Goal: Task Accomplishment & Management: Use online tool/utility

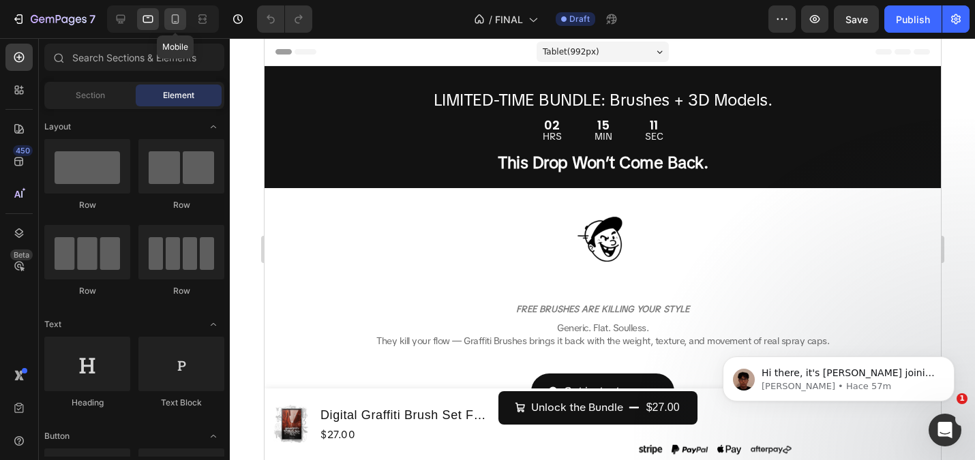
click at [168, 20] on div at bounding box center [175, 19] width 22 height 22
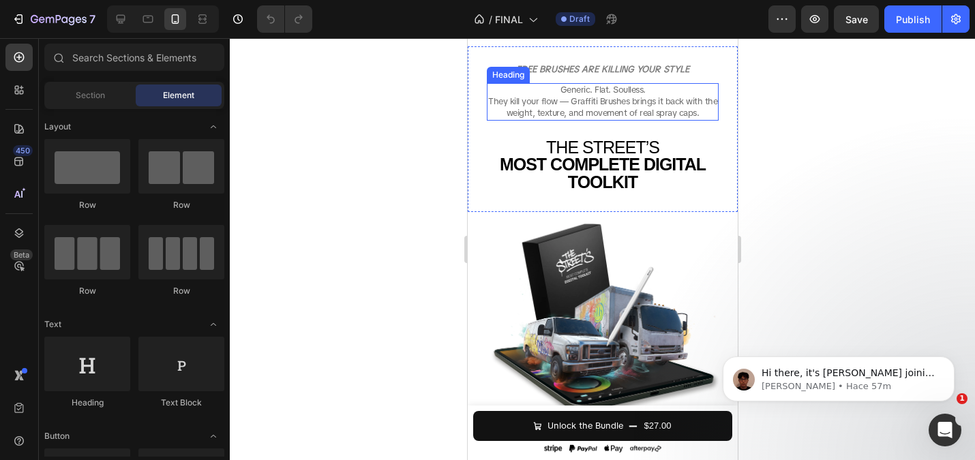
scroll to position [162, 0]
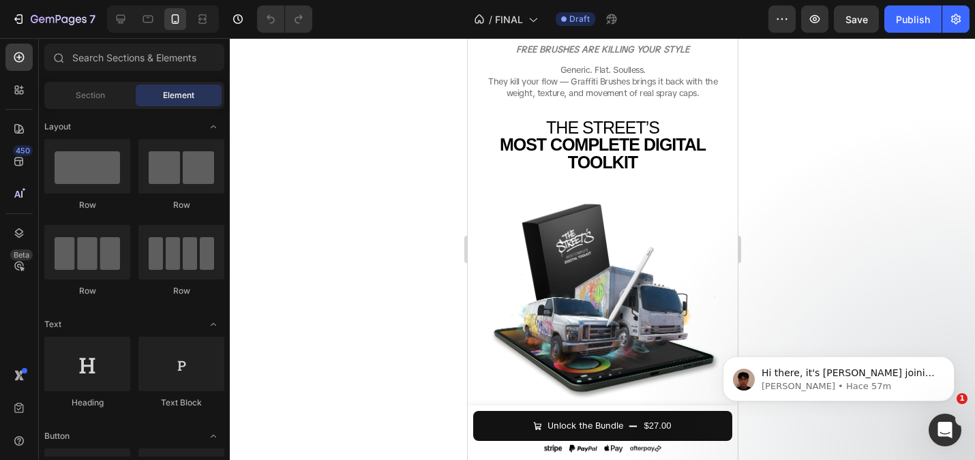
click at [394, 217] on div at bounding box center [602, 249] width 745 height 422
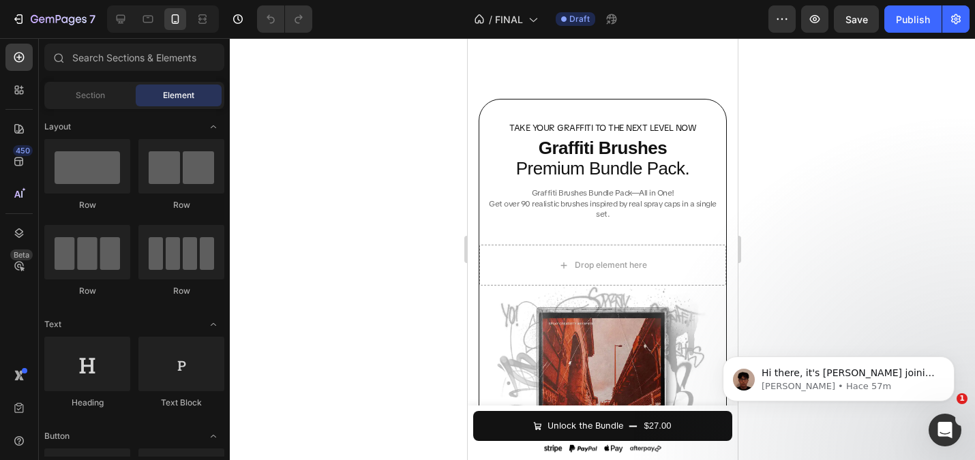
scroll to position [4255, 0]
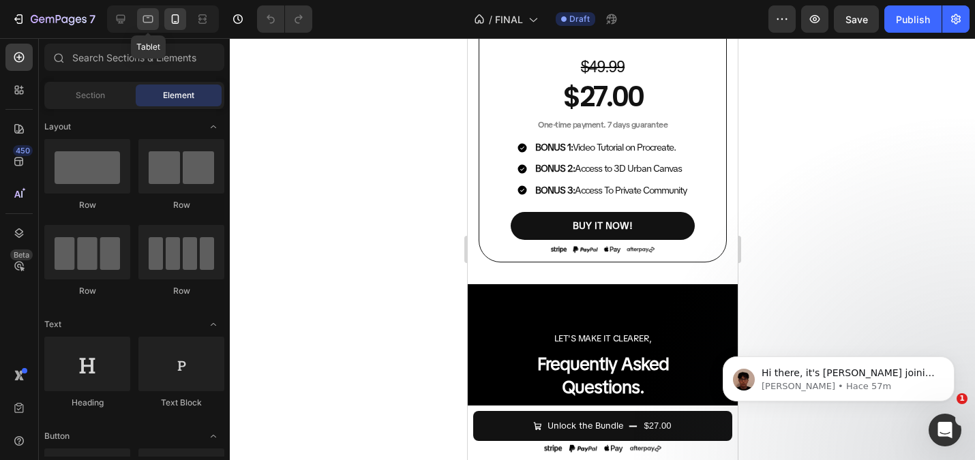
click at [151, 18] on icon at bounding box center [148, 19] width 14 height 14
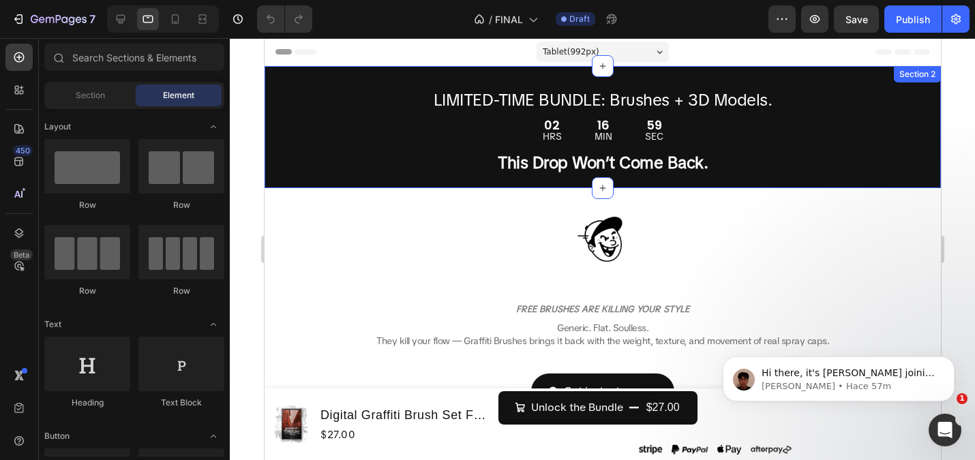
click at [567, 98] on span "LIMITED-TIME BUNDLE: Brushes + 3D Models." at bounding box center [602, 99] width 339 height 21
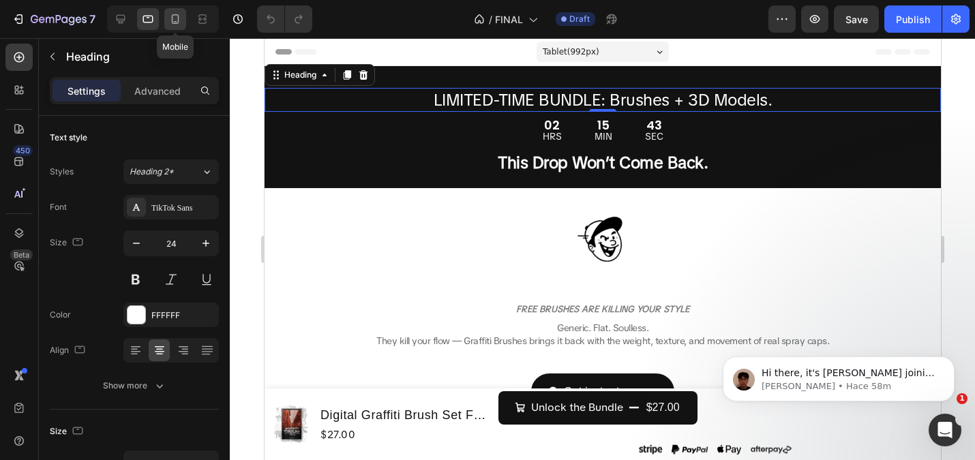
click at [170, 14] on icon at bounding box center [175, 19] width 14 height 14
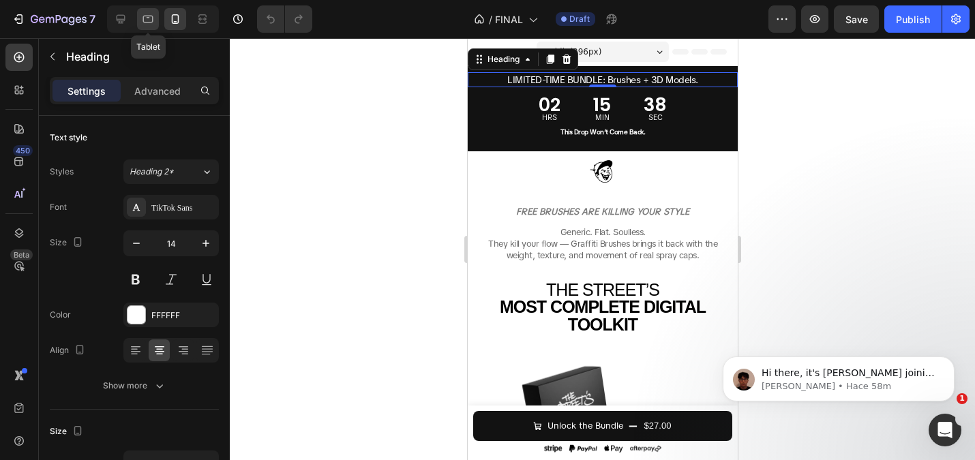
click at [147, 16] on icon at bounding box center [148, 19] width 10 height 7
type input "24"
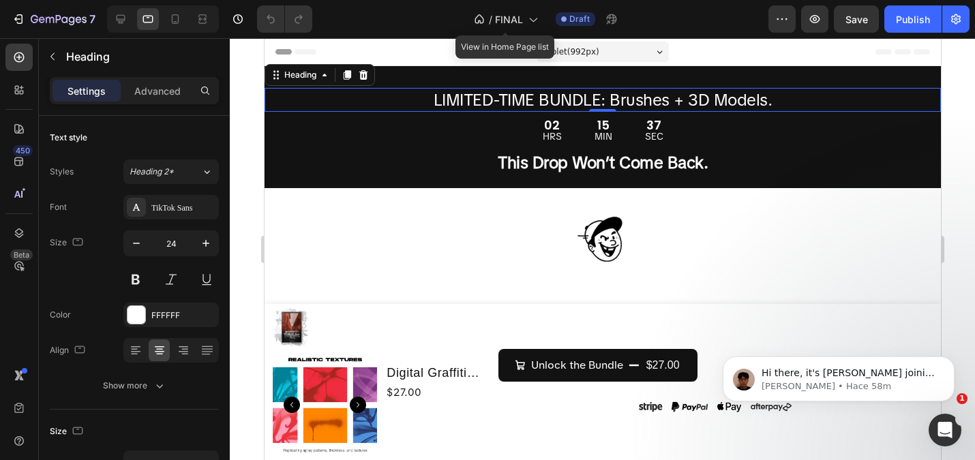
scroll to position [2, 0]
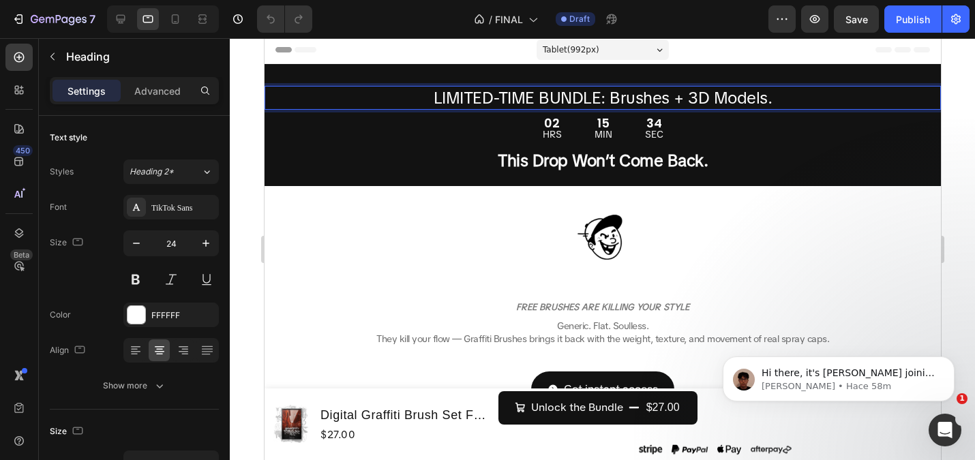
click at [478, 97] on span "LIMITED-TIME BUNDLE: Brushes + 3D Models." at bounding box center [602, 97] width 339 height 21
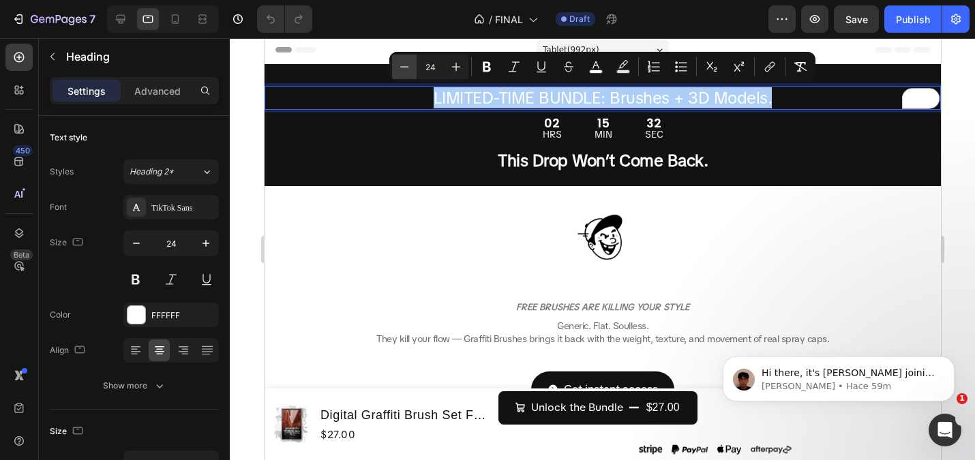
click at [412, 68] on button "Minus" at bounding box center [404, 67] width 25 height 25
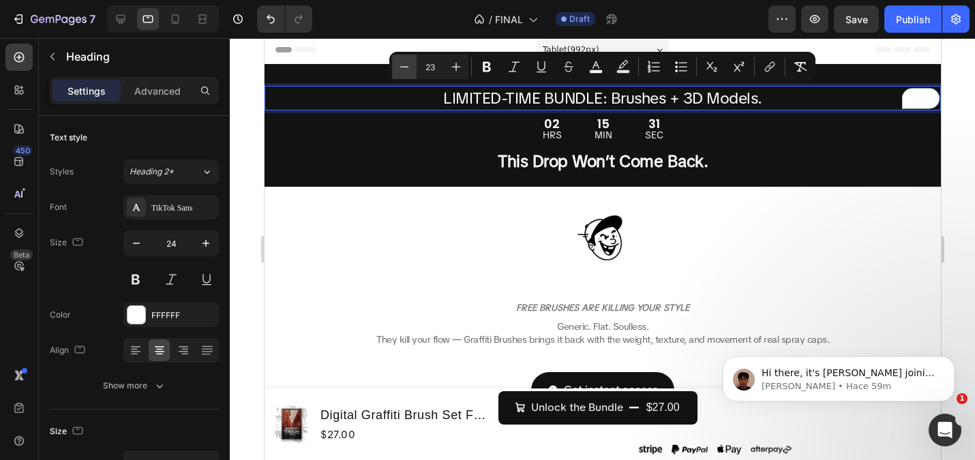
click at [412, 68] on button "Minus" at bounding box center [404, 67] width 25 height 25
type input "22"
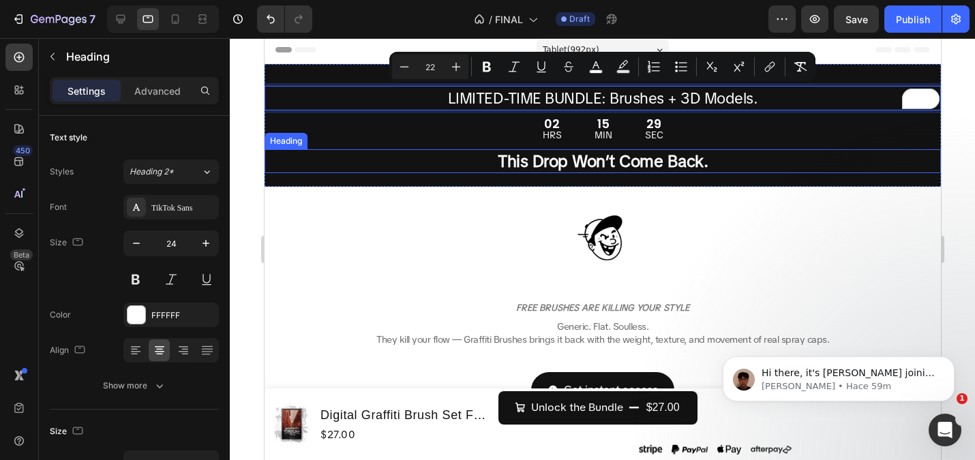
click at [572, 160] on strong "This Drop Won’t Come Back." at bounding box center [602, 161] width 210 height 21
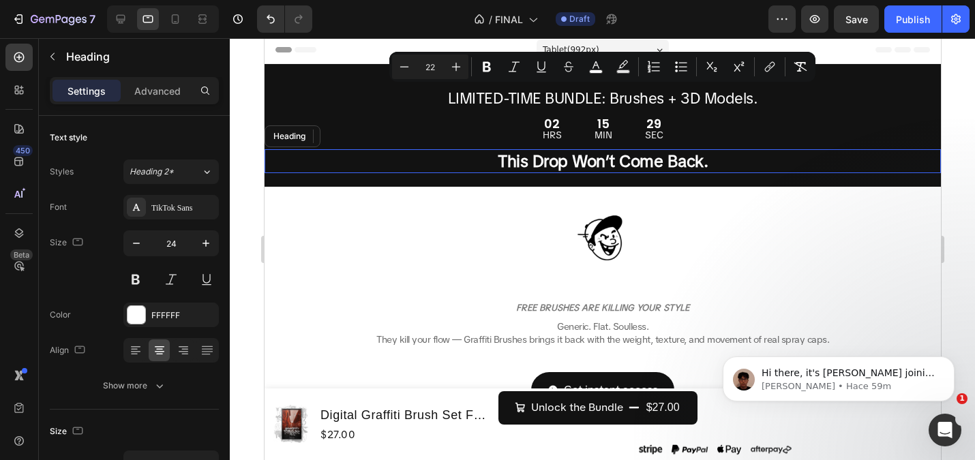
click at [572, 160] on strong "This Drop Won’t Come Back." at bounding box center [602, 161] width 210 height 21
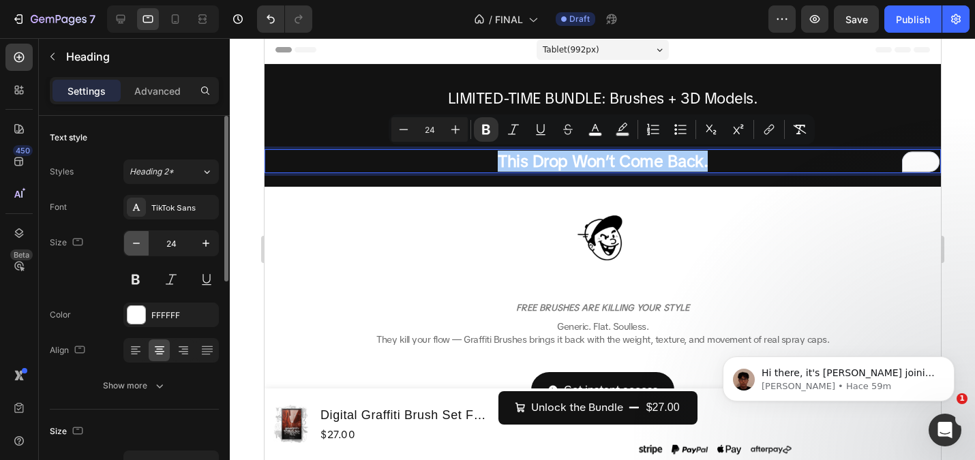
click at [137, 241] on icon "button" at bounding box center [137, 244] width 14 height 14
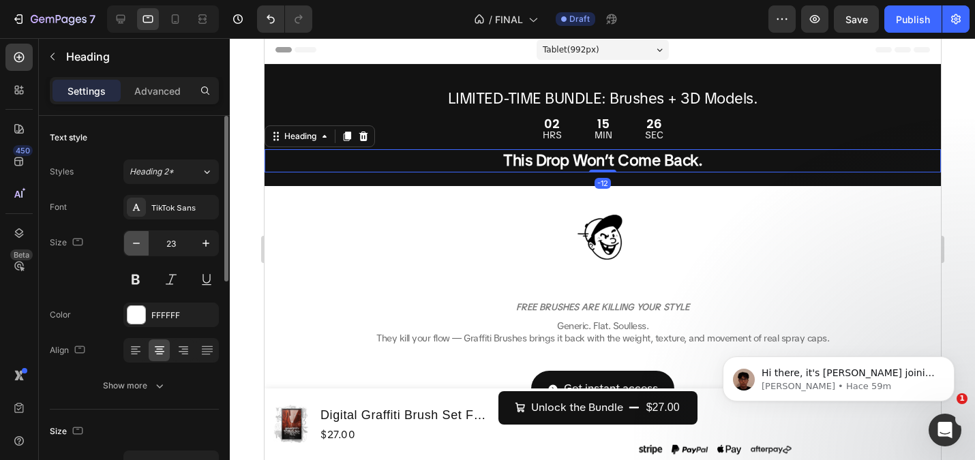
click at [137, 241] on icon "button" at bounding box center [137, 244] width 14 height 14
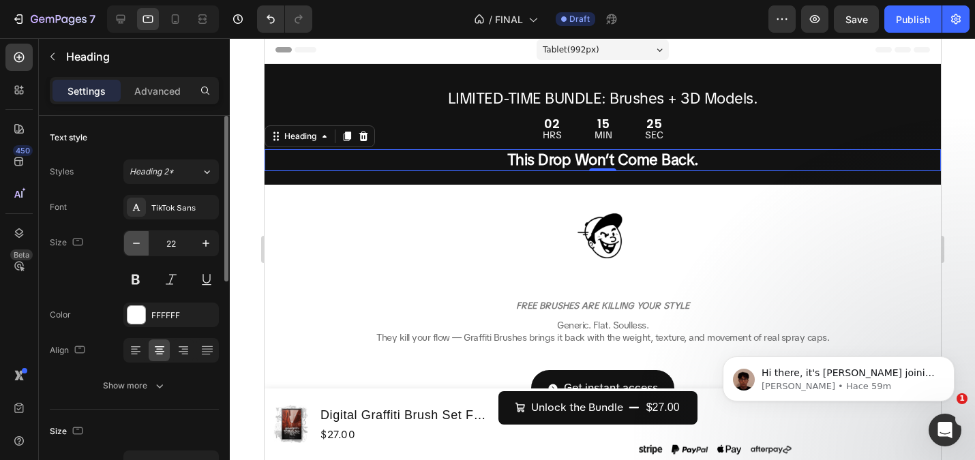
click at [137, 241] on icon "button" at bounding box center [137, 244] width 14 height 14
click at [202, 247] on icon "button" at bounding box center [206, 244] width 14 height 14
type input "22"
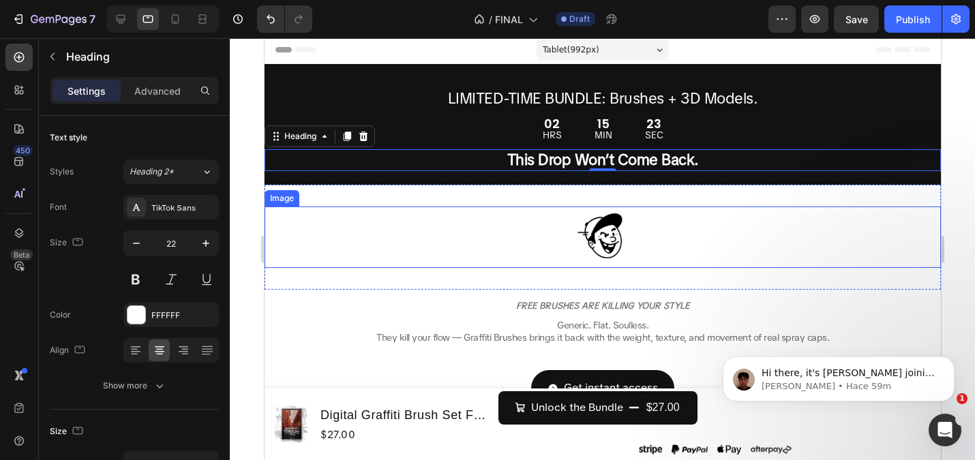
click at [330, 219] on div at bounding box center [602, 237] width 676 height 61
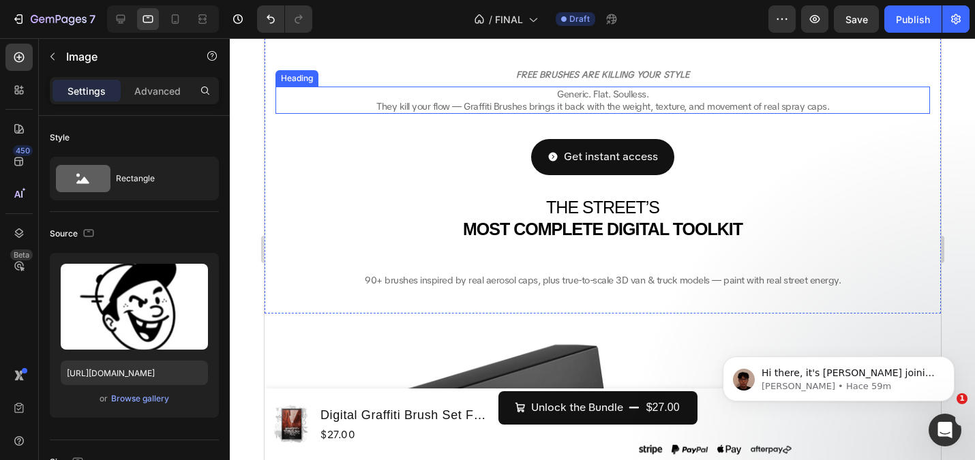
scroll to position [318, 0]
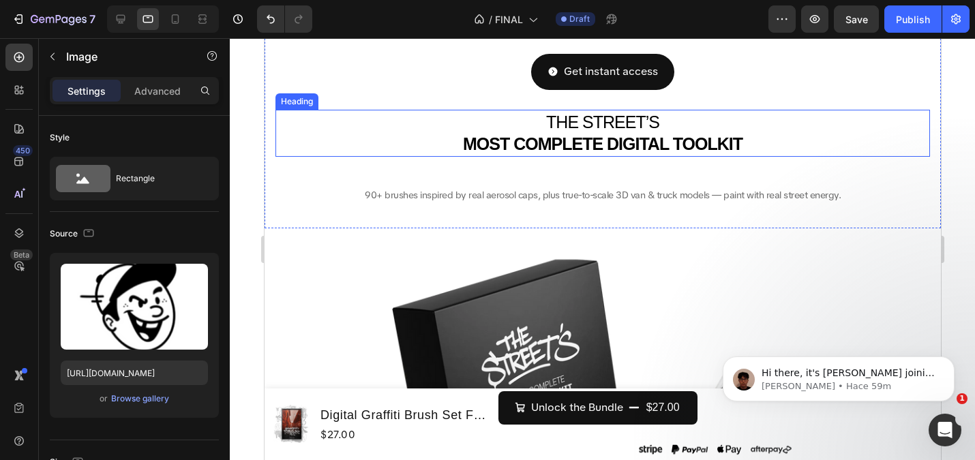
click at [599, 142] on strong "MOST COMPLETE DIGITAL TOOLKIT" at bounding box center [602, 143] width 280 height 19
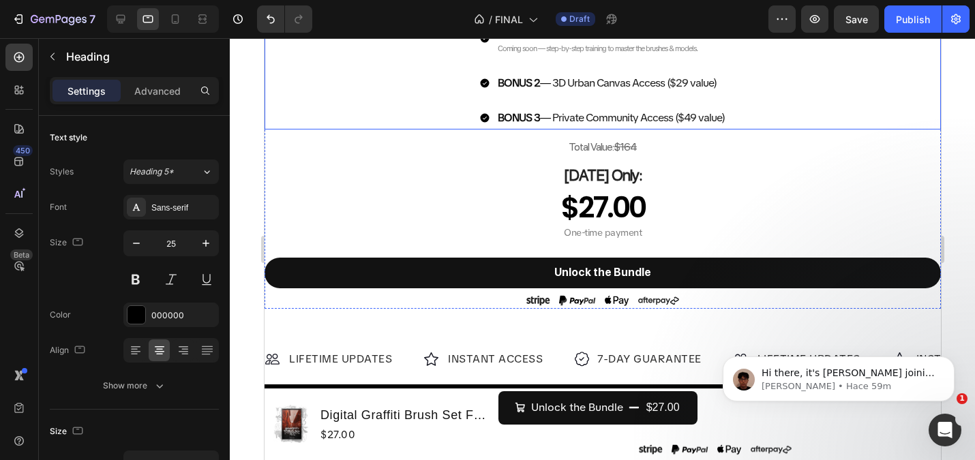
scroll to position [1205, 0]
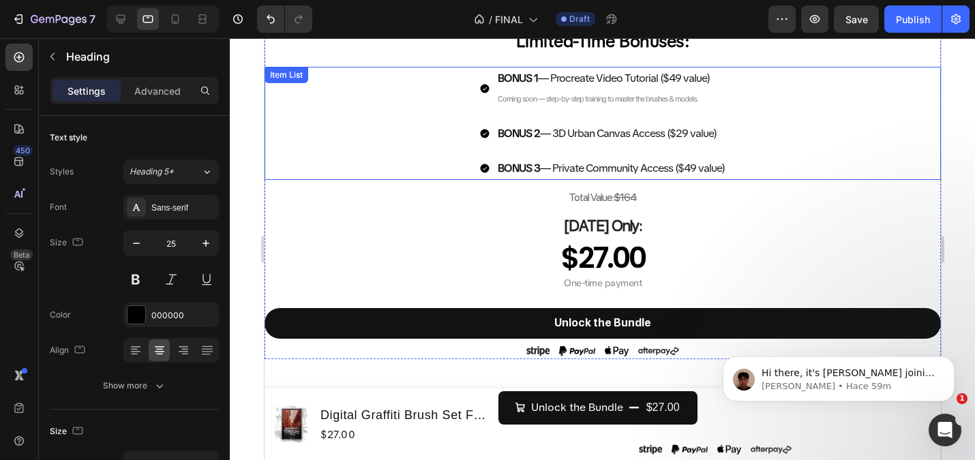
click at [575, 104] on span "Coming soon — step-by-step training to master the brushes & models." at bounding box center [597, 99] width 200 height 10
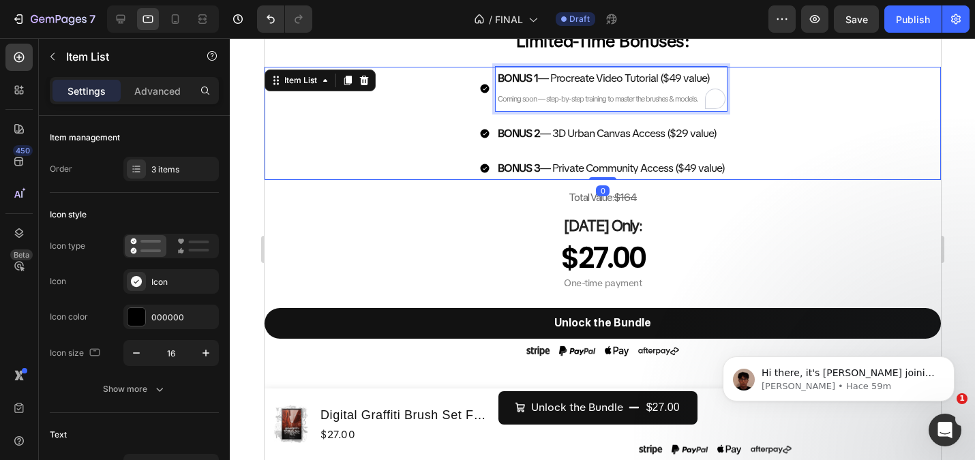
click at [575, 104] on span "Coming soon — step-by-step training to master the brushes & models." at bounding box center [597, 99] width 200 height 10
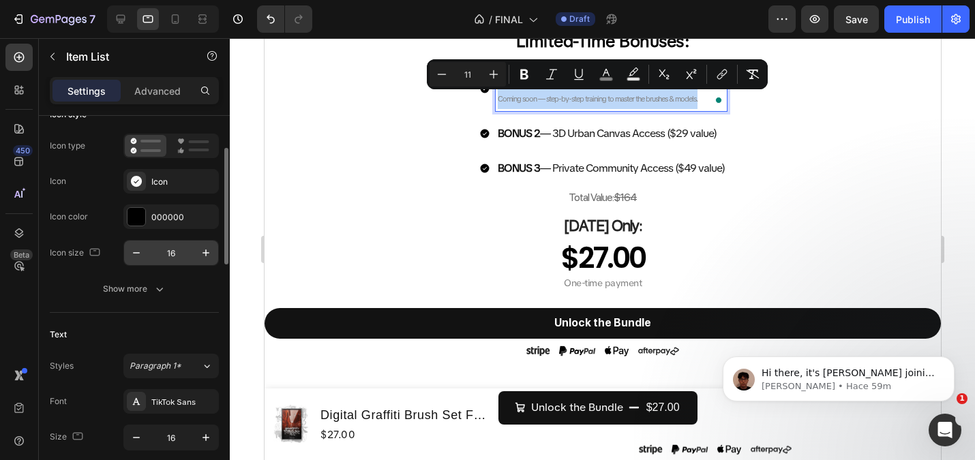
scroll to position [102, 0]
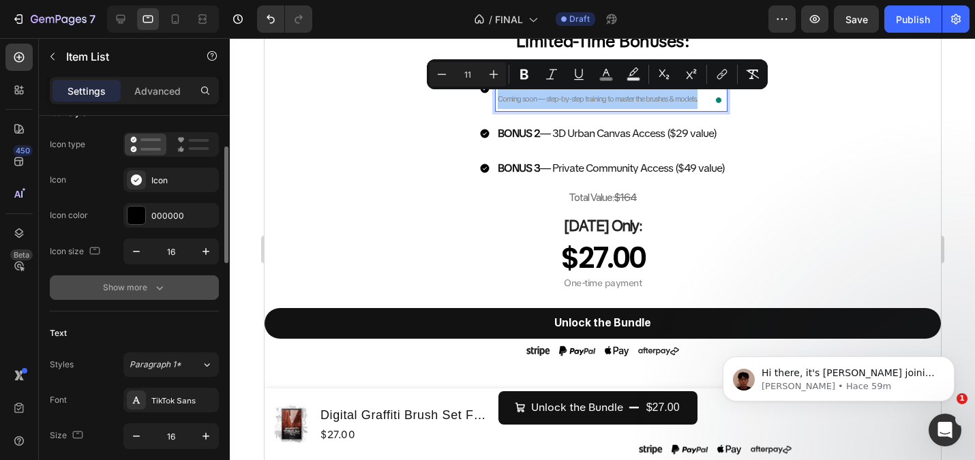
click at [137, 290] on div "Show more" at bounding box center [134, 288] width 63 height 14
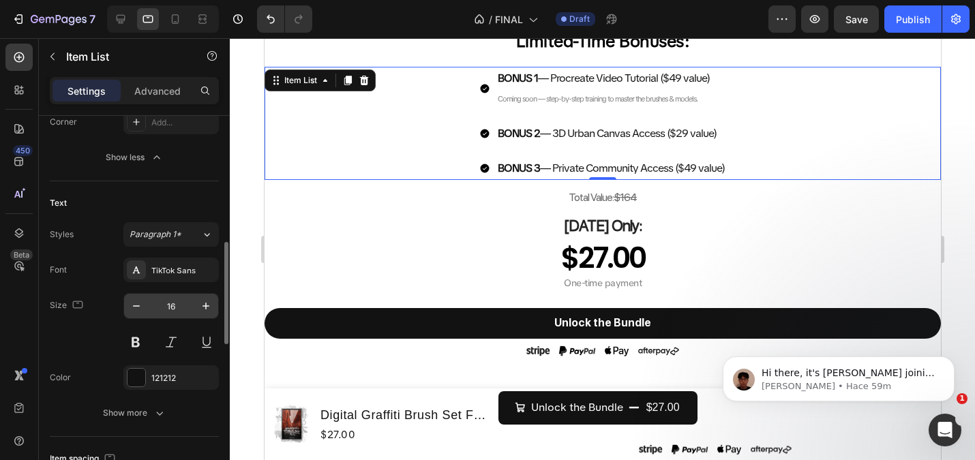
scroll to position [423, 0]
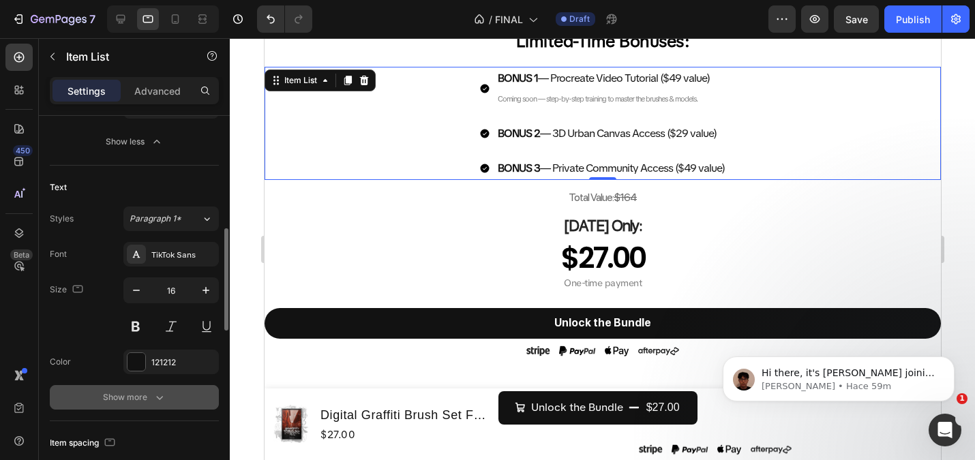
click at [135, 396] on div "Show more" at bounding box center [134, 398] width 63 height 14
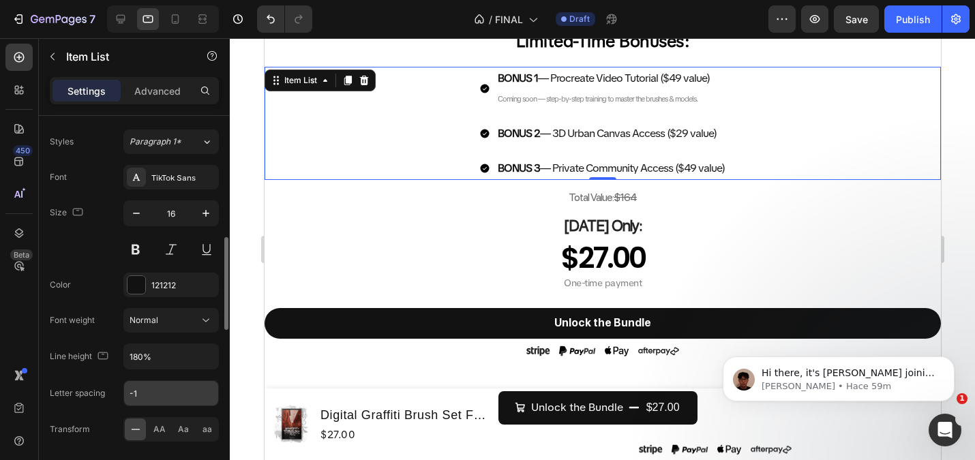
scroll to position [516, 0]
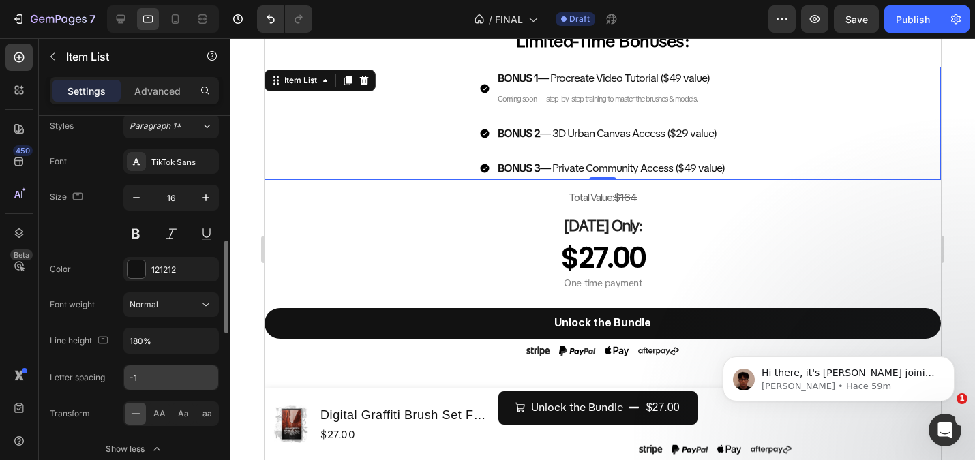
click at [164, 380] on input "-1" at bounding box center [171, 377] width 94 height 25
click at [166, 380] on input "-1" at bounding box center [171, 377] width 94 height 25
type input "-"
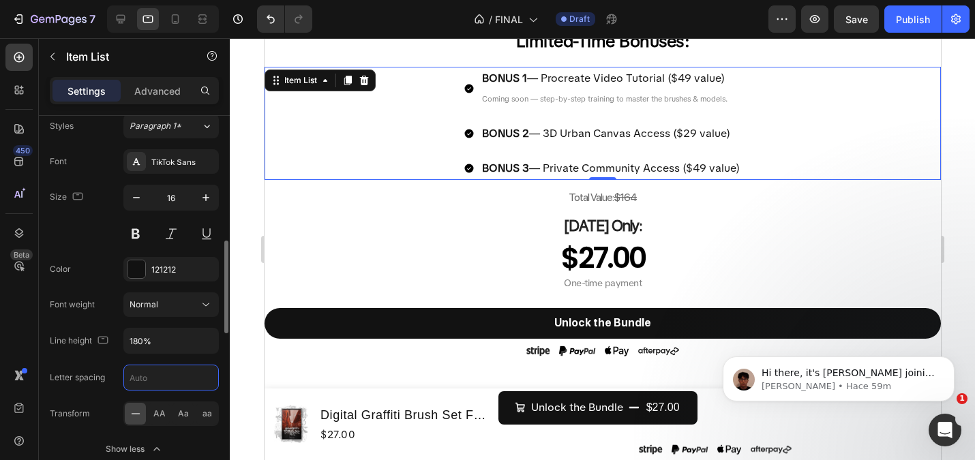
type input "O"
type input "-0.5"
click at [170, 340] on input "180%" at bounding box center [171, 341] width 94 height 25
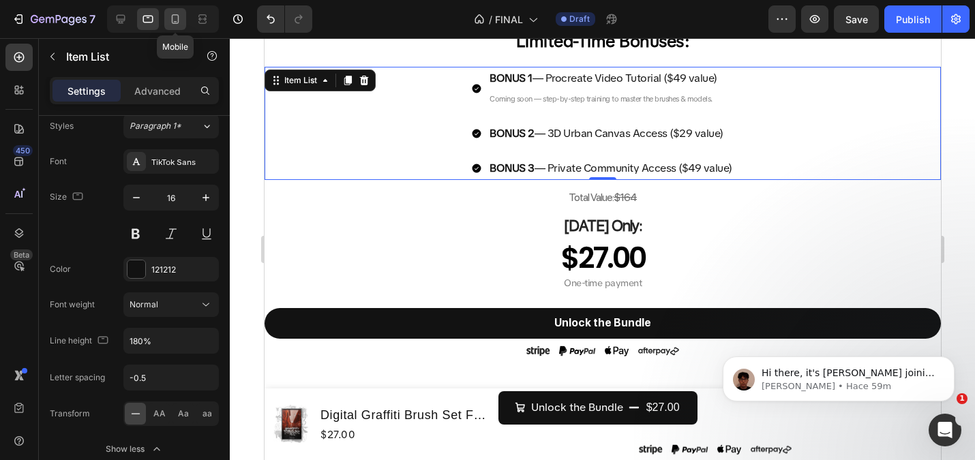
click at [179, 16] on icon at bounding box center [175, 19] width 14 height 14
type input "14"
type input "-1"
type input "0"
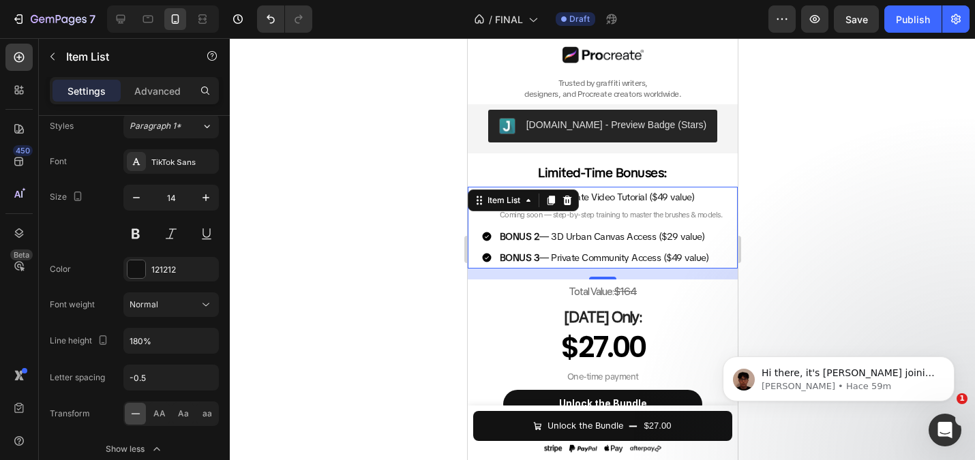
scroll to position [532, 0]
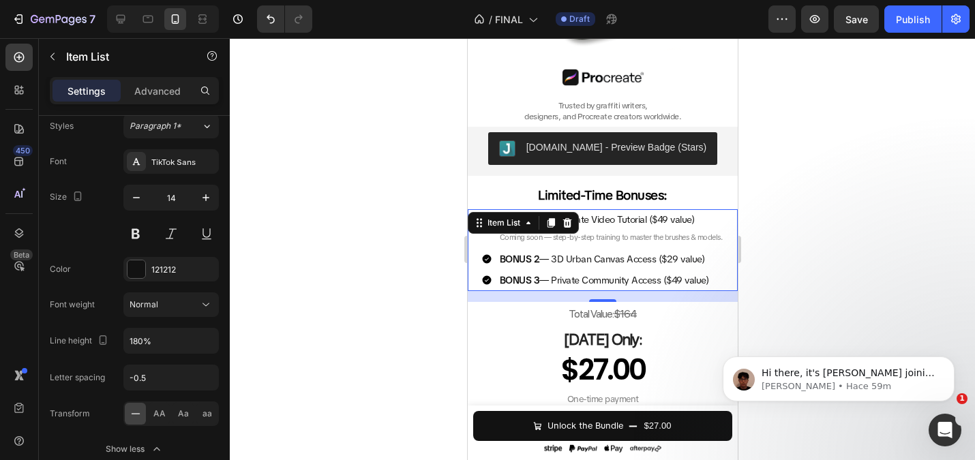
click at [360, 187] on div at bounding box center [602, 249] width 745 height 422
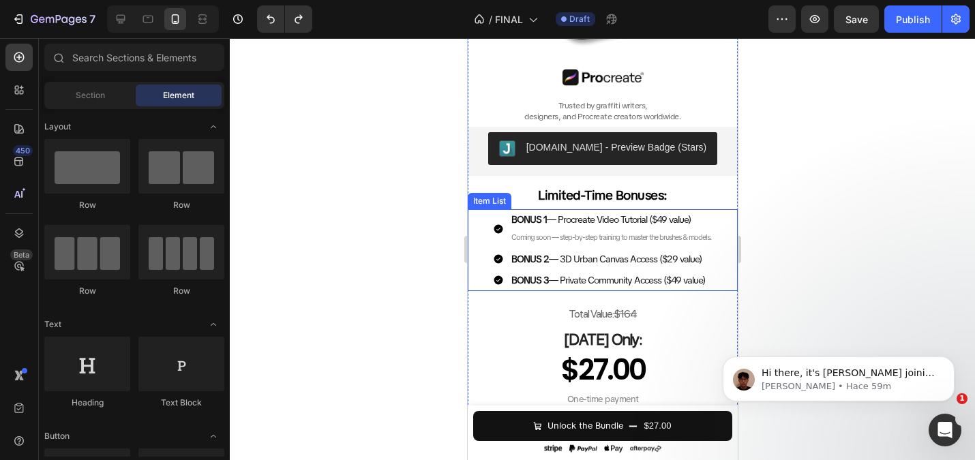
click at [335, 189] on div at bounding box center [602, 249] width 745 height 422
click at [148, 15] on icon at bounding box center [148, 19] width 14 height 14
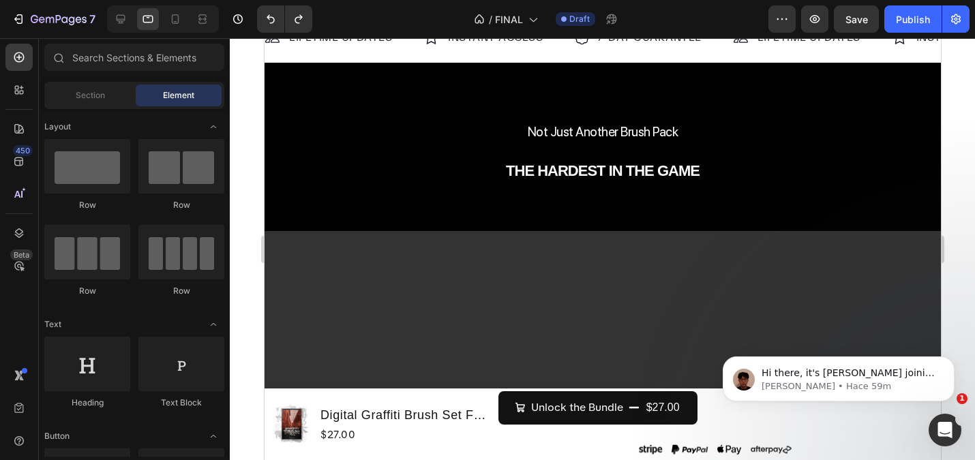
scroll to position [1570, 0]
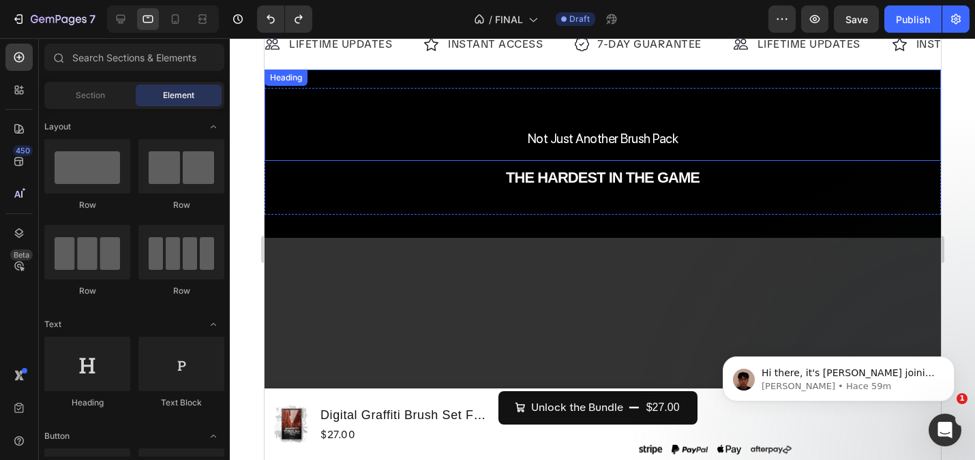
click at [547, 101] on h2 "Not Just Another Brush Pack" at bounding box center [602, 115] width 676 height 91
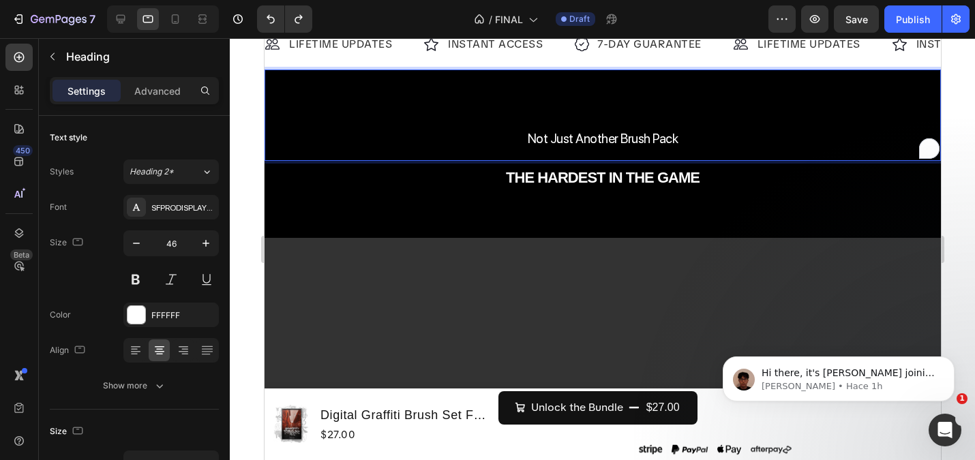
click at [562, 70] on h2 "⁠⁠⁠⁠⁠⁠⁠ Not Just Another Brush Pack" at bounding box center [602, 115] width 676 height 91
click at [568, 84] on p "⁠⁠⁠⁠⁠⁠⁠ Not Just Another Brush Pack" at bounding box center [602, 115] width 674 height 89
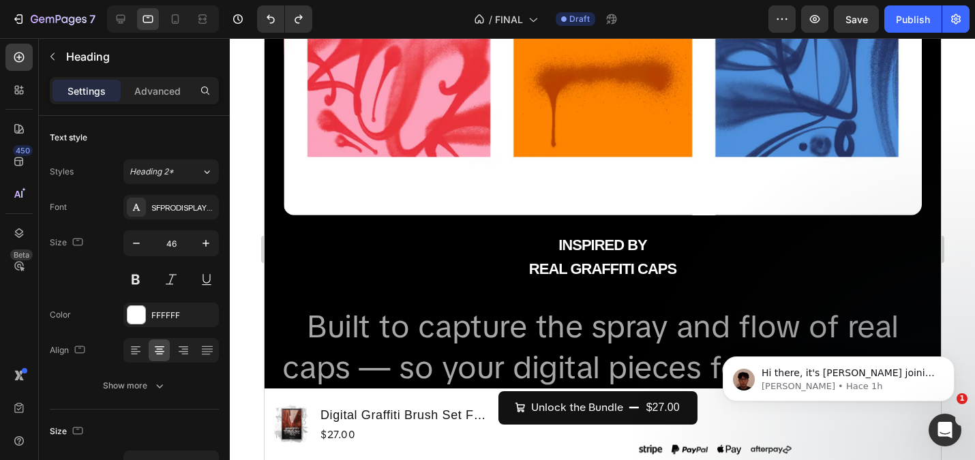
scroll to position [3092, 0]
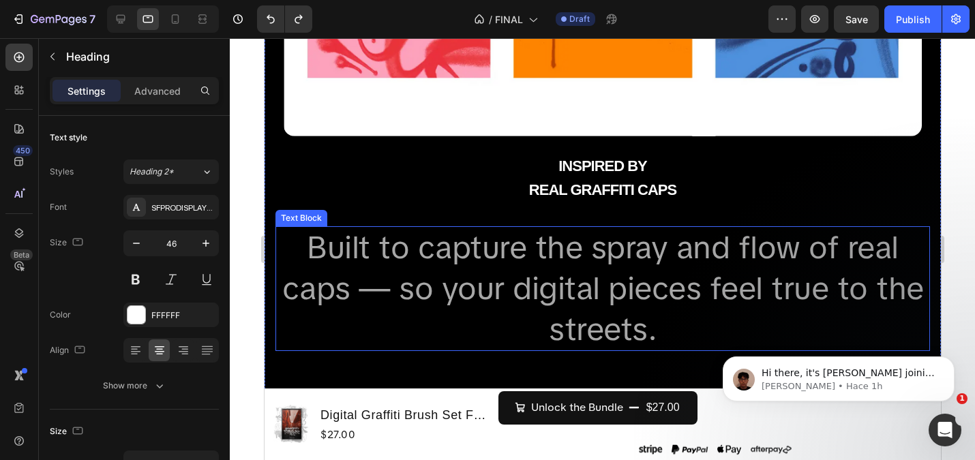
click at [549, 260] on span "Built to capture the spray and flow of real caps — so your digital pieces feel …" at bounding box center [603, 288] width 642 height 123
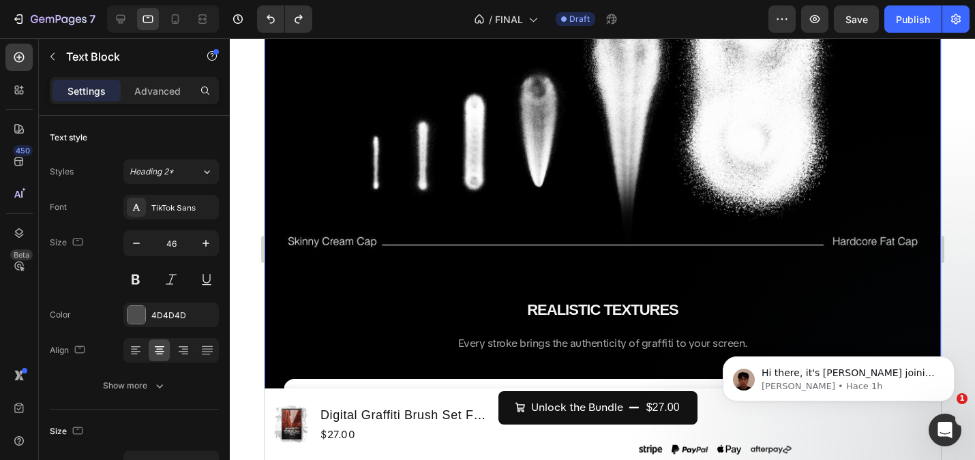
scroll to position [2474, 0]
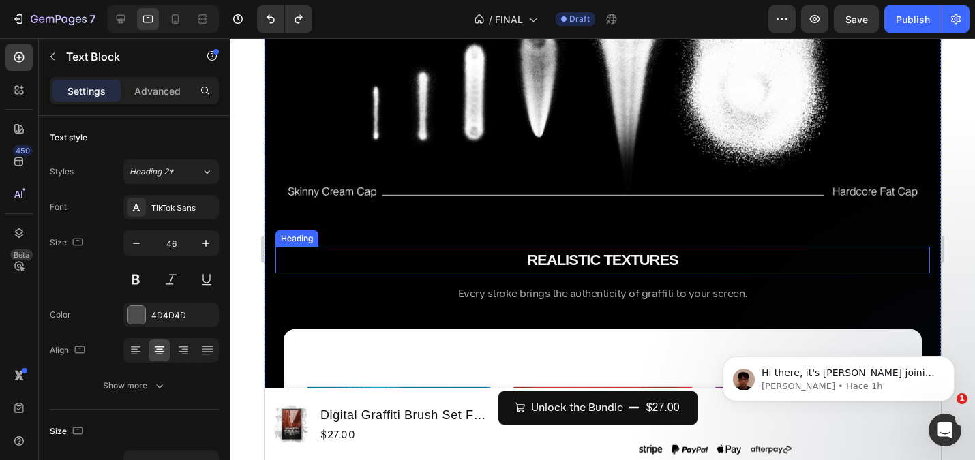
click at [560, 261] on strong "REALISTIC TEXTURES" at bounding box center [601, 260] width 151 height 17
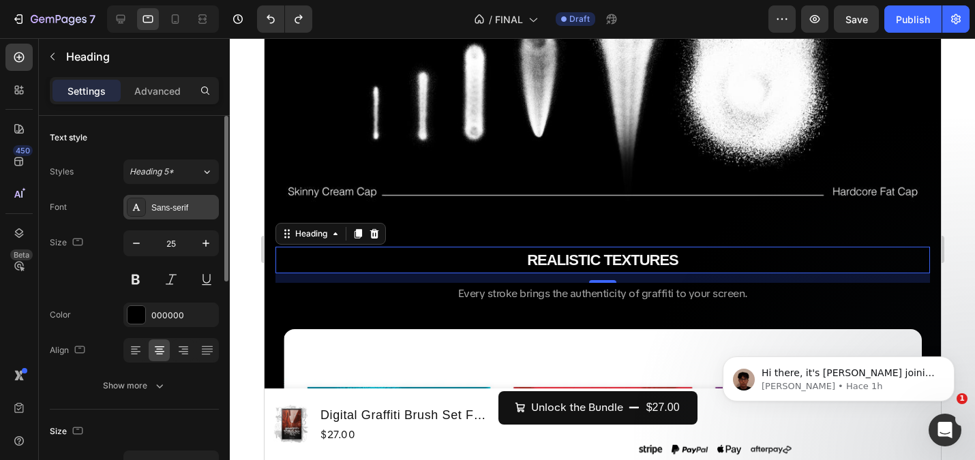
click at [186, 206] on div "Sans-serif" at bounding box center [183, 208] width 64 height 12
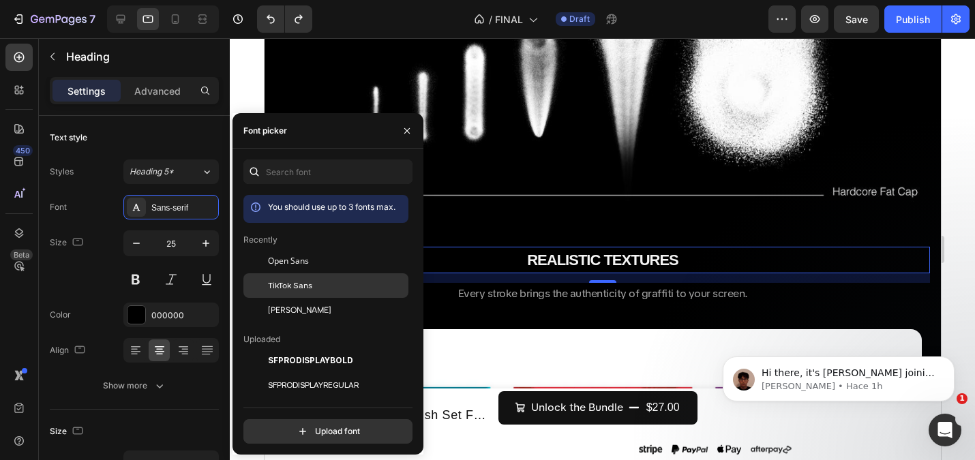
click at [286, 287] on span "TikTok Sans" at bounding box center [290, 286] width 44 height 12
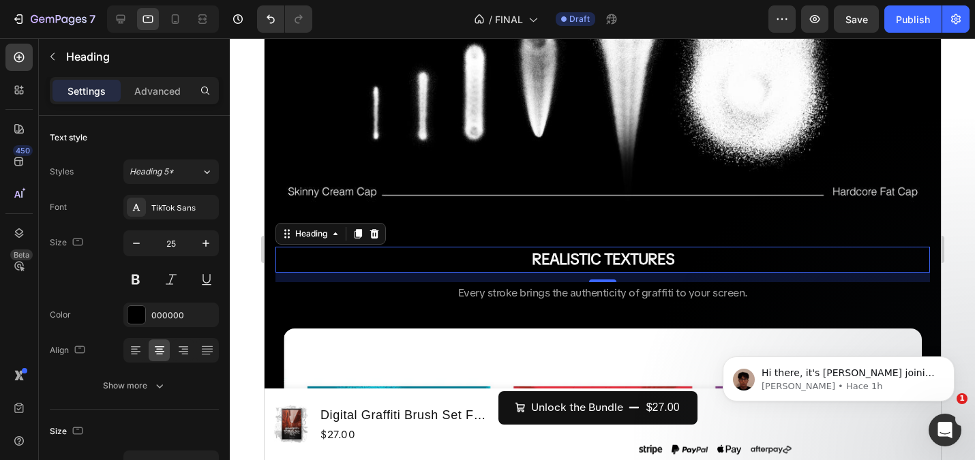
click at [510, 266] on h2 "REALISTIC TEXTURES" at bounding box center [602, 260] width 654 height 26
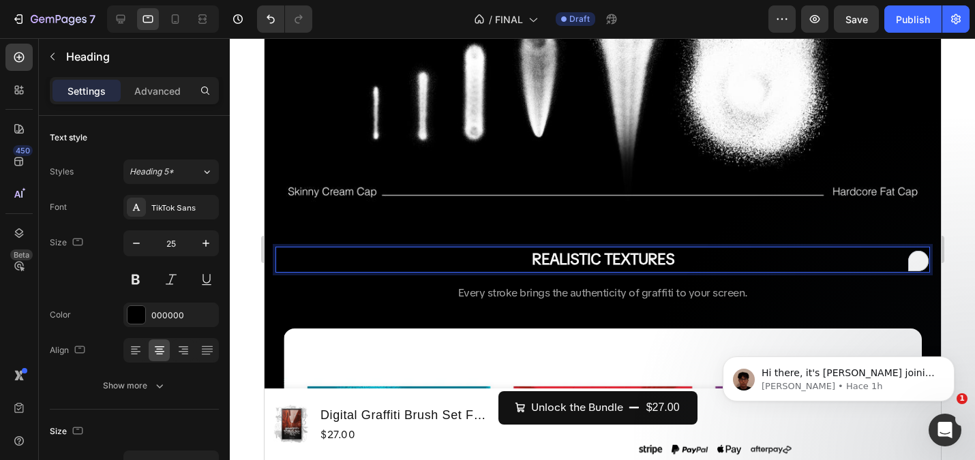
click at [510, 266] on p "REALISTIC TEXTURES" at bounding box center [602, 259] width 652 height 23
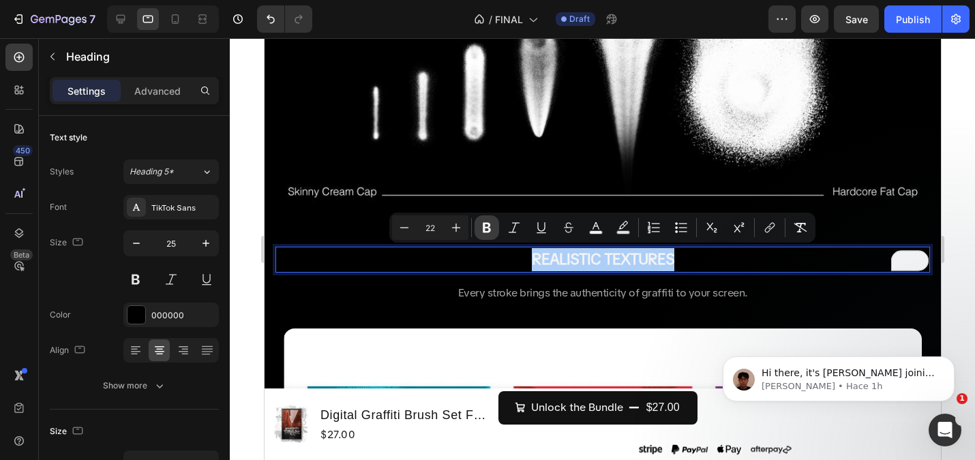
click at [489, 228] on icon "Editor contextual toolbar" at bounding box center [487, 228] width 8 height 10
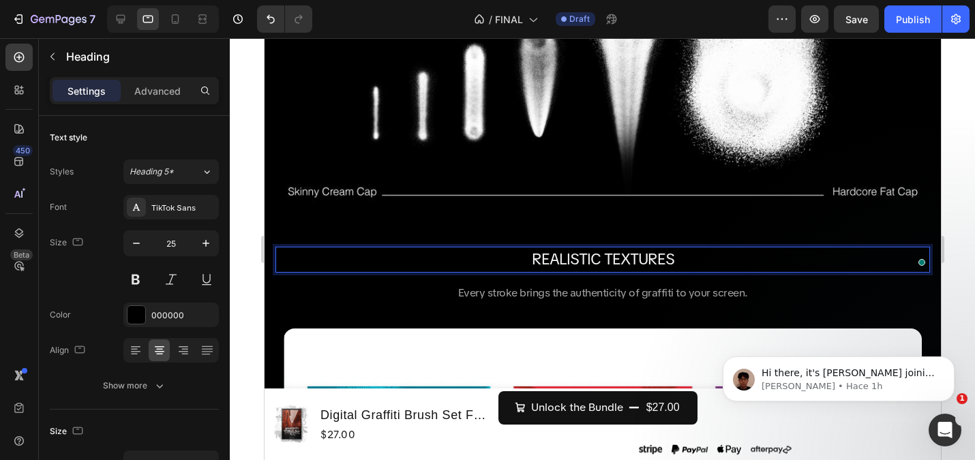
click at [557, 258] on span "REALISTIC TEXTURES" at bounding box center [602, 260] width 142 height 20
click at [560, 265] on span "REALISTIC TEXTURES" at bounding box center [602, 260] width 142 height 20
click at [560, 264] on span "REALISTIC TEXTURES" at bounding box center [602, 260] width 142 height 20
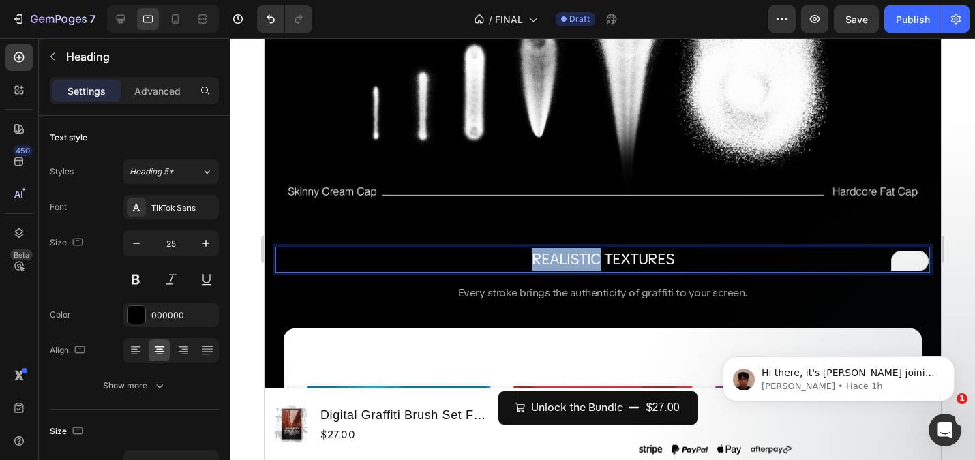
click at [560, 264] on span "REALISTIC TEXTURES" at bounding box center [602, 260] width 142 height 20
click at [592, 255] on span "REALISTIC TEXTURES" at bounding box center [602, 260] width 142 height 20
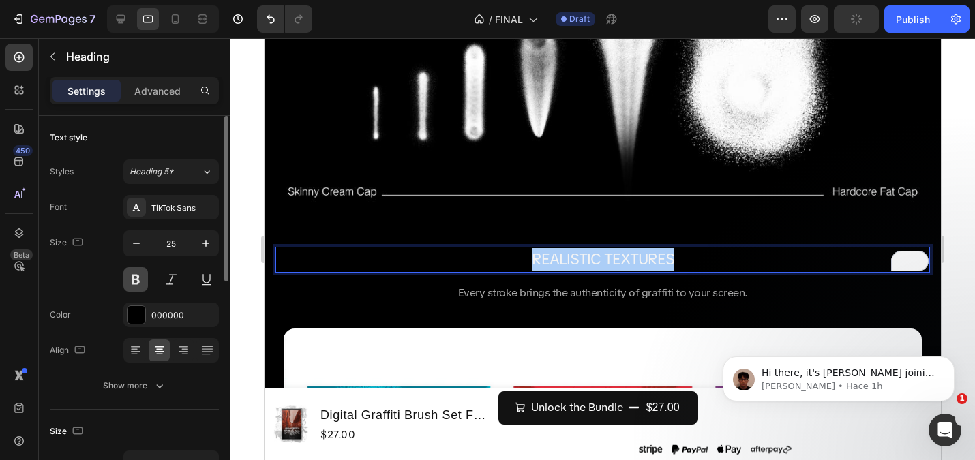
click at [126, 278] on button at bounding box center [135, 279] width 25 height 25
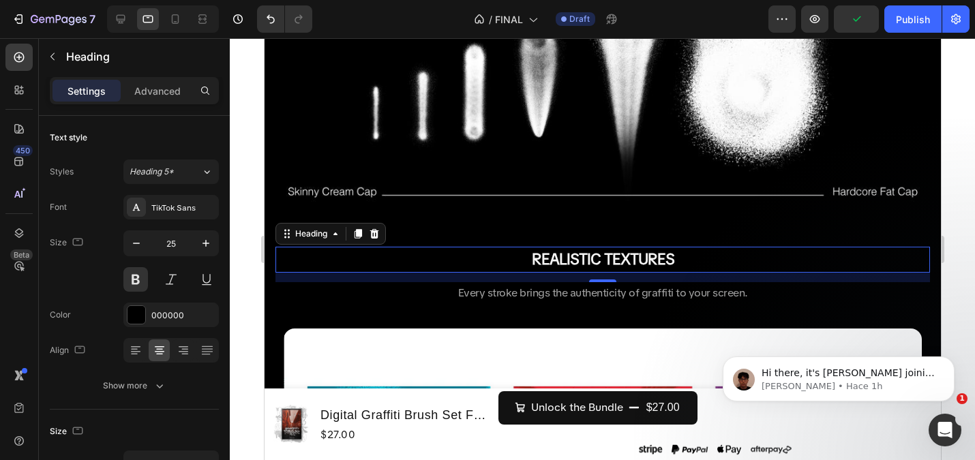
click at [545, 253] on span "REALISTIC TEXTURES" at bounding box center [602, 260] width 142 height 20
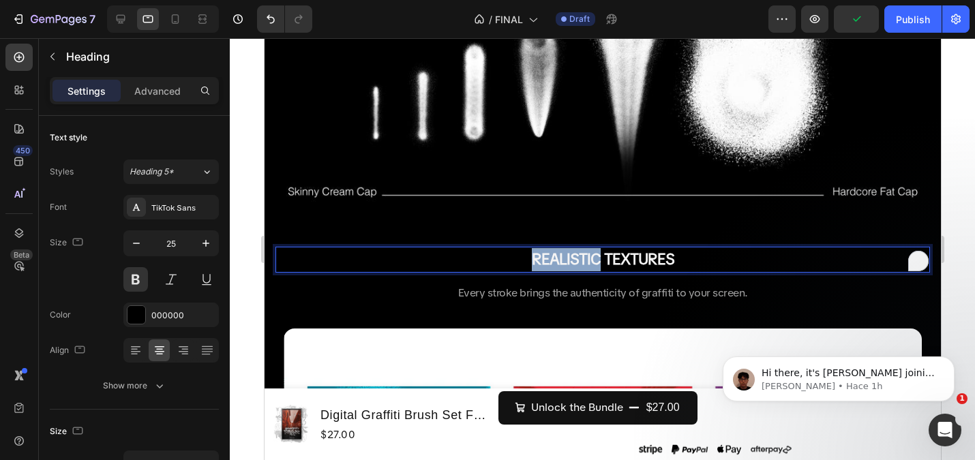
click at [545, 253] on span "REALISTIC TEXTURES" at bounding box center [602, 260] width 142 height 20
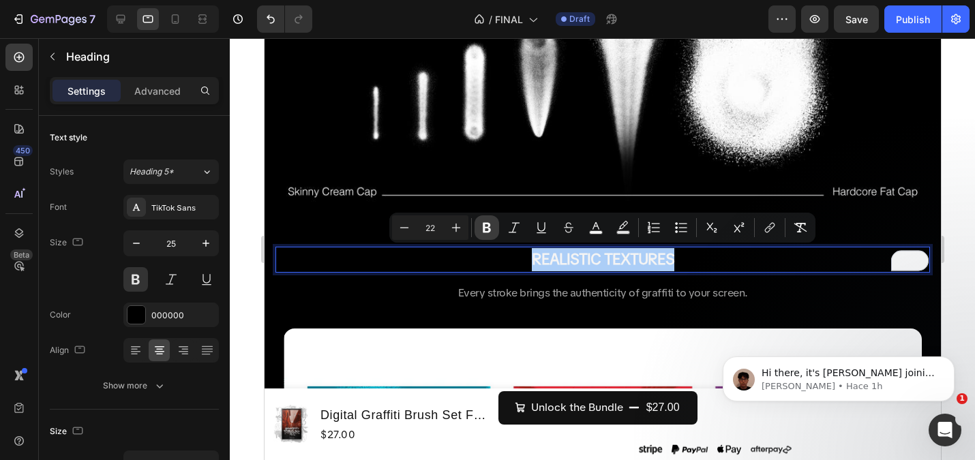
click at [493, 222] on icon "Editor contextual toolbar" at bounding box center [487, 228] width 14 height 14
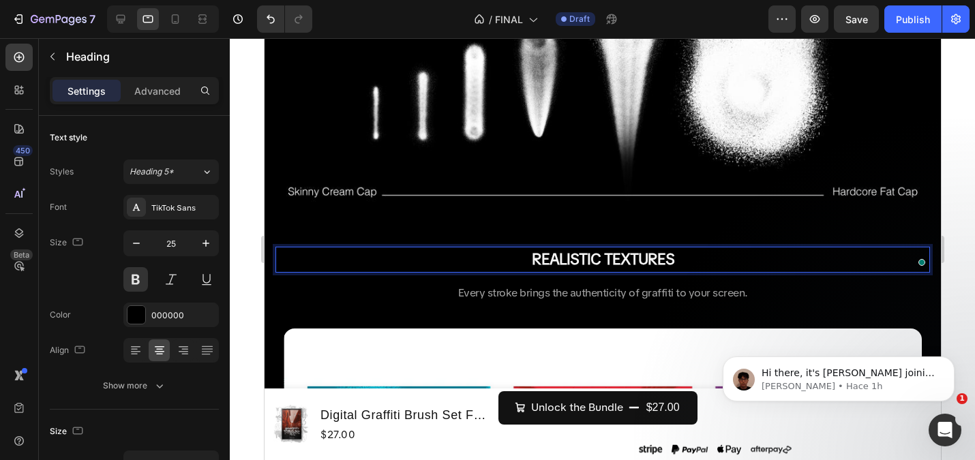
click at [572, 262] on strong "REALISTIC TEXTURES" at bounding box center [602, 260] width 142 height 20
click at [573, 258] on strong "REALISTIC TEXTURES" at bounding box center [602, 260] width 142 height 20
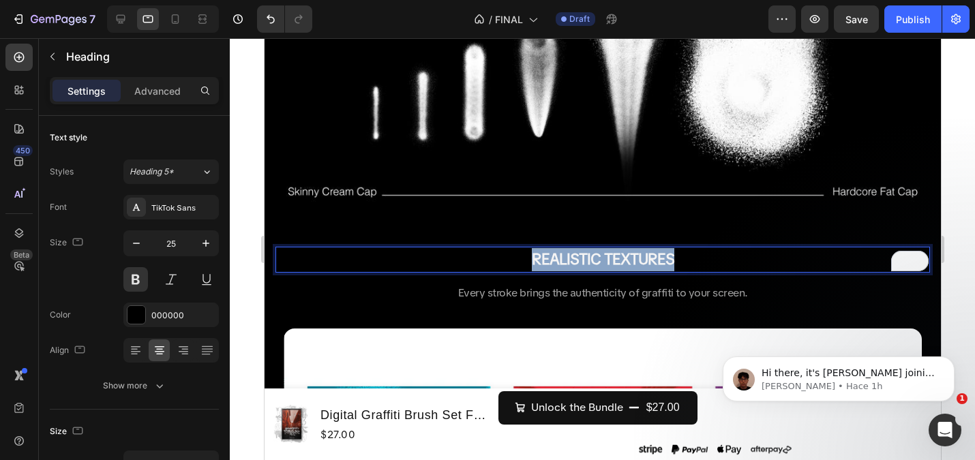
click at [573, 258] on strong "REALISTIC TEXTURES" at bounding box center [602, 260] width 142 height 20
click at [550, 257] on strong "REALISTIC TEXTURES" at bounding box center [602, 260] width 142 height 20
click at [661, 255] on strong "REALISTIC TEXTURES" at bounding box center [602, 260] width 142 height 20
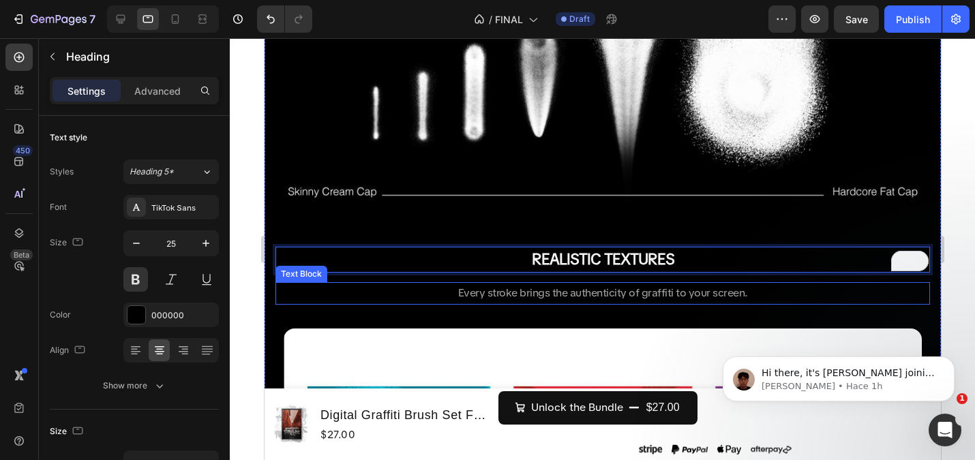
click at [560, 292] on span "Every stroke brings the authenticity of graffiti to your screen." at bounding box center [602, 293] width 290 height 14
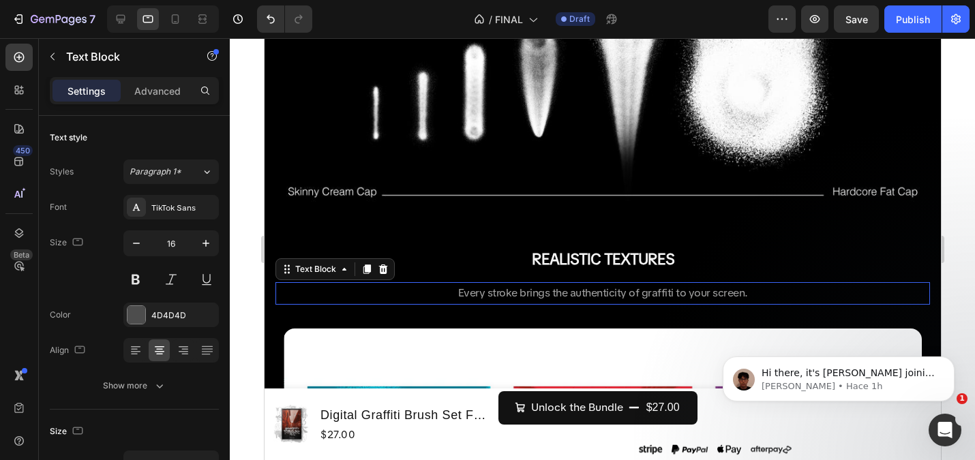
click at [560, 292] on span "Every stroke brings the authenticity of graffiti to your screen." at bounding box center [602, 293] width 290 height 14
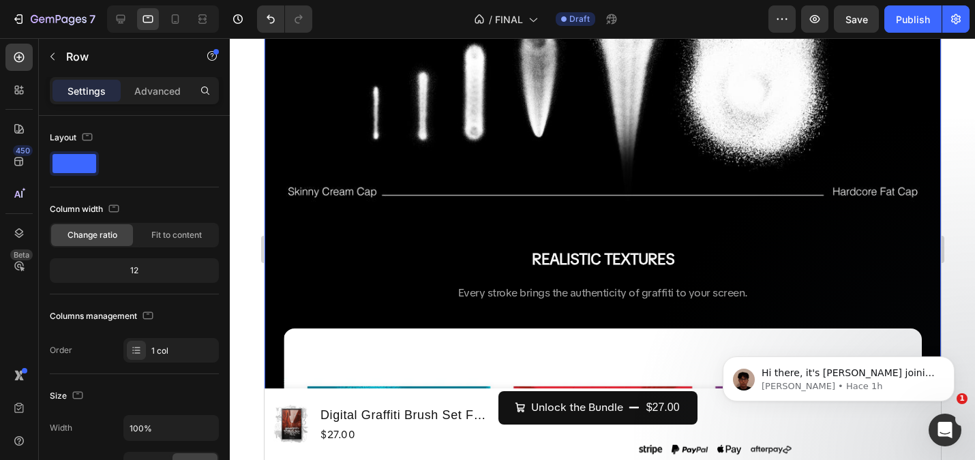
click at [568, 260] on strong "REALISTIC TEXTURES" at bounding box center [602, 260] width 142 height 20
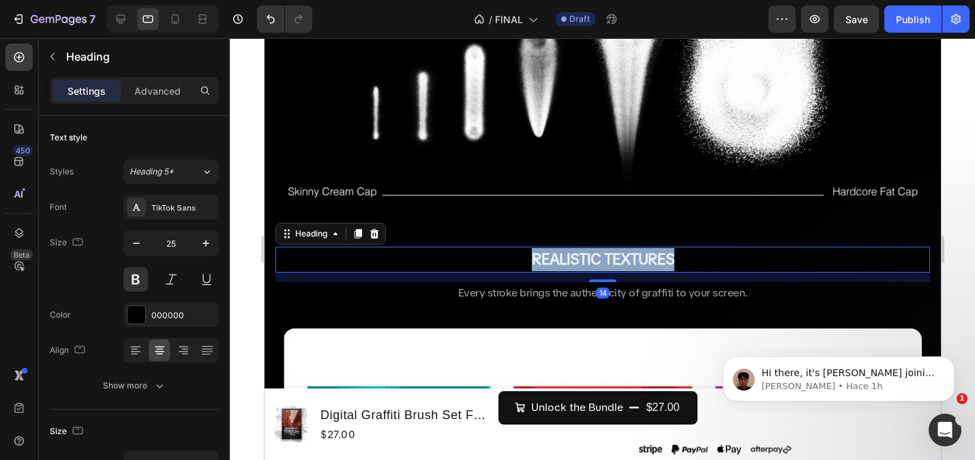
click at [568, 260] on strong "REALISTIC TEXTURES" at bounding box center [602, 260] width 142 height 20
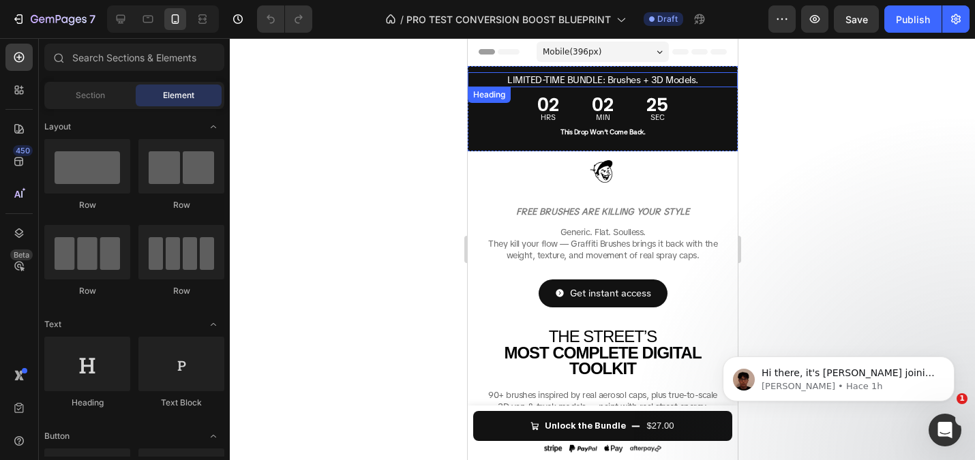
click at [587, 80] on span "LIMITED-TIME BUNDLE: Brushes + 3D Models." at bounding box center [602, 80] width 191 height 12
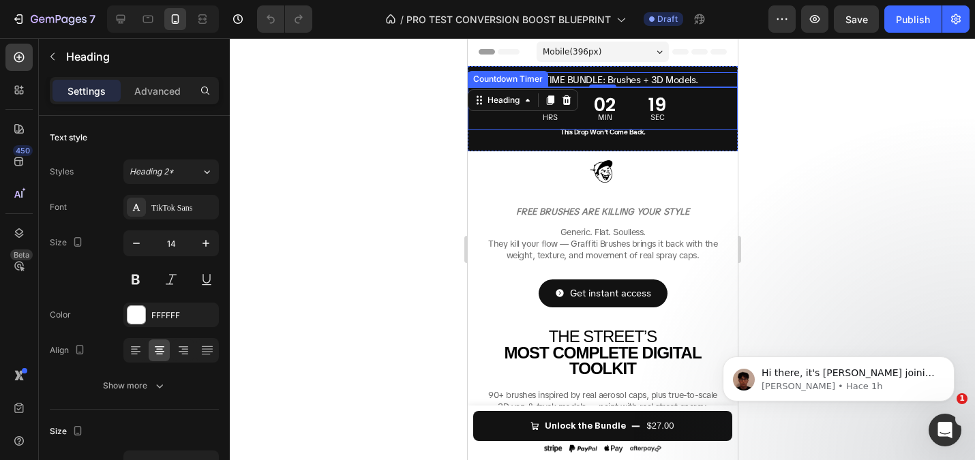
click at [539, 79] on div "Countdown Timer" at bounding box center [507, 79] width 75 height 12
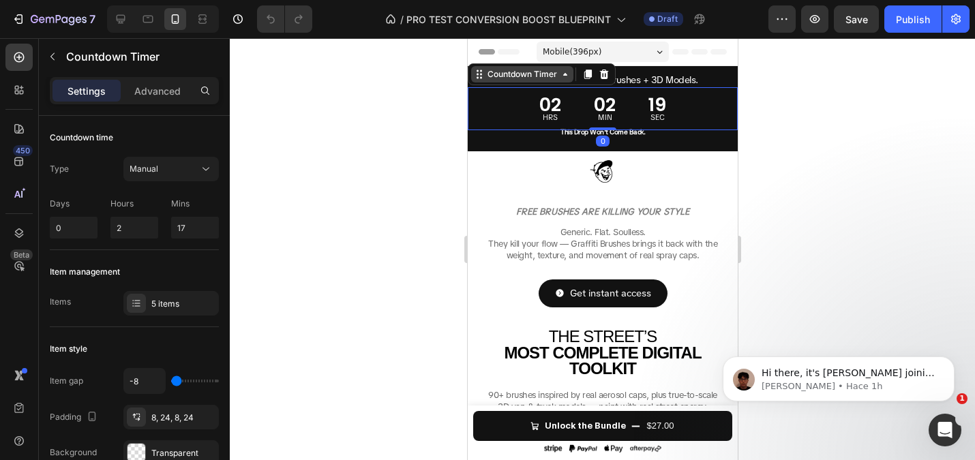
click at [539, 79] on div "Countdown Timer" at bounding box center [521, 74] width 75 height 12
click at [425, 100] on div at bounding box center [602, 249] width 745 height 422
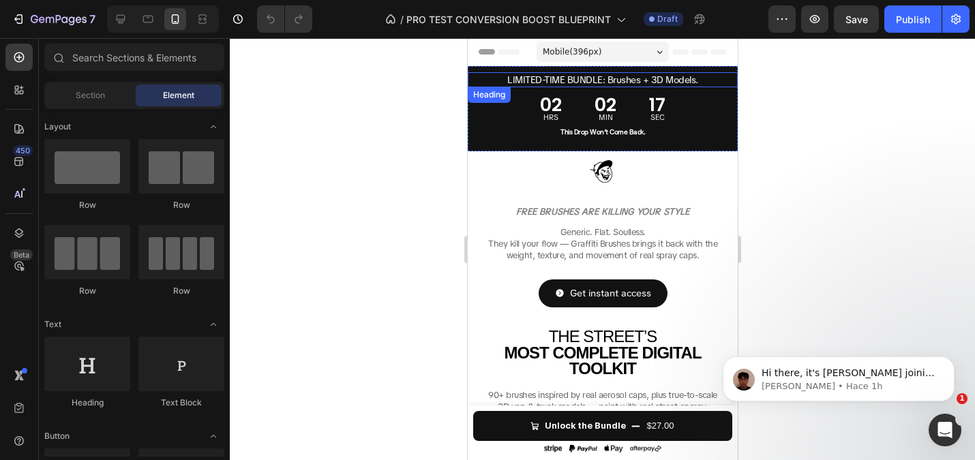
click at [652, 78] on span "LIMITED-TIME BUNDLE: Brushes + 3D Models." at bounding box center [602, 80] width 191 height 12
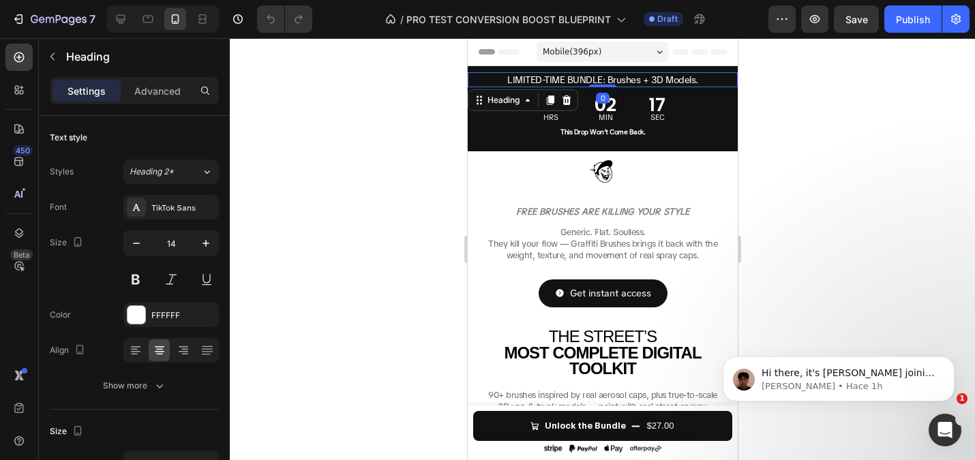
click at [652, 78] on span "LIMITED-TIME BUNDLE: Brushes + 3D Models." at bounding box center [602, 80] width 191 height 12
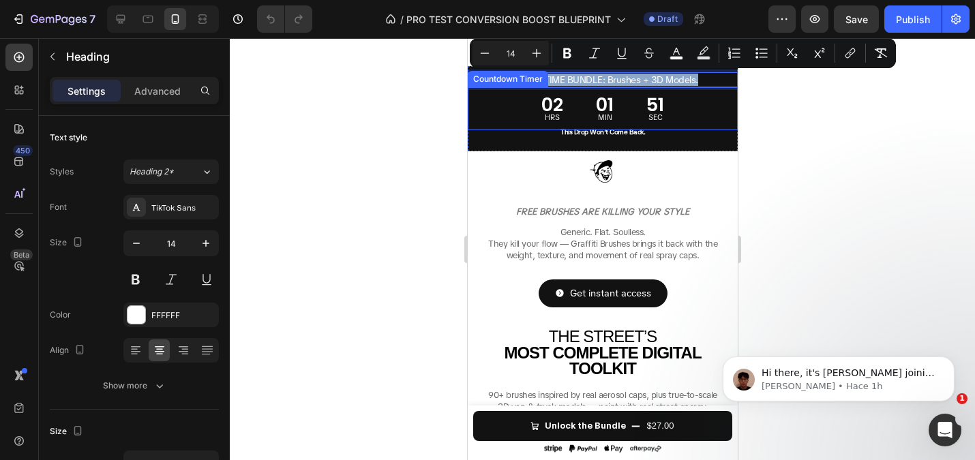
click at [597, 128] on strong "This Drop Won’t Come Back." at bounding box center [602, 131] width 85 height 9
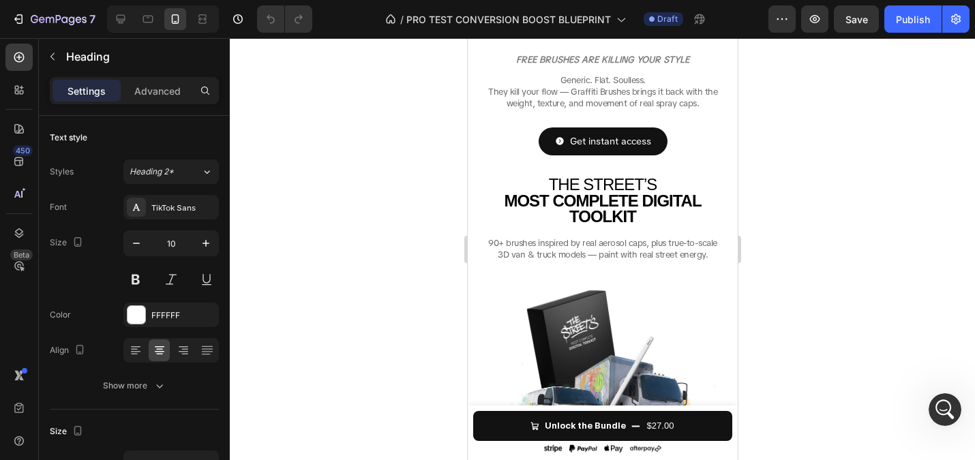
scroll to position [295, 0]
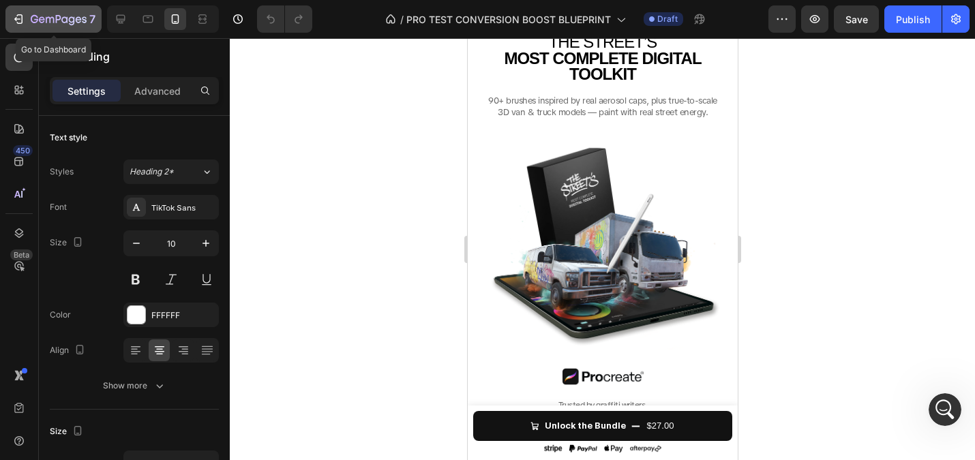
click at [18, 25] on icon "button" at bounding box center [19, 19] width 14 height 14
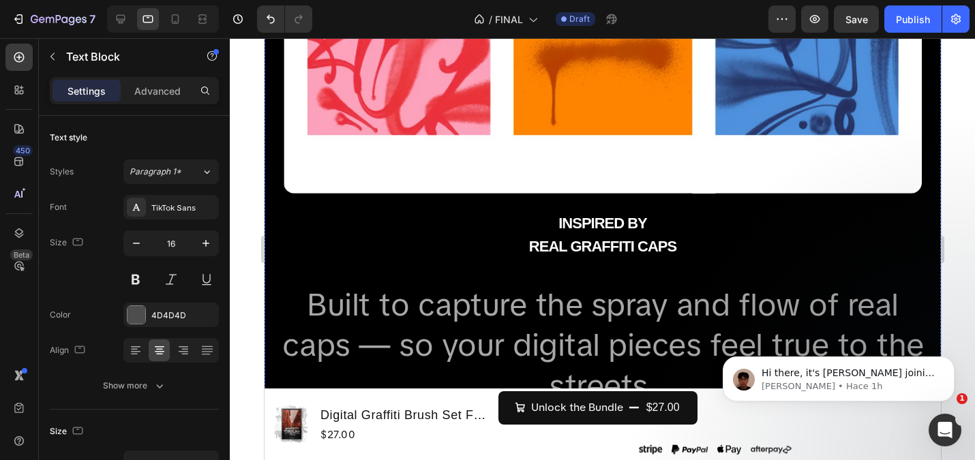
scroll to position [2461, 0]
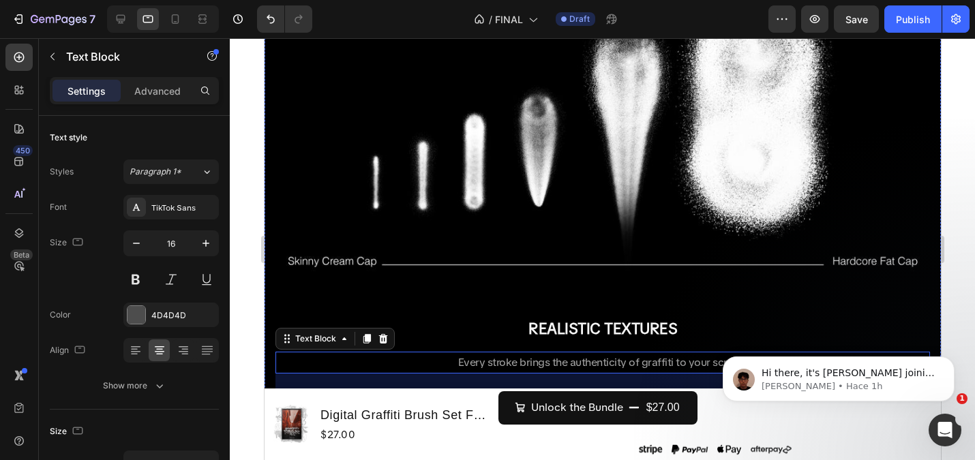
scroll to position [1946, 0]
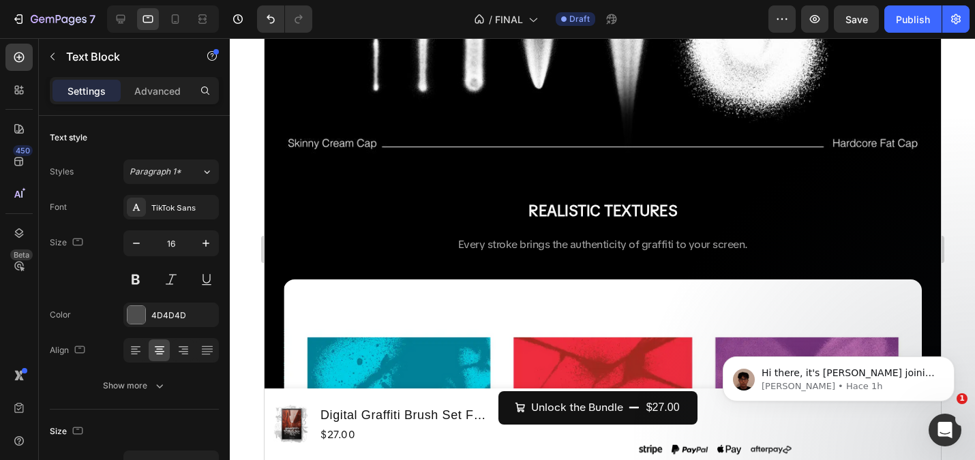
scroll to position [2219, 0]
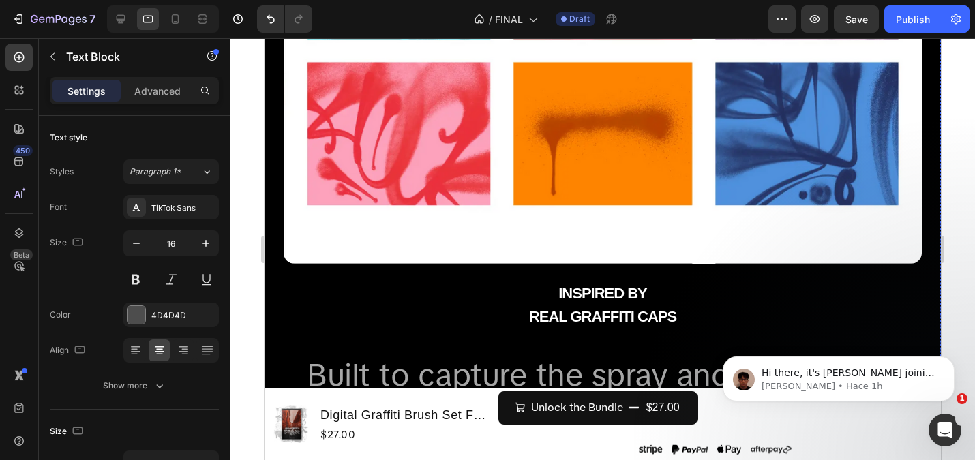
scroll to position [2494, 0]
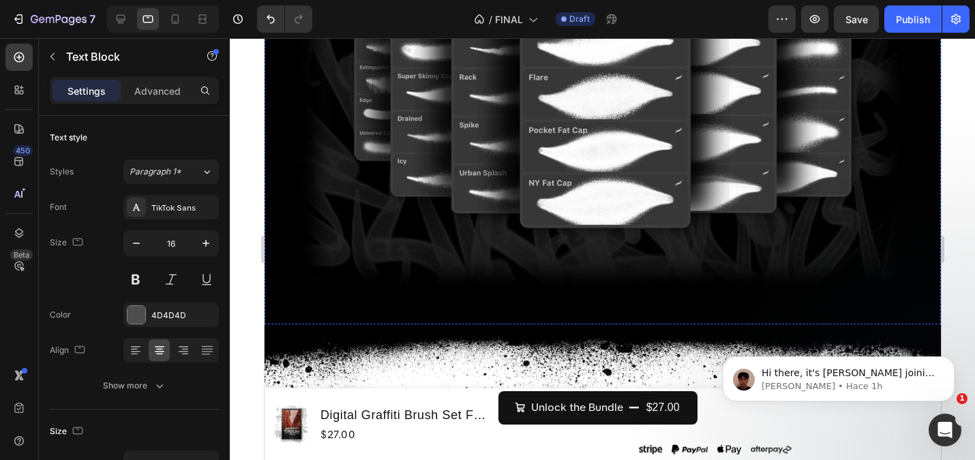
scroll to position [3077, 0]
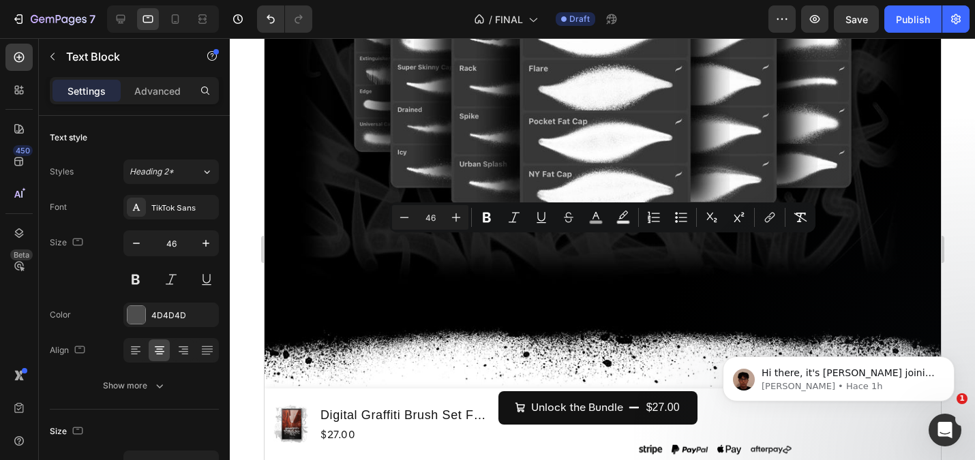
drag, startPoint x: 673, startPoint y: 347, endPoint x: 312, endPoint y: 259, distance: 371.2
click at [168, 235] on input "46" at bounding box center [171, 243] width 45 height 25
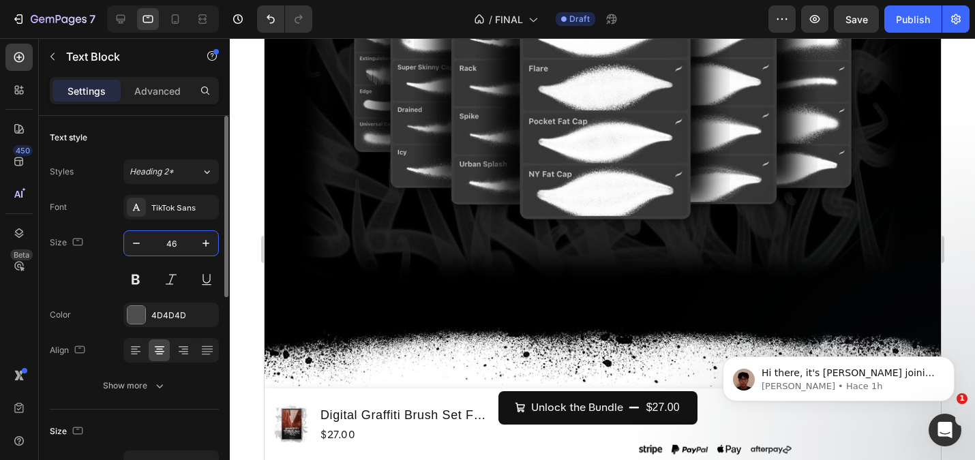
click at [171, 239] on input "46" at bounding box center [171, 243] width 45 height 25
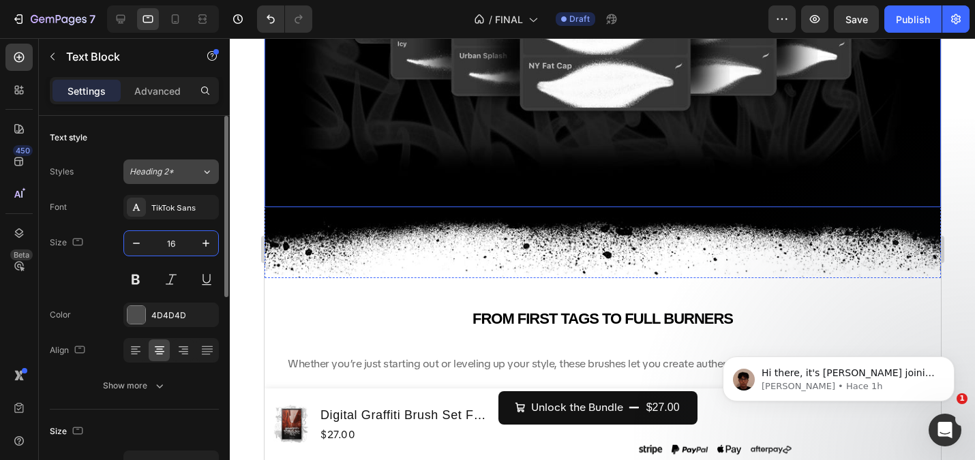
type input "16"
click at [194, 172] on div "Heading 2*" at bounding box center [166, 172] width 72 height 12
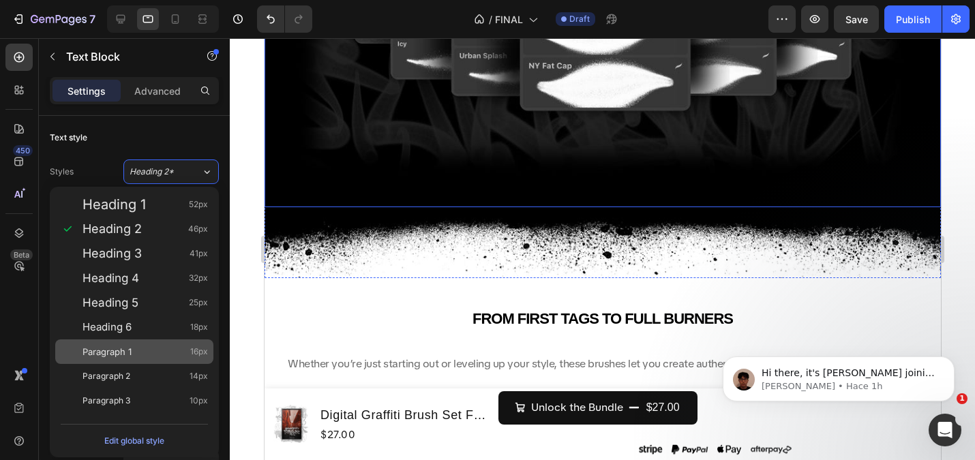
click at [138, 354] on div "Paragraph 1 16px" at bounding box center [144, 352] width 125 height 14
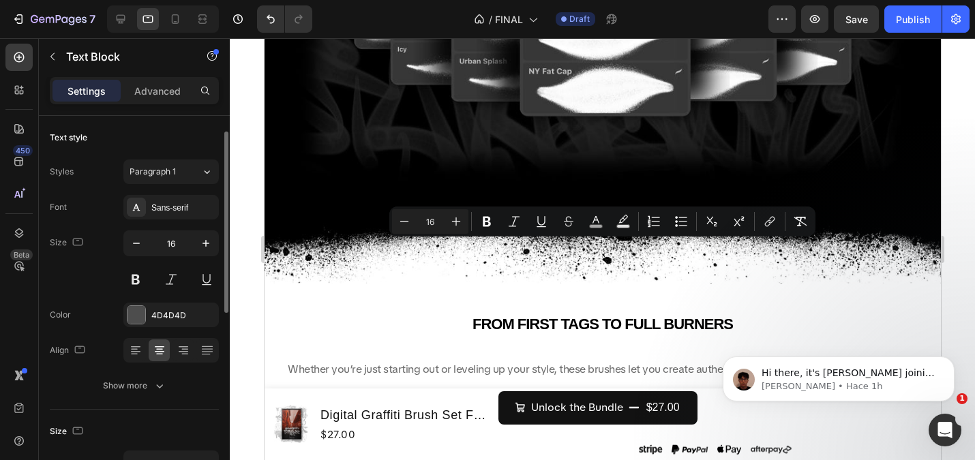
scroll to position [31, 0]
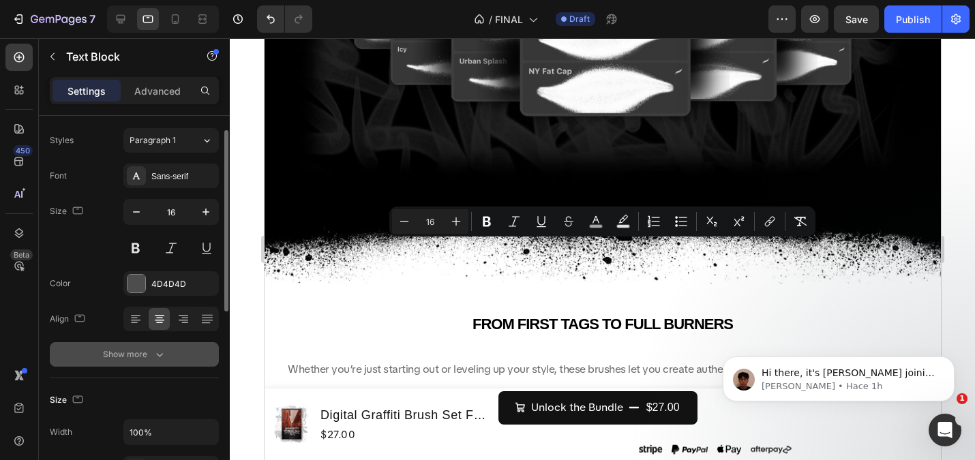
click at [145, 363] on button "Show more" at bounding box center [134, 354] width 169 height 25
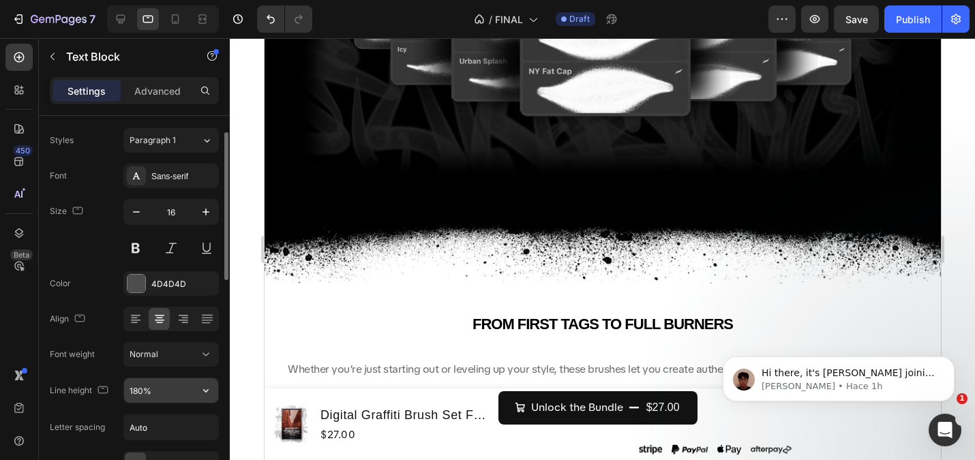
scroll to position [78, 0]
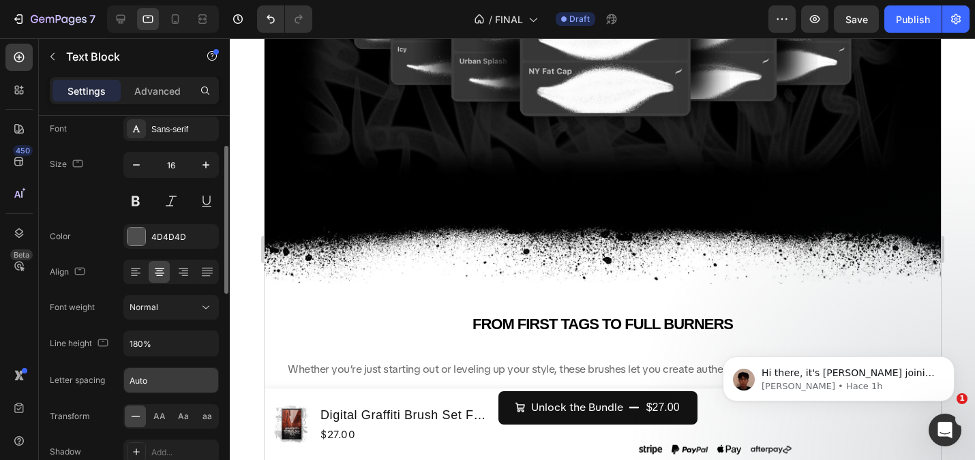
click at [163, 385] on input "Auto" at bounding box center [171, 380] width 94 height 25
type input "0"
type input "-0.5"
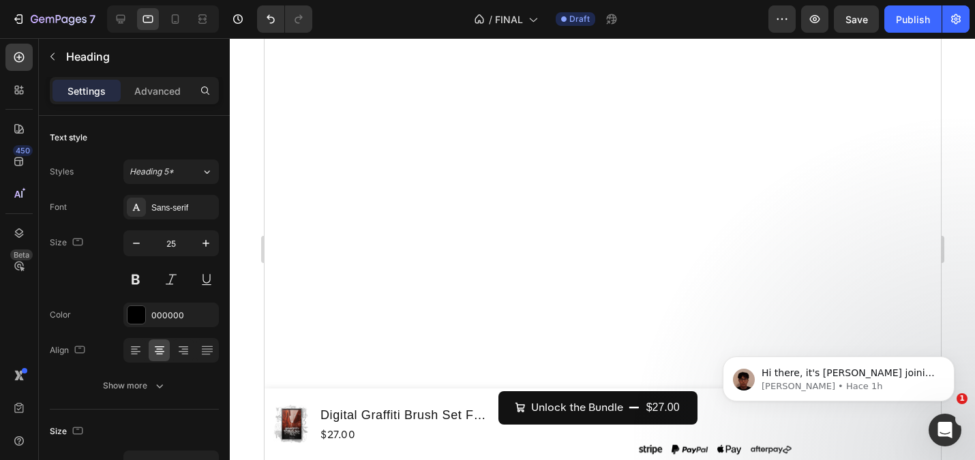
scroll to position [4189, 0]
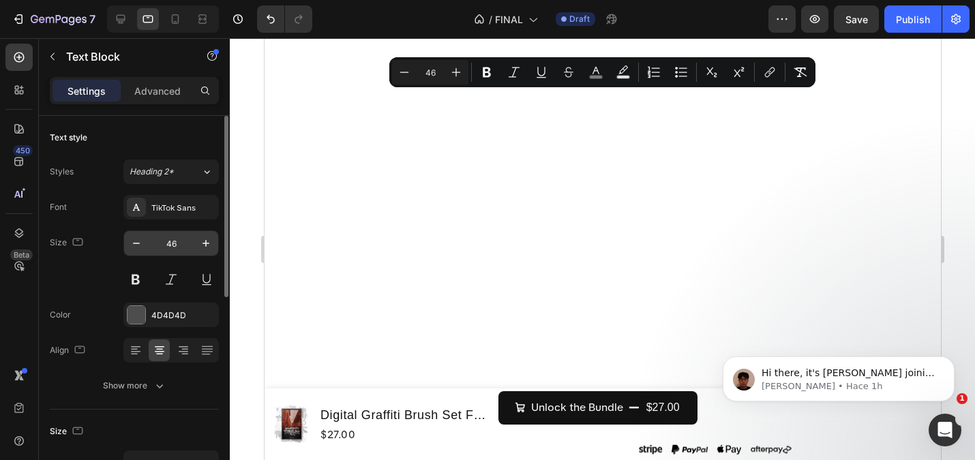
click at [165, 242] on input "46" at bounding box center [171, 243] width 45 height 25
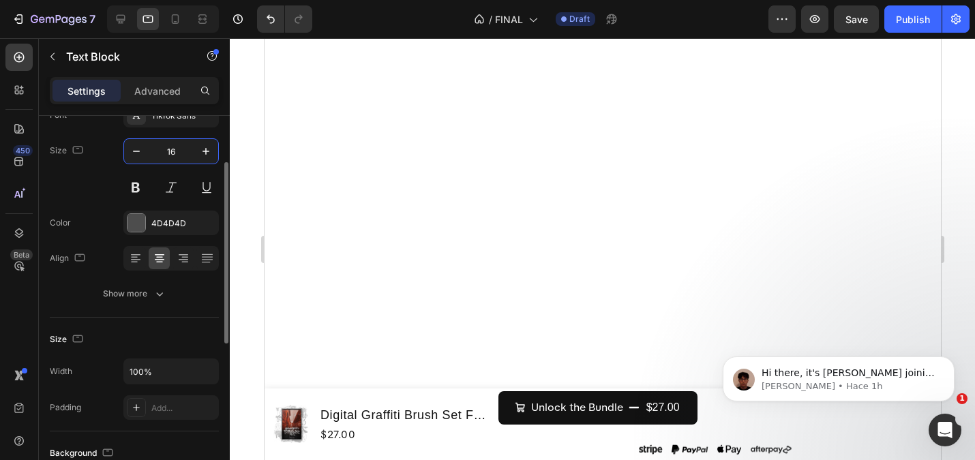
scroll to position [94, 0]
type input "16"
click at [141, 300] on button "Show more" at bounding box center [134, 292] width 169 height 25
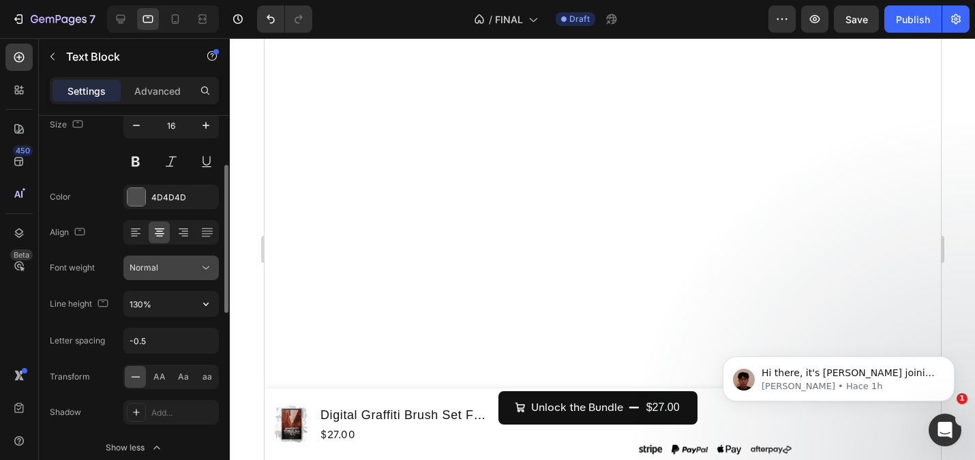
scroll to position [121, 0]
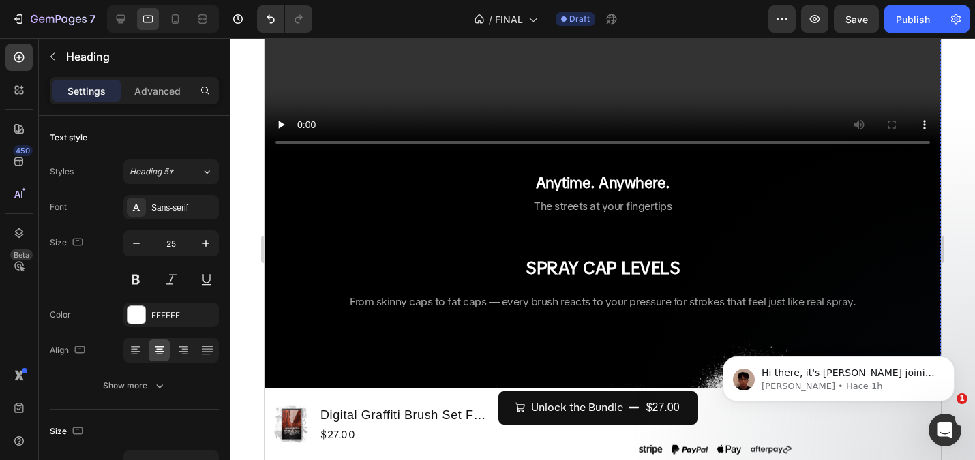
scroll to position [2036, 0]
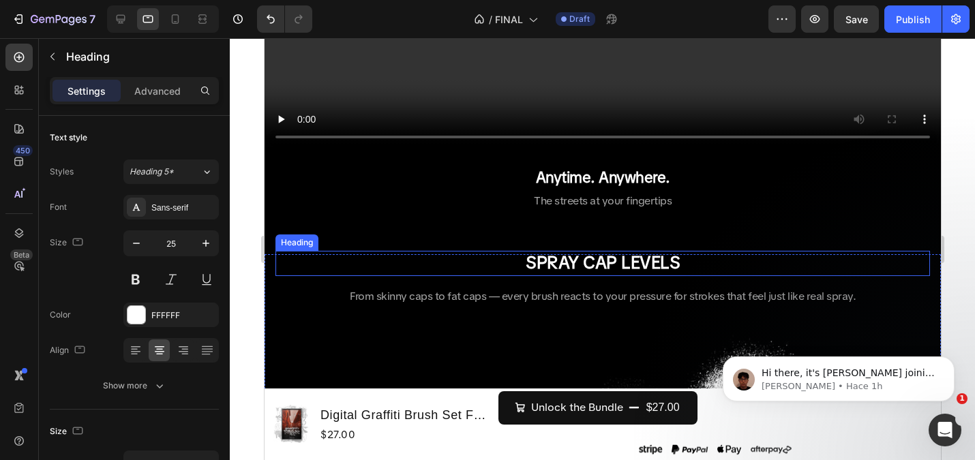
click at [586, 269] on strong "SPRAY CAP LEVELS" at bounding box center [602, 263] width 154 height 22
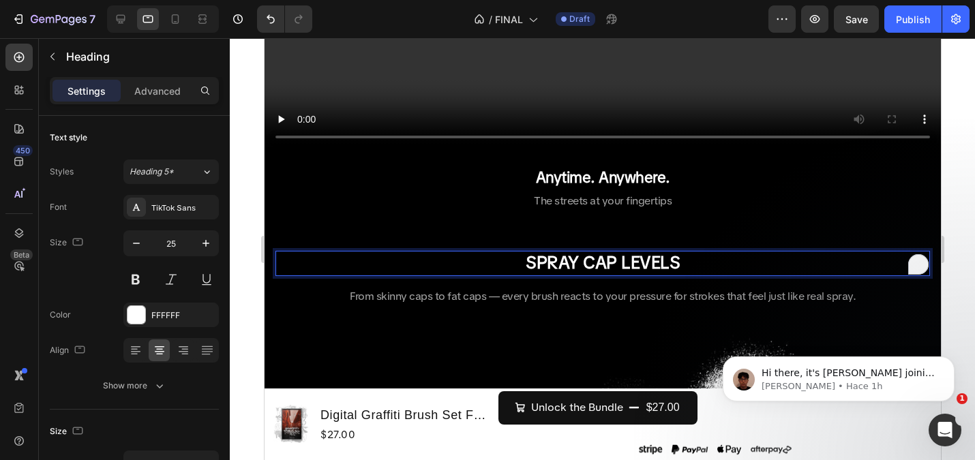
click at [586, 269] on strong "SPRAY CAP LEVELS" at bounding box center [602, 263] width 154 height 22
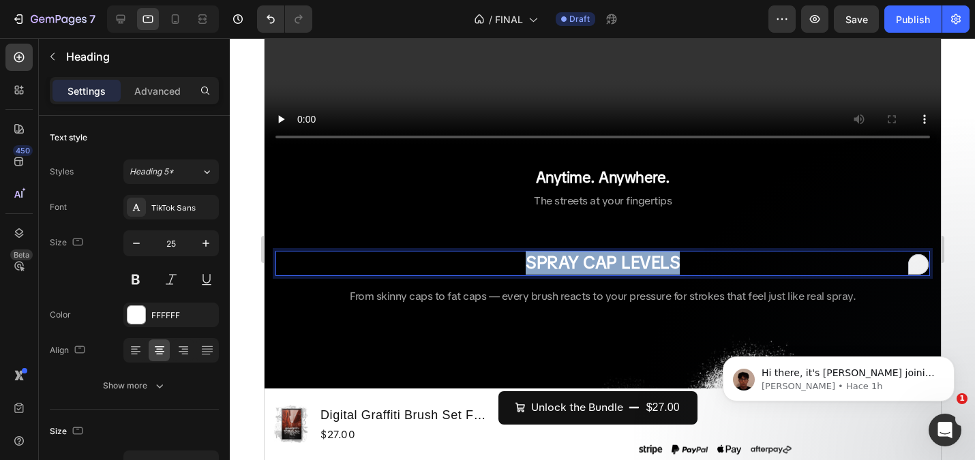
click at [586, 269] on strong "SPRAY CAP LEVELS" at bounding box center [602, 263] width 154 height 22
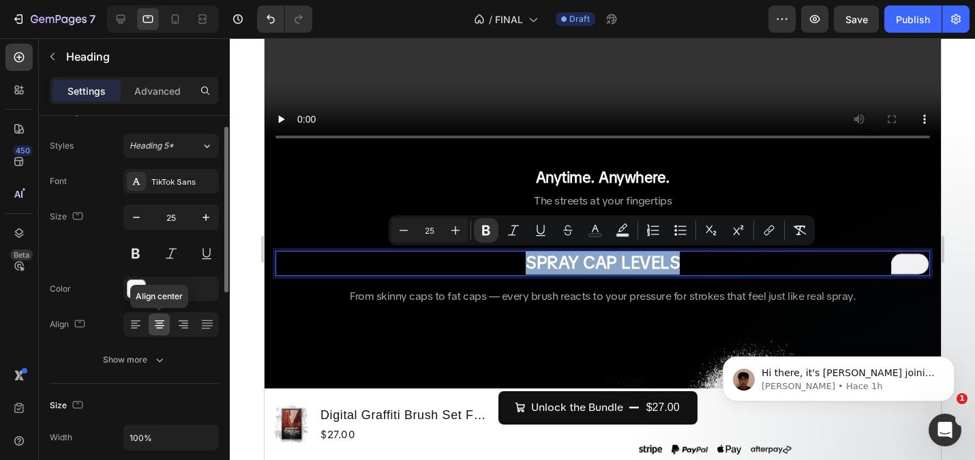
scroll to position [29, 0]
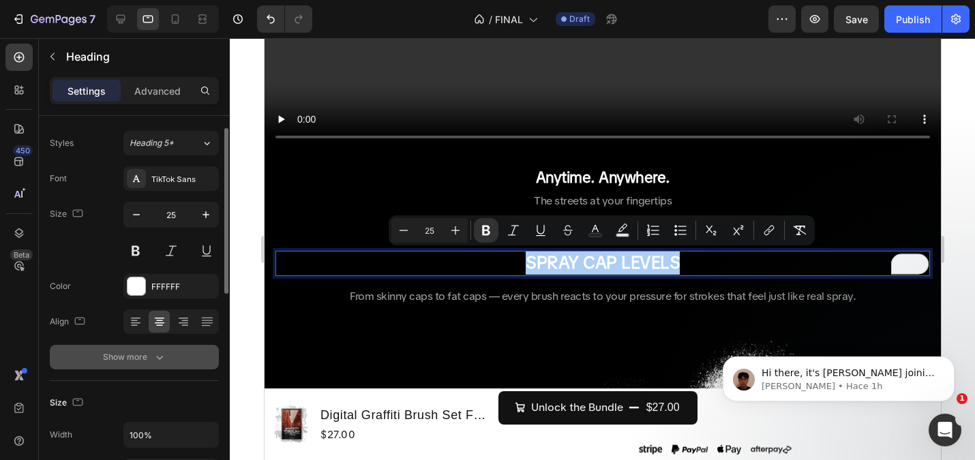
click at [146, 363] on div "Show more" at bounding box center [134, 357] width 63 height 14
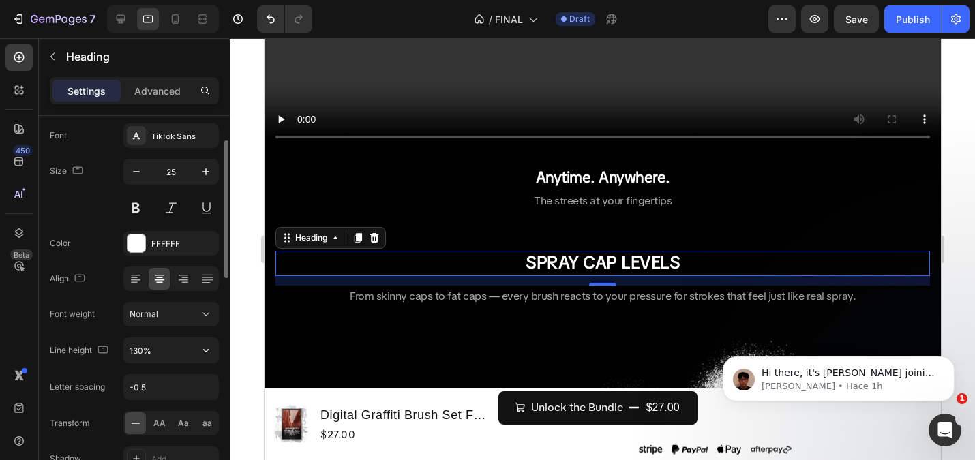
scroll to position [74, 0]
click at [586, 264] on strong "SPRAY CAP LEVELS" at bounding box center [602, 263] width 154 height 22
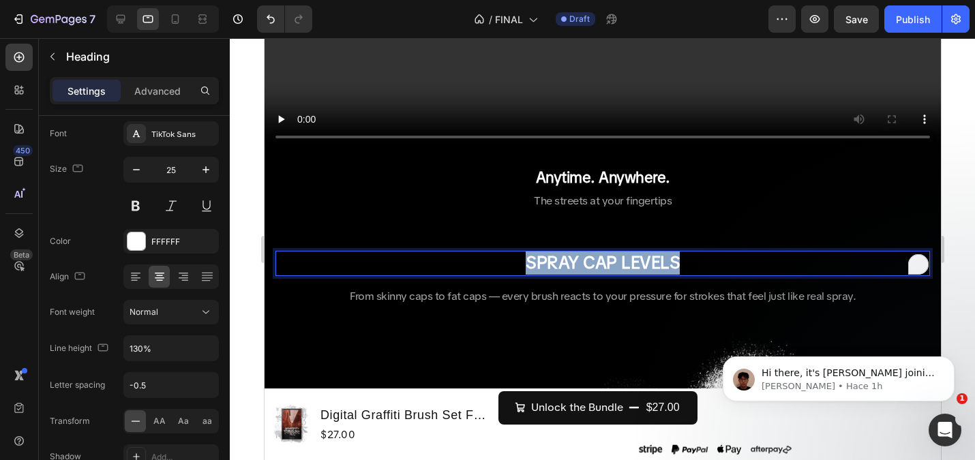
click at [586, 264] on strong "SPRAY CAP LEVELS" at bounding box center [602, 263] width 154 height 22
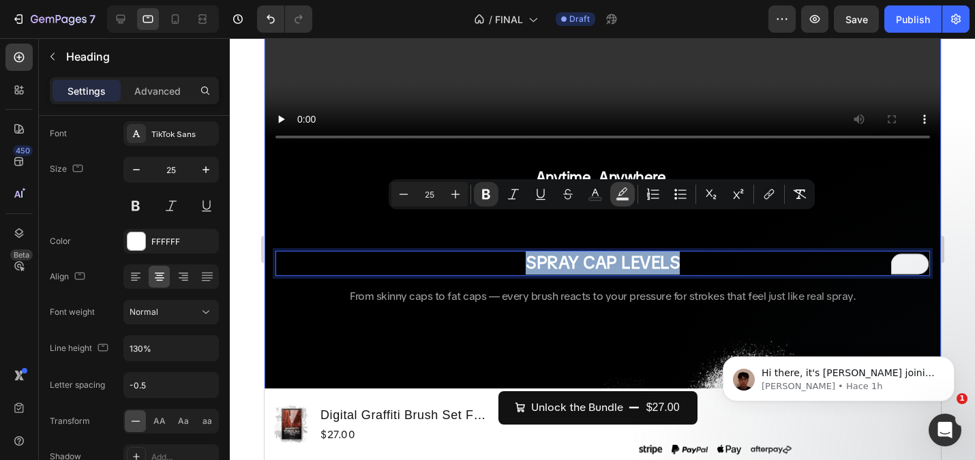
scroll to position [2131, 0]
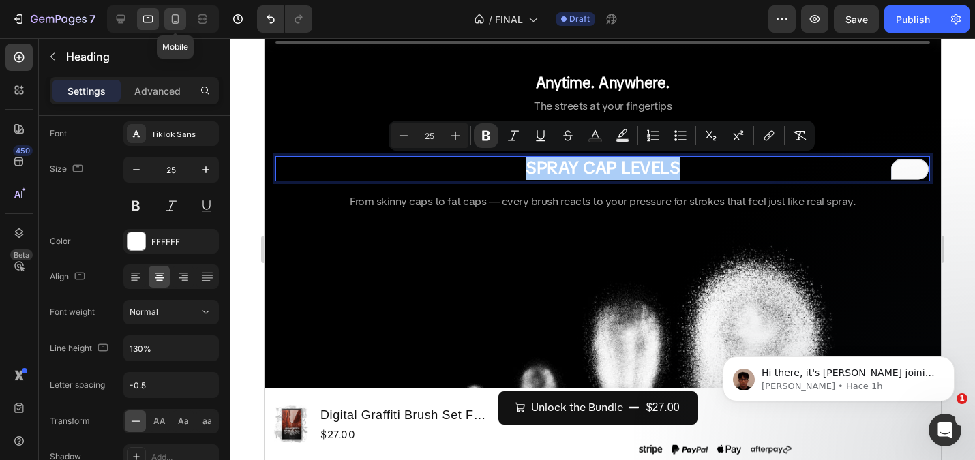
click at [177, 18] on icon at bounding box center [175, 19] width 14 height 14
type input "26"
type input "114%"
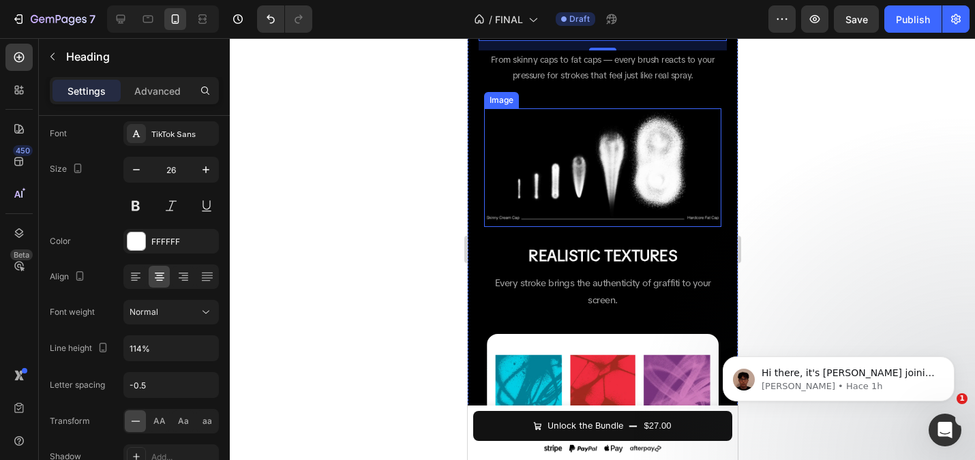
scroll to position [1269, 0]
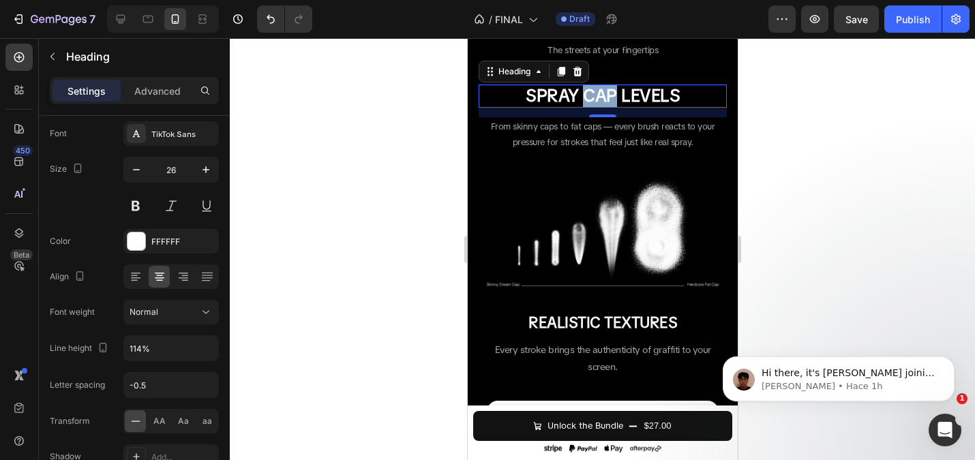
click at [591, 101] on strong "SPRAY CAP LEVELS" at bounding box center [602, 96] width 154 height 22
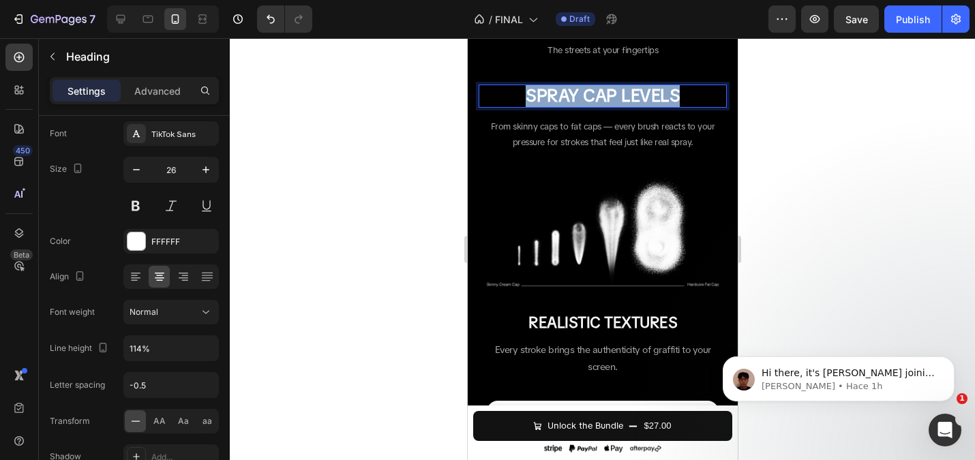
click at [591, 101] on strong "SPRAY CAP LEVELS" at bounding box center [602, 96] width 154 height 22
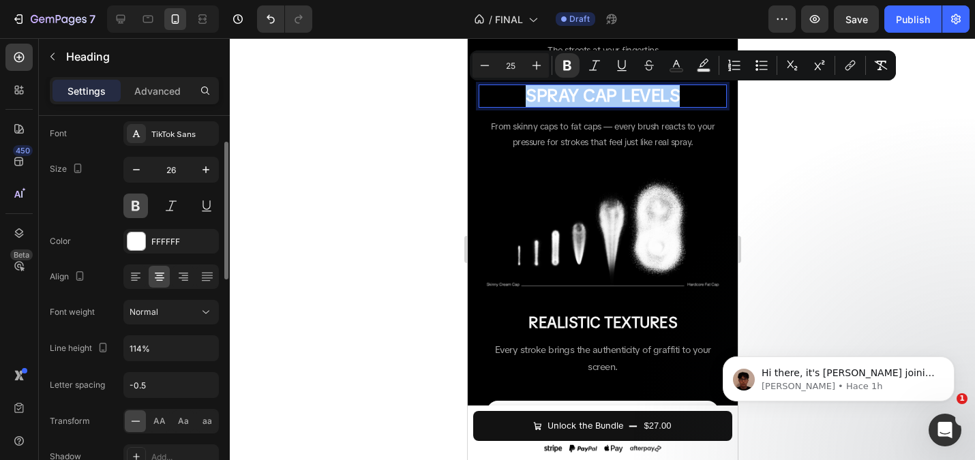
click at [136, 202] on button at bounding box center [135, 206] width 25 height 25
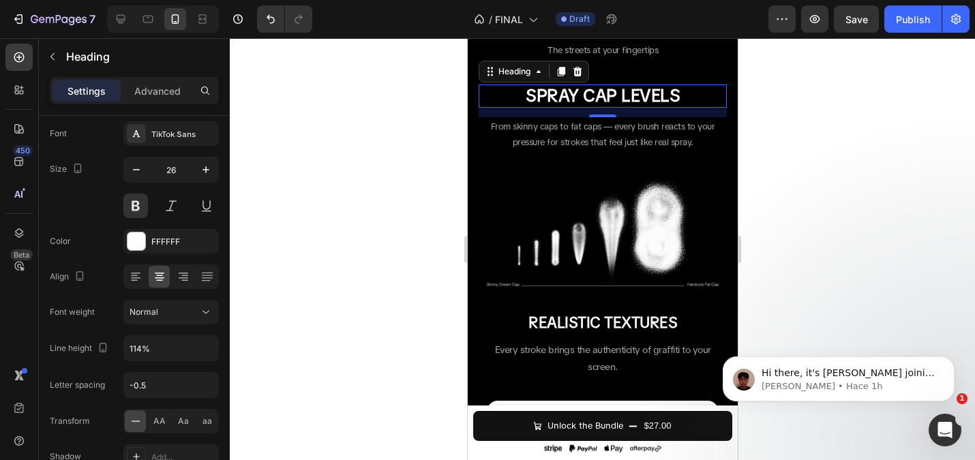
click at [590, 89] on strong "SPRAY CAP LEVELS" at bounding box center [602, 96] width 154 height 22
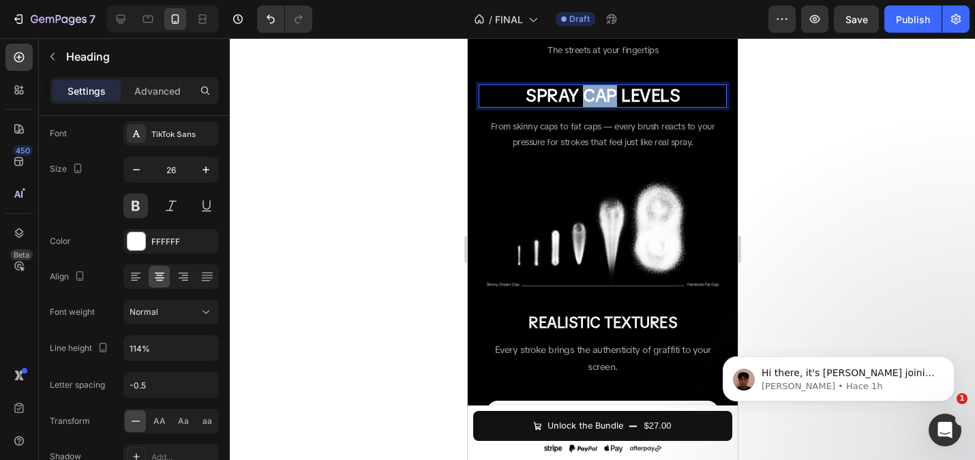
click at [590, 89] on strong "SPRAY CAP LEVELS" at bounding box center [602, 96] width 154 height 22
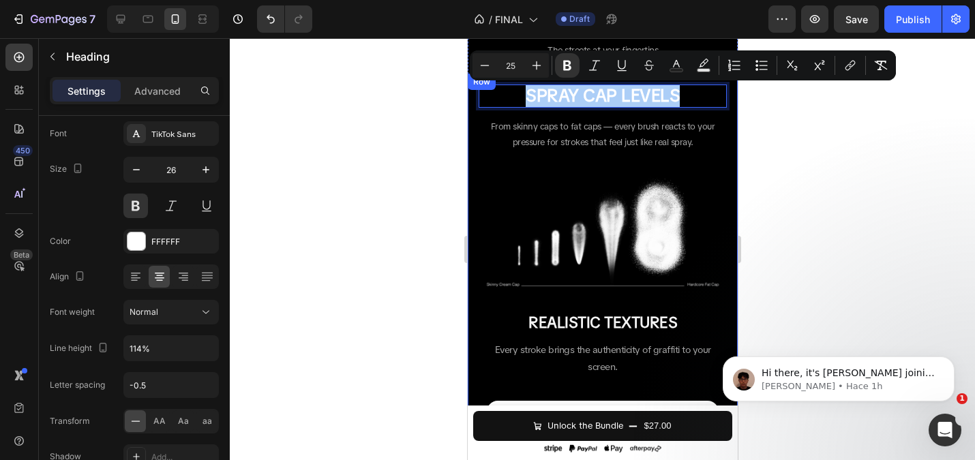
click at [398, 300] on div at bounding box center [602, 249] width 745 height 422
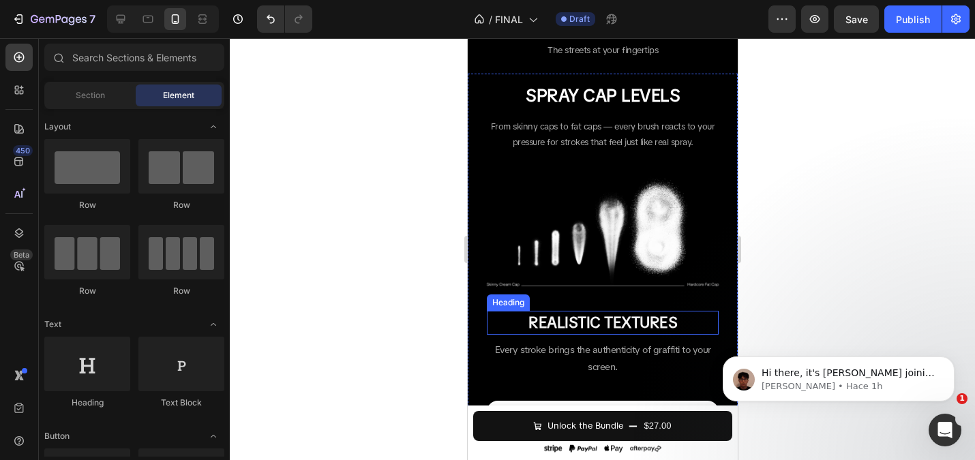
click at [586, 333] on strong "REALISTIC TEXTURES" at bounding box center [602, 323] width 149 height 20
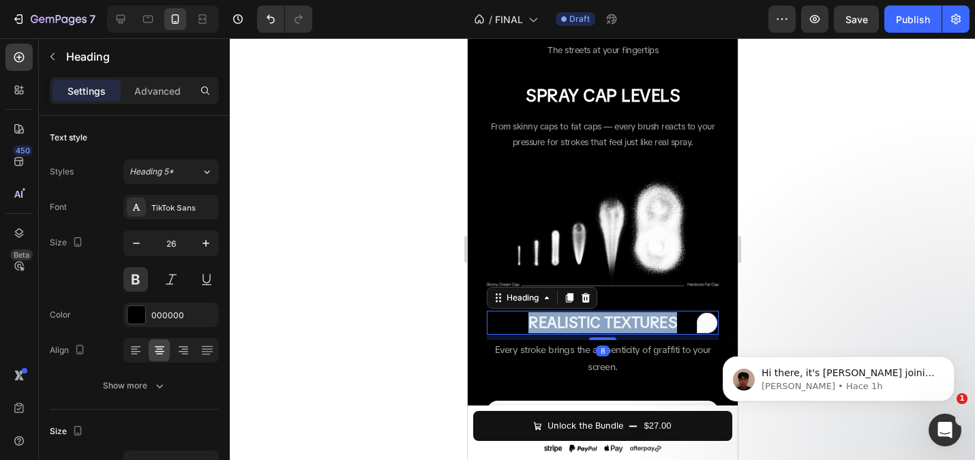
click at [586, 333] on strong "REALISTIC TEXTURES" at bounding box center [602, 323] width 149 height 20
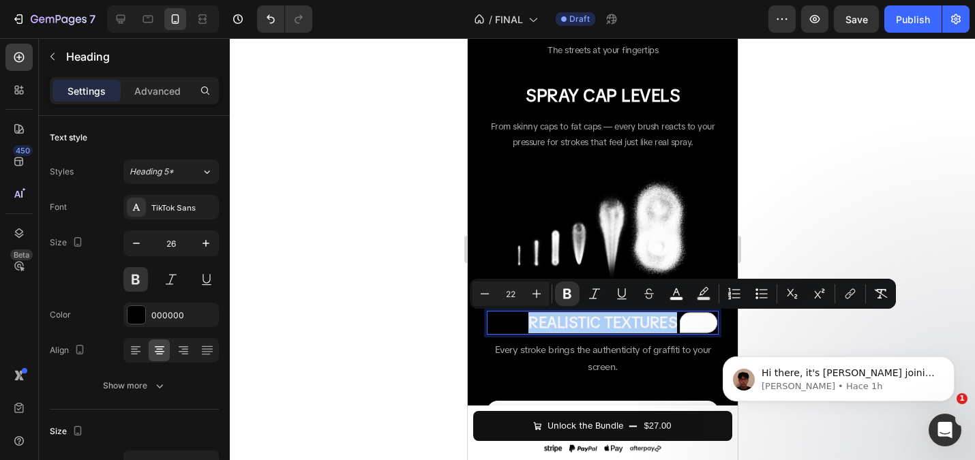
click at [423, 202] on div at bounding box center [602, 249] width 745 height 422
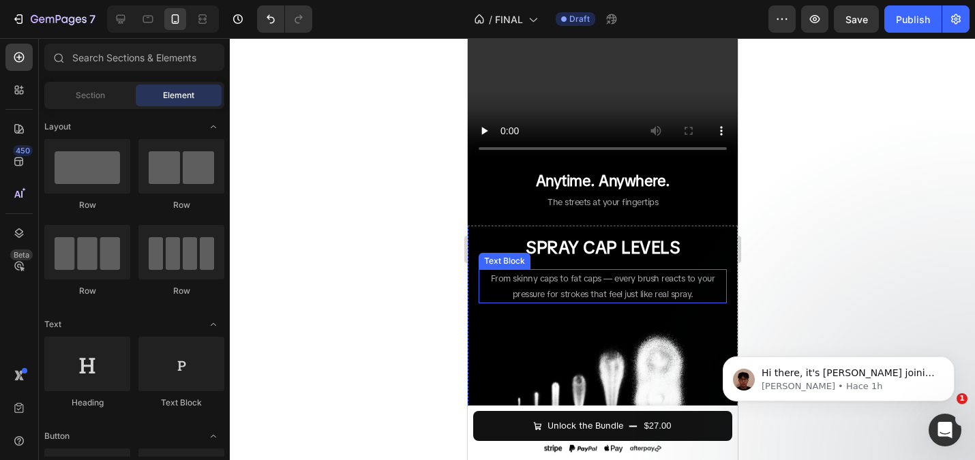
scroll to position [1083, 0]
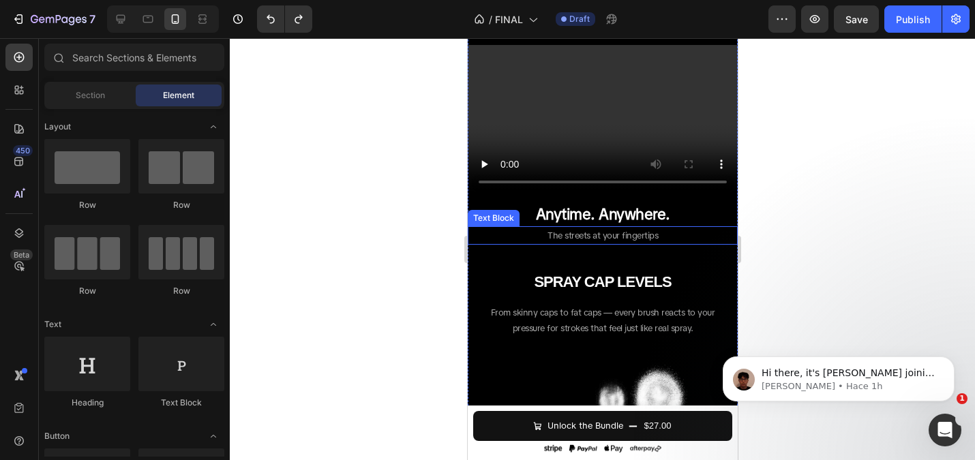
click at [594, 286] on strong "SPRAY CAP LEVELS" at bounding box center [601, 281] width 137 height 17
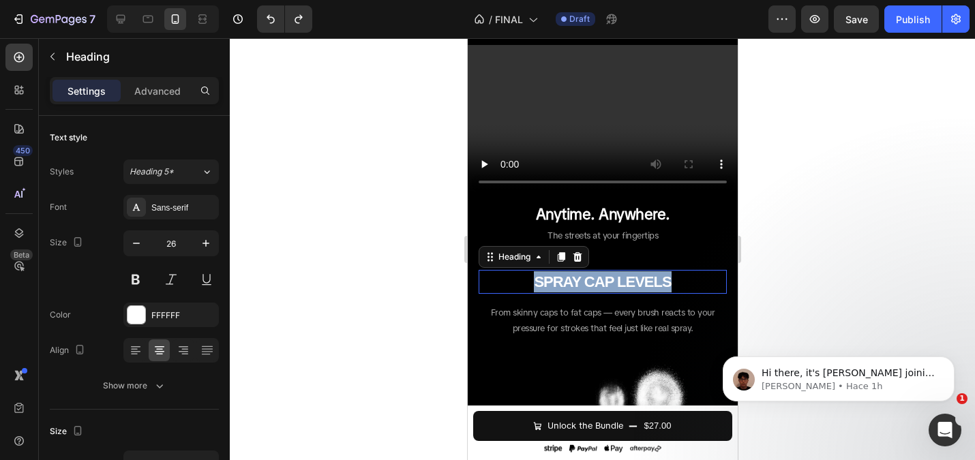
click at [594, 286] on strong "SPRAY CAP LEVELS" at bounding box center [601, 281] width 137 height 17
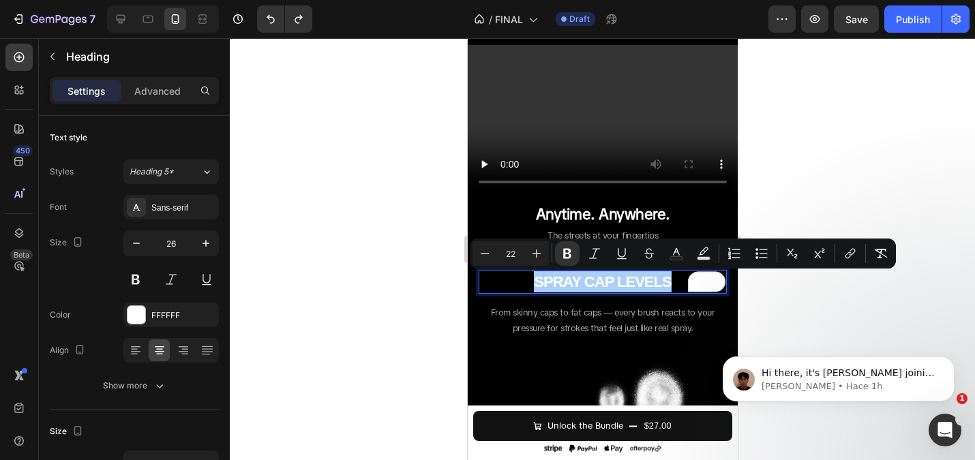
click at [311, 202] on div at bounding box center [602, 249] width 745 height 422
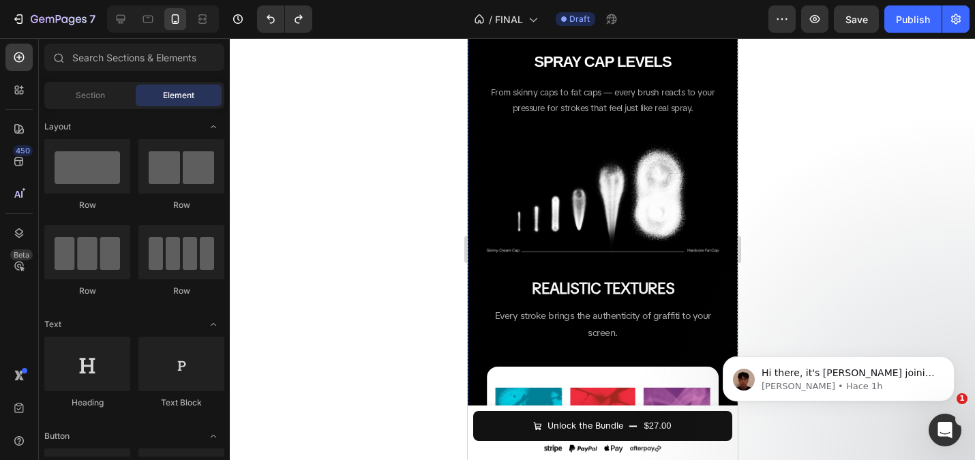
scroll to position [1433, 0]
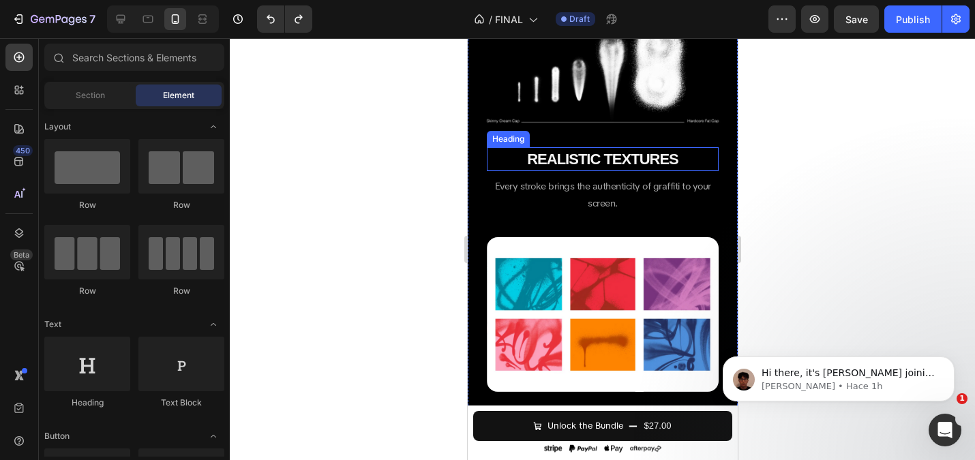
click at [548, 160] on strong "REALISTIC TEXTURES" at bounding box center [601, 159] width 151 height 17
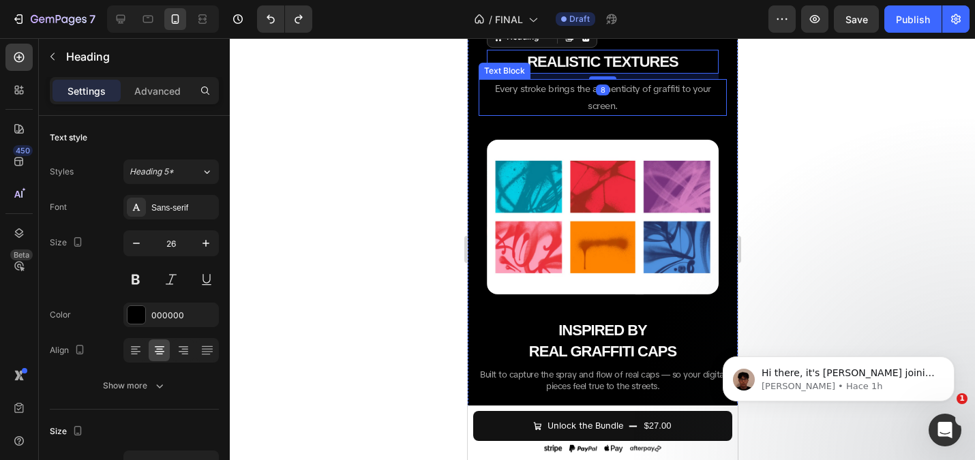
scroll to position [1674, 0]
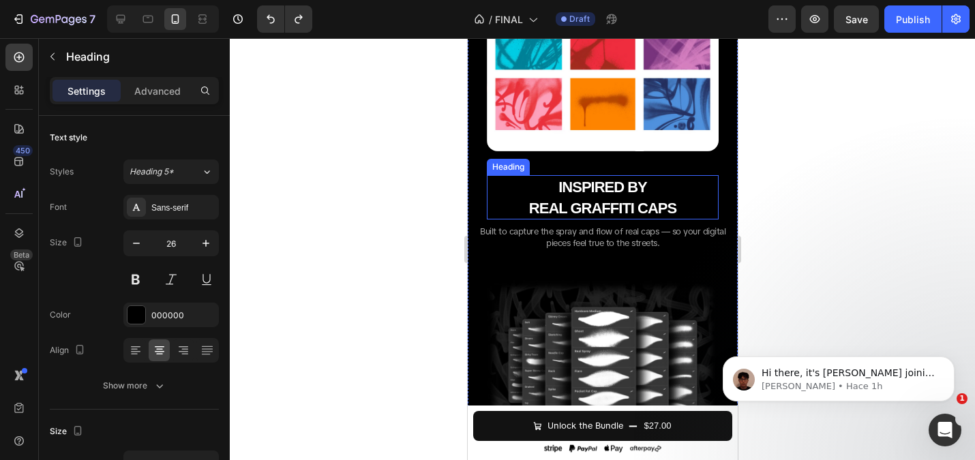
click at [588, 190] on strong "INSPIRED BY" at bounding box center [602, 187] width 89 height 17
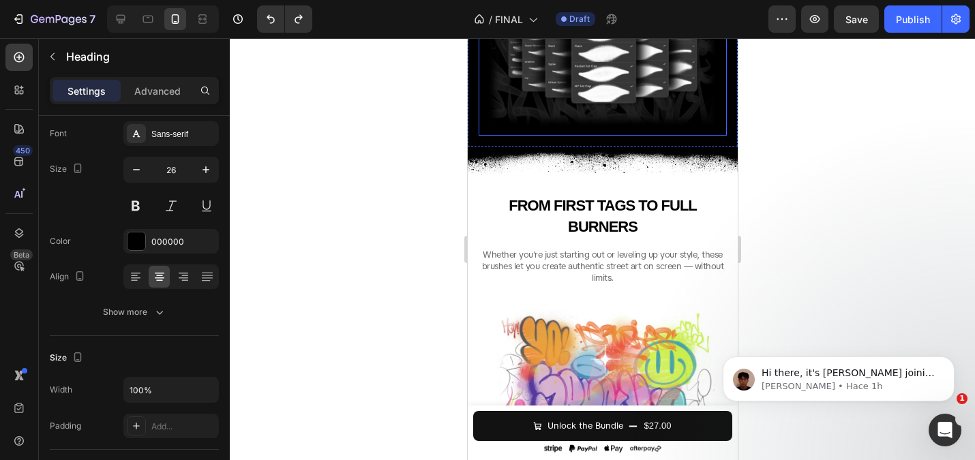
scroll to position [2039, 0]
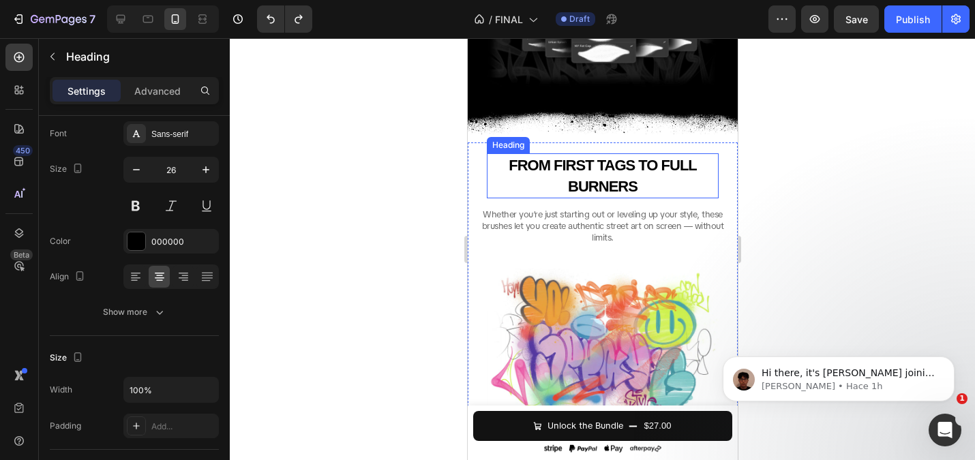
click at [583, 184] on span "FROM FIRST TAGS TO FULL BURNERS" at bounding box center [602, 176] width 188 height 38
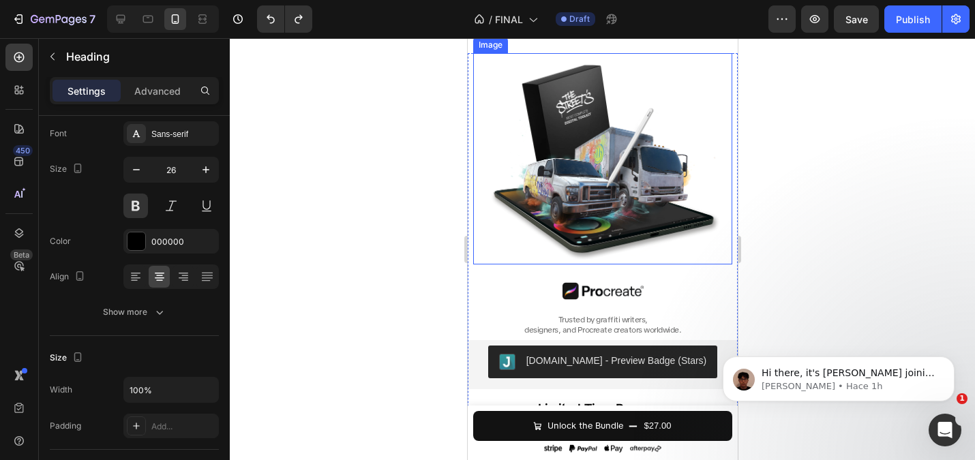
scroll to position [0, 0]
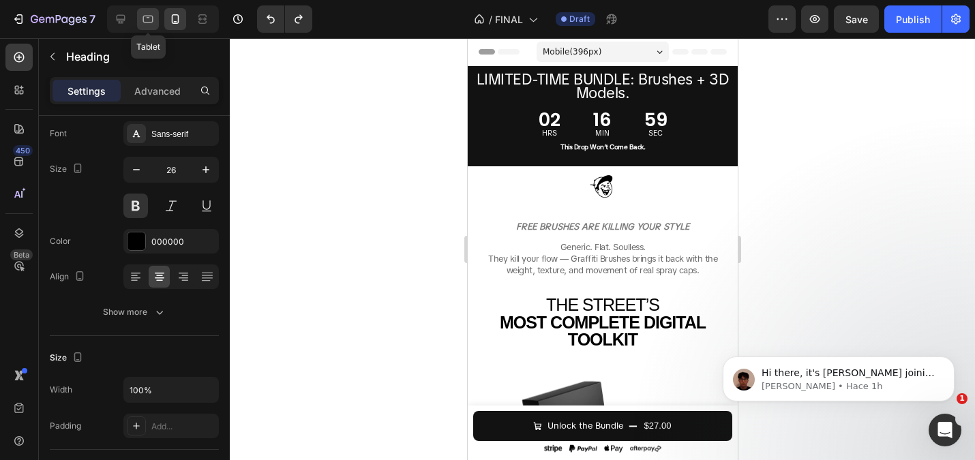
click at [157, 16] on div at bounding box center [148, 19] width 22 height 22
type input "25"
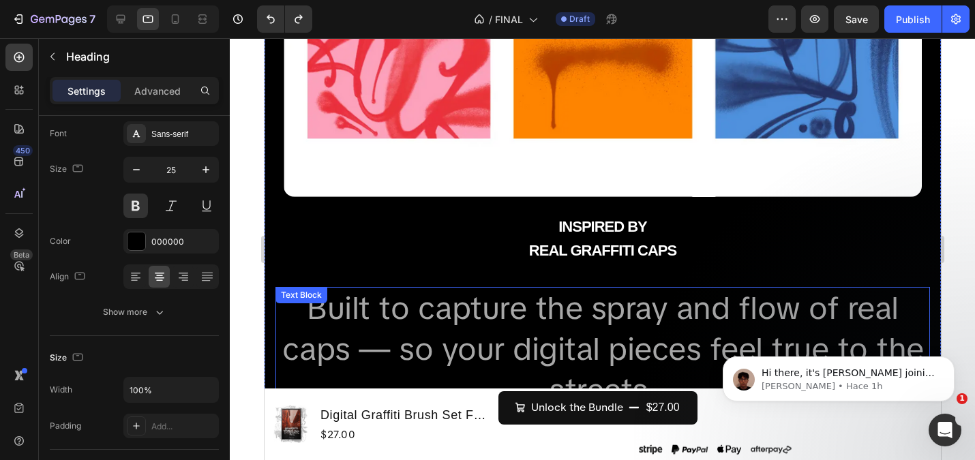
scroll to position [3139, 0]
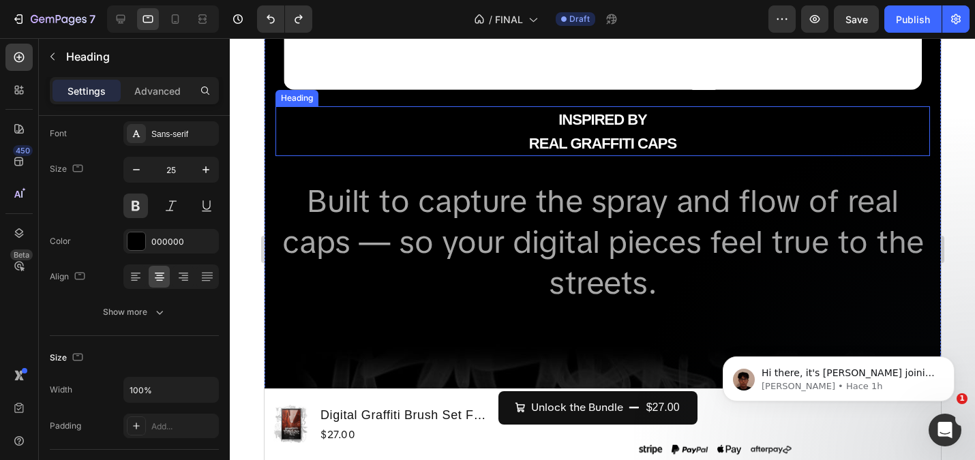
click at [503, 216] on span "Built to capture the spray and flow of real caps — so your digital pieces feel …" at bounding box center [603, 242] width 642 height 123
click at [503, 214] on span "Built to capture the spray and flow of real caps — so your digital pieces feel …" at bounding box center [603, 242] width 642 height 123
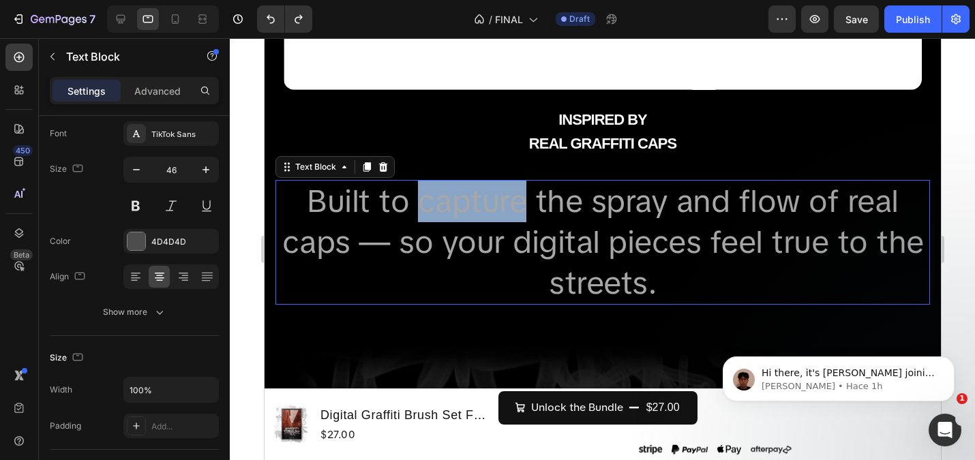
click at [503, 214] on span "Built to capture the spray and flow of real caps — so your digital pieces feel …" at bounding box center [603, 242] width 642 height 123
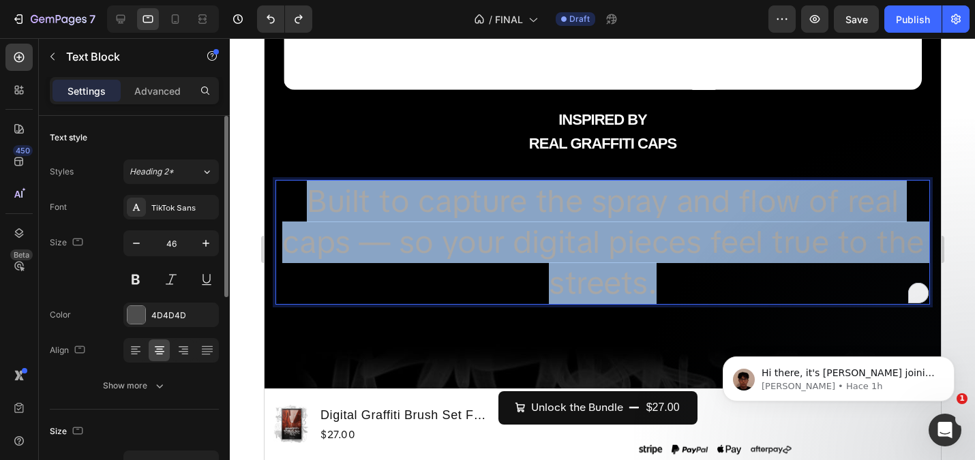
click at [503, 214] on span "Built to capture the spray and flow of real caps — so your digital pieces feel …" at bounding box center [603, 242] width 642 height 123
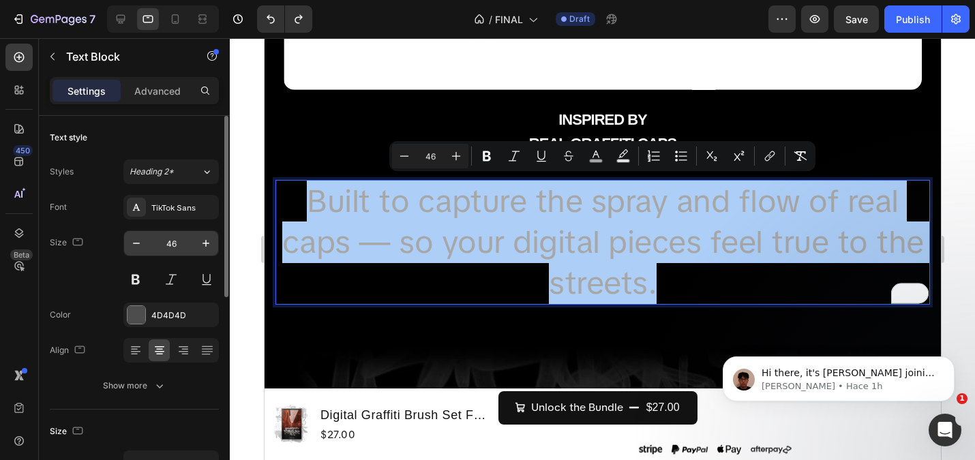
click at [174, 241] on input "46" at bounding box center [171, 243] width 45 height 25
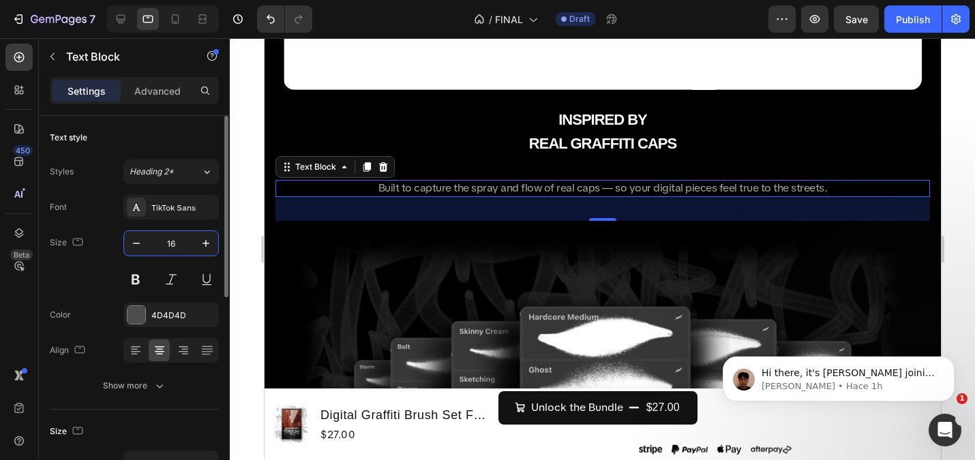
type input "16"
click at [185, 132] on div "Text style" at bounding box center [134, 138] width 169 height 22
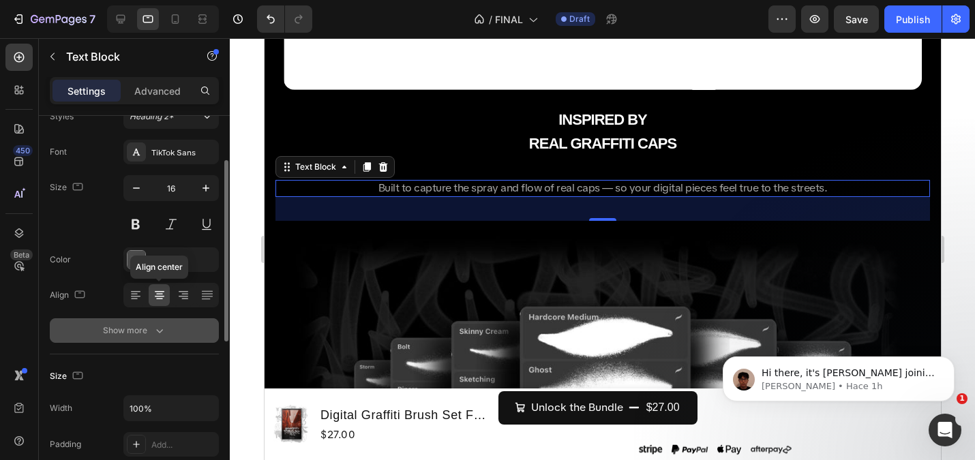
scroll to position [67, 0]
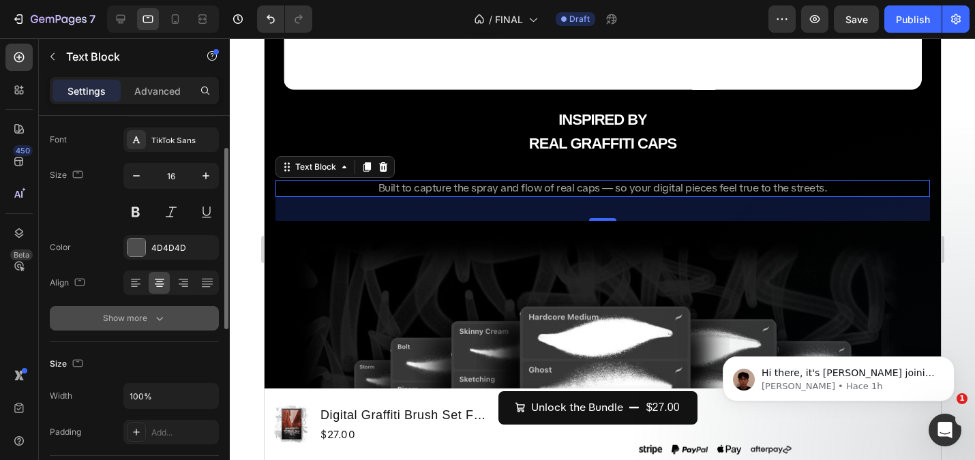
click at [145, 327] on button "Show more" at bounding box center [134, 318] width 169 height 25
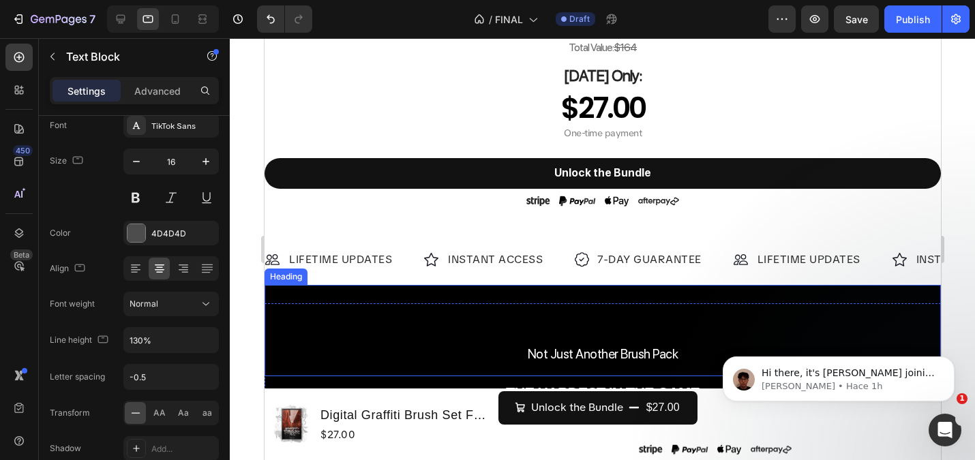
scroll to position [1410, 0]
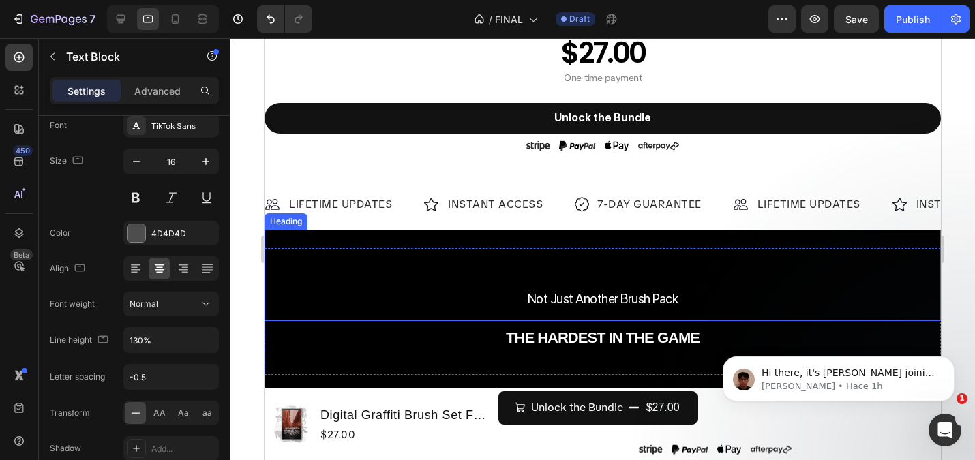
click at [598, 337] on strong "THE HARDEST IN THE GAME" at bounding box center [602, 337] width 194 height 17
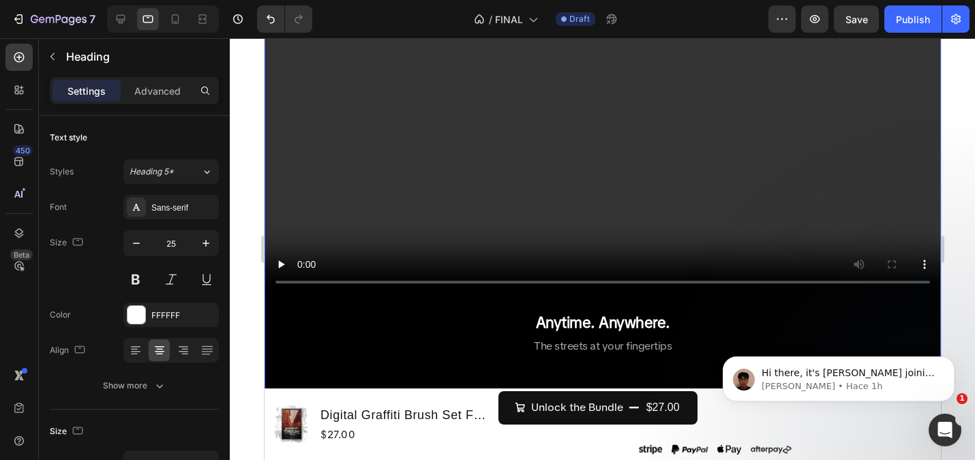
scroll to position [1962, 0]
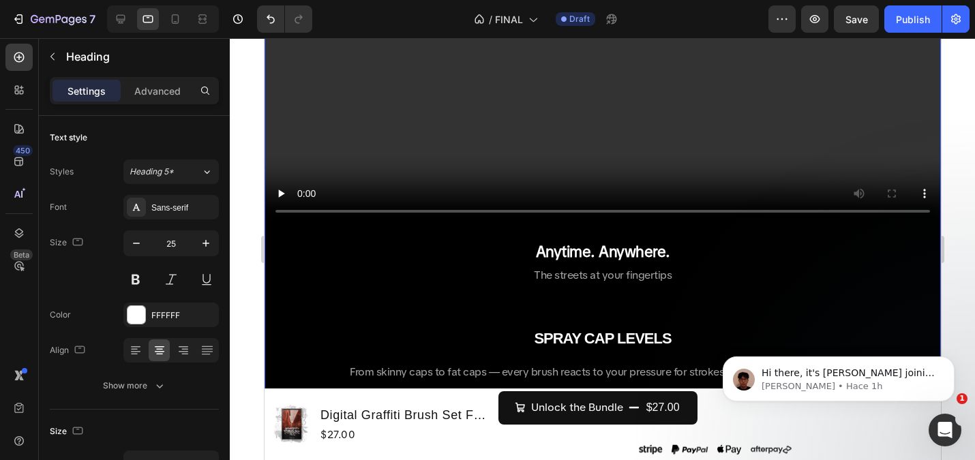
click at [583, 336] on strong "SPRAY CAP LEVELS" at bounding box center [601, 338] width 137 height 17
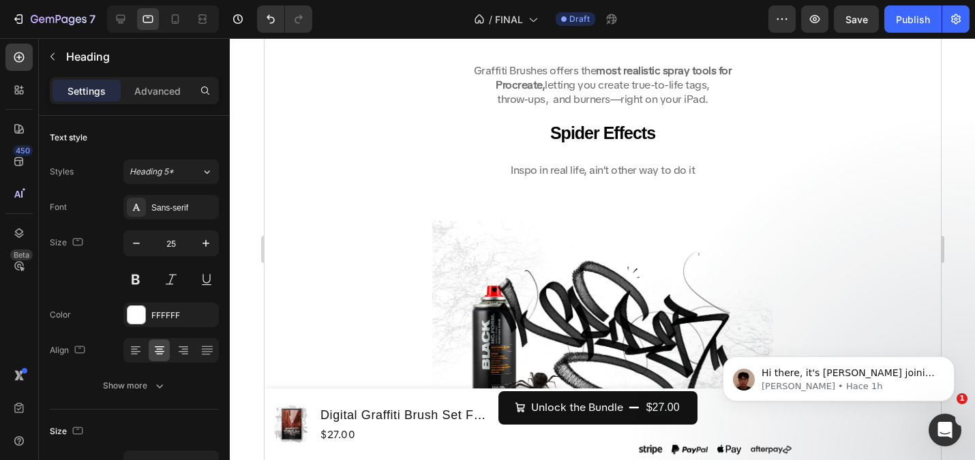
scroll to position [4185, 0]
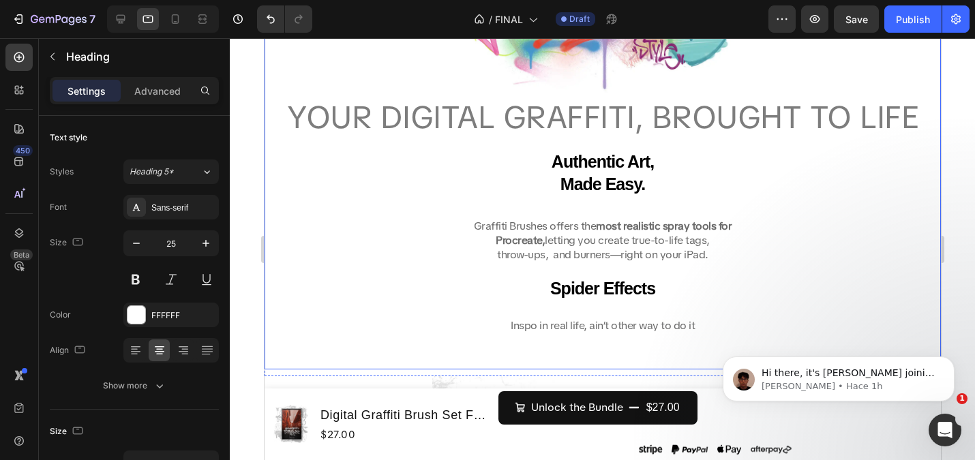
click at [517, 125] on span "YOUR DIGITAL GRAFFITI, BROUGHT TO LIFE" at bounding box center [601, 117] width 631 height 41
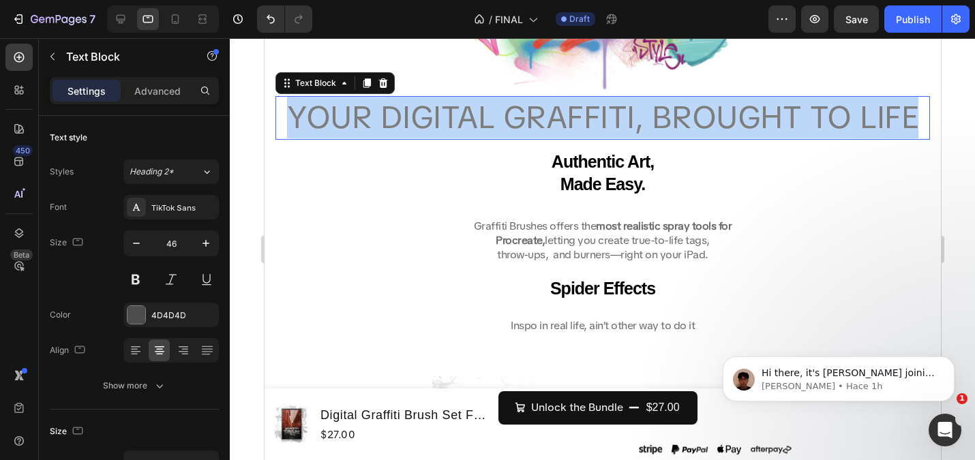
click at [517, 125] on span "YOUR DIGITAL GRAFFITI, BROUGHT TO LIFE" at bounding box center [601, 117] width 631 height 41
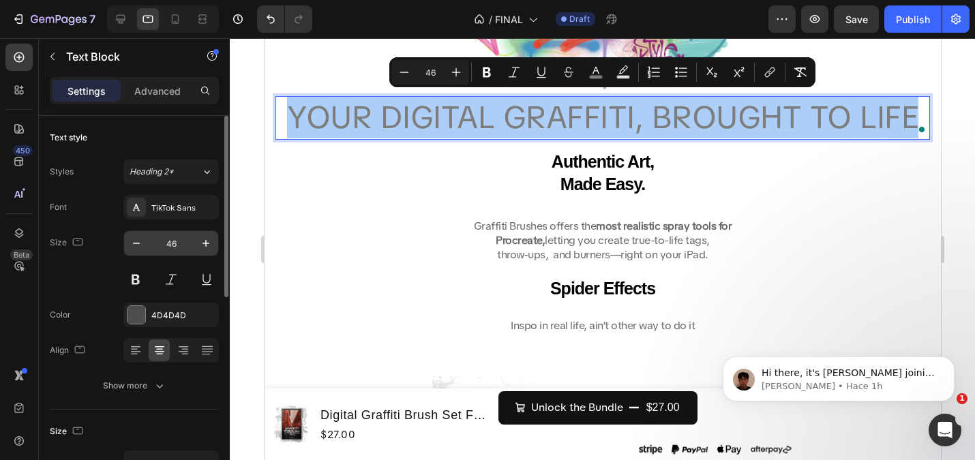
click at [172, 245] on input "46" at bounding box center [171, 243] width 45 height 25
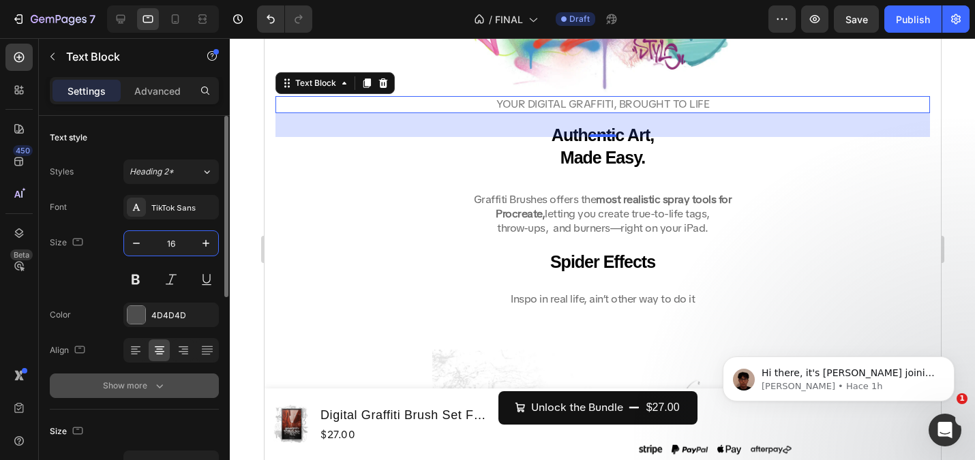
type input "16"
click at [140, 380] on div "Show more" at bounding box center [134, 386] width 63 height 14
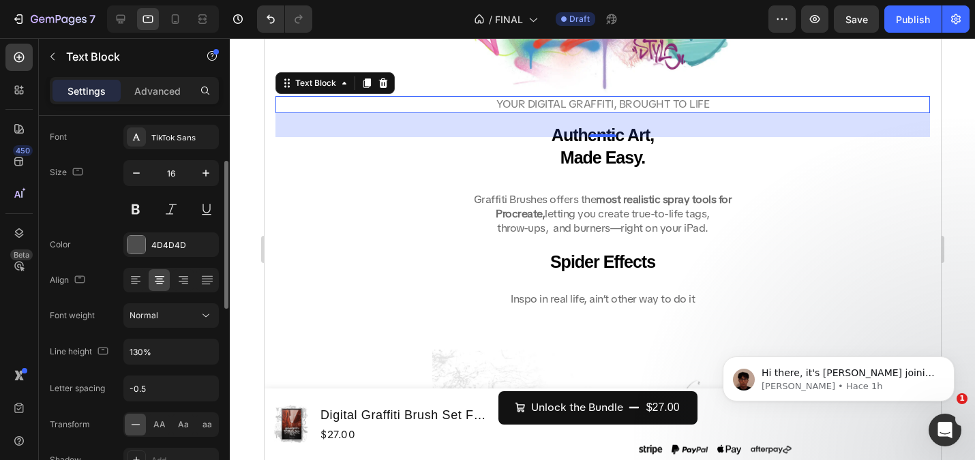
scroll to position [86, 0]
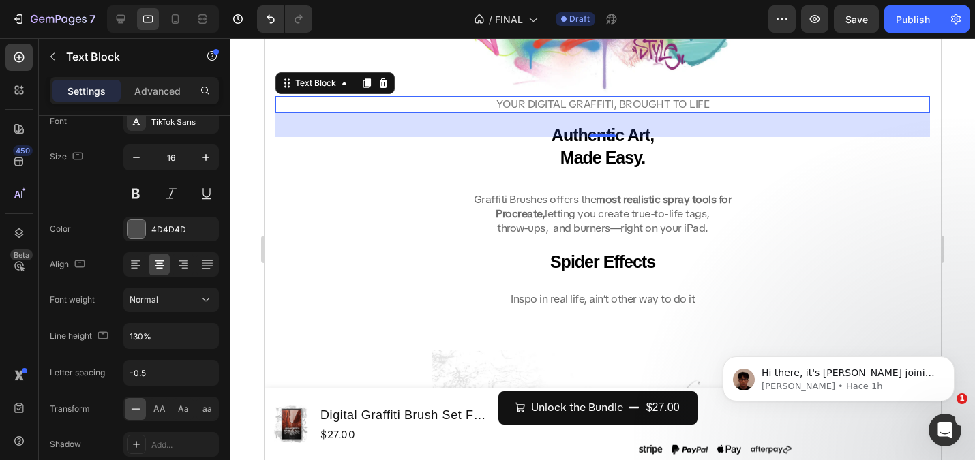
click at [444, 104] on p "YOUR DIGITAL GRAFFITI, BROUGHT TO LIFE" at bounding box center [602, 104] width 652 height 14
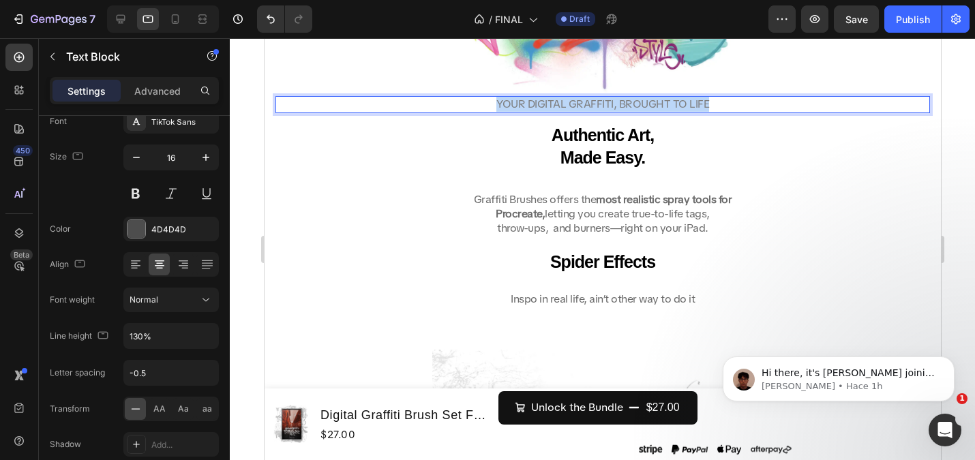
click at [444, 104] on p "YOUR DIGITAL GRAFFITI, BROUGHT TO LIFE" at bounding box center [602, 104] width 652 height 14
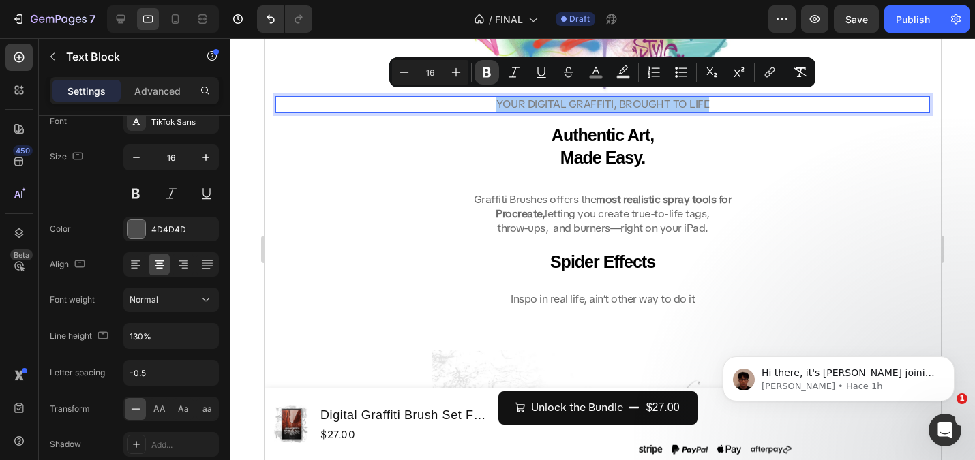
click at [486, 68] on icon "Editor contextual toolbar" at bounding box center [487, 72] width 8 height 10
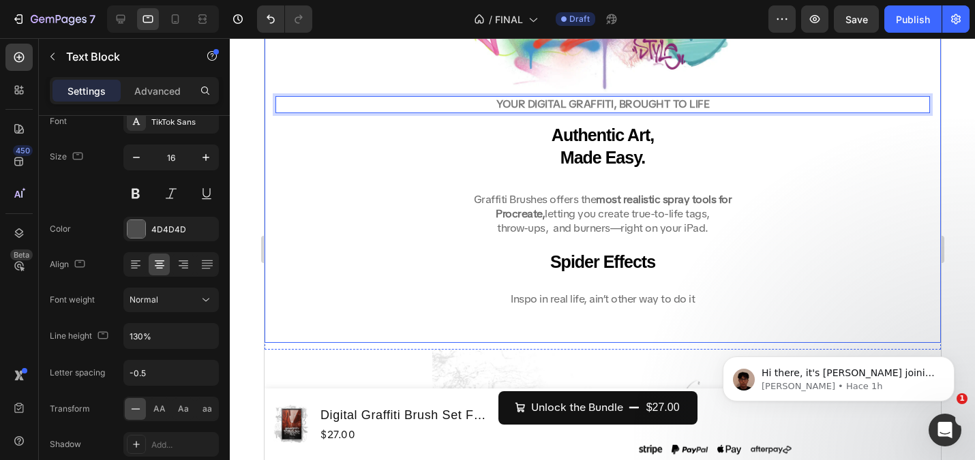
click at [592, 192] on span "Graffiti Brushes offers the most realistic spray tools for" at bounding box center [602, 199] width 258 height 14
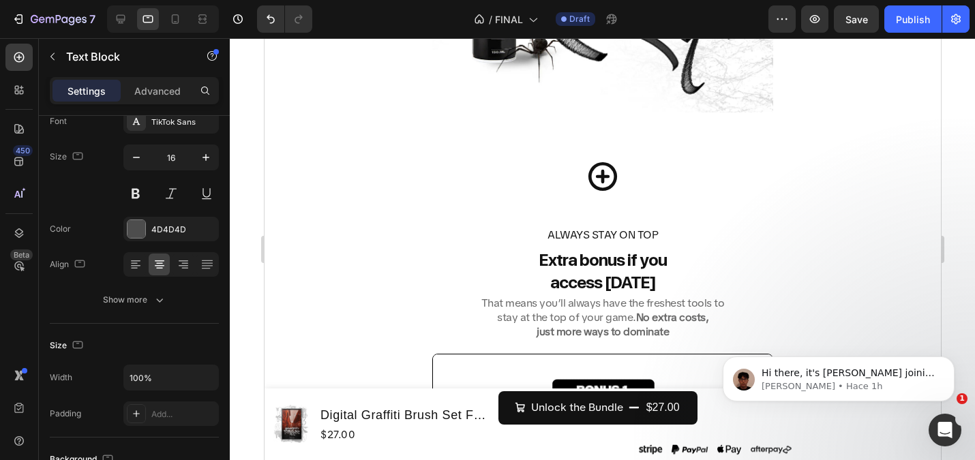
scroll to position [4318, 0]
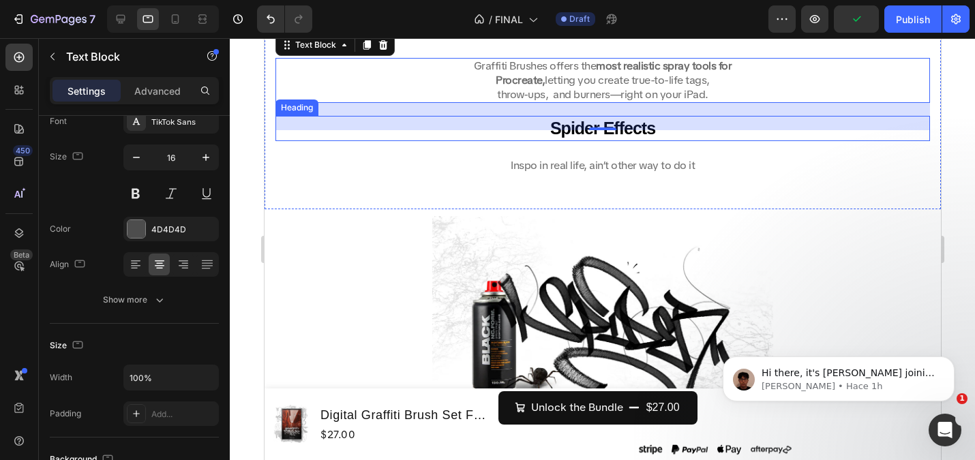
click at [666, 126] on h2 "Spider Effects" at bounding box center [602, 128] width 654 height 25
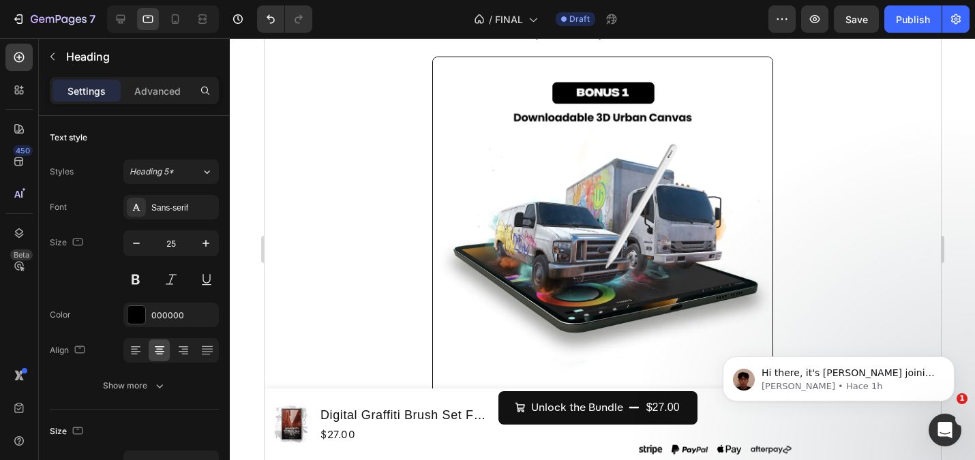
scroll to position [5082, 0]
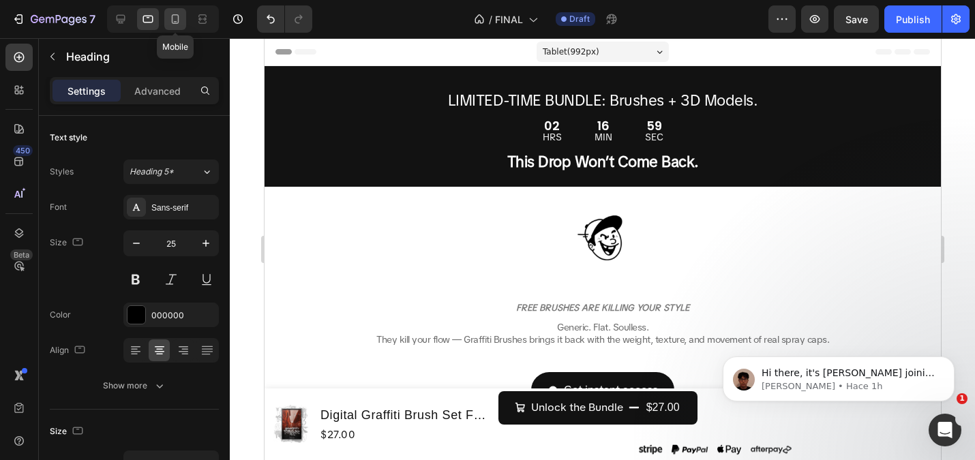
click at [173, 14] on icon at bounding box center [175, 19] width 7 height 10
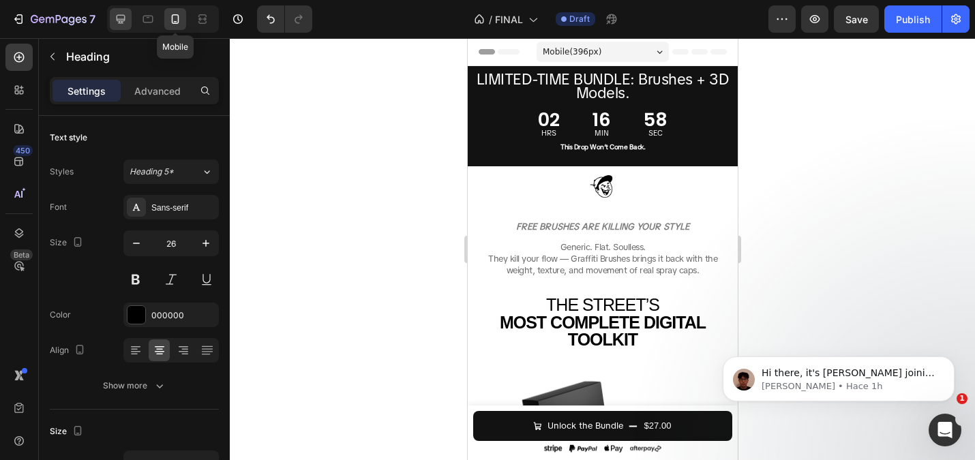
click at [127, 12] on icon at bounding box center [121, 19] width 14 height 14
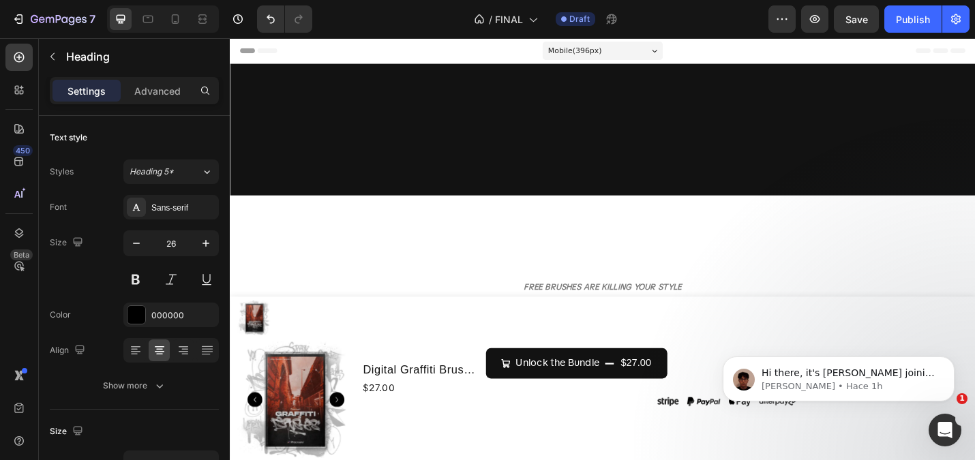
type input "37"
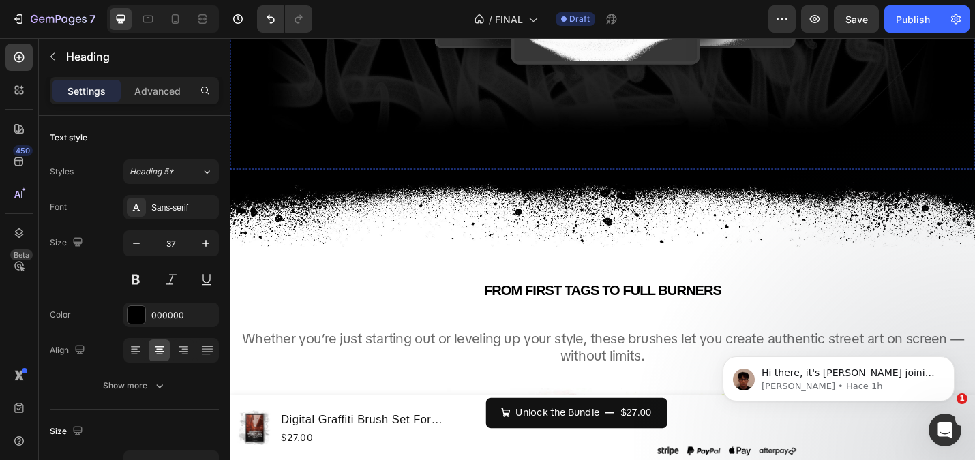
scroll to position [3852, 0]
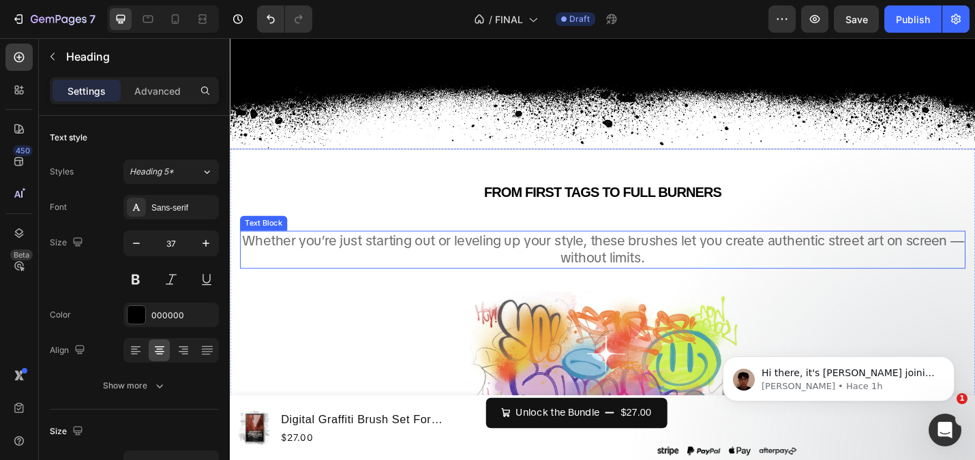
click at [571, 256] on span "Whether you’re just starting out or leveling up your style, these brushes let y…" at bounding box center [639, 270] width 793 height 40
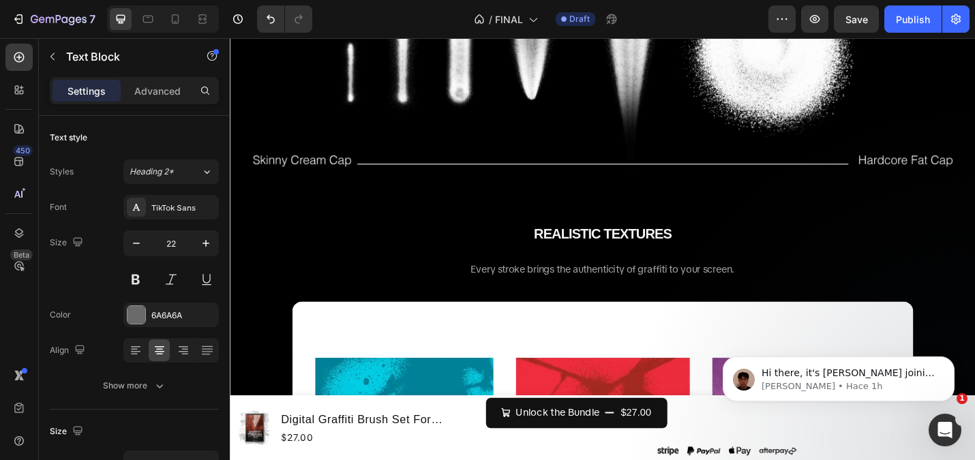
scroll to position [2360, 0]
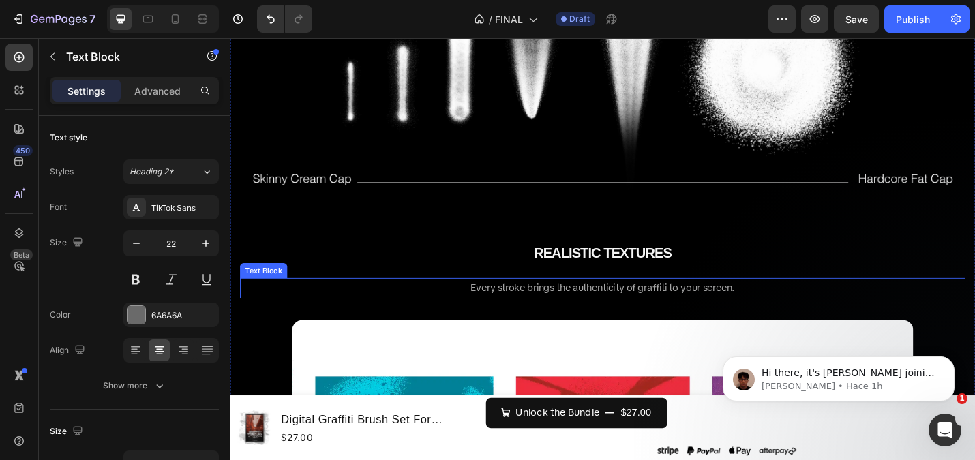
click at [570, 315] on span "Every stroke brings the authenticity of graffiti to your screen." at bounding box center [639, 312] width 290 height 14
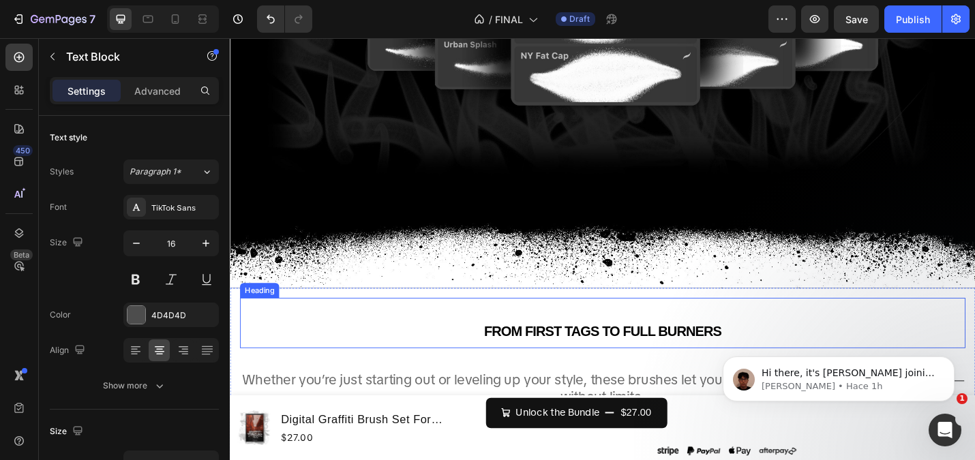
scroll to position [3797, 0]
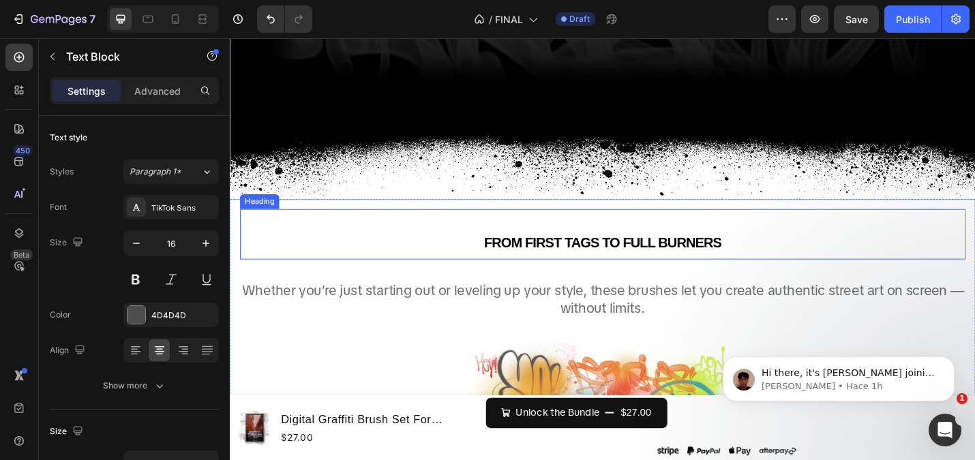
click at [540, 317] on span "Whether you’re just starting out or leveling up your style, these brushes let y…" at bounding box center [639, 325] width 793 height 40
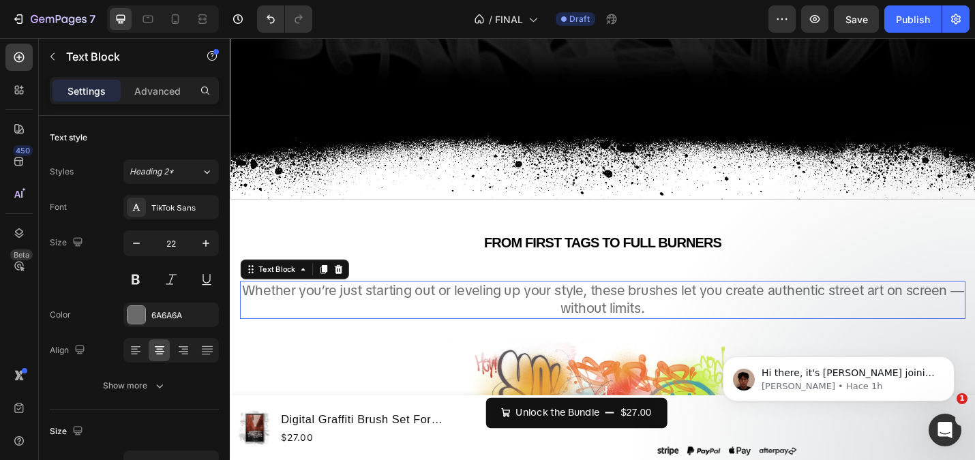
click at [540, 317] on span "Whether you’re just starting out or leveling up your style, these brushes let y…" at bounding box center [639, 325] width 793 height 40
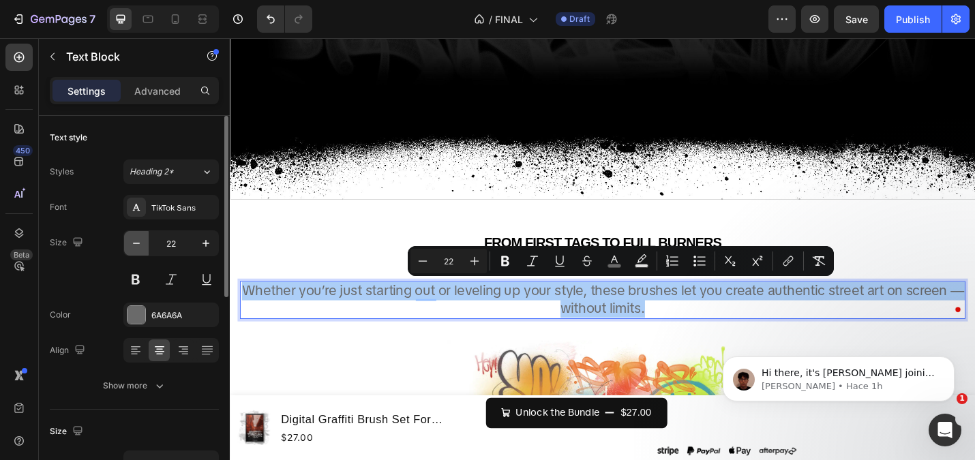
click at [137, 240] on icon "button" at bounding box center [137, 244] width 14 height 14
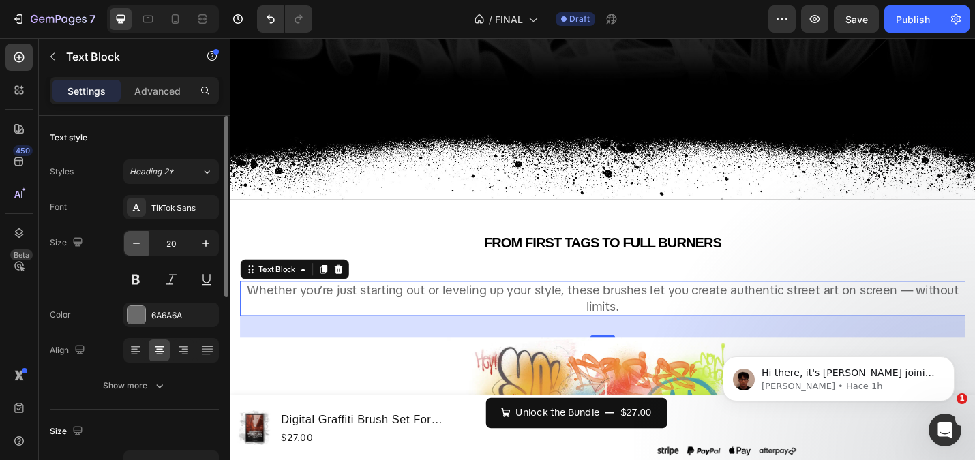
click at [137, 240] on icon "button" at bounding box center [137, 244] width 14 height 14
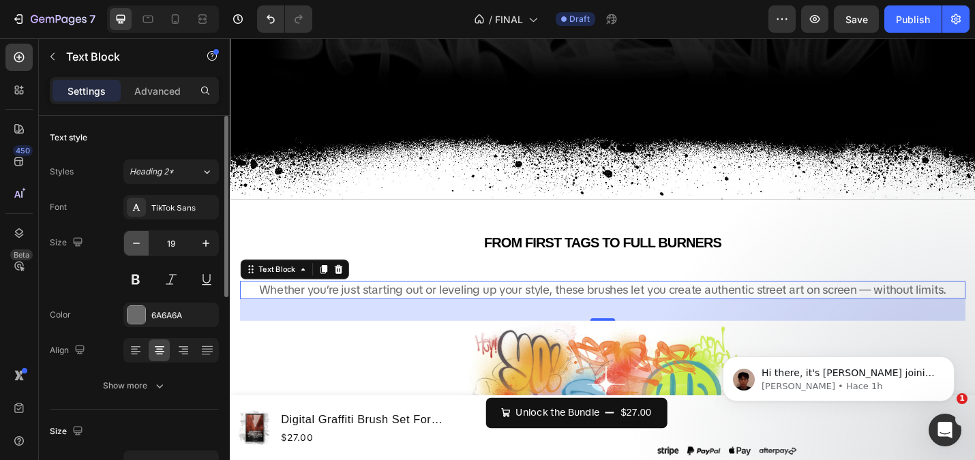
click at [137, 240] on icon "button" at bounding box center [137, 244] width 14 height 14
type input "16"
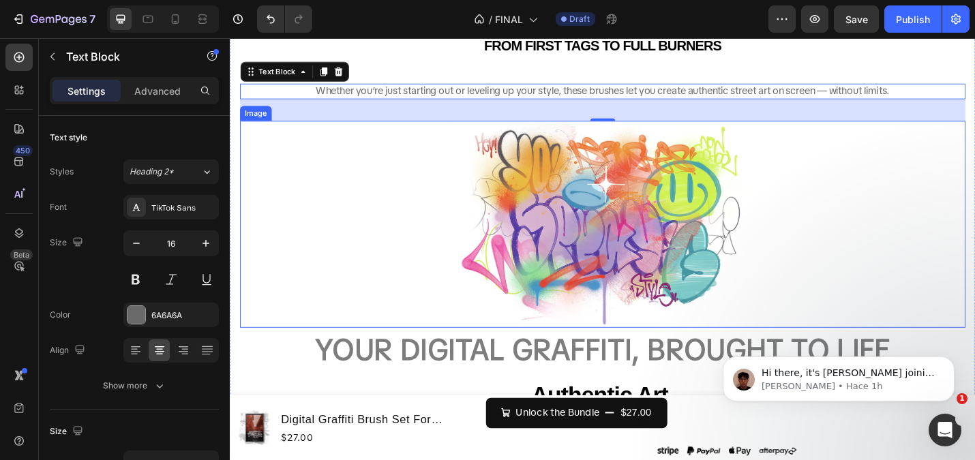
scroll to position [4060, 0]
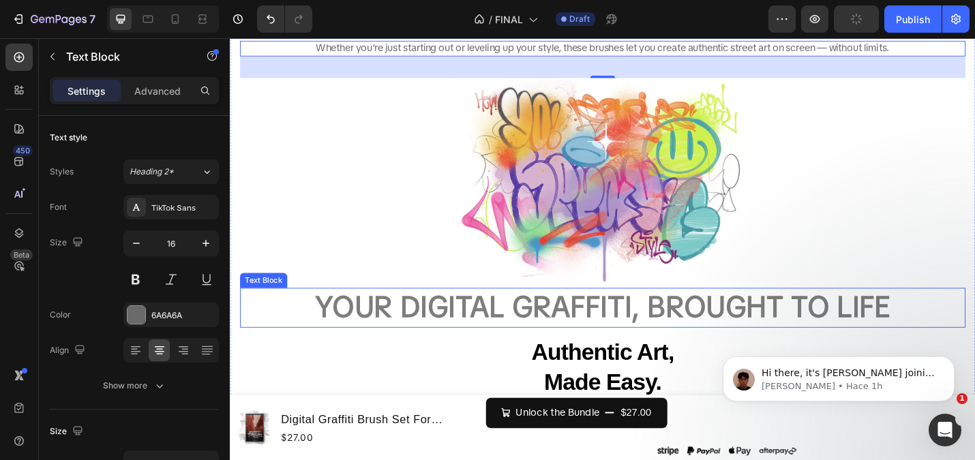
click at [586, 339] on strong "YOUR DIGITAL GRAFFITI, BROUGHT TO LIFE" at bounding box center [638, 333] width 631 height 41
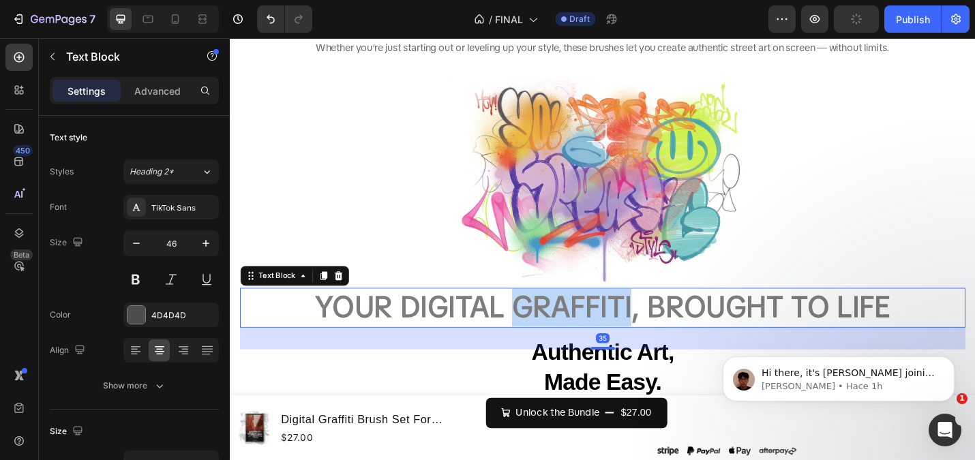
click at [586, 339] on strong "YOUR DIGITAL GRAFFITI, BROUGHT TO LIFE" at bounding box center [638, 333] width 631 height 41
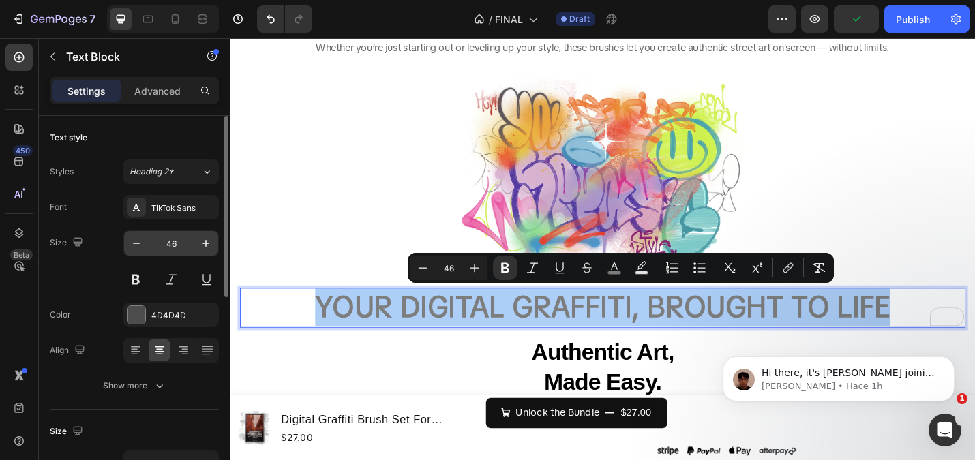
click at [172, 241] on input "46" at bounding box center [171, 243] width 45 height 25
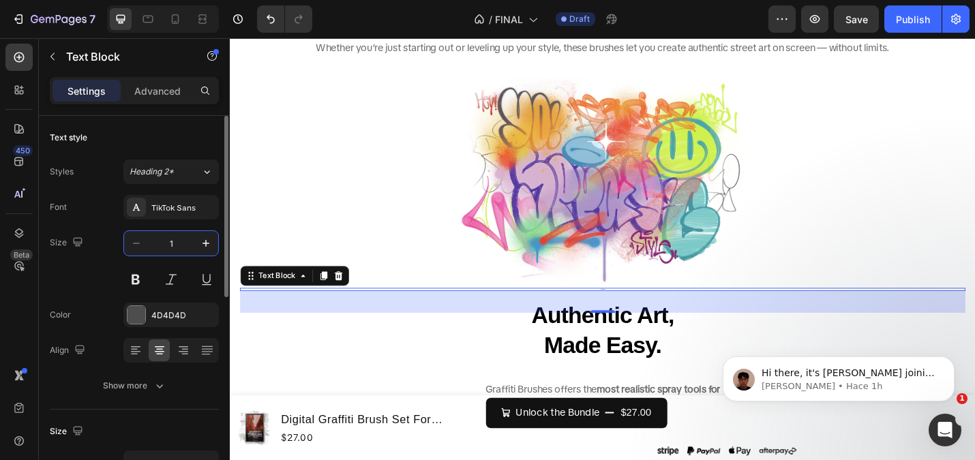
type input "16"
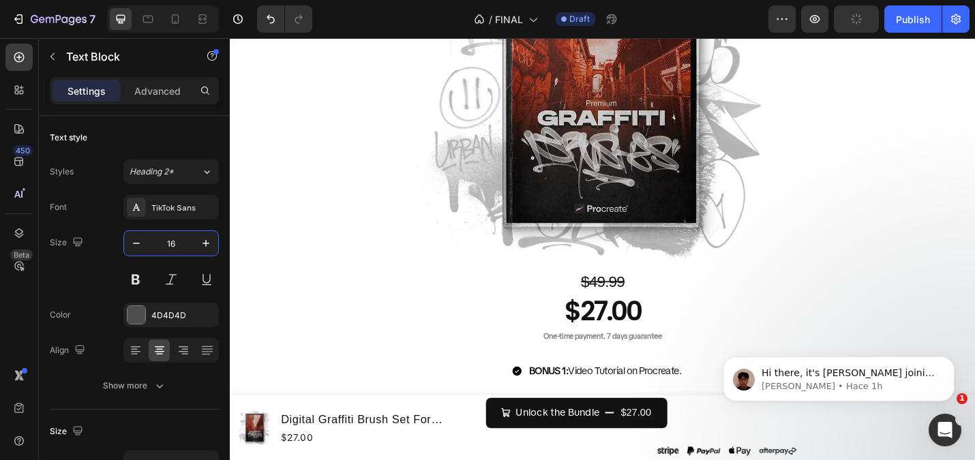
scroll to position [6793, 0]
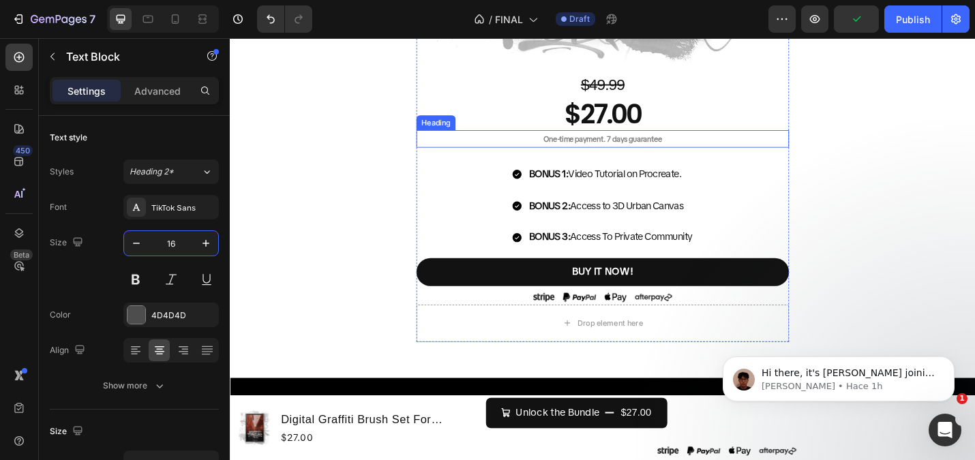
click at [641, 149] on strong "One-time payment. 7 days guarantee" at bounding box center [639, 149] width 130 height 11
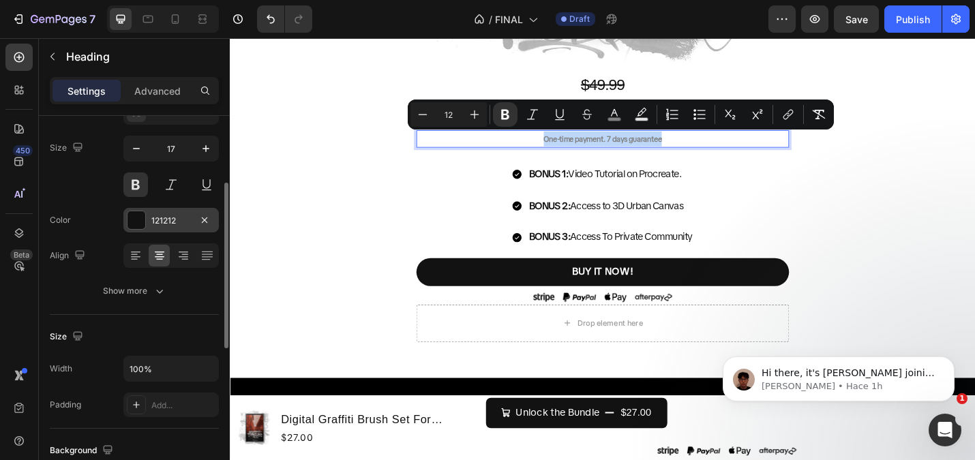
scroll to position [123, 0]
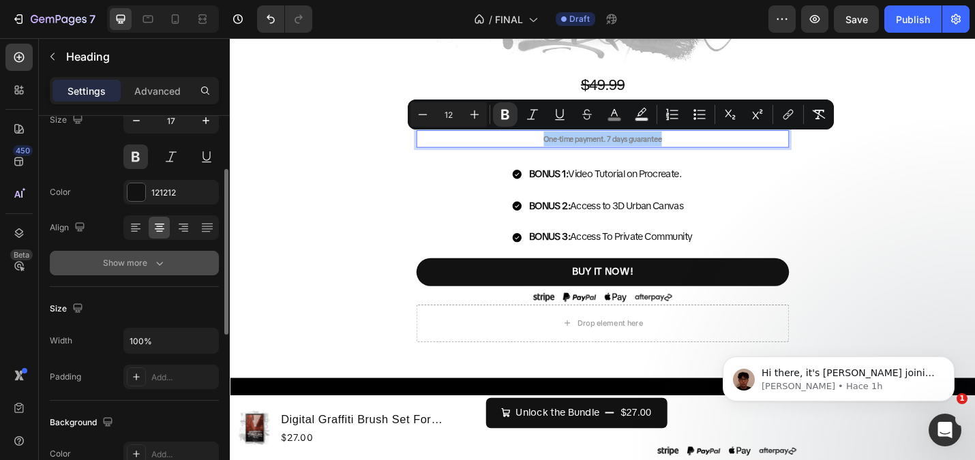
click at [140, 267] on div "Show more" at bounding box center [134, 263] width 63 height 14
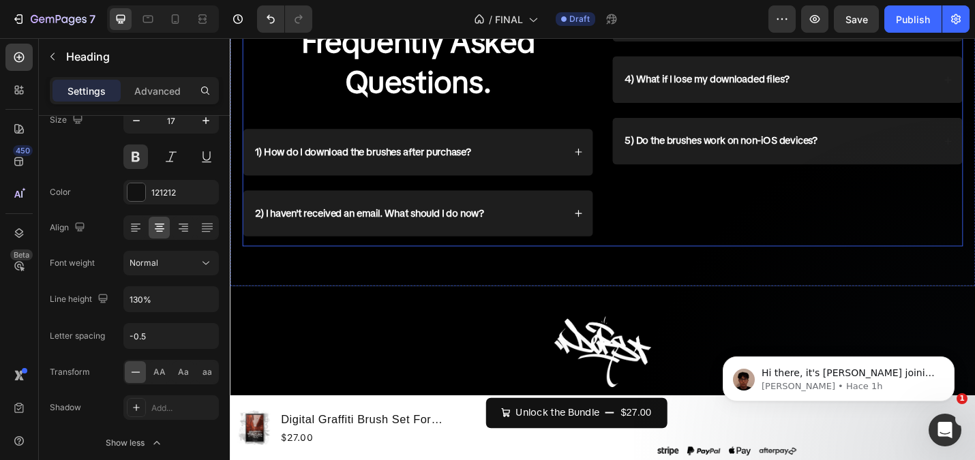
scroll to position [7545, 0]
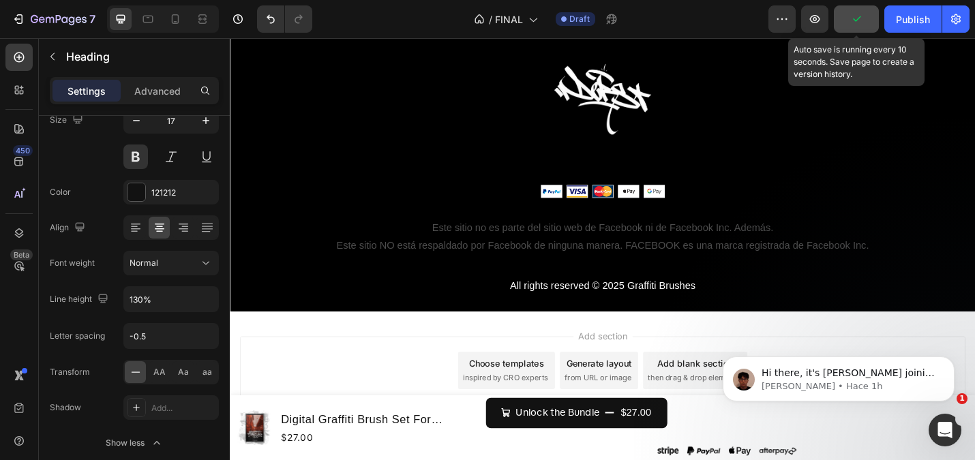
click at [860, 23] on icon "button" at bounding box center [856, 19] width 14 height 14
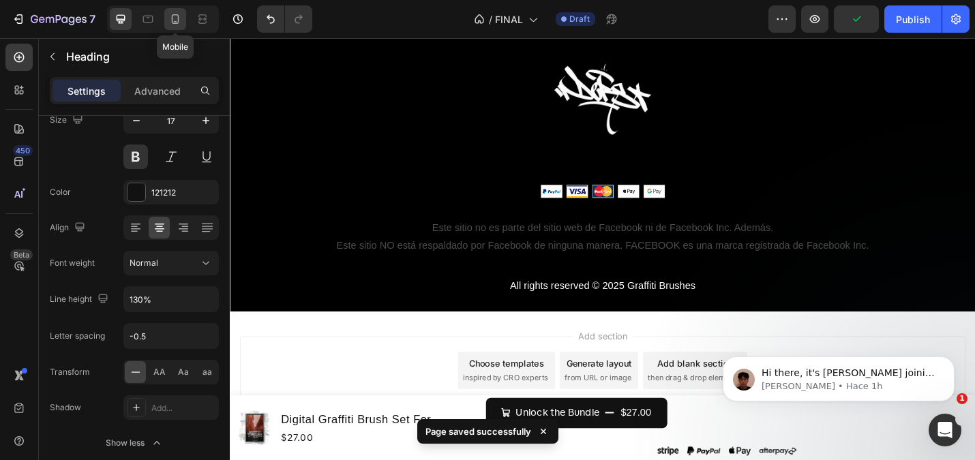
click at [169, 16] on icon at bounding box center [175, 19] width 14 height 14
type input "12"
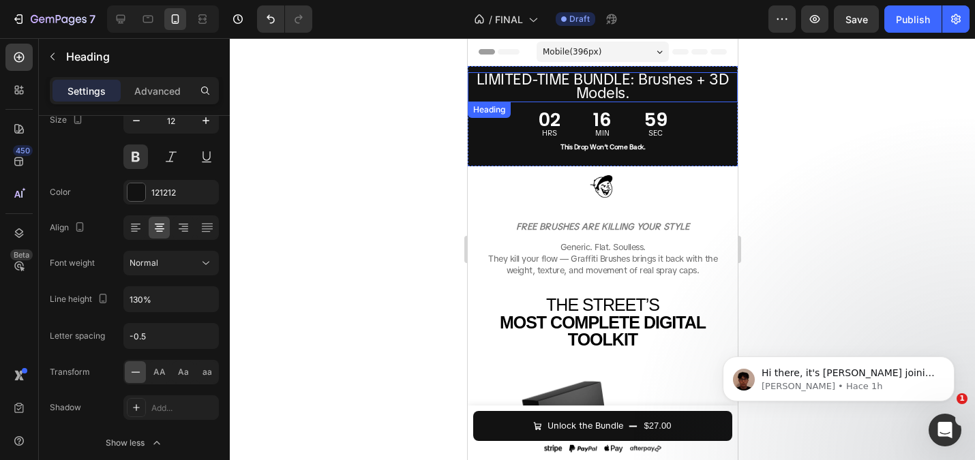
click at [591, 85] on span "LIMITED-TIME BUNDLE: Brushes + 3D Models." at bounding box center [602, 86] width 253 height 33
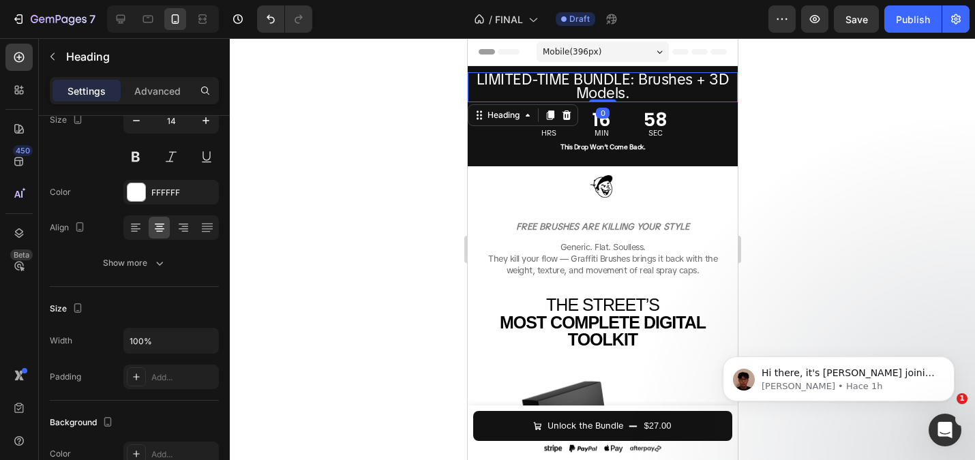
click at [591, 85] on span "LIMITED-TIME BUNDLE: Brushes + 3D Models." at bounding box center [602, 86] width 253 height 33
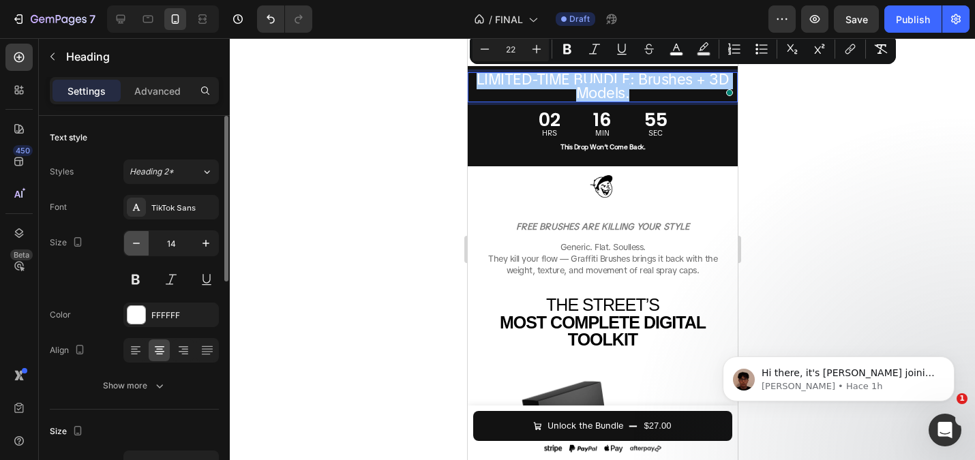
click at [136, 245] on icon "button" at bounding box center [137, 244] width 14 height 14
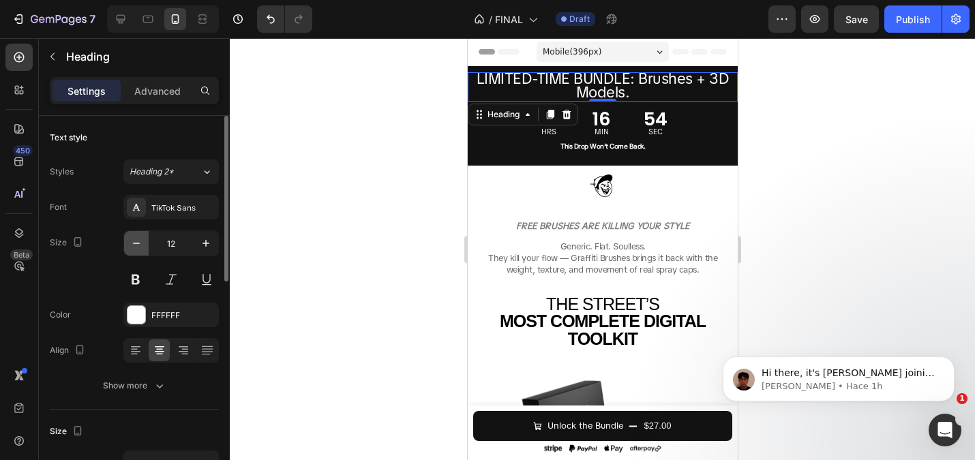
click at [136, 245] on icon "button" at bounding box center [137, 244] width 14 height 14
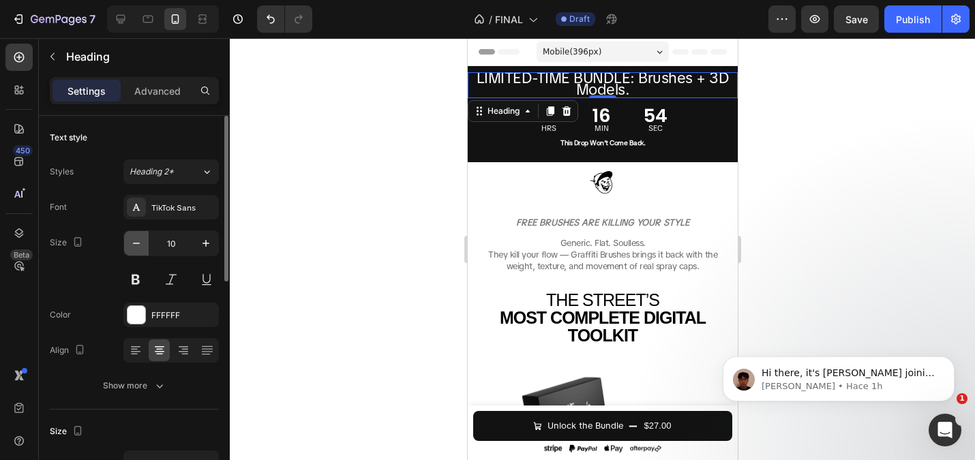
click at [136, 245] on icon "button" at bounding box center [137, 244] width 14 height 14
type input "9"
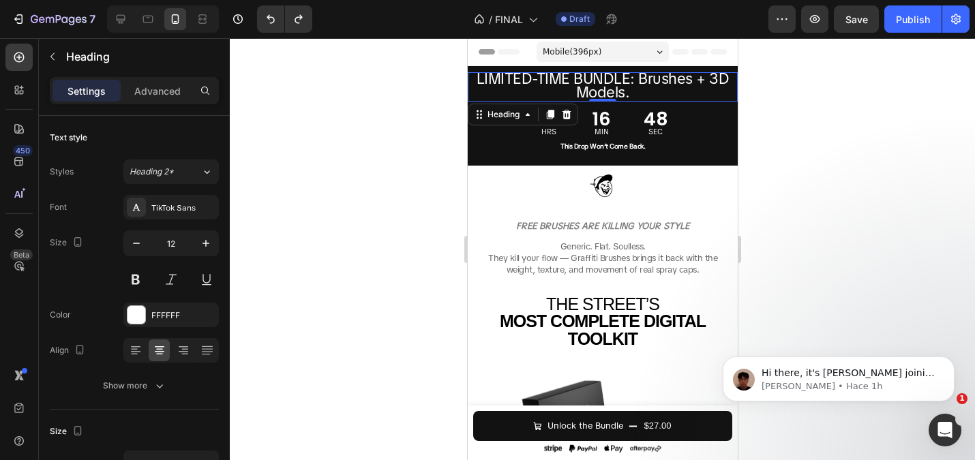
type input "13"
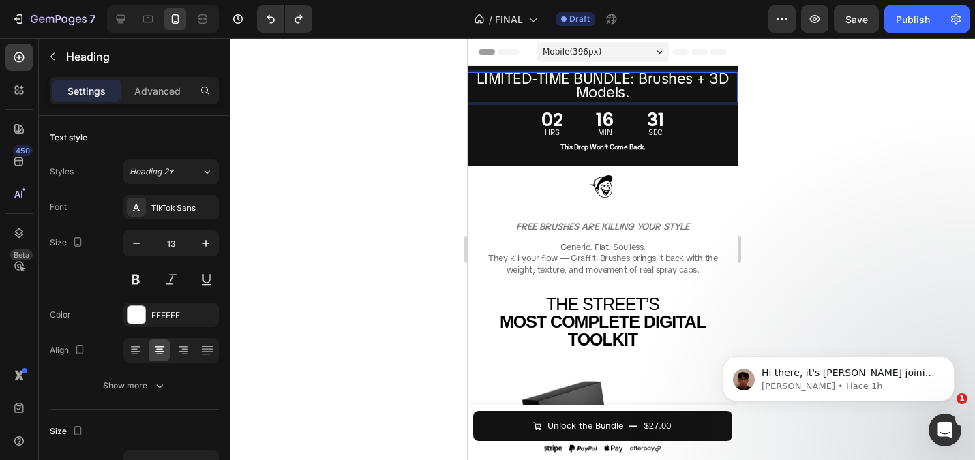
click at [591, 92] on span "LIMITED-TIME BUNDLE: Brushes + 3D Models." at bounding box center [602, 85] width 253 height 33
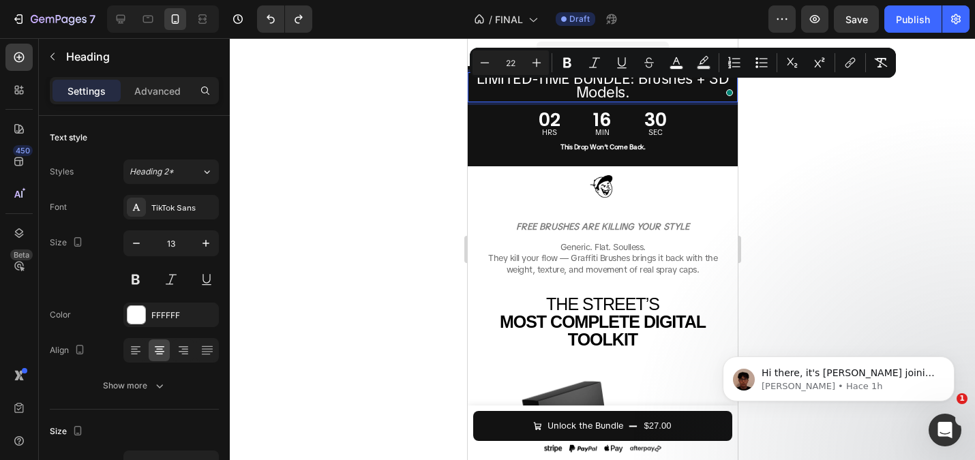
click at [644, 96] on p "LIMITED-TIME BUNDLE: Brushes + 3D Models." at bounding box center [601, 87] width 267 height 27
drag, startPoint x: 644, startPoint y: 96, endPoint x: 468, endPoint y: 88, distance: 175.4
click at [468, 88] on p "LIMITED-TIME BUNDLE: Brushes + 3D Models." at bounding box center [601, 87] width 267 height 27
click at [624, 95] on span "LIMITED-TIME BUNDLE: Brushes + 3D Models." at bounding box center [602, 85] width 253 height 33
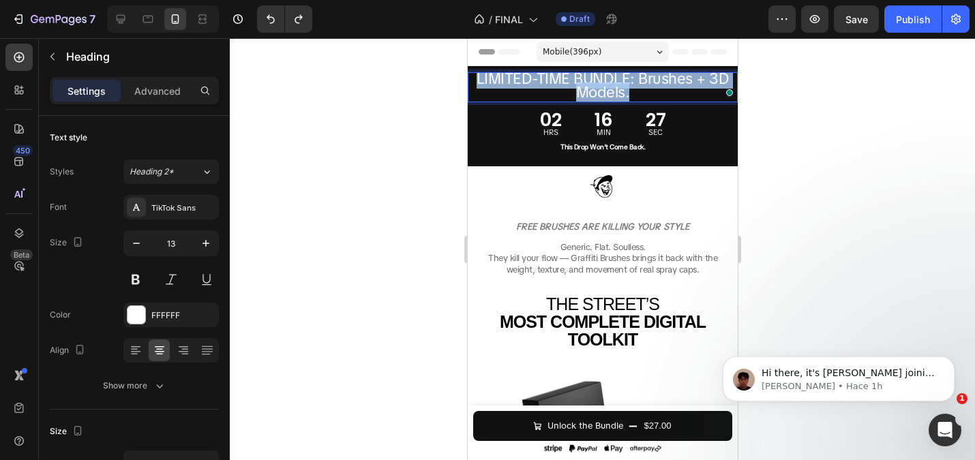
drag, startPoint x: 639, startPoint y: 96, endPoint x: 476, endPoint y: 82, distance: 163.5
click at [476, 82] on p "LIMITED-TIME BUNDLE: Brushes + 3D Models." at bounding box center [601, 87] width 267 height 27
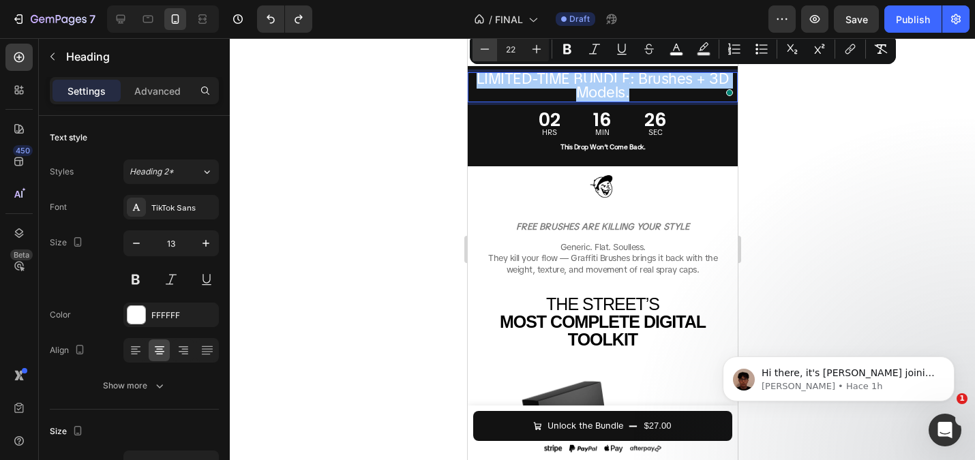
click at [489, 50] on icon "Editor contextual toolbar" at bounding box center [485, 49] width 14 height 14
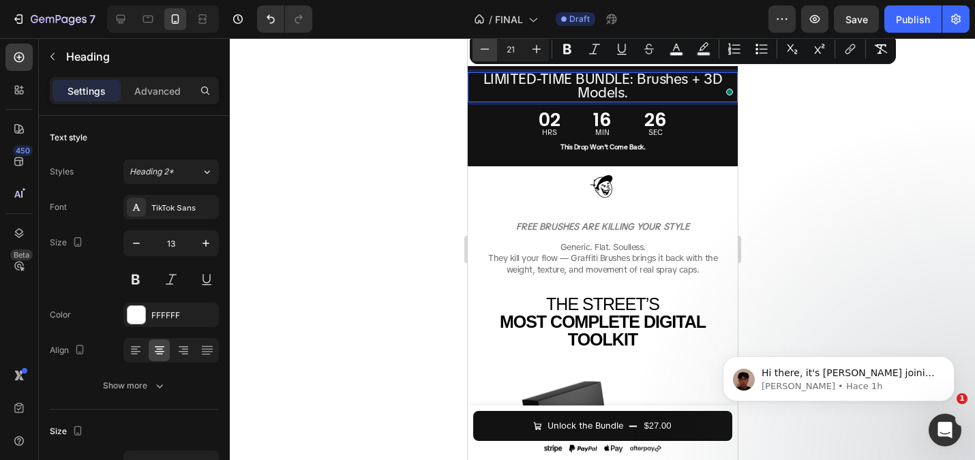
click at [489, 50] on icon "Editor contextual toolbar" at bounding box center [485, 49] width 14 height 14
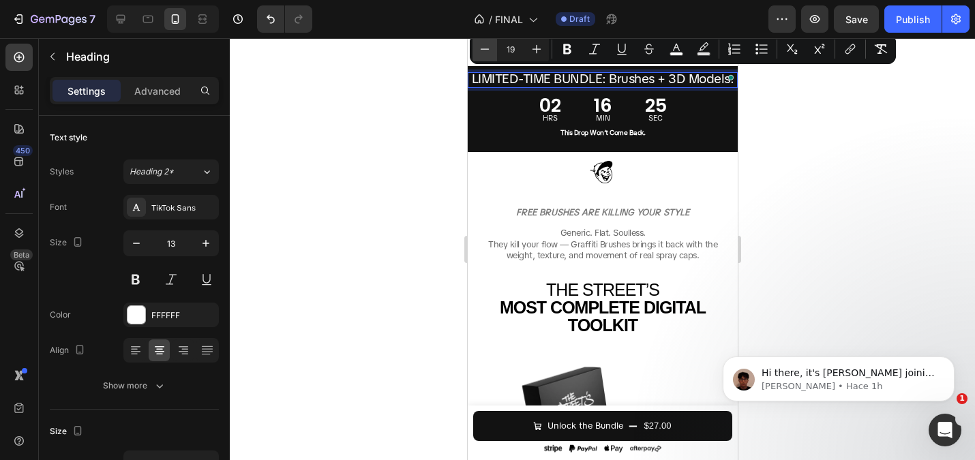
click at [489, 50] on icon "Editor contextual toolbar" at bounding box center [485, 49] width 14 height 14
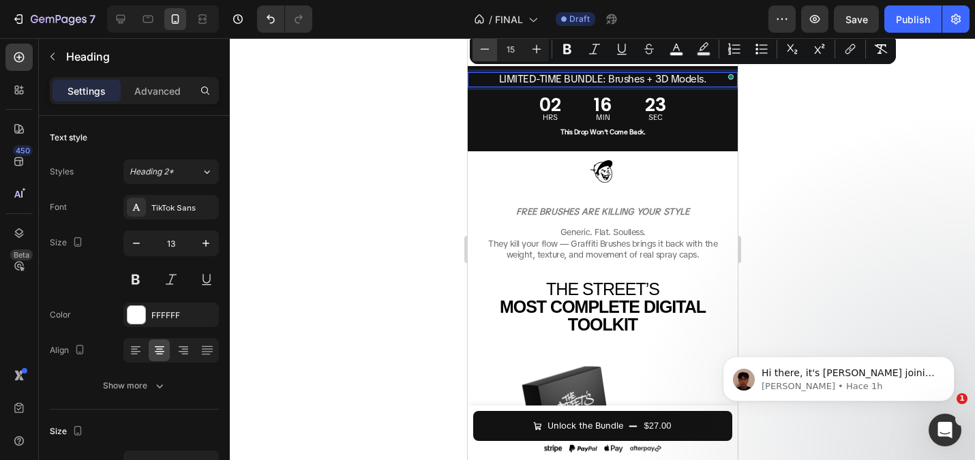
type input "14"
click at [403, 87] on div at bounding box center [602, 249] width 745 height 422
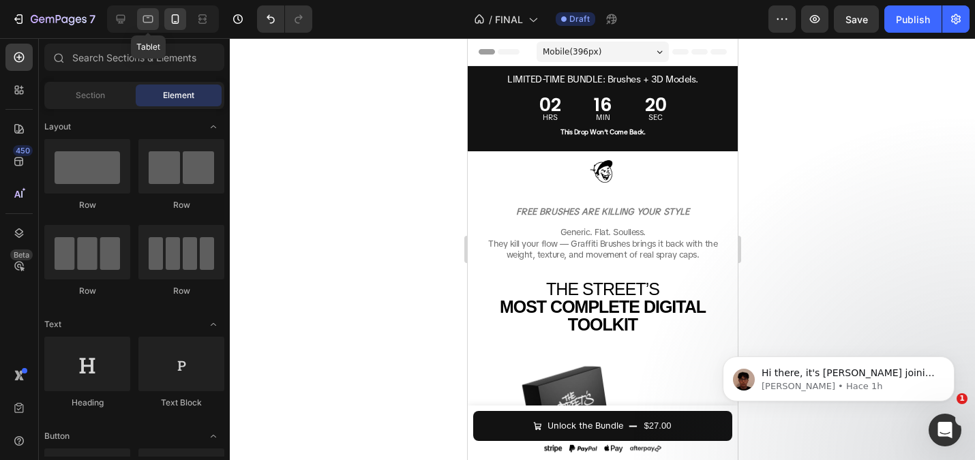
click at [149, 21] on icon at bounding box center [148, 19] width 14 height 14
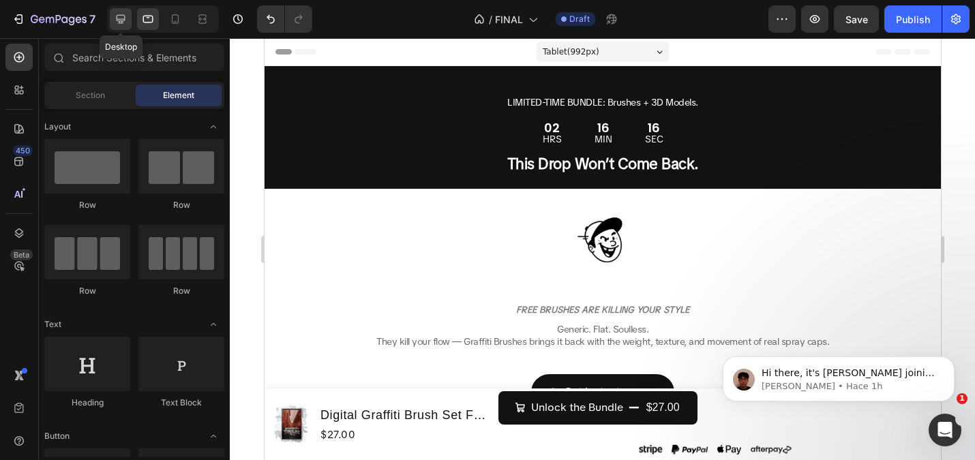
click at [125, 16] on icon at bounding box center [121, 19] width 9 height 9
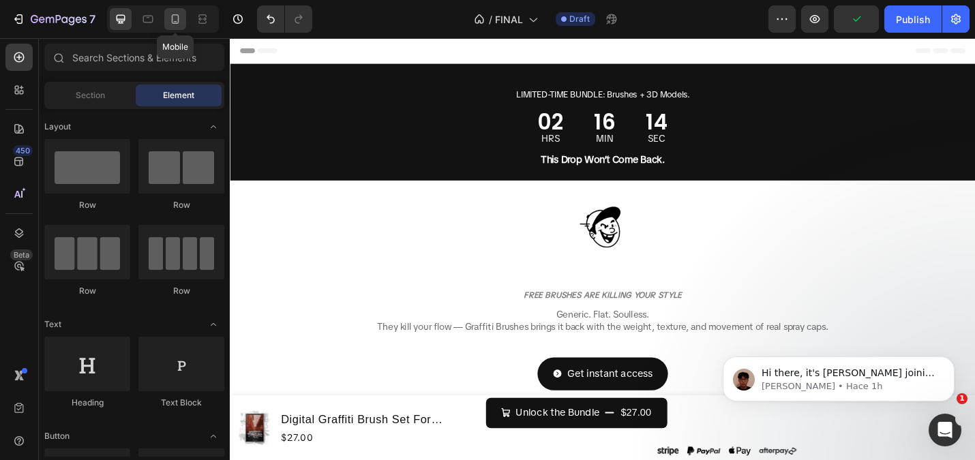
click at [181, 20] on icon at bounding box center [175, 19] width 14 height 14
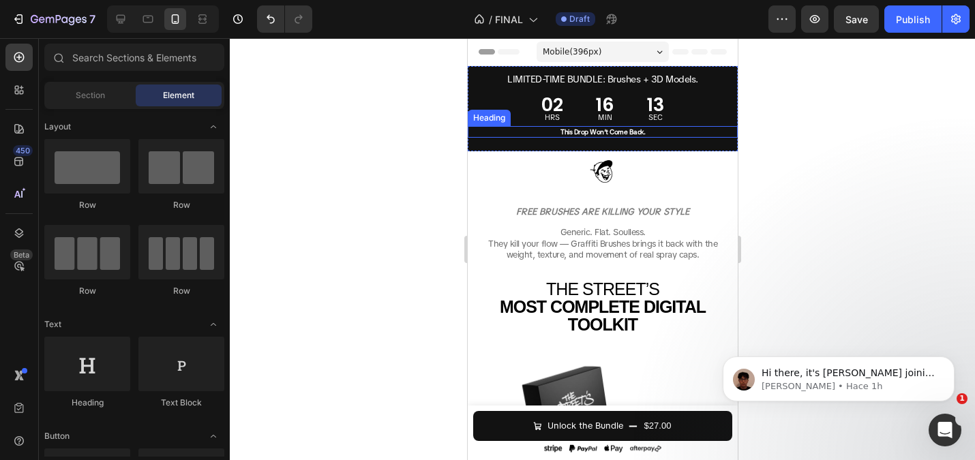
click at [603, 130] on strong "This Drop Won’t Come Back." at bounding box center [602, 131] width 85 height 9
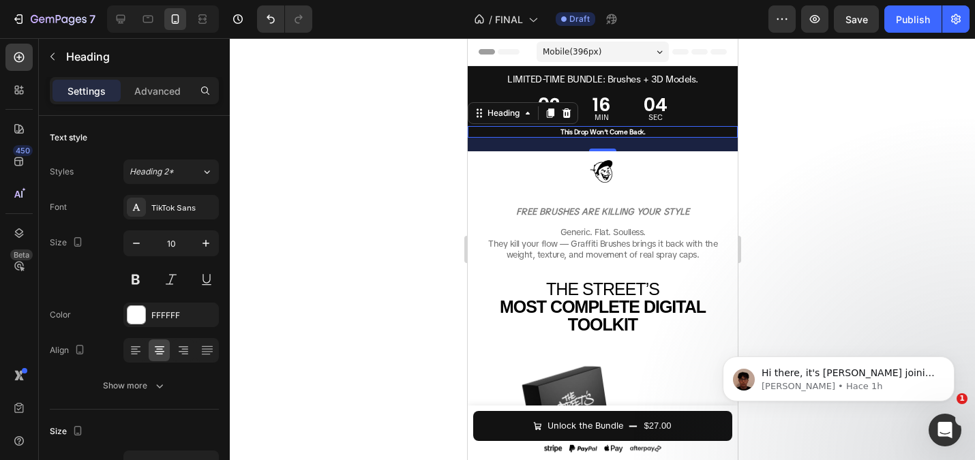
click at [407, 160] on div at bounding box center [602, 249] width 745 height 422
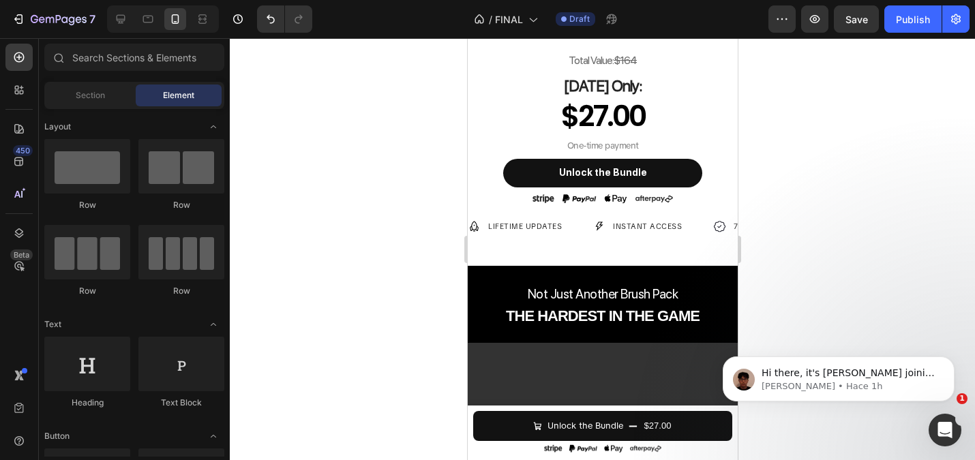
scroll to position [796, 0]
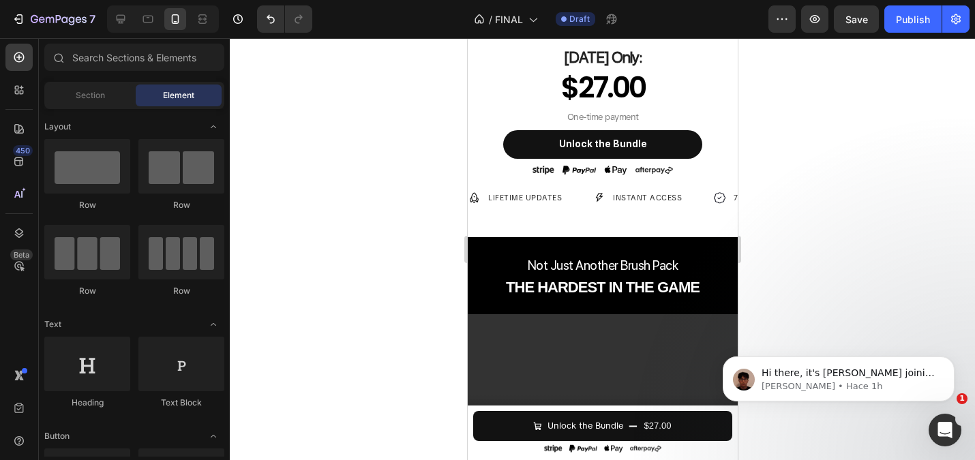
click at [427, 200] on div at bounding box center [602, 249] width 745 height 422
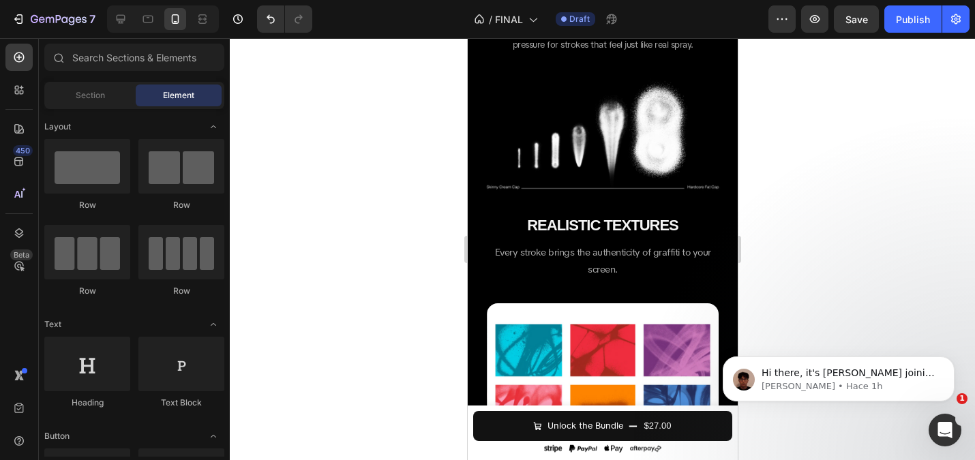
scroll to position [1359, 0]
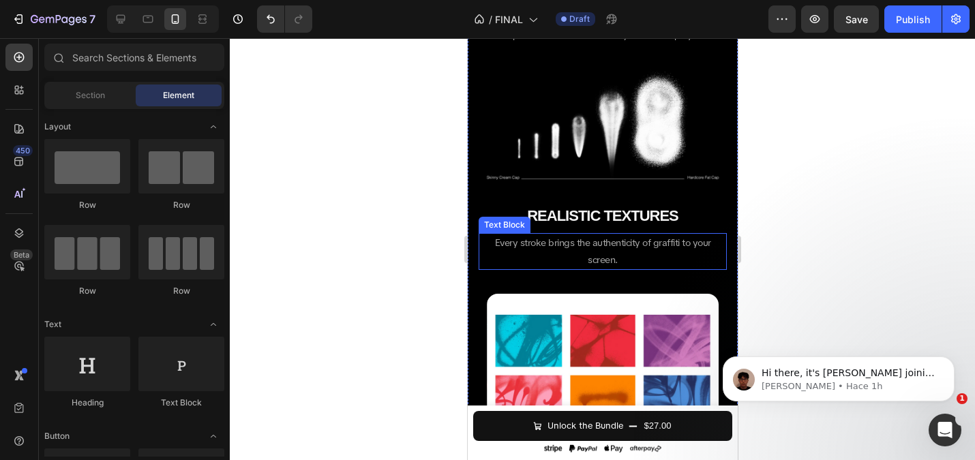
click at [582, 254] on p "Every stroke brings the authenticity of graffiti to your screen." at bounding box center [601, 252] width 245 height 34
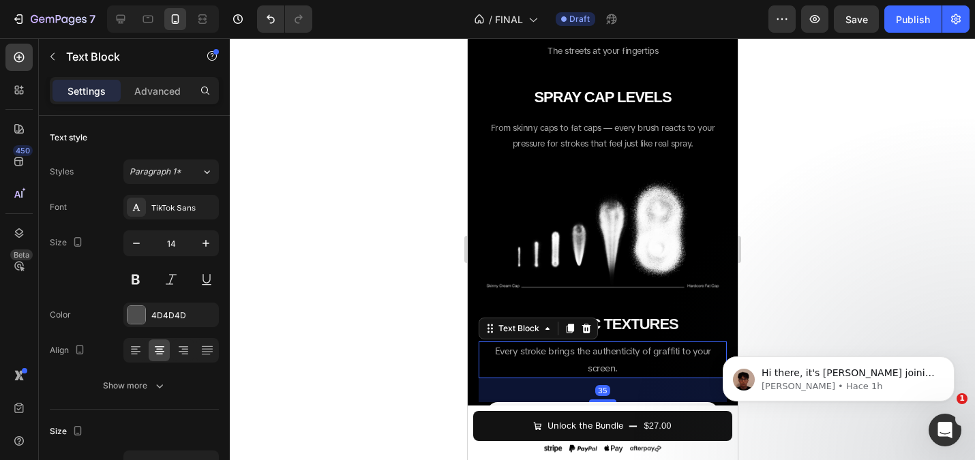
scroll to position [1133, 0]
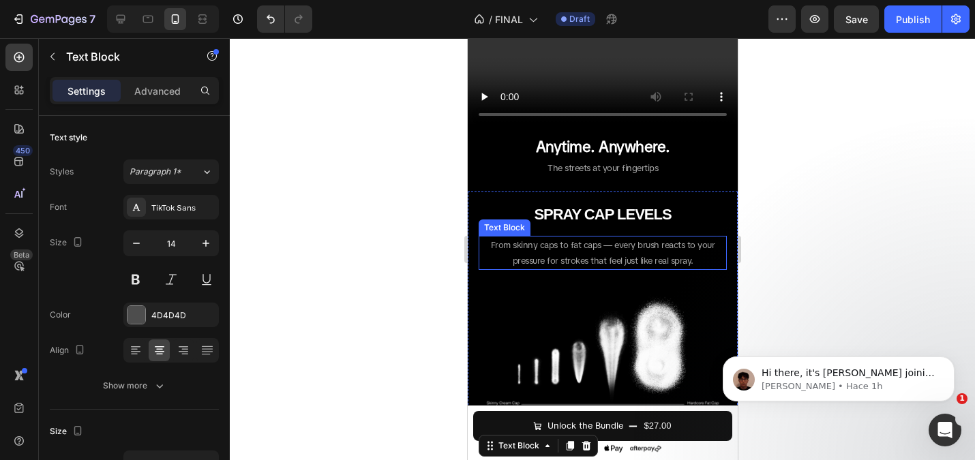
click at [582, 241] on span "From skinny caps to fat caps — every brush reacts to your pressure for strokes …" at bounding box center [602, 252] width 224 height 27
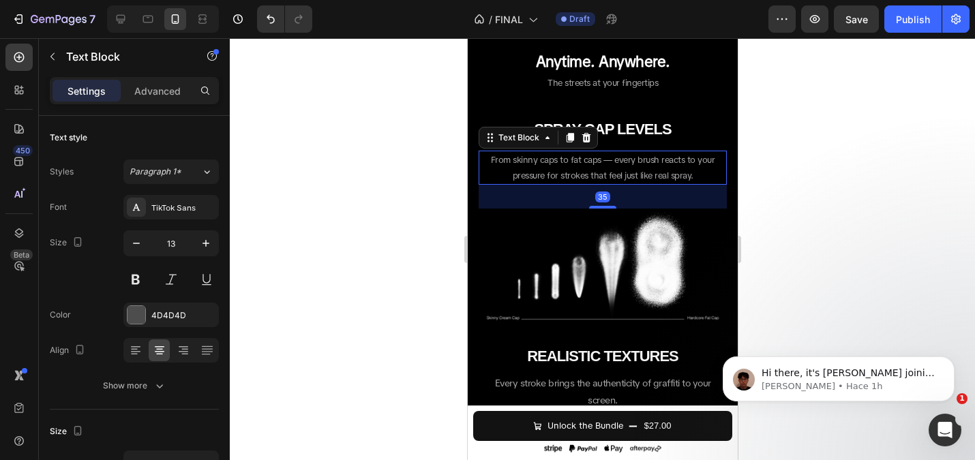
scroll to position [1353, 0]
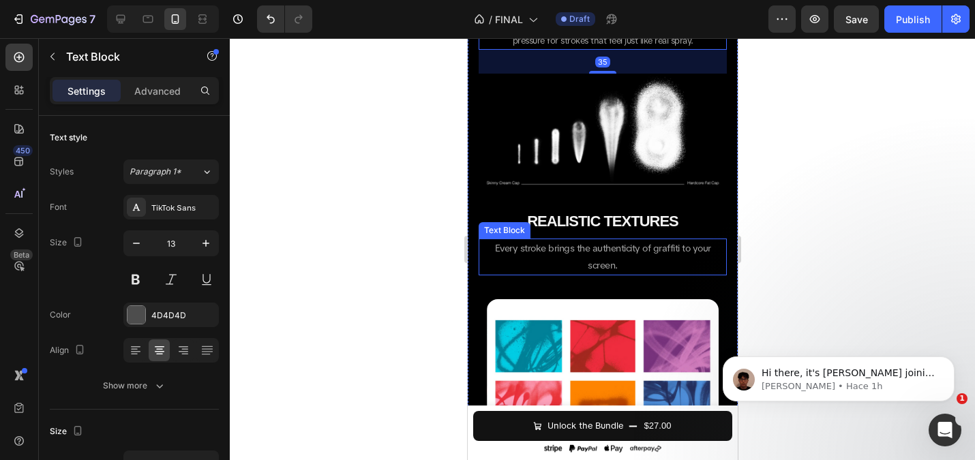
click at [581, 252] on span "Every stroke brings the authenticity of graffiti to your screen." at bounding box center [602, 256] width 216 height 29
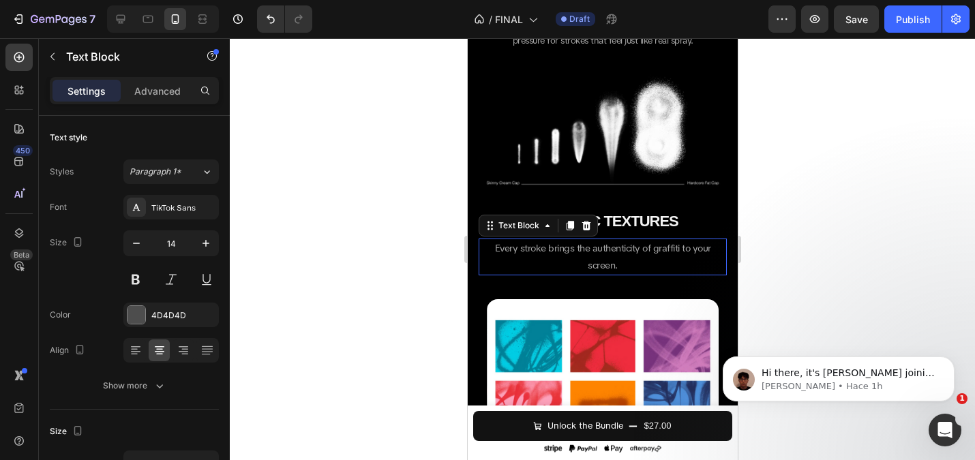
click at [581, 252] on span "Every stroke brings the authenticity of graffiti to your screen." at bounding box center [602, 256] width 216 height 29
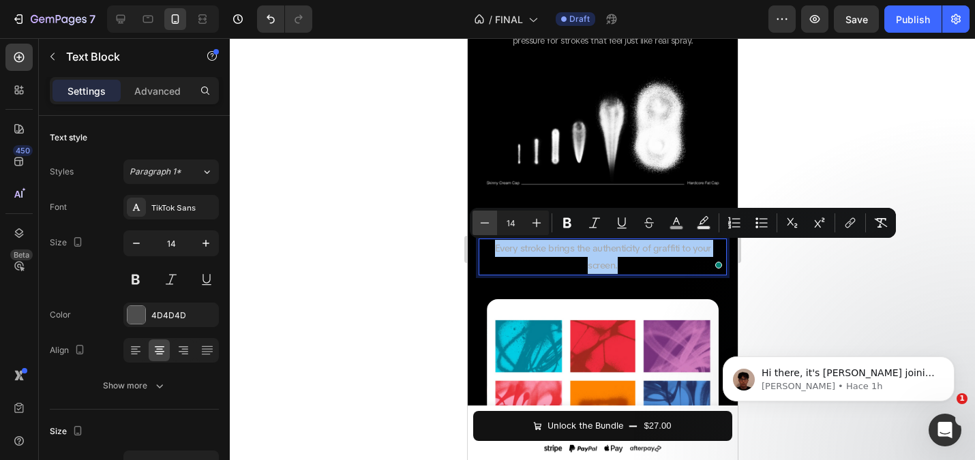
click at [482, 220] on icon "Editor contextual toolbar" at bounding box center [485, 223] width 14 height 14
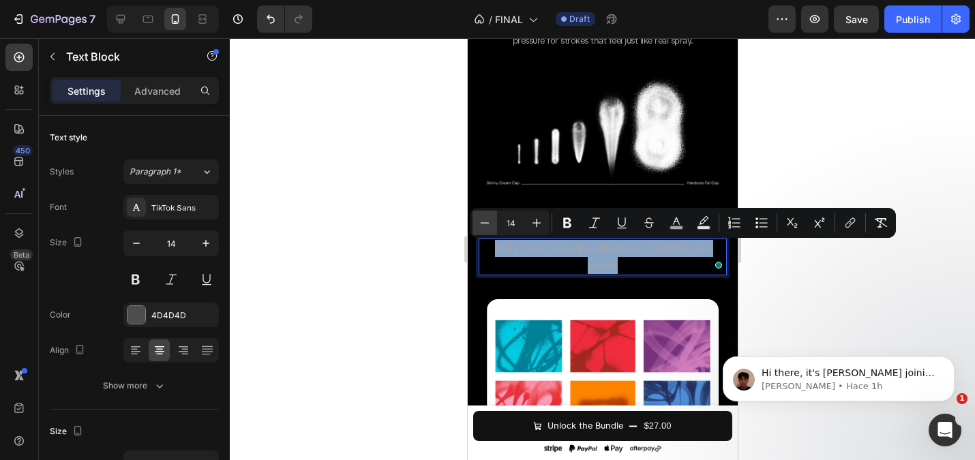
type input "13"
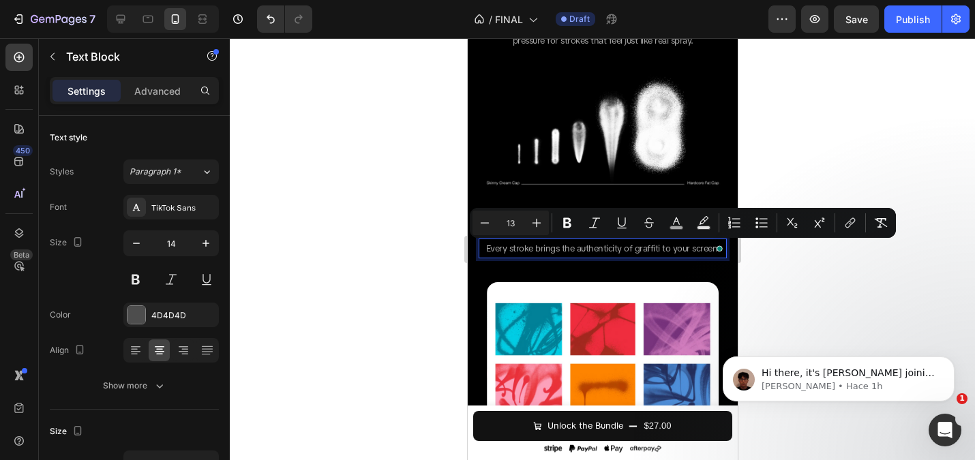
click at [372, 196] on div at bounding box center [602, 249] width 745 height 422
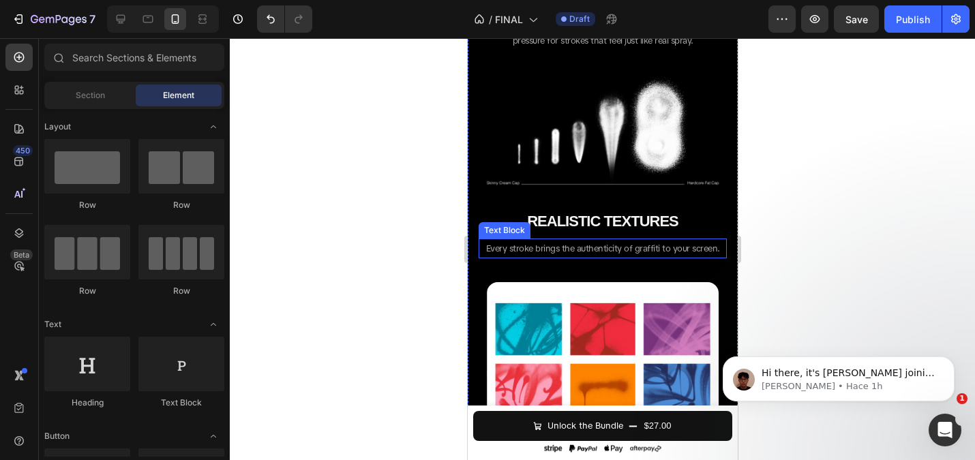
scroll to position [1582, 0]
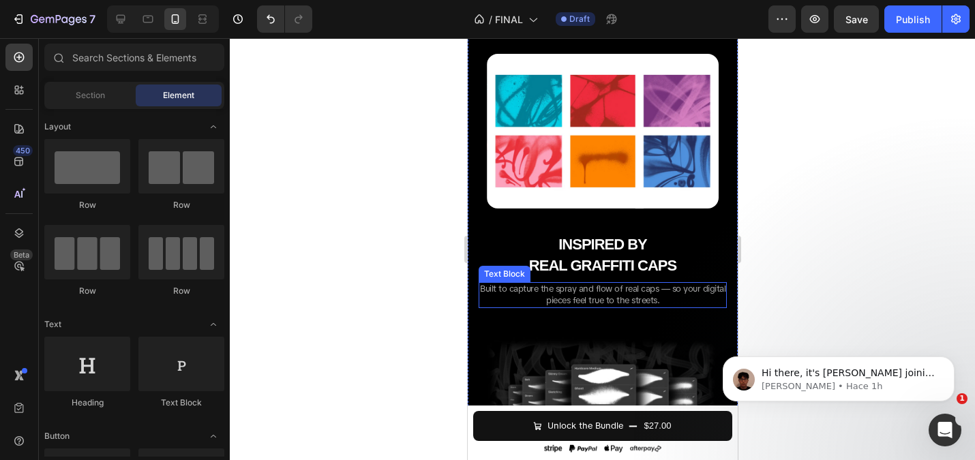
click at [556, 285] on span "Built to capture the spray and flow of real caps — so your digital pieces feel …" at bounding box center [601, 294] width 245 height 23
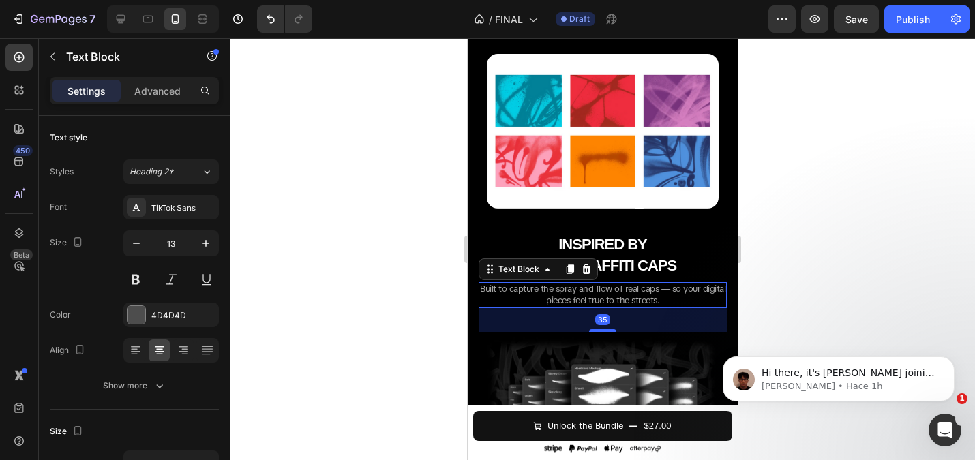
click at [372, 247] on div at bounding box center [602, 249] width 745 height 422
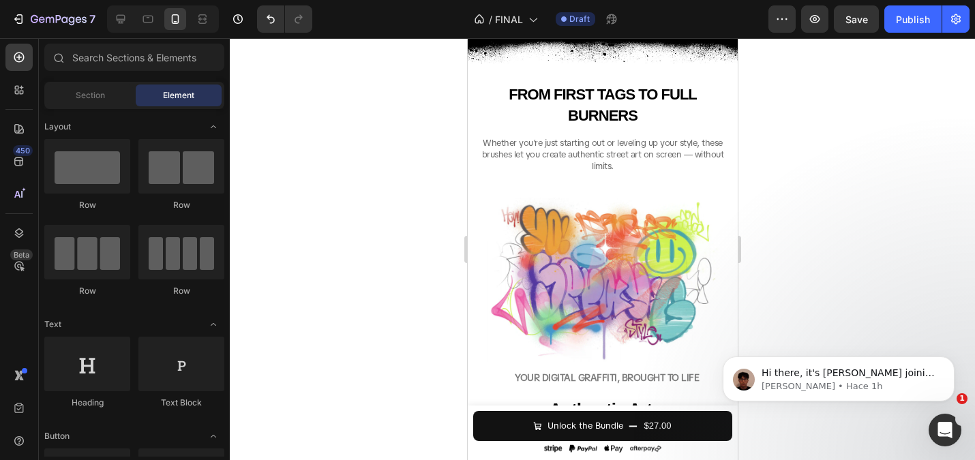
scroll to position [2044, 0]
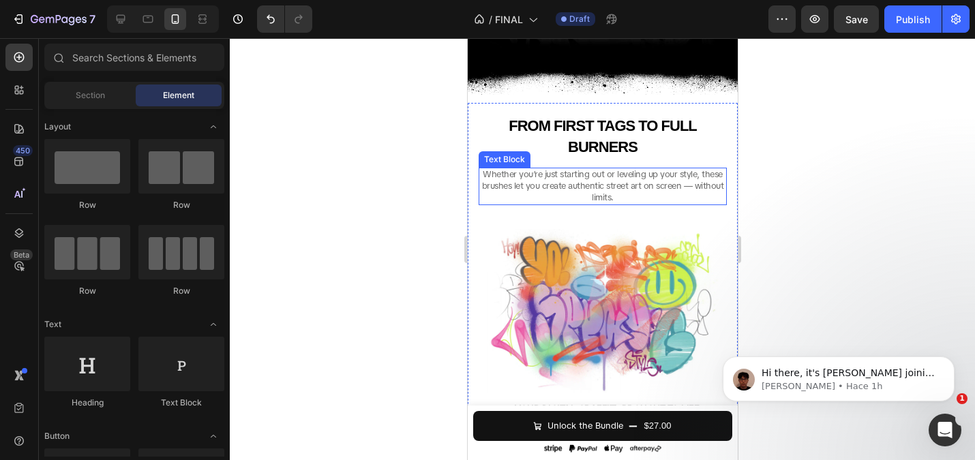
click at [522, 184] on span "Whether you’re just starting out or leveling up your style, these brushes let y…" at bounding box center [602, 185] width 242 height 35
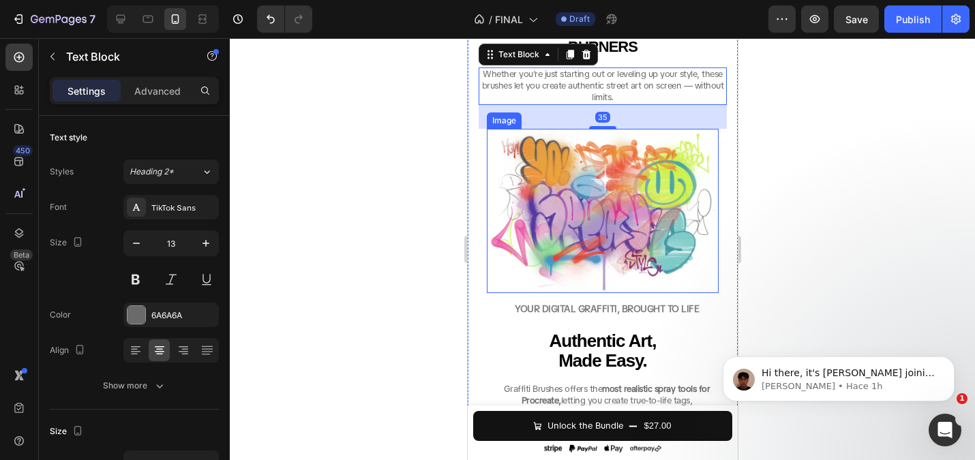
scroll to position [2214, 0]
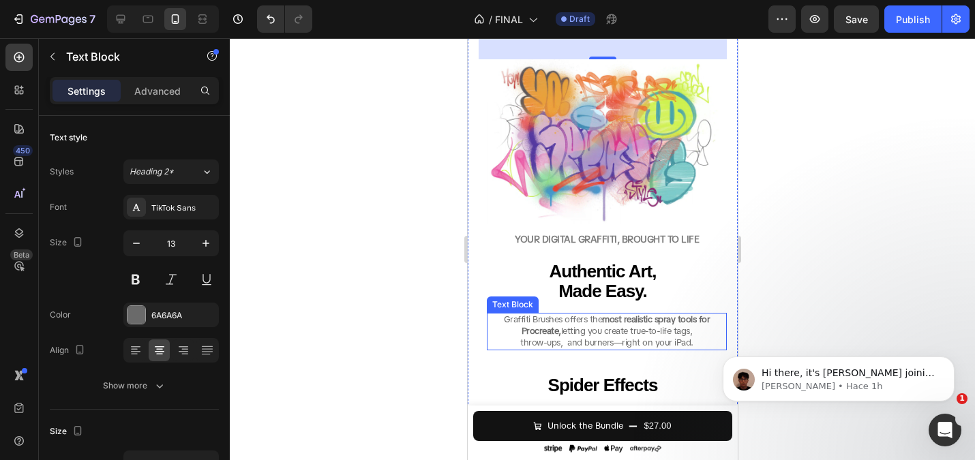
click at [585, 337] on span "Procreate, letting you create true-to-life tags," at bounding box center [606, 331] width 171 height 12
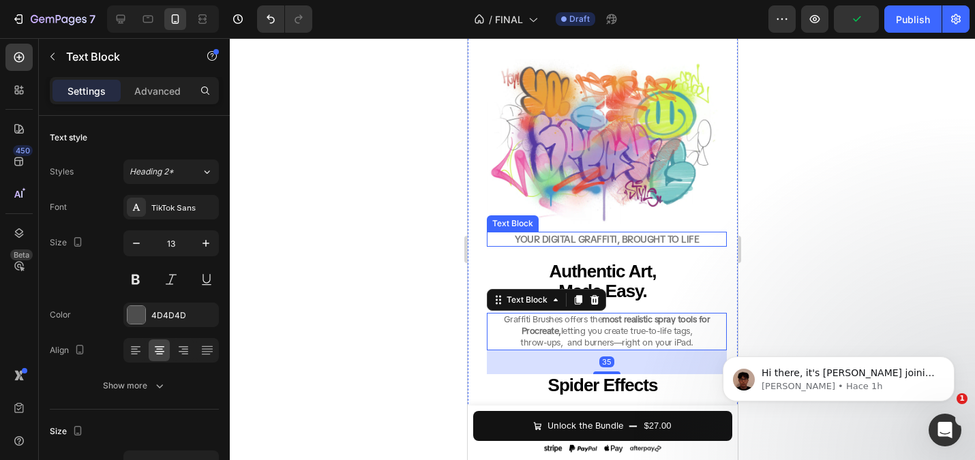
click at [590, 236] on strong "YOUR DIGITAL GRAFFITI, BROUGHT TO LIFE" at bounding box center [606, 239] width 184 height 12
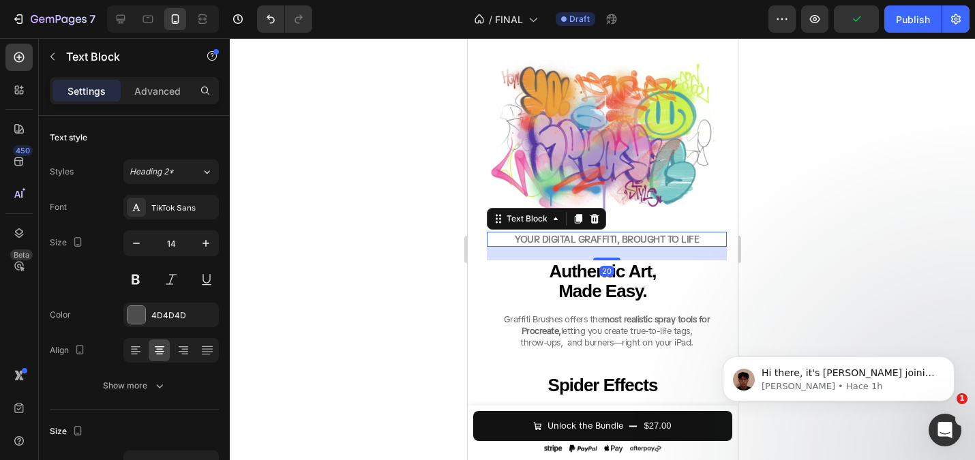
click at [449, 263] on div at bounding box center [602, 249] width 745 height 422
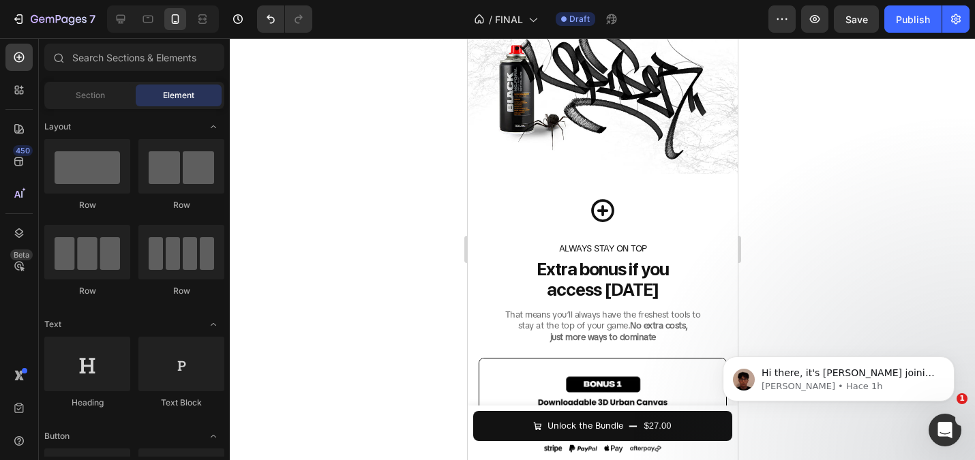
scroll to position [2681, 0]
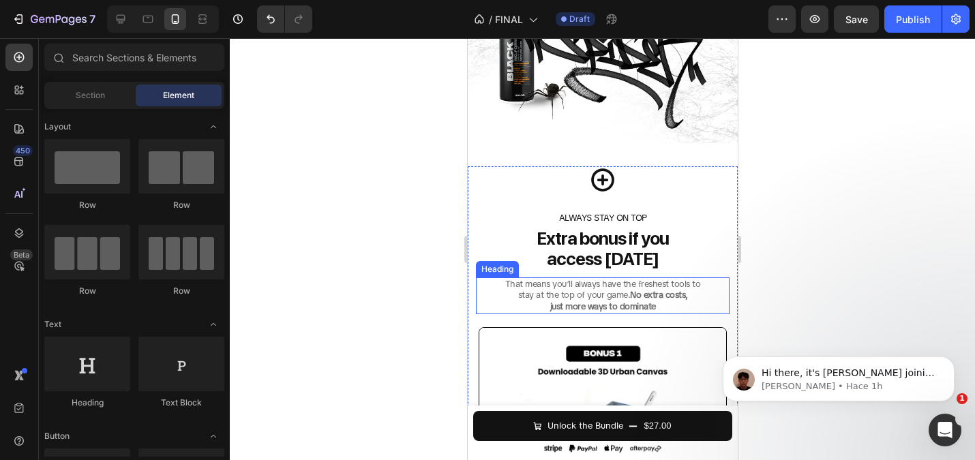
click at [615, 294] on h2 "That means you’ll always have the freshest tools to stay at the top of your gam…" at bounding box center [602, 295] width 254 height 37
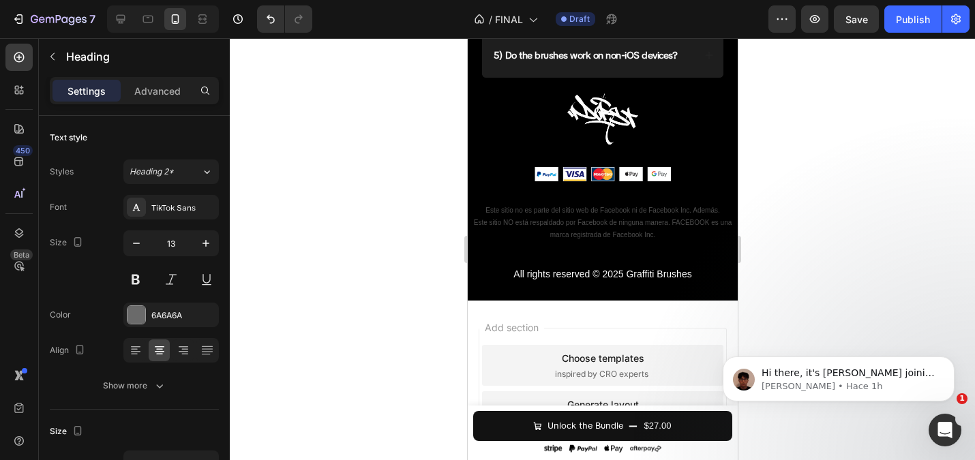
scroll to position [4958, 0]
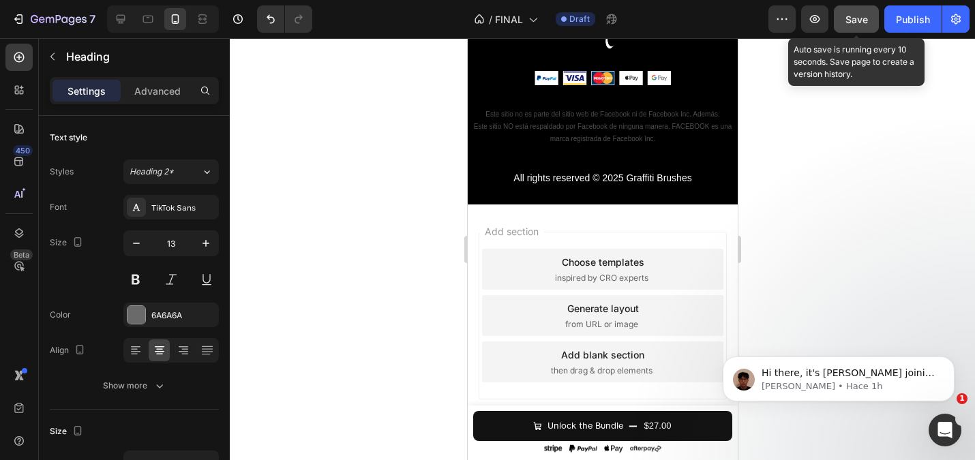
click at [841, 31] on button "Save" at bounding box center [856, 18] width 45 height 27
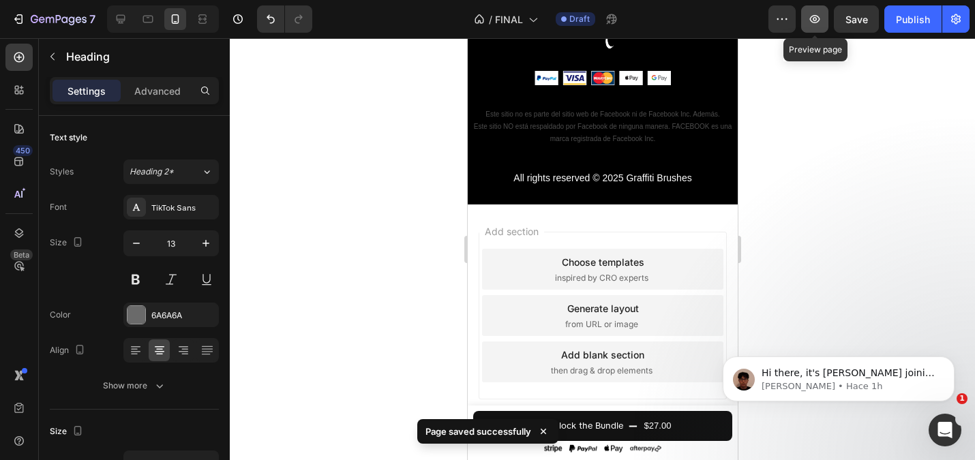
click at [819, 15] on icon "button" at bounding box center [815, 19] width 14 height 14
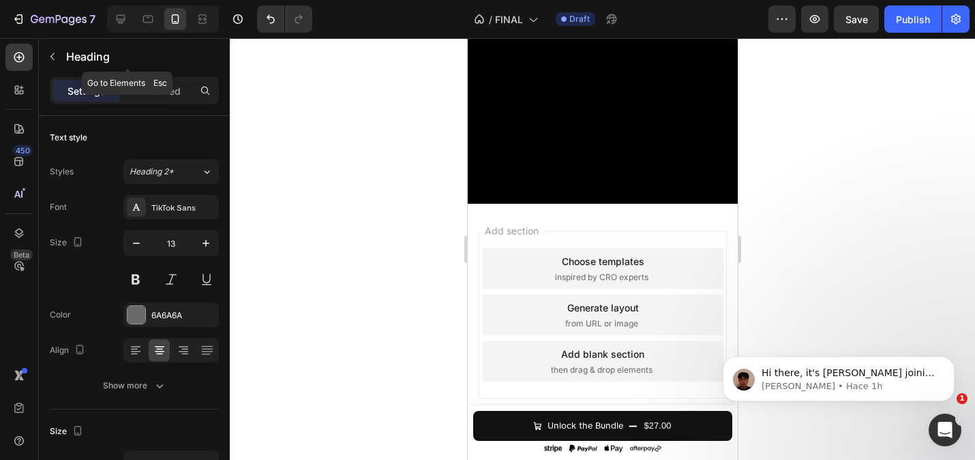
scroll to position [4285, 0]
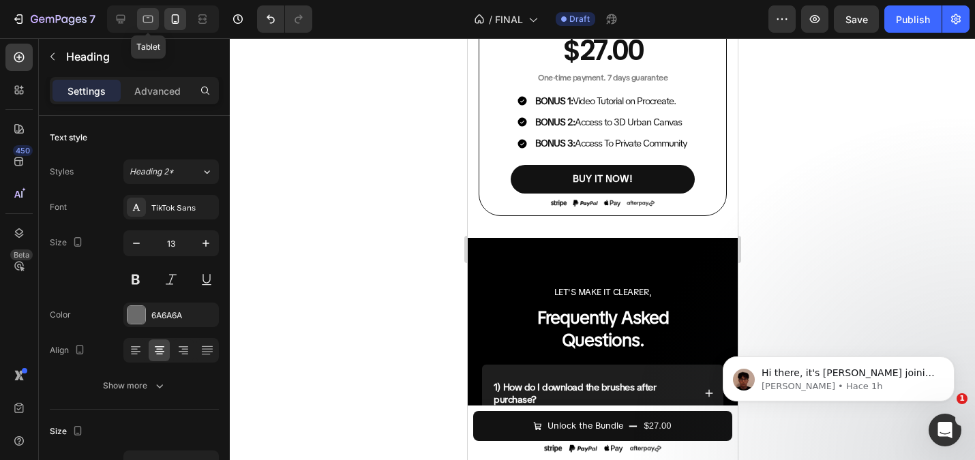
click at [146, 25] on icon at bounding box center [148, 19] width 14 height 14
type input "16"
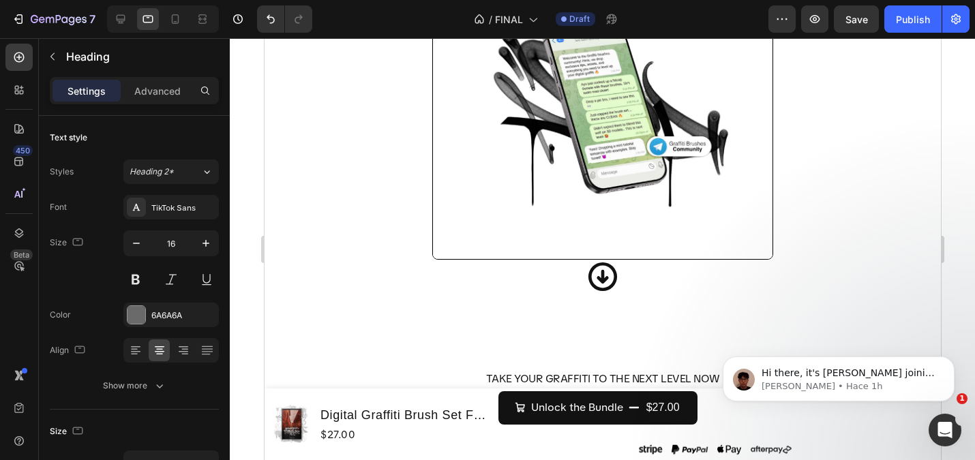
scroll to position [5261, 0]
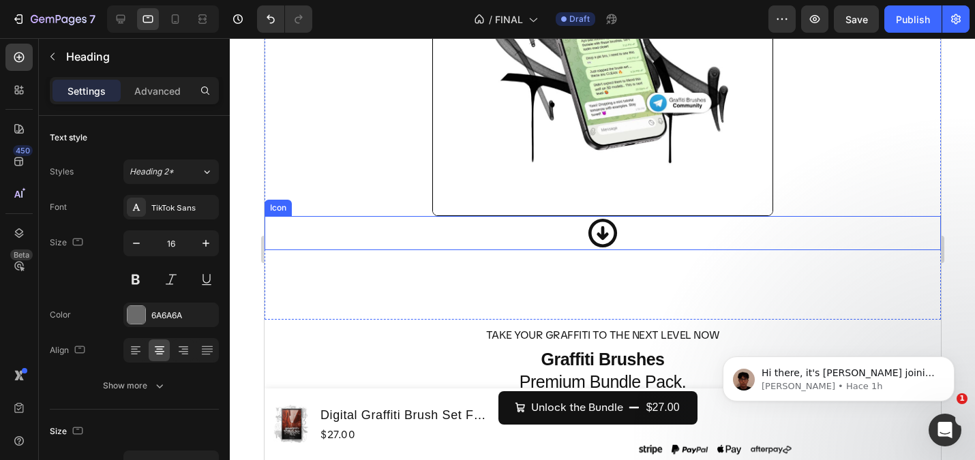
click at [599, 236] on icon at bounding box center [602, 232] width 29 height 29
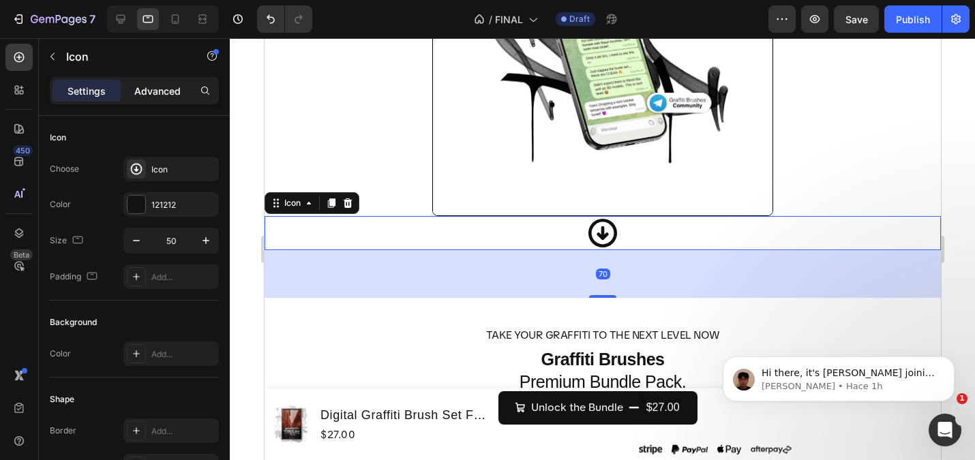
click at [175, 84] on p "Advanced" at bounding box center [157, 91] width 46 height 14
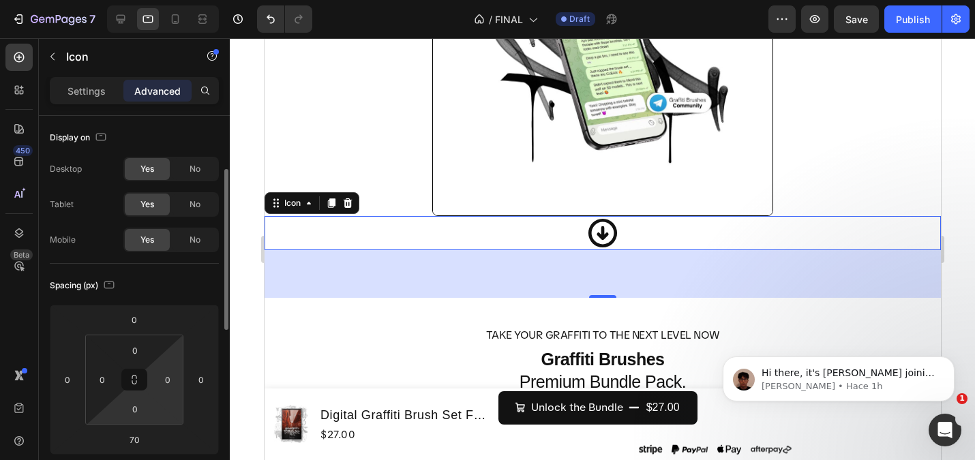
scroll to position [44, 0]
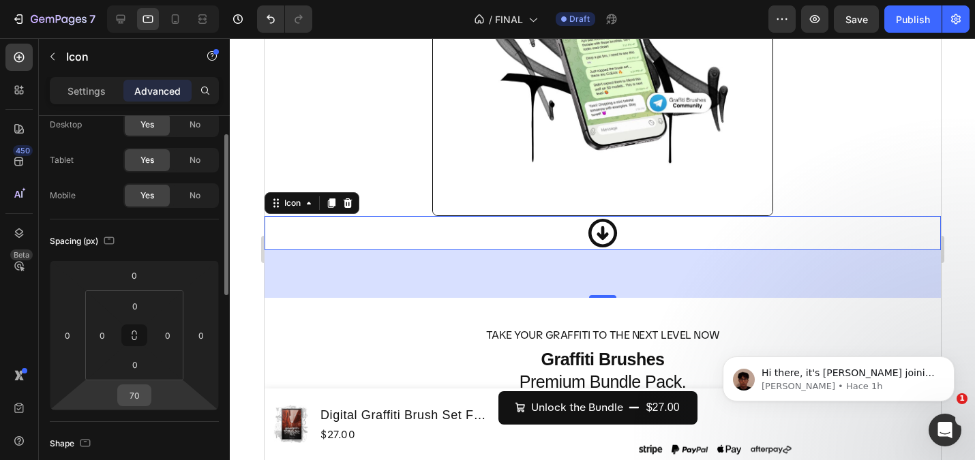
click at [140, 404] on input "70" at bounding box center [134, 395] width 27 height 20
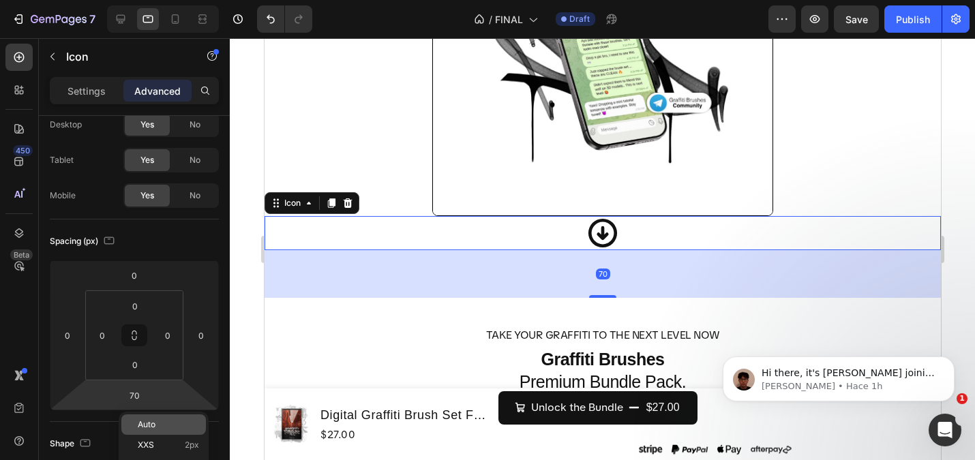
click at [162, 425] on p "Auto" at bounding box center [168, 425] width 61 height 10
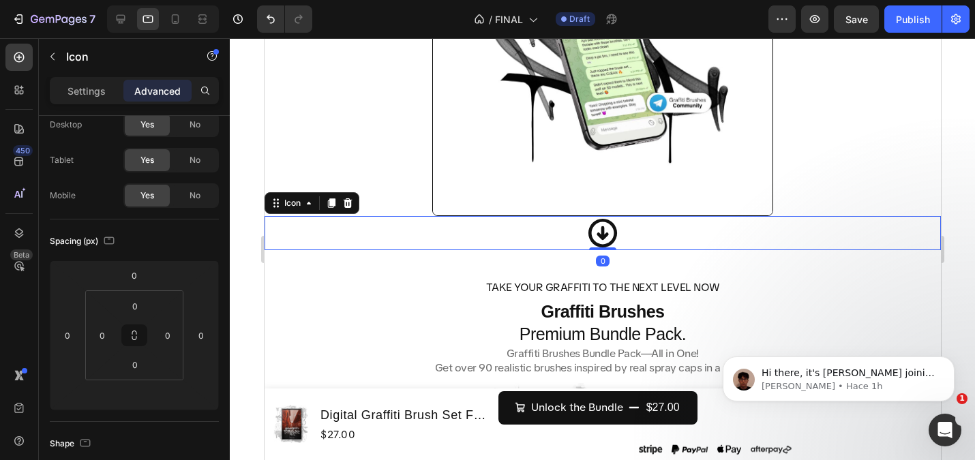
type input "70"
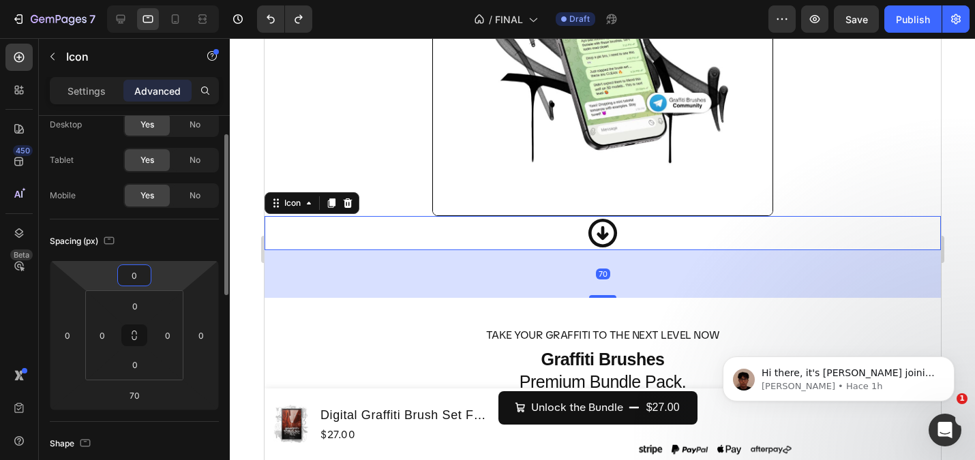
click at [142, 272] on input "0" at bounding box center [134, 275] width 27 height 20
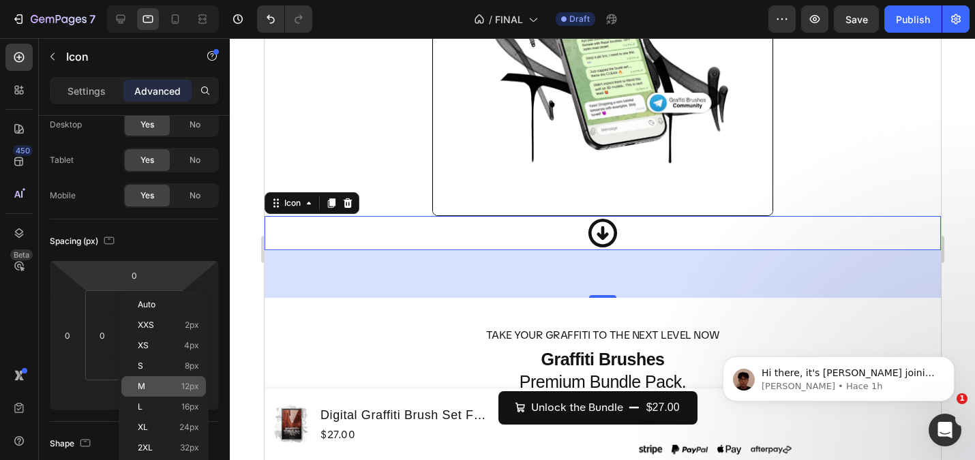
click at [166, 379] on div "M 12px" at bounding box center [163, 386] width 85 height 20
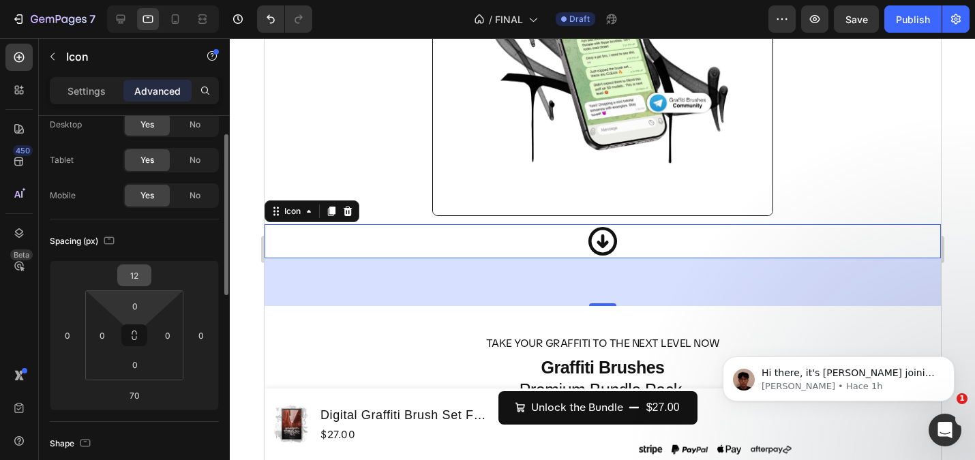
click at [136, 284] on input "12" at bounding box center [134, 275] width 27 height 20
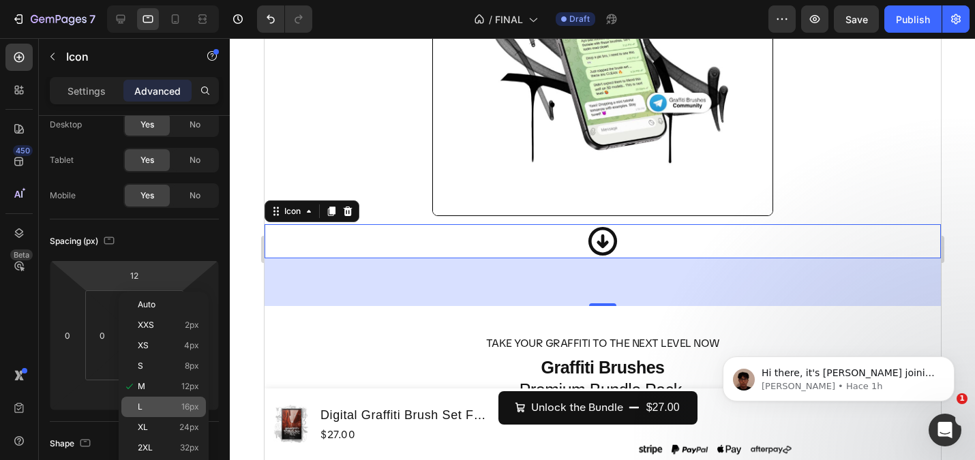
click at [162, 411] on p "L 16px" at bounding box center [168, 407] width 61 height 10
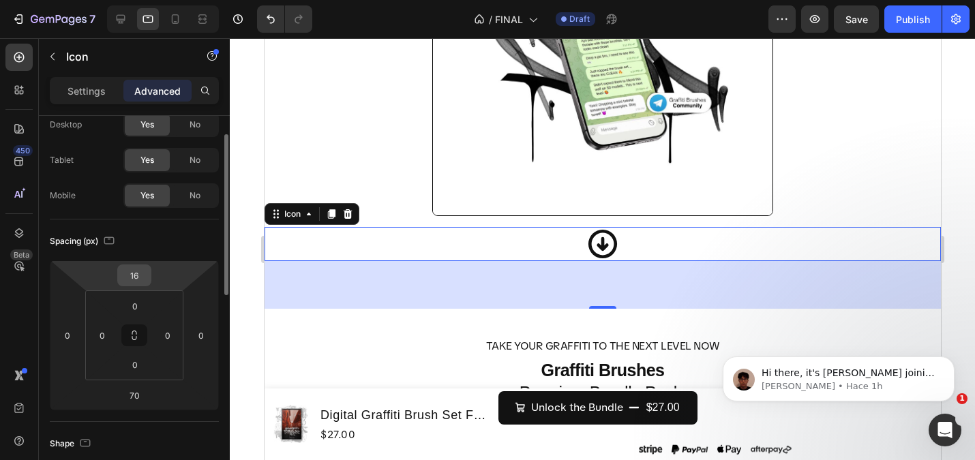
click at [138, 282] on input "16" at bounding box center [134, 275] width 27 height 20
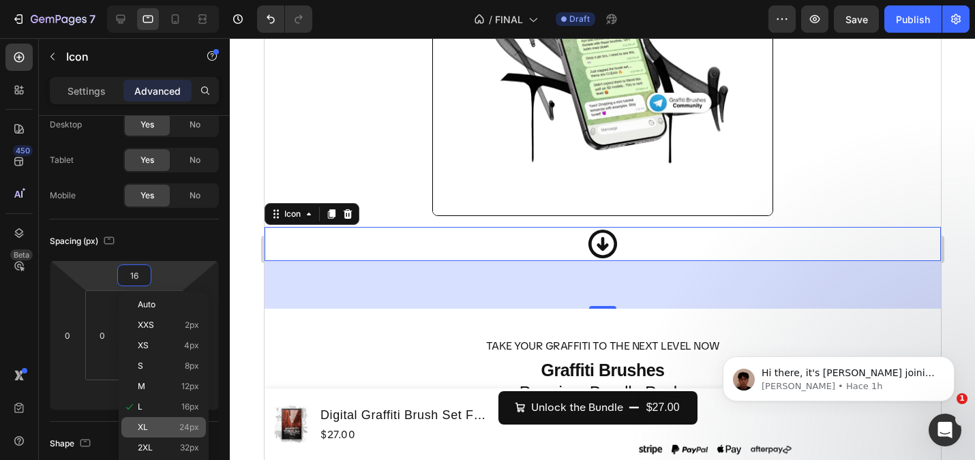
click at [154, 428] on p "XL 24px" at bounding box center [168, 428] width 61 height 10
type input "24"
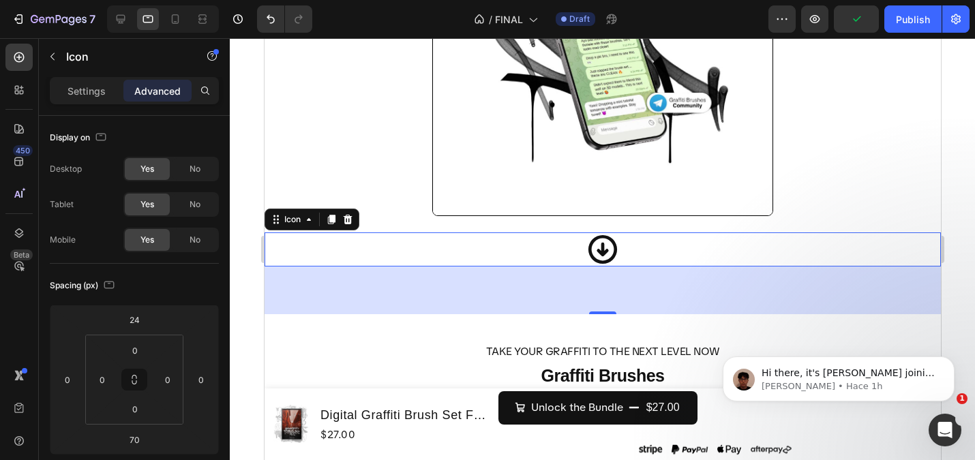
scroll to position [44, 0]
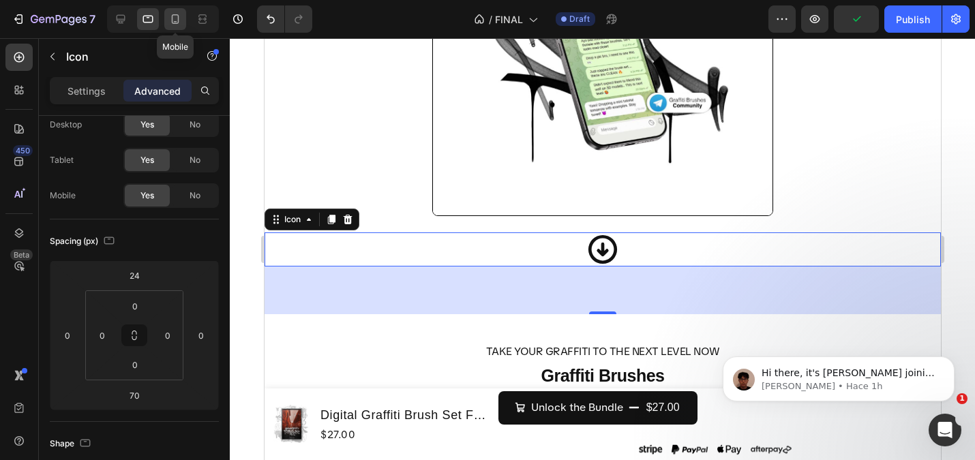
click at [173, 14] on icon at bounding box center [175, 19] width 7 height 10
type input "0"
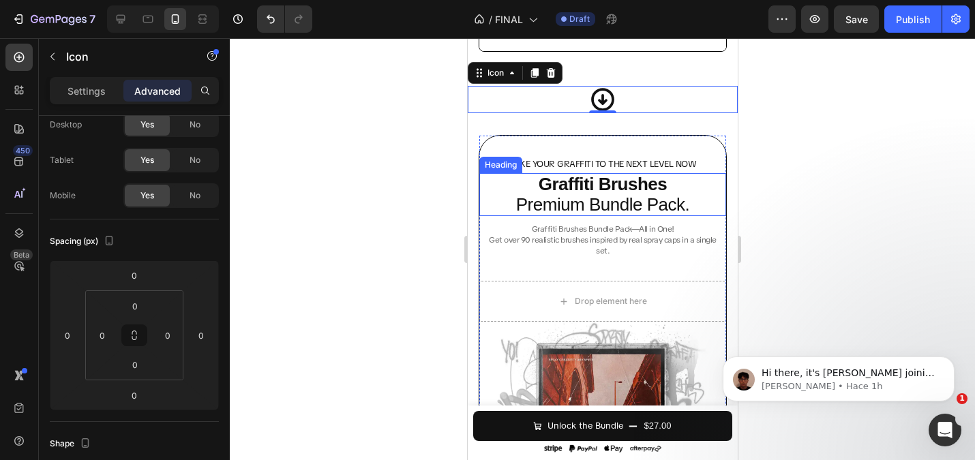
scroll to position [4820, 0]
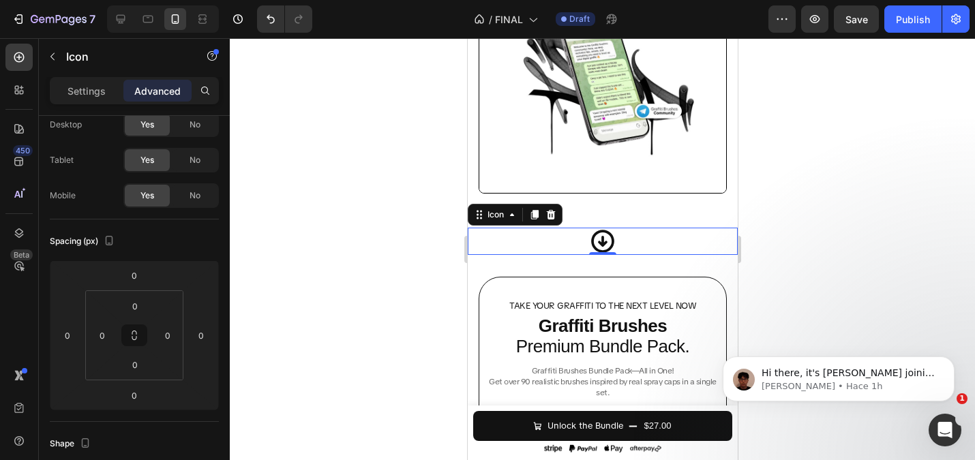
click at [340, 166] on div at bounding box center [602, 249] width 745 height 422
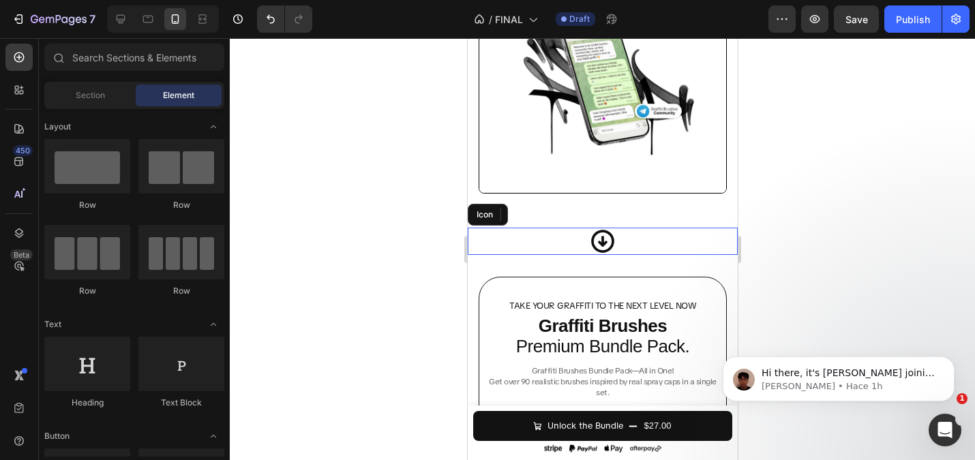
click at [280, 184] on div at bounding box center [602, 249] width 745 height 422
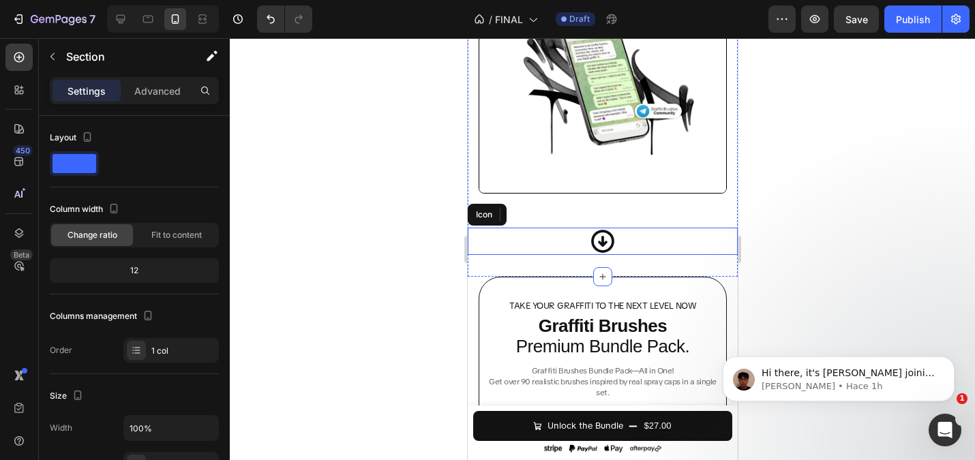
click at [567, 241] on div "Icon" at bounding box center [602, 241] width 270 height 27
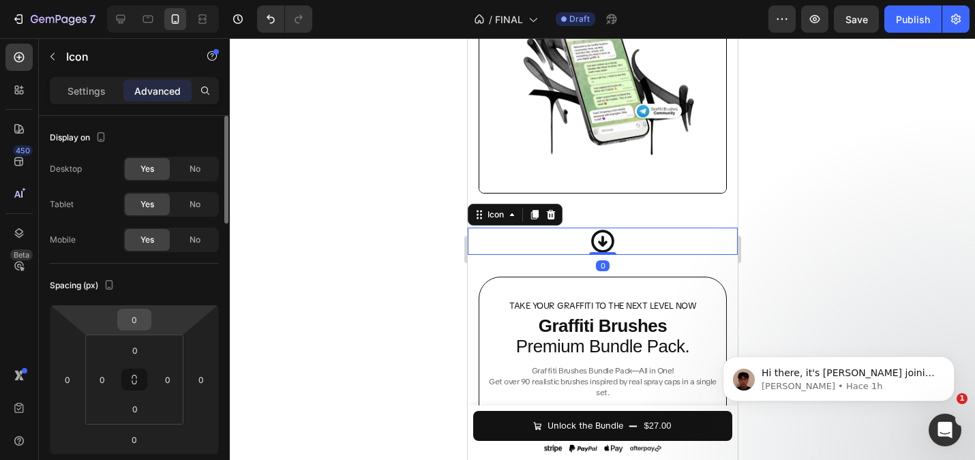
click at [137, 0] on html "7 Version history / FINAL Draft Preview Save Publish 450 Beta Sections(18) Elem…" at bounding box center [487, 0] width 975 height 0
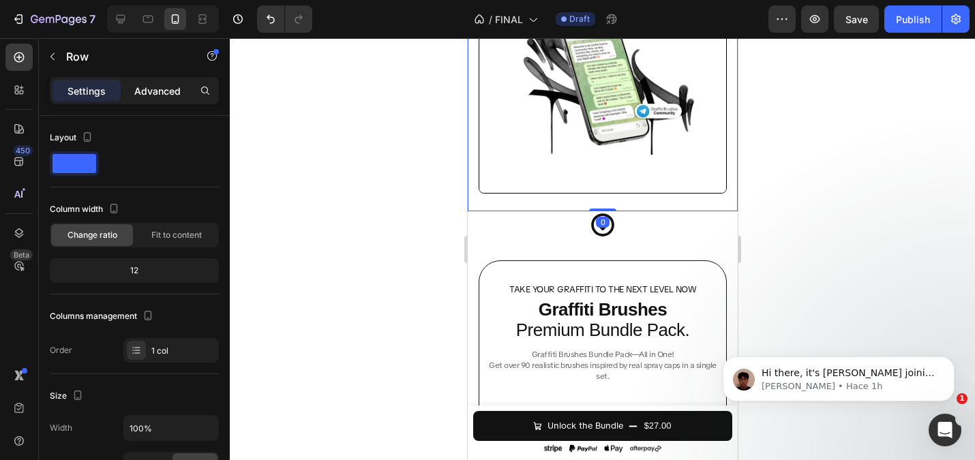
click at [158, 101] on div "Advanced" at bounding box center [157, 91] width 68 height 22
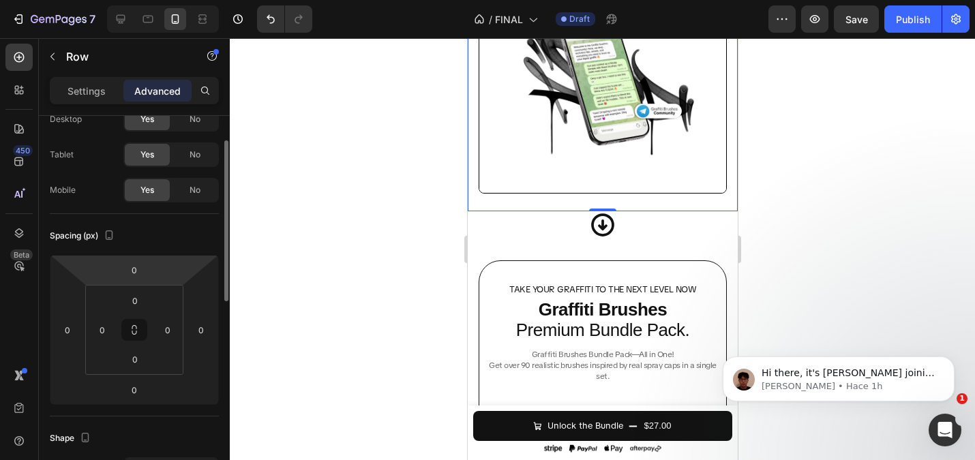
scroll to position [52, 0]
click at [397, 192] on div at bounding box center [602, 249] width 745 height 422
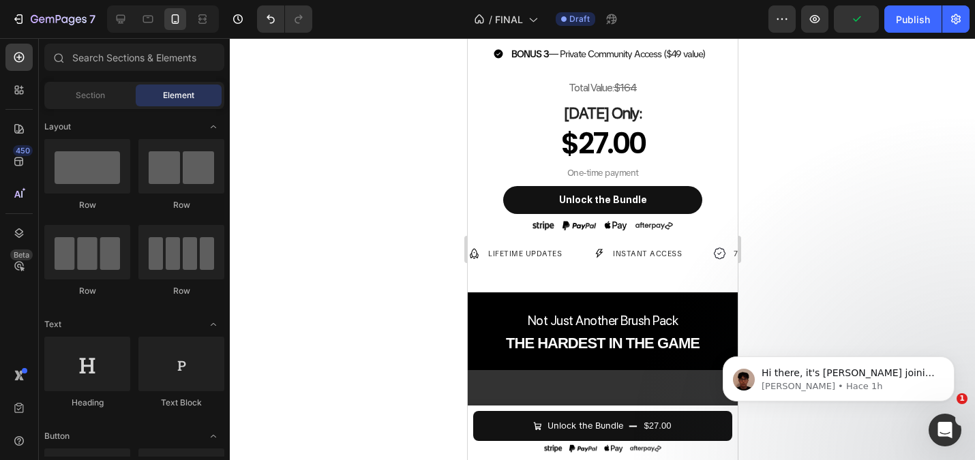
scroll to position [758, 0]
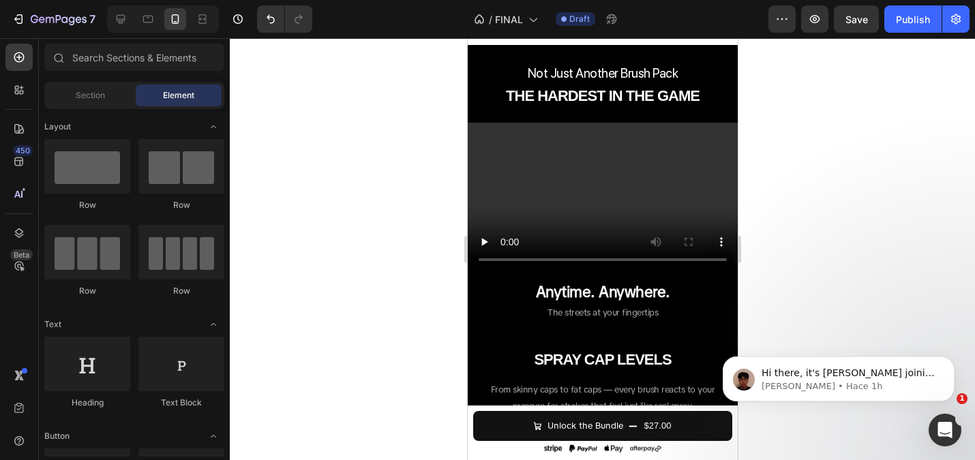
click at [507, 12] on p "LIFETIME UPDATES" at bounding box center [524, 7] width 74 height 12
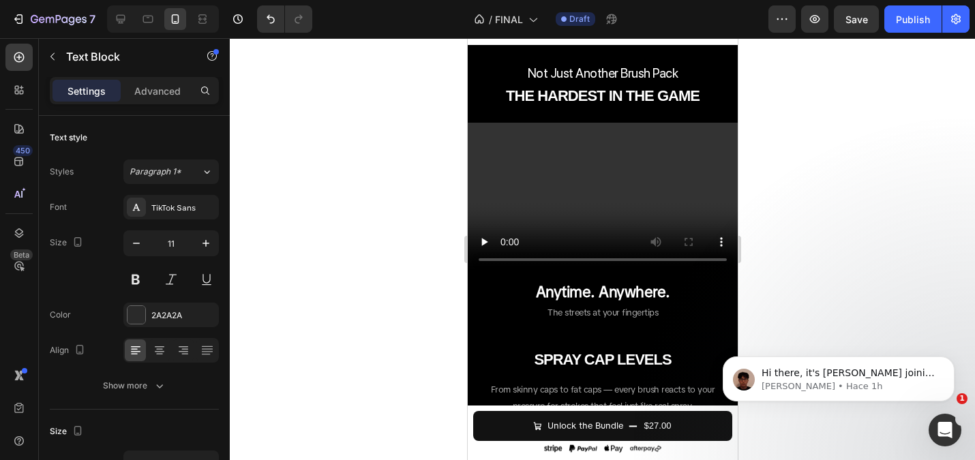
click at [369, 187] on div at bounding box center [602, 249] width 745 height 422
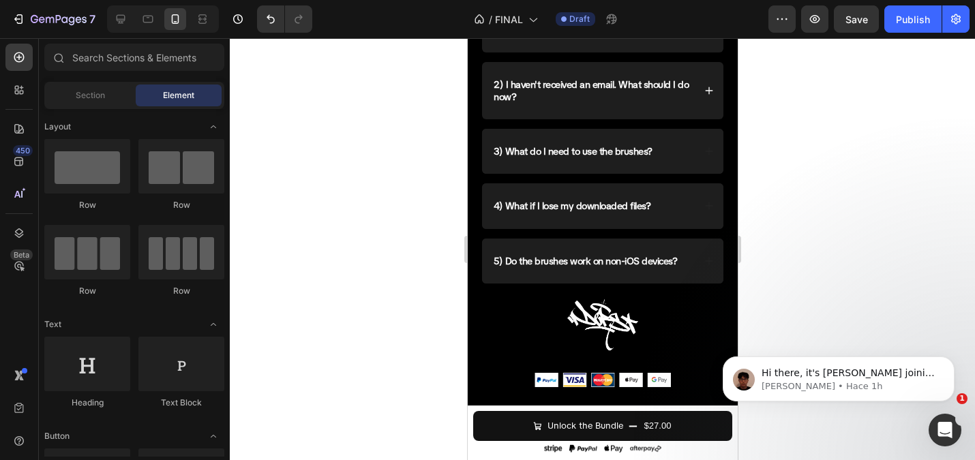
scroll to position [4763, 0]
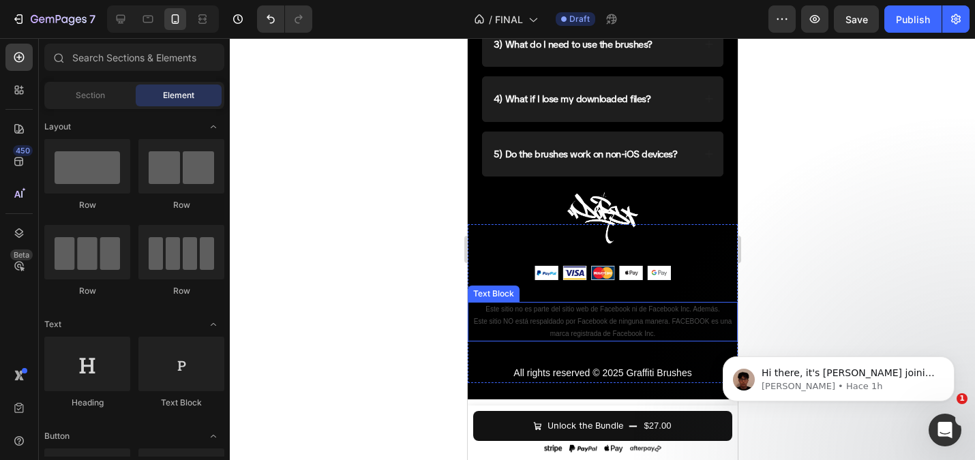
click at [530, 312] on p "Este sitio no es parte del sitio web de Facebook ni de Facebook Inc. Además." at bounding box center [601, 309] width 267 height 12
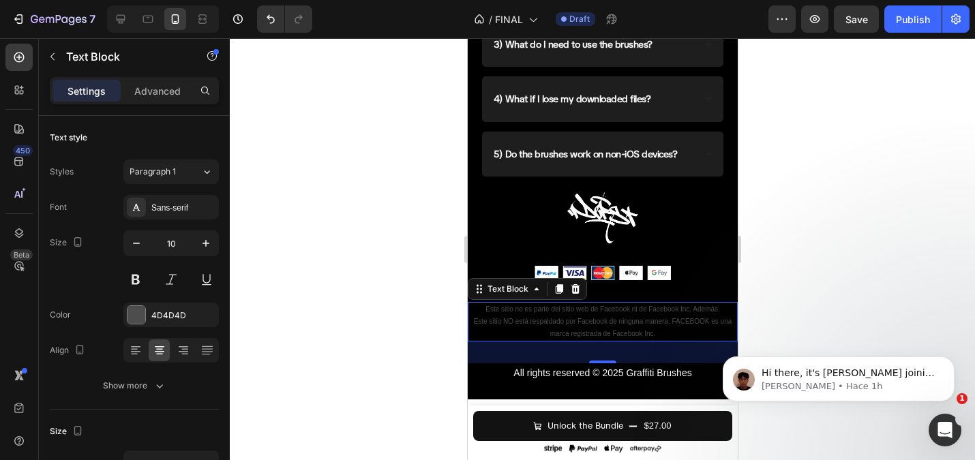
click at [371, 260] on div at bounding box center [602, 249] width 745 height 422
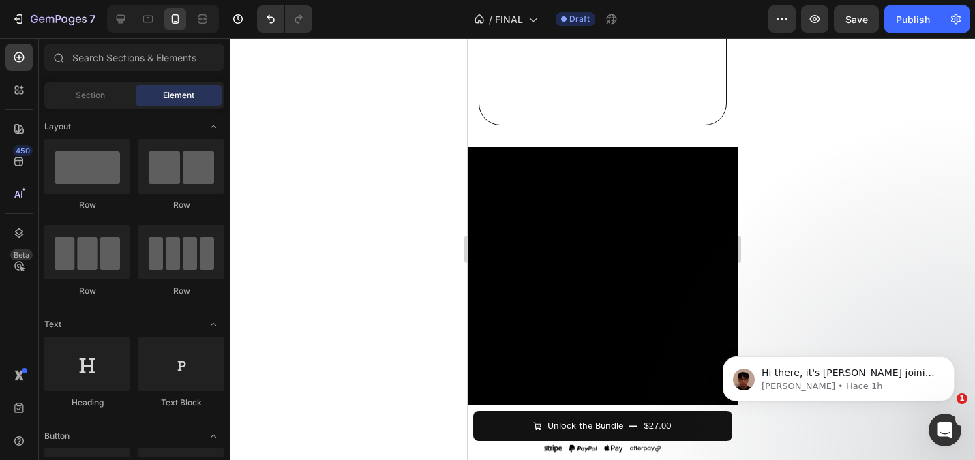
scroll to position [0, 0]
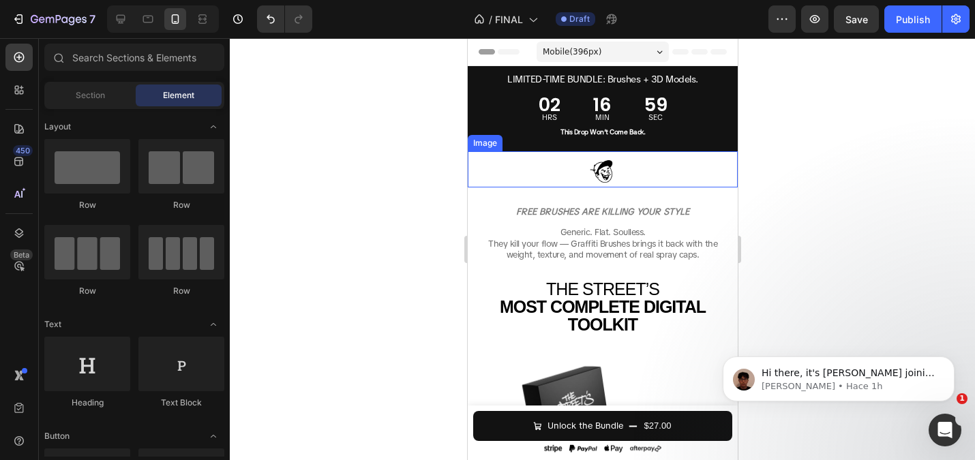
click at [343, 121] on div at bounding box center [602, 249] width 745 height 422
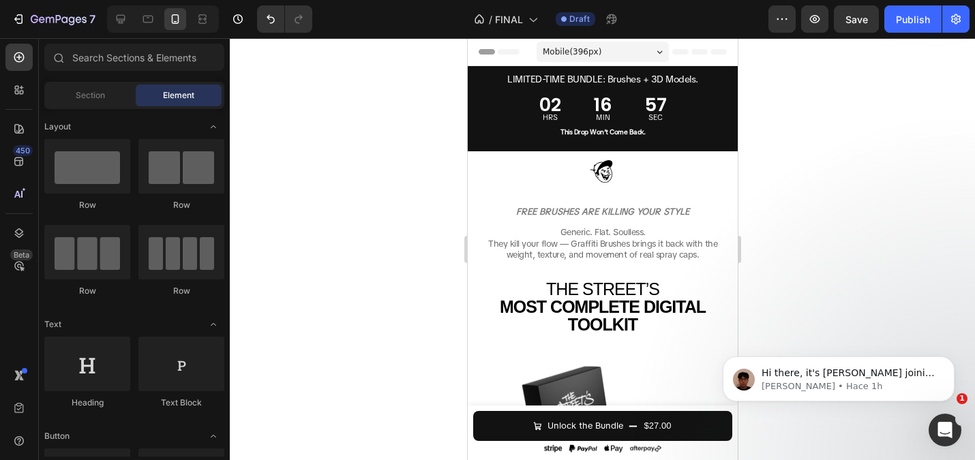
click at [415, 149] on div at bounding box center [602, 249] width 745 height 422
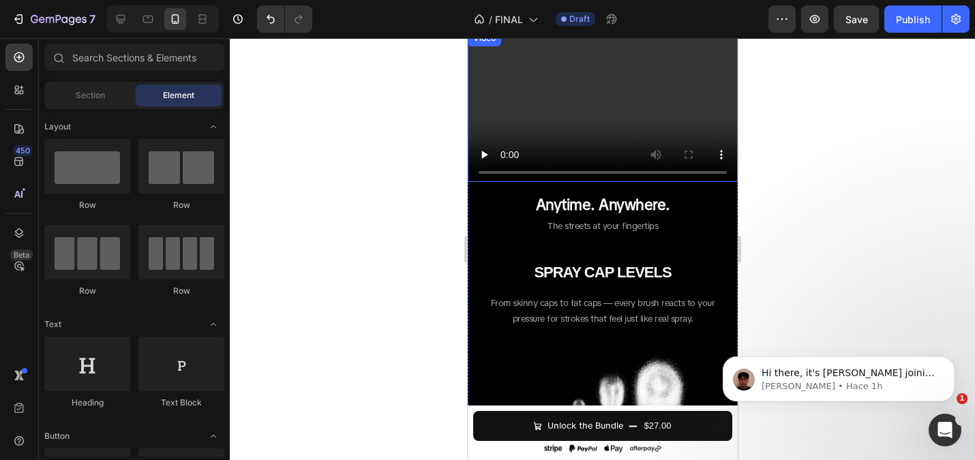
scroll to position [918, 0]
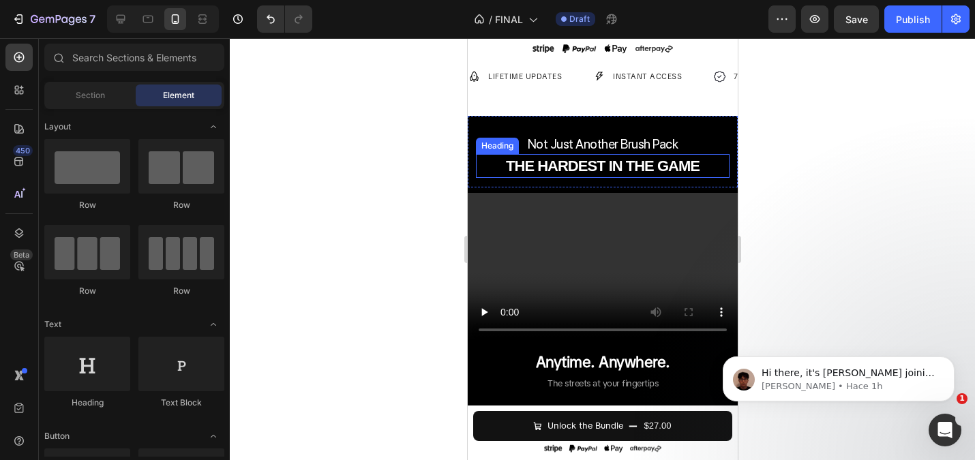
click at [602, 164] on strong "THE HARDEST IN THE GAME" at bounding box center [602, 165] width 194 height 17
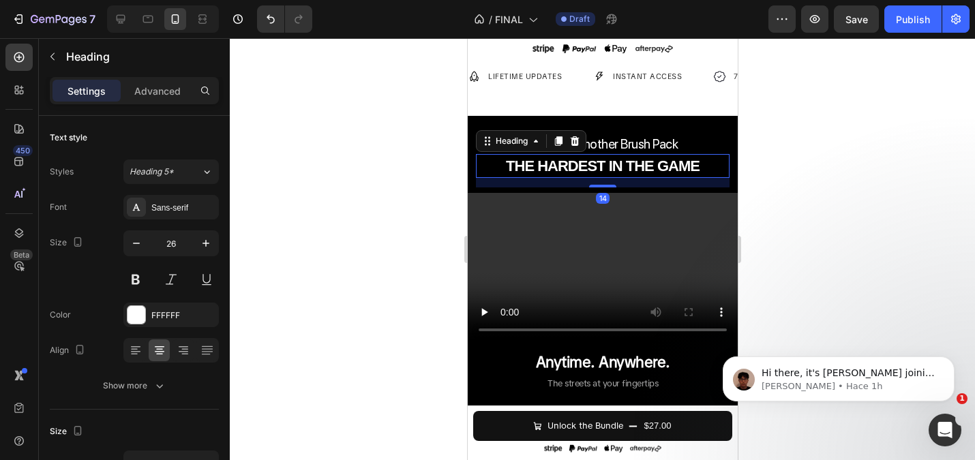
click at [416, 185] on div at bounding box center [602, 249] width 745 height 422
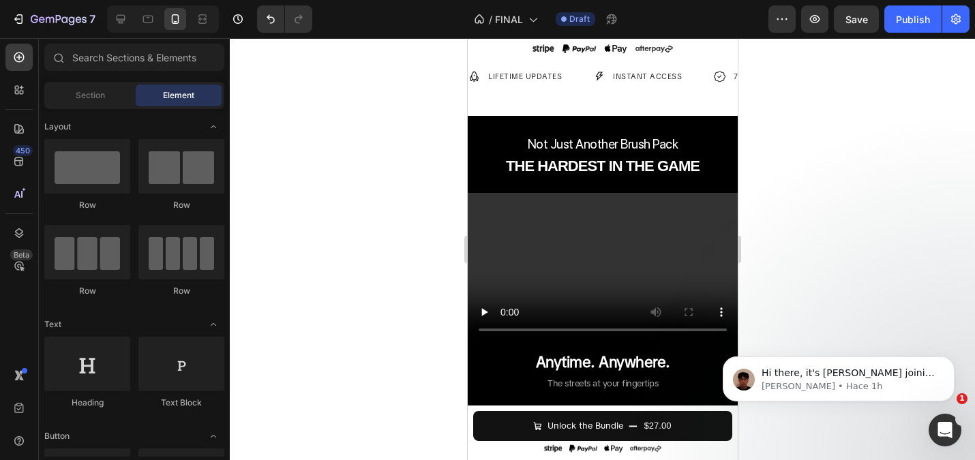
click at [393, 211] on div at bounding box center [602, 249] width 745 height 422
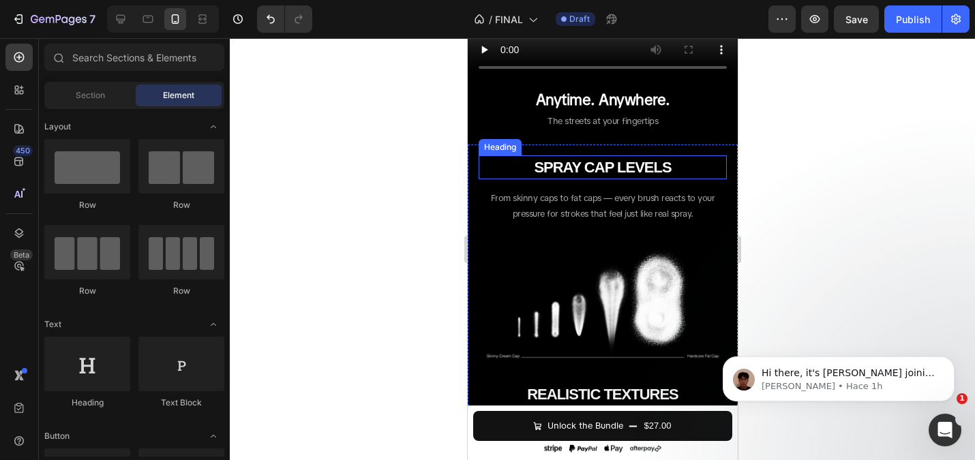
scroll to position [1181, 0]
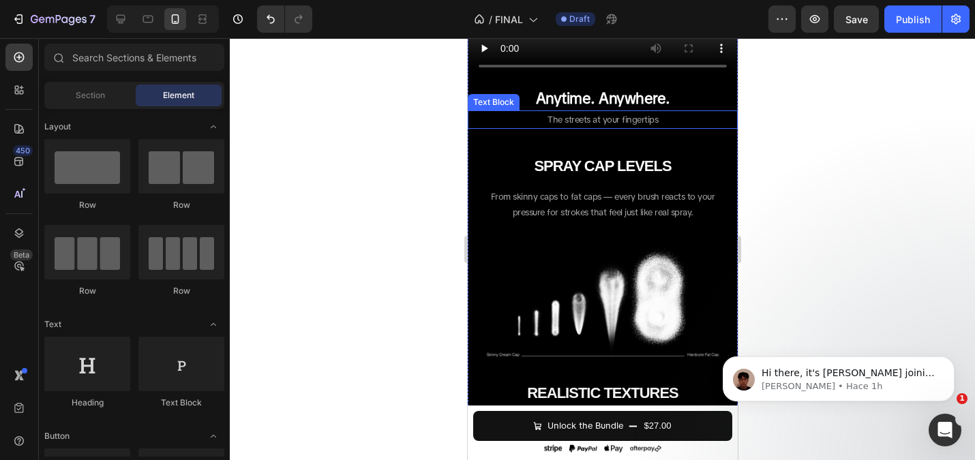
click at [604, 115] on span "The streets at your fingertips" at bounding box center [602, 120] width 110 height 12
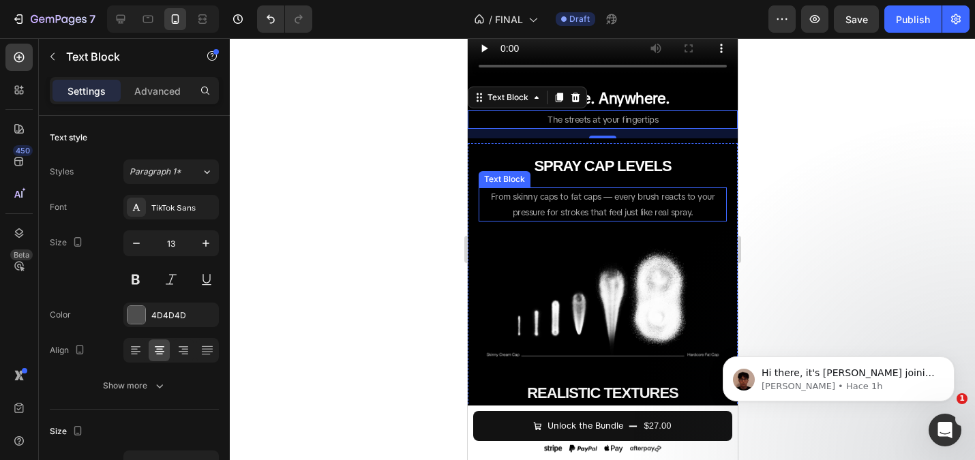
click at [560, 192] on span "From skinny caps to fat caps — every brush reacts to your pressure for strokes …" at bounding box center [602, 204] width 224 height 27
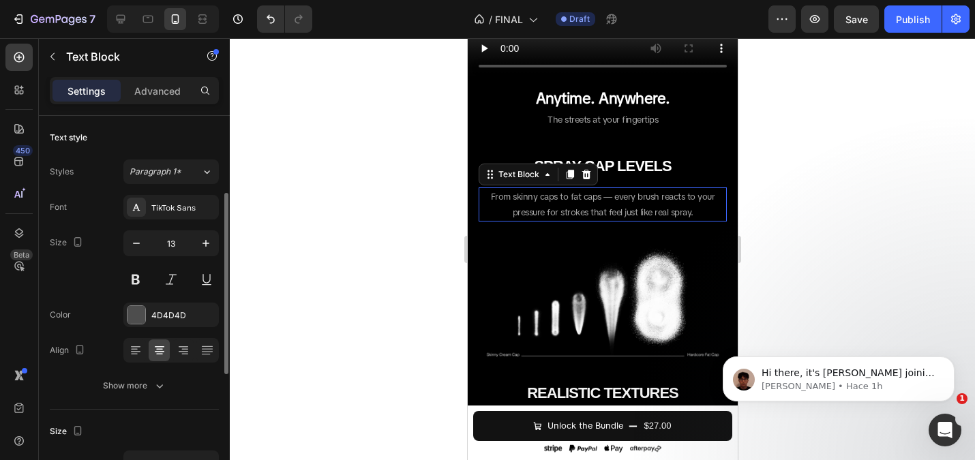
scroll to position [52, 0]
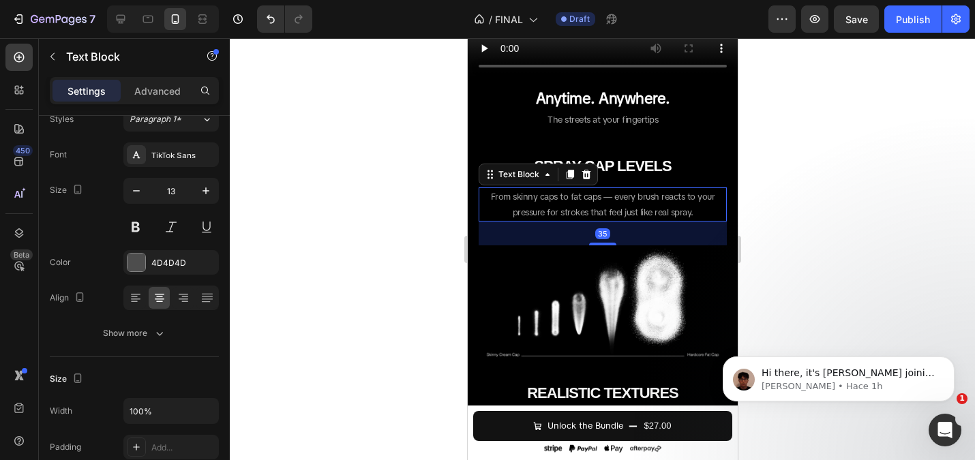
click at [405, 178] on div at bounding box center [602, 249] width 745 height 422
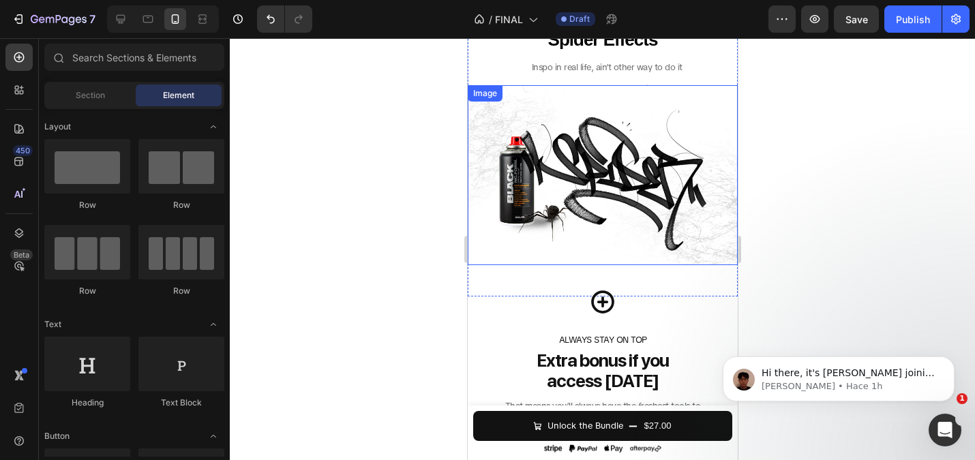
scroll to position [2544, 0]
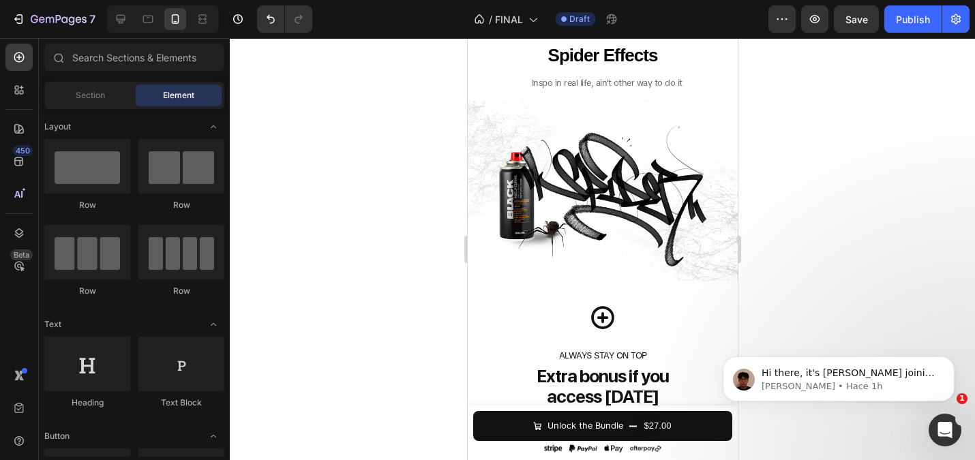
click at [313, 174] on div at bounding box center [602, 249] width 745 height 422
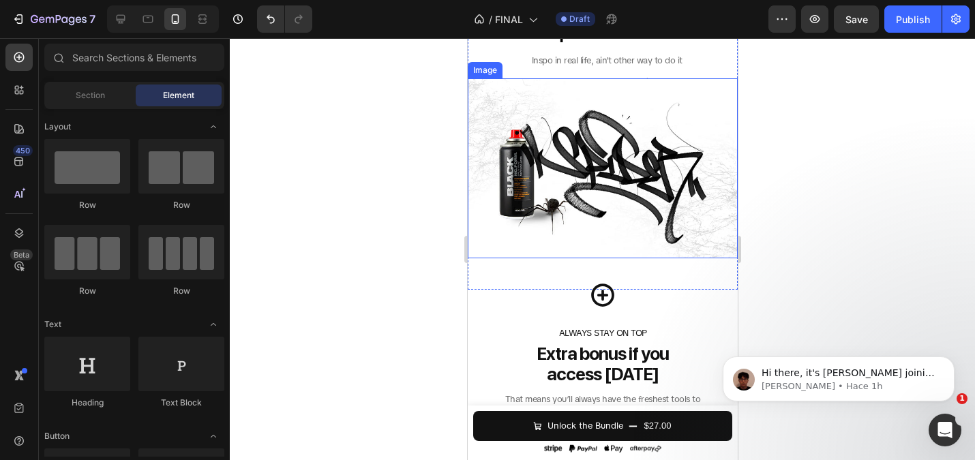
scroll to position [2567, 0]
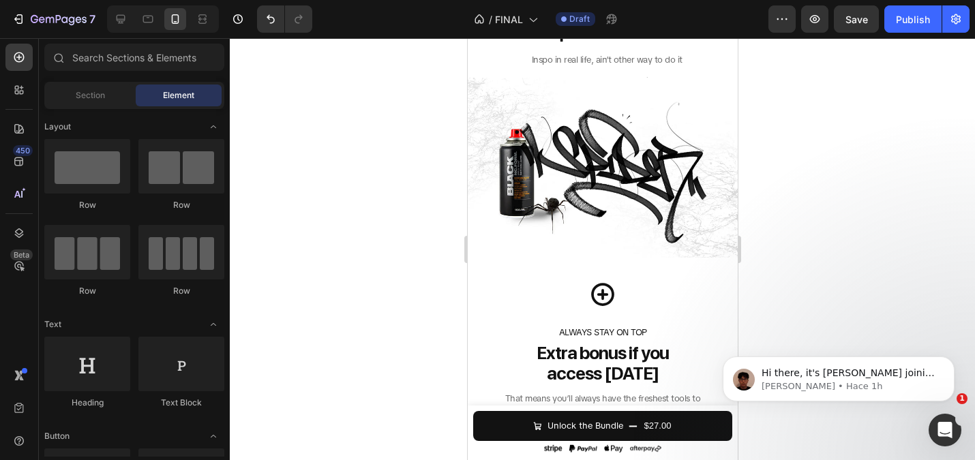
click at [372, 206] on div at bounding box center [602, 249] width 745 height 422
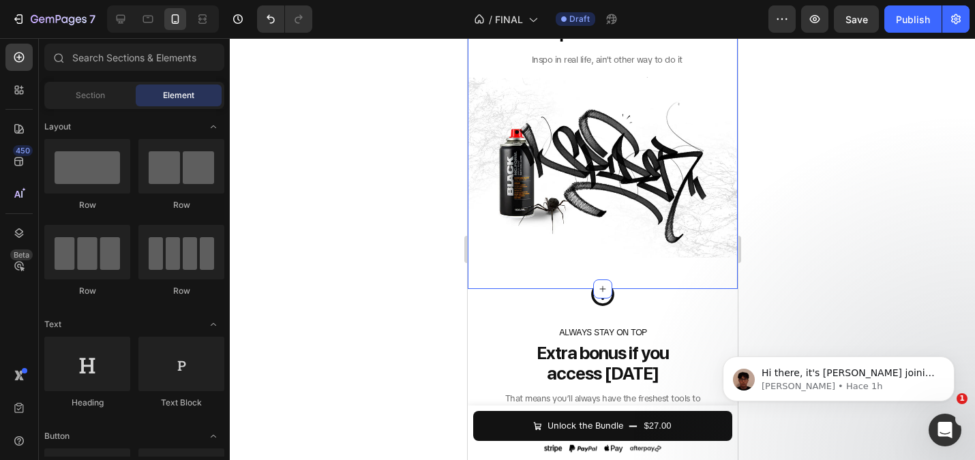
scroll to position [2781, 0]
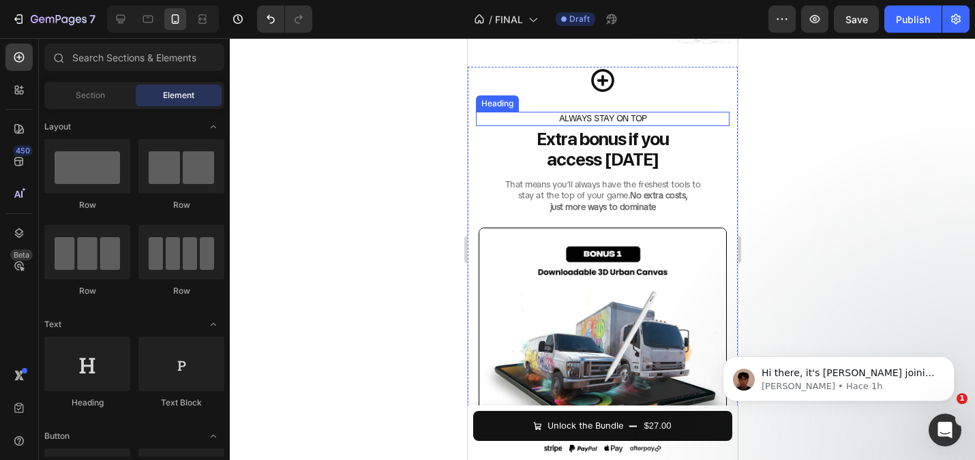
click at [589, 123] on h2 "ALWAYS STAY ON TOP" at bounding box center [602, 119] width 254 height 14
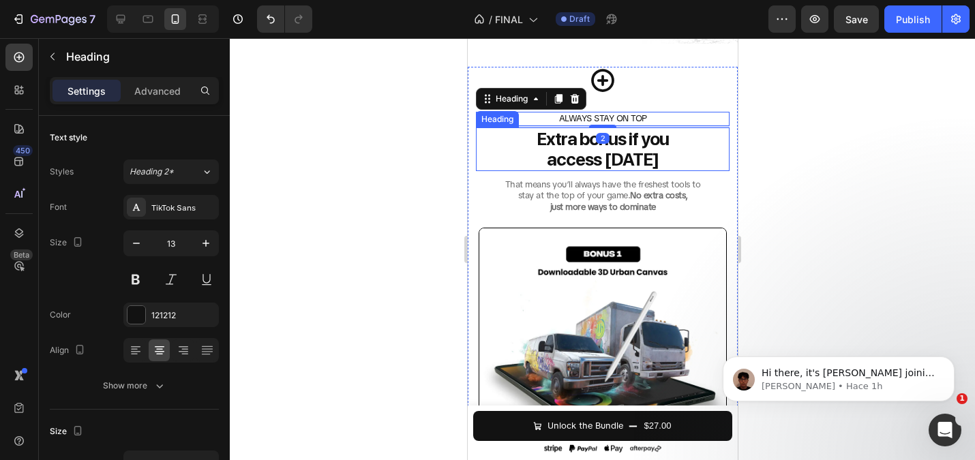
click at [586, 163] on strong "access [DATE]" at bounding box center [602, 159] width 112 height 21
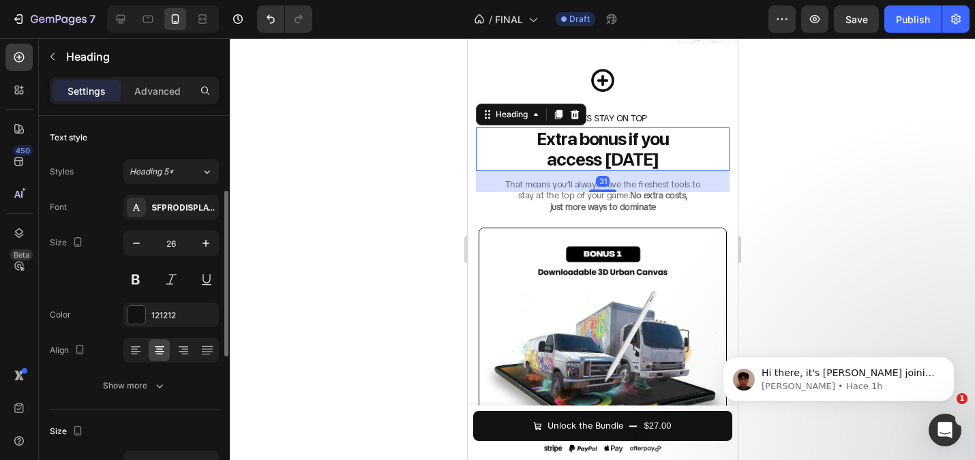
scroll to position [52, 0]
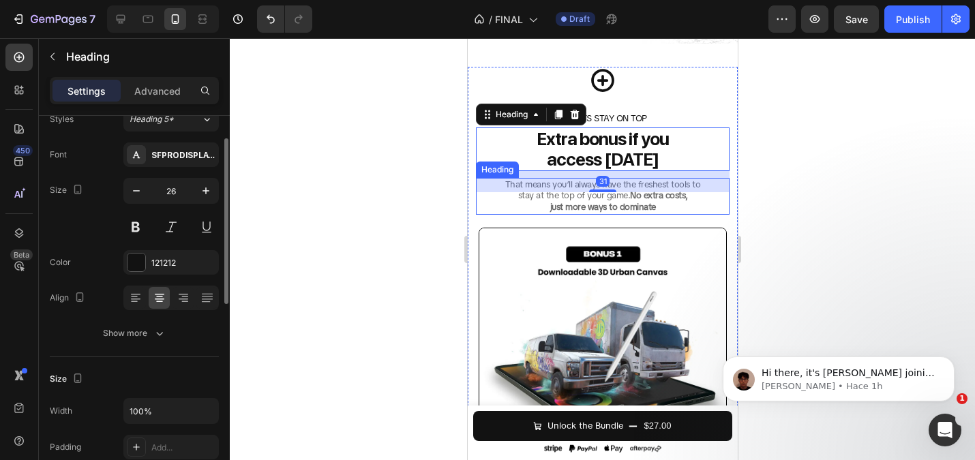
click at [577, 200] on h2 "That means you’ll always have the freshest tools to stay at the top of your gam…" at bounding box center [602, 196] width 254 height 37
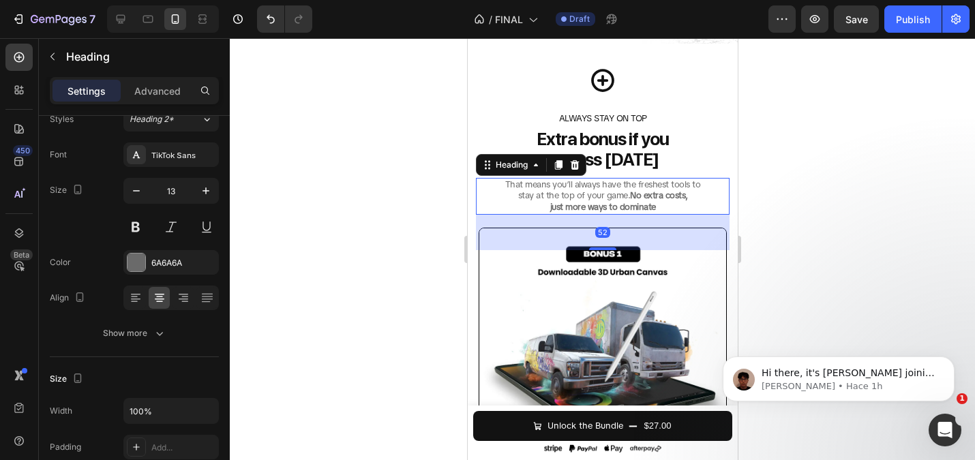
scroll to position [2894, 0]
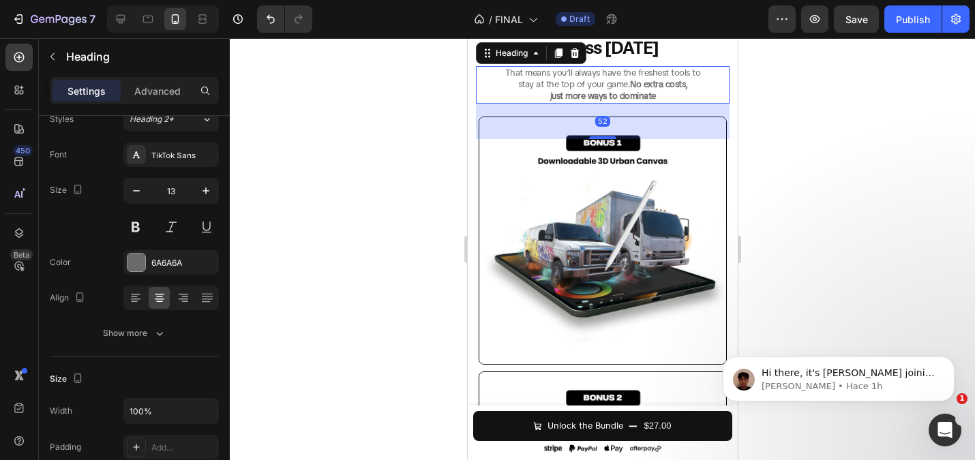
click at [415, 170] on div at bounding box center [602, 249] width 745 height 422
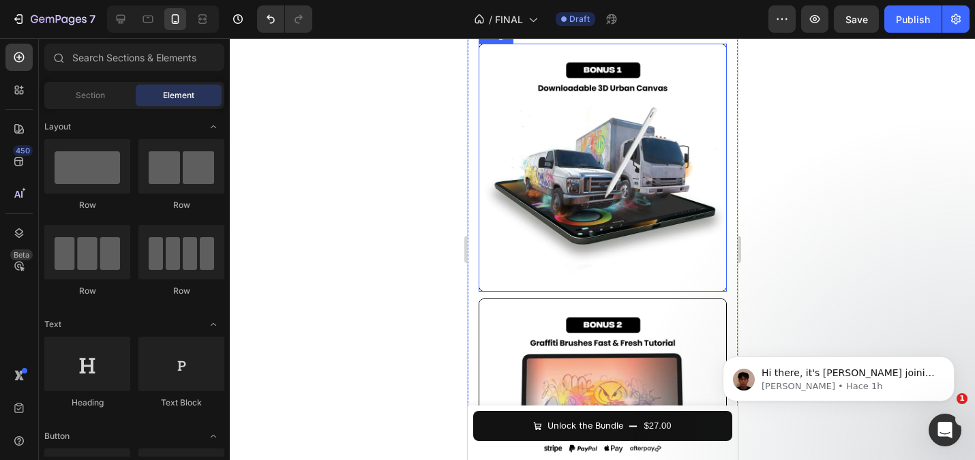
scroll to position [2968, 0]
click at [515, 266] on img at bounding box center [602, 167] width 248 height 248
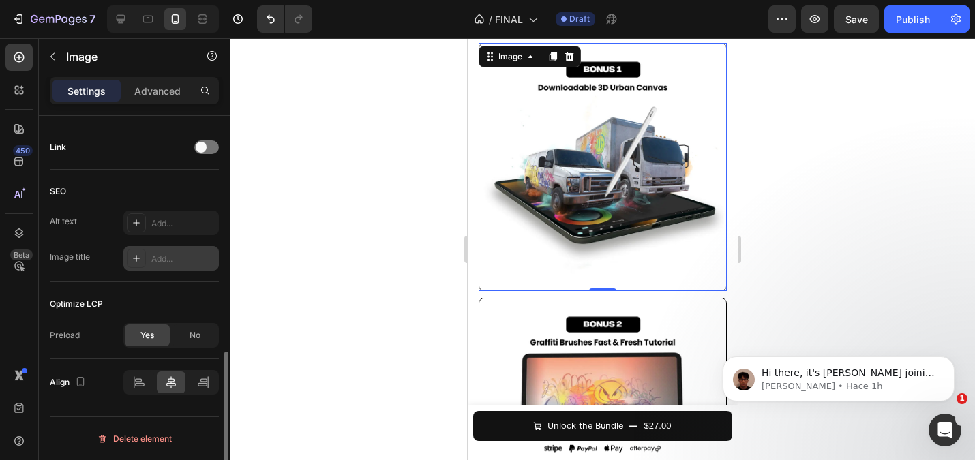
scroll to position [394, 0]
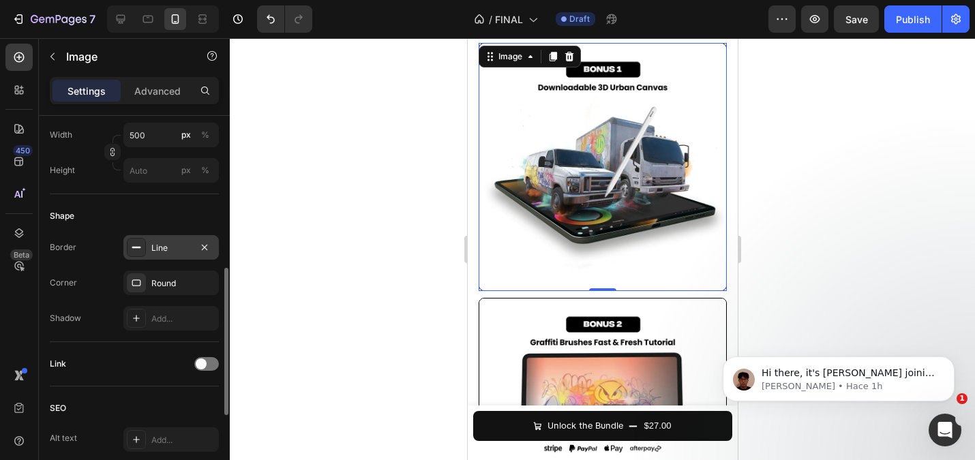
click at [162, 245] on div "Line" at bounding box center [171, 248] width 40 height 12
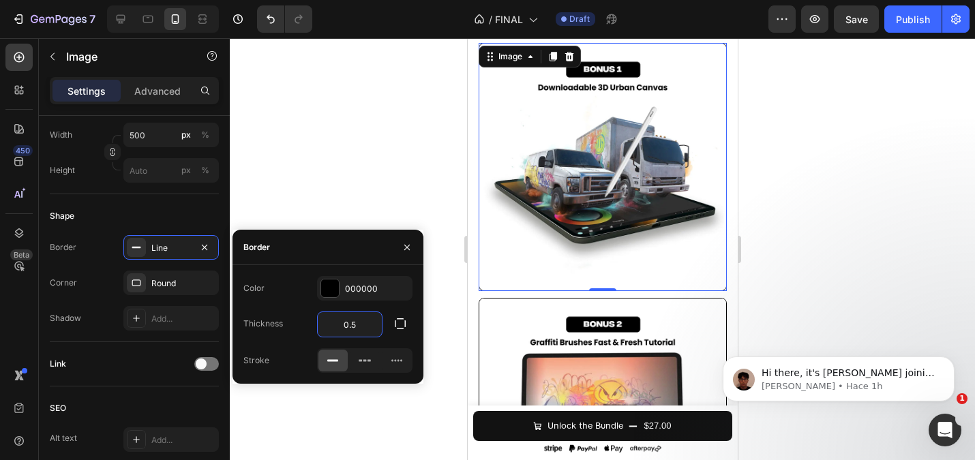
click at [363, 329] on input "0.5" at bounding box center [350, 324] width 64 height 25
click at [367, 142] on div at bounding box center [602, 249] width 745 height 422
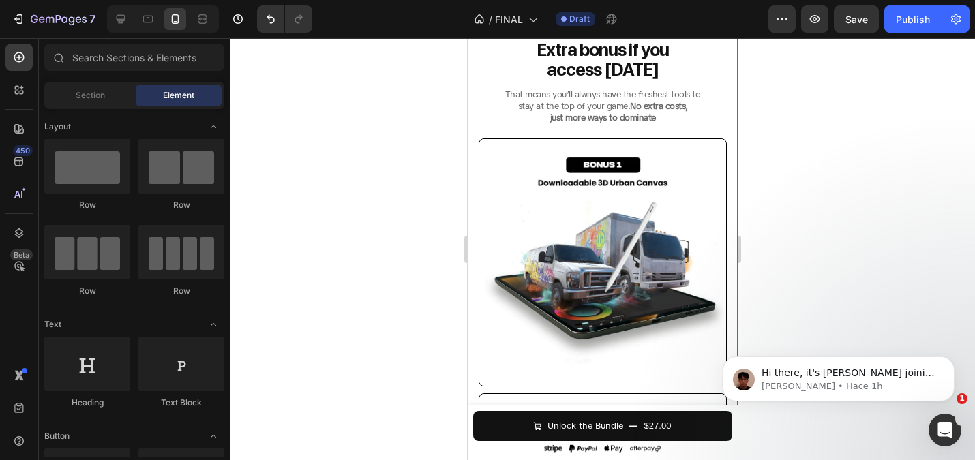
scroll to position [2839, 0]
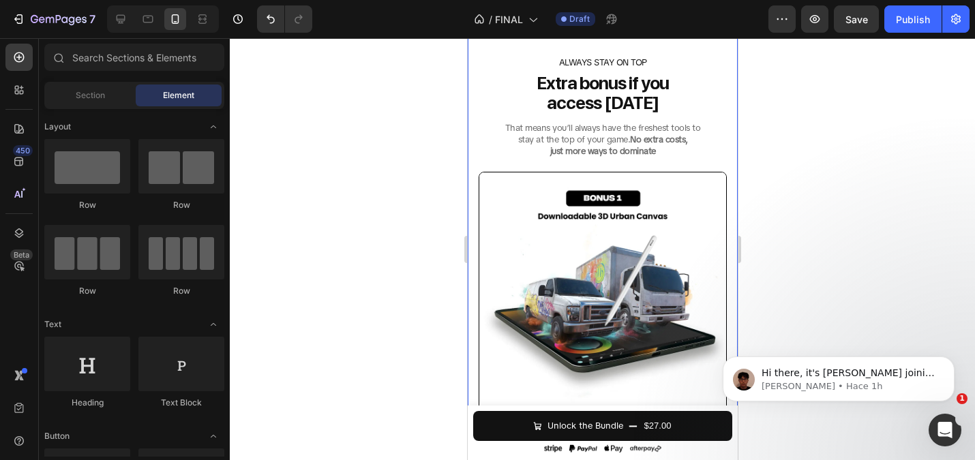
click at [570, 157] on strong "just more ways to dominate" at bounding box center [602, 151] width 106 height 12
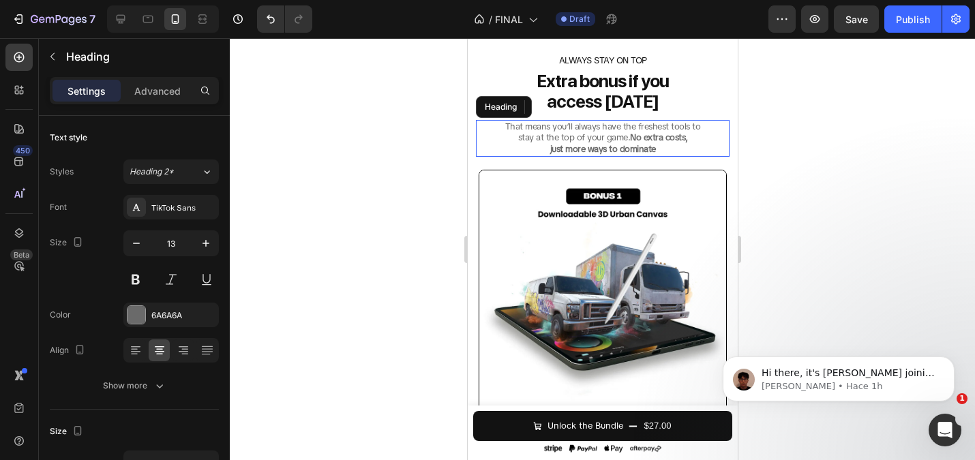
click at [554, 157] on h2 "That means you’ll always have the freshest tools to stay at the top of your gam…" at bounding box center [602, 138] width 254 height 37
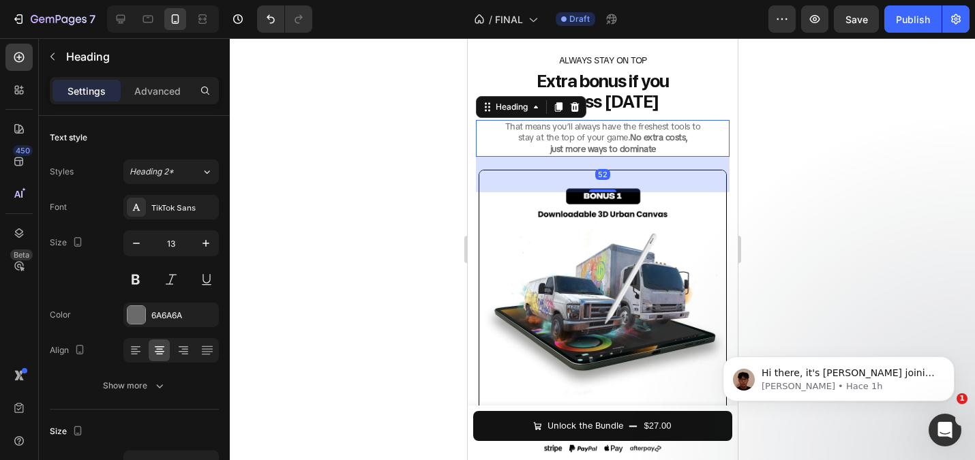
scroll to position [2811, 0]
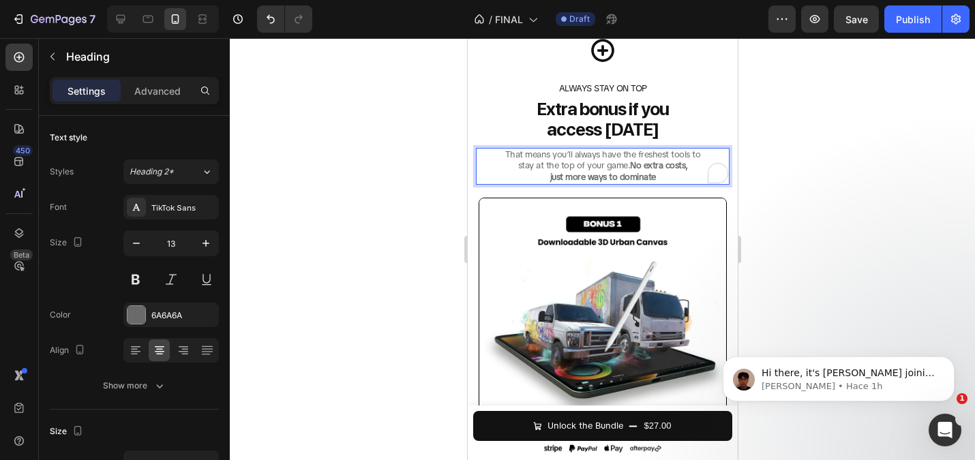
click at [524, 164] on p "That means you’ll always have the freshest tools to stay at the top of your gam…" at bounding box center [602, 166] width 251 height 35
click at [537, 164] on p "That means you’ll always have the freshest tools to stay at the top of your gam…" at bounding box center [602, 166] width 251 height 35
click at [399, 148] on div at bounding box center [602, 249] width 745 height 422
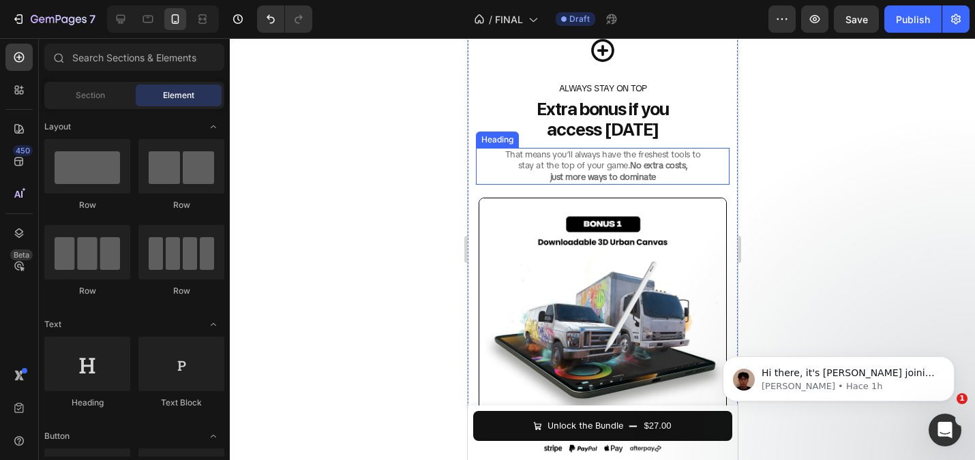
click at [544, 177] on p "That means you’ll always have the freshest tools to stay at the top of your gam…" at bounding box center [602, 166] width 251 height 35
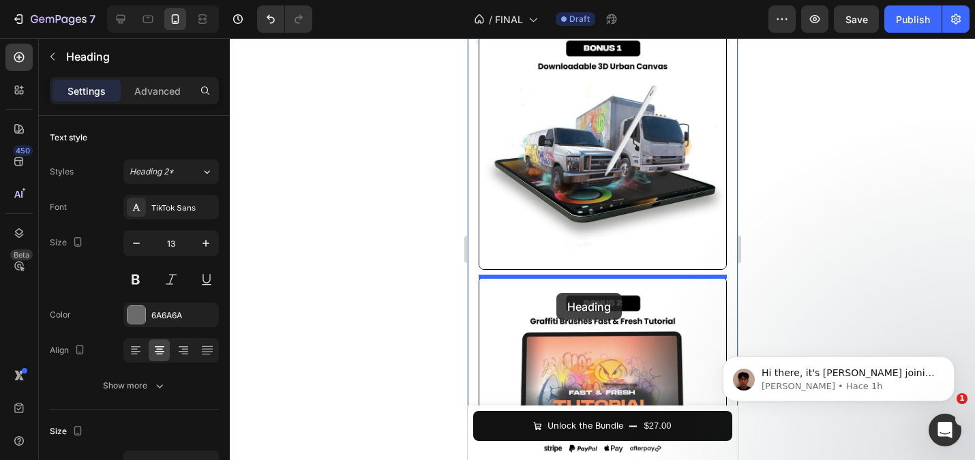
scroll to position [2991, 0]
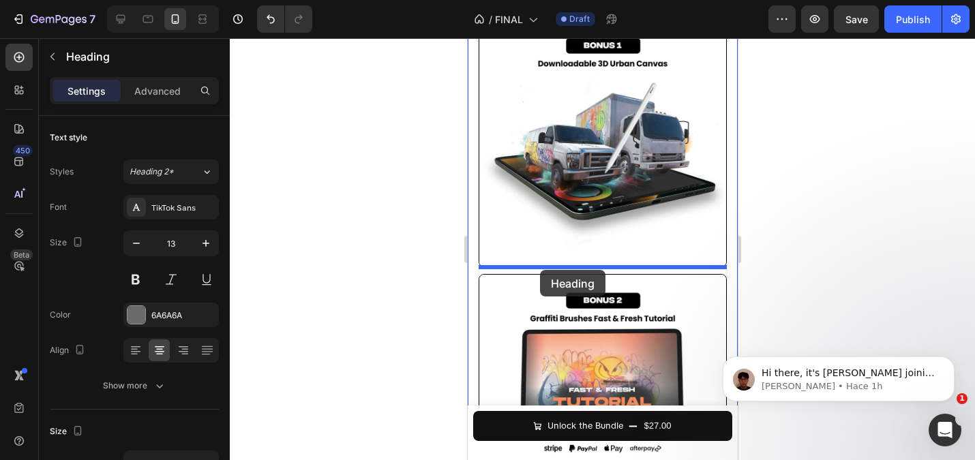
drag, startPoint x: 492, startPoint y: 142, endPoint x: 539, endPoint y: 270, distance: 135.9
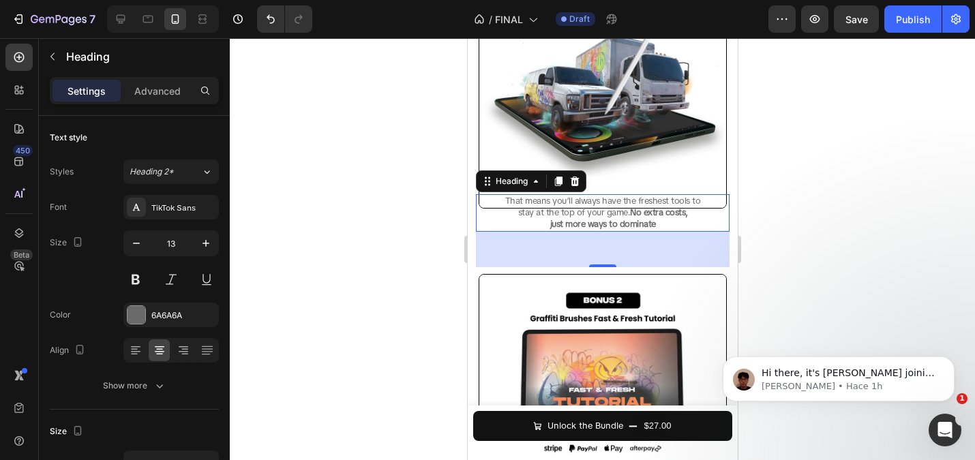
scroll to position [2933, 0]
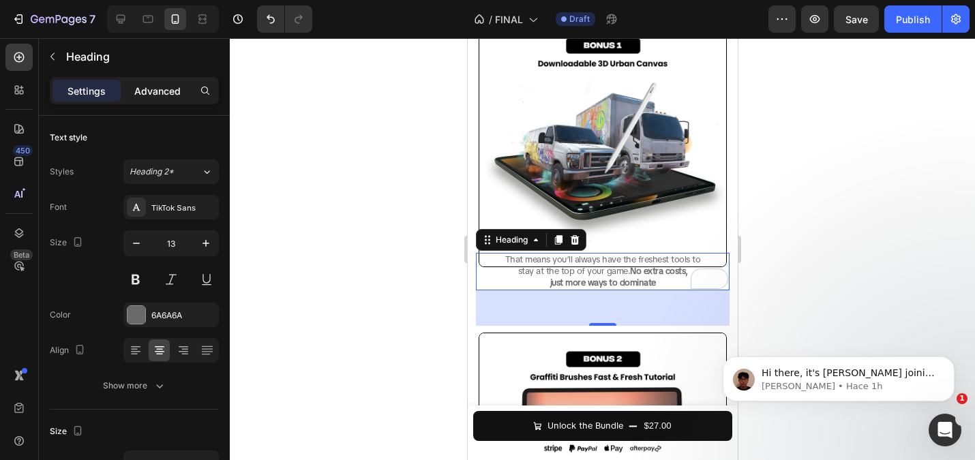
click at [147, 95] on p "Advanced" at bounding box center [157, 91] width 46 height 14
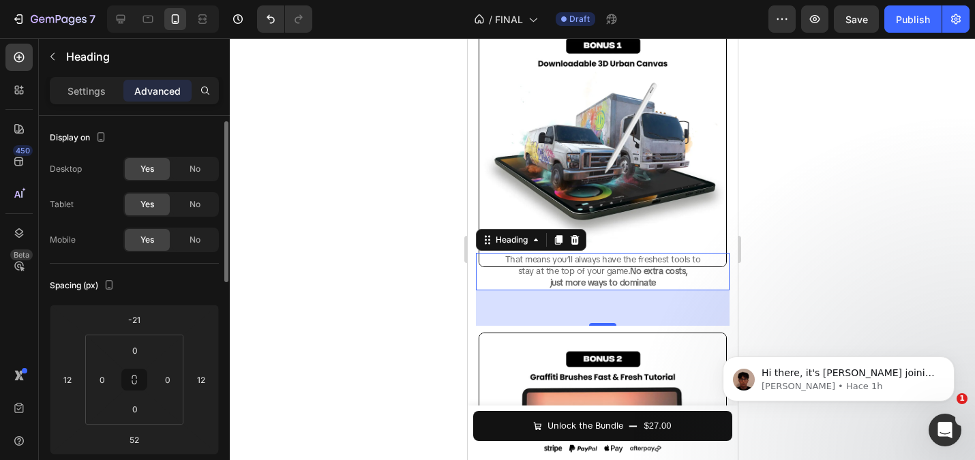
scroll to position [4, 0]
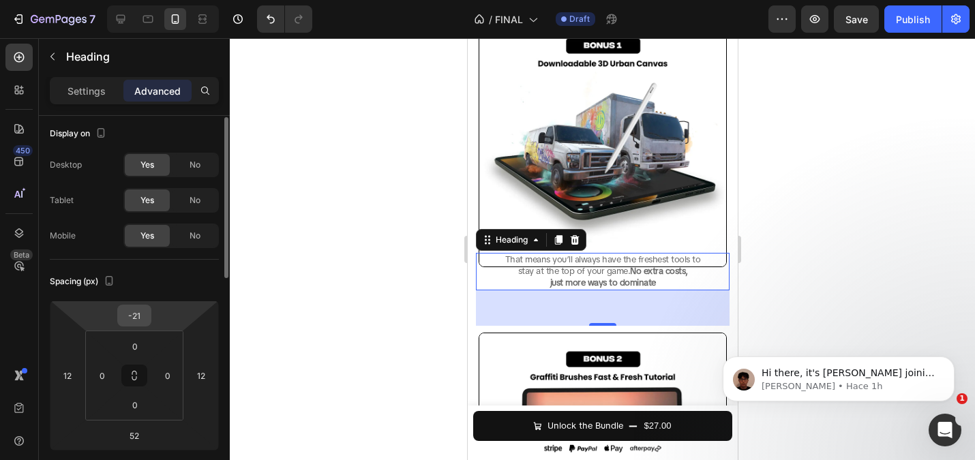
click at [135, 313] on input "-21" at bounding box center [134, 315] width 27 height 20
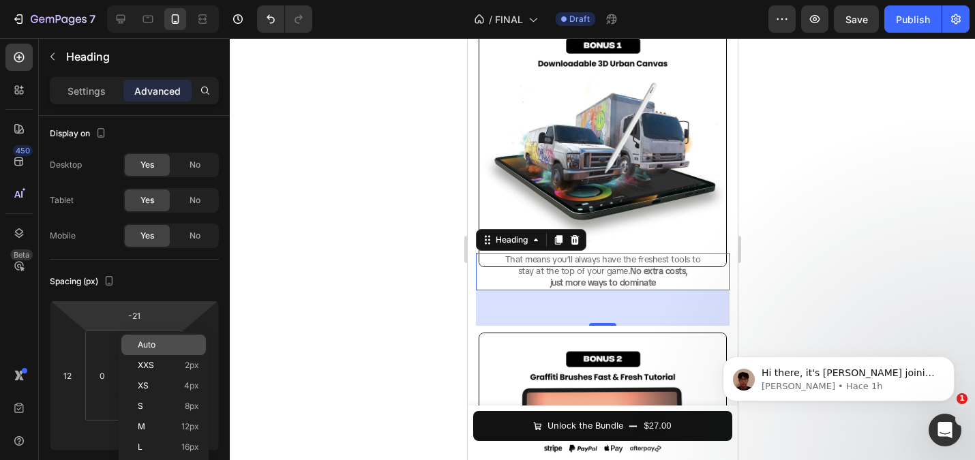
click at [157, 335] on div "Auto" at bounding box center [163, 345] width 85 height 20
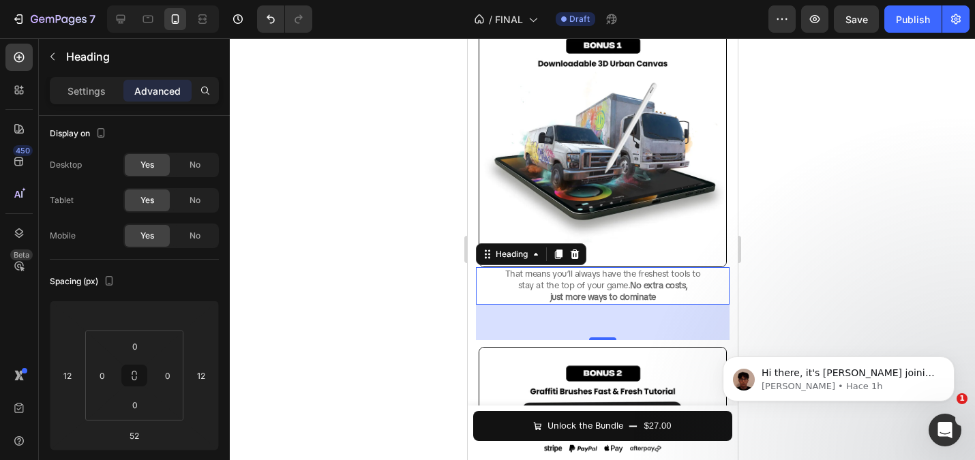
click at [345, 257] on div at bounding box center [602, 249] width 745 height 422
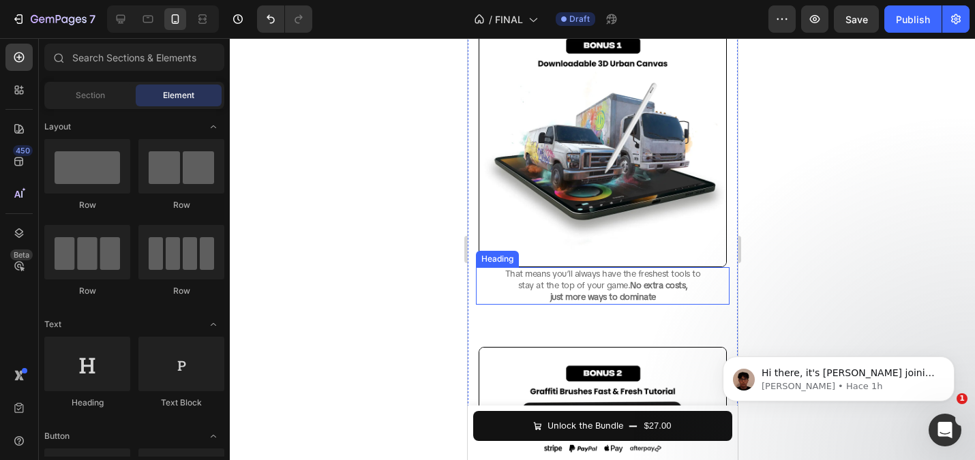
click at [562, 294] on strong "just more ways to dominate" at bounding box center [602, 297] width 106 height 12
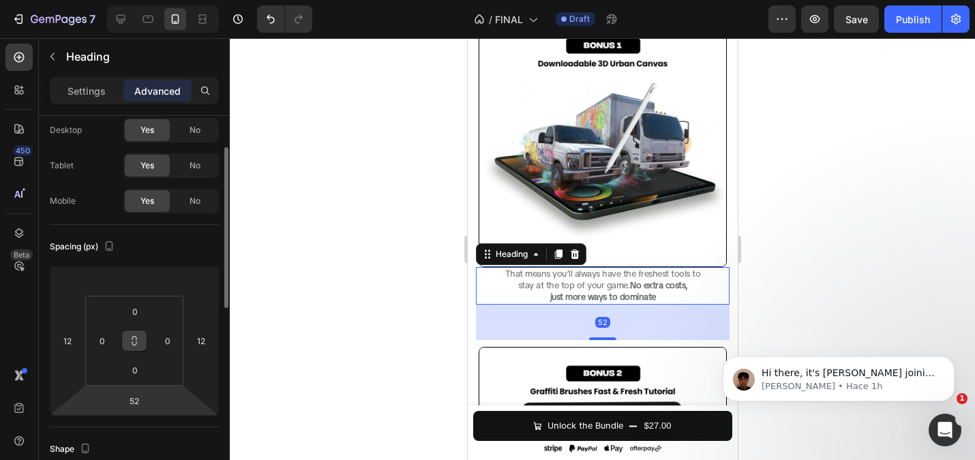
scroll to position [57, 0]
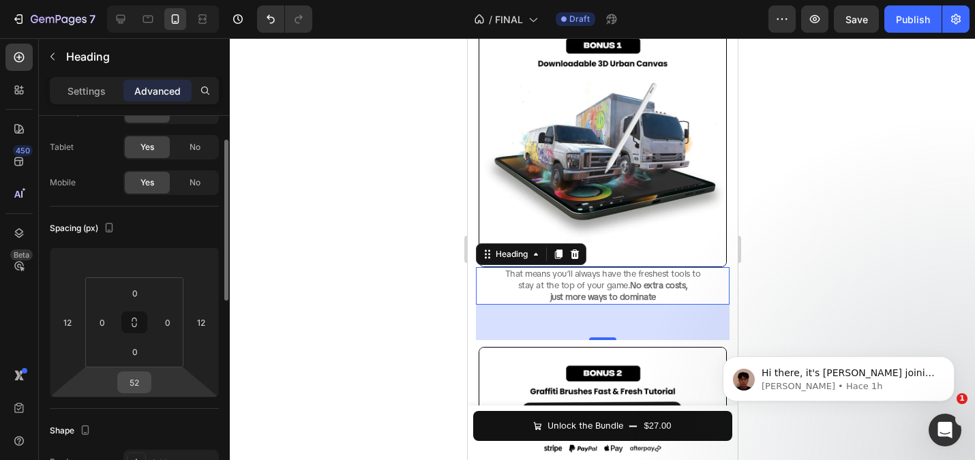
click at [129, 381] on input "52" at bounding box center [134, 382] width 27 height 20
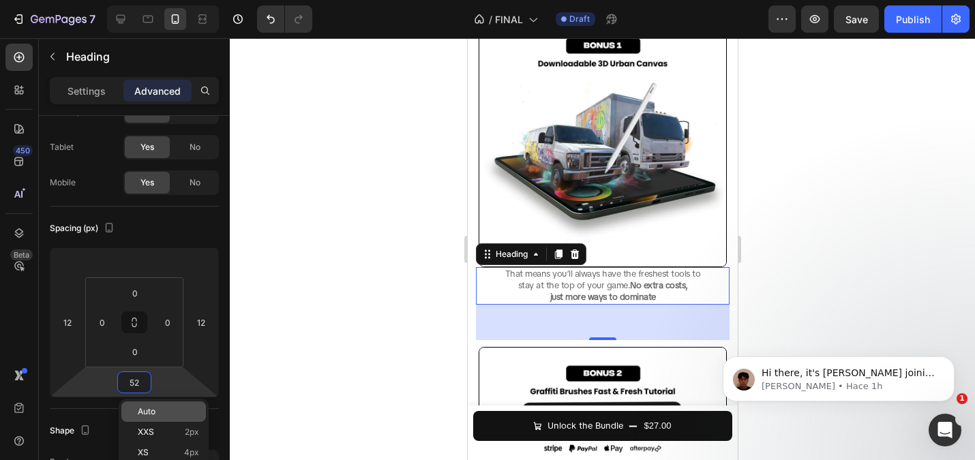
click at [162, 409] on p "Auto" at bounding box center [168, 412] width 61 height 10
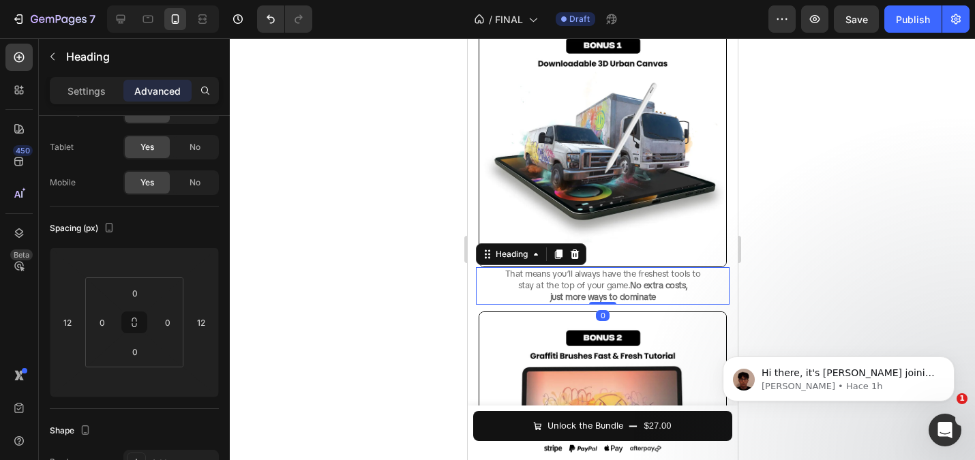
click at [308, 321] on div at bounding box center [602, 249] width 745 height 422
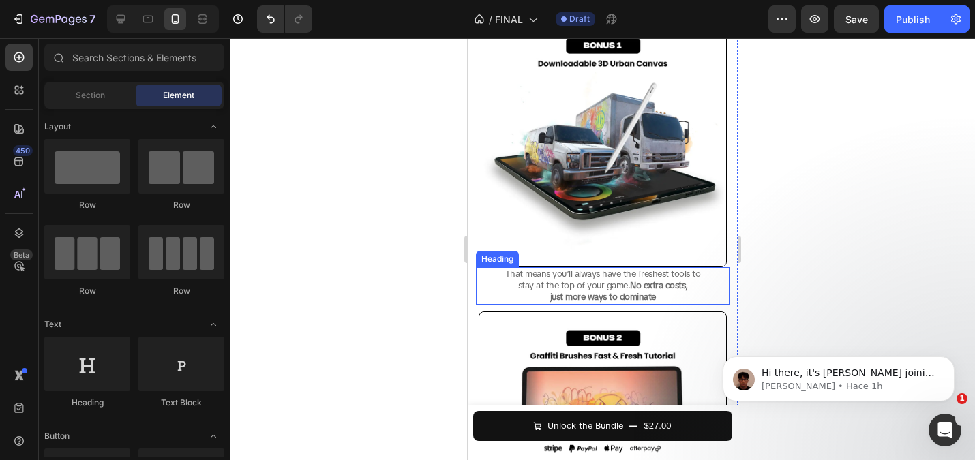
click at [550, 295] on strong "just more ways to dominate" at bounding box center [602, 297] width 106 height 12
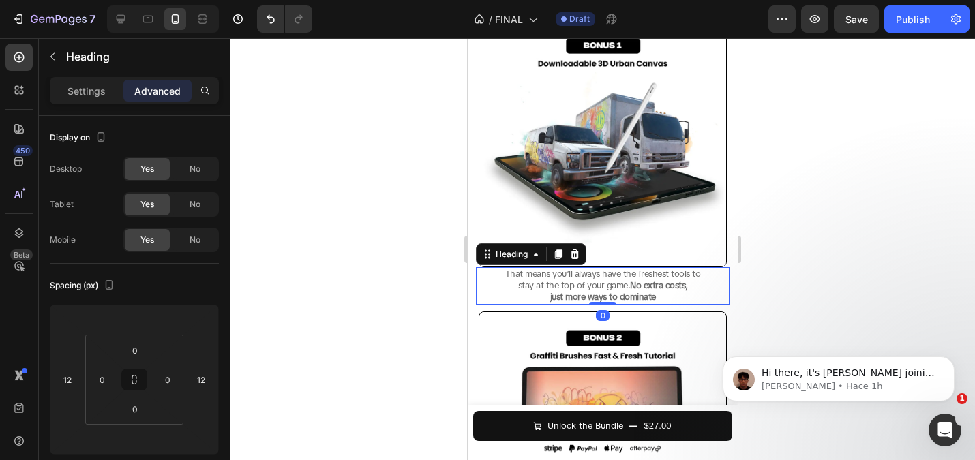
click at [550, 295] on strong "just more ways to dominate" at bounding box center [602, 297] width 106 height 12
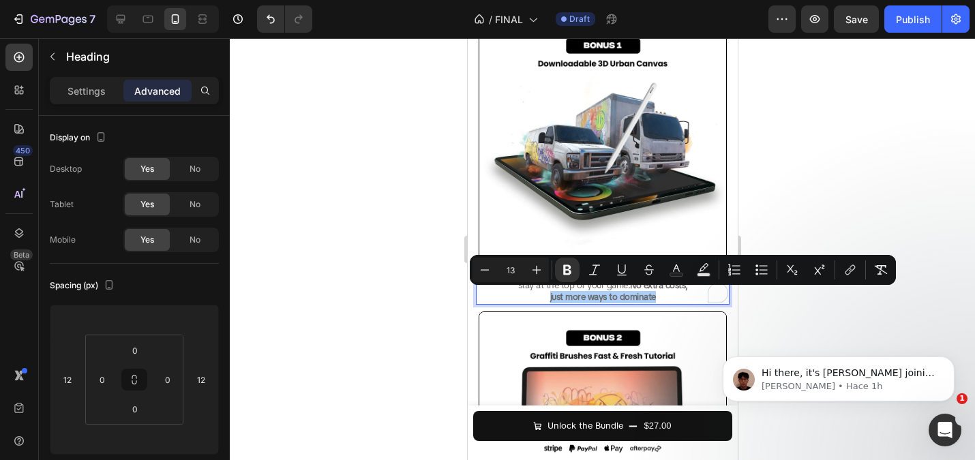
click at [369, 245] on div at bounding box center [602, 249] width 745 height 422
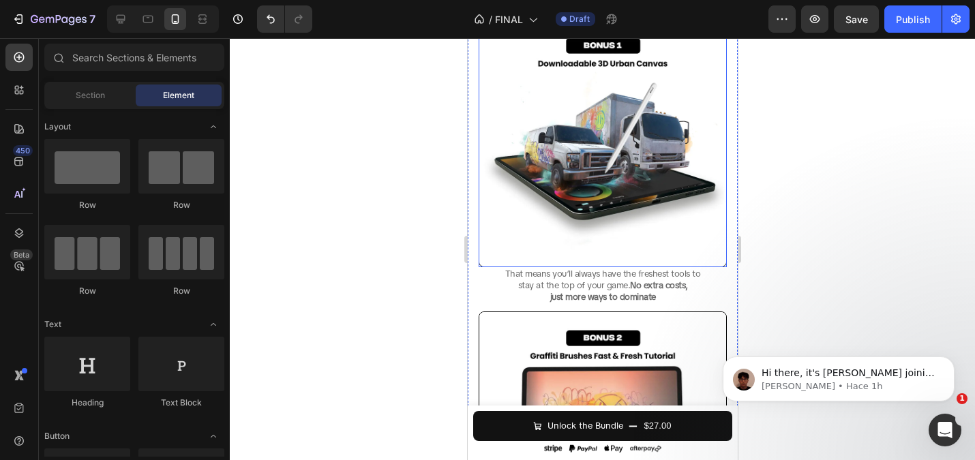
click at [573, 267] on h2 "That means you’ll always have the freshest tools to stay at the top of your gam…" at bounding box center [602, 285] width 254 height 37
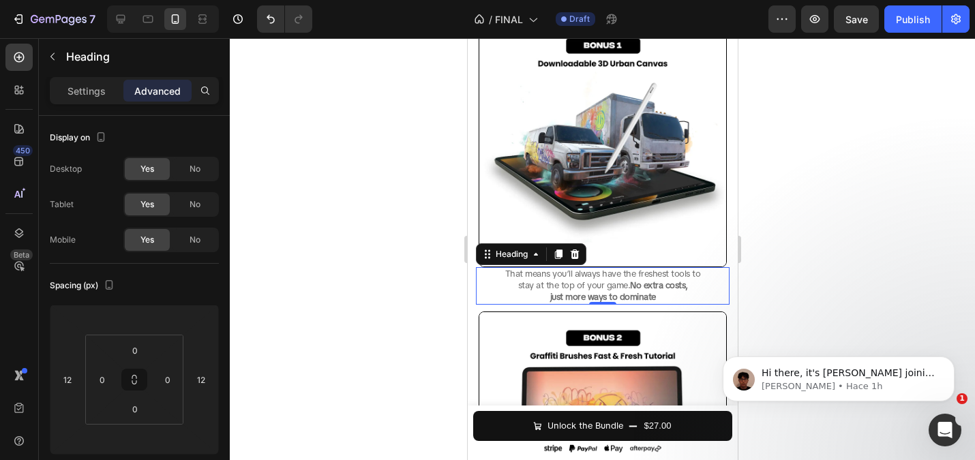
type input "52"
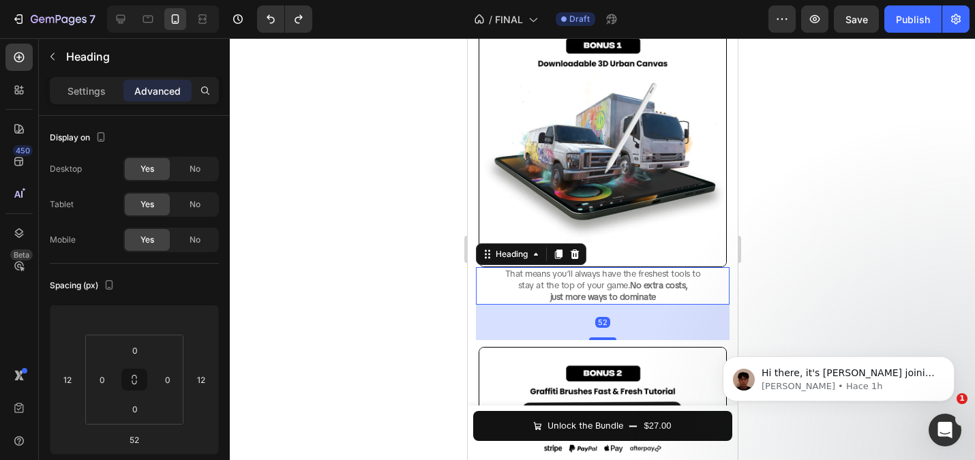
click at [390, 246] on div at bounding box center [602, 249] width 745 height 422
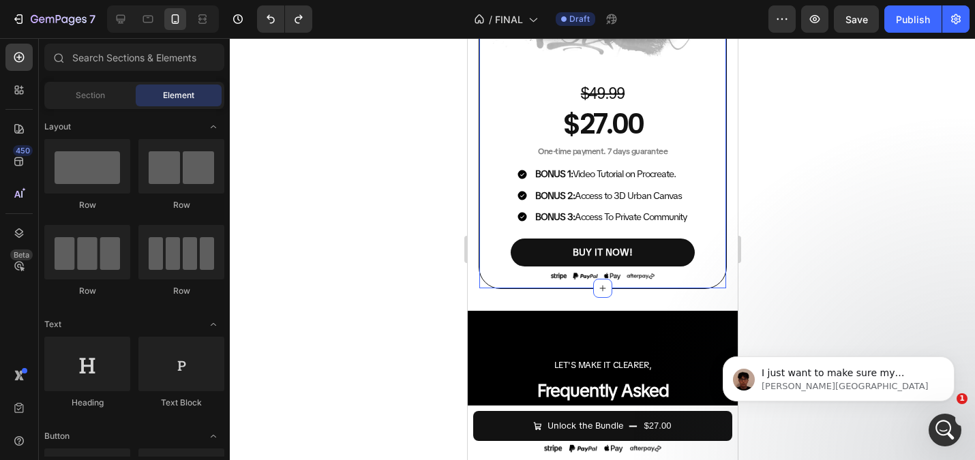
scroll to position [4195, 0]
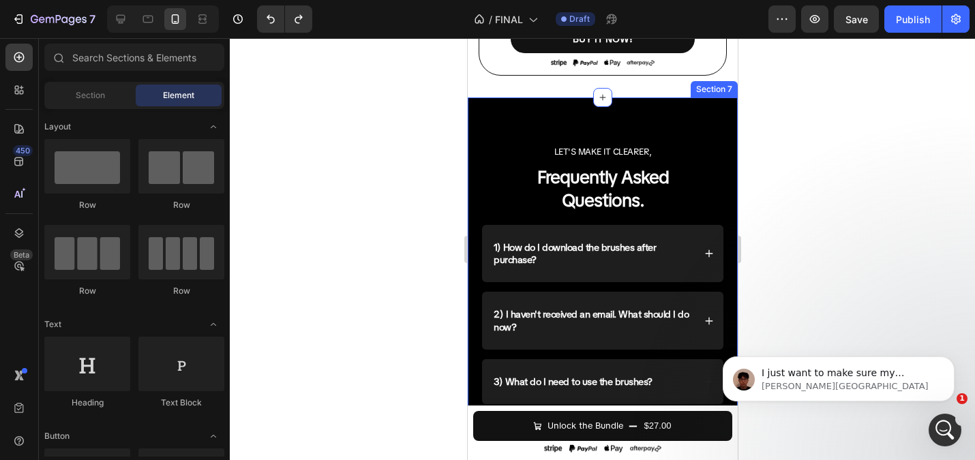
click at [418, 219] on div at bounding box center [602, 249] width 745 height 422
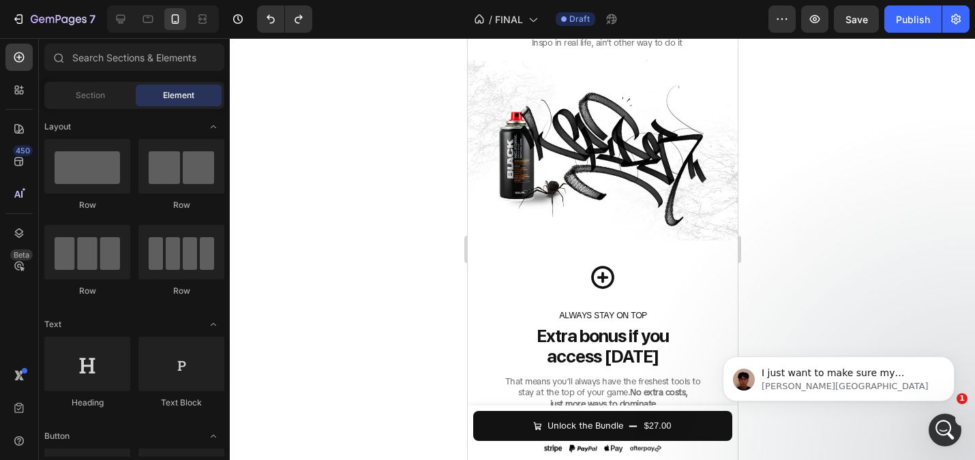
scroll to position [2577, 0]
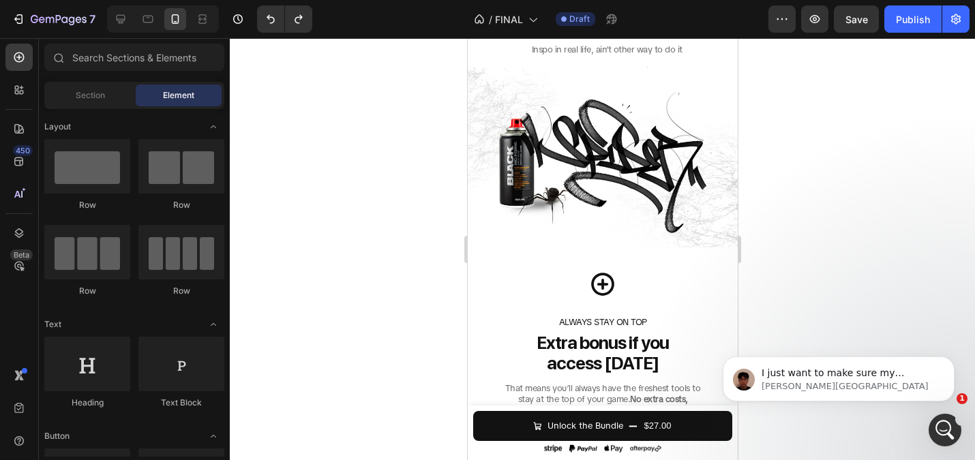
click at [363, 179] on div at bounding box center [602, 249] width 745 height 422
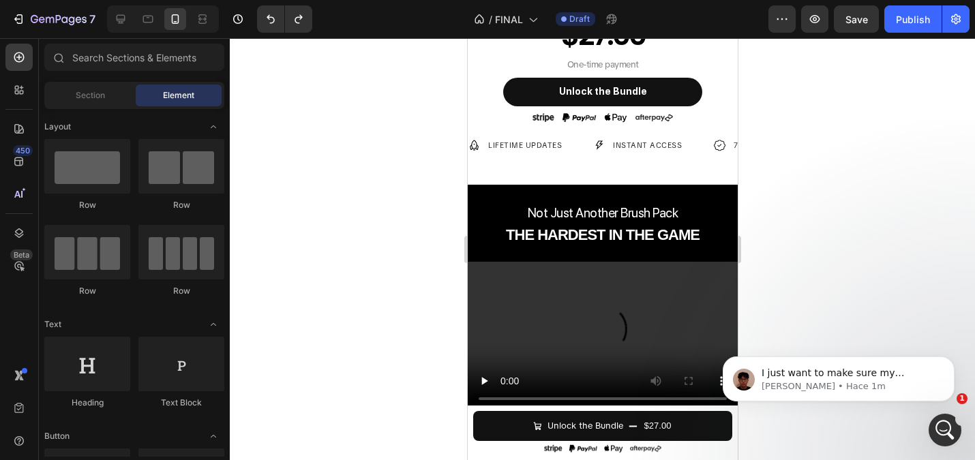
scroll to position [0, 0]
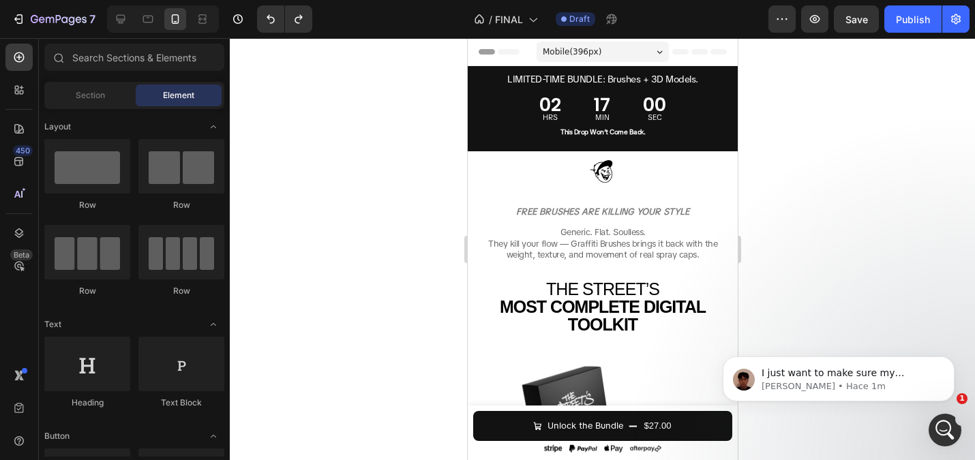
click at [336, 191] on div at bounding box center [602, 249] width 745 height 422
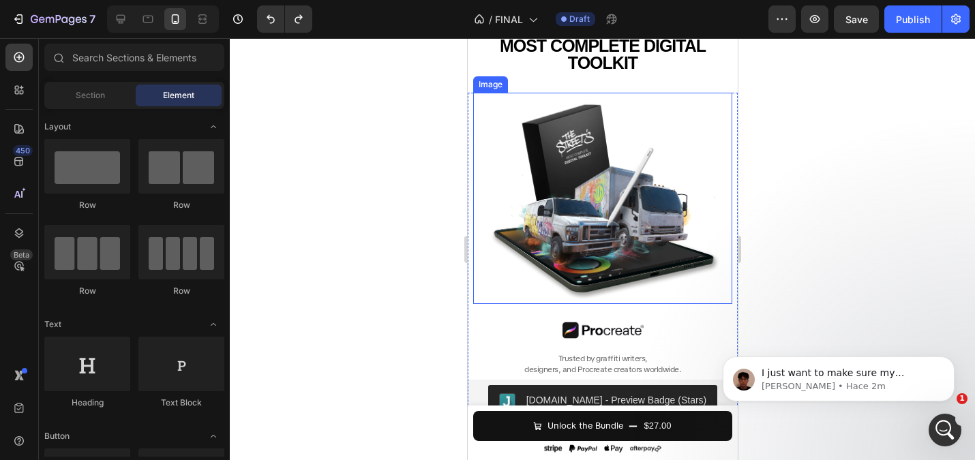
scroll to position [164, 0]
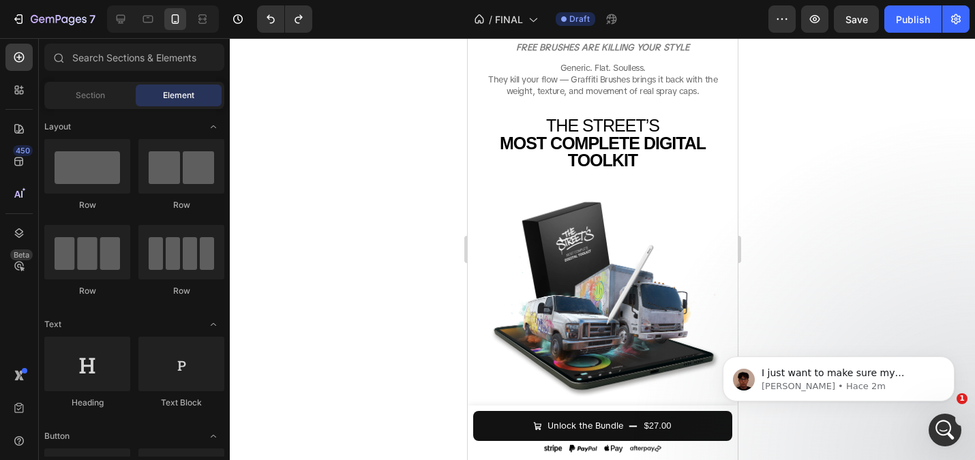
click at [401, 160] on div at bounding box center [602, 249] width 745 height 422
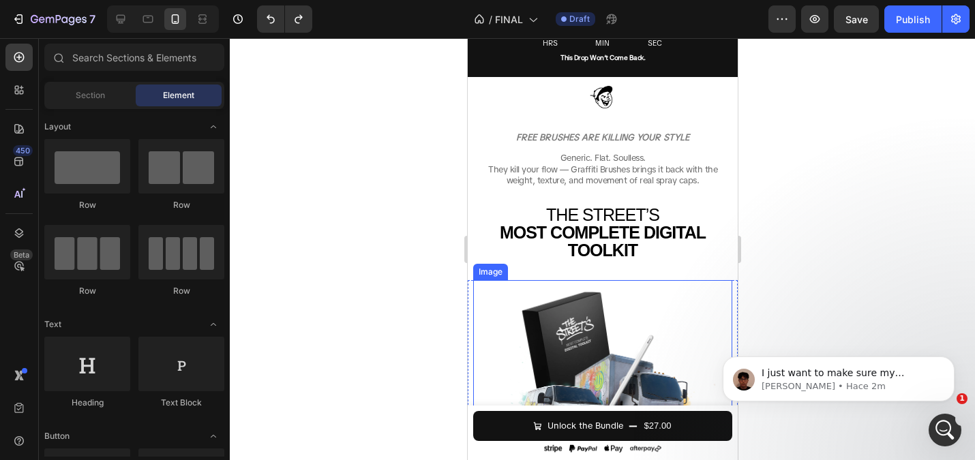
scroll to position [0, 0]
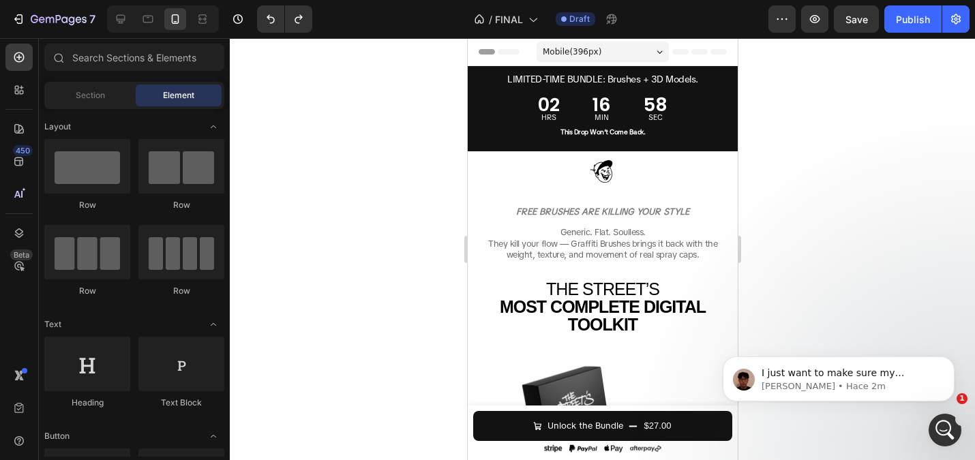
click at [382, 93] on div at bounding box center [602, 249] width 745 height 422
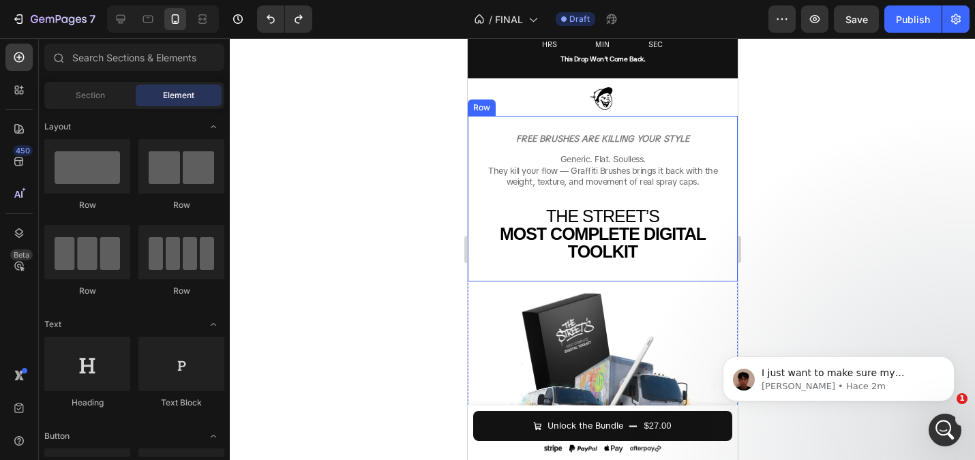
scroll to position [91, 0]
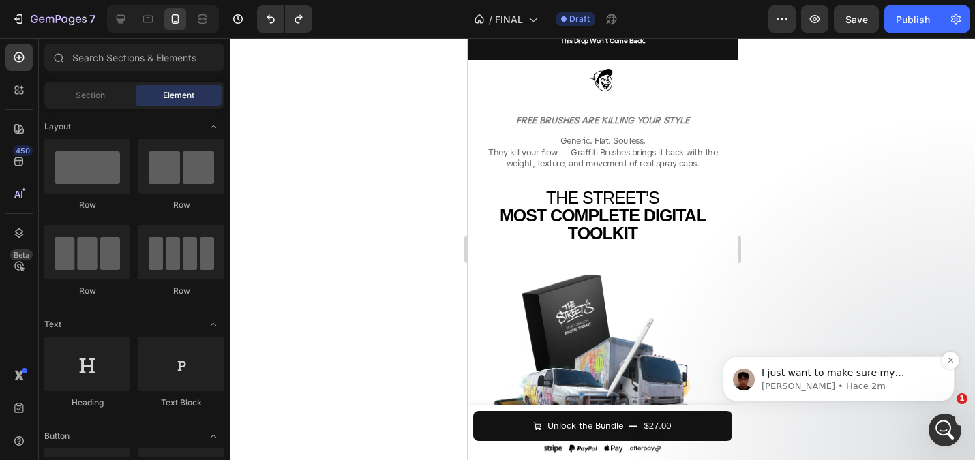
click at [783, 391] on p "[PERSON_NAME] • Hace 2m" at bounding box center [850, 386] width 176 height 12
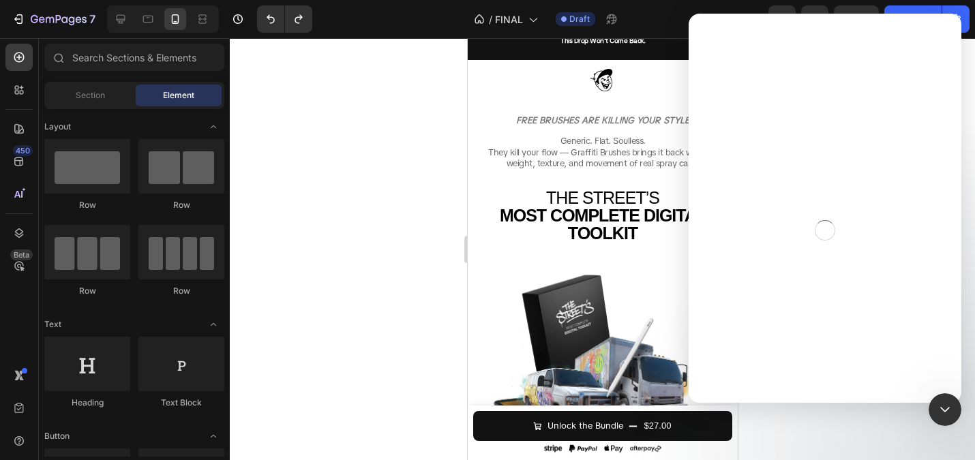
scroll to position [0, 0]
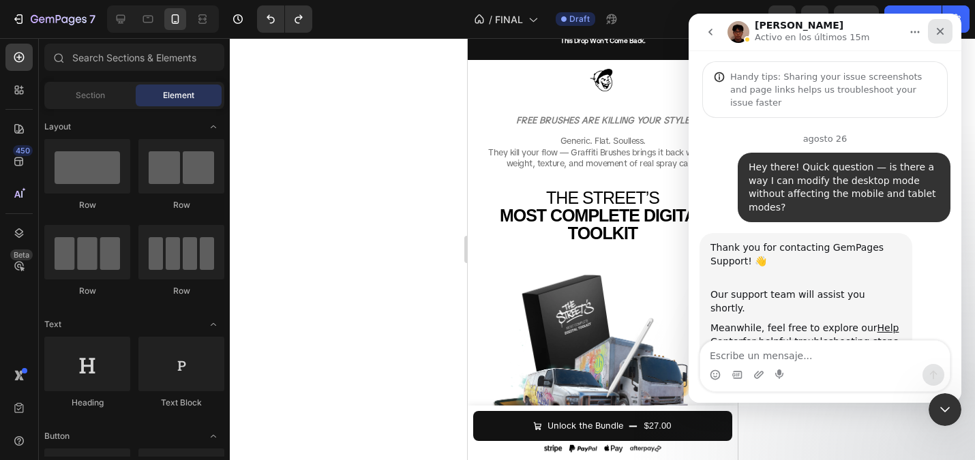
click at [946, 32] on div "Cerrar" at bounding box center [940, 31] width 25 height 25
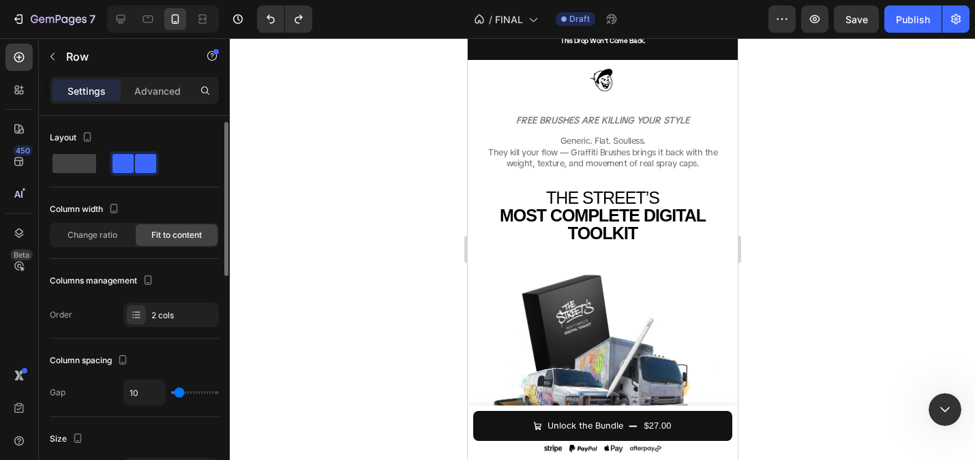
click at [149, 86] on p "Advanced" at bounding box center [157, 91] width 46 height 14
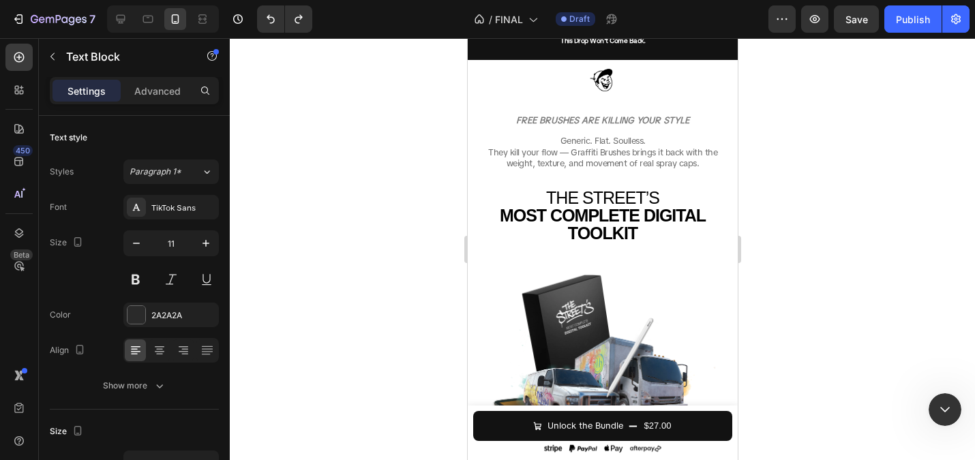
drag, startPoint x: 365, startPoint y: 219, endPoint x: 4, endPoint y: 129, distance: 372.4
click at [365, 219] on div at bounding box center [602, 249] width 745 height 422
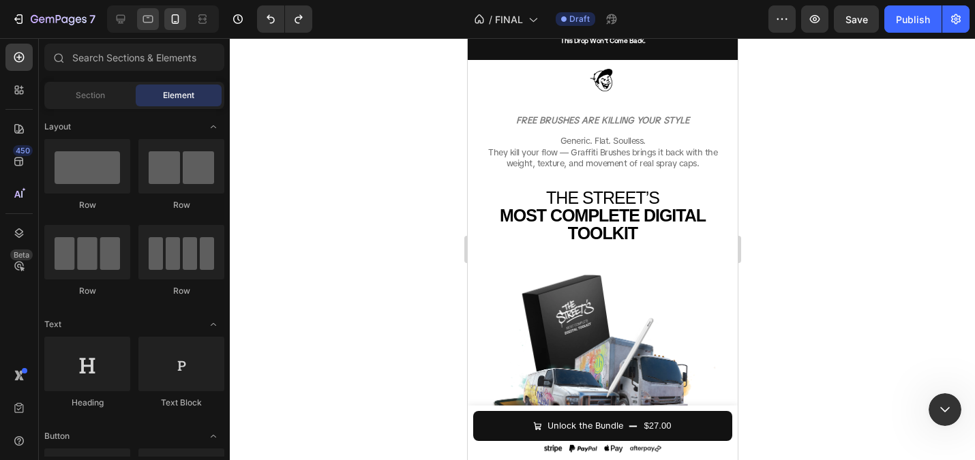
click at [153, 20] on icon at bounding box center [148, 19] width 10 height 7
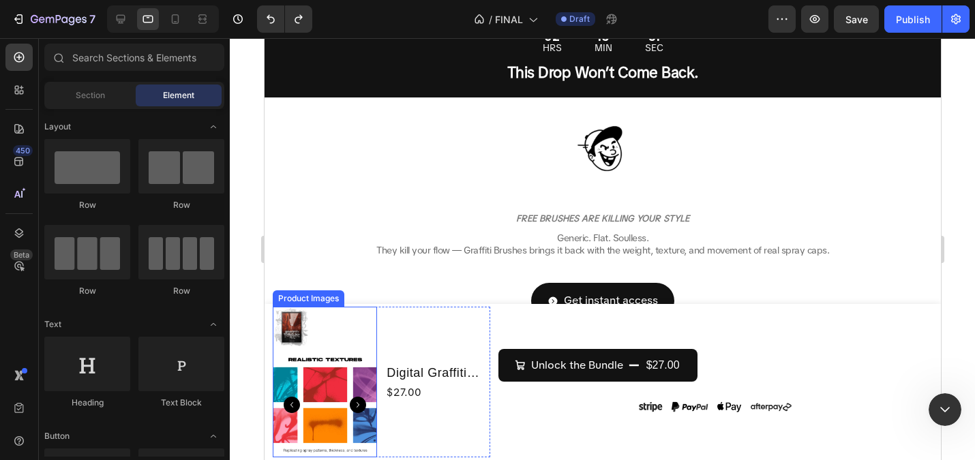
click at [336, 389] on img at bounding box center [324, 405] width 104 height 104
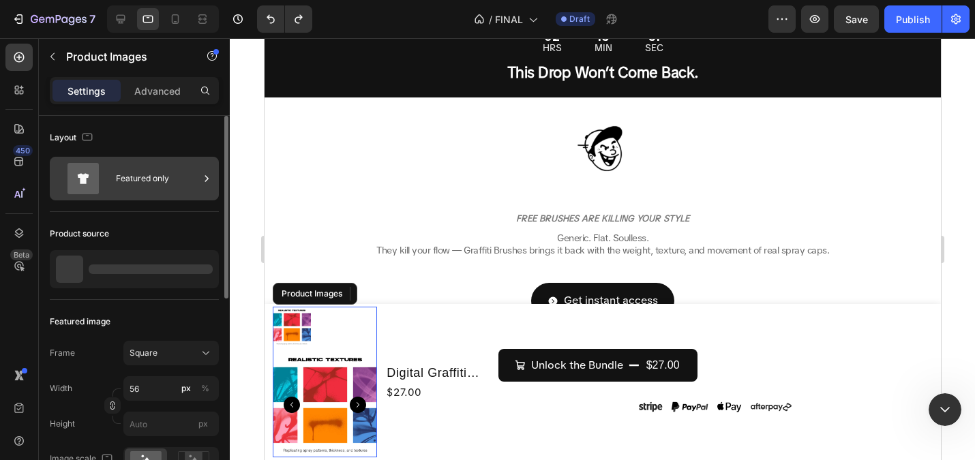
click at [181, 179] on div "Featured only" at bounding box center [157, 178] width 83 height 31
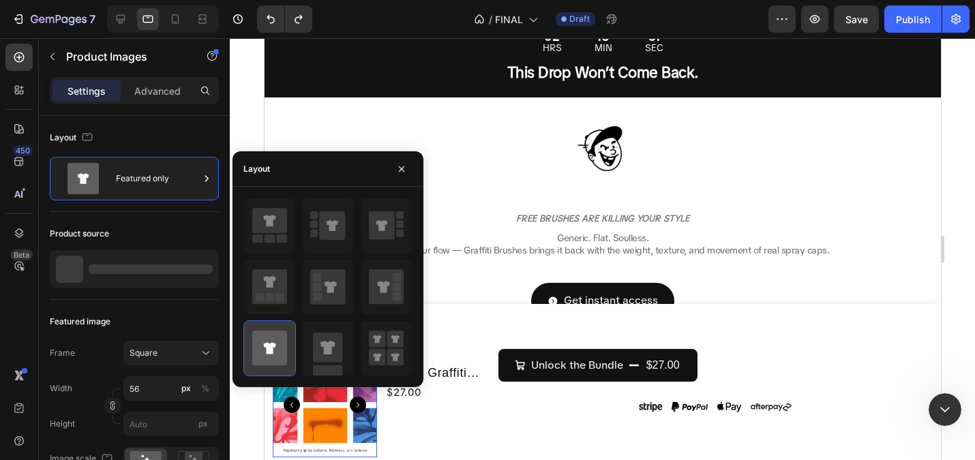
click at [265, 349] on icon at bounding box center [269, 348] width 35 height 35
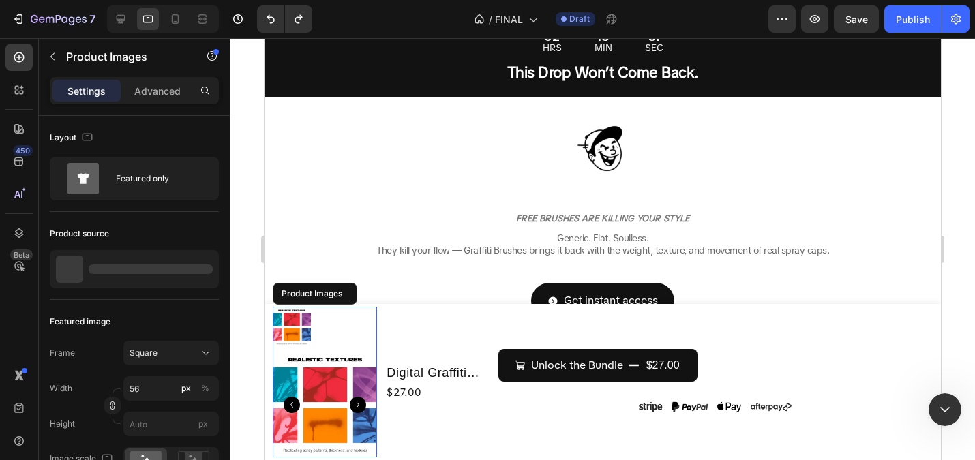
click at [301, 326] on img at bounding box center [291, 327] width 38 height 38
drag, startPoint x: 190, startPoint y: 274, endPoint x: 46, endPoint y: 324, distance: 151.6
click at [190, 455] on circle at bounding box center [191, 456] width 3 height 3
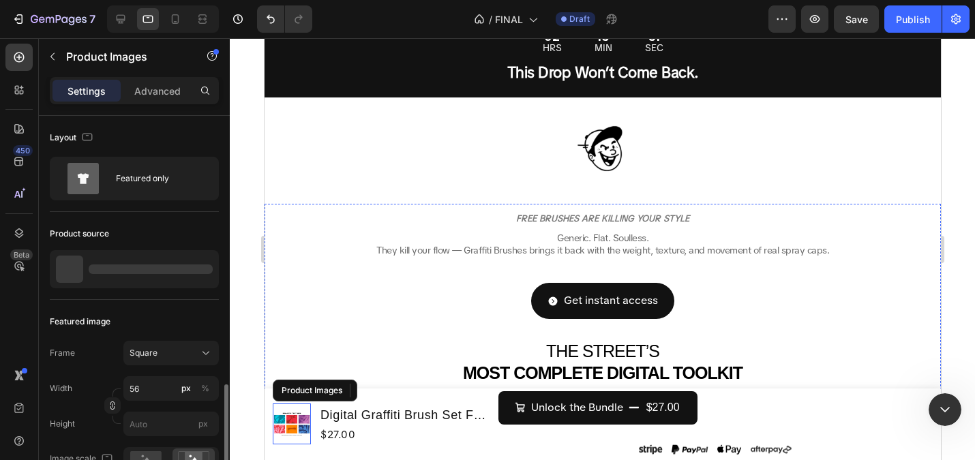
click at [174, 16] on icon at bounding box center [175, 19] width 14 height 14
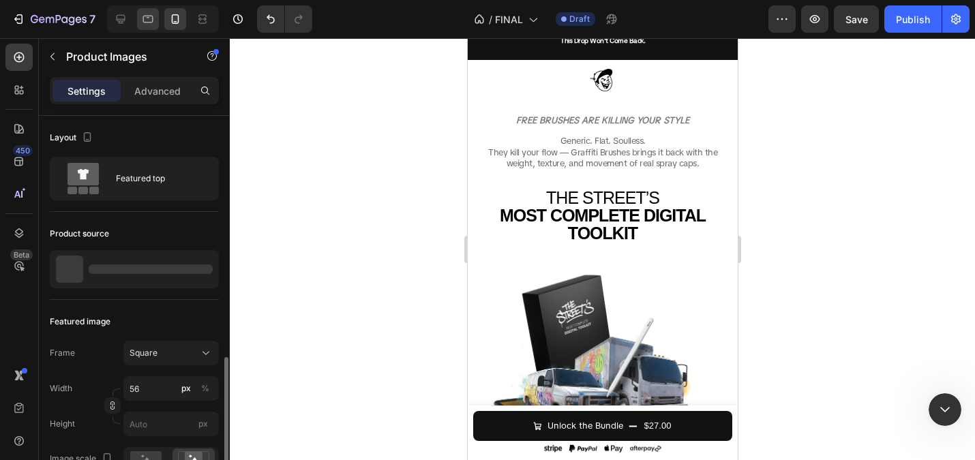
drag, startPoint x: 138, startPoint y: 22, endPoint x: 47, endPoint y: 383, distance: 372.5
click at [138, 22] on div at bounding box center [148, 19] width 22 height 22
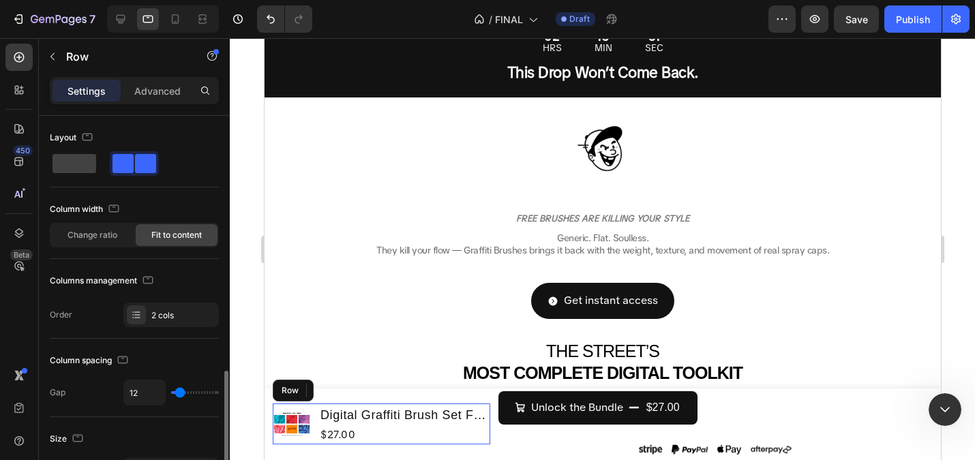
click at [314, 421] on div "Product Images Digital Graffiti Brush Set For Procreate App v.1 Product Title $…" at bounding box center [380, 424] width 217 height 41
click at [72, 154] on span at bounding box center [74, 163] width 44 height 19
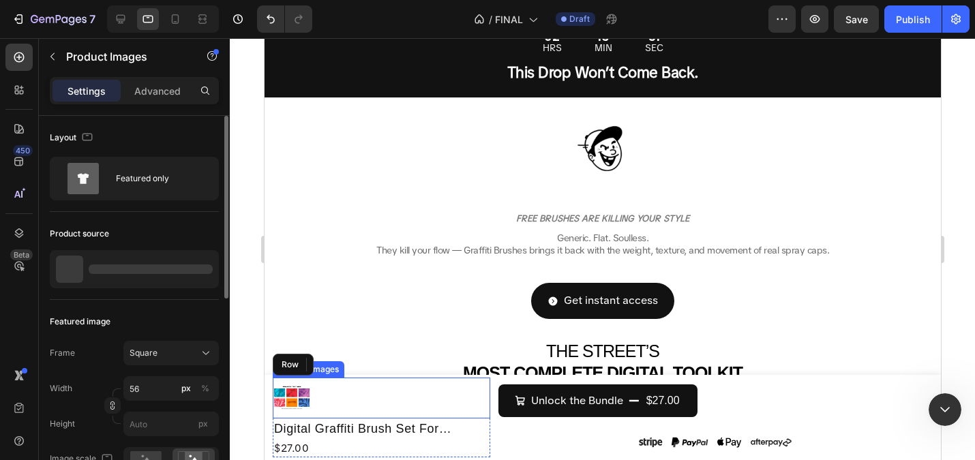
click at [305, 403] on img at bounding box center [291, 398] width 38 height 38
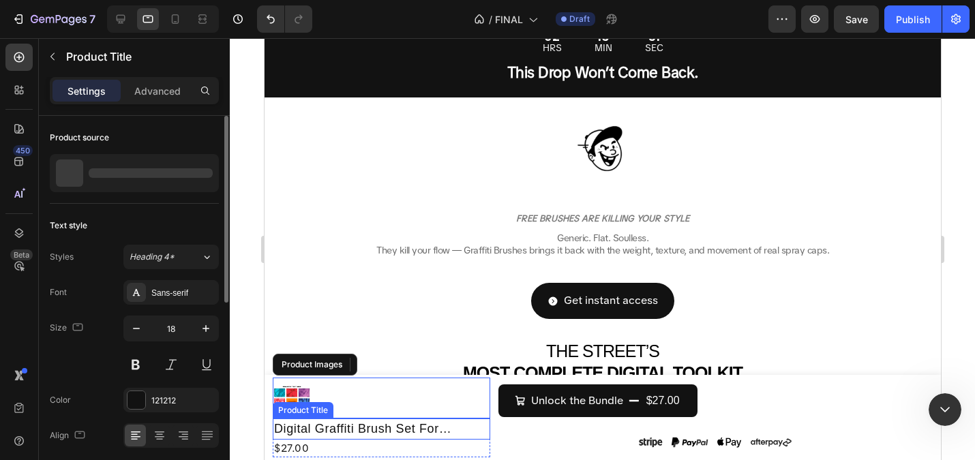
click at [438, 420] on h1 "Digital Graffiti Brush Set For Procreate App v.1" at bounding box center [380, 429] width 217 height 21
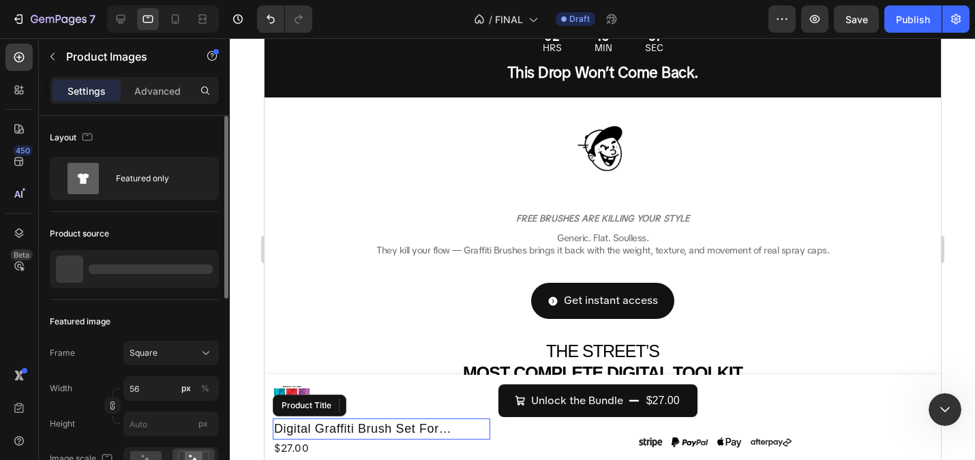
click at [447, 398] on div at bounding box center [380, 398] width 217 height 38
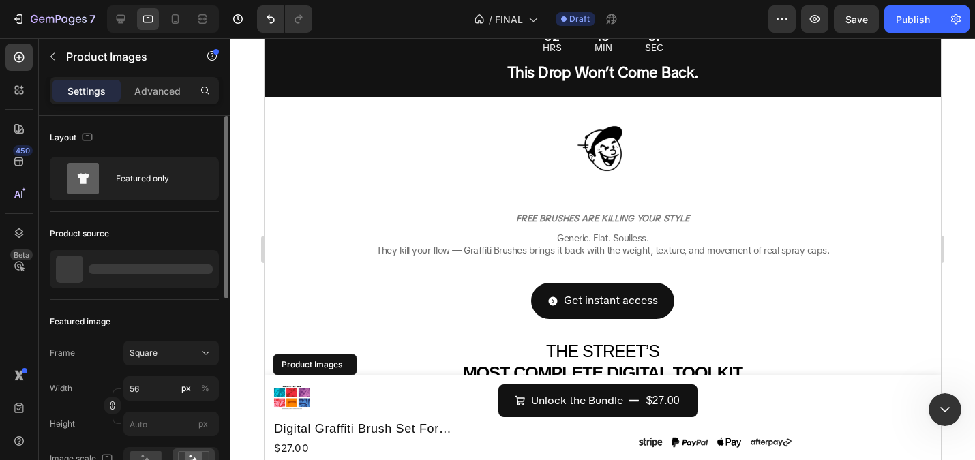
drag, startPoint x: 254, startPoint y: 342, endPoint x: 12, endPoint y: 340, distance: 242.0
click at [254, 342] on div at bounding box center [602, 249] width 745 height 422
click at [314, 401] on div at bounding box center [380, 398] width 217 height 38
click at [308, 398] on img at bounding box center [291, 398] width 38 height 38
click at [465, 409] on div at bounding box center [380, 398] width 217 height 38
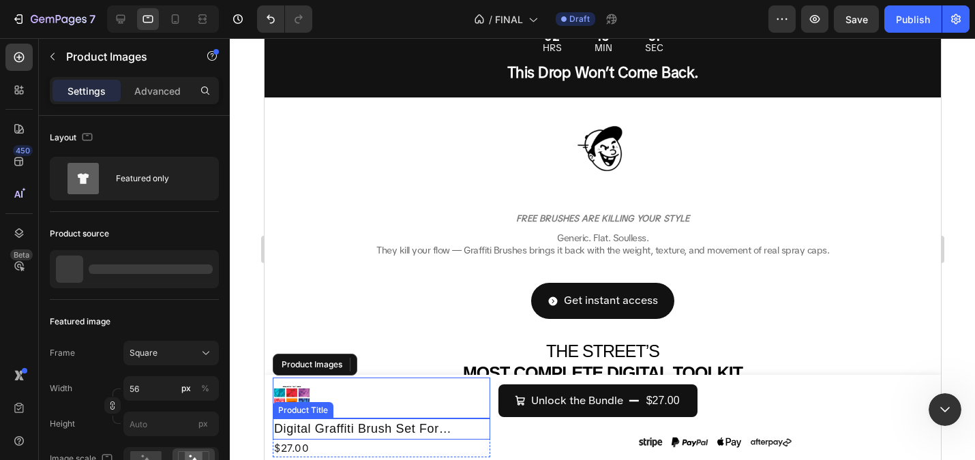
click at [459, 432] on h1 "Digital Graffiti Brush Set For Procreate App v.1" at bounding box center [380, 429] width 217 height 21
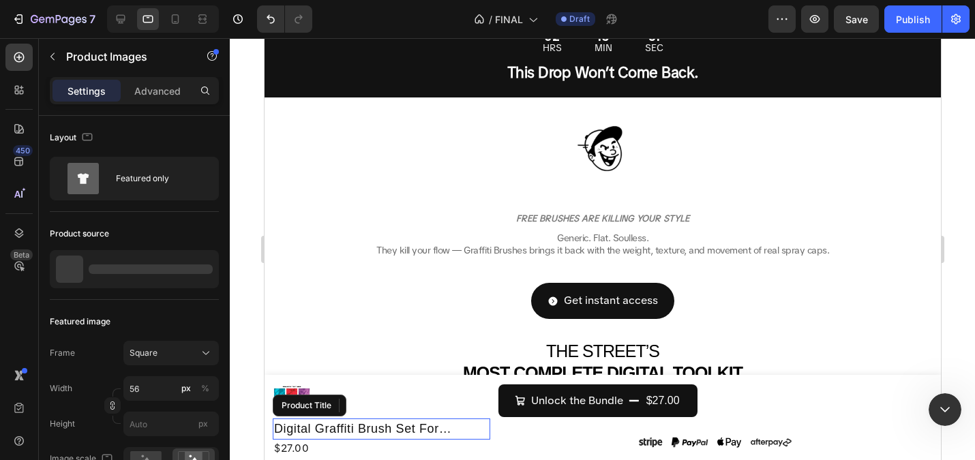
click at [474, 403] on div at bounding box center [380, 398] width 217 height 38
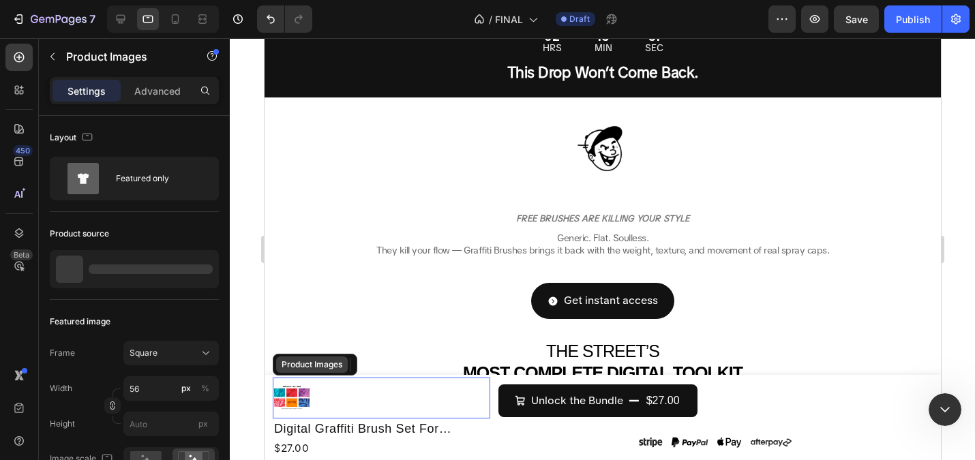
click at [337, 365] on div "Product Images" at bounding box center [311, 365] width 66 height 12
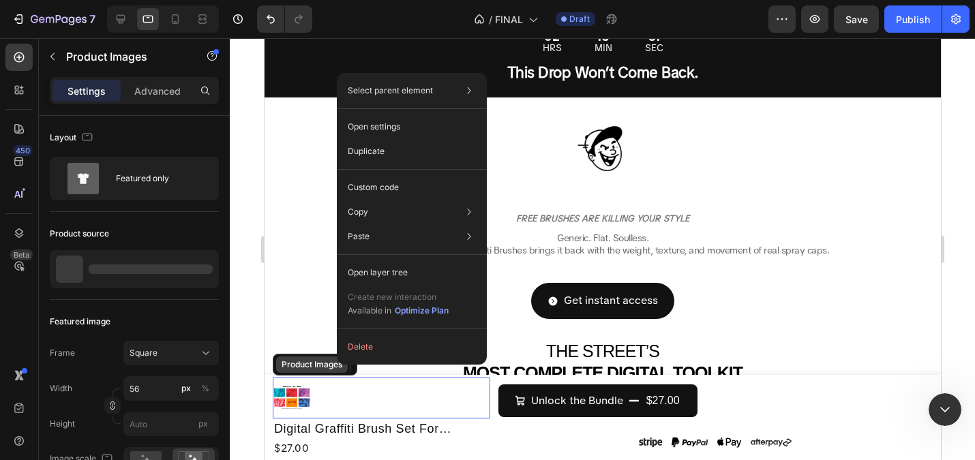
click at [354, 359] on button "Delete" at bounding box center [411, 347] width 139 height 25
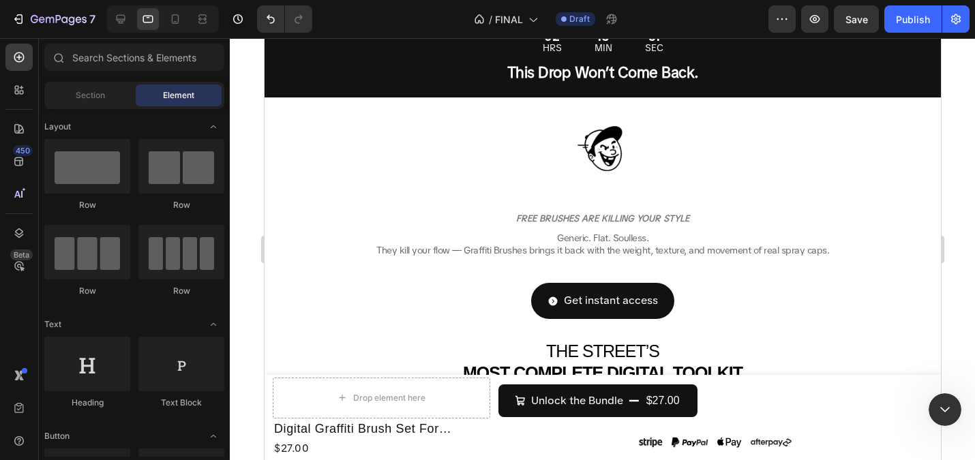
click at [392, 405] on div "Drop element here" at bounding box center [380, 398] width 110 height 22
click at [114, 170] on div at bounding box center [87, 166] width 86 height 55
click at [111, 172] on div at bounding box center [87, 166] width 86 height 55
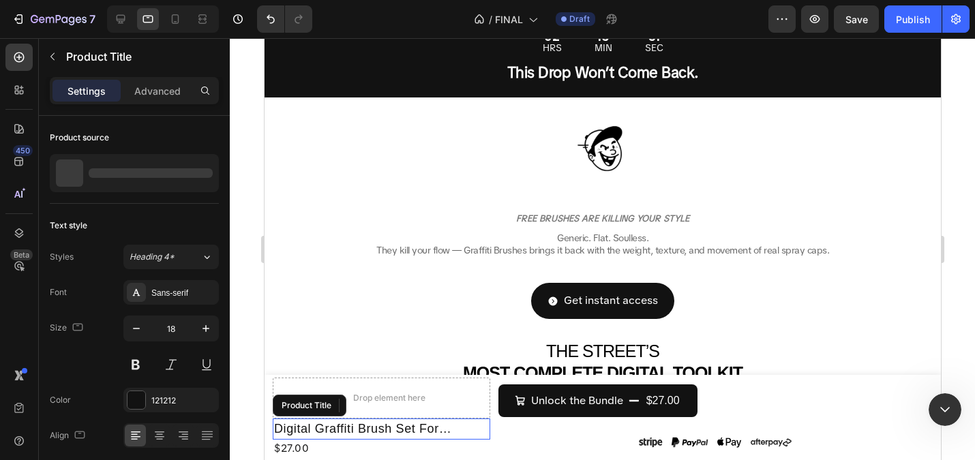
click at [358, 423] on h1 "Digital Graffiti Brush Set For Procreate App v.1" at bounding box center [380, 429] width 217 height 21
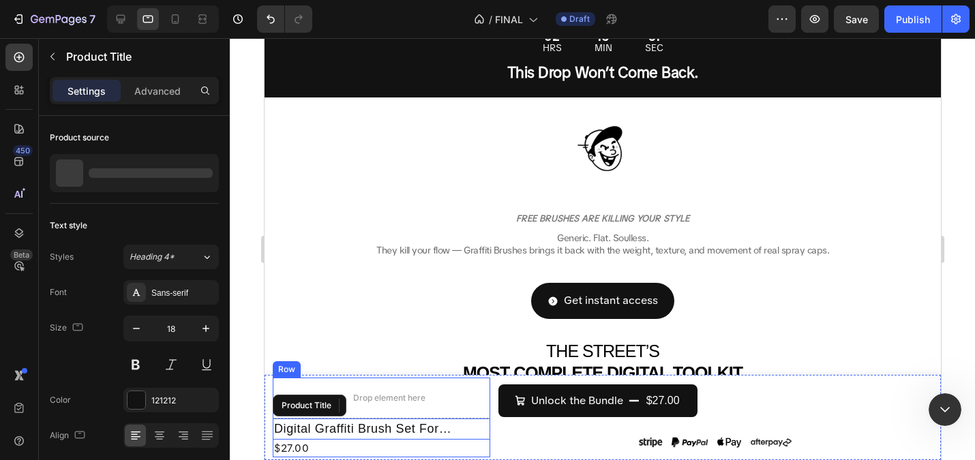
click at [374, 404] on div "Drop element here" at bounding box center [380, 398] width 110 height 22
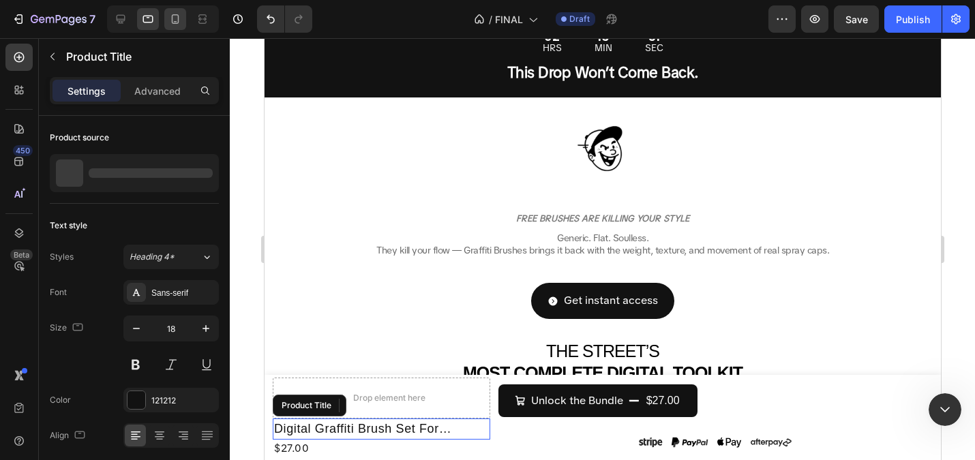
click at [175, 14] on icon at bounding box center [175, 19] width 7 height 10
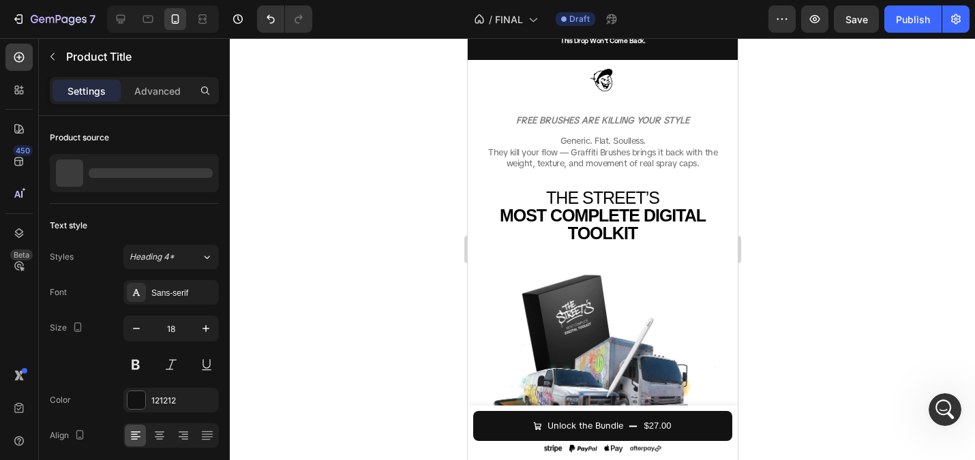
click at [146, 15] on icon at bounding box center [148, 19] width 14 height 14
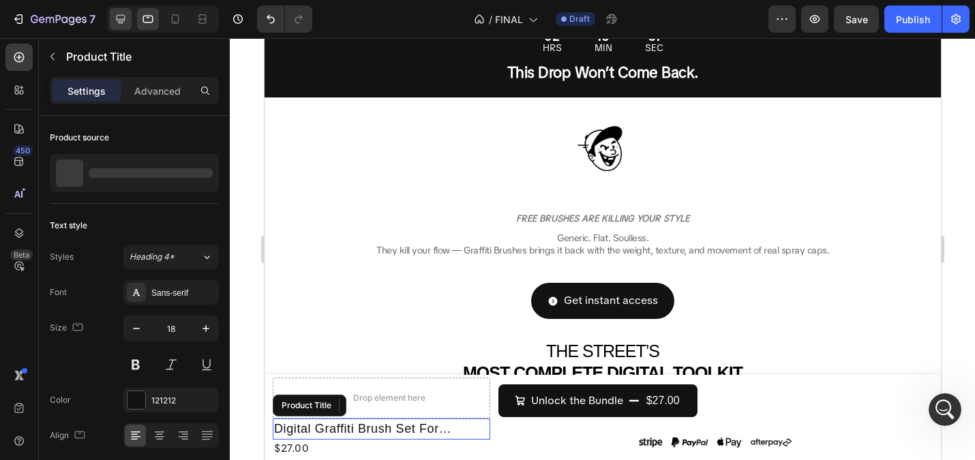
click at [112, 14] on div at bounding box center [121, 19] width 22 height 22
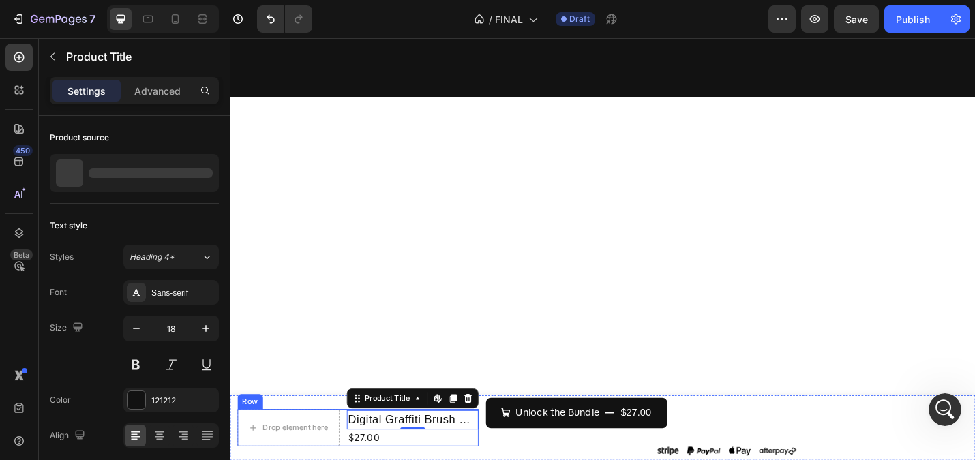
click at [330, 455] on div "Drop element here" at bounding box center [294, 466] width 110 height 22
click at [144, 91] on p "Advanced" at bounding box center [157, 91] width 46 height 14
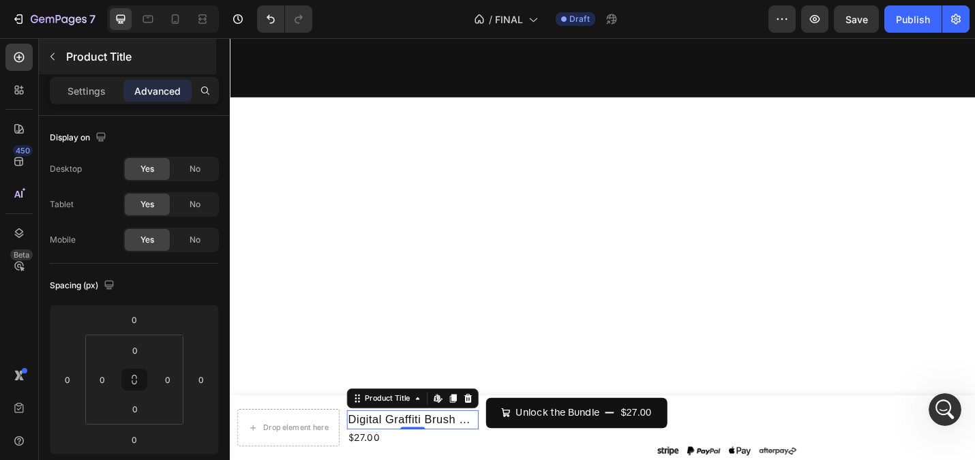
click at [54, 54] on icon "button" at bounding box center [52, 56] width 11 height 11
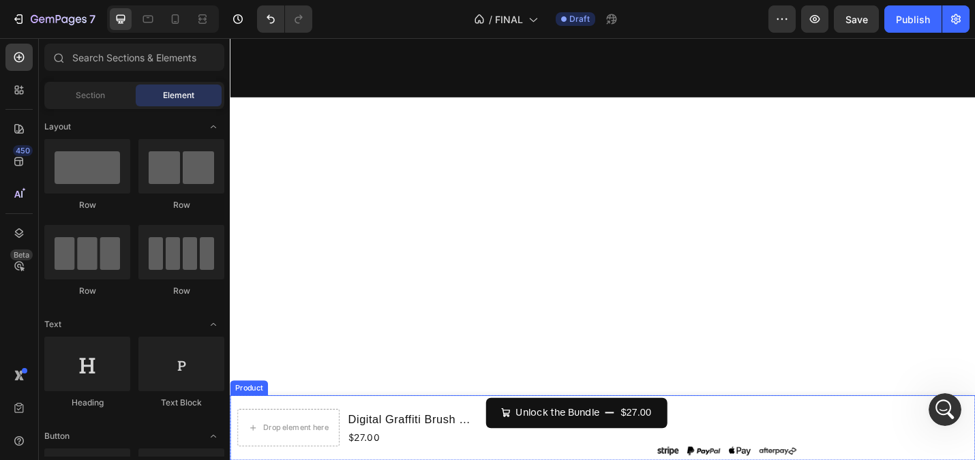
click at [284, 433] on div "Drop element here Digital Graffiti Brush Set For Procreate App v.1 Product Titl…" at bounding box center [370, 466] width 265 height 66
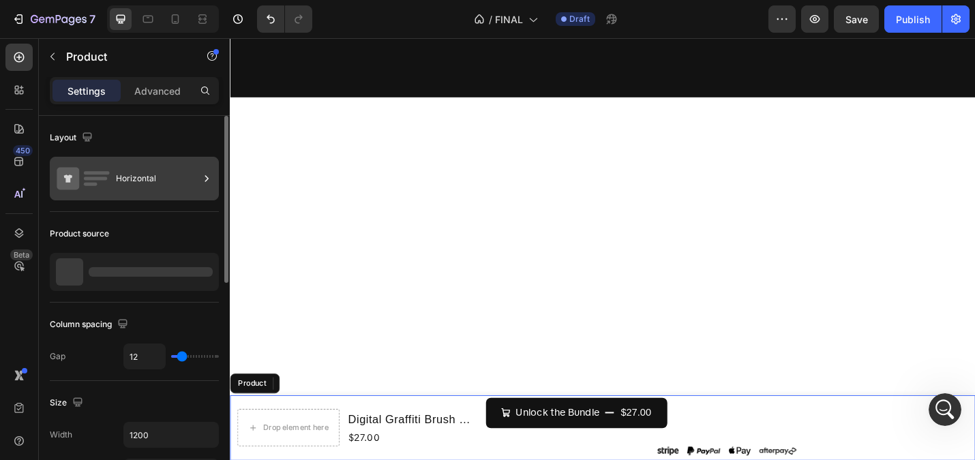
click at [108, 176] on icon at bounding box center [83, 178] width 55 height 31
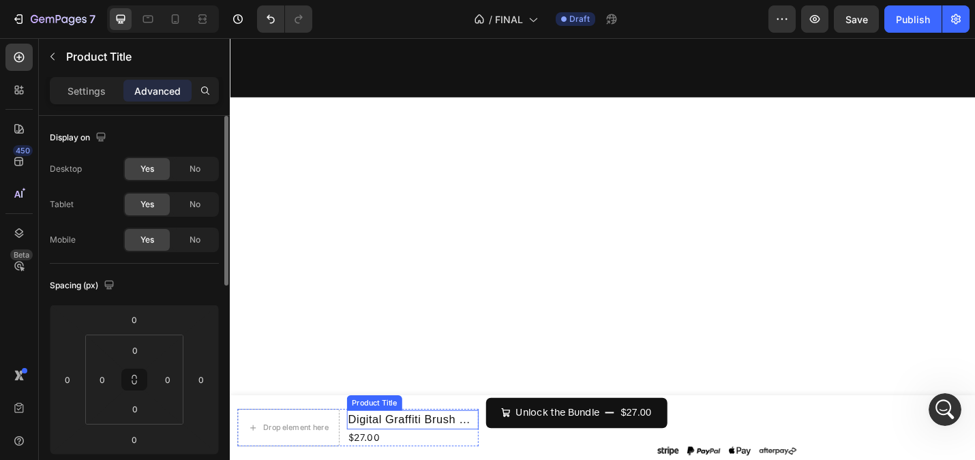
click at [451, 455] on h1 "Digital Graffiti Brush Set For Procreate App v.1" at bounding box center [430, 457] width 145 height 21
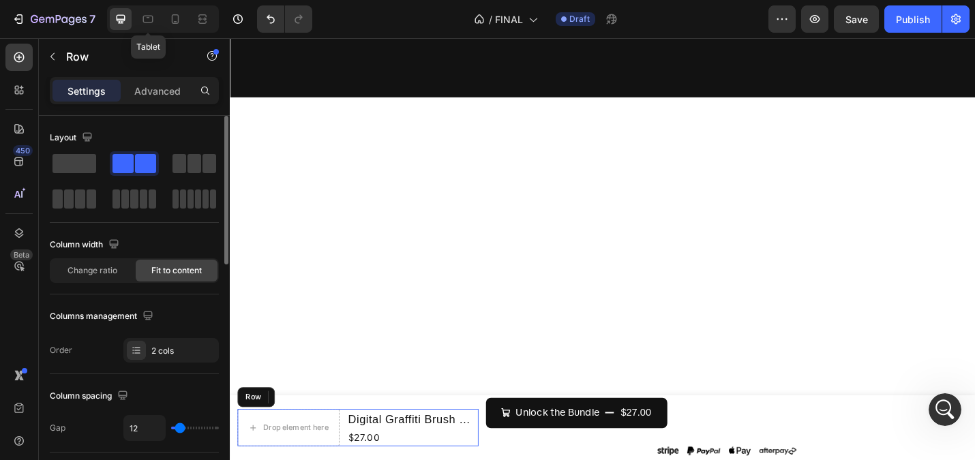
click at [325, 459] on div "Drop element here" at bounding box center [294, 465] width 112 height 41
click at [78, 163] on span at bounding box center [74, 163] width 44 height 19
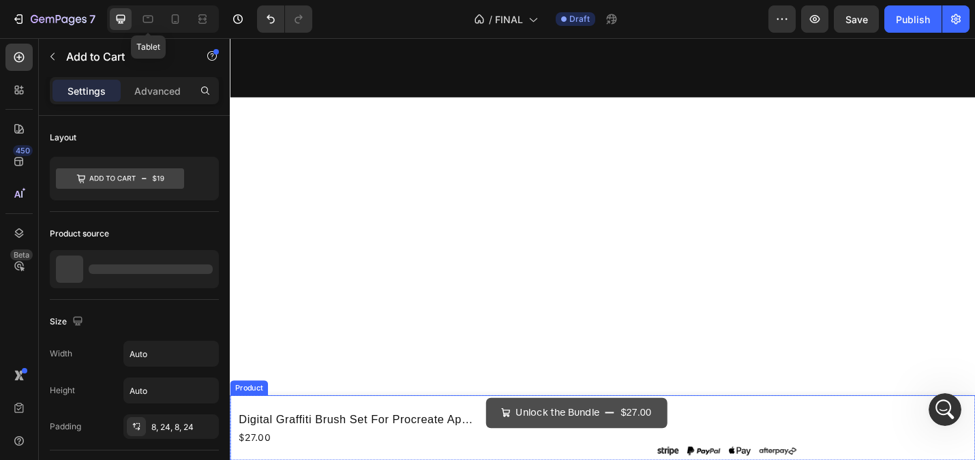
click at [550, 459] on button "Unlock the Bundle $27.00" at bounding box center [610, 449] width 199 height 33
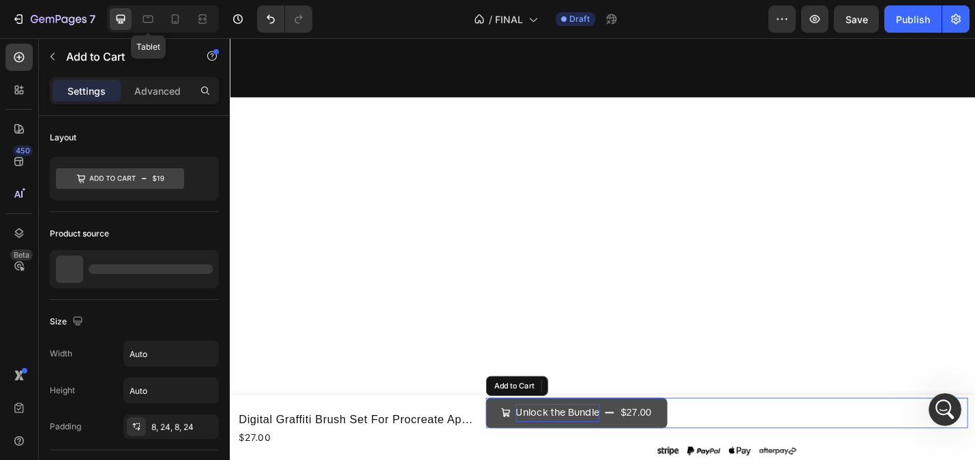
click at [633, 456] on div "Unlock the Bundle" at bounding box center [589, 450] width 92 height 20
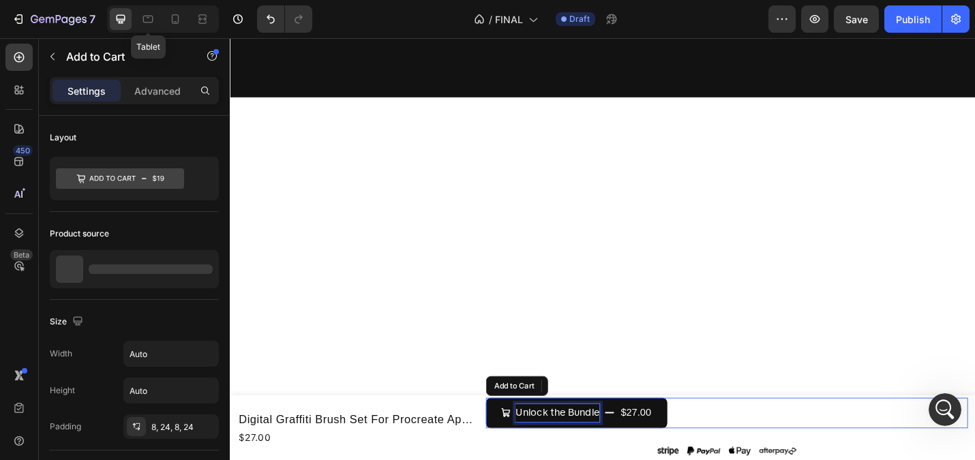
click at [738, 451] on div "Unlock the Bundle $27.00 Add to Cart" at bounding box center [775, 449] width 529 height 33
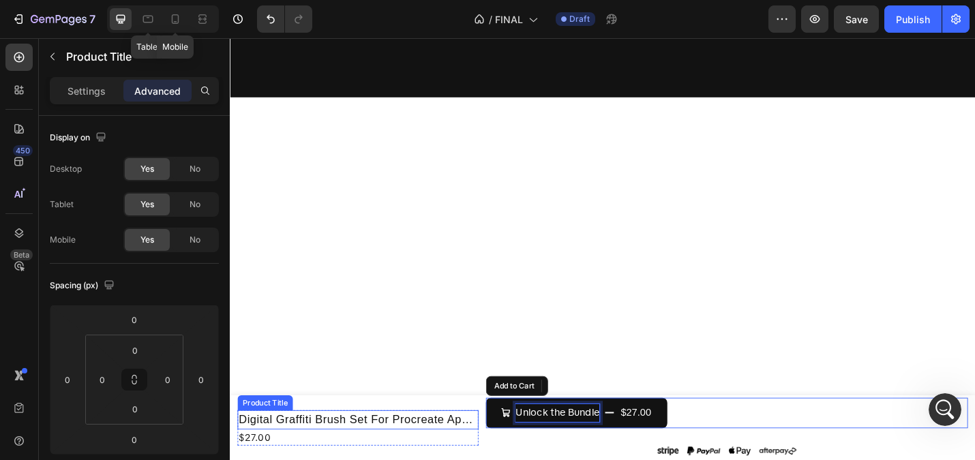
click at [502, 449] on h1 "Digital Graffiti Brush Set For Procreate App v.1" at bounding box center [370, 457] width 265 height 21
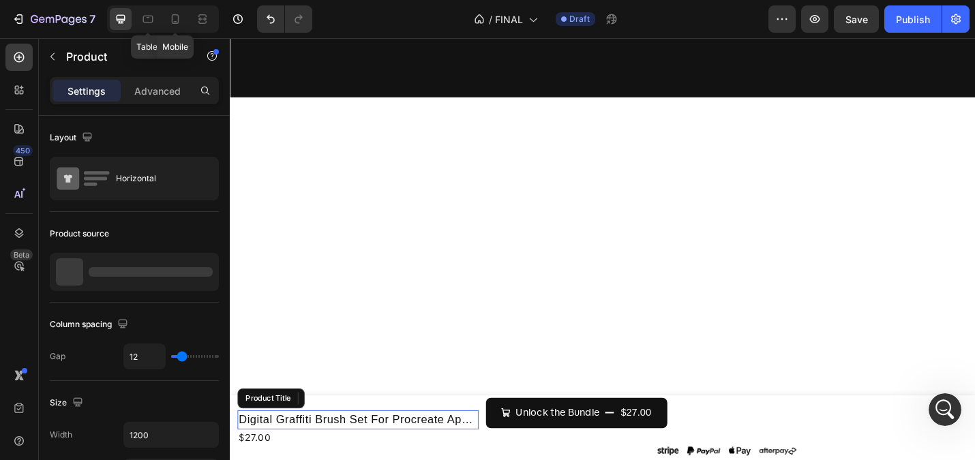
click at [508, 440] on div "Digital Graffiti Brush Set For Procreate App v.1 Product Title $27.00 Product P…" at bounding box center [639, 466] width 818 height 72
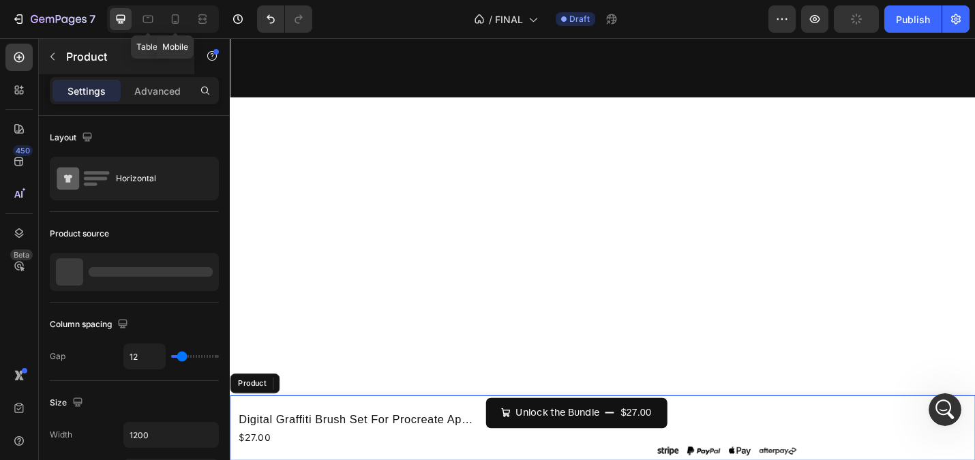
click at [56, 58] on icon "button" at bounding box center [52, 56] width 11 height 11
click at [245, 440] on div "Digital Graffiti Brush Set For Procreate App v.1 Product Title $27.00 Product P…" at bounding box center [370, 466] width 265 height 66
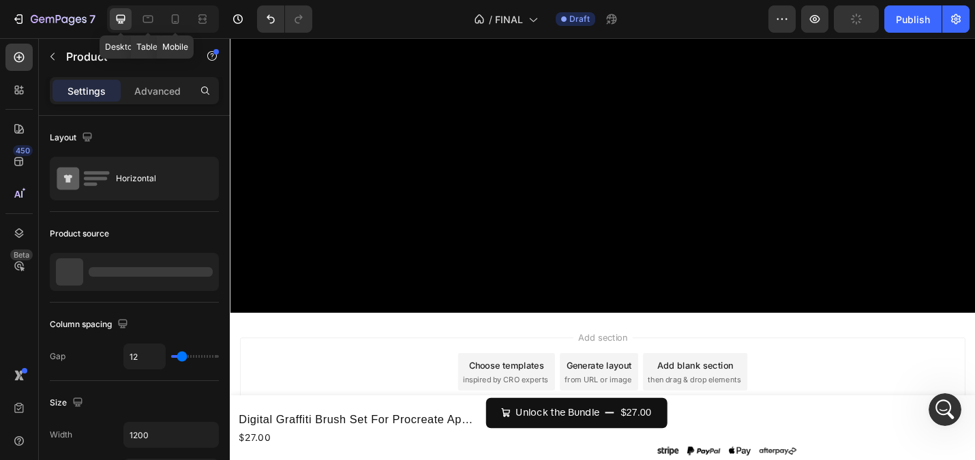
click at [455, 444] on div "Digital Graffiti Brush Set For Procreate App v.1 Product Title $27.00 Product P…" at bounding box center [370, 466] width 265 height 66
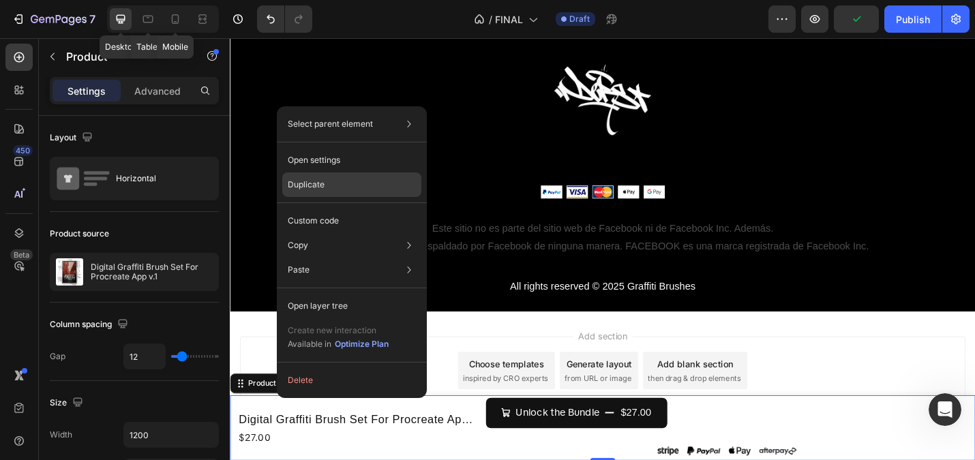
scroll to position [1647, 0]
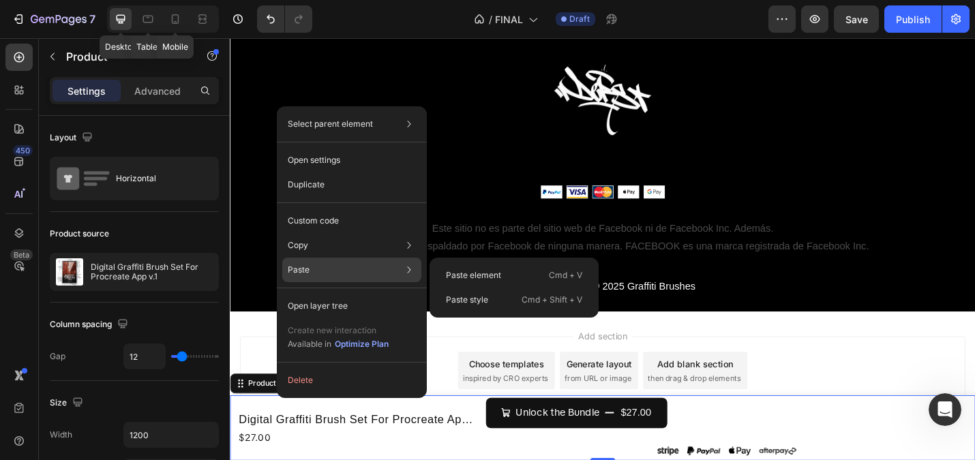
click at [337, 294] on div "Paste Paste element Cmd + V Paste style Cmd + Shift + V" at bounding box center [351, 306] width 139 height 25
click at [446, 274] on p "Paste element" at bounding box center [473, 275] width 55 height 12
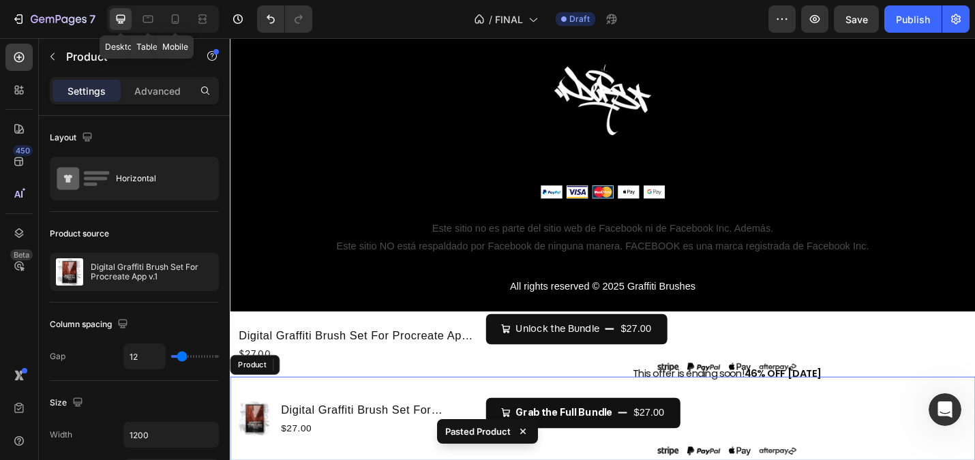
scroll to position [492, 0]
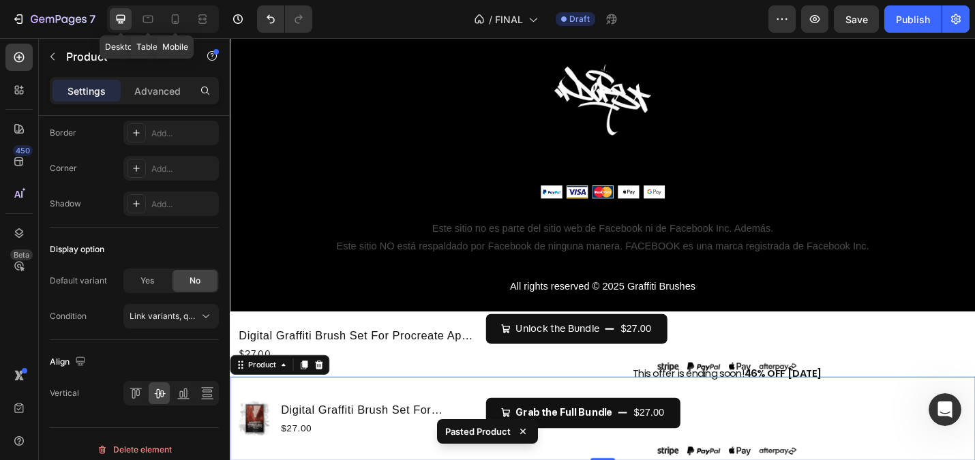
click at [428, 422] on div "Product Images Digital Graffiti Brush Set For Procreate App v.1 Product Title $…" at bounding box center [370, 455] width 265 height 87
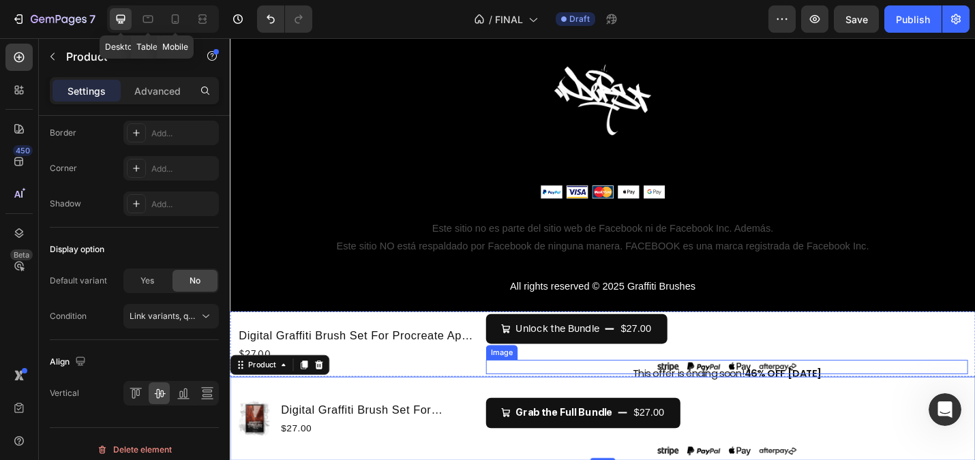
click at [530, 395] on div at bounding box center [775, 399] width 529 height 16
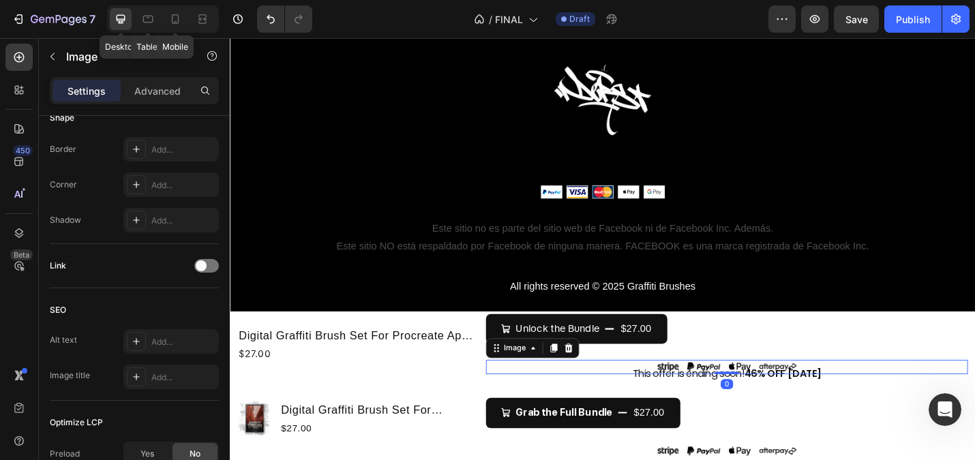
scroll to position [0, 0]
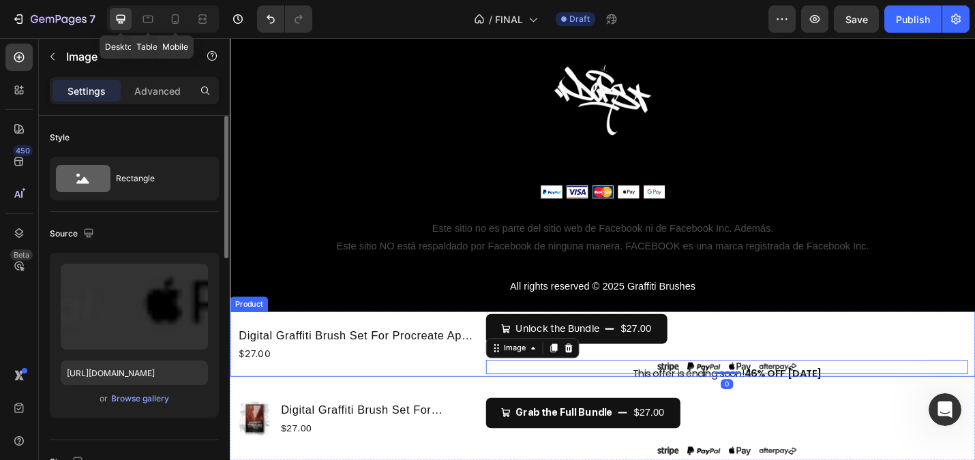
click at [487, 348] on div "Digital Graffiti Brush Set For Procreate App v.1 Product Title $27.00 Product P…" at bounding box center [370, 374] width 265 height 66
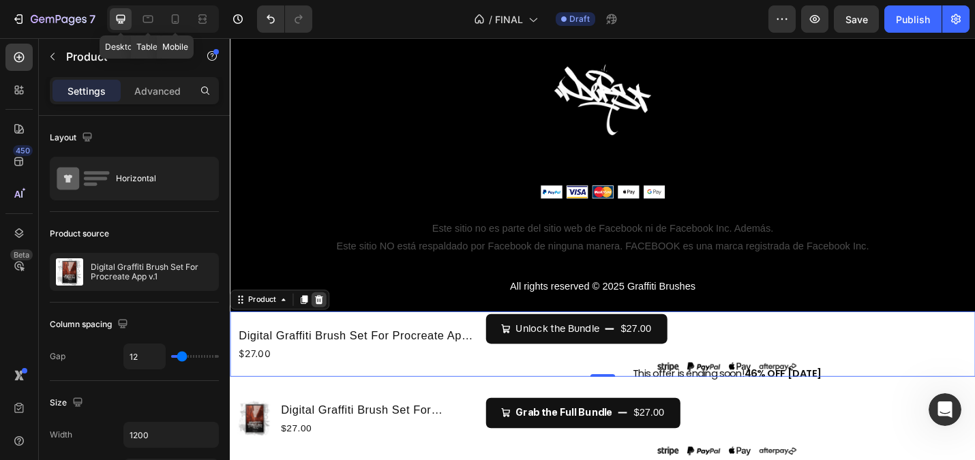
click at [329, 329] on icon at bounding box center [327, 325] width 11 height 11
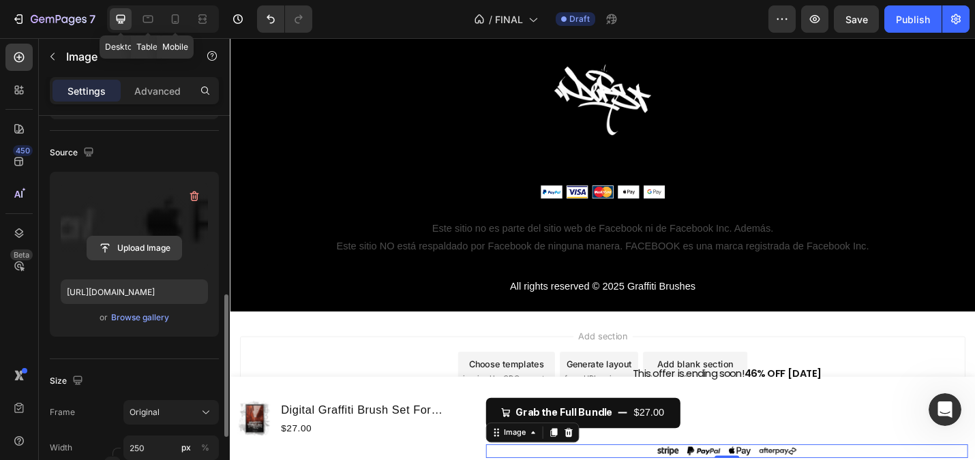
scroll to position [190, 0]
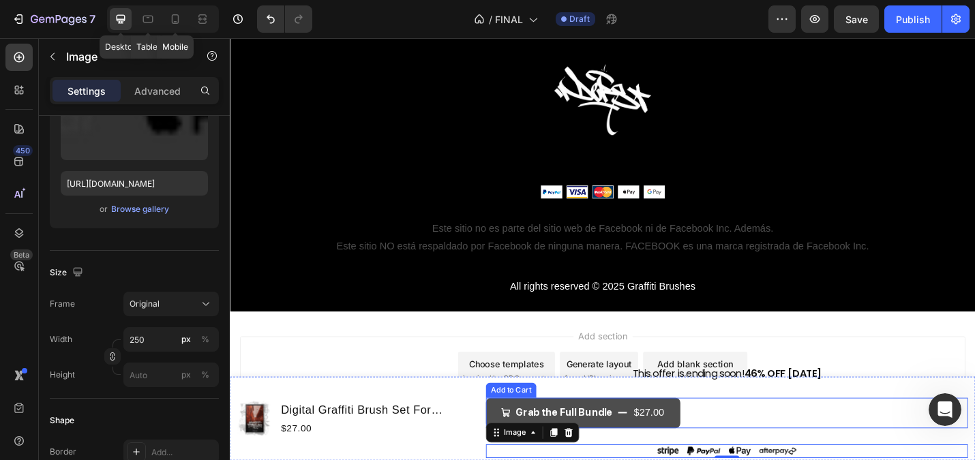
click at [708, 444] on button "Grab the Full Bundle $27.00" at bounding box center [617, 449] width 213 height 33
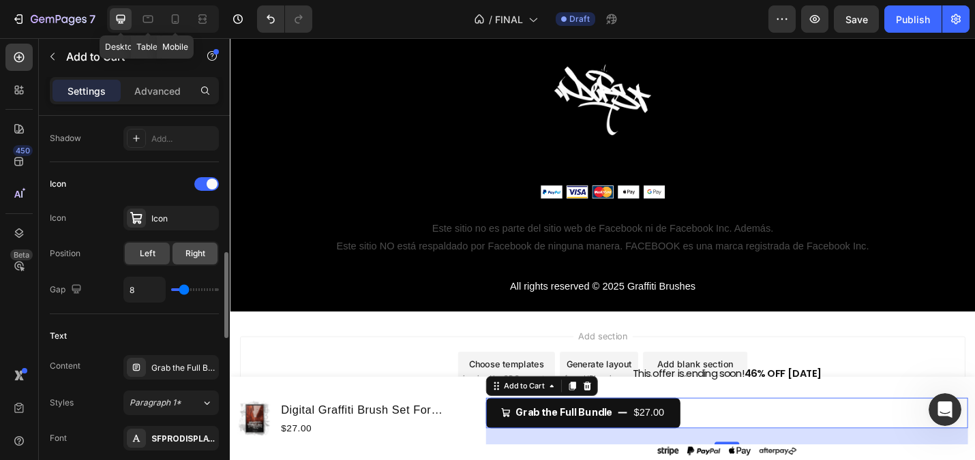
scroll to position [571, 0]
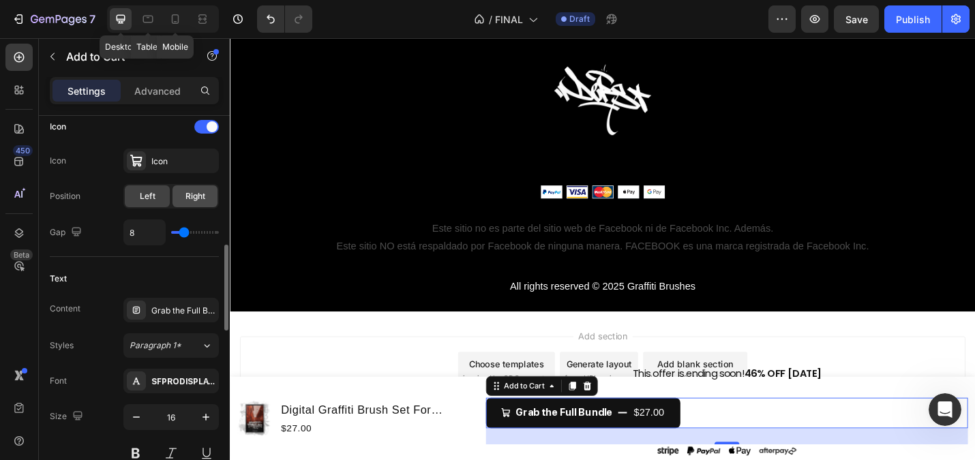
click at [186, 197] on span "Right" at bounding box center [195, 196] width 20 height 12
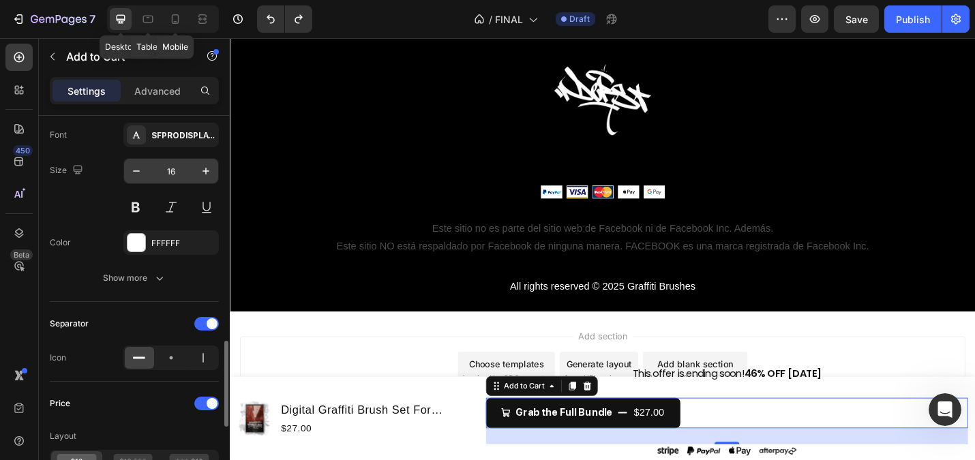
scroll to position [909, 0]
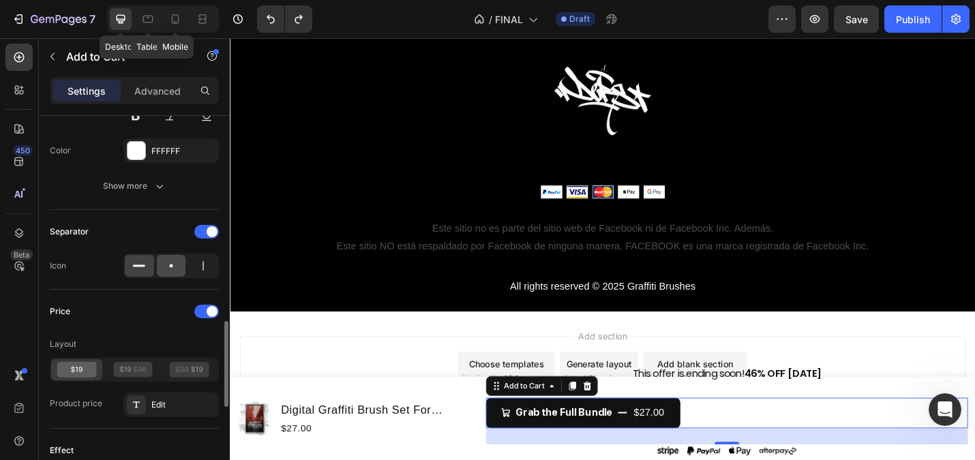
click at [165, 270] on icon at bounding box center [171, 266] width 14 height 14
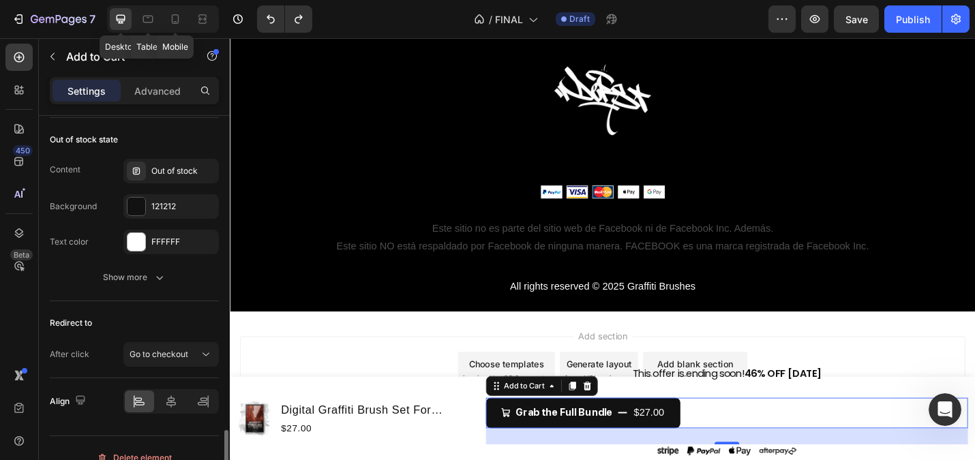
scroll to position [1315, 0]
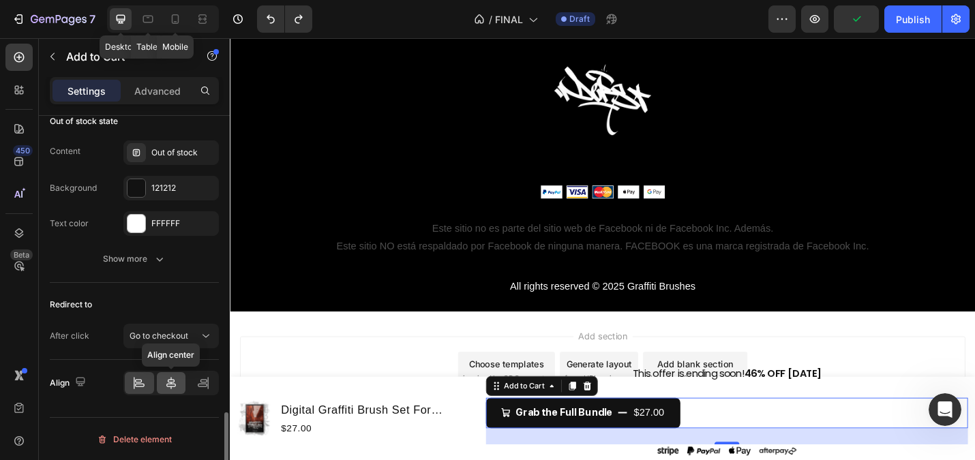
click at [176, 387] on icon at bounding box center [171, 383] width 14 height 14
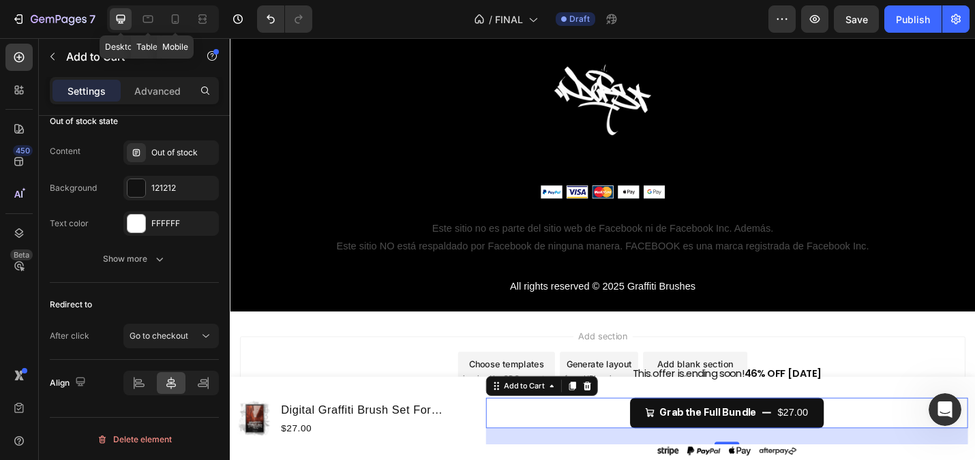
click at [403, 352] on div "Add section Choose templates inspired by CRO experts Generate layout from URL o…" at bounding box center [639, 405] width 818 height 135
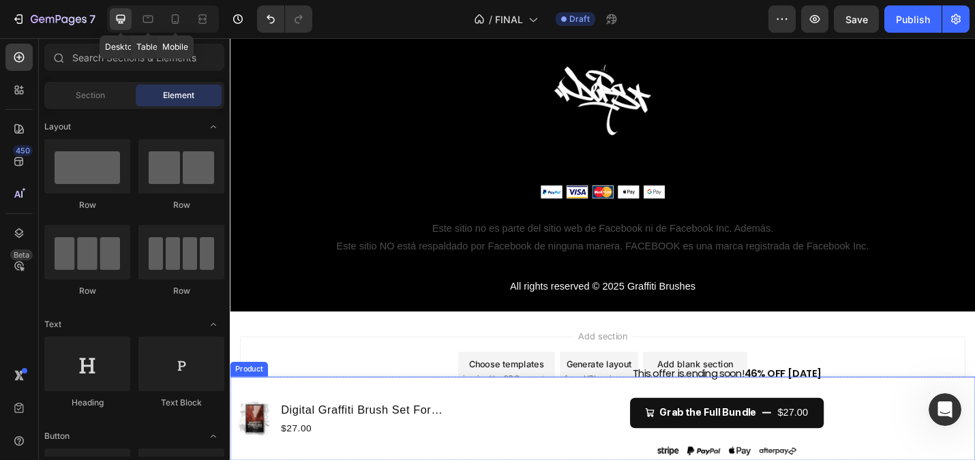
click at [744, 459] on div "Grab the Full Bundle $27.00 Add to Cart" at bounding box center [775, 458] width 529 height 51
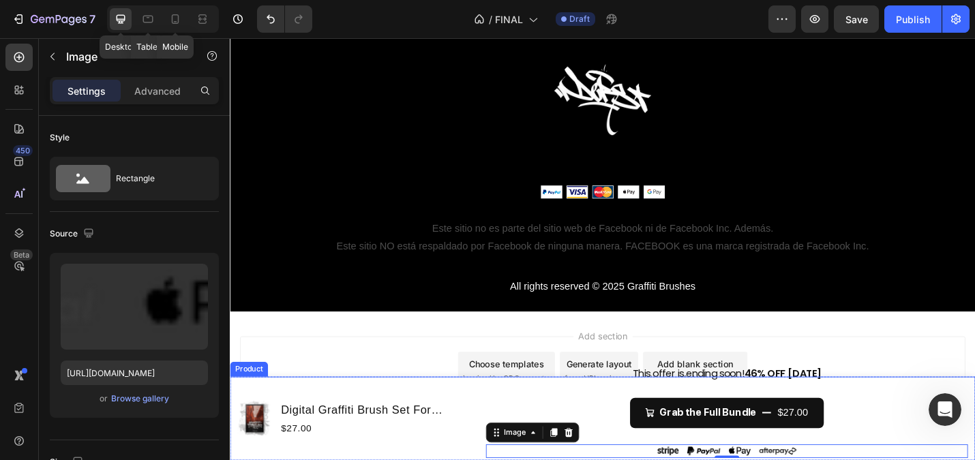
click at [753, 459] on div "Grab the Full Bundle $27.00 Add to Cart" at bounding box center [775, 458] width 529 height 51
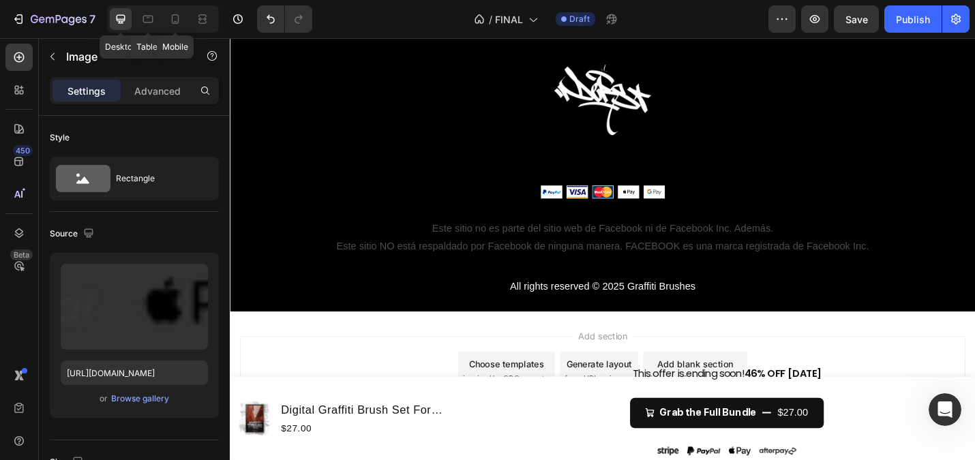
click at [434, 354] on div "Add section Choose templates inspired by CRO experts Generate layout from URL o…" at bounding box center [639, 405] width 818 height 135
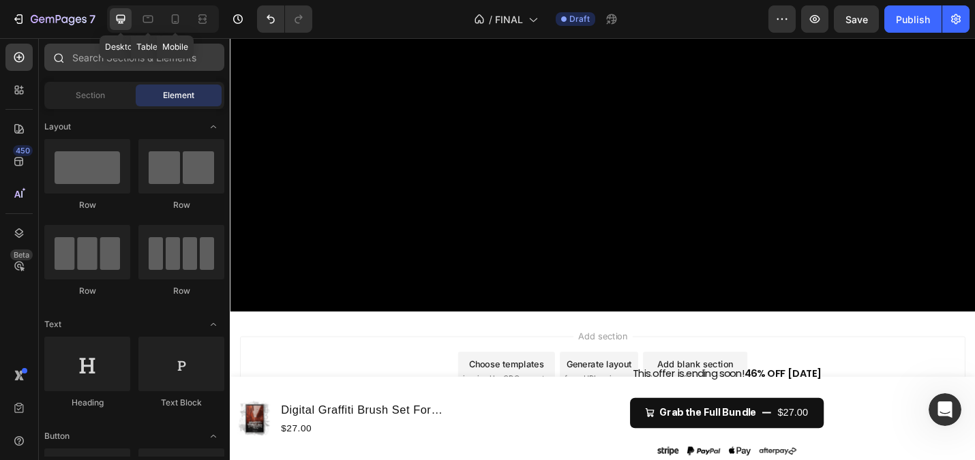
scroll to position [5633, 0]
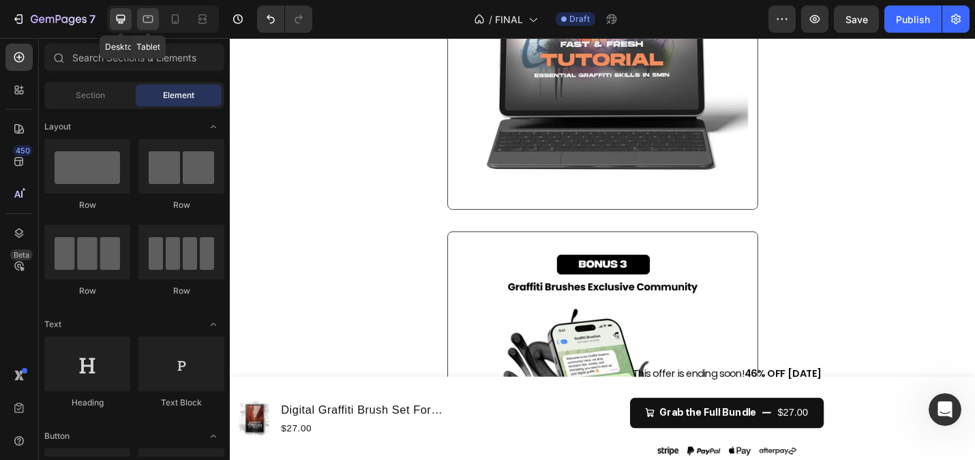
click at [145, 23] on icon at bounding box center [148, 19] width 14 height 14
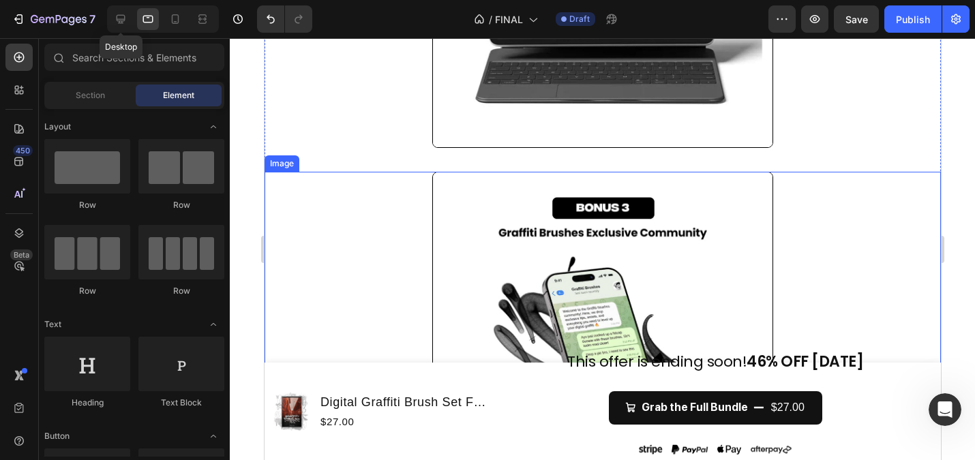
scroll to position [5653, 0]
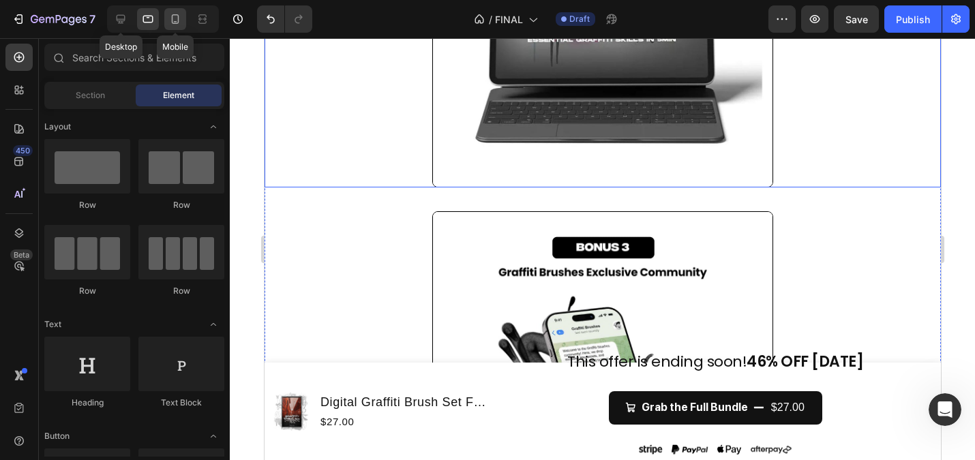
click at [166, 22] on div at bounding box center [175, 19] width 22 height 22
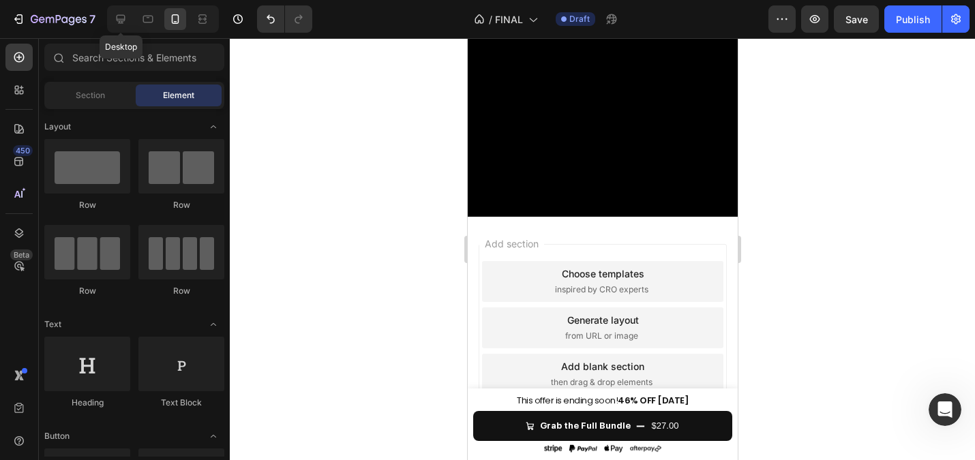
scroll to position [2753, 0]
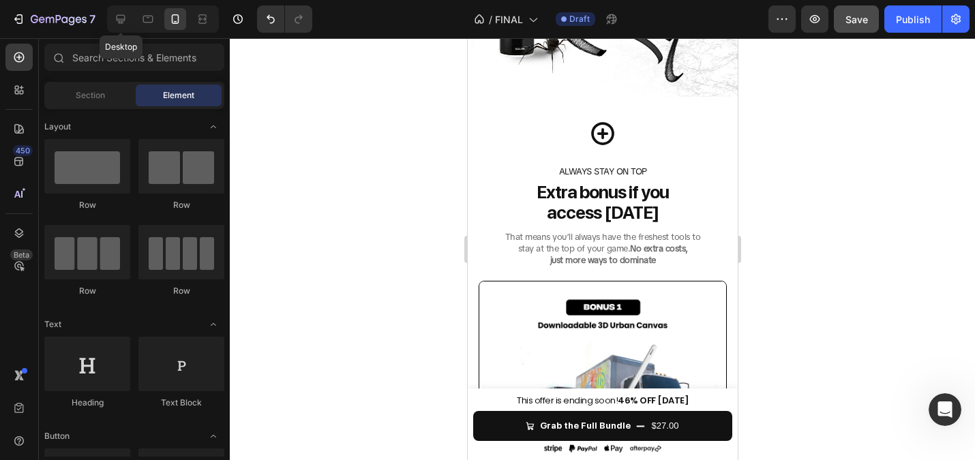
click at [858, 16] on span "Save" at bounding box center [856, 20] width 22 height 12
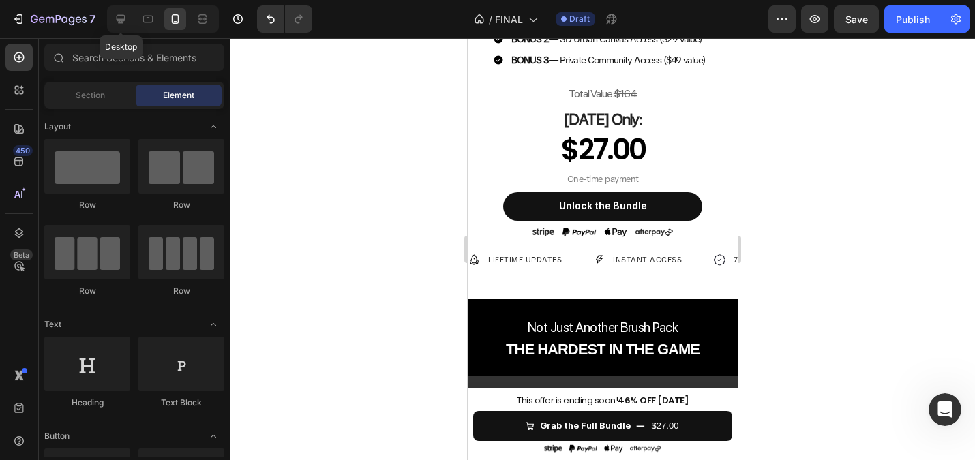
scroll to position [824, 0]
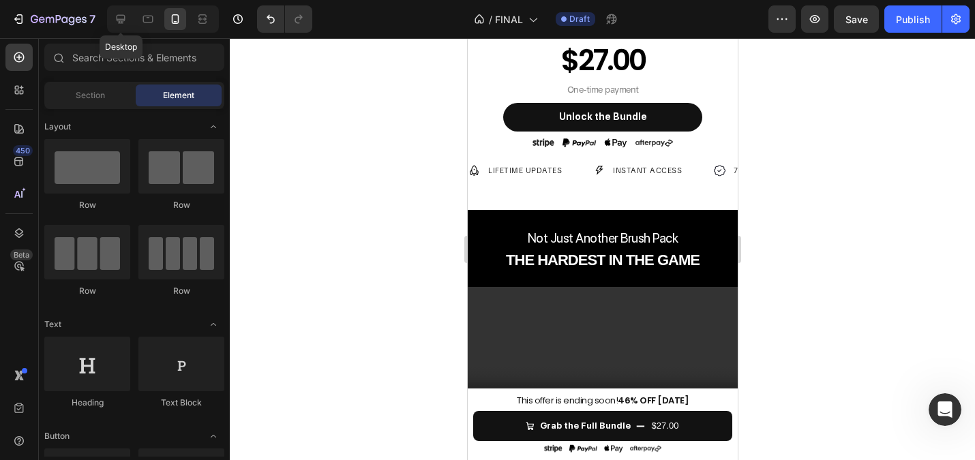
click at [364, 193] on div at bounding box center [602, 249] width 745 height 422
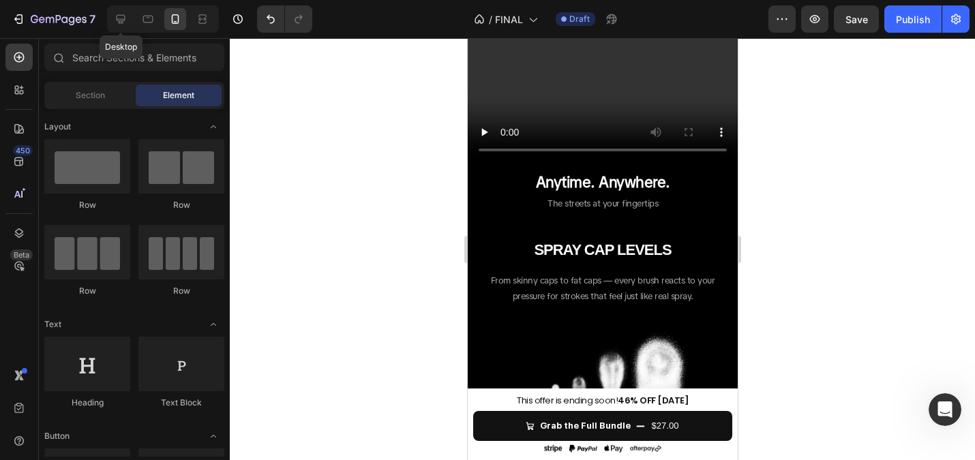
scroll to position [1185, 0]
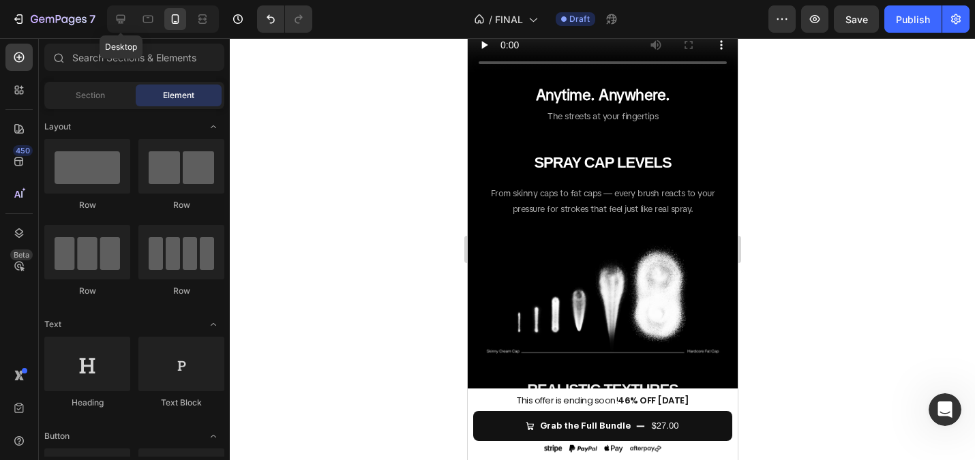
click at [428, 213] on div at bounding box center [602, 249] width 745 height 422
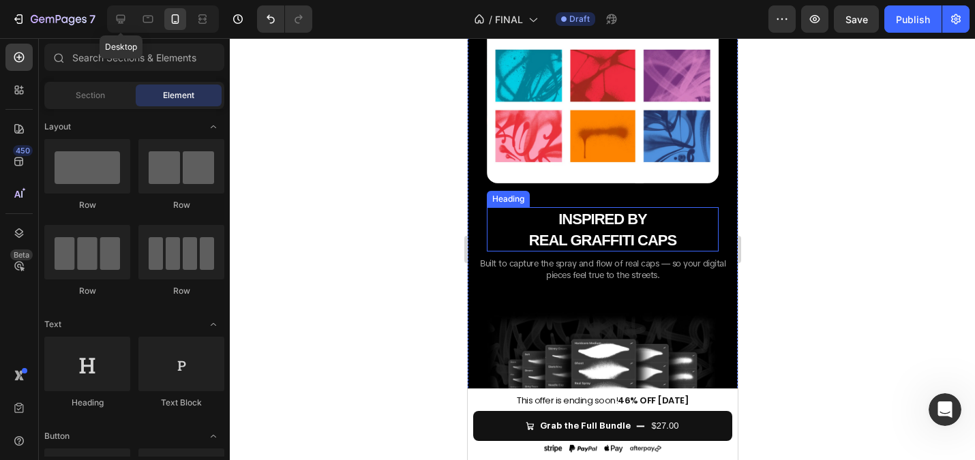
scroll to position [1618, 0]
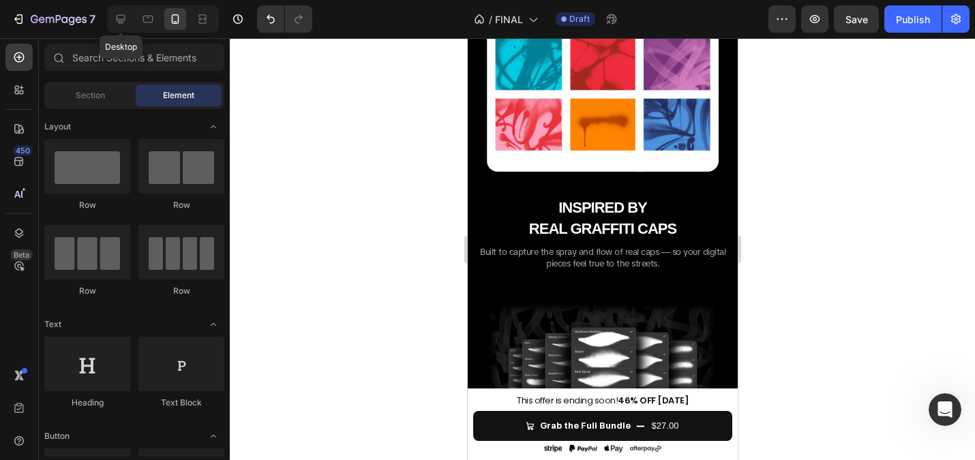
click at [402, 216] on div at bounding box center [602, 249] width 745 height 422
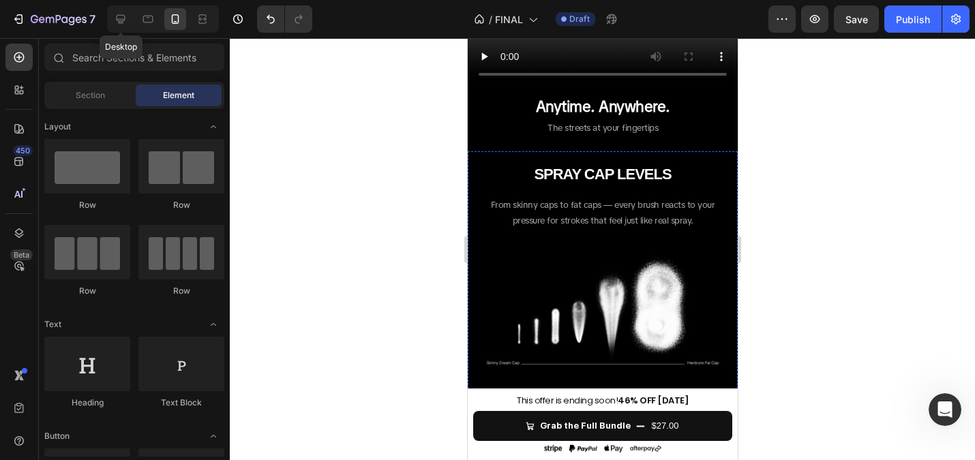
scroll to position [1148, 0]
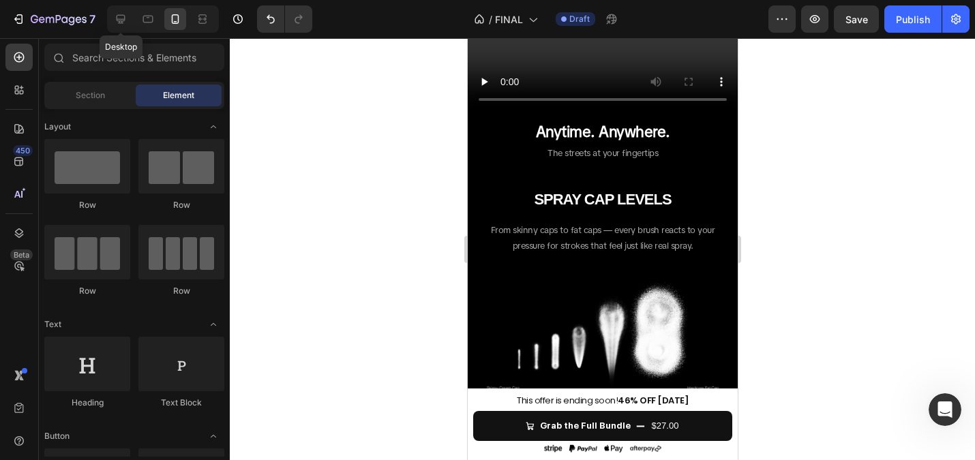
click at [404, 170] on div at bounding box center [602, 249] width 745 height 422
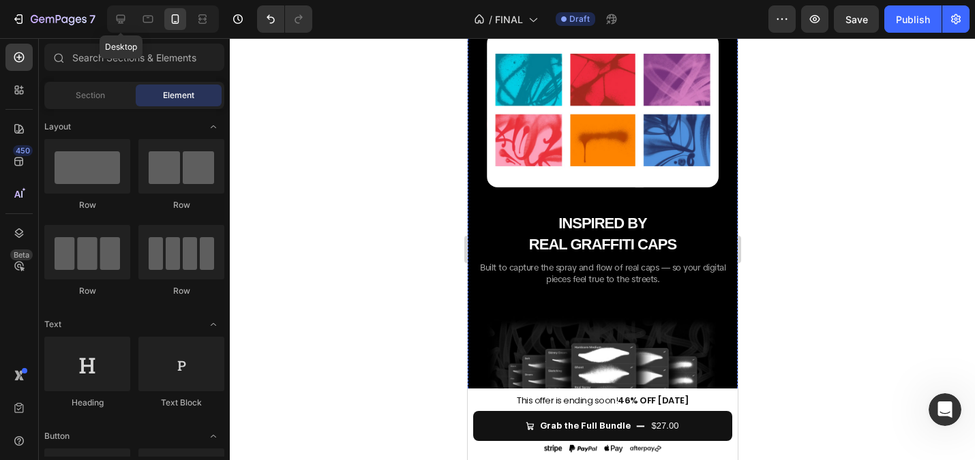
scroll to position [1634, 0]
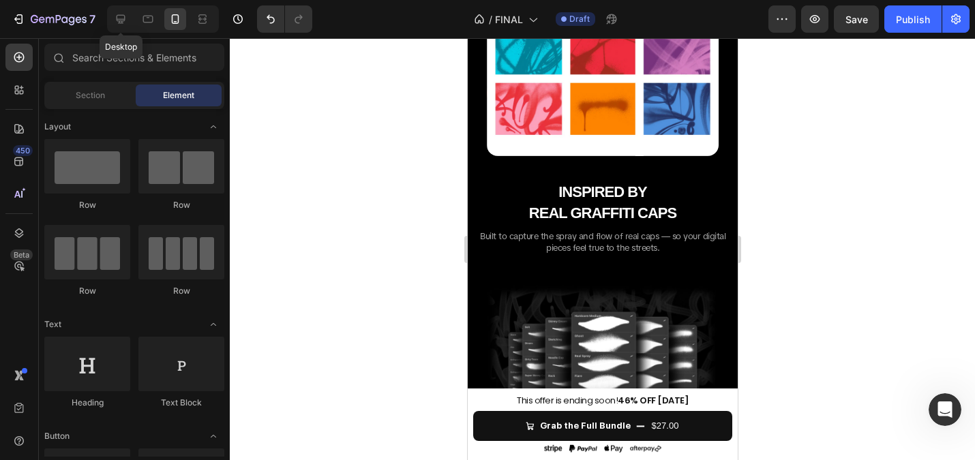
click at [354, 194] on div at bounding box center [602, 249] width 745 height 422
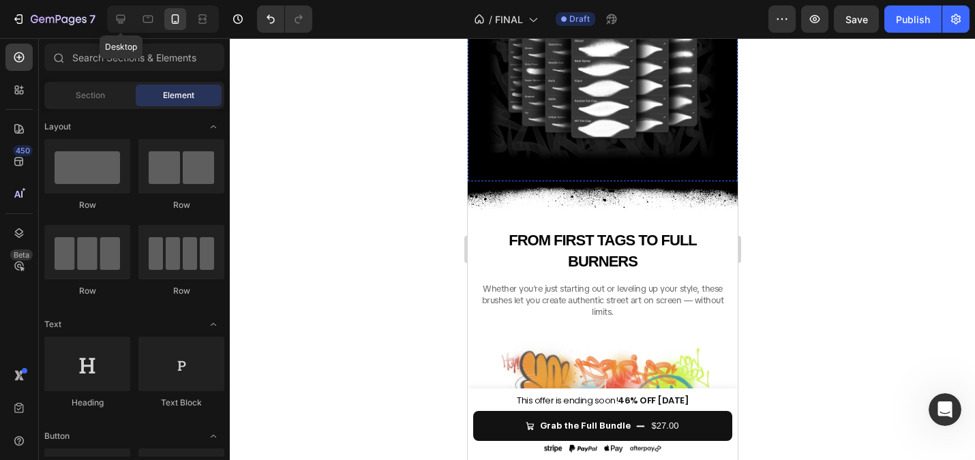
scroll to position [1978, 0]
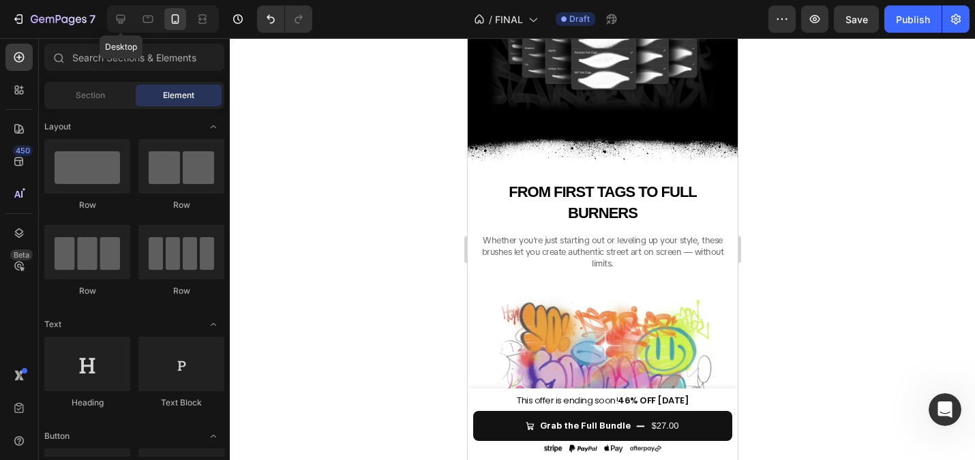
click at [342, 234] on div at bounding box center [602, 249] width 745 height 422
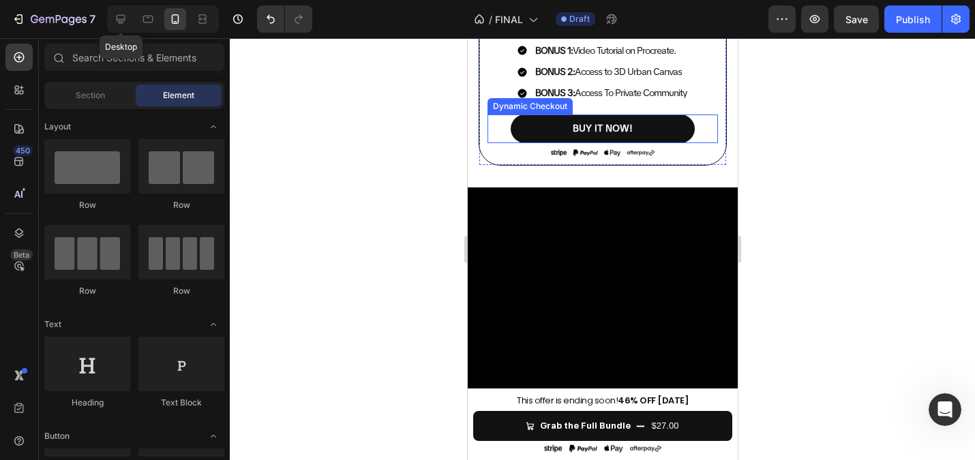
scroll to position [2865, 0]
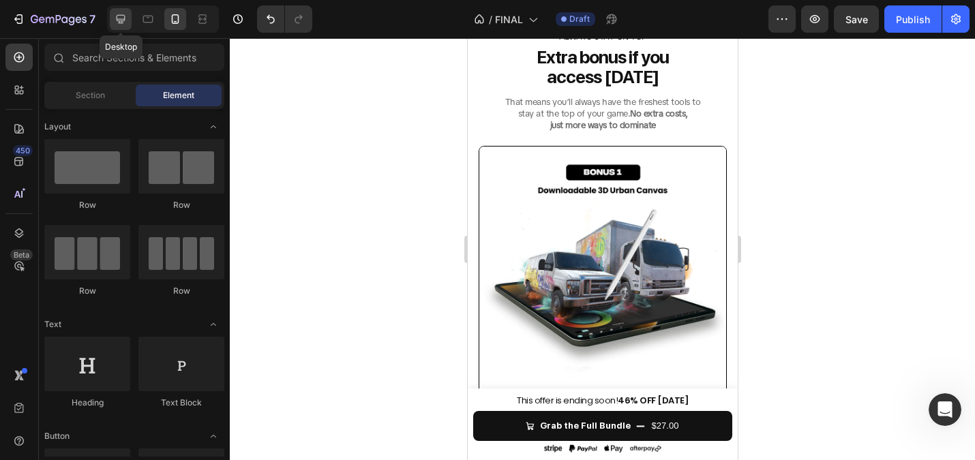
click at [131, 17] on div at bounding box center [121, 19] width 22 height 22
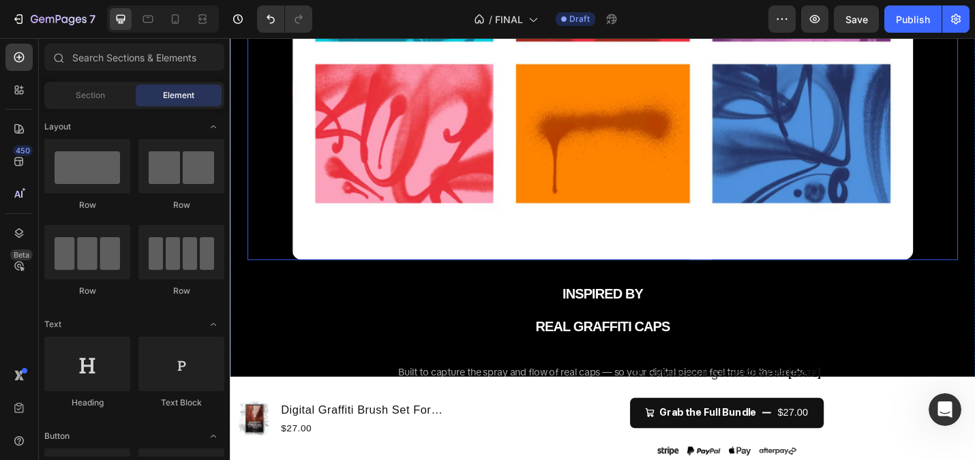
scroll to position [2881, 0]
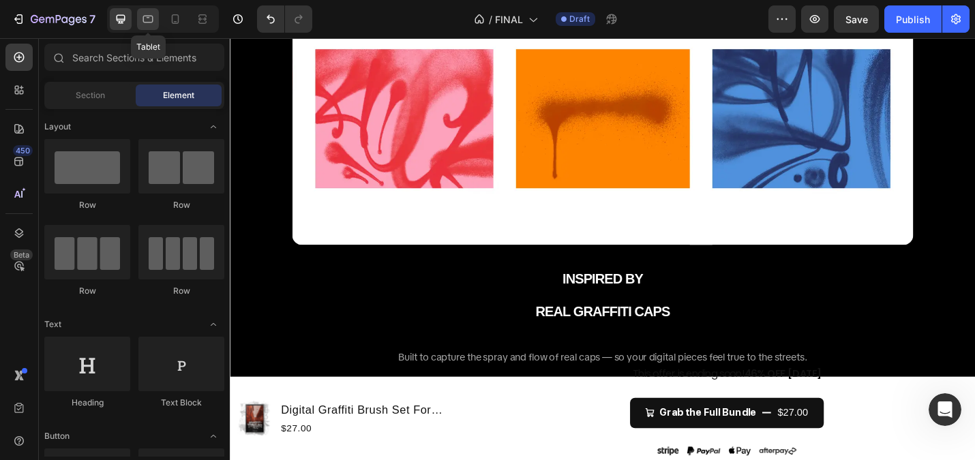
click at [145, 17] on icon at bounding box center [148, 19] width 14 height 14
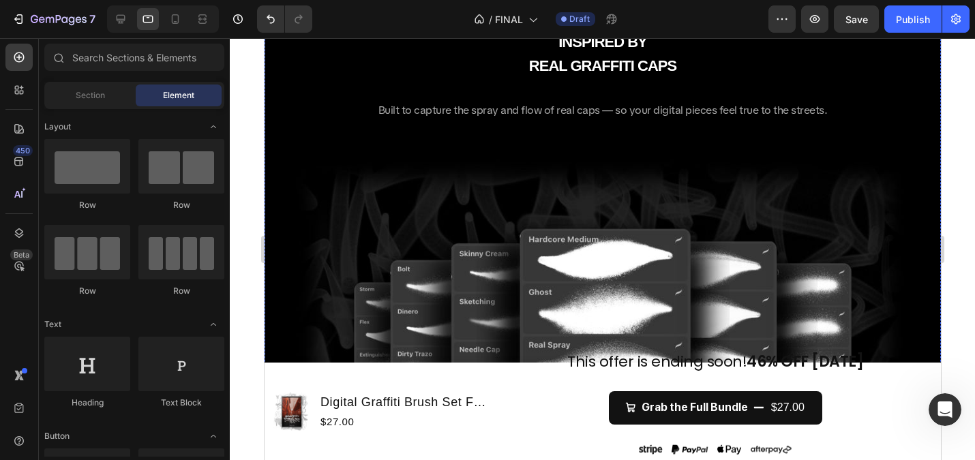
scroll to position [3199, 0]
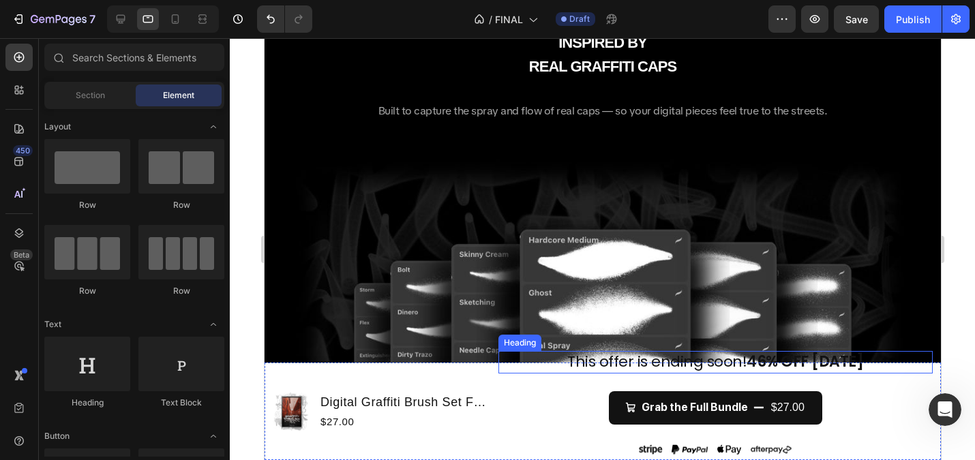
click at [694, 363] on h2 "This offer is ending soon! 46% OFF Today" at bounding box center [715, 362] width 434 height 22
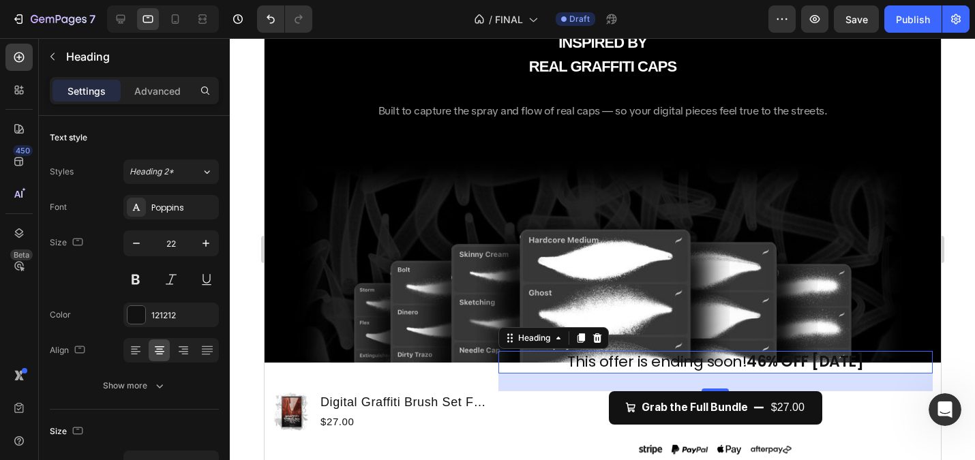
click at [577, 362] on h2 "This offer is ending soon! 46% OFF Today" at bounding box center [715, 362] width 434 height 22
click at [577, 362] on p "This offer is ending soon! 46% OFF Today" at bounding box center [715, 362] width 432 height 20
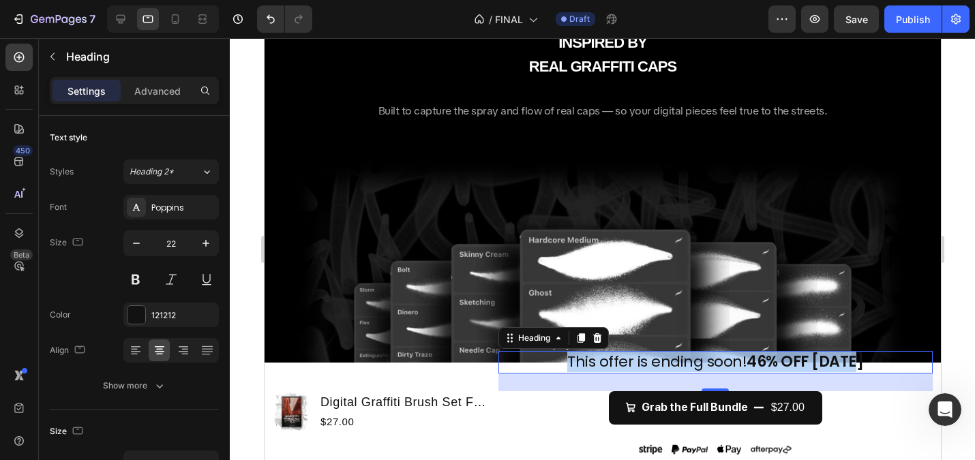
click at [577, 362] on p "This offer is ending soon! 46% OFF Today" at bounding box center [715, 362] width 432 height 20
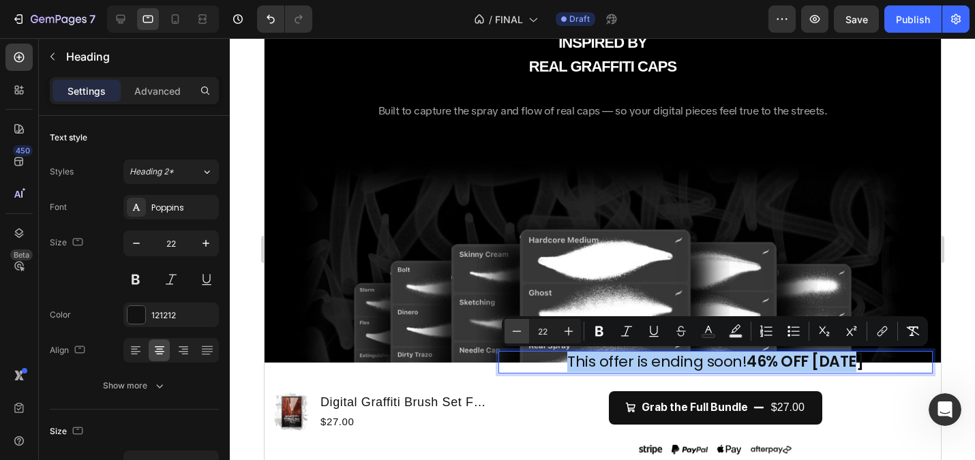
click at [516, 334] on icon "Editor contextual toolbar" at bounding box center [517, 332] width 14 height 14
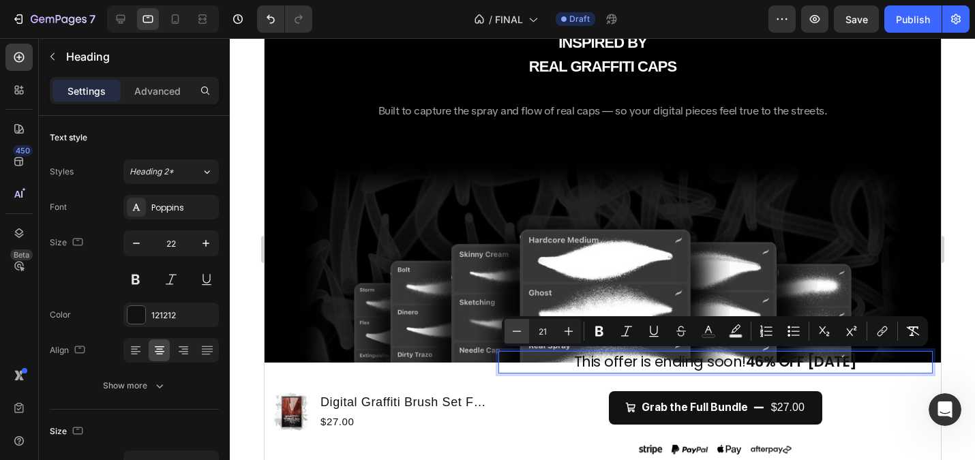
click at [516, 334] on icon "Editor contextual toolbar" at bounding box center [517, 332] width 14 height 14
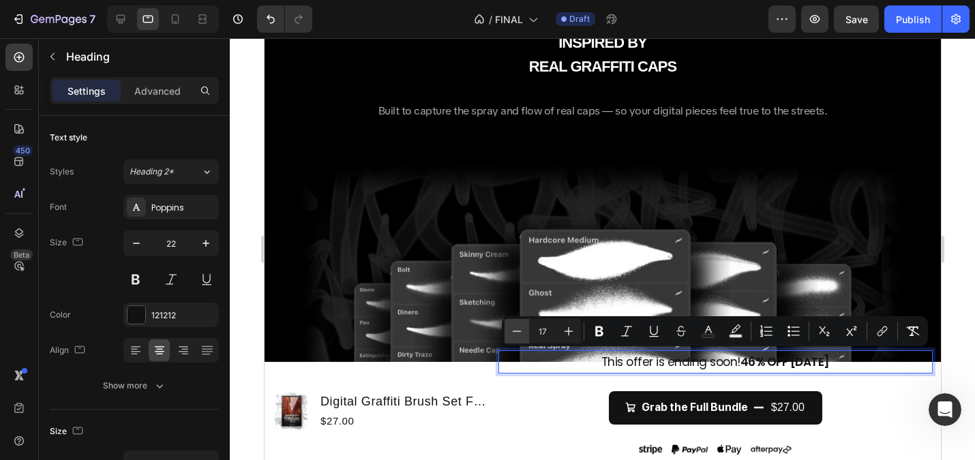
type input "16"
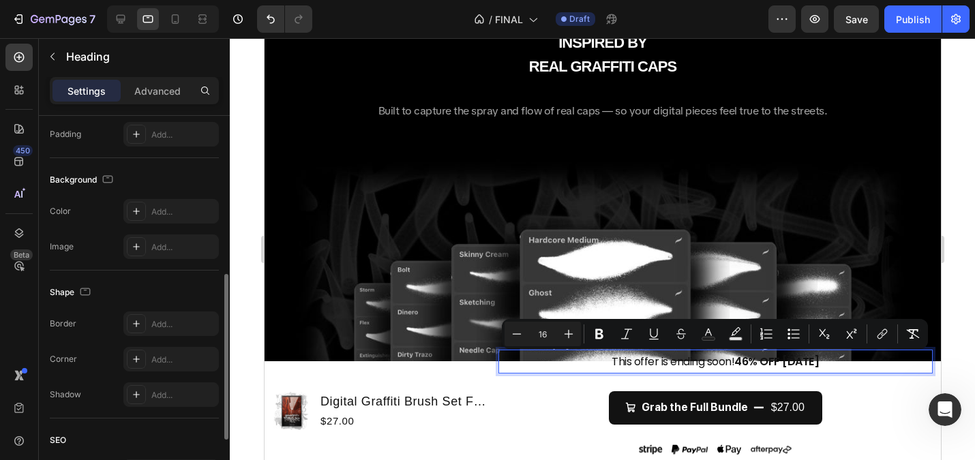
scroll to position [364, 0]
click at [153, 91] on p "Advanced" at bounding box center [157, 91] width 46 height 14
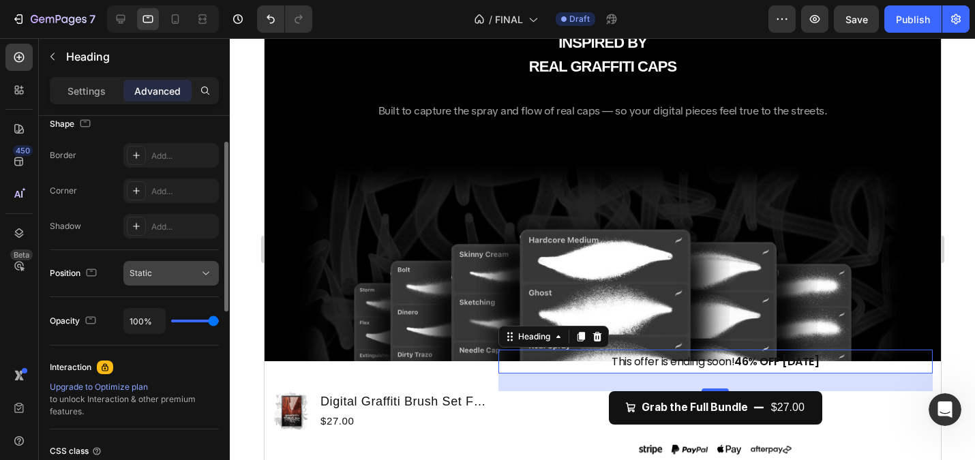
scroll to position [162, 0]
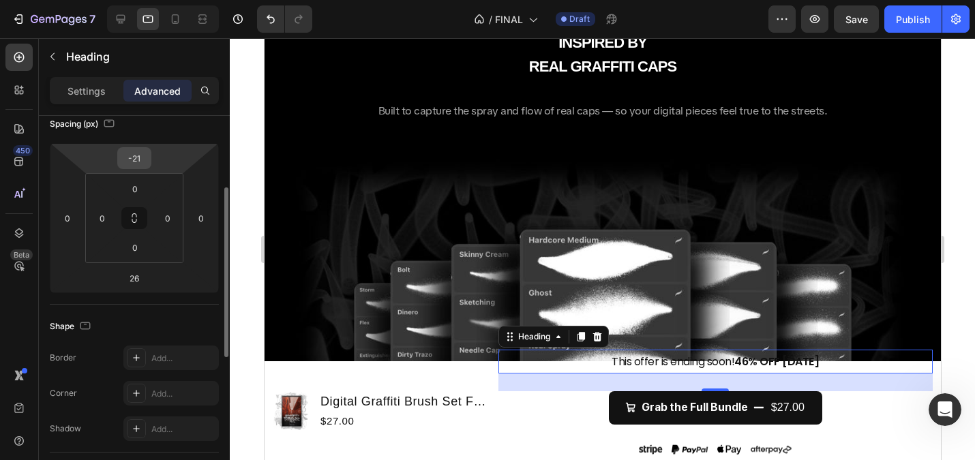
click at [133, 160] on input "-21" at bounding box center [134, 158] width 27 height 20
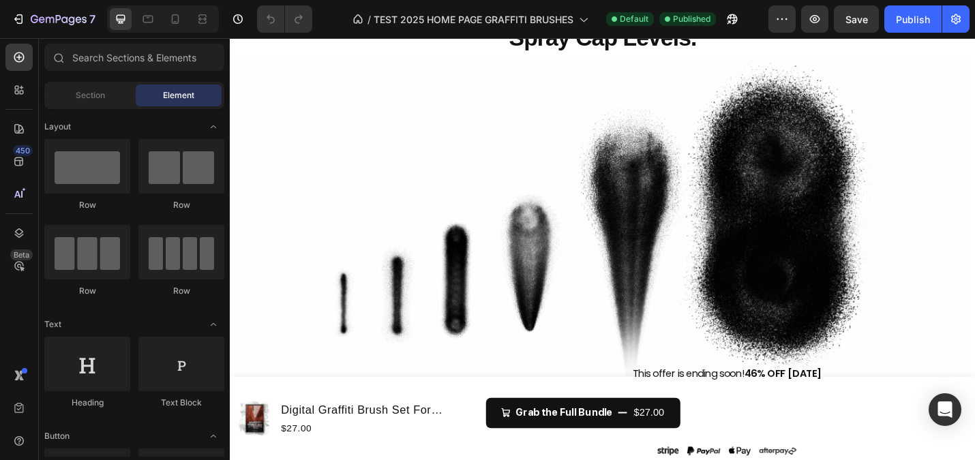
scroll to position [1895, 0]
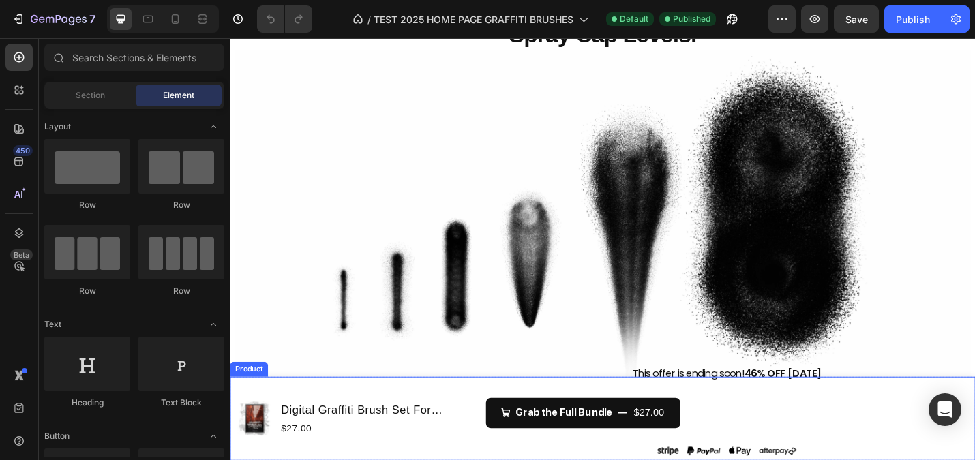
click at [463, 423] on div "Product Images Digital Graffiti Brush Set For Procreate App v.1 Product Title $…" at bounding box center [370, 455] width 265 height 87
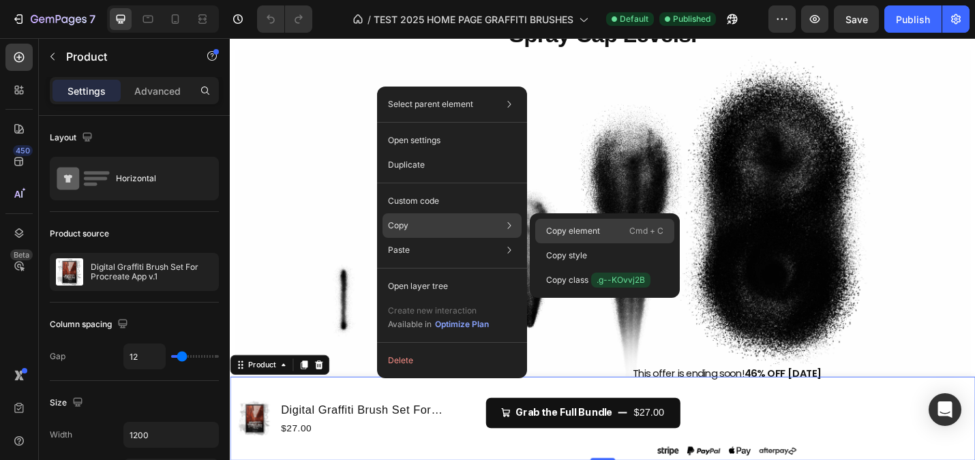
click at [573, 227] on p "Copy element" at bounding box center [573, 231] width 54 height 12
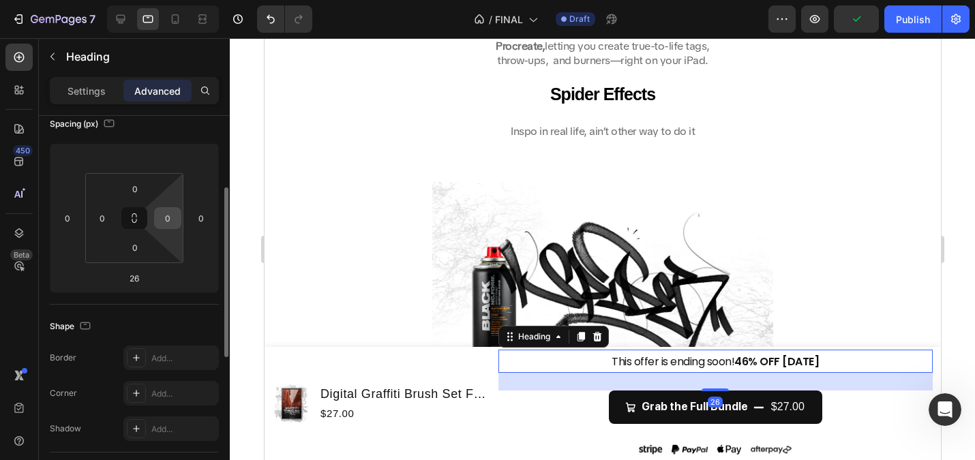
scroll to position [1647, 0]
click at [145, 269] on input "26" at bounding box center [134, 278] width 27 height 20
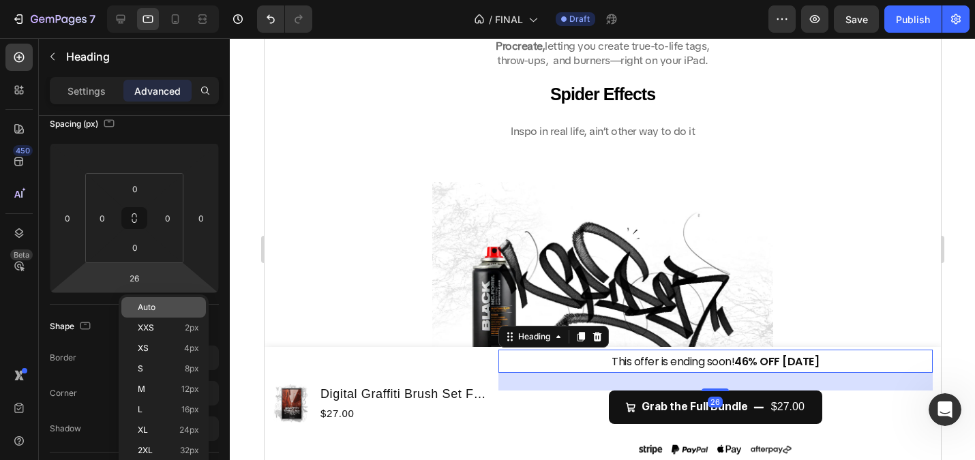
click at [153, 303] on span "Auto" at bounding box center [147, 308] width 18 height 10
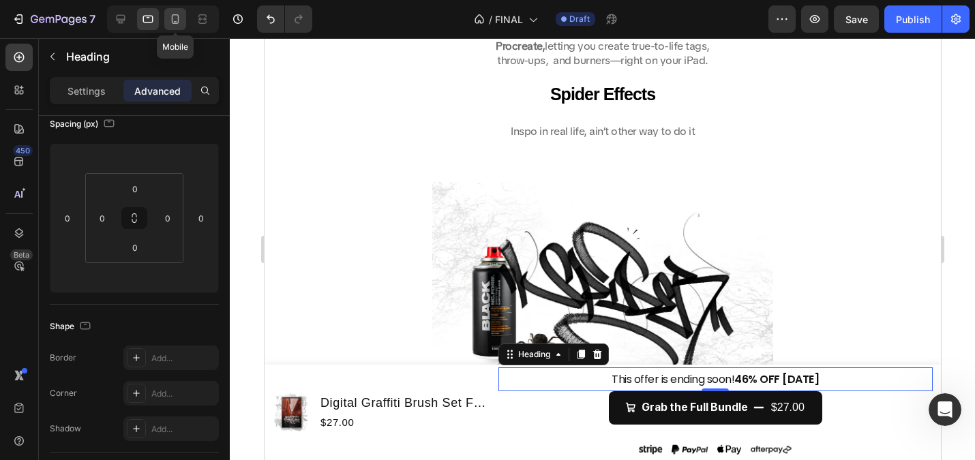
click at [170, 14] on icon at bounding box center [175, 19] width 14 height 14
type input "0"
type input "4"
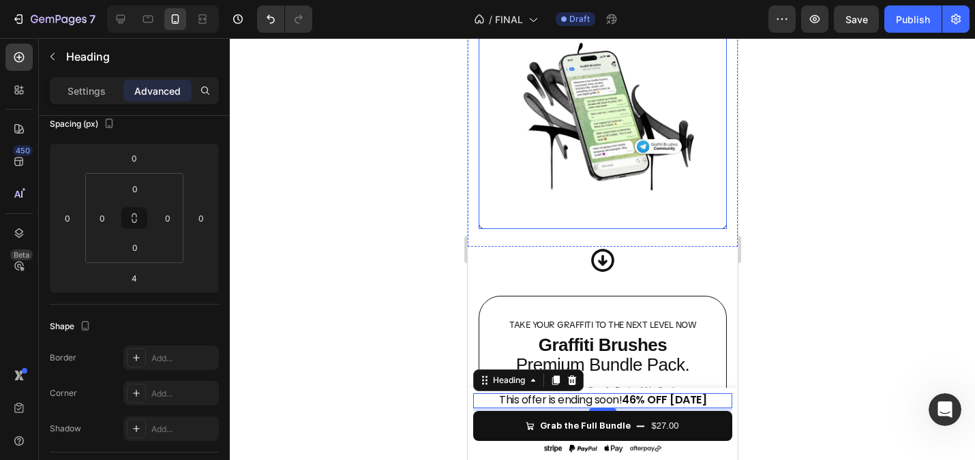
scroll to position [3544, 0]
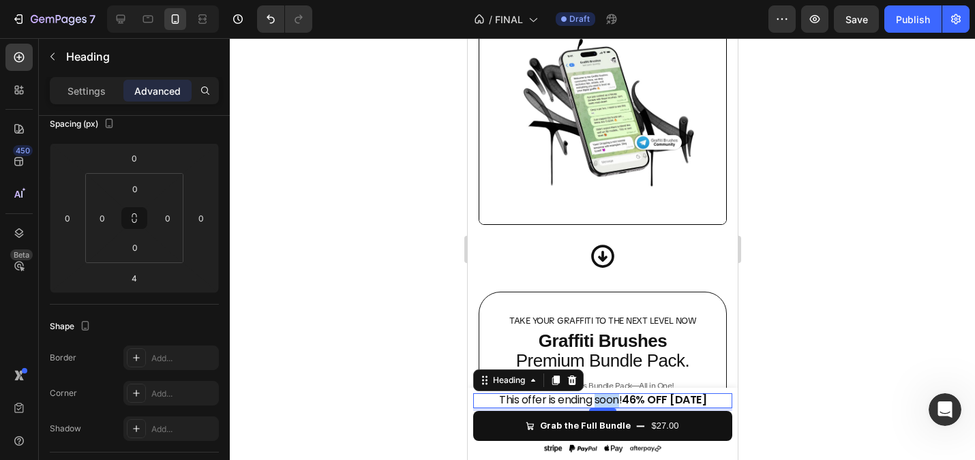
click at [595, 402] on span "This offer is ending soon! 46% OFF [DATE]" at bounding box center [601, 400] width 207 height 16
click at [595, 402] on span "This offer is ending soon! 46% OFF Today" at bounding box center [601, 400] width 207 height 16
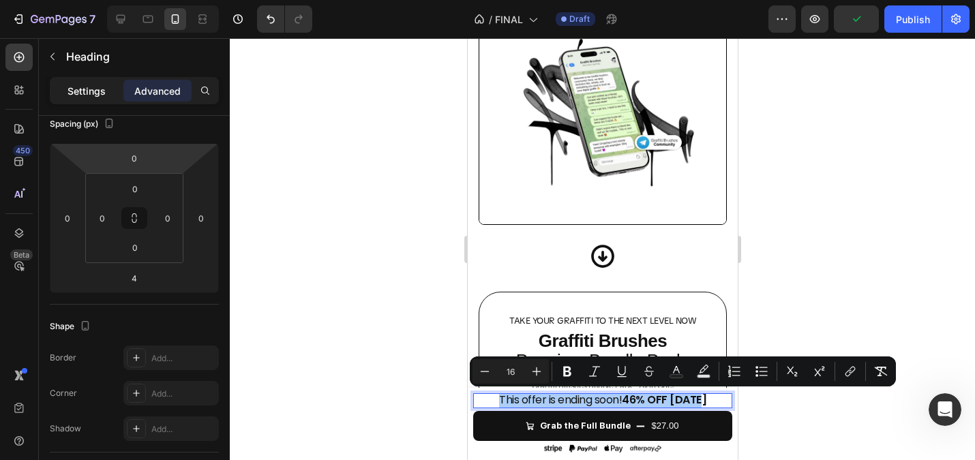
click at [84, 96] on p "Settings" at bounding box center [86, 91] width 38 height 14
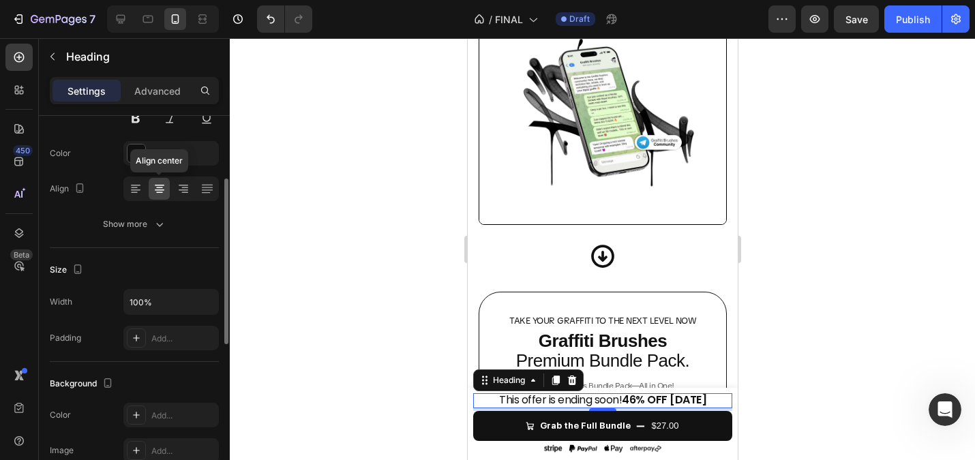
scroll to position [0, 0]
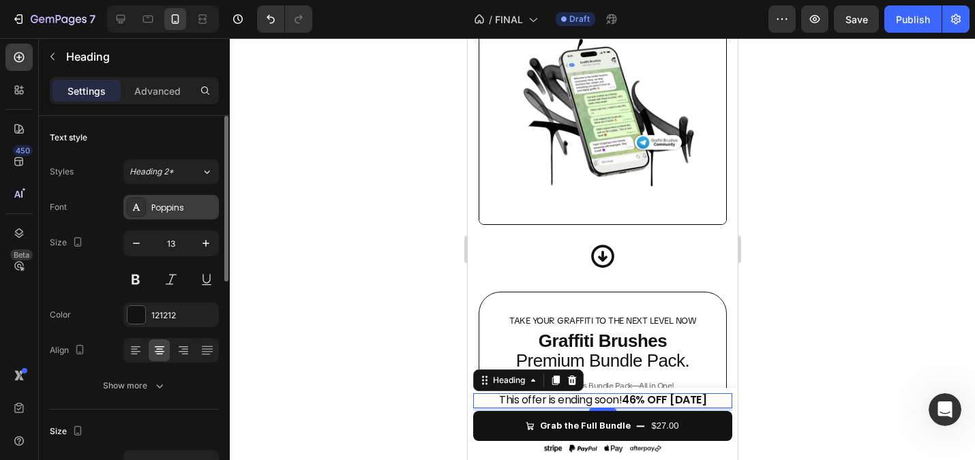
click at [175, 210] on div "Poppins" at bounding box center [183, 208] width 64 height 12
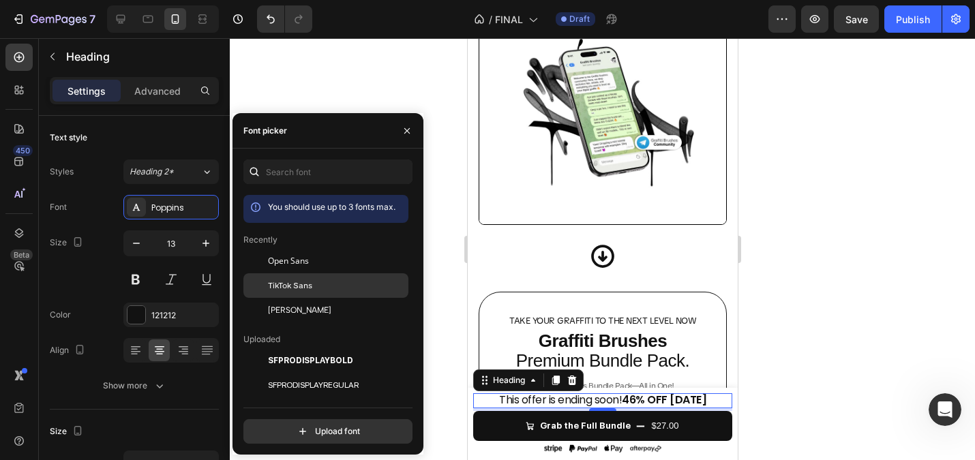
click at [277, 282] on span "TikTok Sans" at bounding box center [290, 286] width 44 height 12
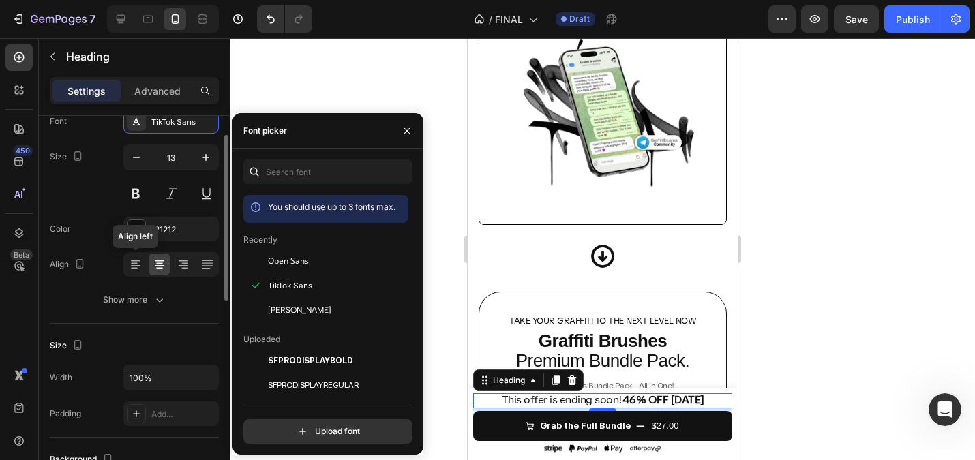
scroll to position [90, 0]
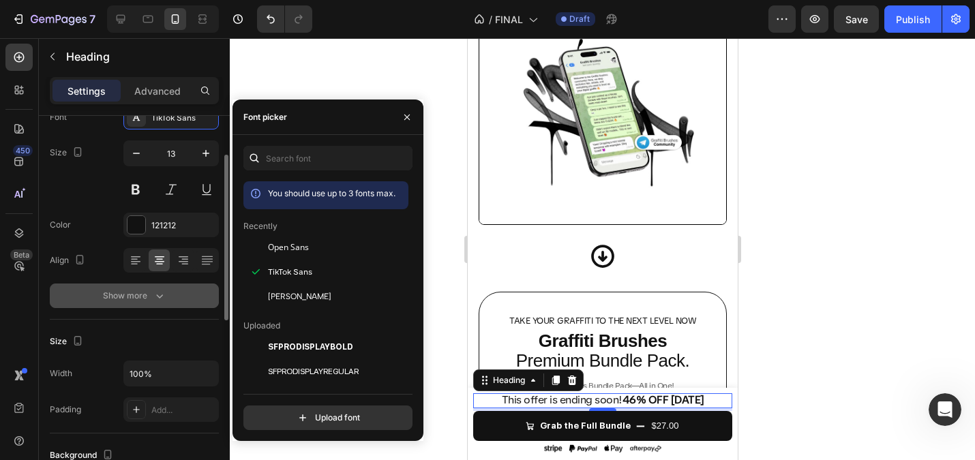
click at [130, 305] on button "Show more" at bounding box center [134, 296] width 169 height 25
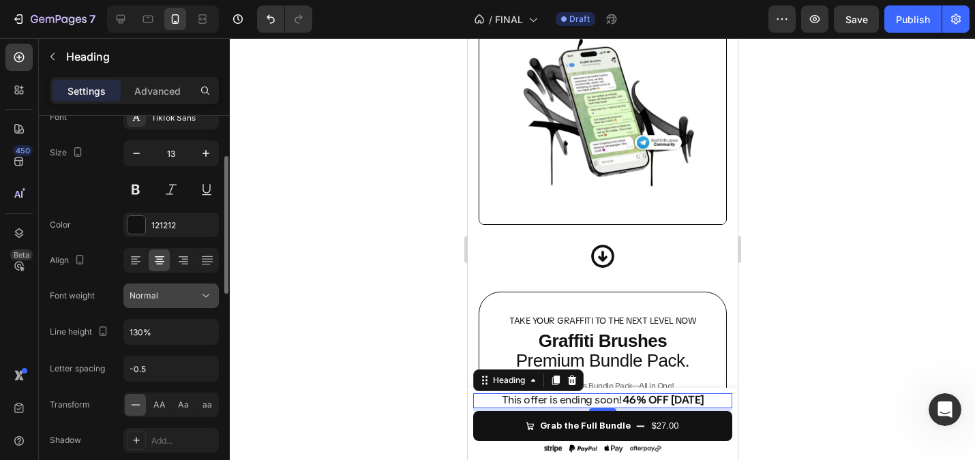
scroll to position [104, 0]
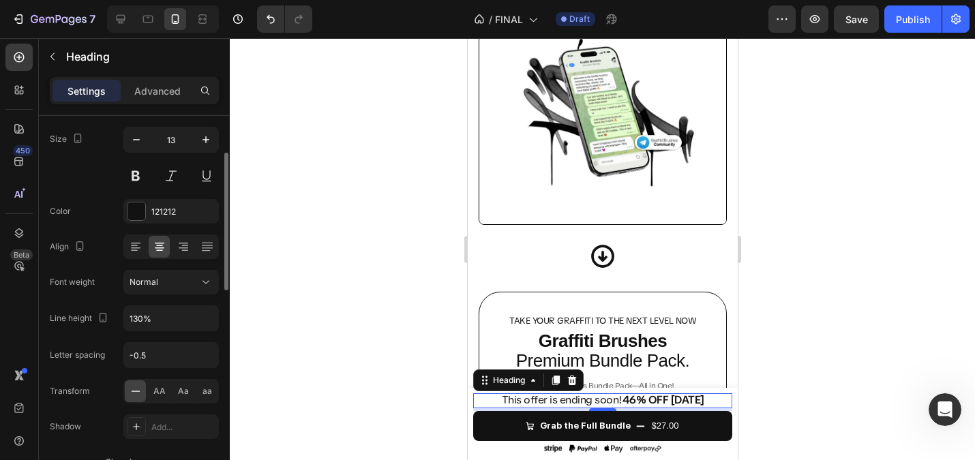
click at [399, 344] on div at bounding box center [602, 249] width 745 height 422
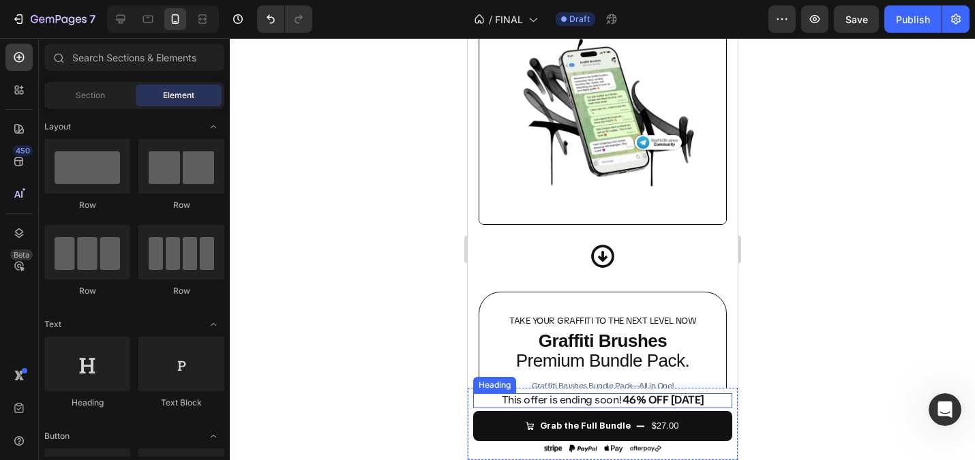
click at [575, 395] on span "This offer is ending soon! 46% OFF Today" at bounding box center [602, 400] width 202 height 14
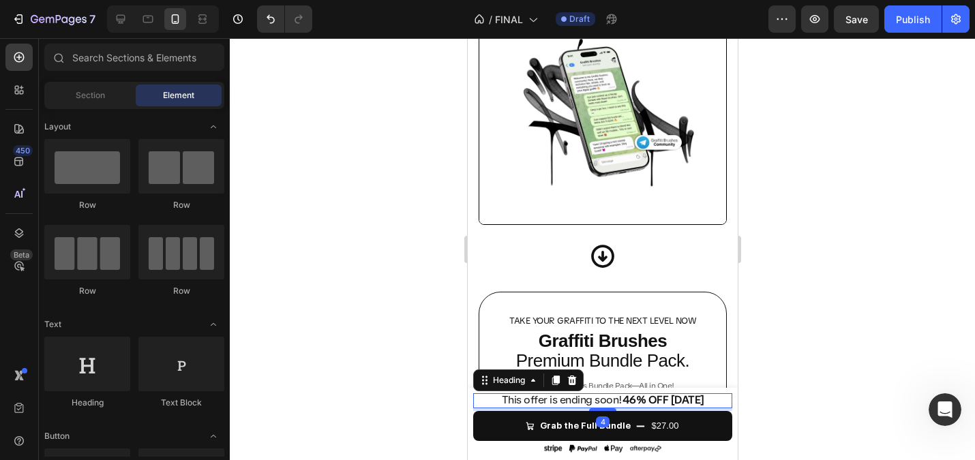
click at [575, 395] on span "This offer is ending soon! 46% OFF Today" at bounding box center [602, 400] width 202 height 14
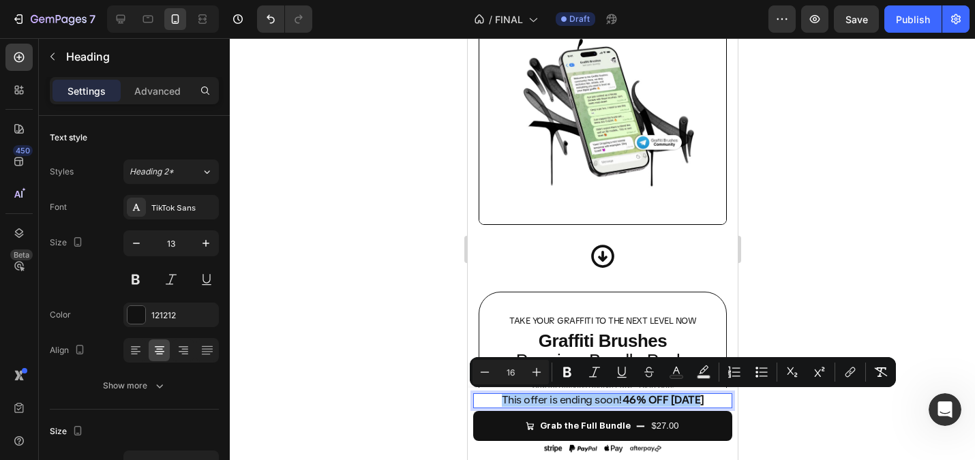
click at [385, 259] on div at bounding box center [602, 249] width 745 height 422
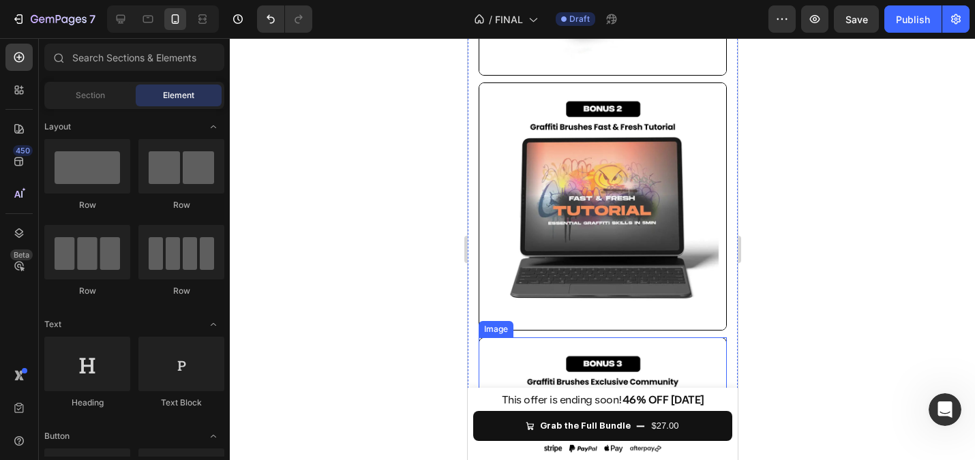
scroll to position [3148, 0]
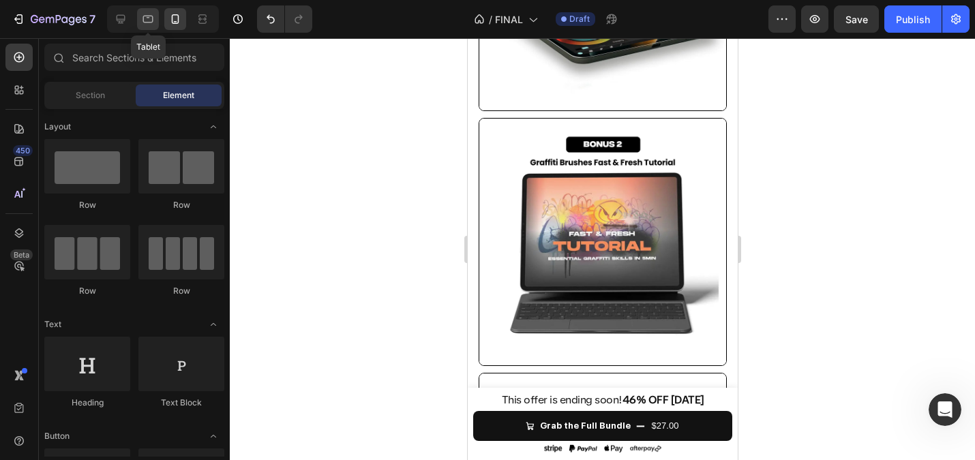
click at [151, 18] on icon at bounding box center [148, 19] width 14 height 14
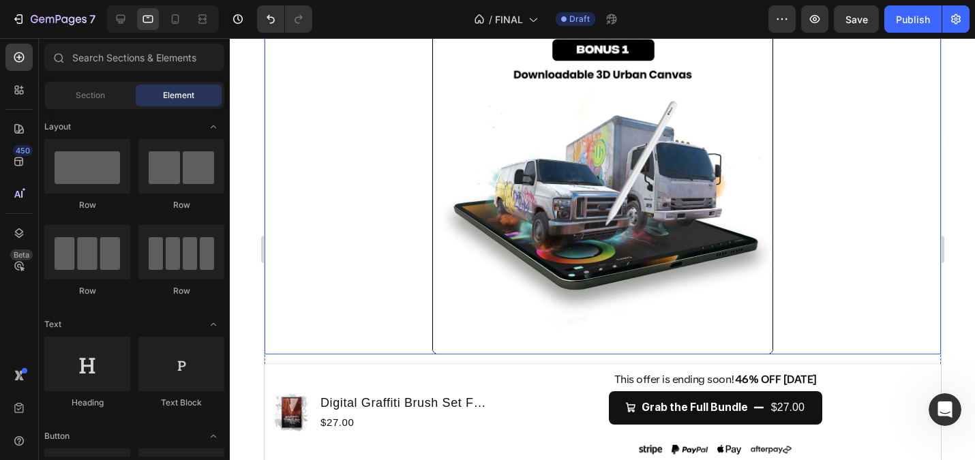
scroll to position [3150, 0]
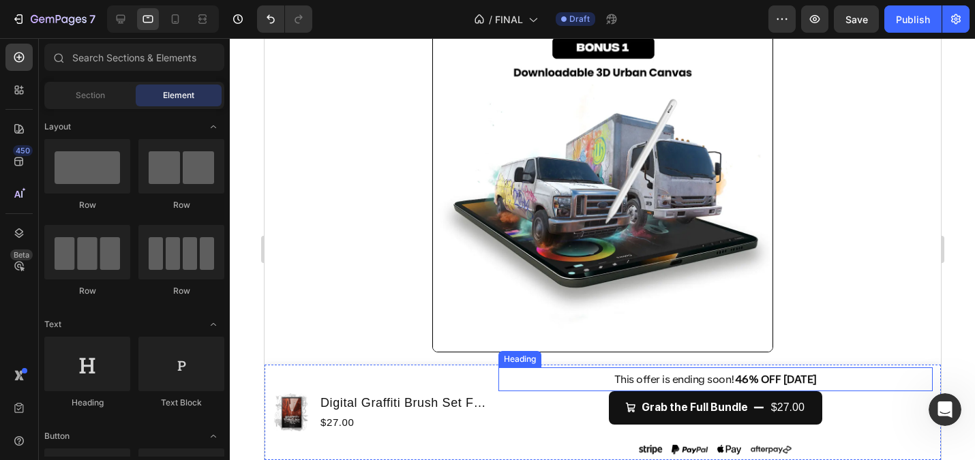
click at [650, 376] on span "This offer is ending soon! 46% OFF Today" at bounding box center [715, 379] width 202 height 14
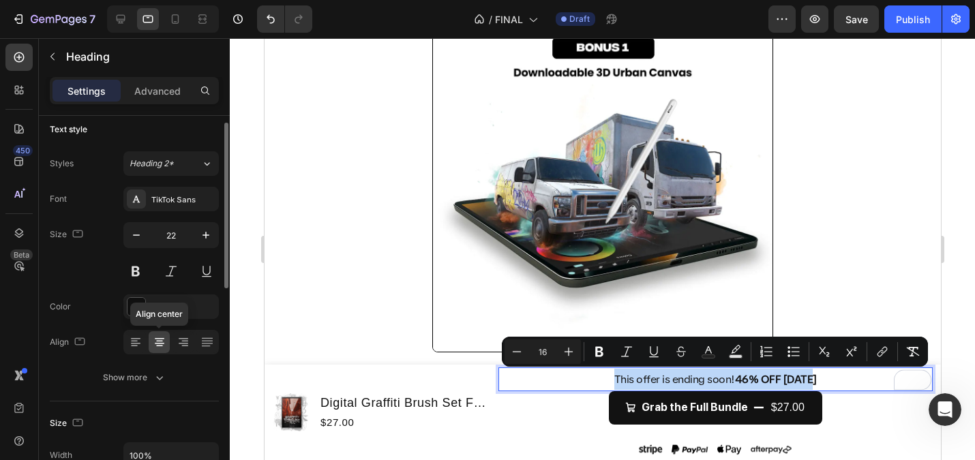
scroll to position [12, 0]
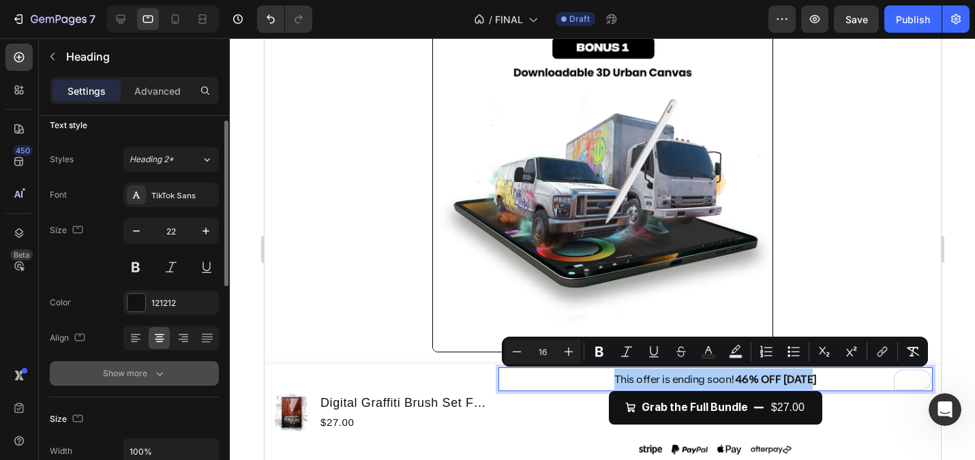
click at [159, 374] on icon "button" at bounding box center [160, 374] width 14 height 14
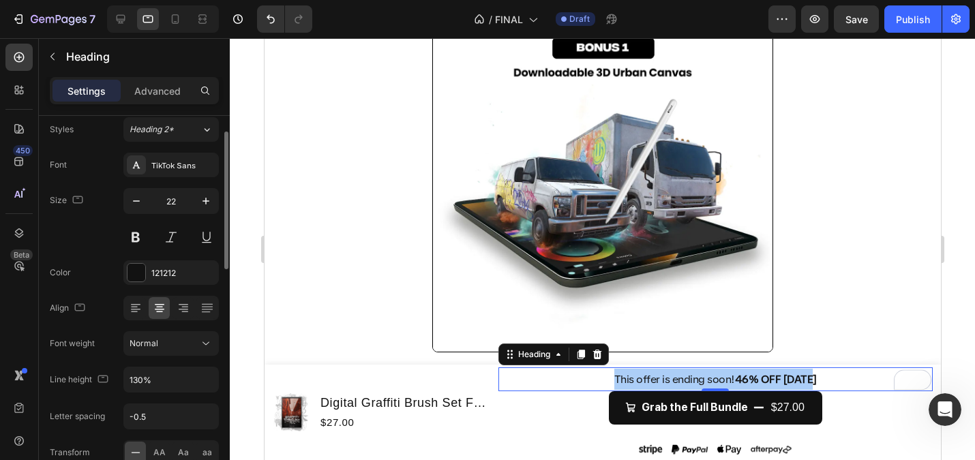
scroll to position [43, 0]
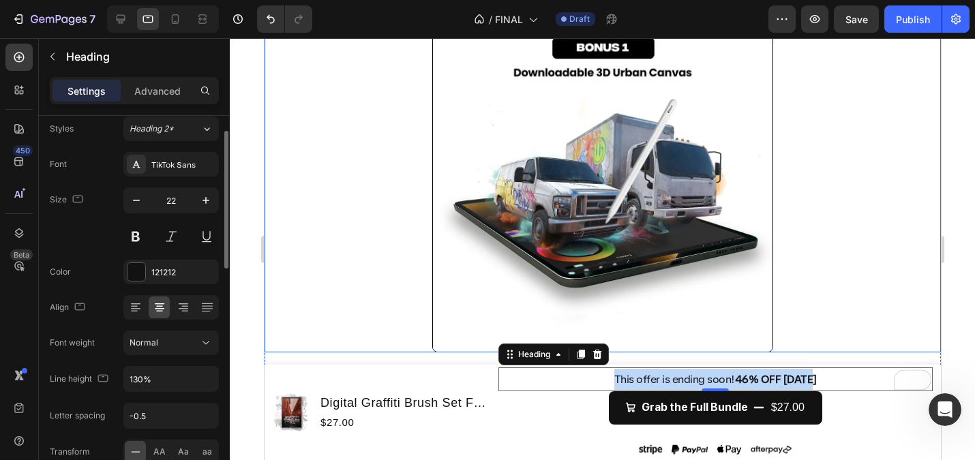
click at [324, 307] on div at bounding box center [602, 182] width 676 height 341
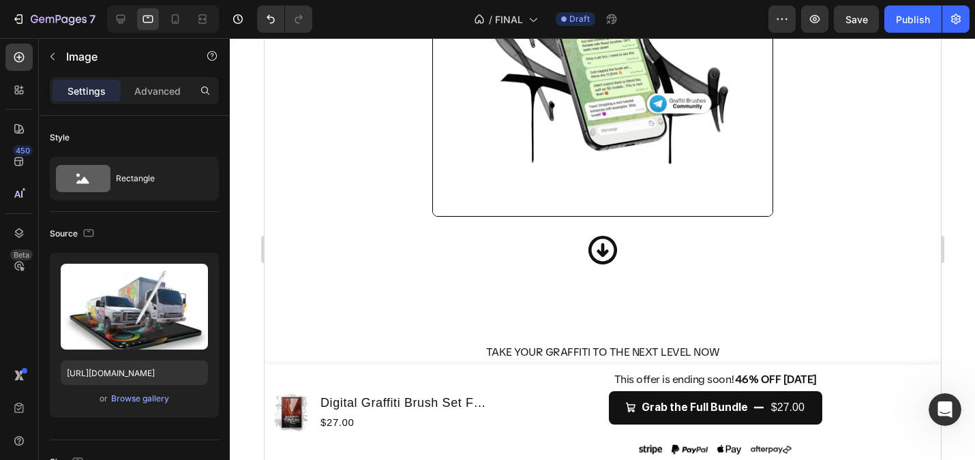
scroll to position [4039, 0]
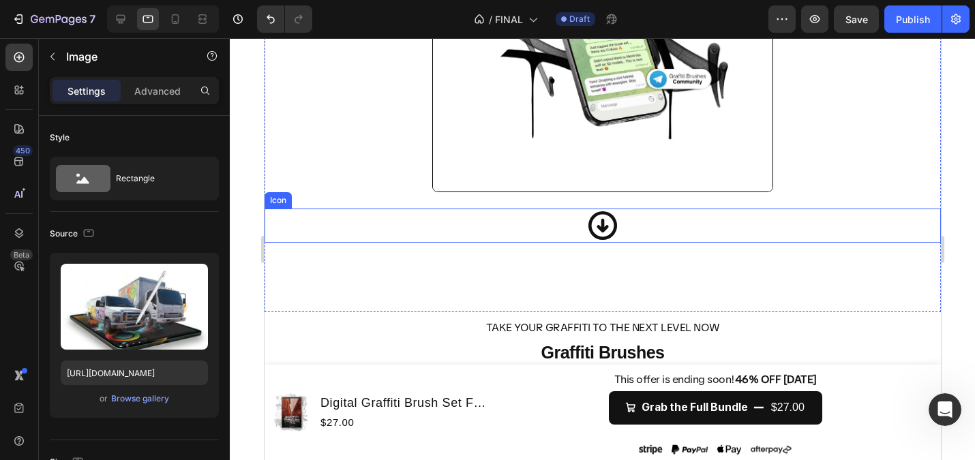
click at [613, 240] on icon at bounding box center [602, 226] width 34 height 34
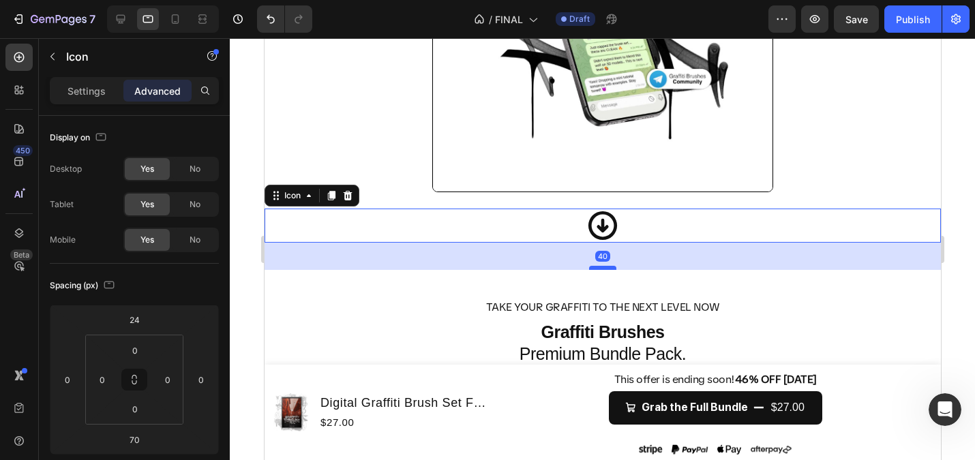
drag, startPoint x: 601, startPoint y: 288, endPoint x: 598, endPoint y: 267, distance: 20.7
click at [598, 267] on div at bounding box center [601, 268] width 27 height 4
type input "40"
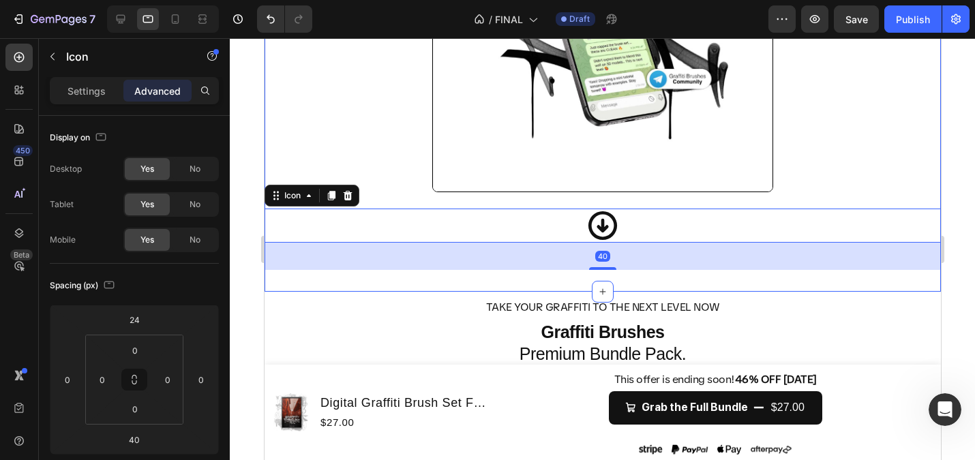
scroll to position [3934, 0]
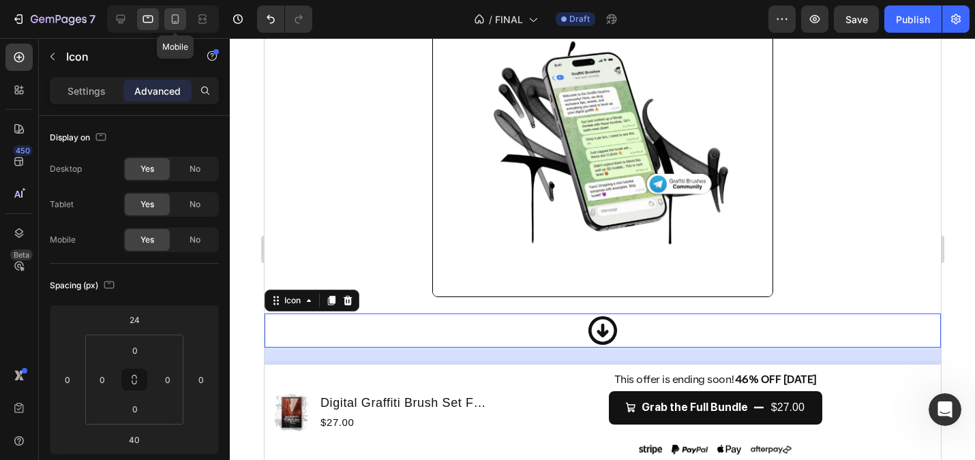
drag, startPoint x: 180, startPoint y: 16, endPoint x: 138, endPoint y: 153, distance: 143.4
click at [180, 16] on icon at bounding box center [175, 19] width 14 height 14
type input "0"
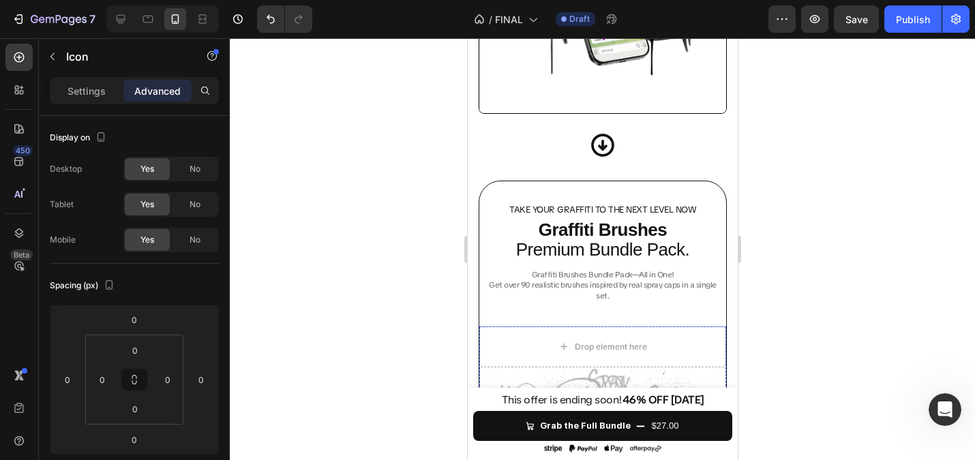
scroll to position [3636, 0]
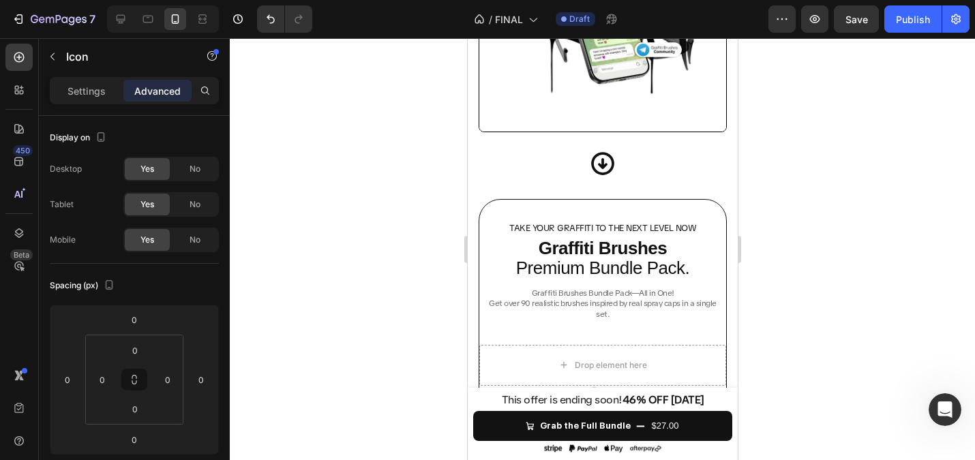
click at [382, 117] on div at bounding box center [602, 249] width 745 height 422
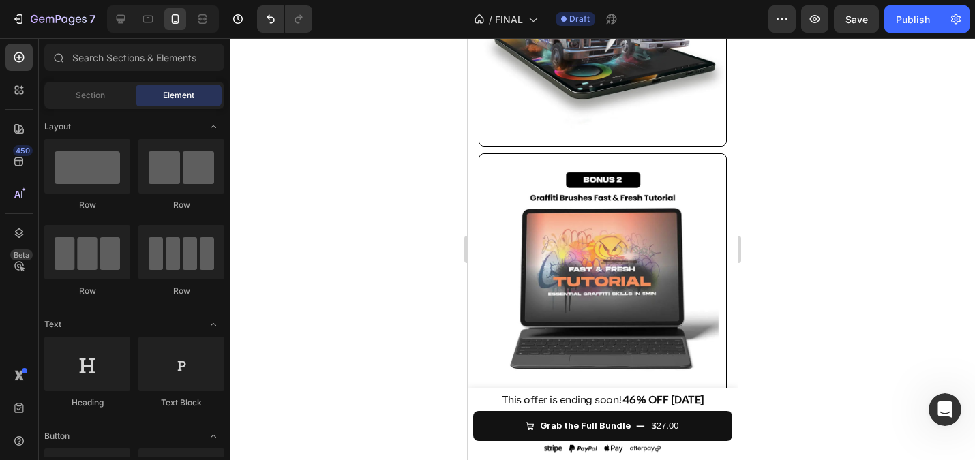
scroll to position [2869, 0]
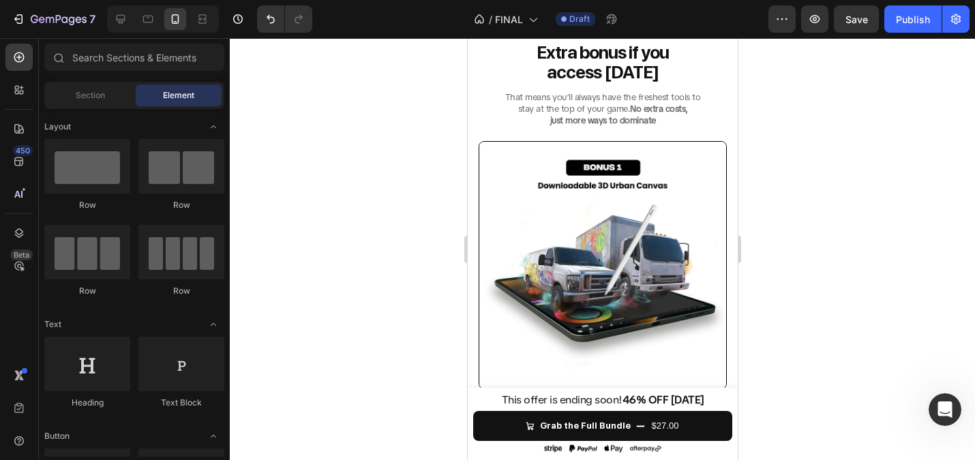
click at [557, 401] on span "This offer is ending soon! 46% OFF Today" at bounding box center [602, 400] width 202 height 14
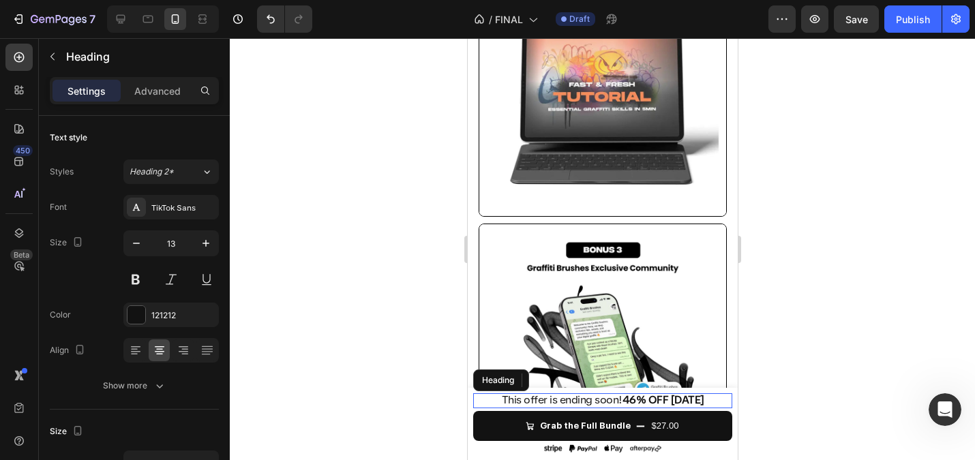
scroll to position [1624, 0]
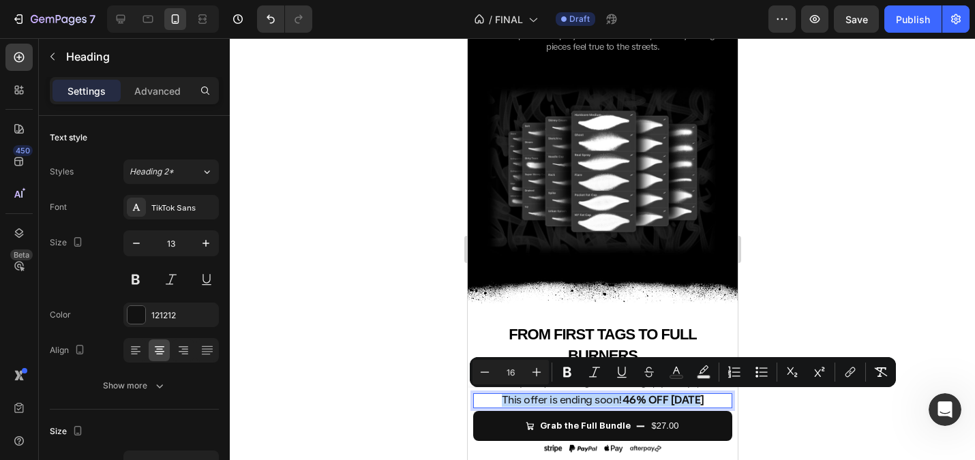
click at [552, 400] on span "This offer is ending soon! 46% OFF Today" at bounding box center [602, 400] width 202 height 14
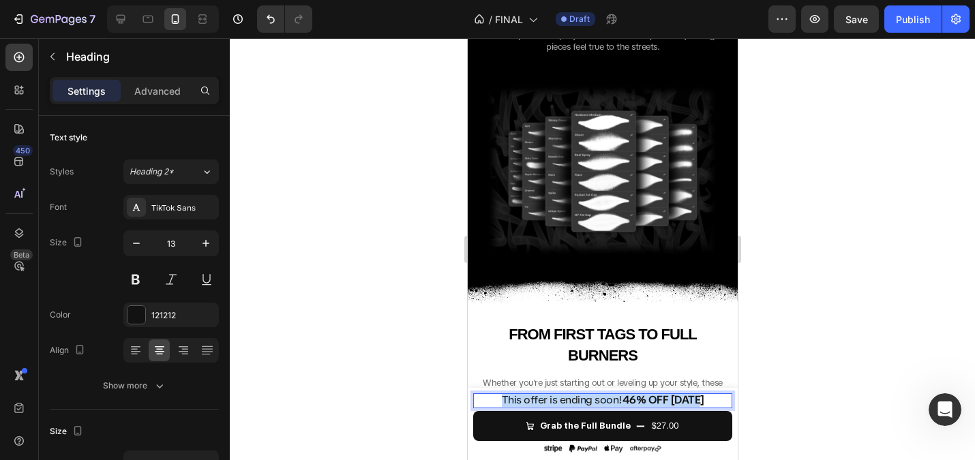
click at [552, 400] on span "This offer is ending soon! 46% OFF Today" at bounding box center [602, 400] width 202 height 14
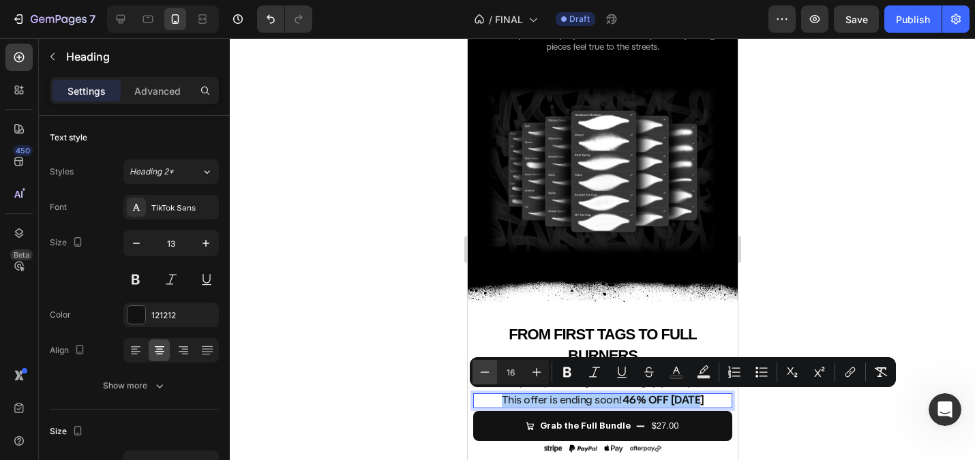
click at [487, 372] on icon "Editor contextual toolbar" at bounding box center [485, 372] width 9 height 1
click at [490, 371] on icon "Editor contextual toolbar" at bounding box center [485, 372] width 14 height 14
type input "13"
click at [370, 315] on div at bounding box center [602, 249] width 745 height 422
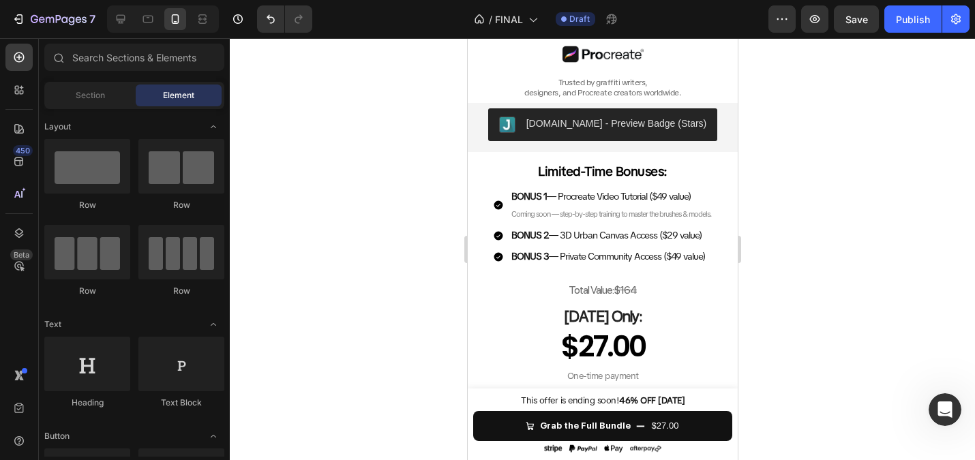
scroll to position [0, 0]
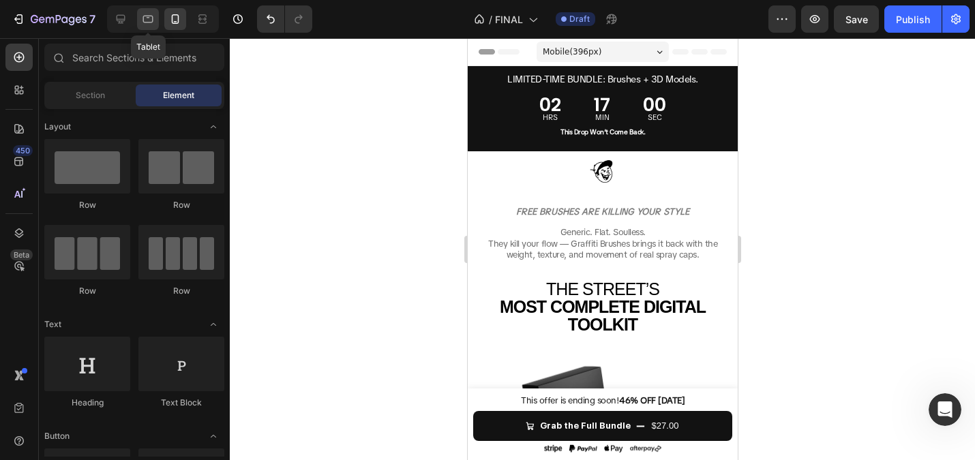
drag, startPoint x: 141, startPoint y: 10, endPoint x: 54, endPoint y: 34, distance: 90.6
click at [141, 10] on div at bounding box center [148, 19] width 22 height 22
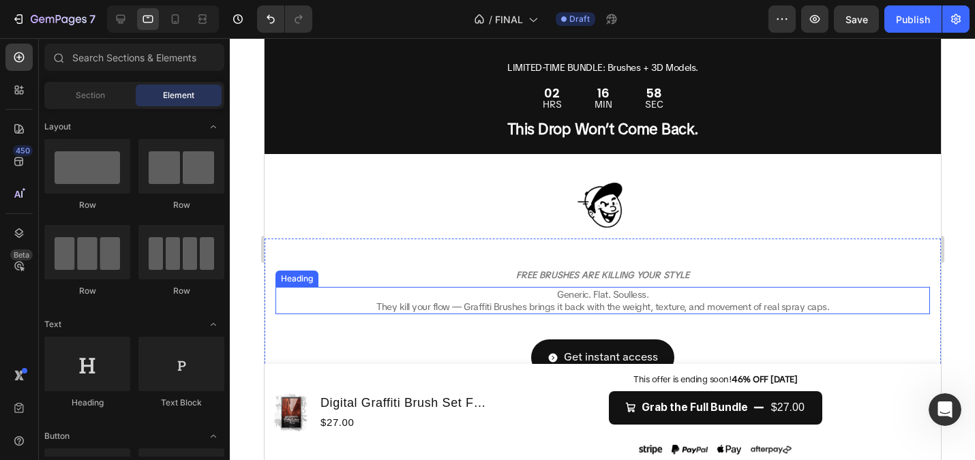
scroll to position [37, 0]
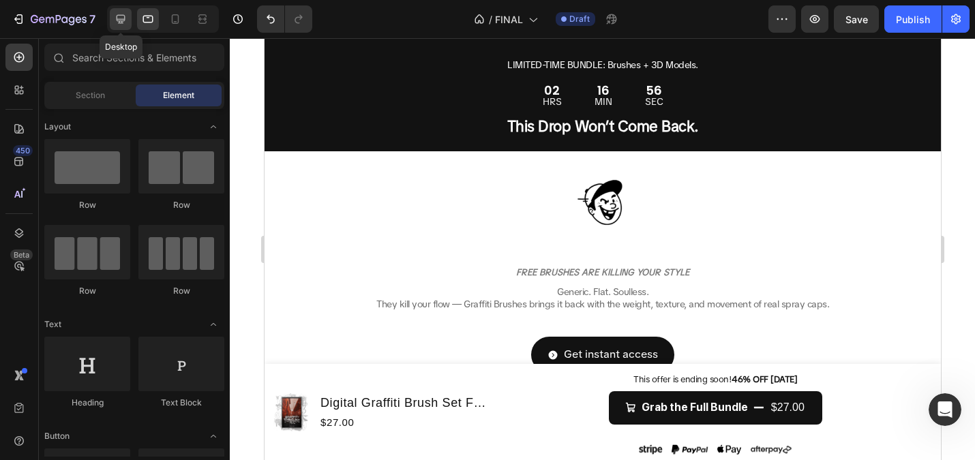
click at [115, 27] on div at bounding box center [121, 19] width 22 height 22
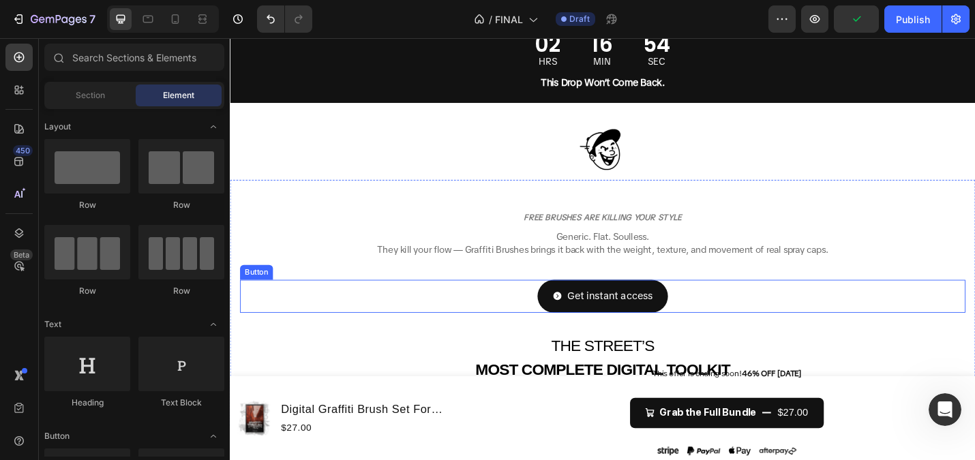
scroll to position [138, 0]
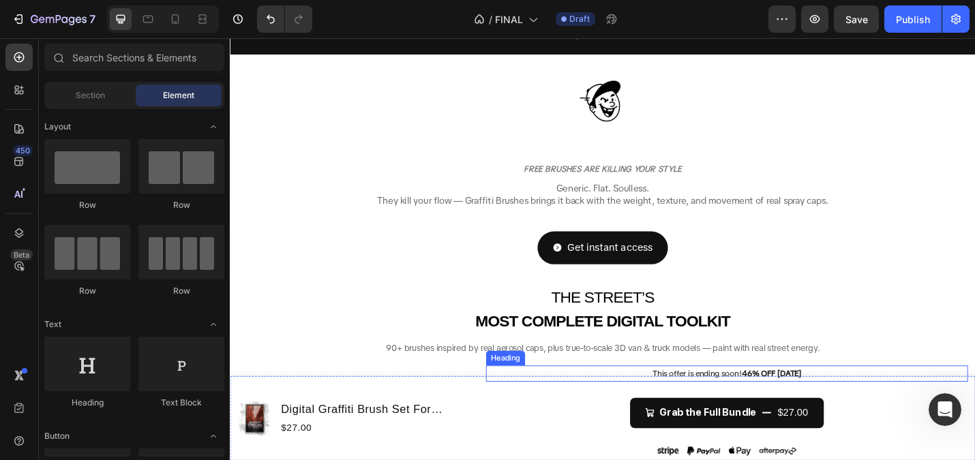
click at [753, 405] on span "This offer is ending soon! 46% OFF Today" at bounding box center [775, 406] width 164 height 12
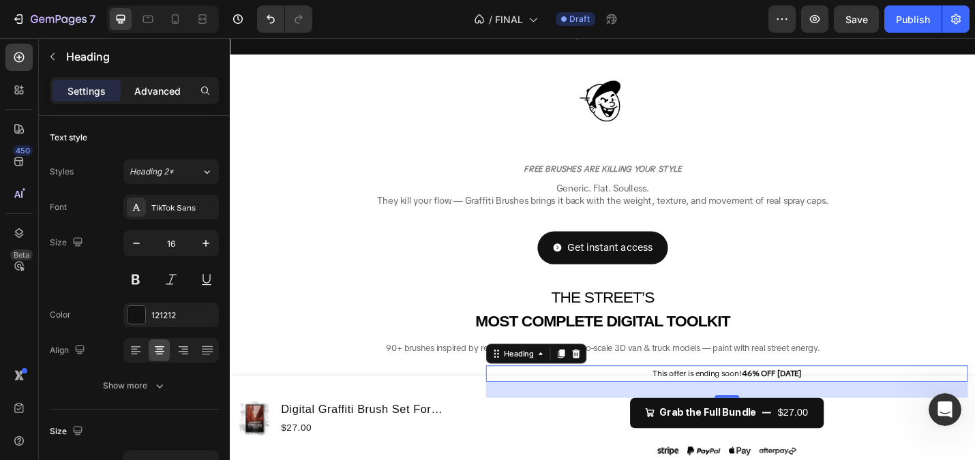
click at [162, 88] on p "Advanced" at bounding box center [157, 91] width 46 height 14
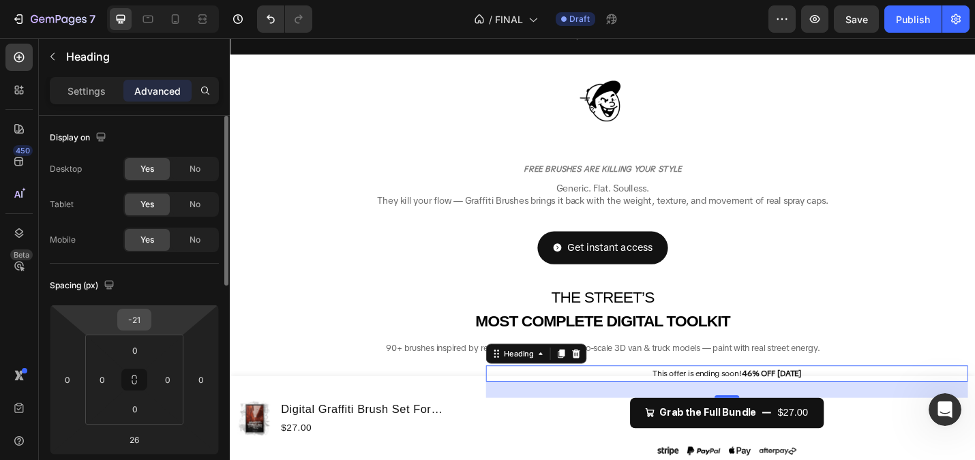
click at [143, 328] on input "-21" at bounding box center [134, 320] width 27 height 20
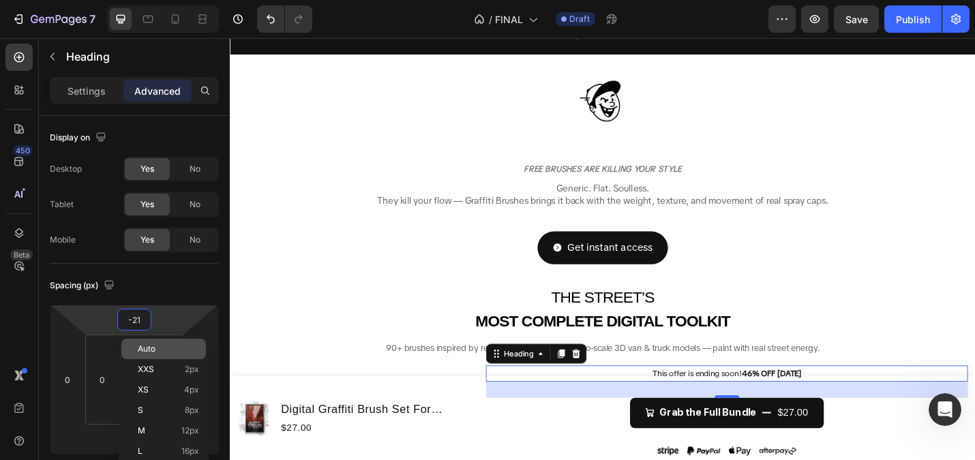
click at [153, 355] on div "Auto" at bounding box center [163, 349] width 85 height 20
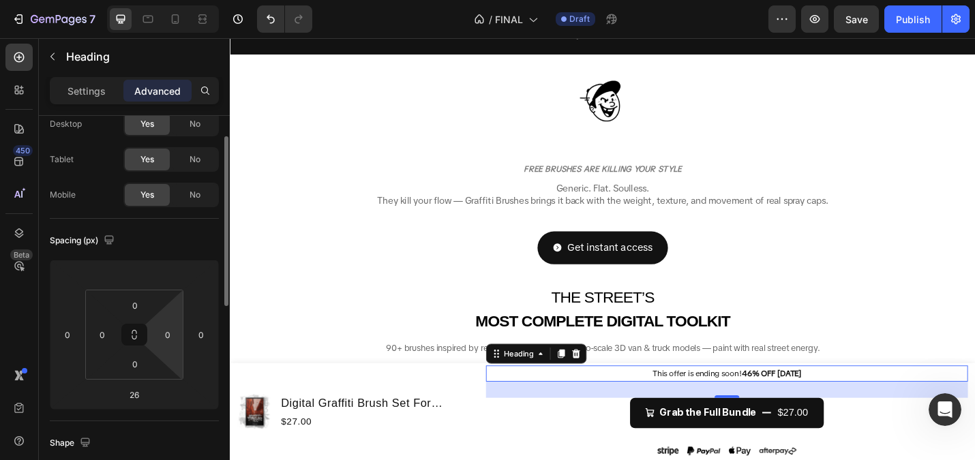
scroll to position [61, 0]
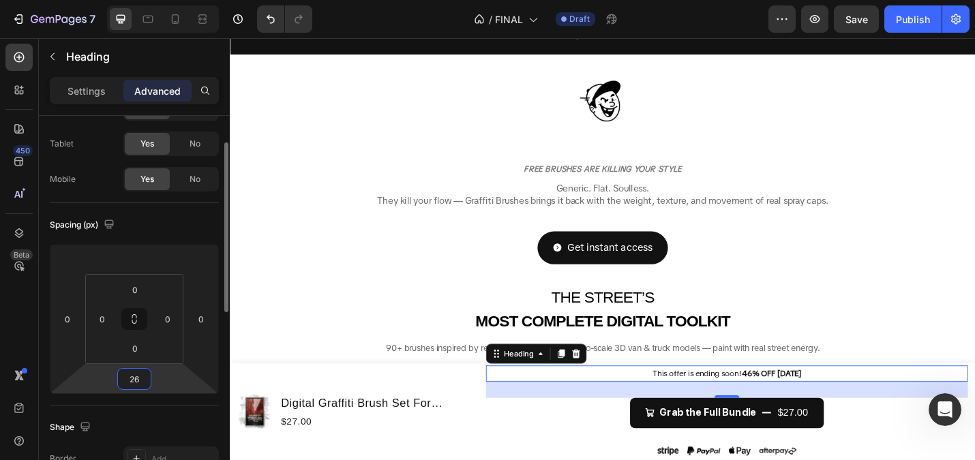
click at [127, 383] on input "26" at bounding box center [134, 379] width 27 height 20
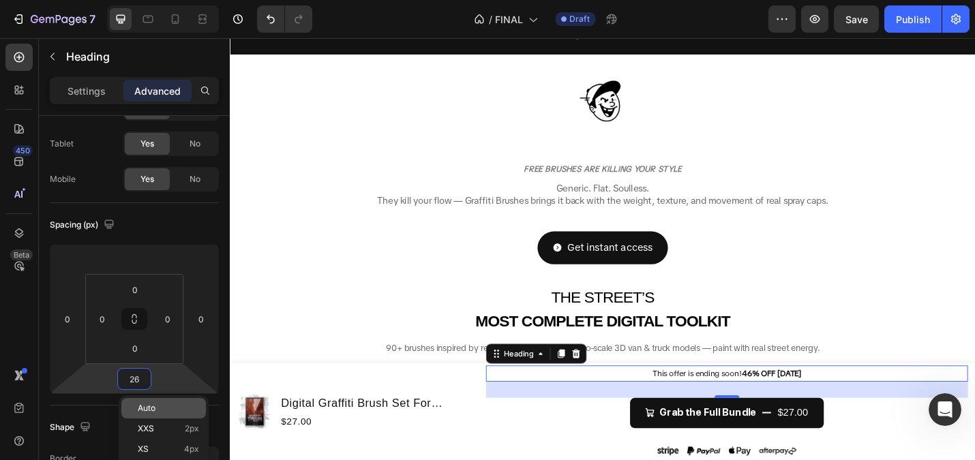
click at [157, 408] on p "Auto" at bounding box center [168, 409] width 61 height 10
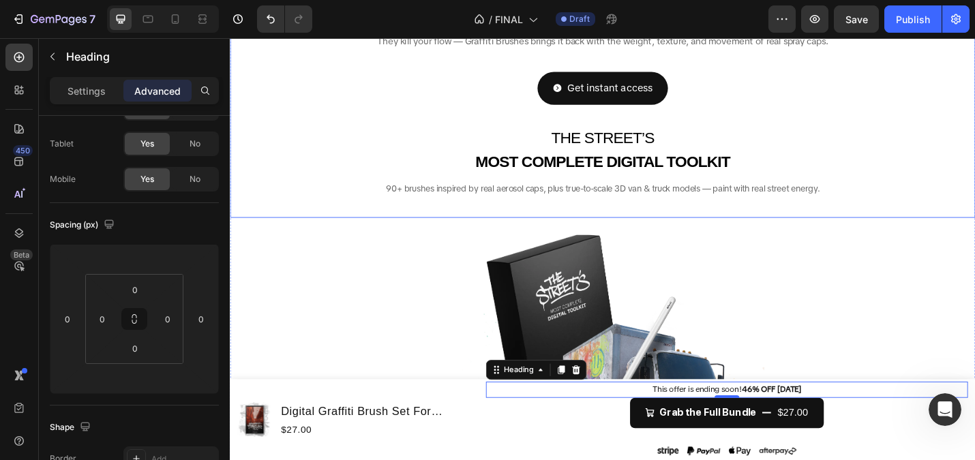
scroll to position [382, 0]
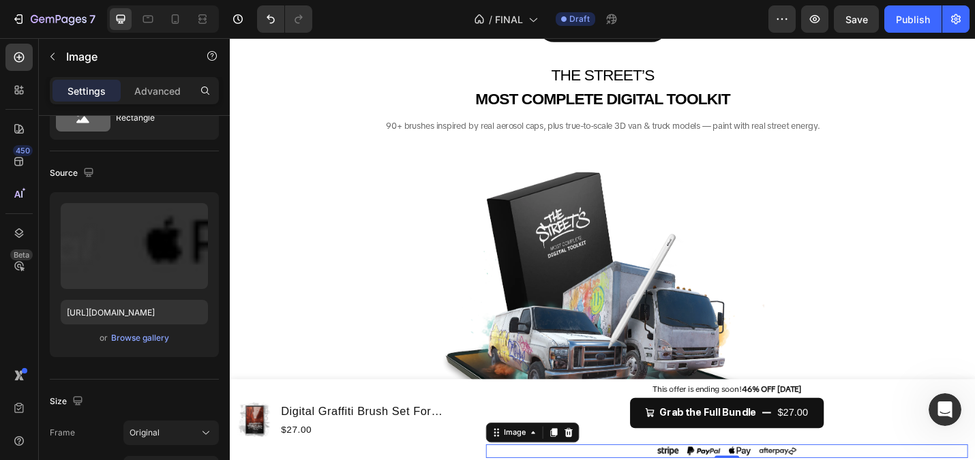
scroll to position [0, 0]
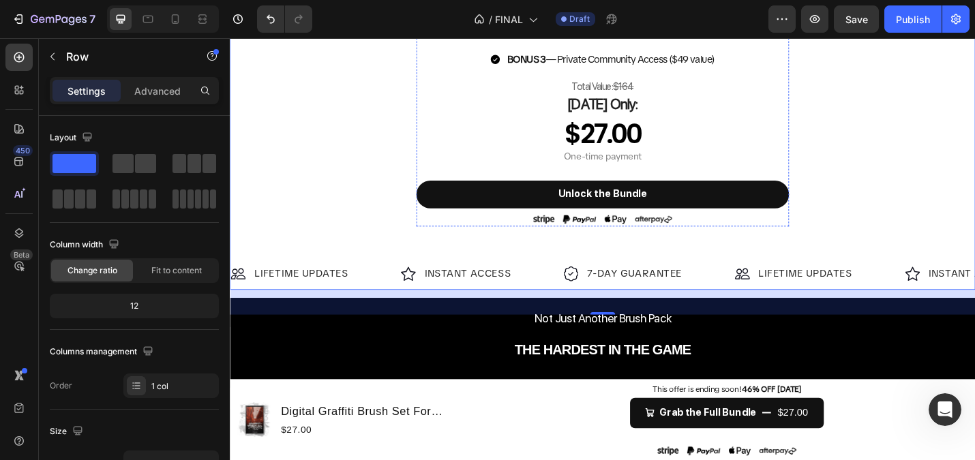
scroll to position [1108, 0]
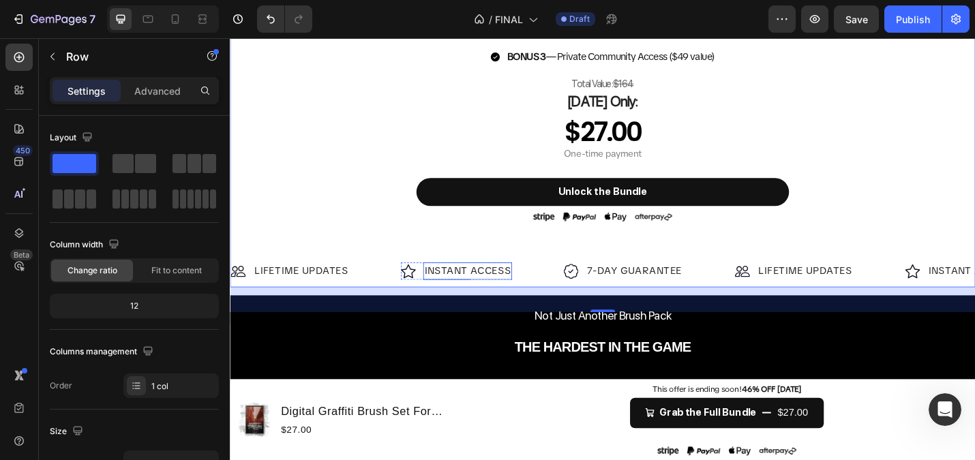
click at [470, 297] on p "INSTANT ACCESS" at bounding box center [490, 294] width 95 height 16
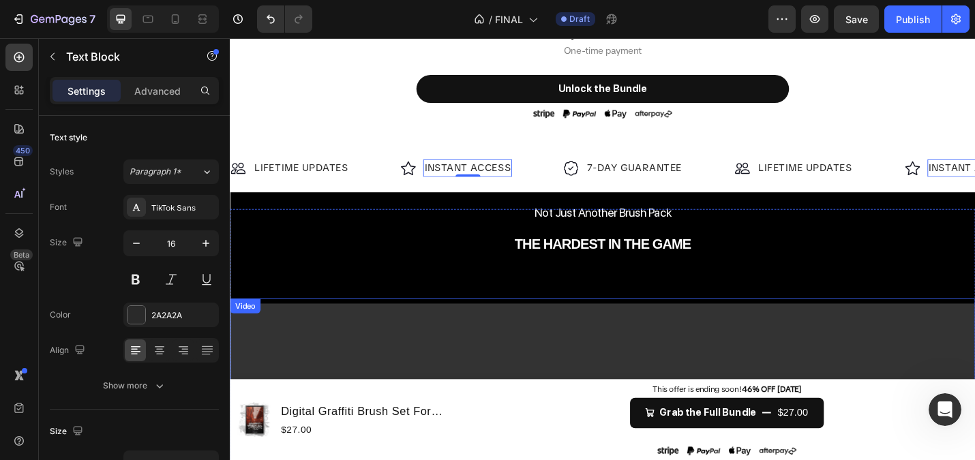
scroll to position [1243, 0]
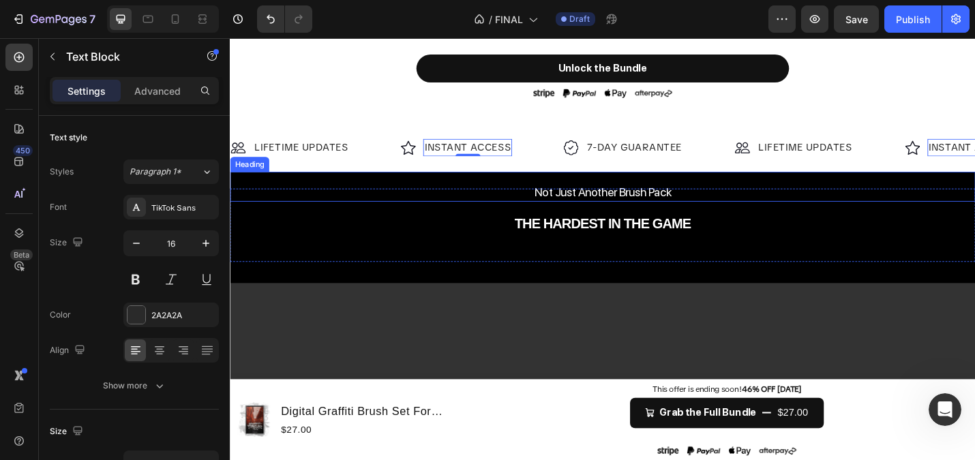
click at [601, 207] on span "Not Just Another Brush Pack" at bounding box center [639, 207] width 151 height 16
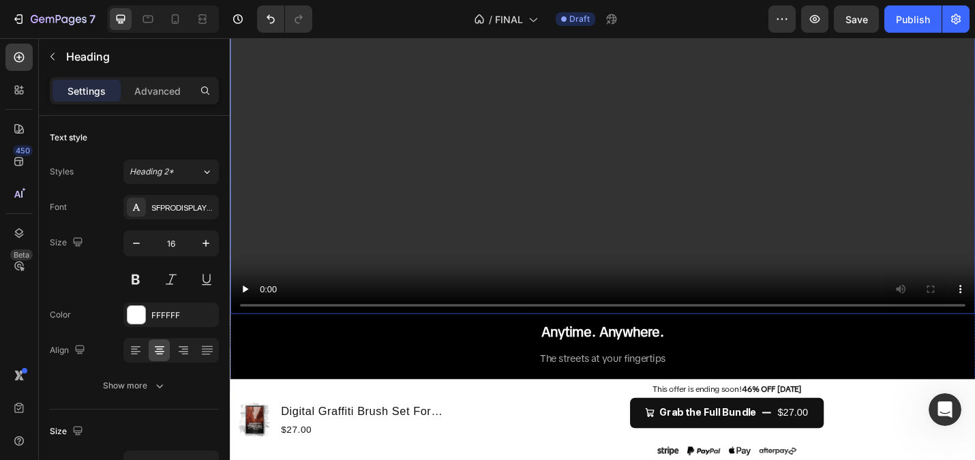
scroll to position [1760, 0]
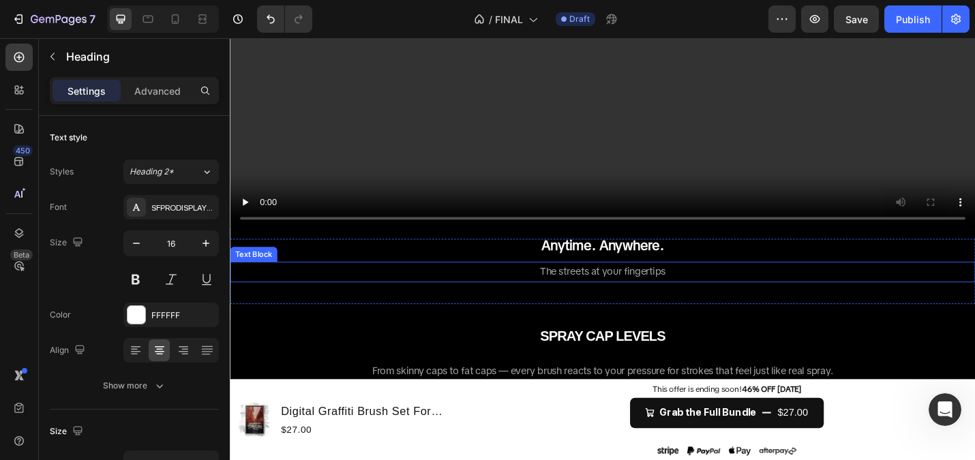
click at [592, 292] on span "The streets at your fingertips" at bounding box center [639, 294] width 138 height 14
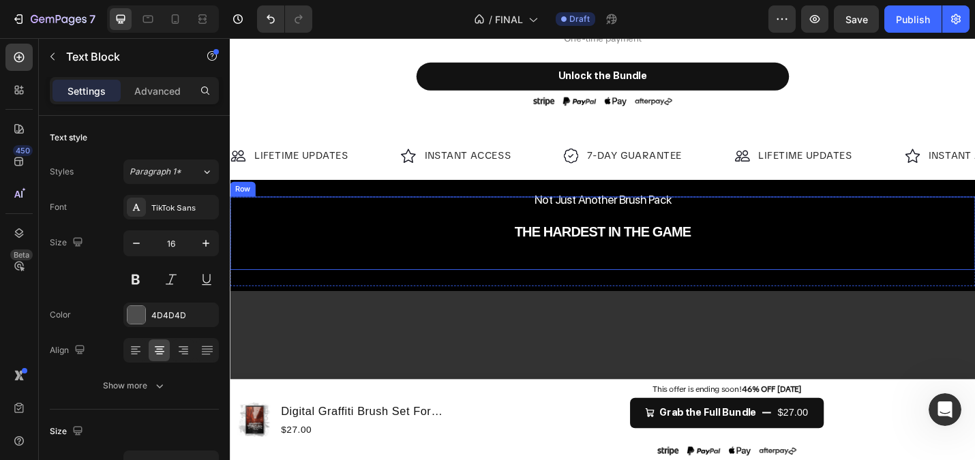
scroll to position [1190, 0]
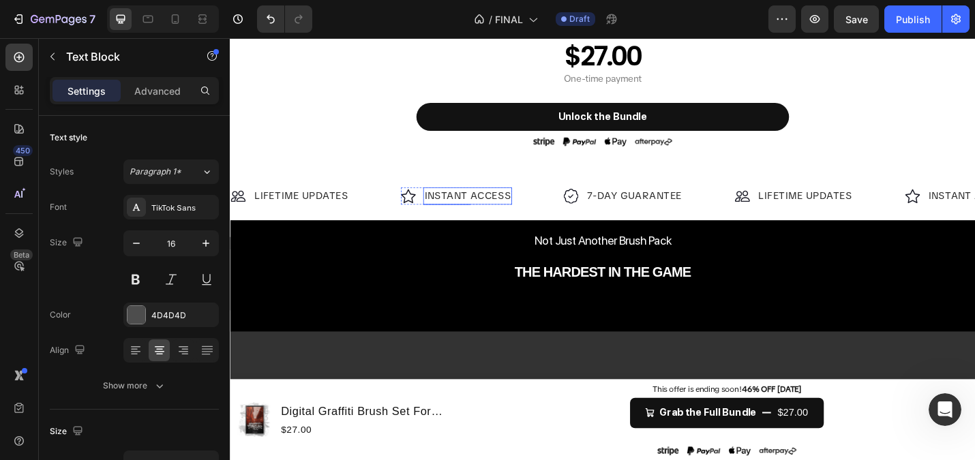
click at [483, 207] on p "INSTANT ACCESS" at bounding box center [490, 211] width 95 height 16
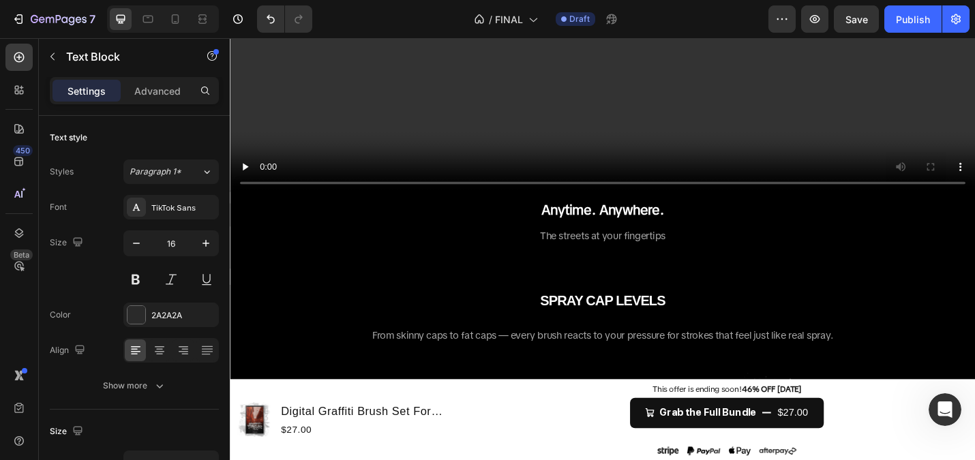
scroll to position [1923, 0]
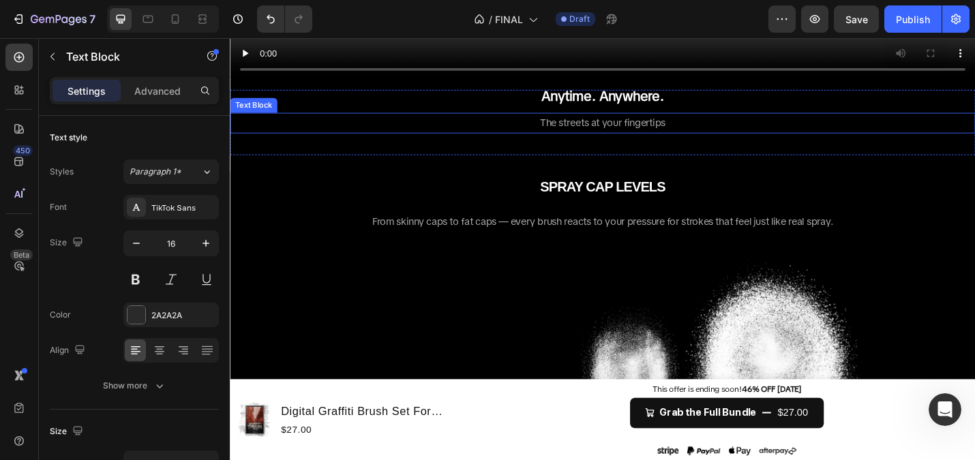
click at [608, 127] on span "The streets at your fingertips" at bounding box center [639, 130] width 138 height 14
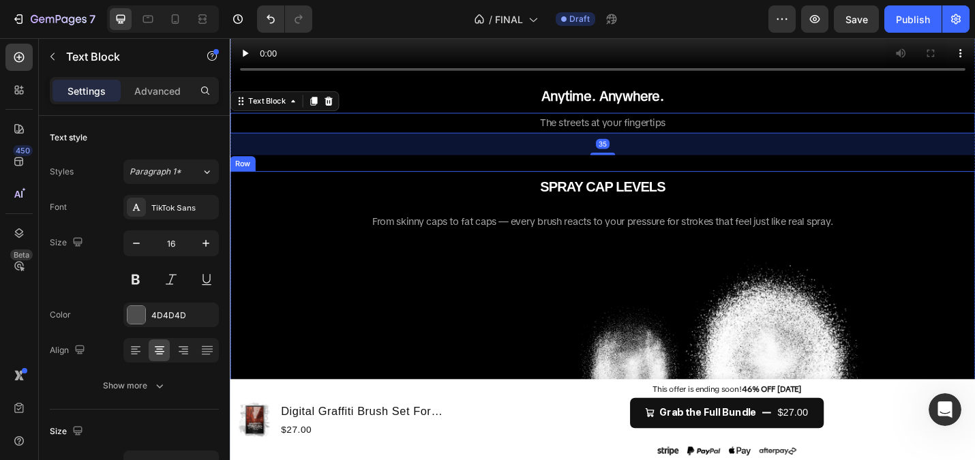
click at [569, 239] on span "From skinny caps to fat caps — every brush reacts to your pressure for strokes …" at bounding box center [639, 239] width 506 height 14
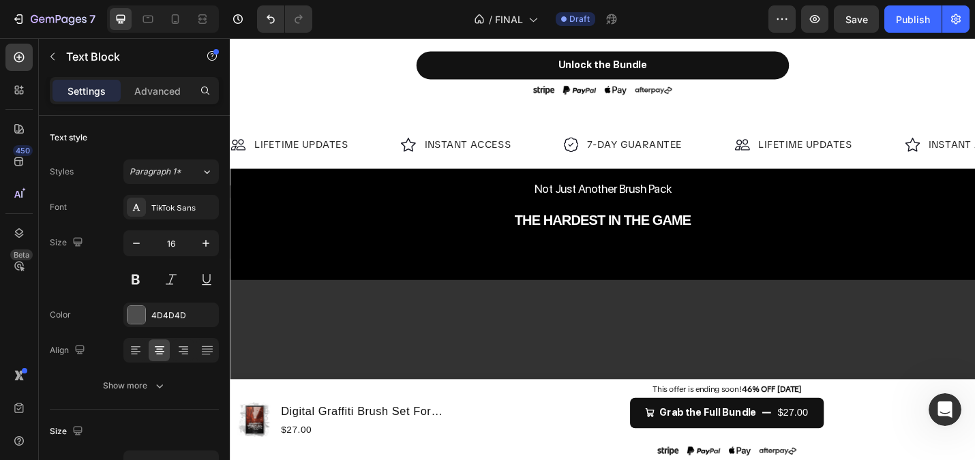
scroll to position [1237, 0]
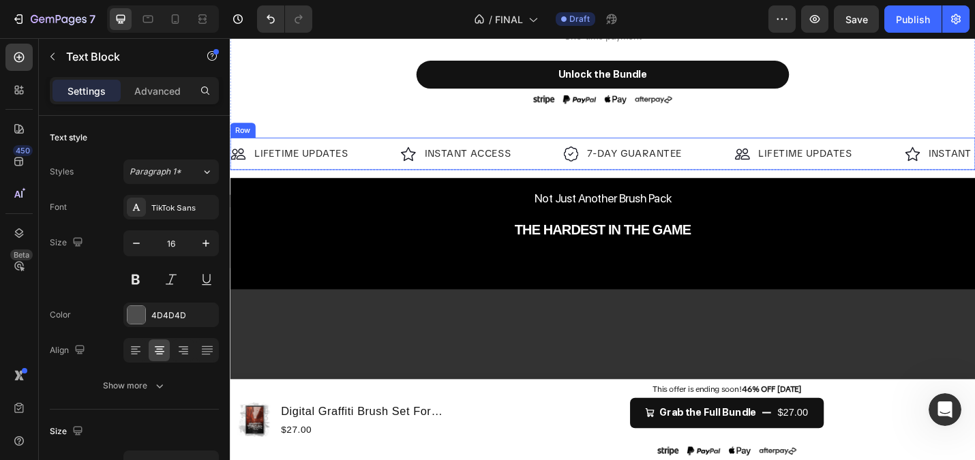
click at [530, 155] on div "INSTANT ACCESS" at bounding box center [490, 164] width 97 height 19
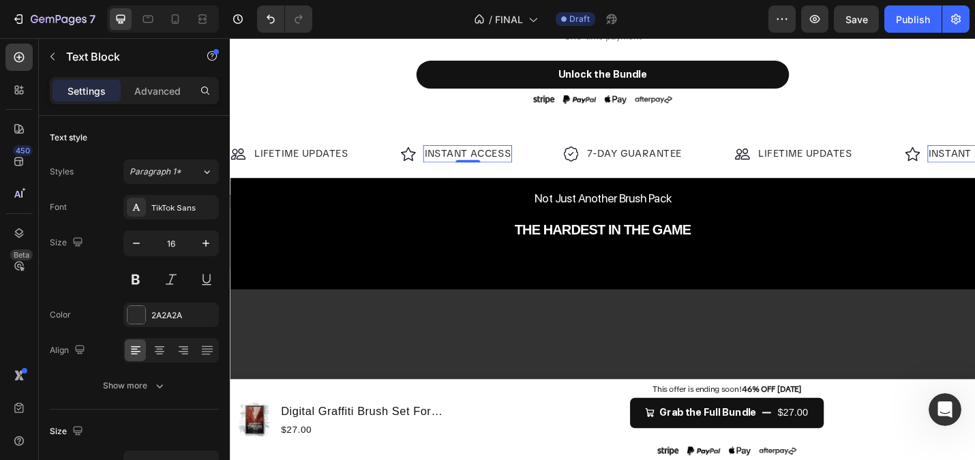
click at [532, 161] on p "INSTANT ACCESS" at bounding box center [490, 165] width 95 height 16
click at [479, 164] on p "INSTANT ACCESS" at bounding box center [490, 165] width 95 height 16
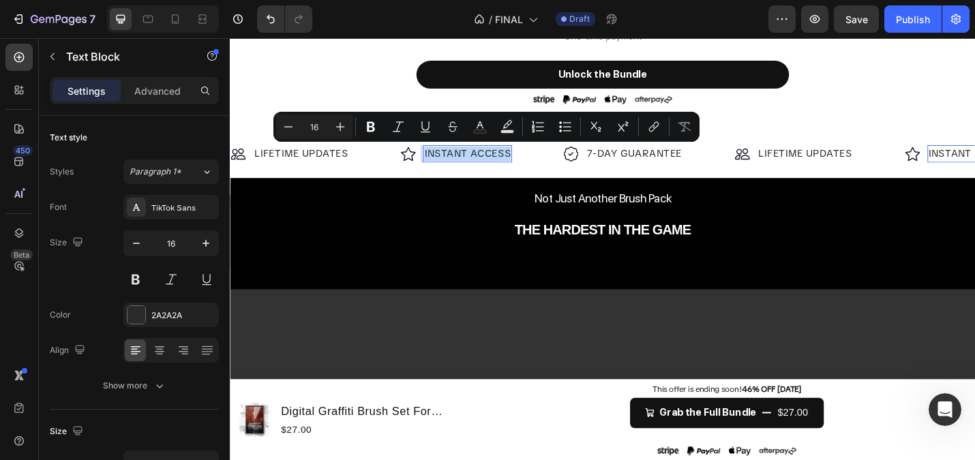
click at [479, 164] on p "INSTANT ACCESS" at bounding box center [490, 165] width 95 height 16
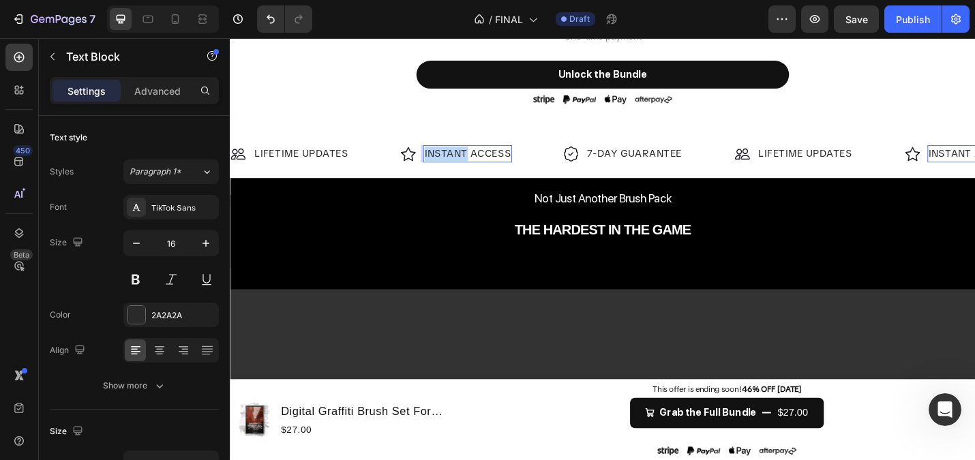
click at [479, 164] on p "INSTANT ACCESS" at bounding box center [490, 165] width 95 height 16
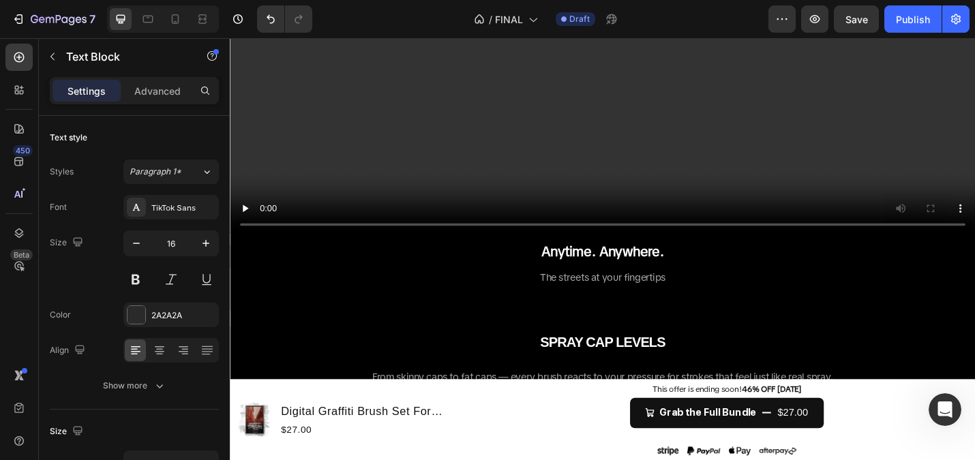
scroll to position [1754, 0]
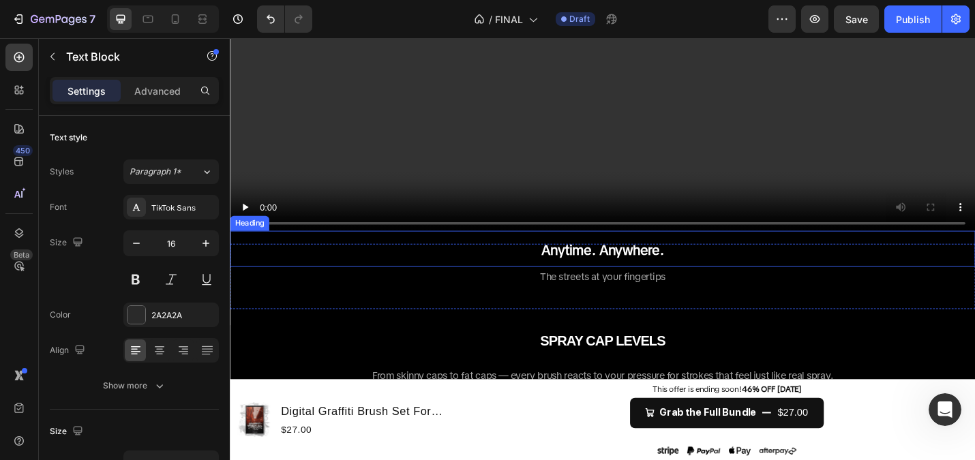
click at [616, 295] on span "The streets at your fingertips" at bounding box center [639, 299] width 138 height 14
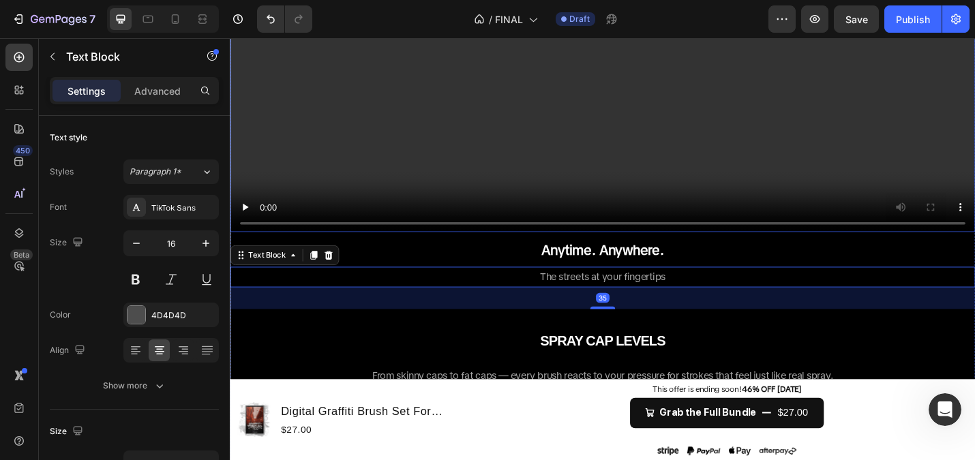
scroll to position [1192, 0]
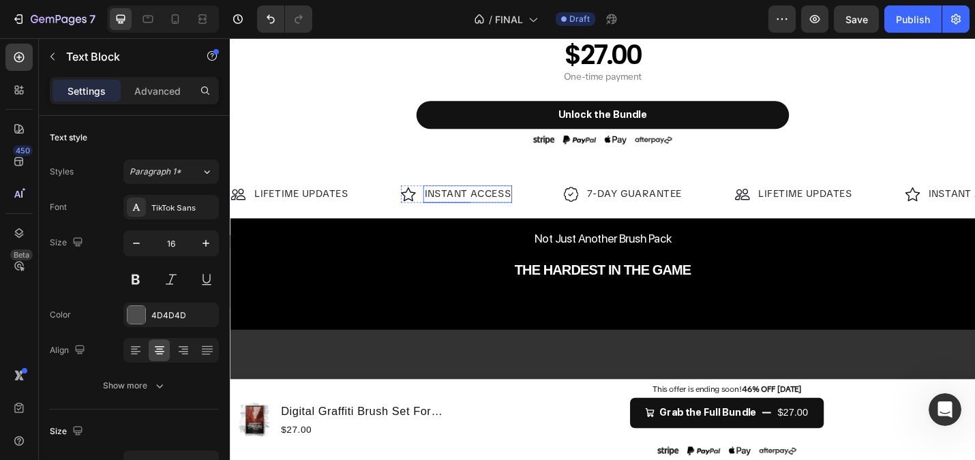
click at [499, 211] on p "INSTANT ACCESS" at bounding box center [490, 209] width 95 height 16
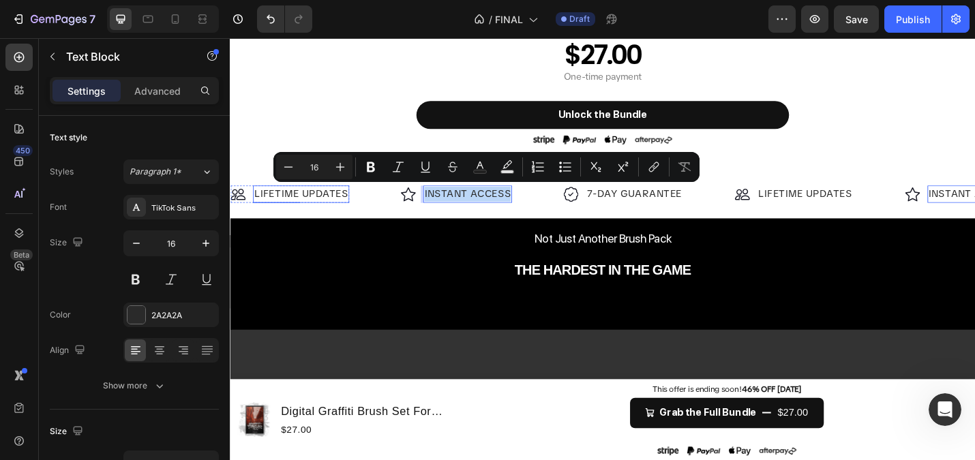
click at [341, 210] on p "LIFETIME UPDATES" at bounding box center [307, 209] width 103 height 16
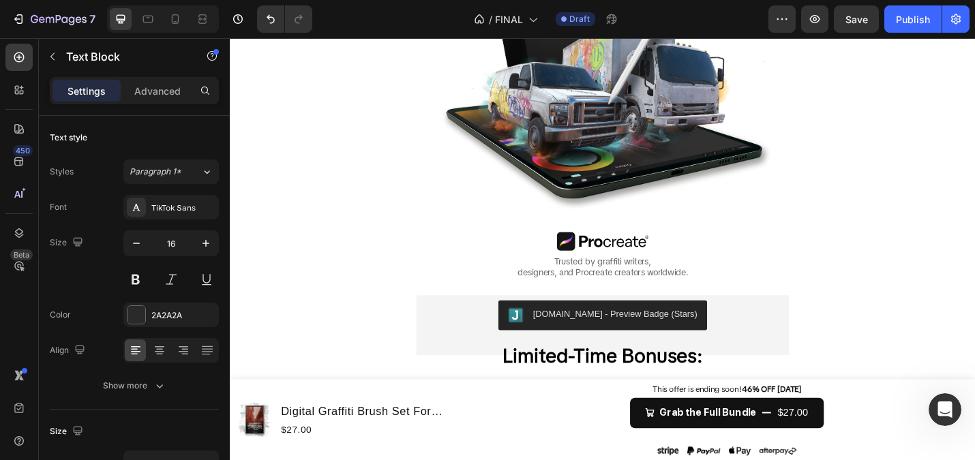
scroll to position [570, 0]
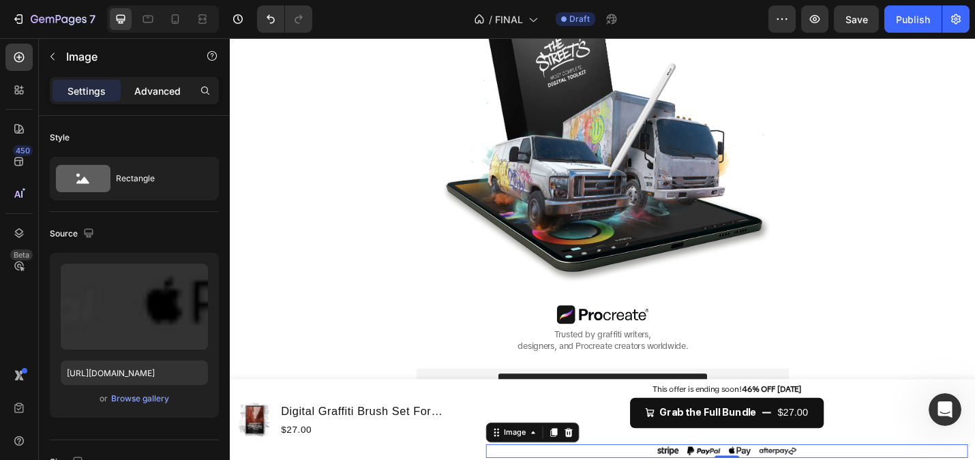
click at [160, 90] on p "Advanced" at bounding box center [157, 91] width 46 height 14
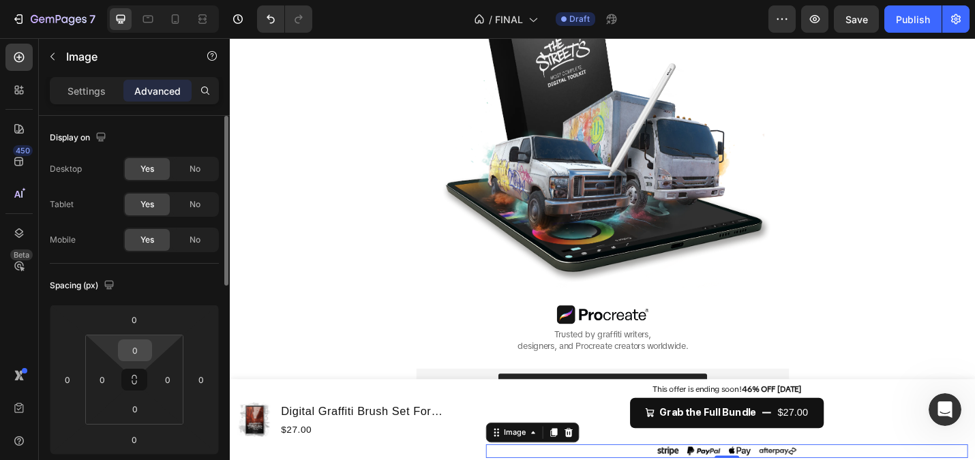
click at [138, 344] on input "0" at bounding box center [134, 350] width 27 height 20
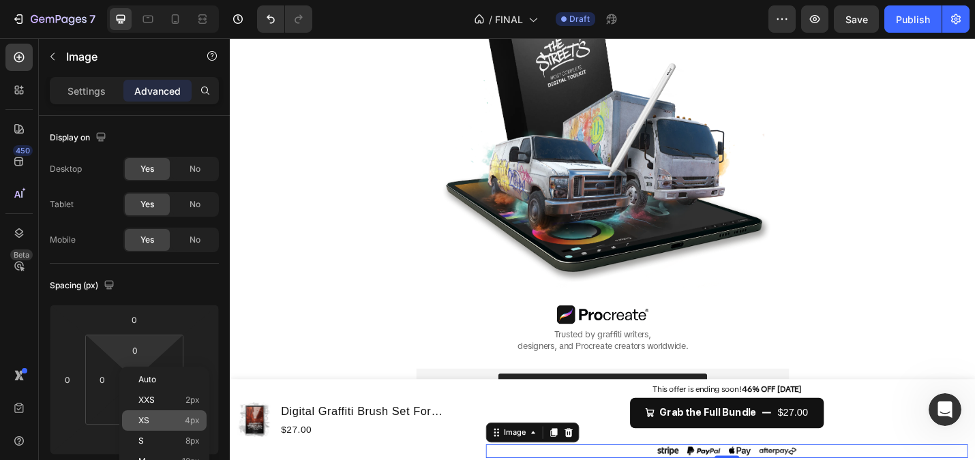
click at [154, 417] on p "XS 4px" at bounding box center [168, 421] width 61 height 10
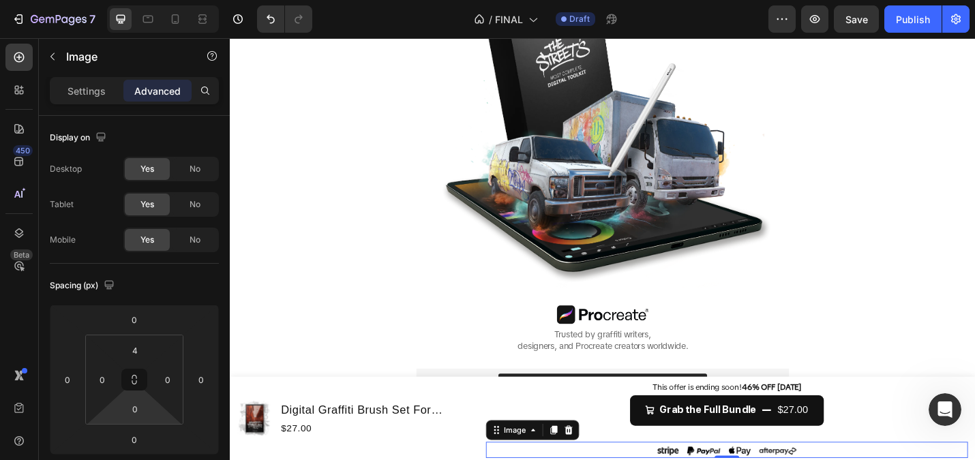
type input "0"
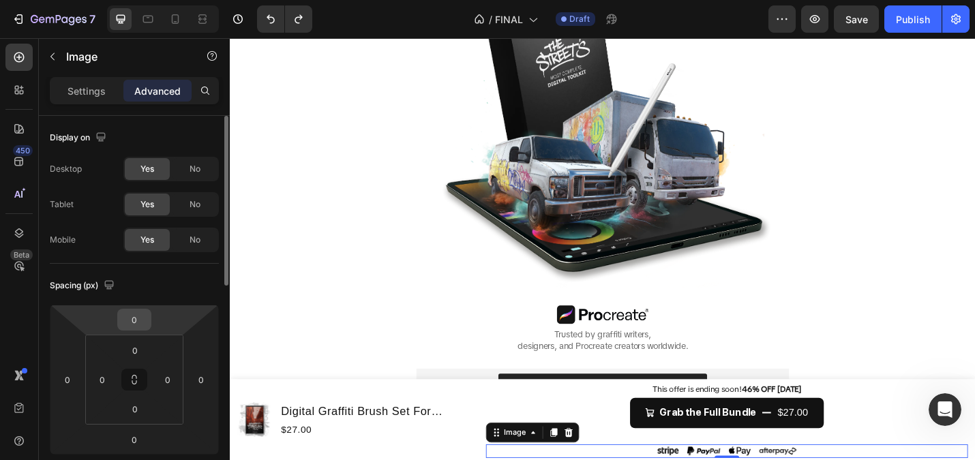
click at [139, 316] on input "0" at bounding box center [134, 320] width 27 height 20
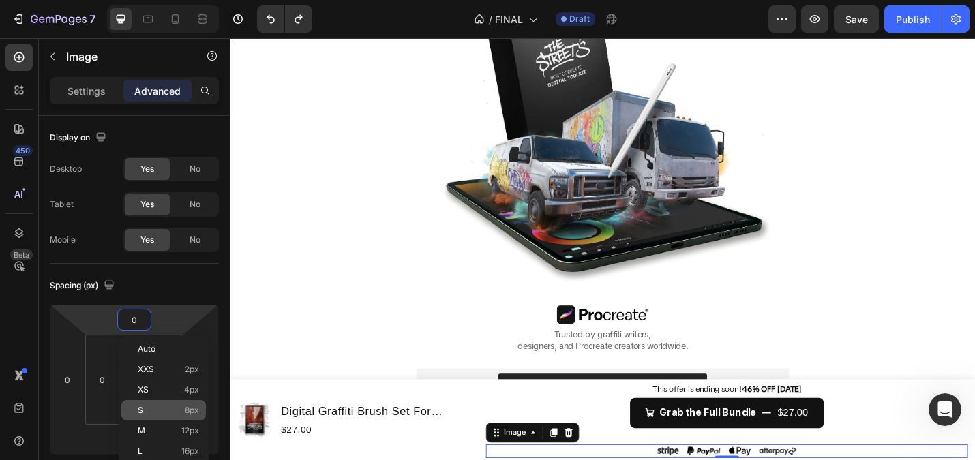
click at [166, 408] on p "S 8px" at bounding box center [168, 411] width 61 height 10
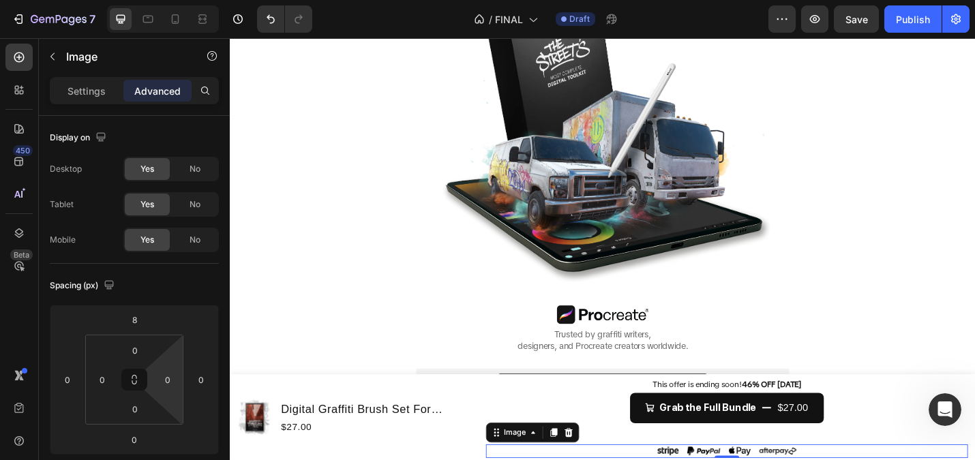
type input "0"
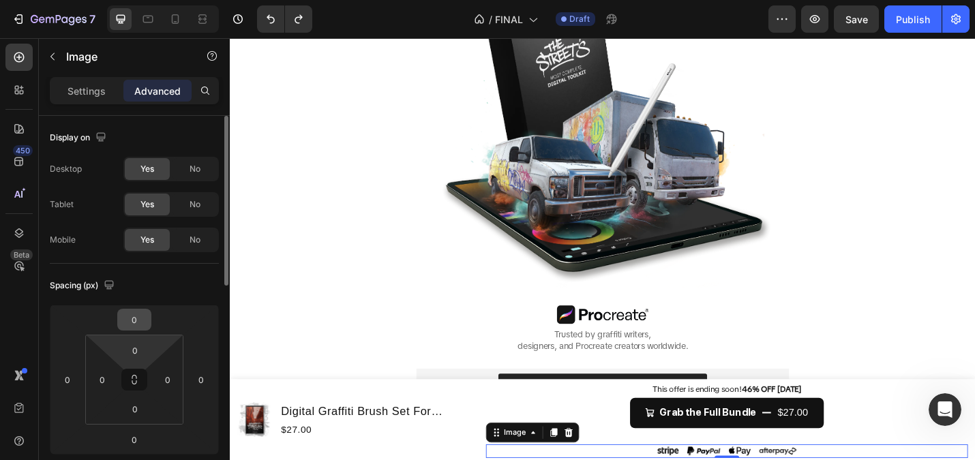
click at [135, 328] on input "0" at bounding box center [134, 320] width 27 height 20
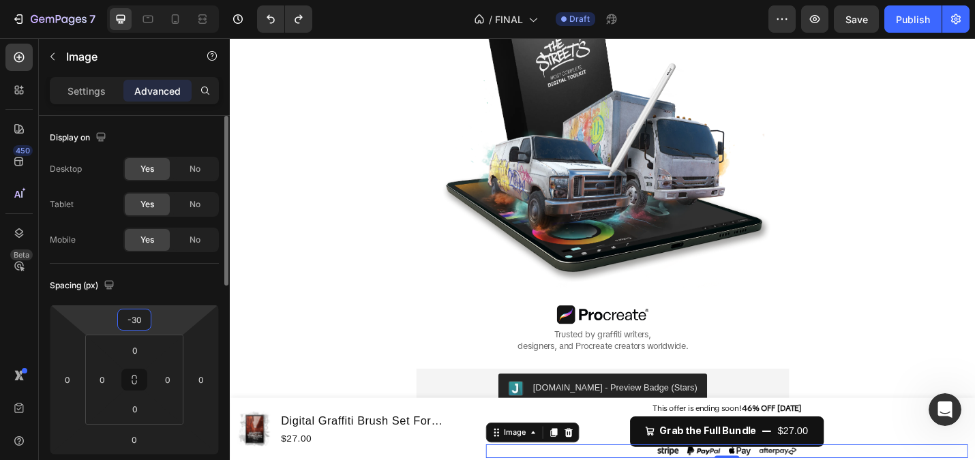
type input "-3"
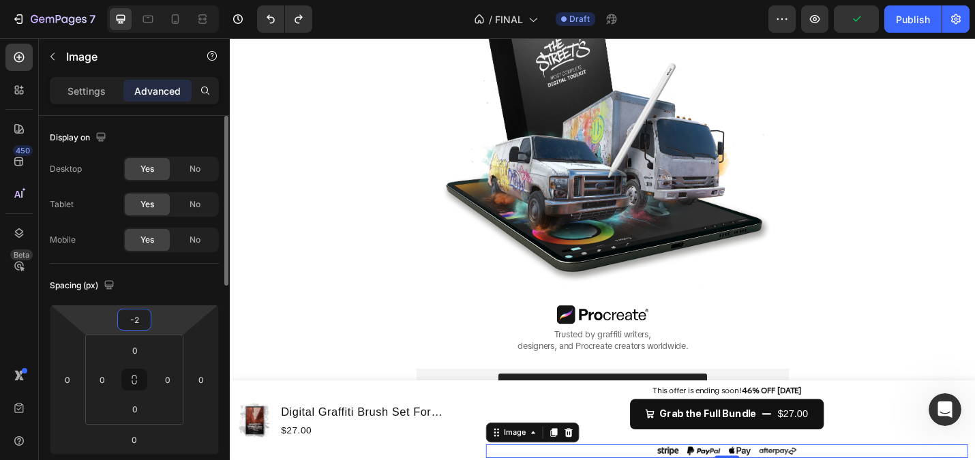
type input "-20"
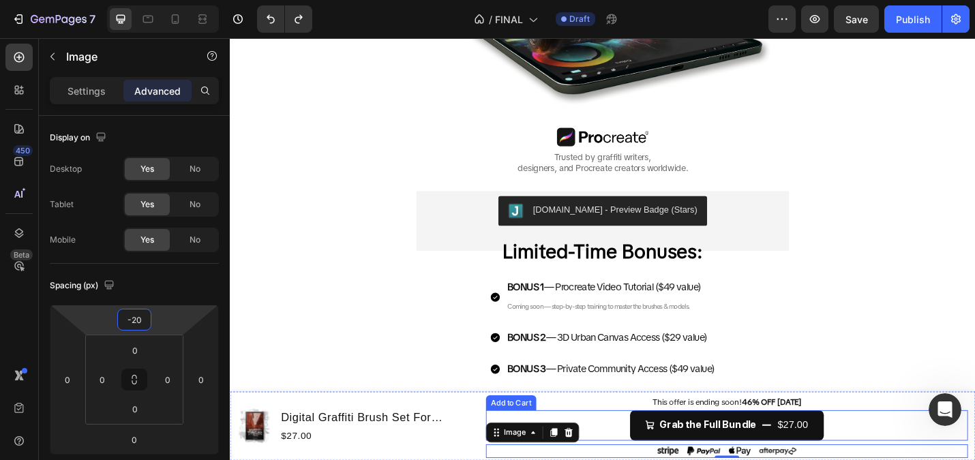
scroll to position [762, 0]
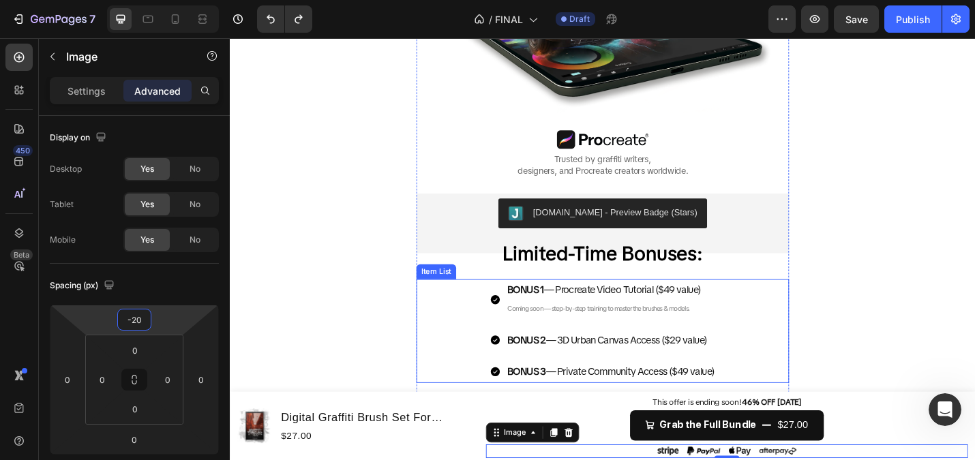
click at [405, 322] on div "FREE BRUSHES ARE KILLING YOUR STYLE Heading Generic. Flat. Soulless. They kill …" at bounding box center [639, 97] width 818 height 1119
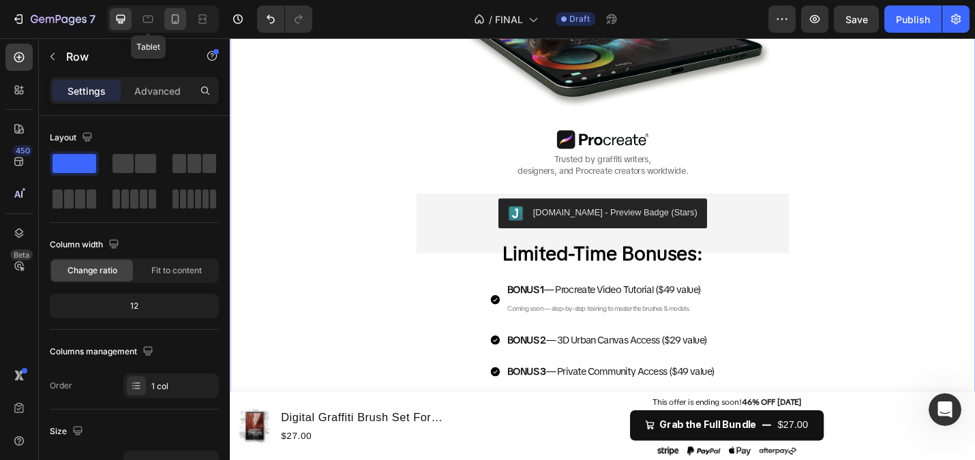
click at [143, 16] on icon at bounding box center [148, 19] width 10 height 7
type input "100%"
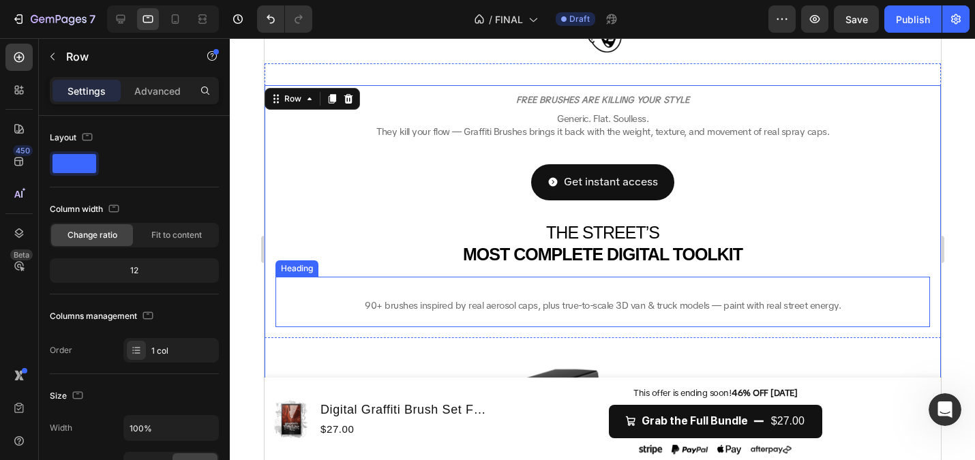
scroll to position [215, 0]
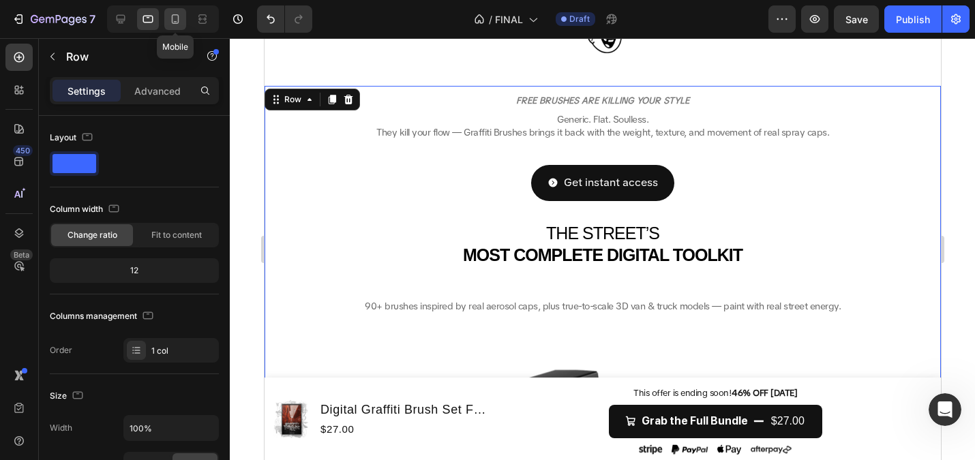
click at [175, 22] on icon at bounding box center [175, 19] width 14 height 14
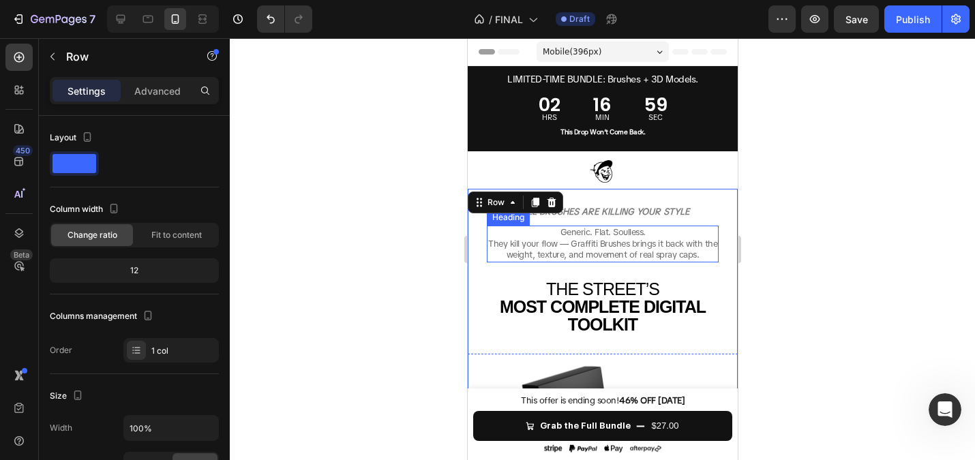
click at [371, 172] on div at bounding box center [602, 249] width 745 height 422
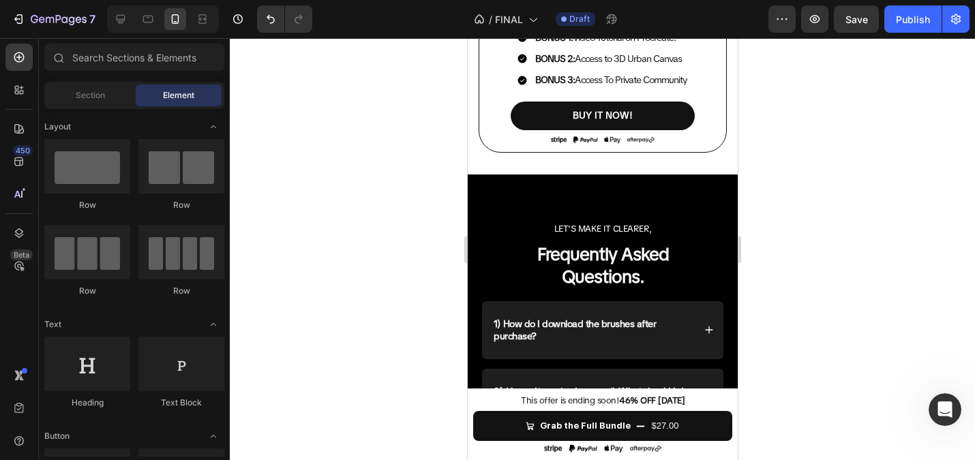
scroll to position [4956, 0]
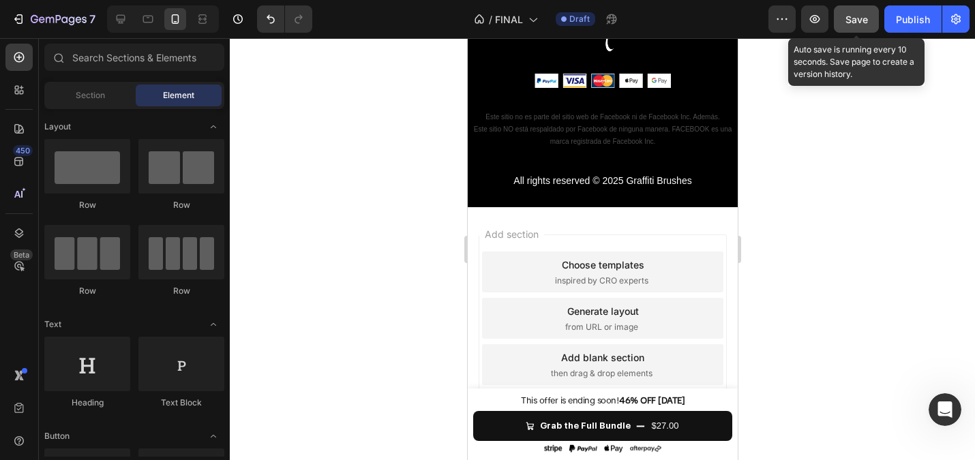
click at [858, 17] on span "Save" at bounding box center [856, 20] width 22 height 12
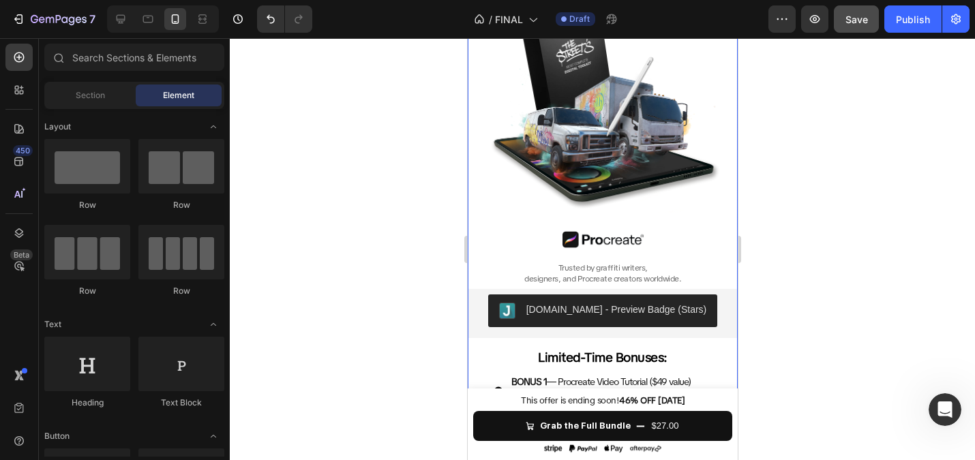
scroll to position [520, 0]
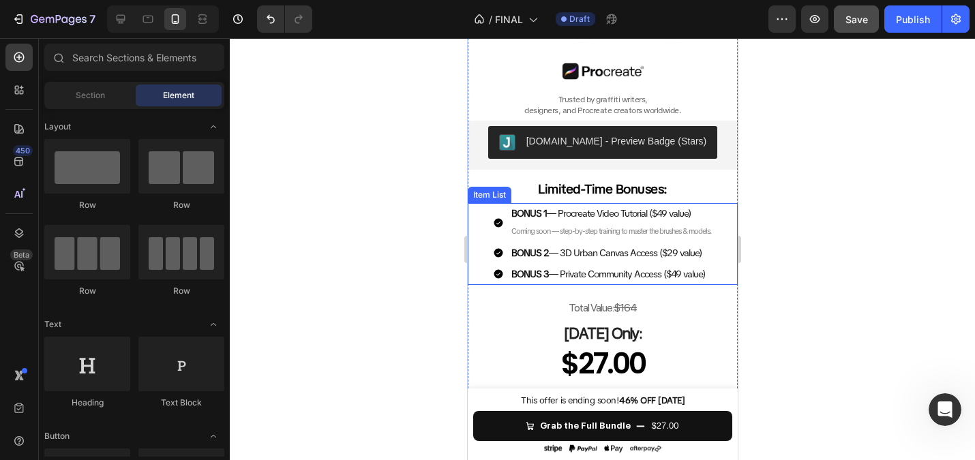
click at [574, 232] on span "Coming soon — step-by-step training to master the brushes & models." at bounding box center [611, 231] width 200 height 10
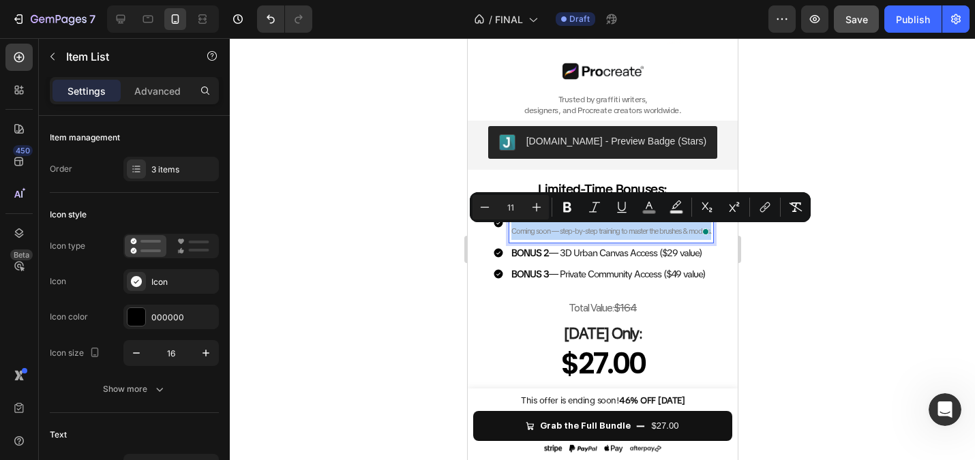
copy span "Coming soon — step-by-step training to master the brushes & models."
click at [402, 187] on div at bounding box center [602, 249] width 745 height 422
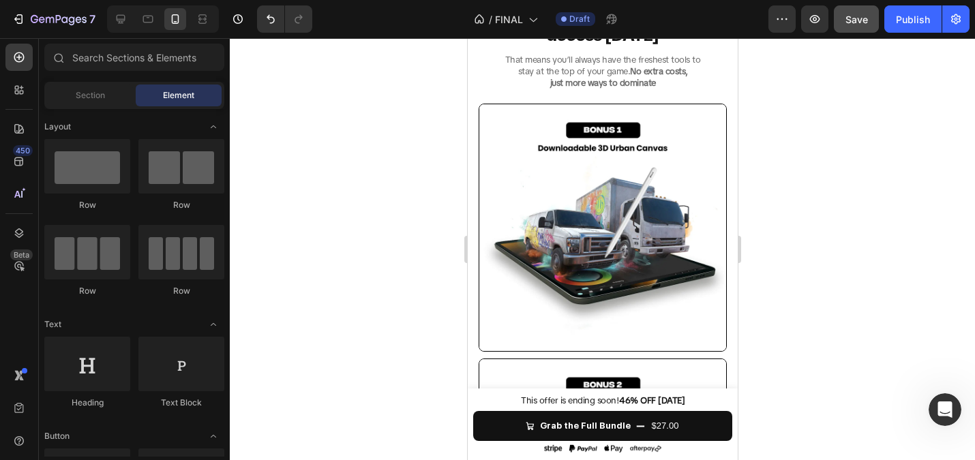
scroll to position [2906, 0]
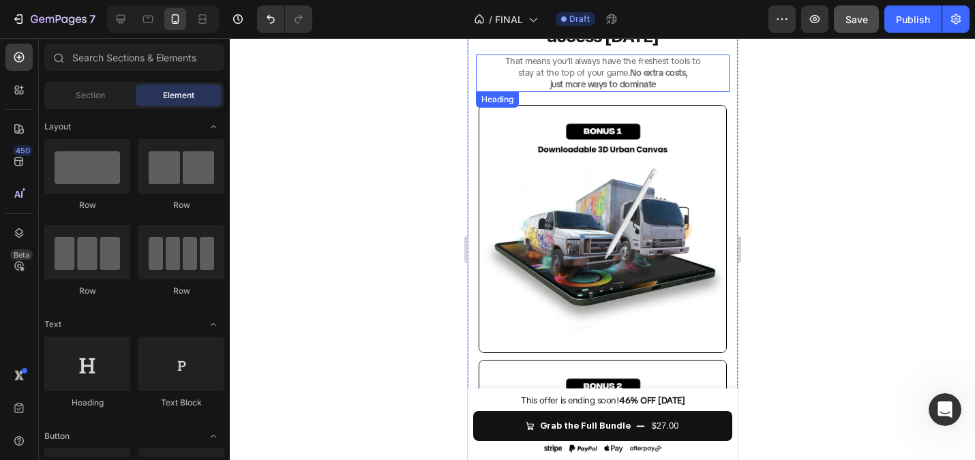
click at [566, 85] on strong "just more ways to dominate" at bounding box center [602, 84] width 106 height 12
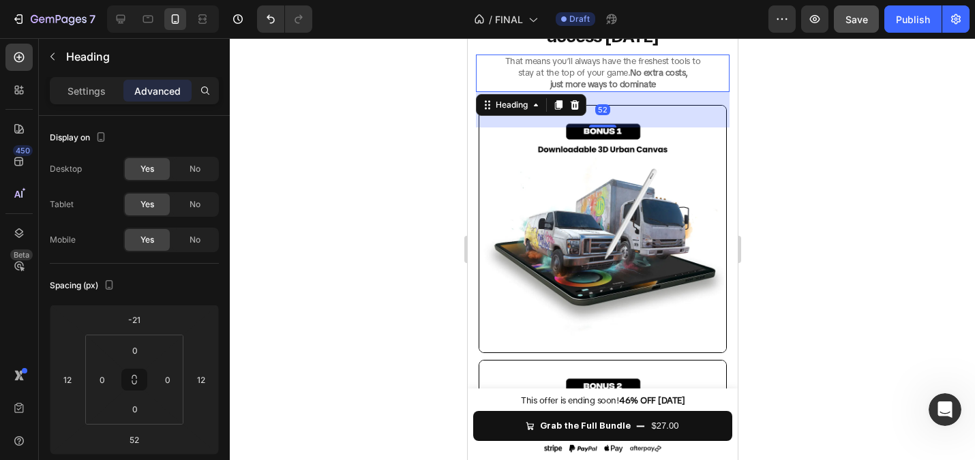
click at [393, 107] on div at bounding box center [602, 249] width 745 height 422
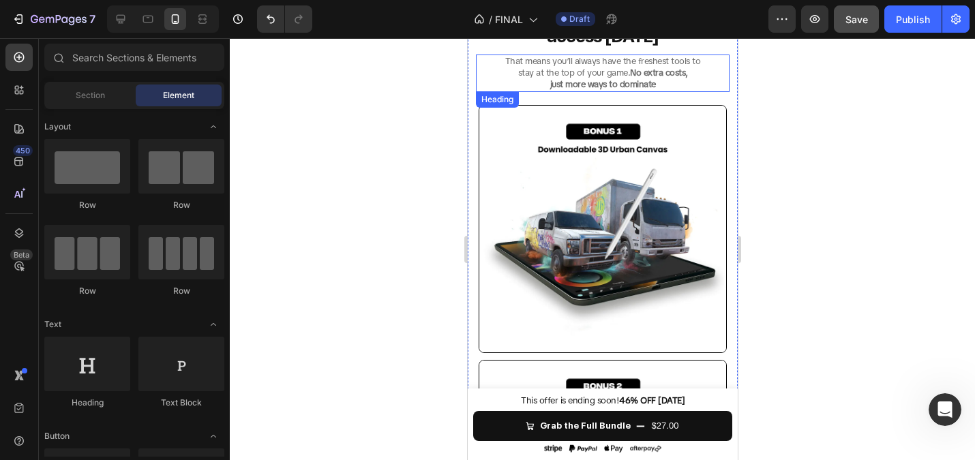
click at [536, 78] on h2 "That means you’ll always have the freshest tools to stay at the top of your gam…" at bounding box center [602, 73] width 254 height 37
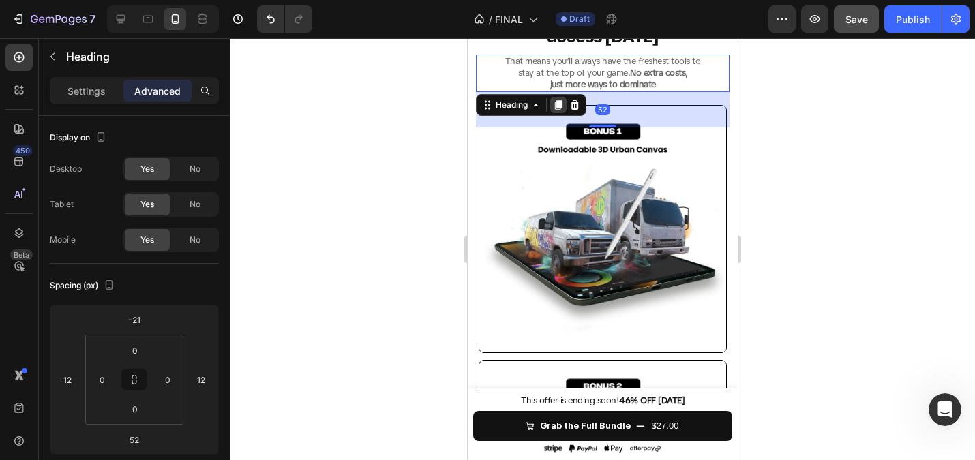
click at [558, 107] on icon at bounding box center [557, 105] width 7 height 10
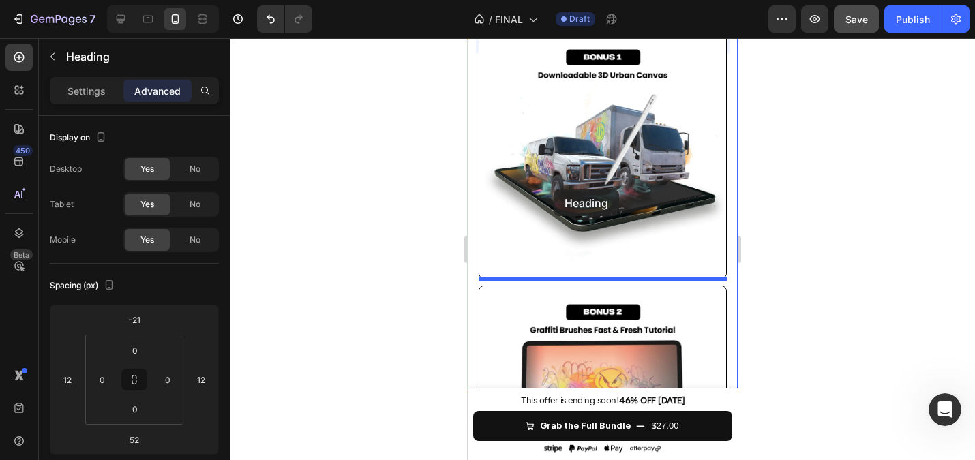
scroll to position [3051, 0]
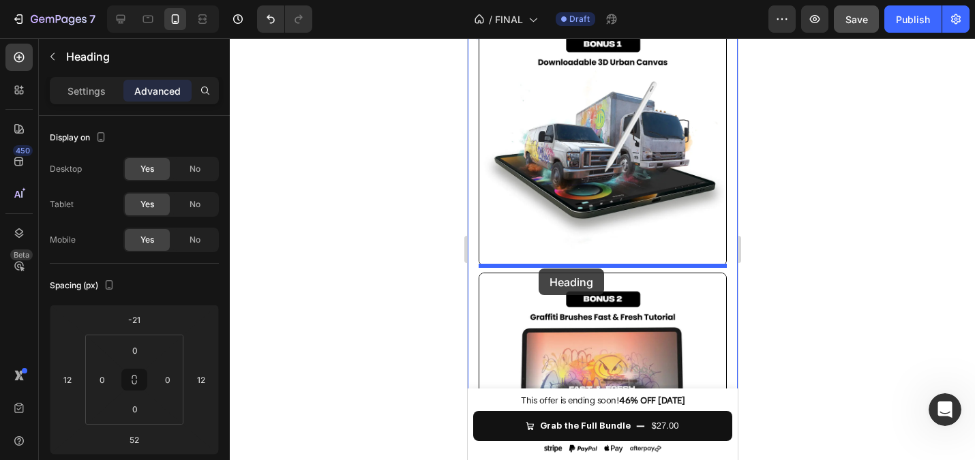
drag, startPoint x: 485, startPoint y: 59, endPoint x: 538, endPoint y: 269, distance: 216.6
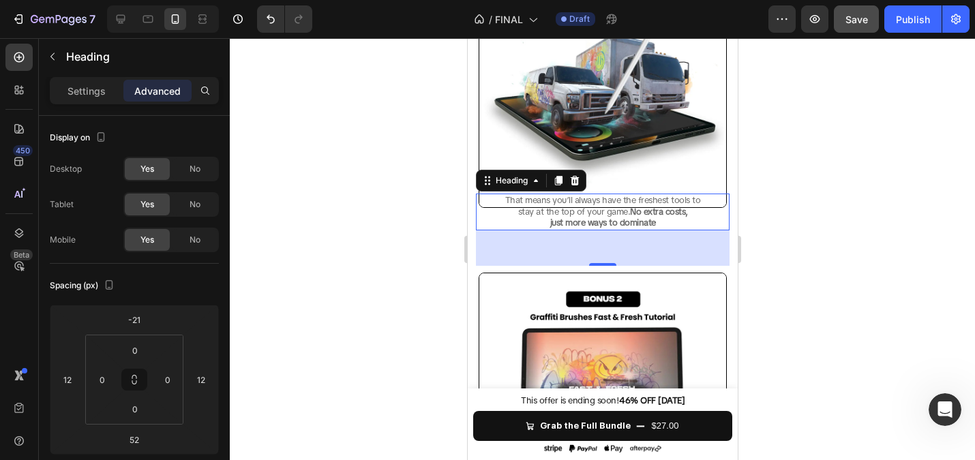
scroll to position [2992, 0]
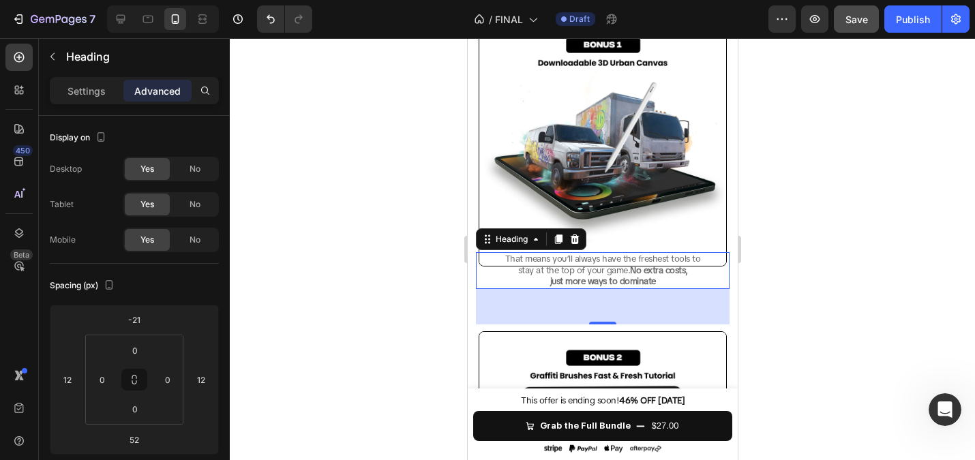
click at [567, 267] on h2 "That means you’ll always have the freshest tools to stay at the top of your gam…" at bounding box center [602, 270] width 254 height 37
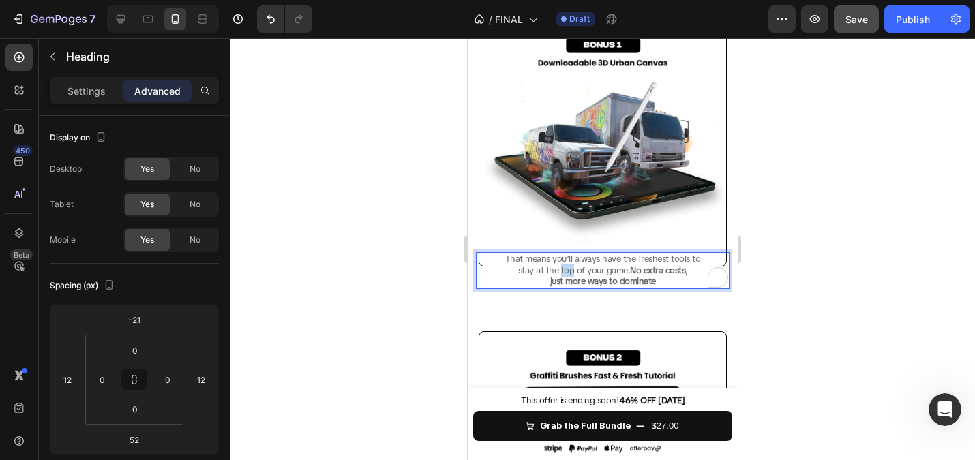
click at [567, 267] on p "That means you’ll always have the freshest tools to stay at the top of your gam…" at bounding box center [602, 271] width 251 height 35
click at [619, 276] on strong "just more ways to dominate" at bounding box center [602, 281] width 106 height 12
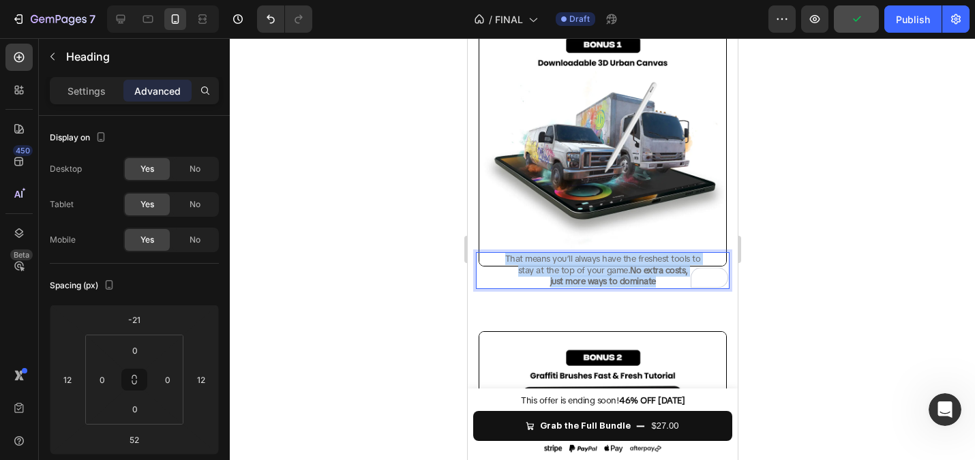
drag, startPoint x: 665, startPoint y: 283, endPoint x: 485, endPoint y: 260, distance: 182.1
click at [485, 260] on p "That means you’ll always have the freshest tools to stay at the top of your gam…" at bounding box center [602, 271] width 251 height 35
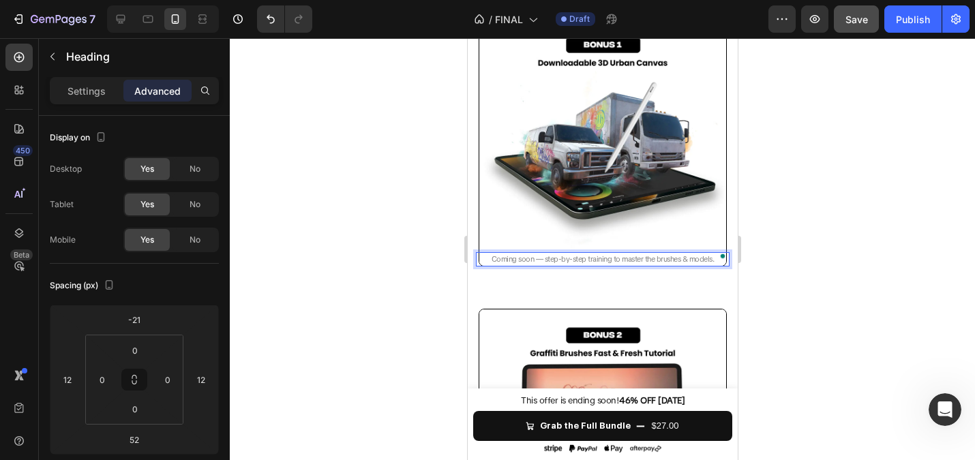
click at [515, 260] on span "Coming soon — step-by-step training to master the brushes & models." at bounding box center [602, 259] width 223 height 10
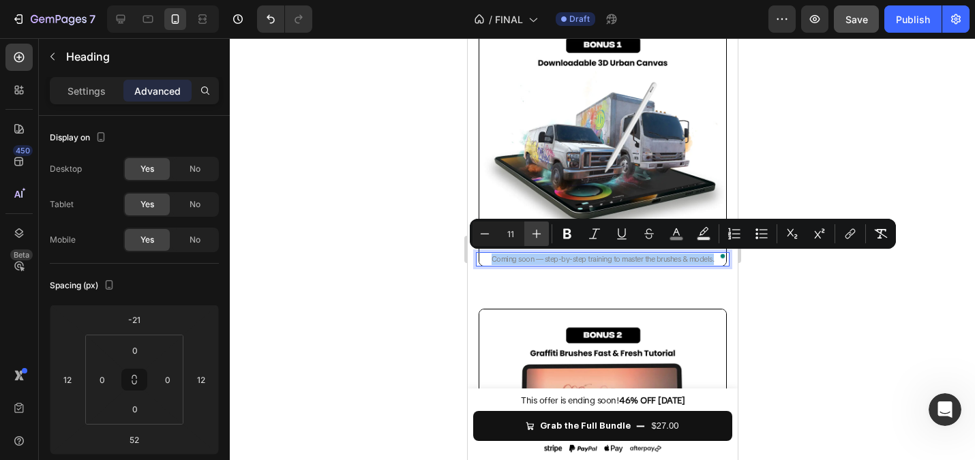
click at [528, 236] on button "Plus" at bounding box center [536, 234] width 25 height 25
type input "13"
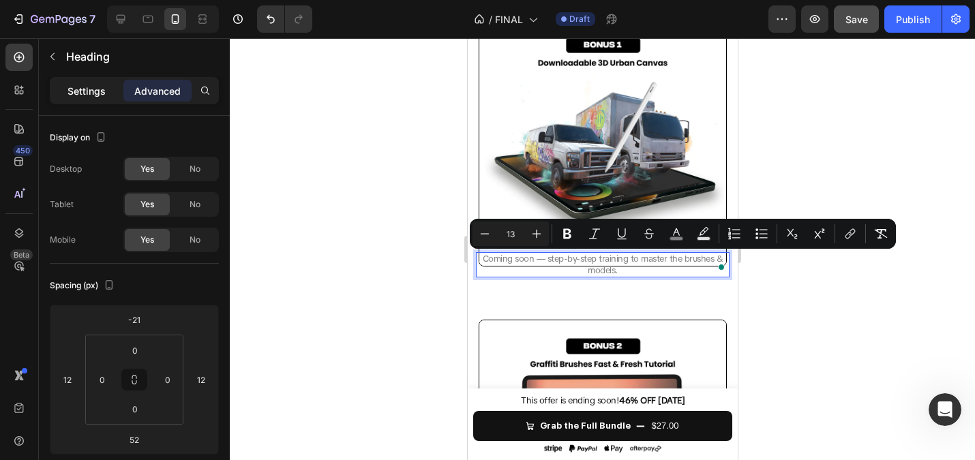
click at [87, 91] on p "Settings" at bounding box center [86, 91] width 38 height 14
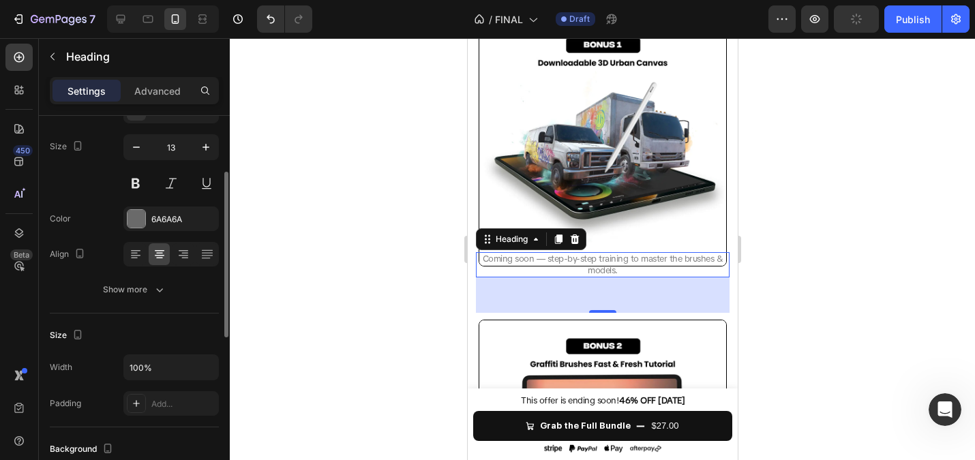
scroll to position [106, 0]
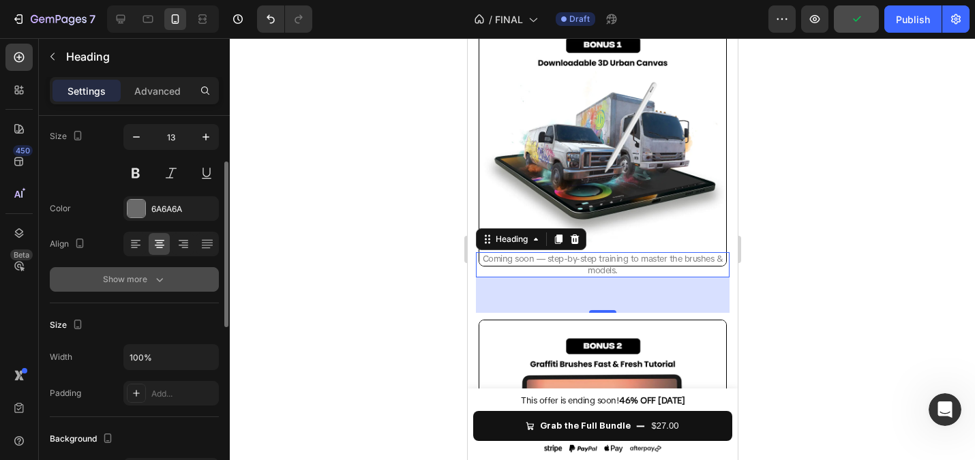
click at [127, 284] on div "Show more" at bounding box center [134, 280] width 63 height 14
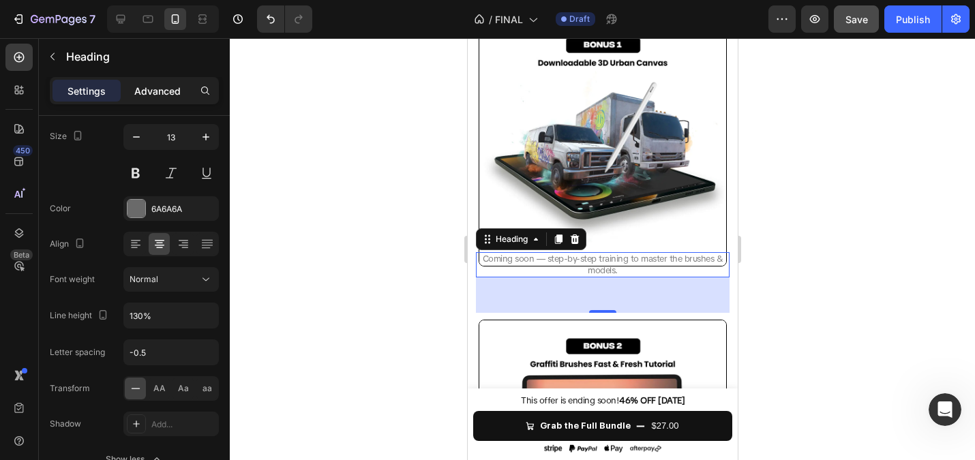
click at [161, 84] on p "Advanced" at bounding box center [157, 91] width 46 height 14
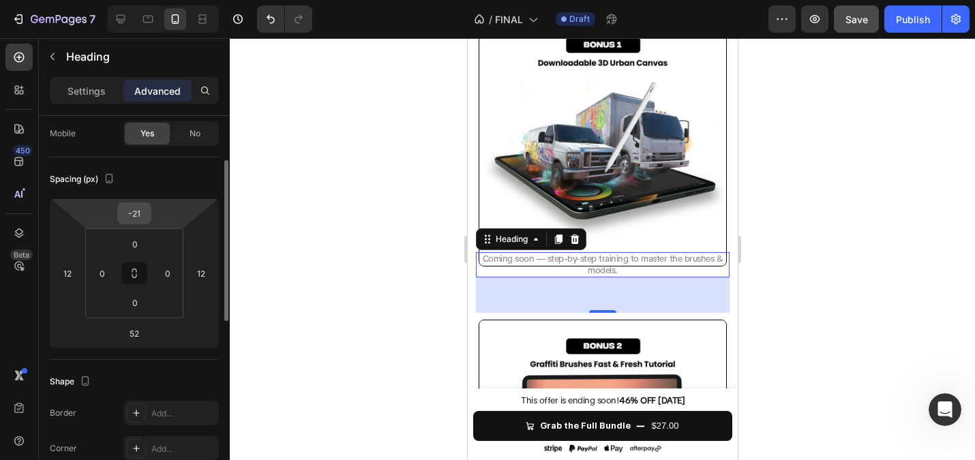
click at [134, 220] on input "-21" at bounding box center [134, 213] width 27 height 20
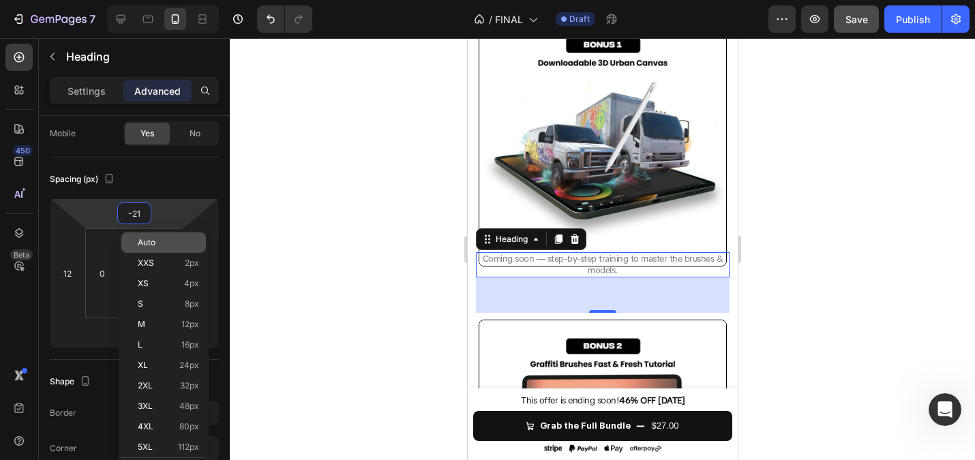
click at [145, 240] on span "Auto" at bounding box center [147, 243] width 18 height 10
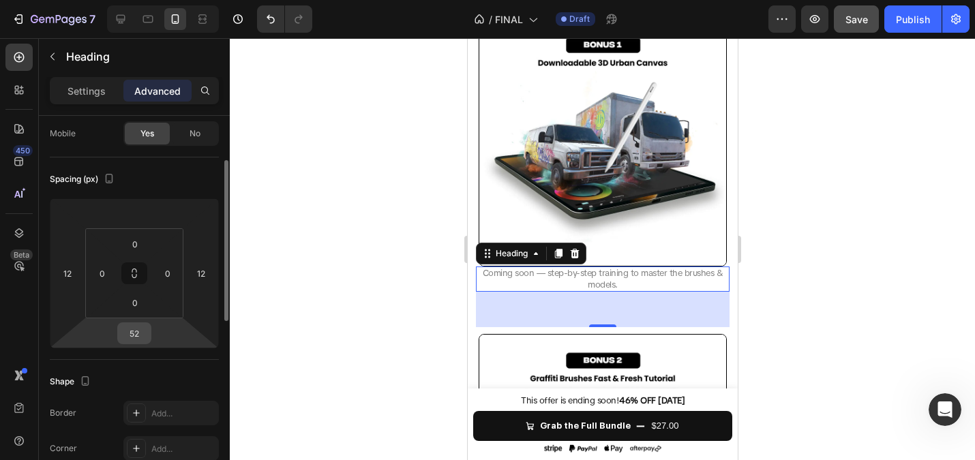
click at [134, 328] on input "52" at bounding box center [134, 333] width 27 height 20
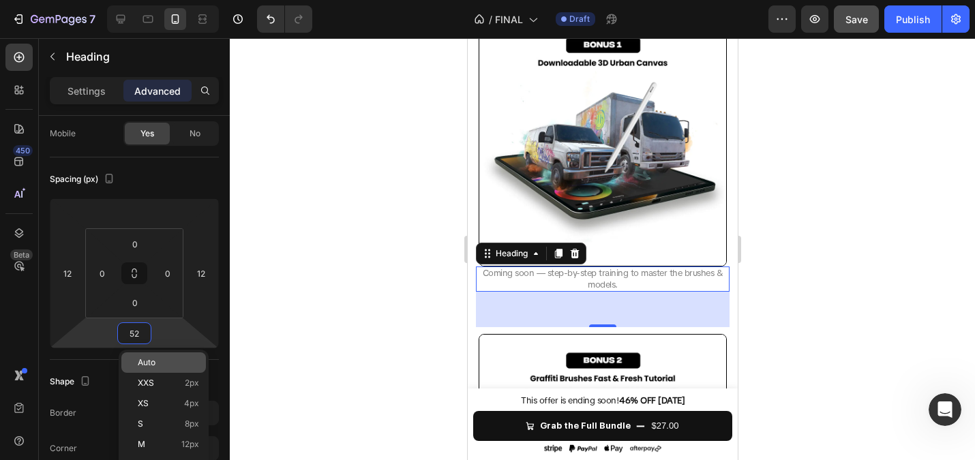
click at [155, 361] on span "Auto" at bounding box center [147, 363] width 18 height 10
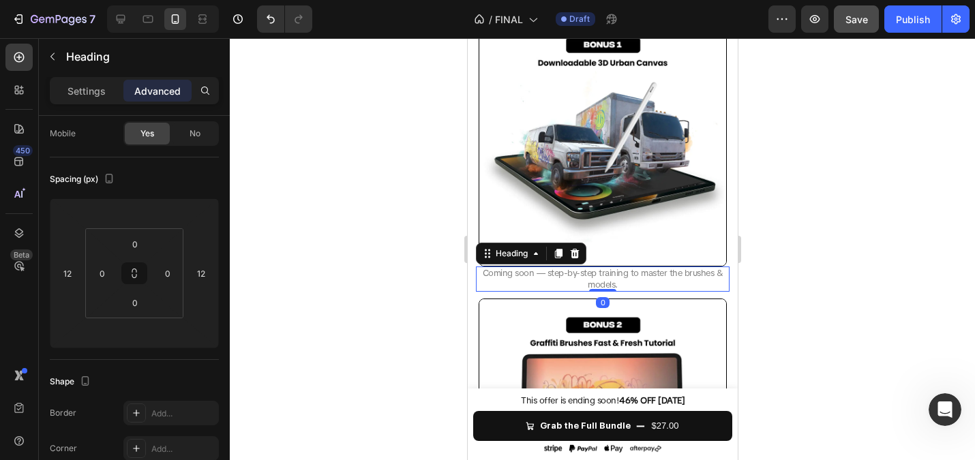
click at [331, 276] on div at bounding box center [602, 249] width 745 height 422
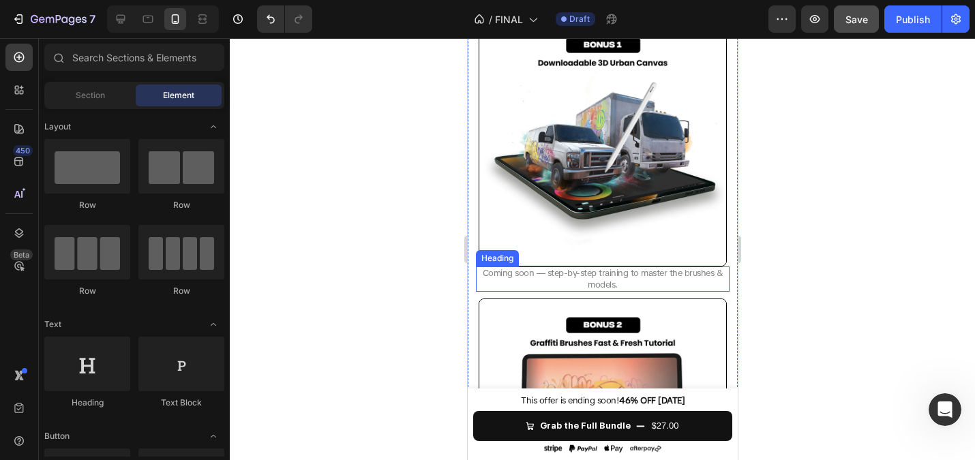
click at [526, 272] on span "Coming soon — step-by-step training to master the brushes & models." at bounding box center [602, 278] width 241 height 23
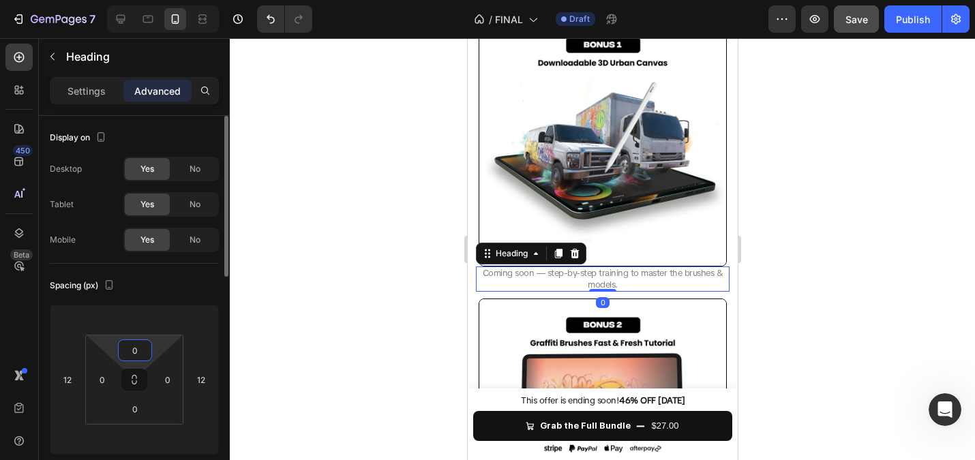
click at [132, 340] on input "0" at bounding box center [134, 350] width 27 height 20
click at [175, 438] on p "S 8px" at bounding box center [168, 441] width 61 height 10
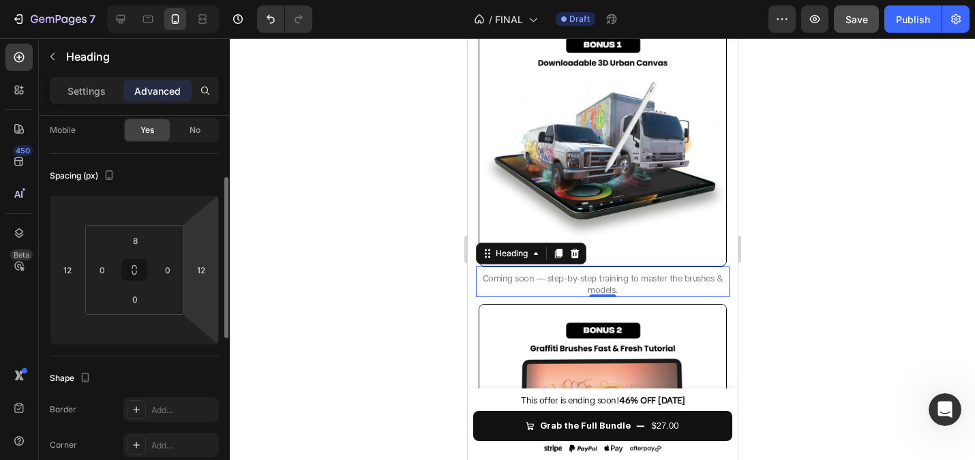
scroll to position [121, 0]
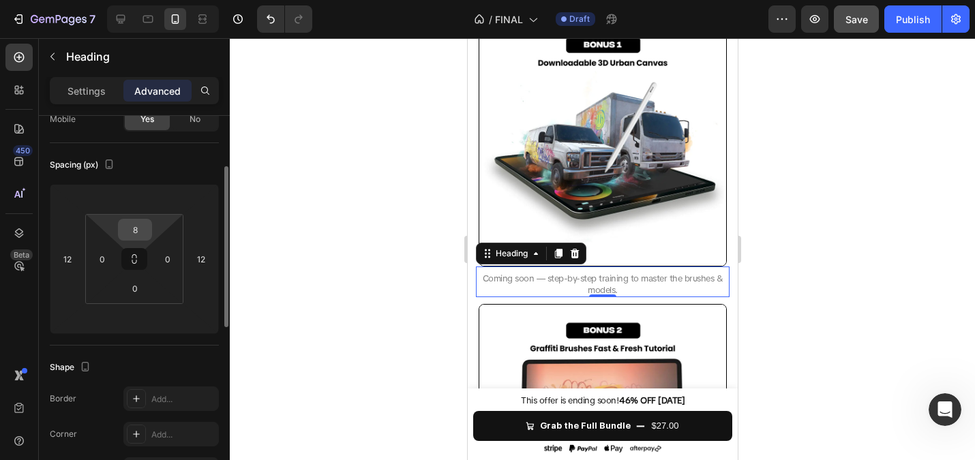
click at [139, 225] on input "8" at bounding box center [134, 230] width 27 height 20
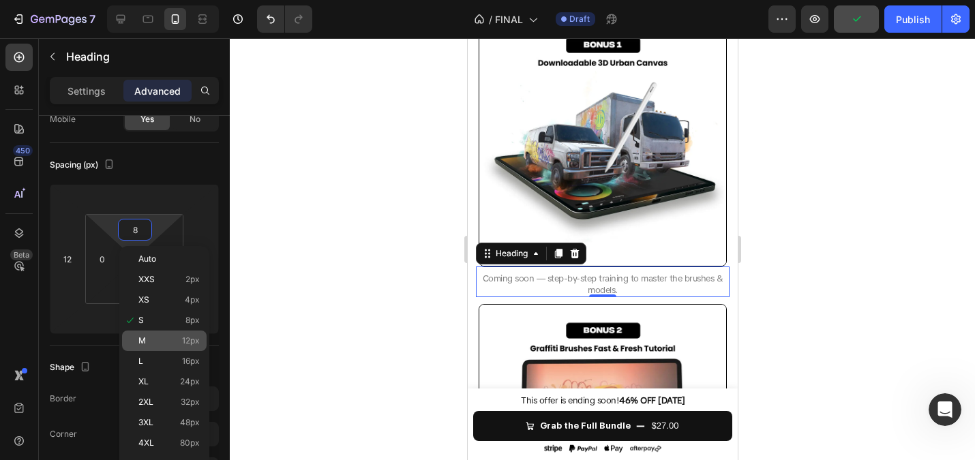
click at [157, 334] on div "M 12px" at bounding box center [164, 341] width 85 height 20
type input "12"
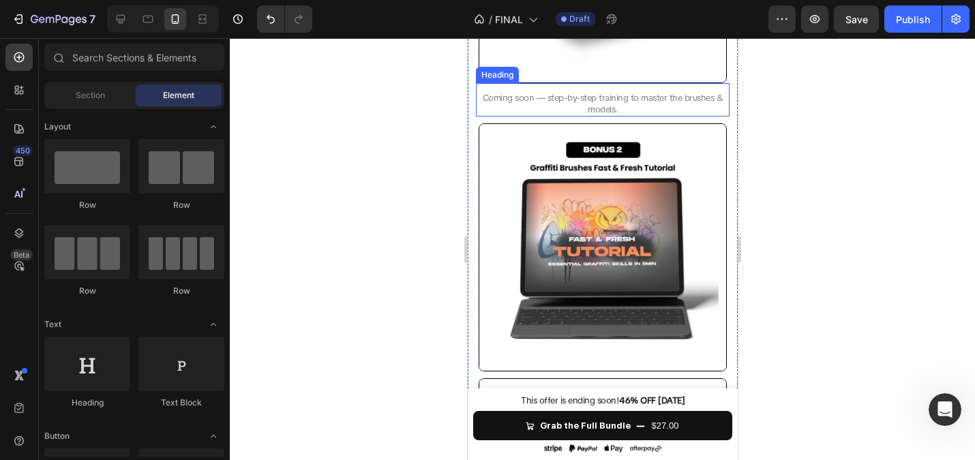
scroll to position [1647, 0]
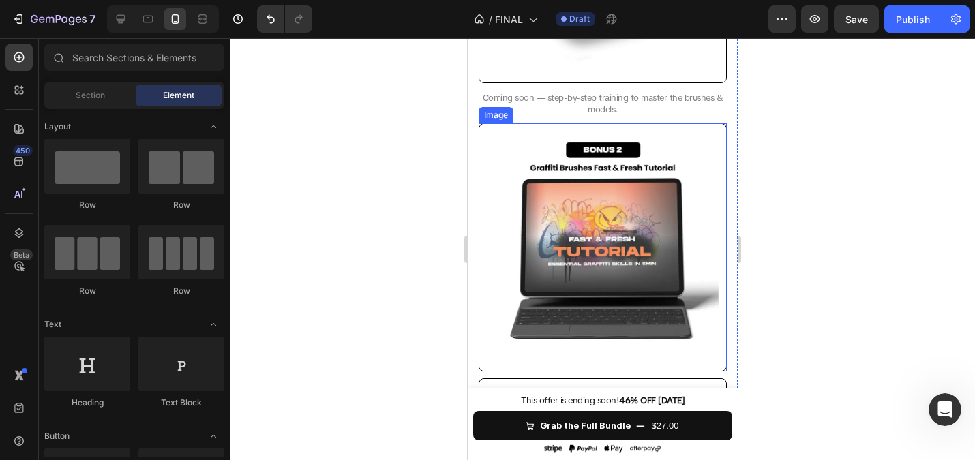
click at [380, 137] on div at bounding box center [602, 249] width 745 height 422
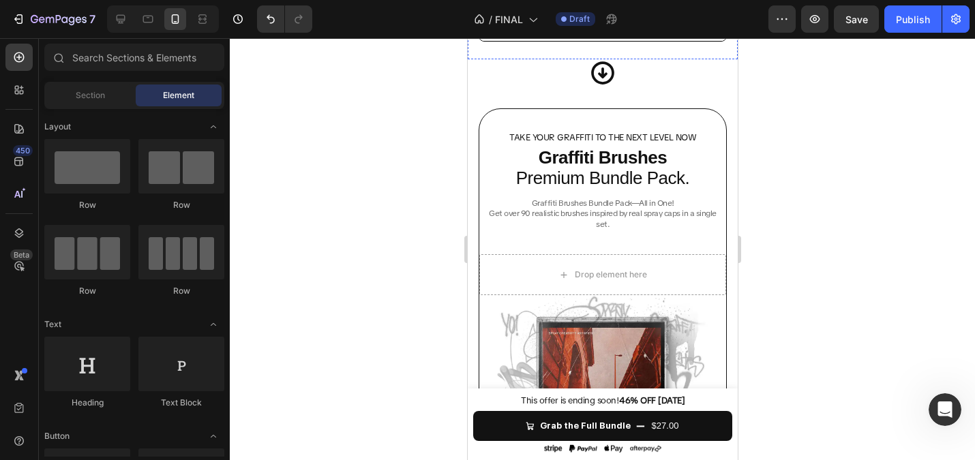
scroll to position [3930, 0]
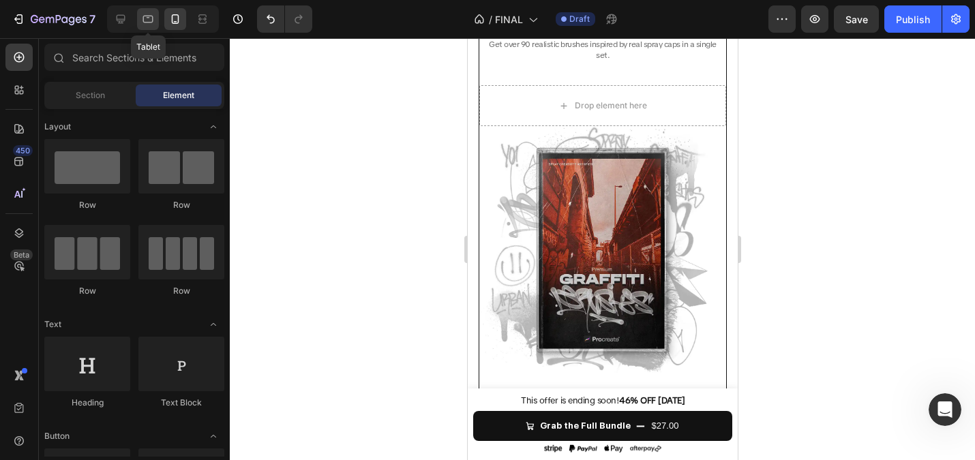
click at [145, 18] on icon at bounding box center [148, 19] width 14 height 14
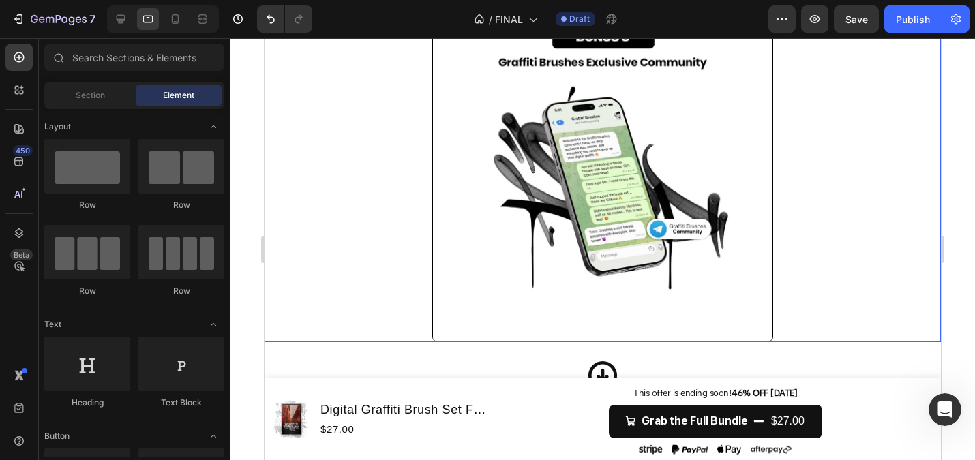
scroll to position [4110, 0]
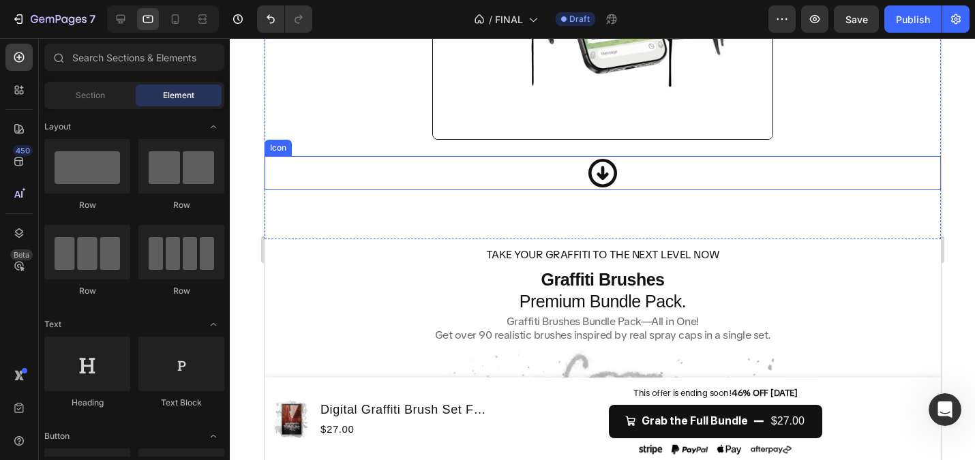
click at [594, 183] on icon at bounding box center [602, 173] width 29 height 29
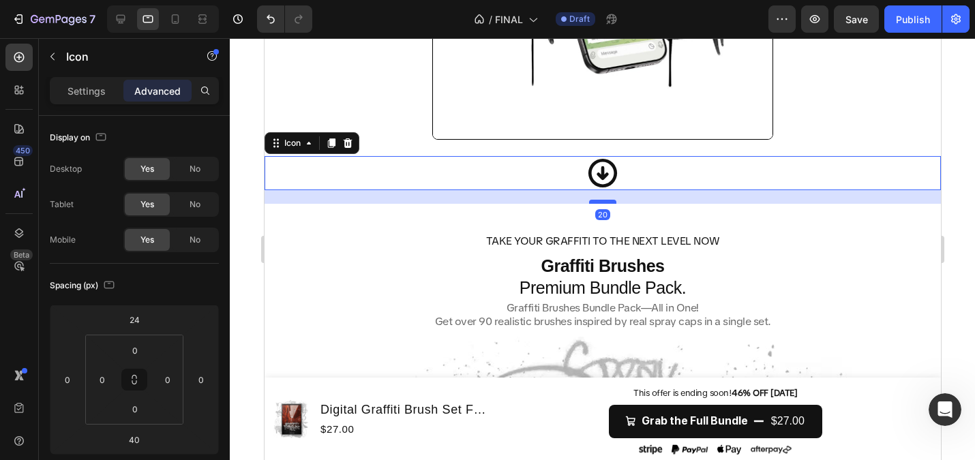
drag, startPoint x: 605, startPoint y: 213, endPoint x: 597, endPoint y: 200, distance: 15.6
click at [597, 200] on div at bounding box center [601, 202] width 27 height 4
type input "20"
click at [172, 12] on div at bounding box center [175, 19] width 22 height 22
type input "0"
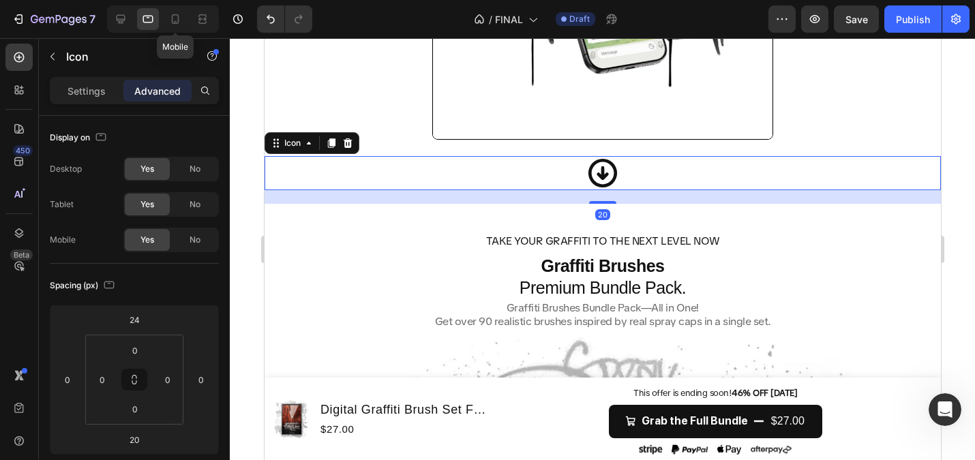
type input "0"
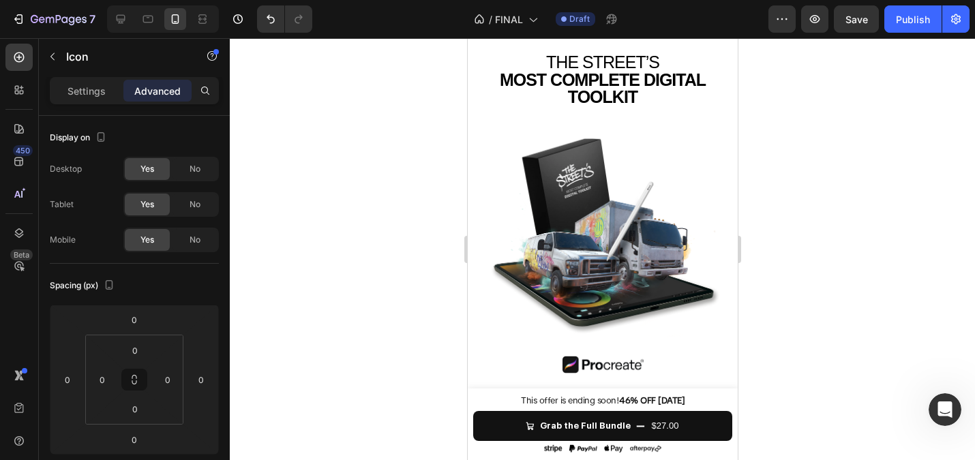
scroll to position [206, 0]
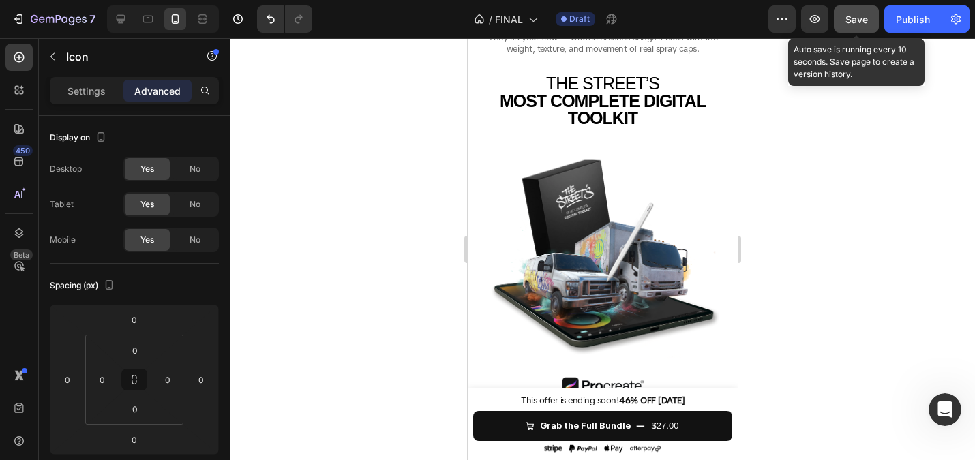
click at [846, 27] on button "Save" at bounding box center [856, 18] width 45 height 27
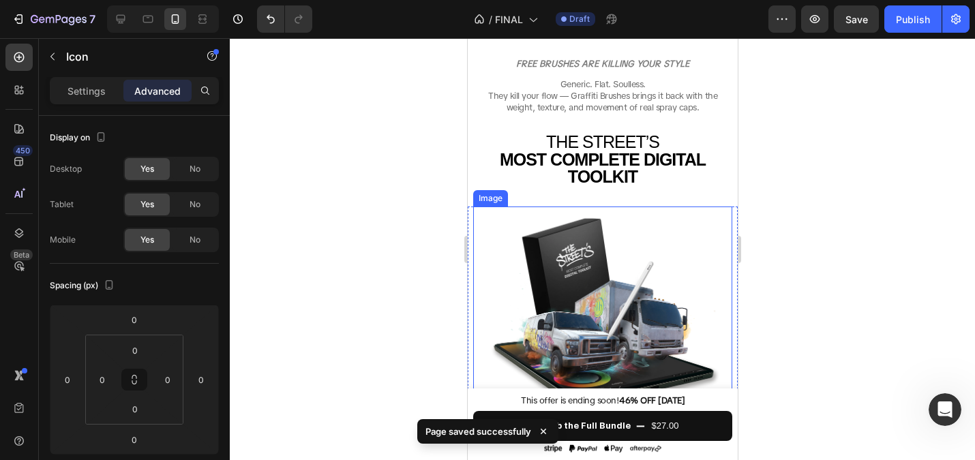
scroll to position [0, 0]
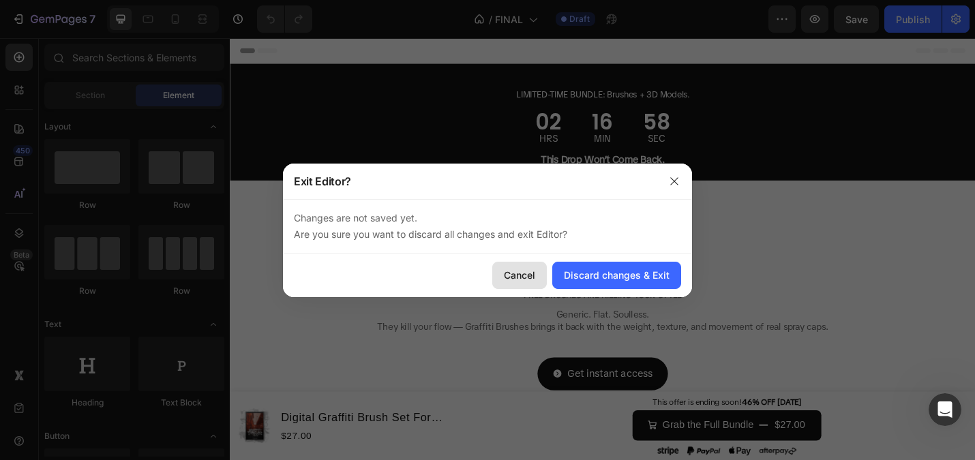
click at [526, 275] on div "Cancel" at bounding box center [519, 275] width 31 height 14
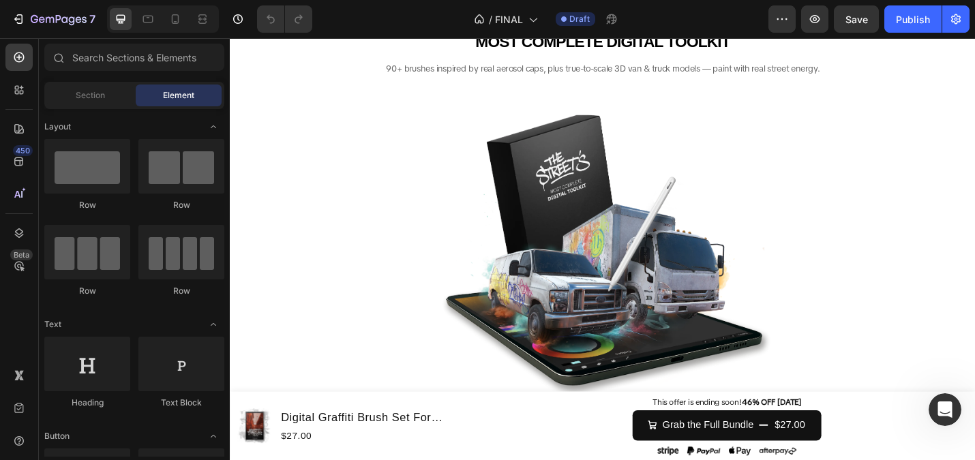
scroll to position [829, 0]
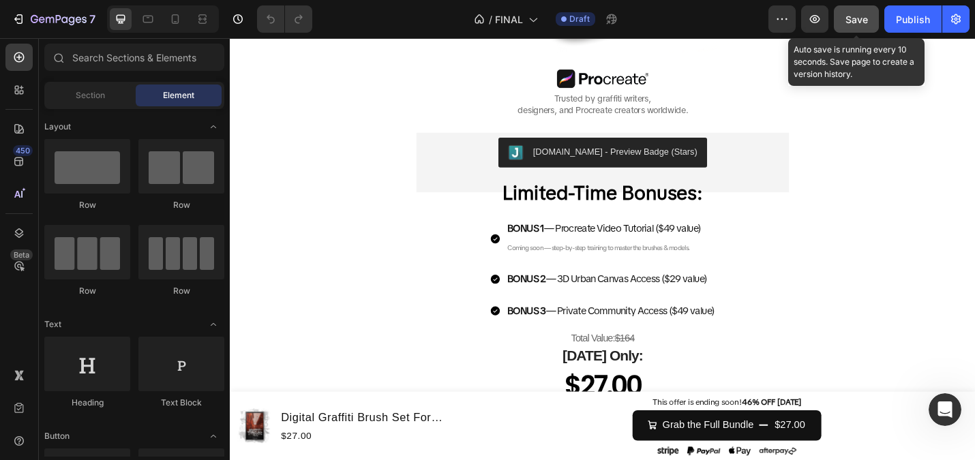
click at [844, 29] on button "Save" at bounding box center [856, 18] width 45 height 27
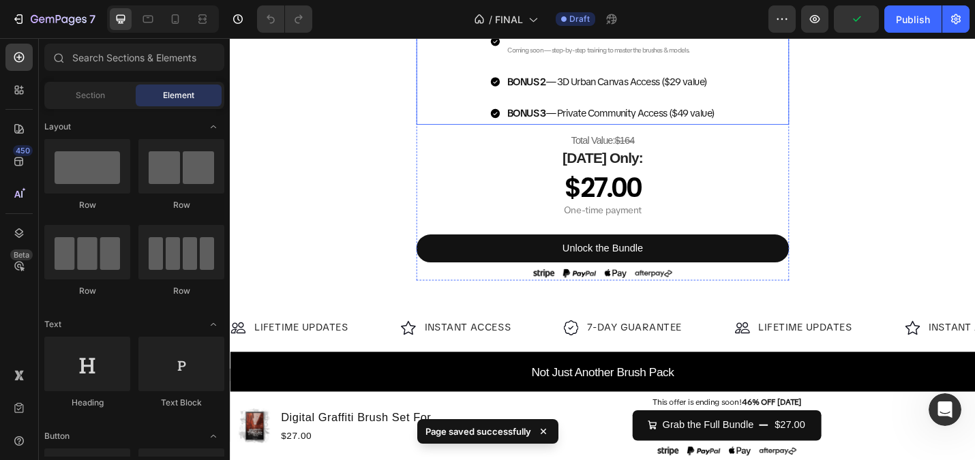
scroll to position [1130, 0]
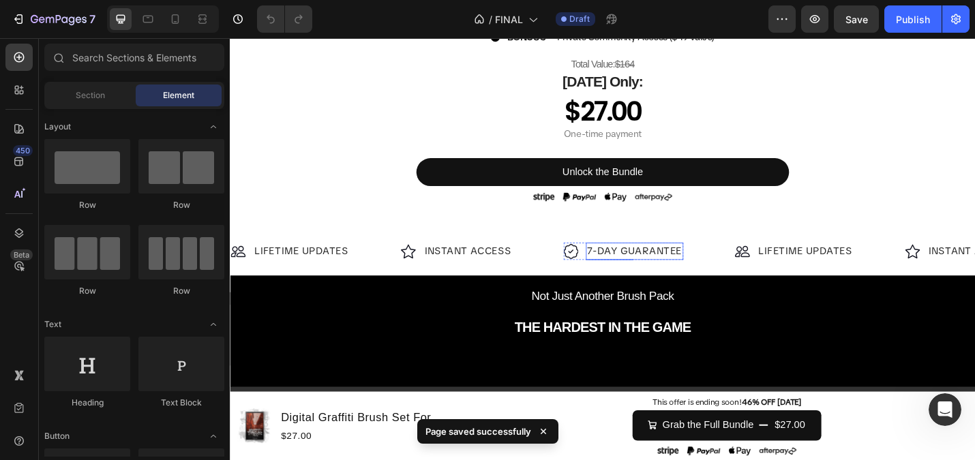
click at [641, 272] on p "7-DAY GUARANTEE" at bounding box center [674, 272] width 104 height 16
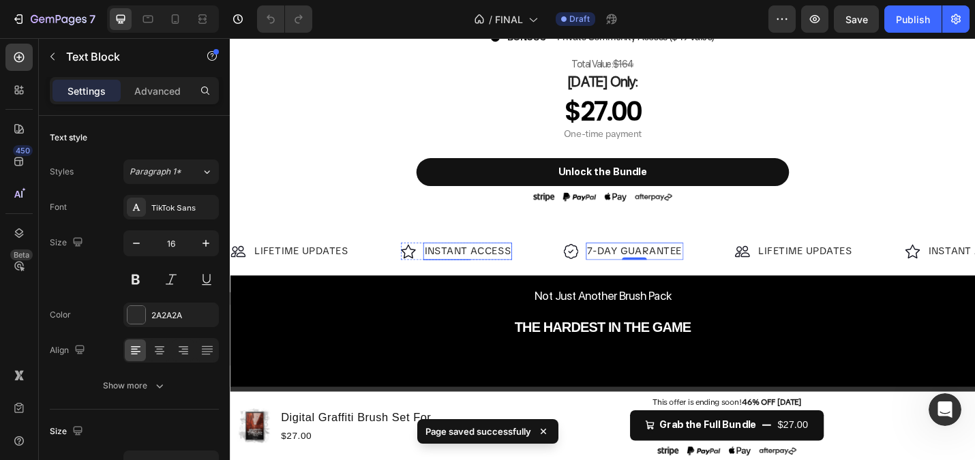
click at [533, 264] on p "INSTANT ACCESS" at bounding box center [490, 272] width 95 height 16
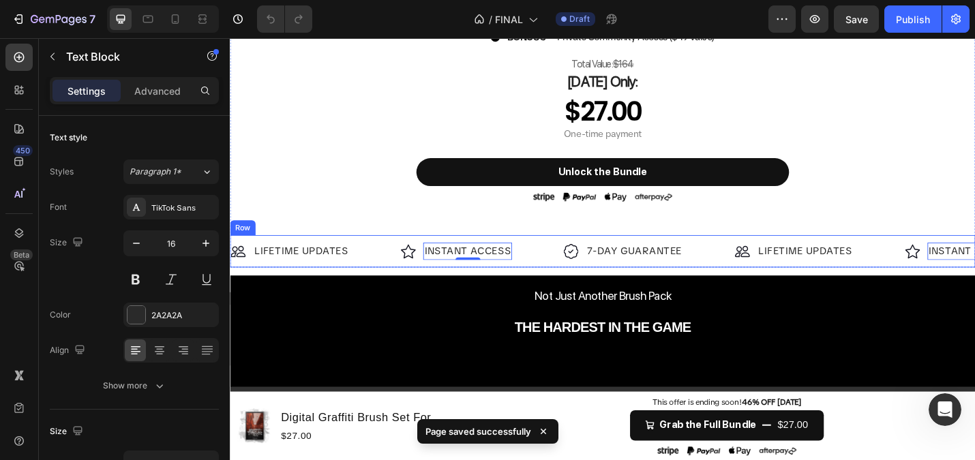
click at [565, 258] on div "Image LIFETIME UPDATES Text Block Row Image INSTANT ACCESS Text Block 0 Row Ima…" at bounding box center [639, 271] width 818 height 35
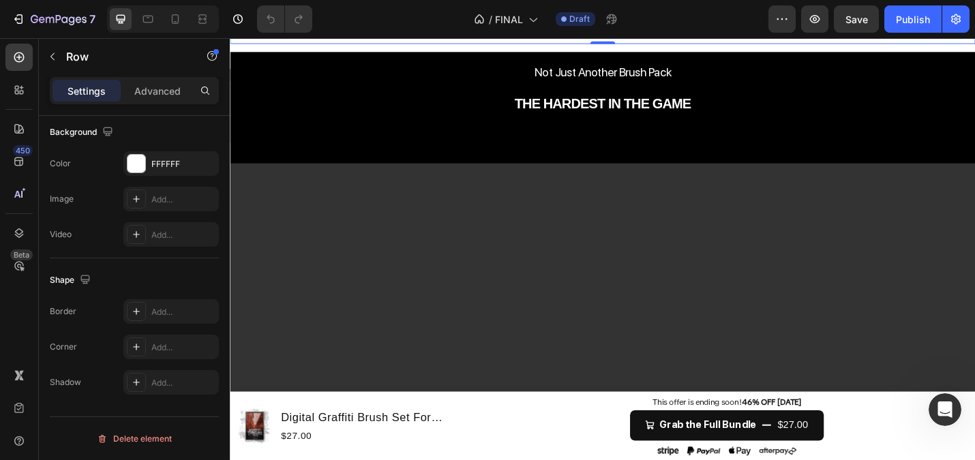
scroll to position [1215, 0]
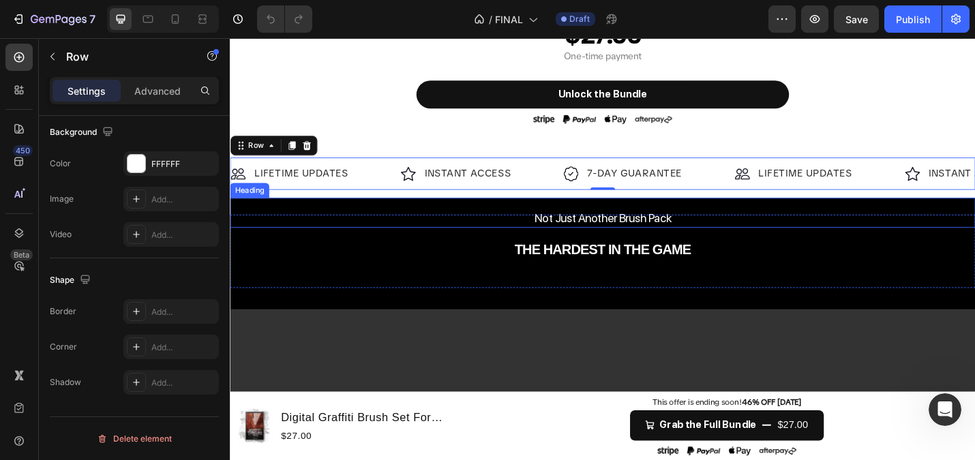
click at [567, 237] on span "Not Just Another Brush Pack" at bounding box center [639, 236] width 151 height 16
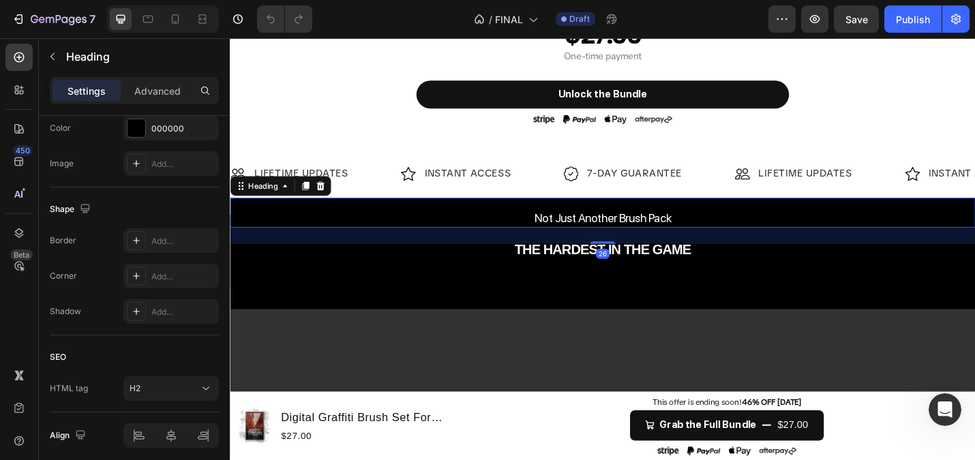
scroll to position [0, 0]
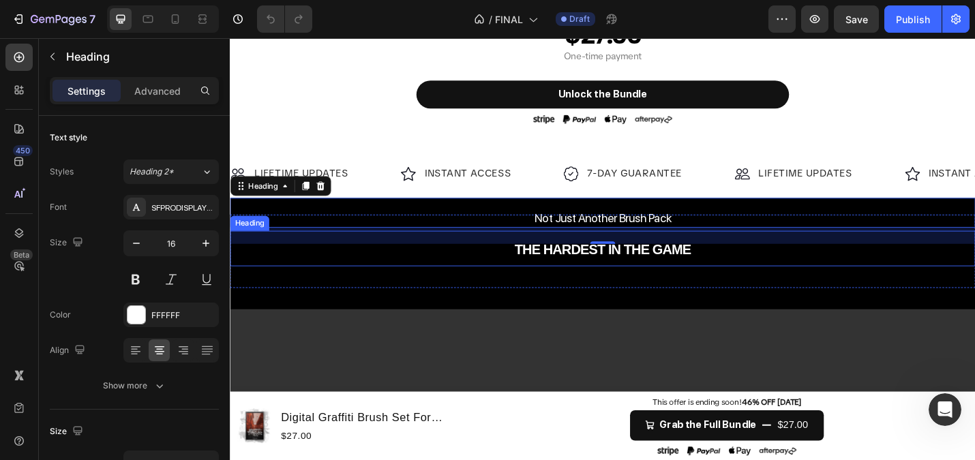
click at [530, 277] on h2 "THE HARDEST IN THE GAME" at bounding box center [639, 269] width 818 height 39
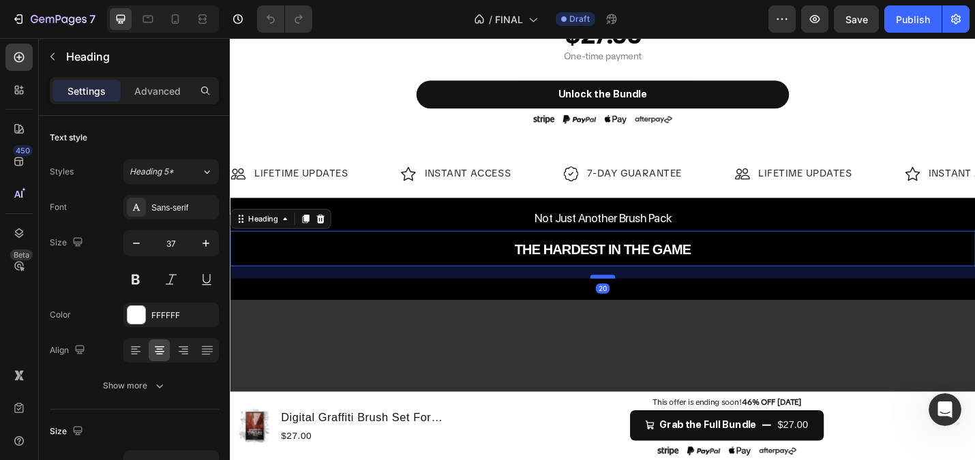
drag, startPoint x: 639, startPoint y: 307, endPoint x: 635, endPoint y: 297, distance: 11.3
click at [635, 298] on div at bounding box center [638, 300] width 27 height 4
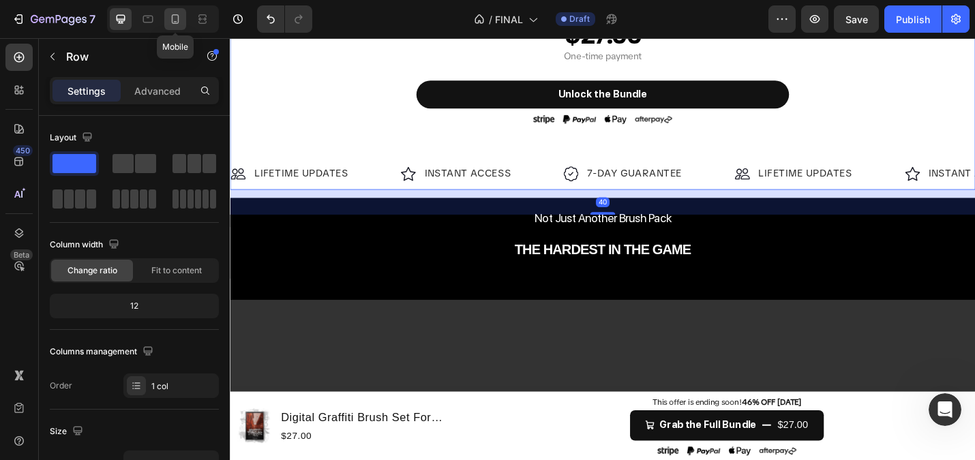
click at [170, 18] on icon at bounding box center [175, 19] width 14 height 14
type input "100%"
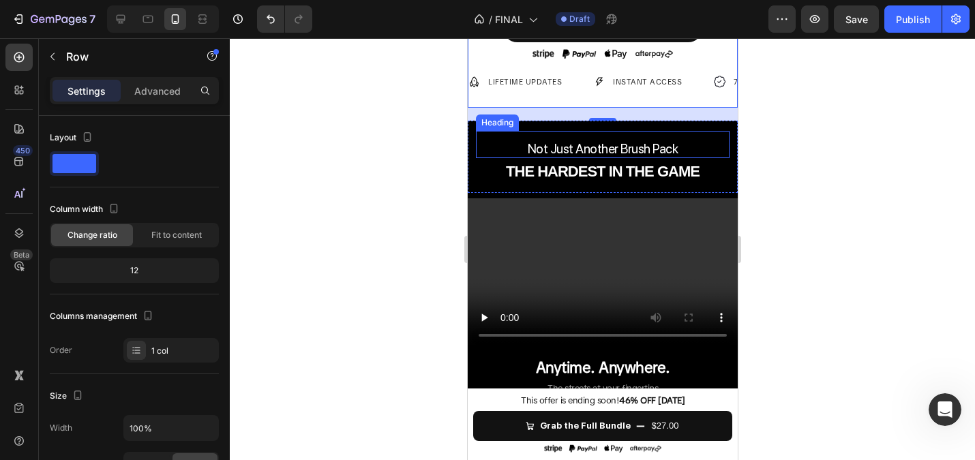
scroll to position [913, 0]
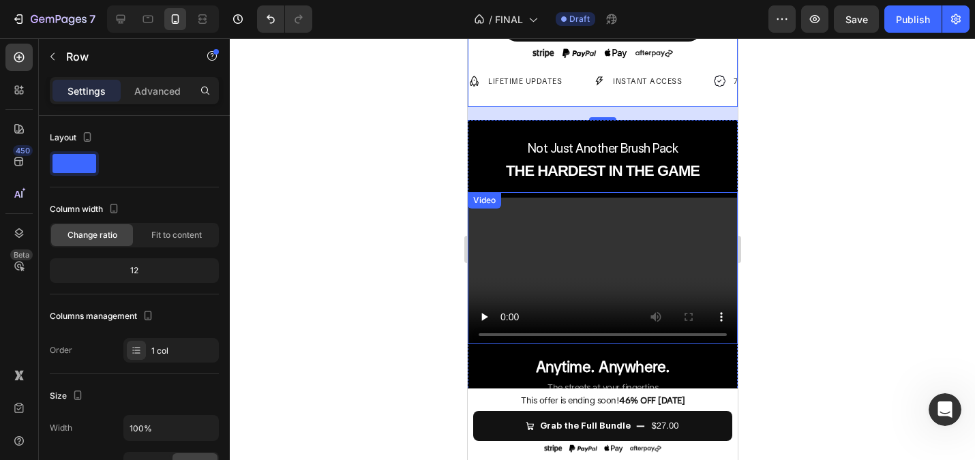
click at [384, 172] on div at bounding box center [602, 249] width 745 height 422
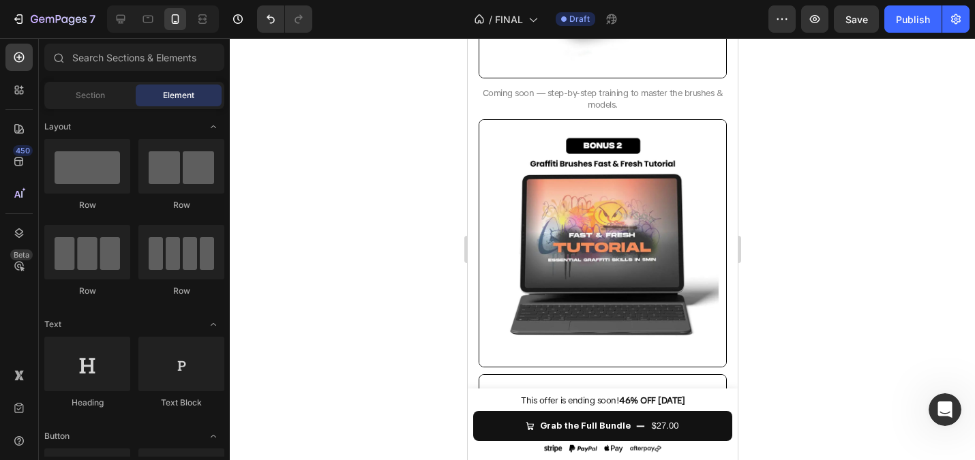
scroll to position [3173, 0]
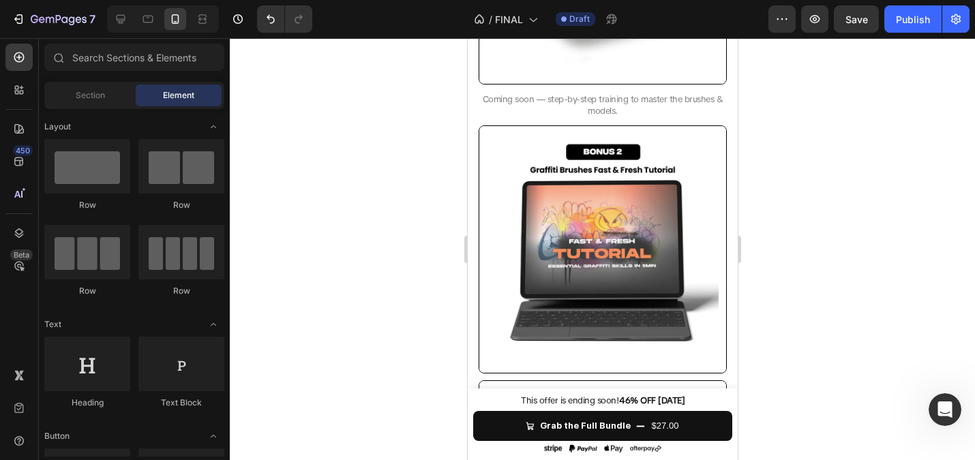
click at [842, 33] on div "7 Version history / FINAL Draft Preview Save Publish" at bounding box center [487, 19] width 975 height 39
click at [389, 215] on div at bounding box center [602, 249] width 745 height 422
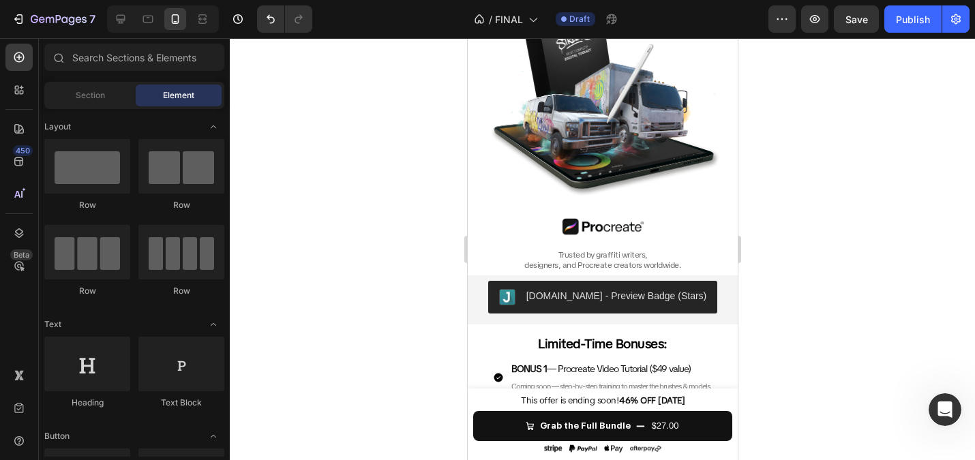
scroll to position [0, 0]
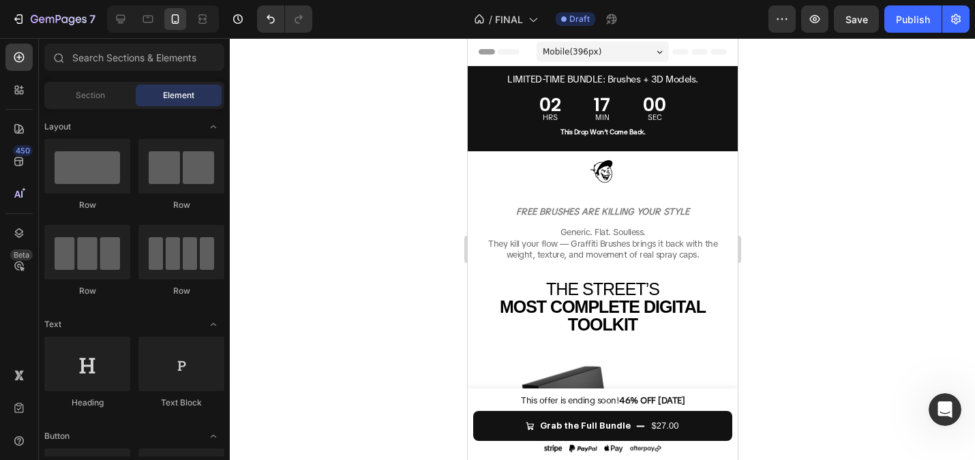
click at [362, 187] on div at bounding box center [602, 249] width 745 height 422
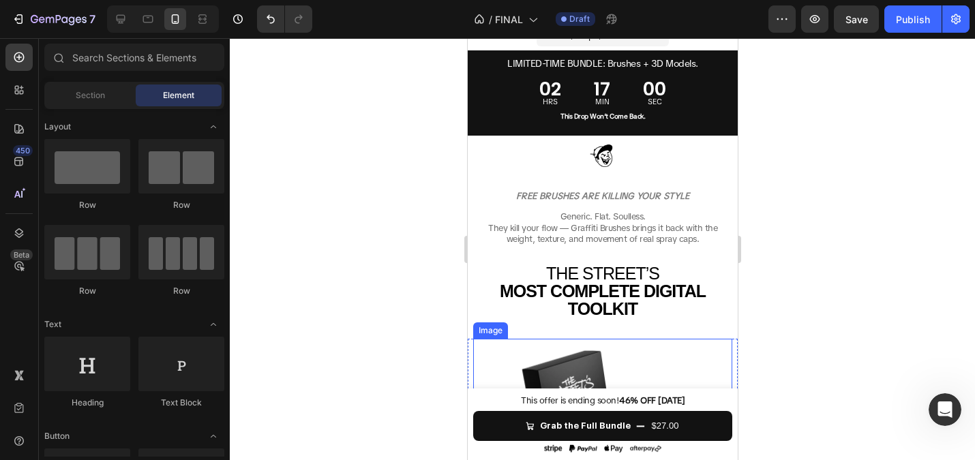
scroll to position [10, 0]
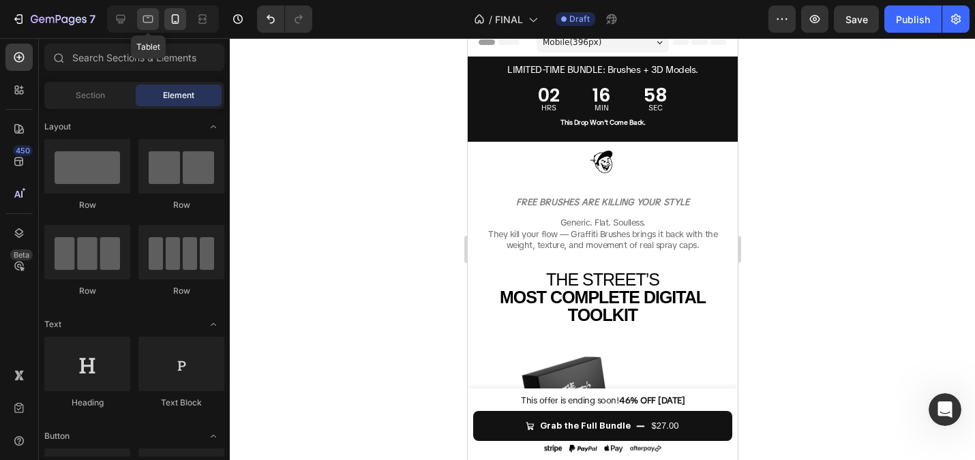
click at [148, 21] on icon at bounding box center [148, 19] width 14 height 14
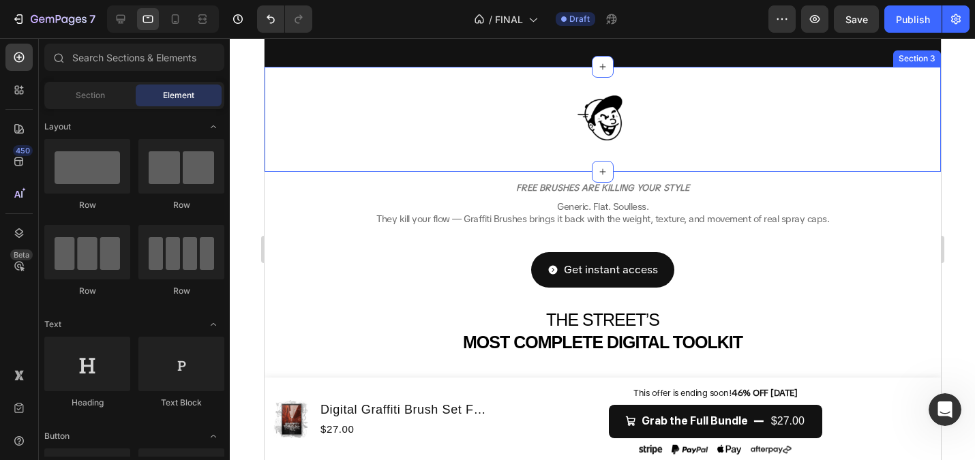
scroll to position [170, 0]
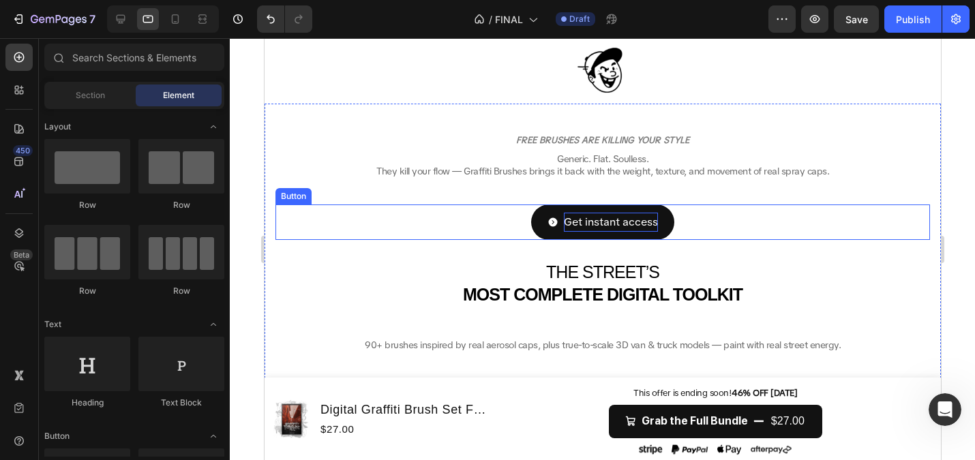
click at [609, 221] on span "Get instant access" at bounding box center [610, 222] width 94 height 14
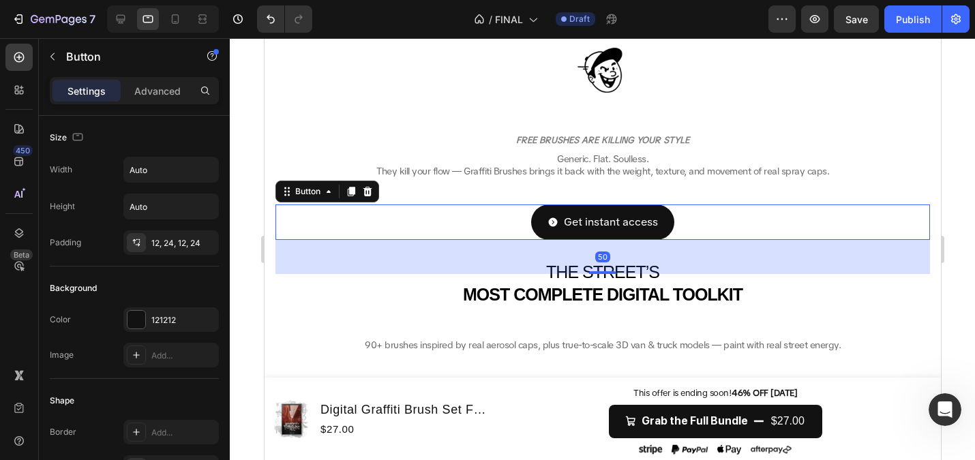
click at [539, 228] on link "Get instant access" at bounding box center [601, 223] width 143 height 36
click at [137, 79] on div "Settings Advanced" at bounding box center [134, 90] width 169 height 27
click at [144, 91] on p "Advanced" at bounding box center [157, 91] width 46 height 14
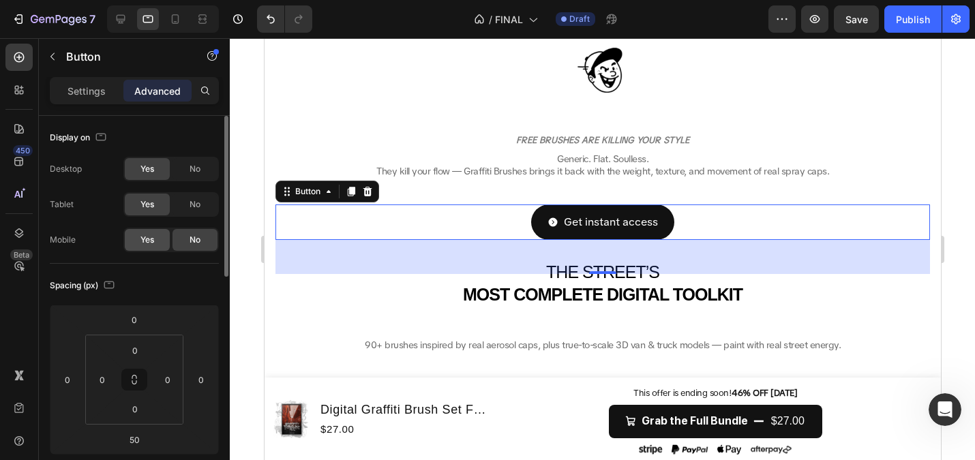
click at [153, 230] on div "Yes" at bounding box center [147, 240] width 45 height 22
click at [176, 17] on icon at bounding box center [175, 19] width 14 height 14
type input "30"
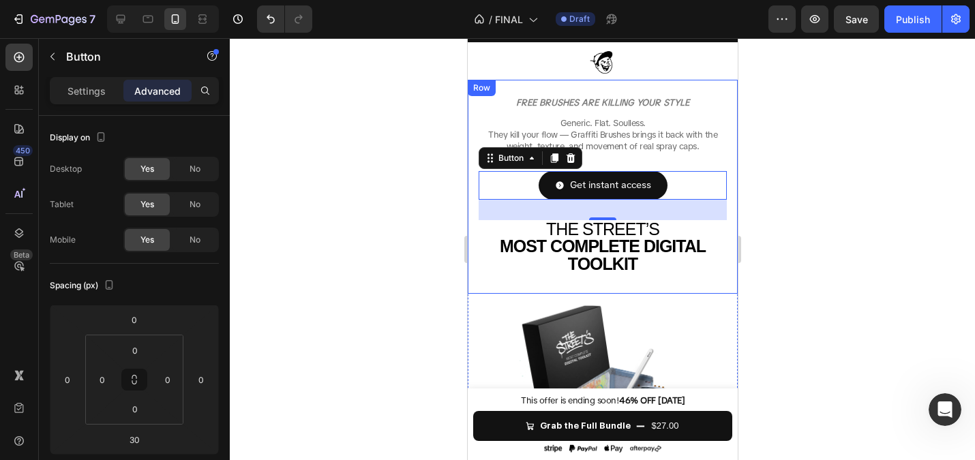
scroll to position [100, 0]
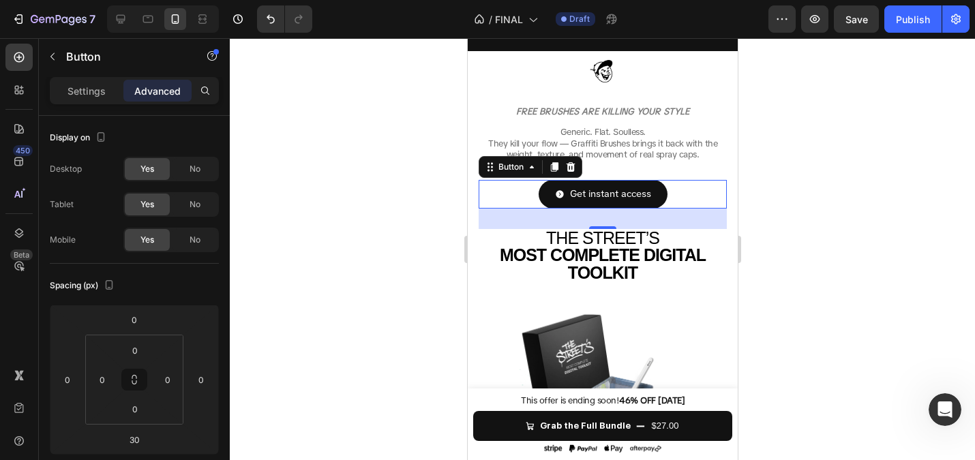
click at [354, 186] on div at bounding box center [602, 249] width 745 height 422
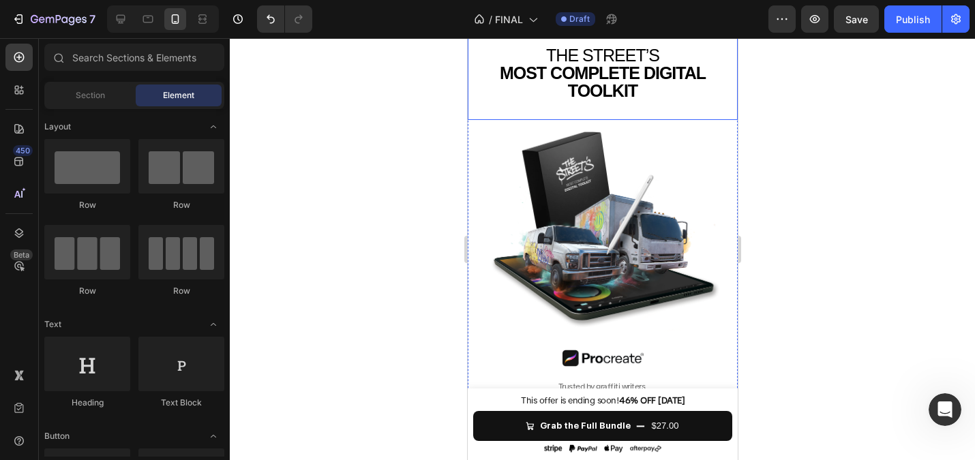
scroll to position [344, 0]
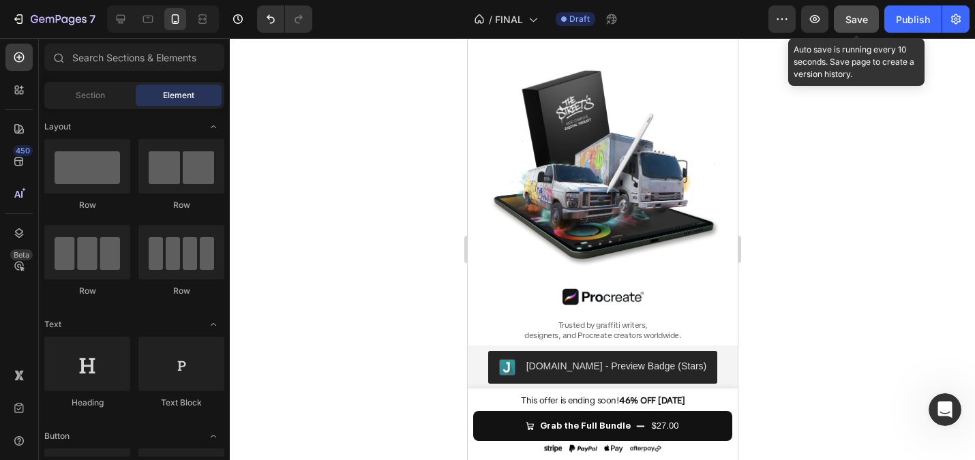
click at [861, 18] on span "Save" at bounding box center [856, 20] width 22 height 12
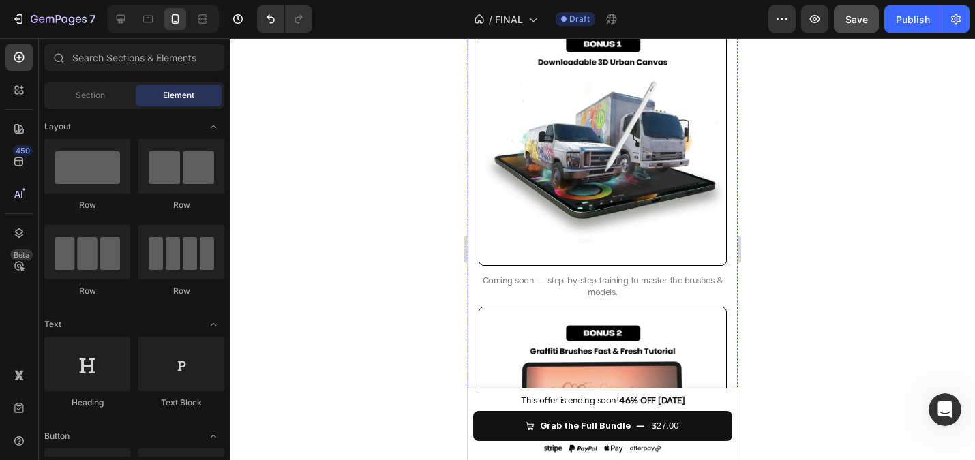
scroll to position [3042, 0]
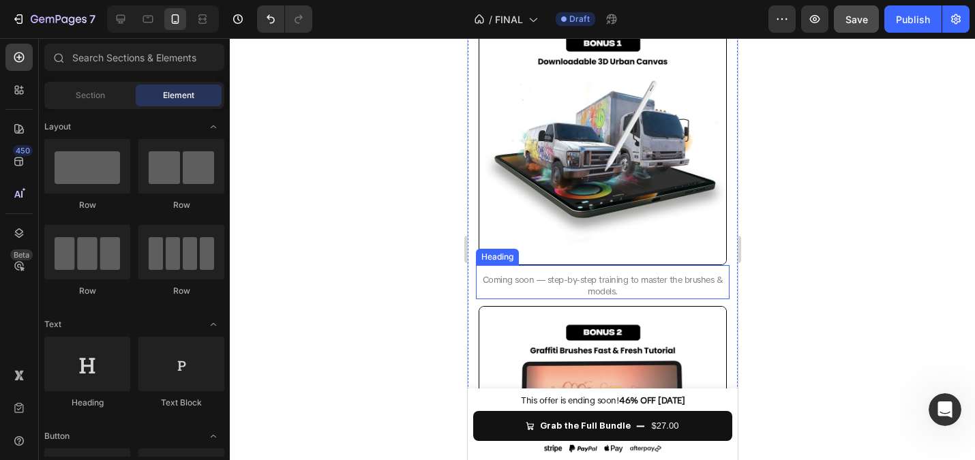
click at [525, 280] on span "Coming soon — step-by-step training to master the brushes & models." at bounding box center [602, 285] width 241 height 23
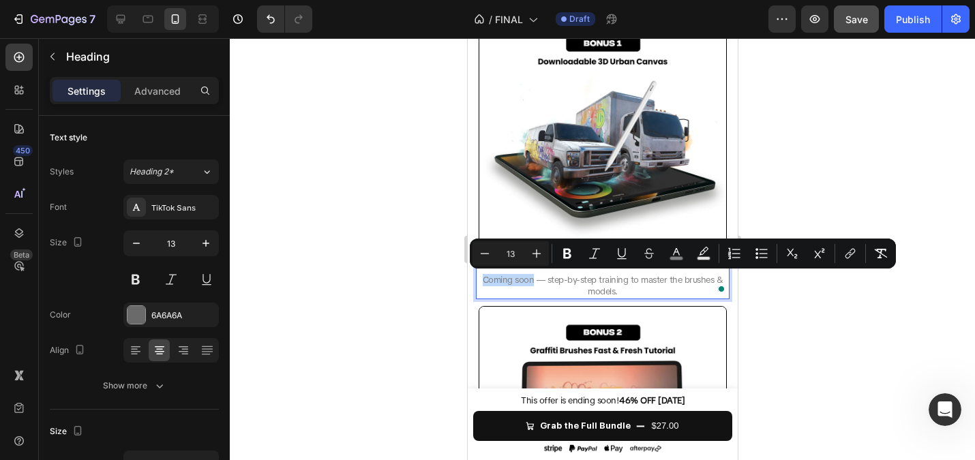
drag, startPoint x: 534, startPoint y: 280, endPoint x: 482, endPoint y: 280, distance: 51.8
click at [572, 256] on icon "Editor contextual toolbar" at bounding box center [567, 254] width 14 height 14
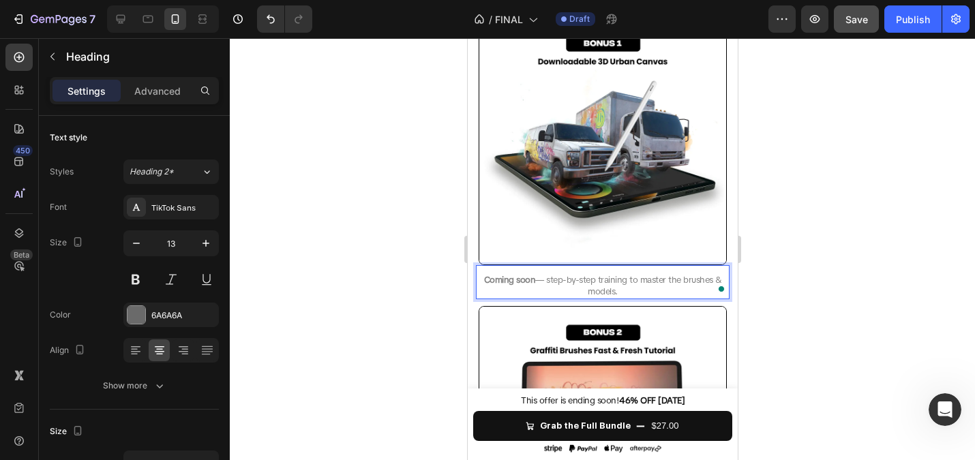
click at [579, 295] on p "Coming soon — step-by-step training to master the brushes & models." at bounding box center [602, 286] width 251 height 23
drag, startPoint x: 537, startPoint y: 282, endPoint x: 476, endPoint y: 282, distance: 60.7
click at [476, 282] on h2 "Coming soon — step-by-step training to master the brushes & models." at bounding box center [602, 286] width 254 height 26
click at [544, 280] on span "Coming soon — step-by-step training to master the brushes & models." at bounding box center [602, 285] width 238 height 23
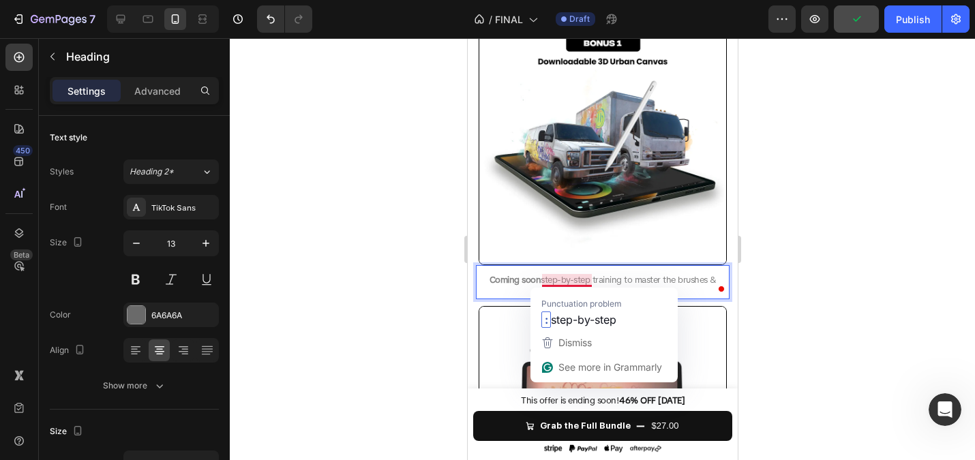
click at [543, 280] on span "Coming soon step-by-step training to master the brushes & models." at bounding box center [602, 285] width 227 height 23
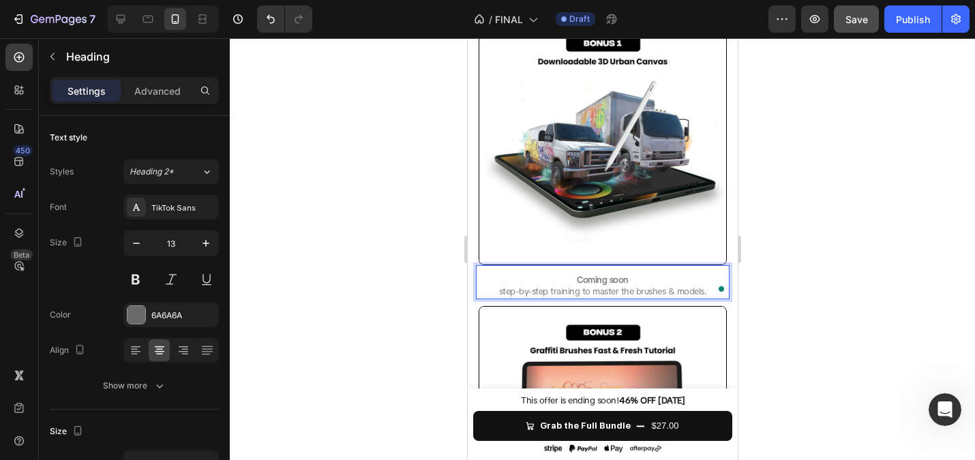
click at [502, 289] on span "⁠⁠⁠⁠⁠⁠⁠ step-by-step training to master the brushes & models." at bounding box center [602, 292] width 208 height 12
click at [500, 292] on span "tep-by-step training to master the brushes & models." at bounding box center [602, 292] width 204 height 12
click at [367, 266] on div at bounding box center [602, 249] width 745 height 422
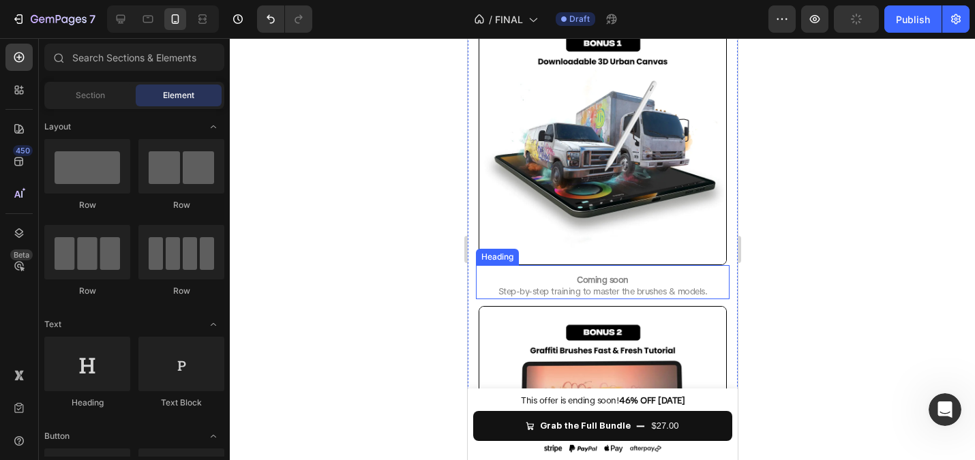
click at [605, 277] on strong "Coming soon" at bounding box center [602, 280] width 52 height 12
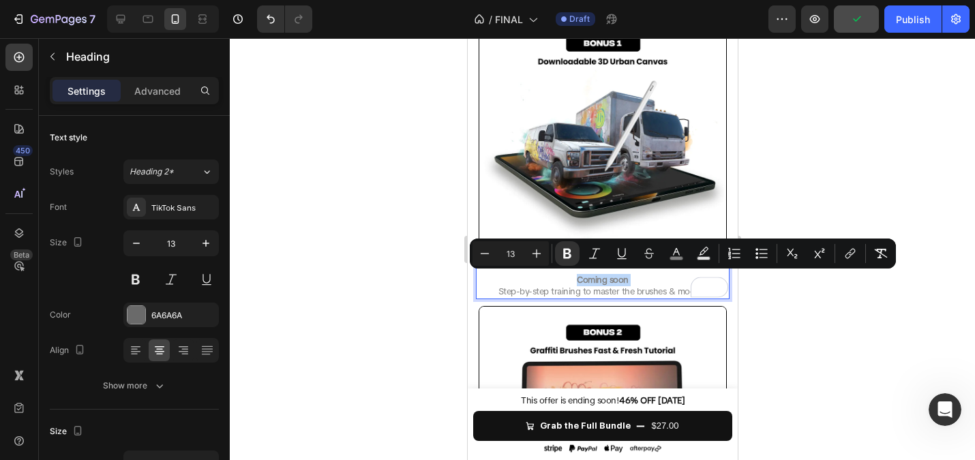
click at [633, 280] on p "Coming soon Step-by-step training to master the brushes & models." at bounding box center [602, 286] width 251 height 23
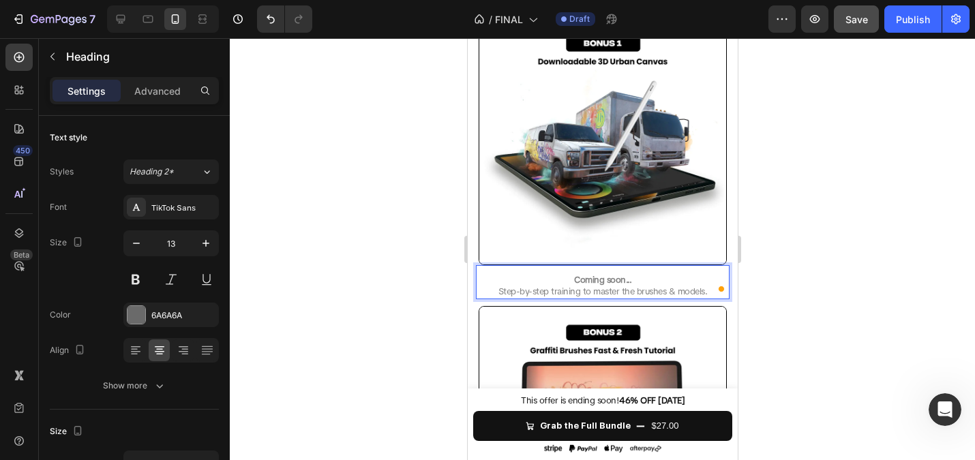
click at [310, 230] on div at bounding box center [602, 249] width 745 height 422
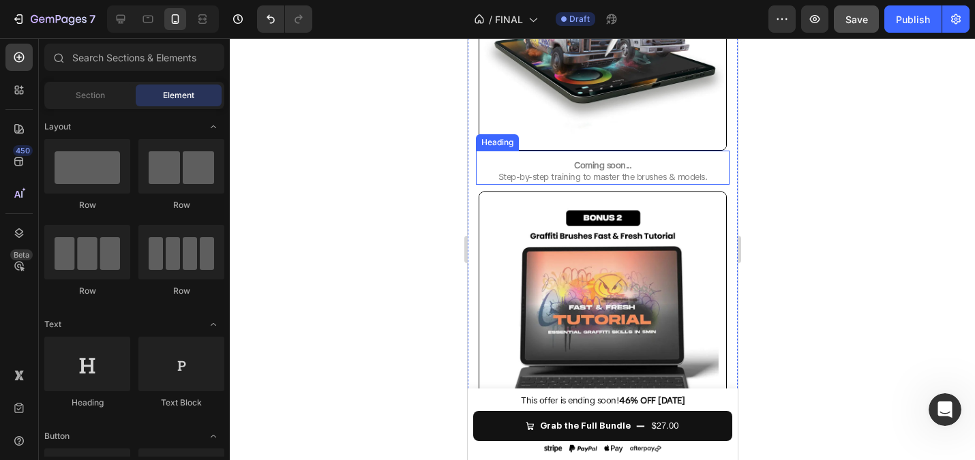
scroll to position [3163, 0]
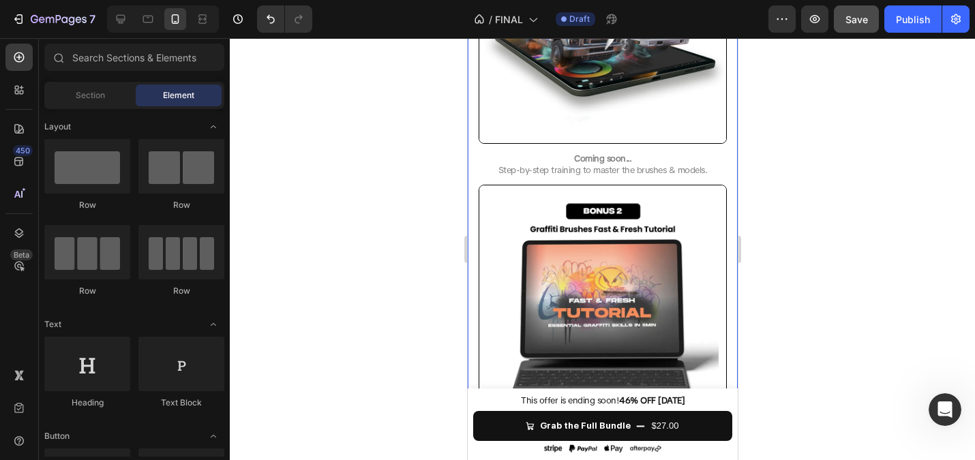
click at [446, 229] on div at bounding box center [602, 249] width 745 height 422
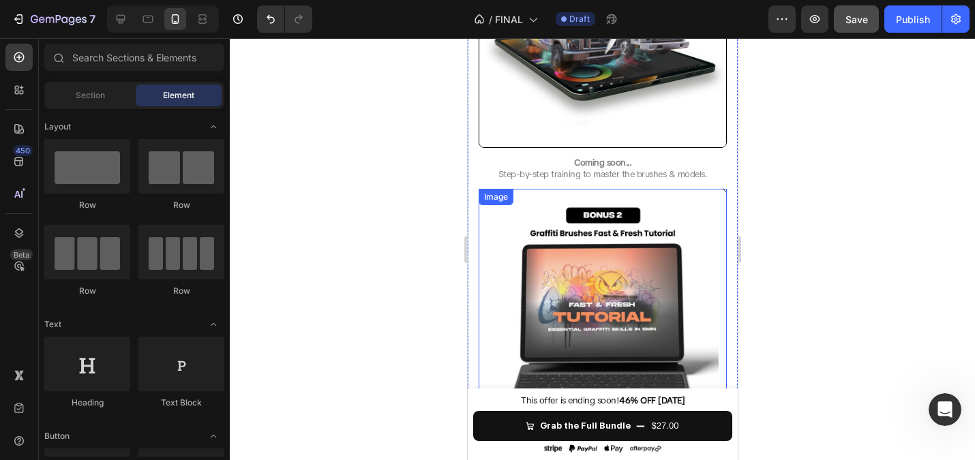
scroll to position [3139, 0]
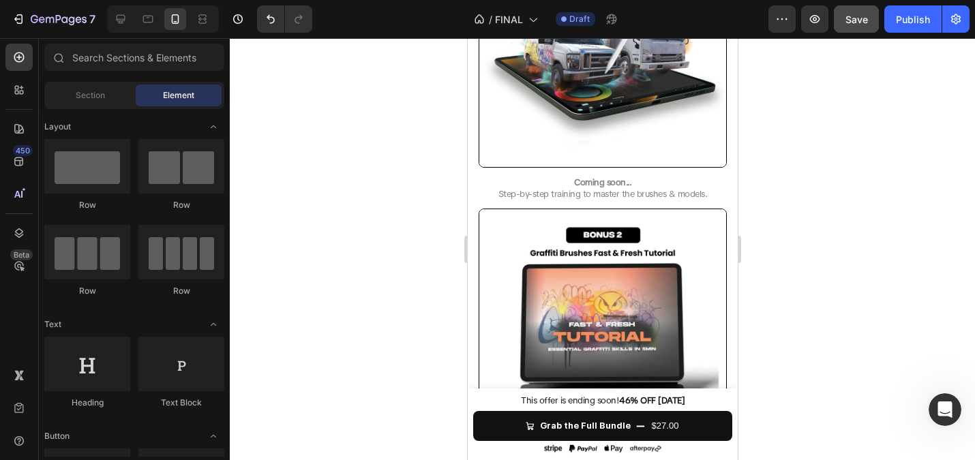
click at [357, 175] on div at bounding box center [602, 249] width 745 height 422
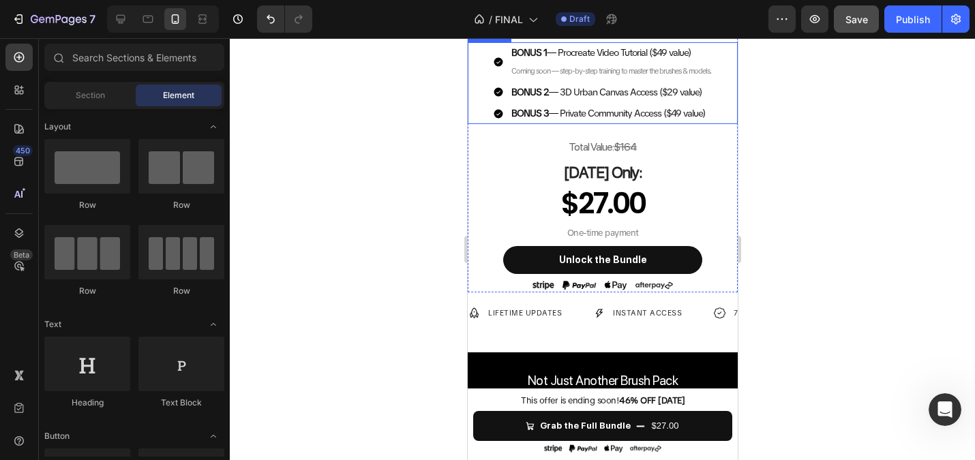
scroll to position [730, 0]
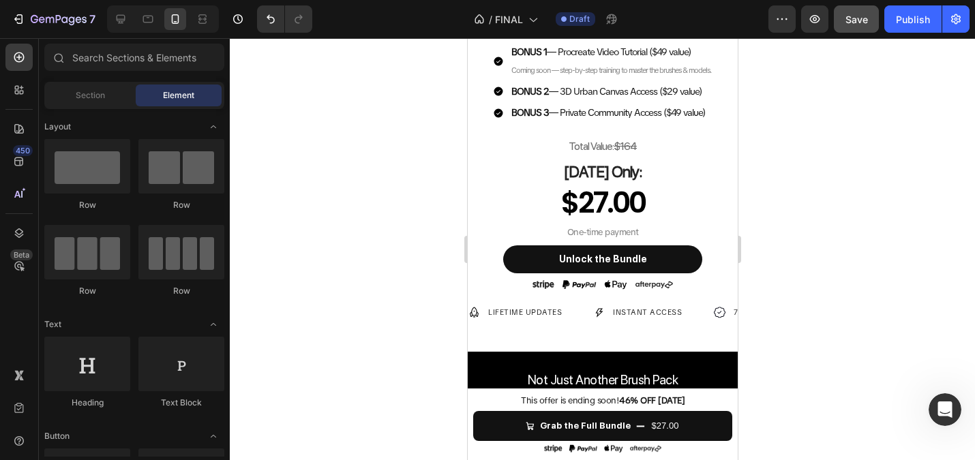
click at [387, 170] on div at bounding box center [602, 249] width 745 height 422
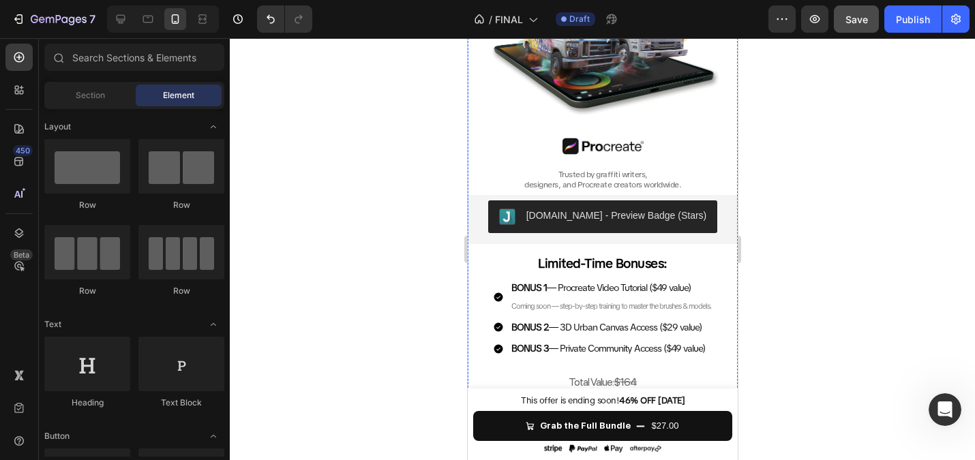
scroll to position [0, 0]
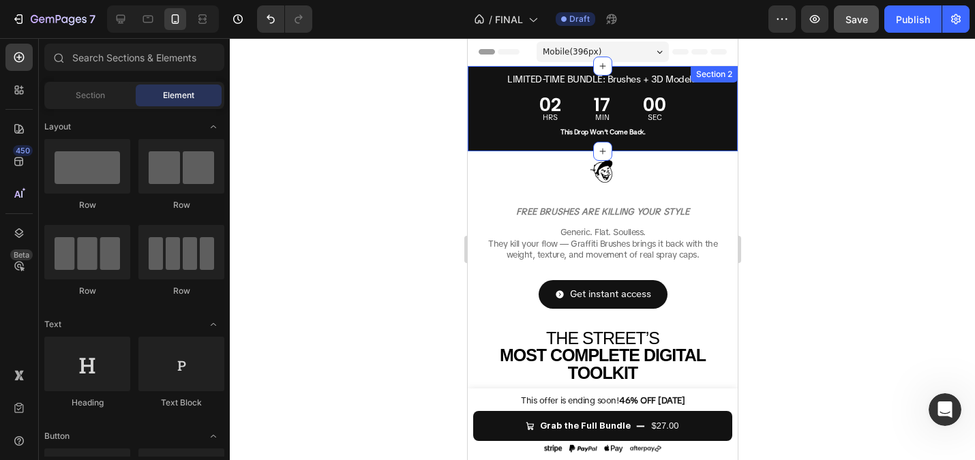
click at [844, 20] on button "Save" at bounding box center [856, 18] width 45 height 27
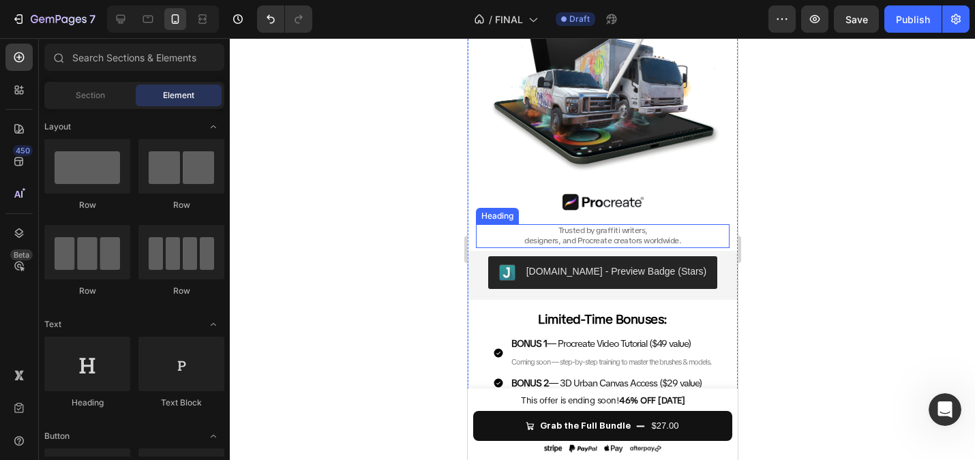
scroll to position [938, 0]
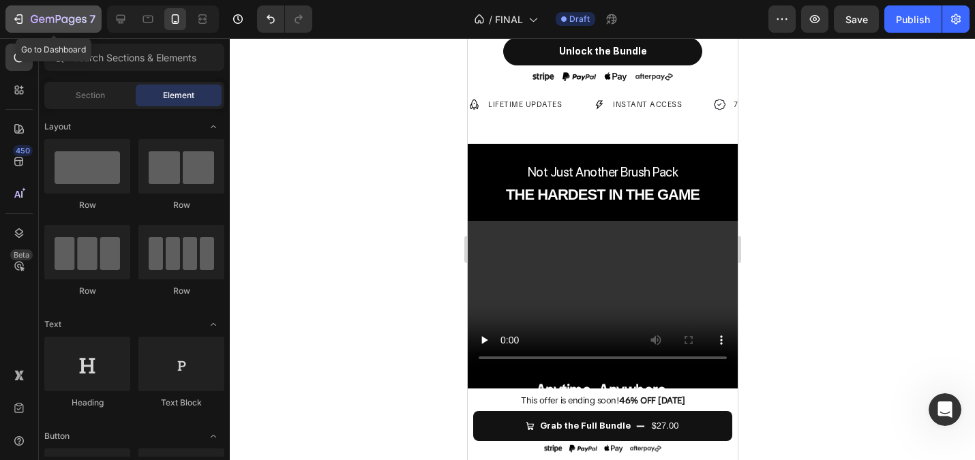
click at [23, 16] on icon "button" at bounding box center [19, 19] width 14 height 14
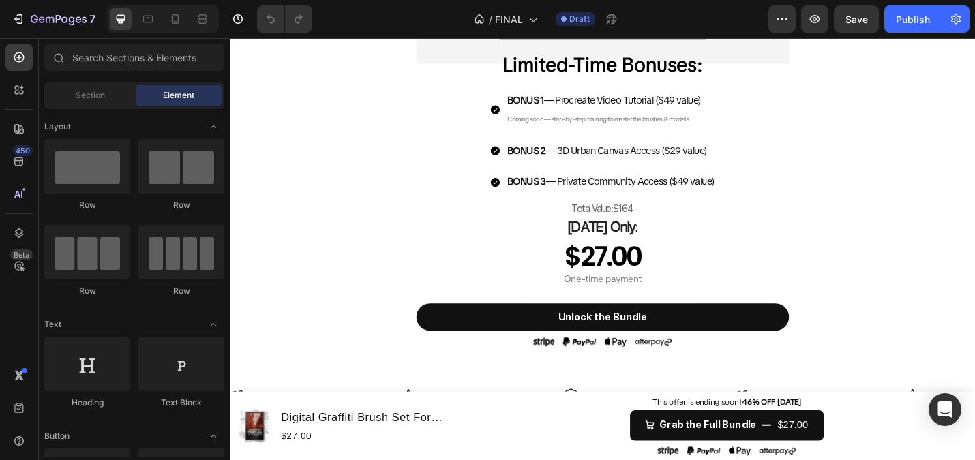
scroll to position [737, 0]
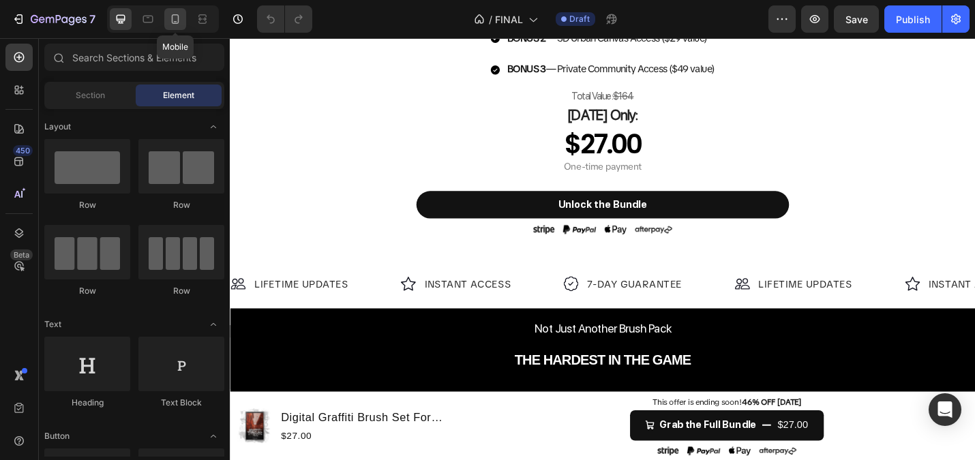
click at [172, 18] on icon at bounding box center [175, 19] width 7 height 10
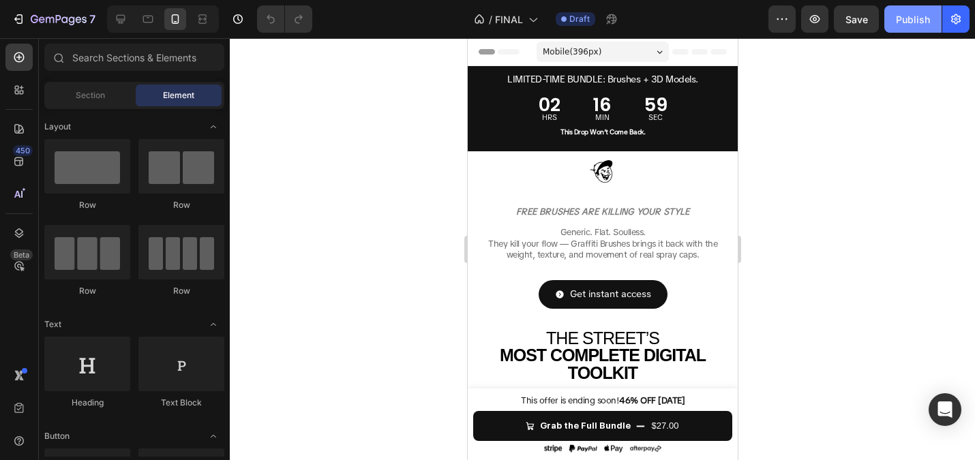
click at [914, 22] on div "Publish" at bounding box center [913, 19] width 34 height 14
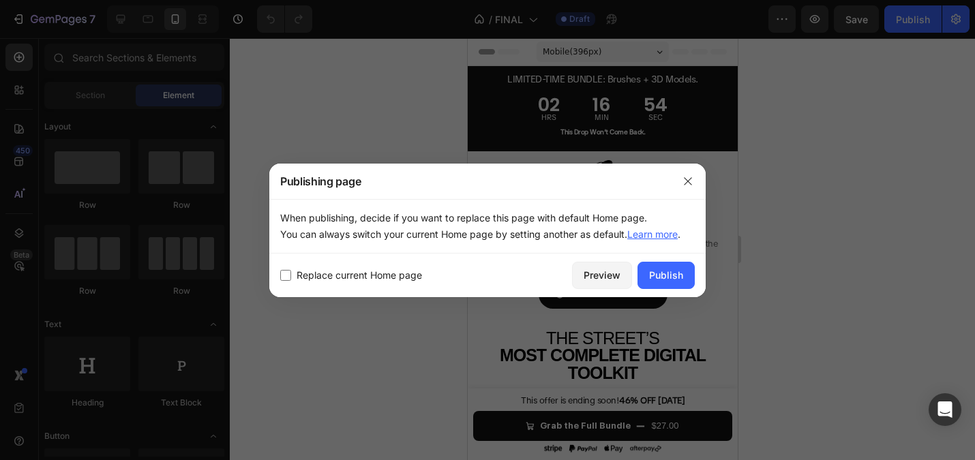
click at [361, 279] on span "Replace current Home page" at bounding box center [359, 275] width 125 height 16
checkbox input "true"
click at [661, 283] on button "Publish" at bounding box center [665, 275] width 57 height 27
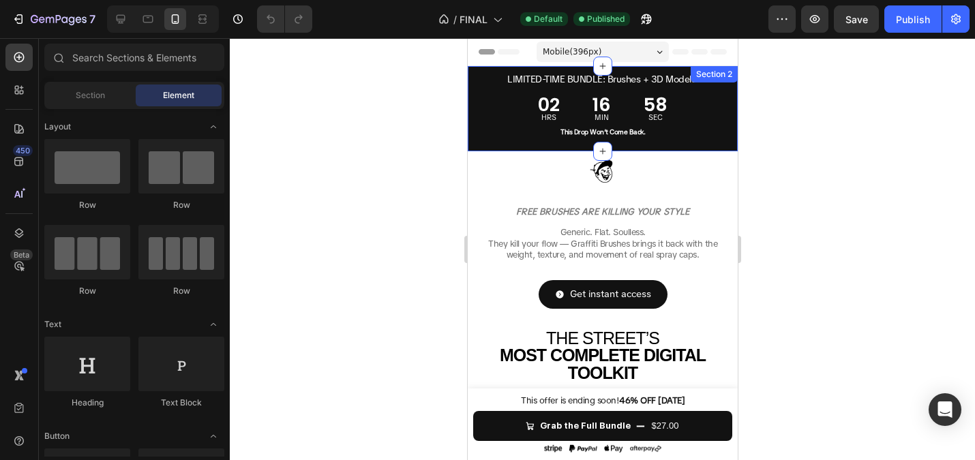
click at [586, 138] on div "LIMITED-TIME BUNDLE: Brushes + 3D Models. Heading 02 HRS 16 MIN 58 SEC Countdow…" at bounding box center [602, 108] width 270 height 85
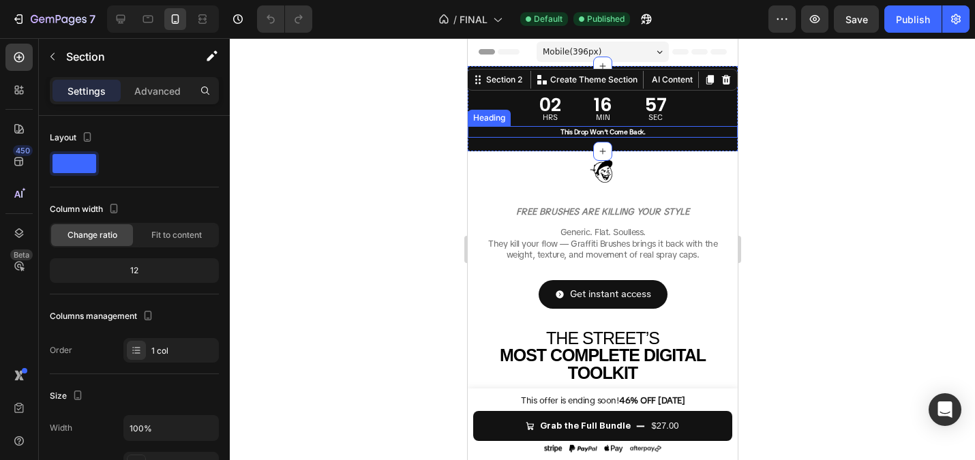
click at [582, 134] on strong "This Drop Won’t Come Back." at bounding box center [602, 131] width 85 height 9
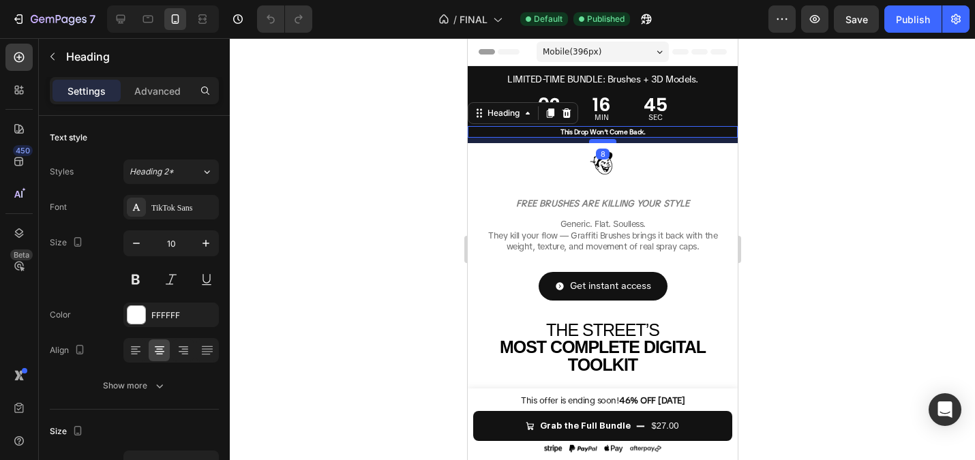
drag, startPoint x: 605, startPoint y: 147, endPoint x: 604, endPoint y: 139, distance: 8.3
click at [604, 139] on div at bounding box center [601, 141] width 27 height 4
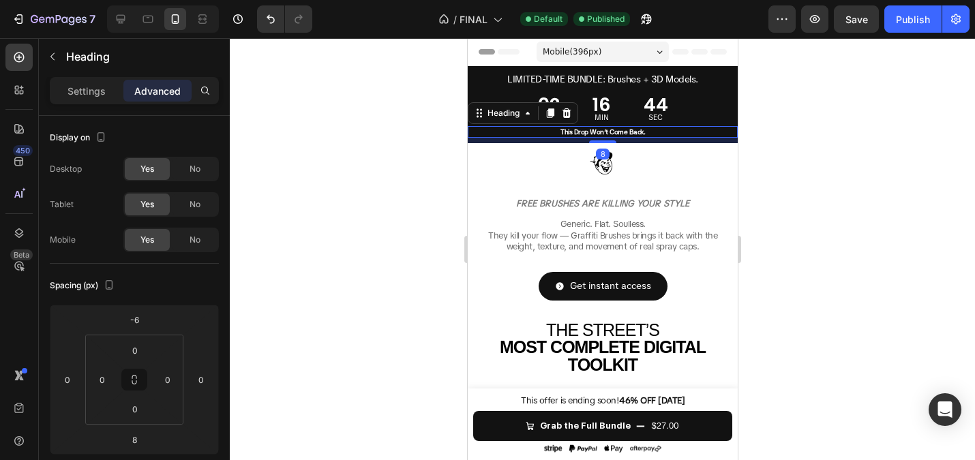
click at [370, 119] on div at bounding box center [602, 249] width 745 height 422
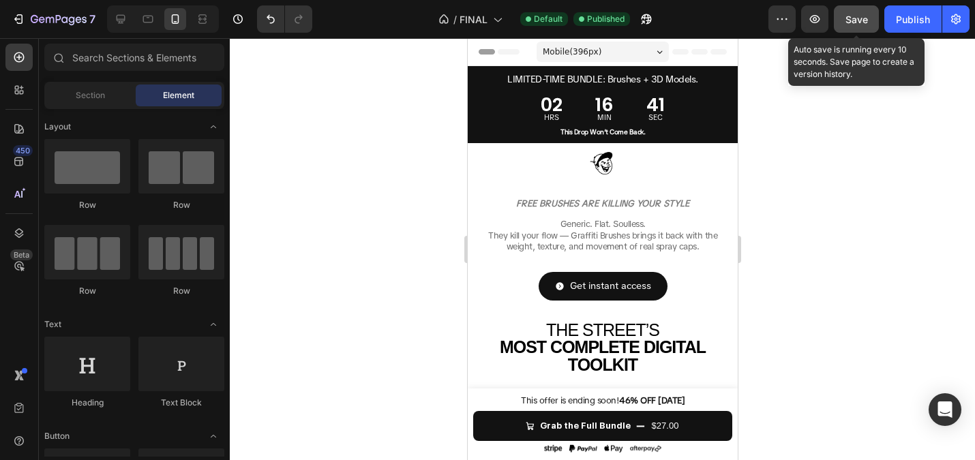
click at [844, 12] on button "Save" at bounding box center [856, 18] width 45 height 27
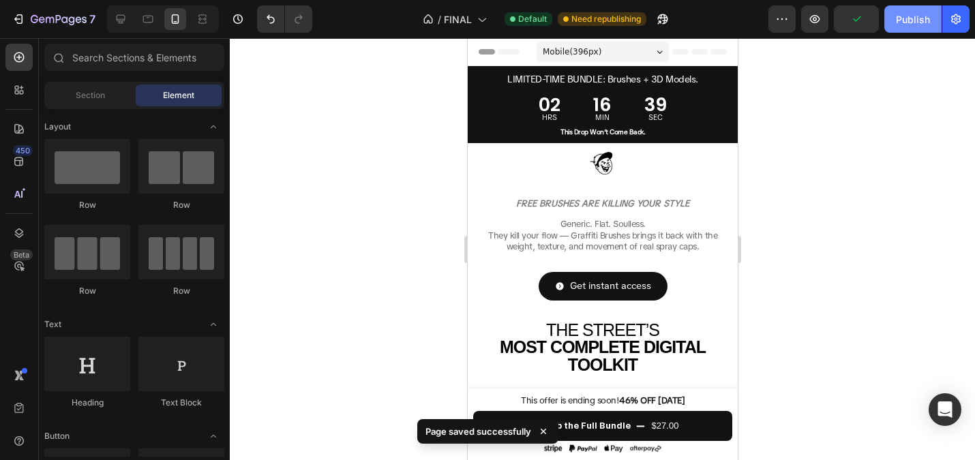
click at [894, 11] on button "Publish" at bounding box center [912, 18] width 57 height 27
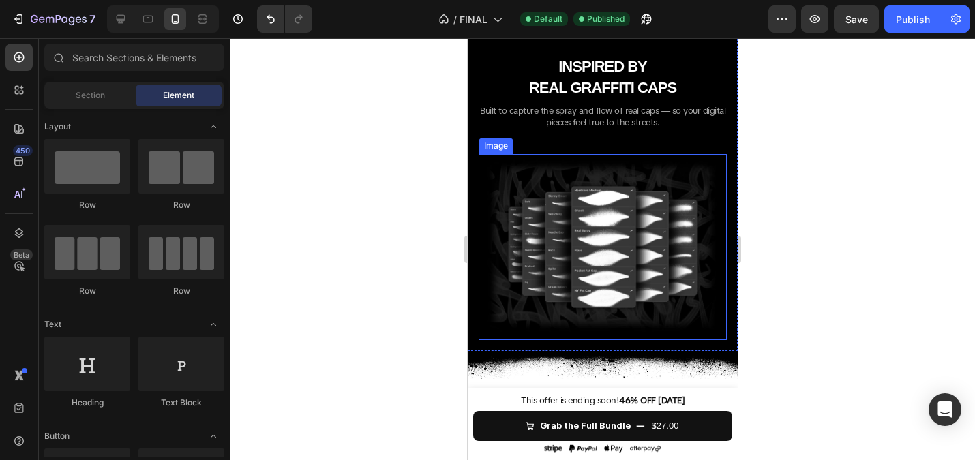
scroll to position [1801, 0]
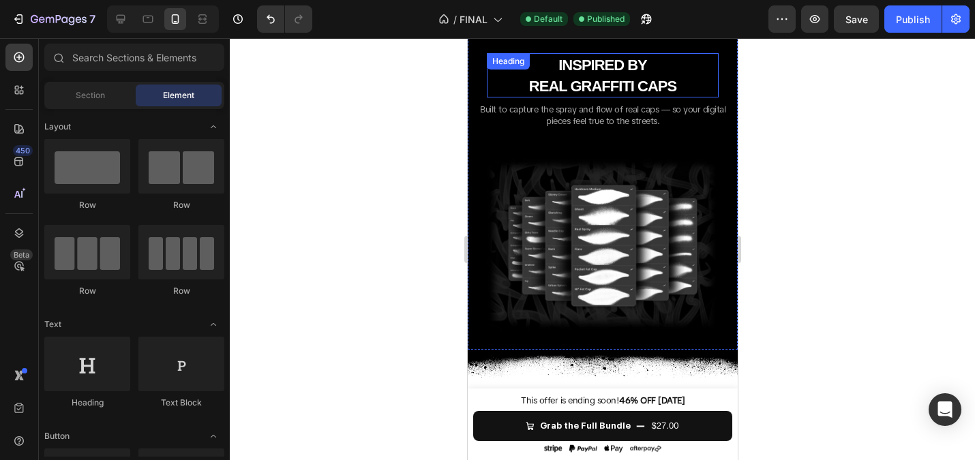
click at [613, 92] on strong "REAL GRAFFITI CAPS" at bounding box center [601, 86] width 147 height 17
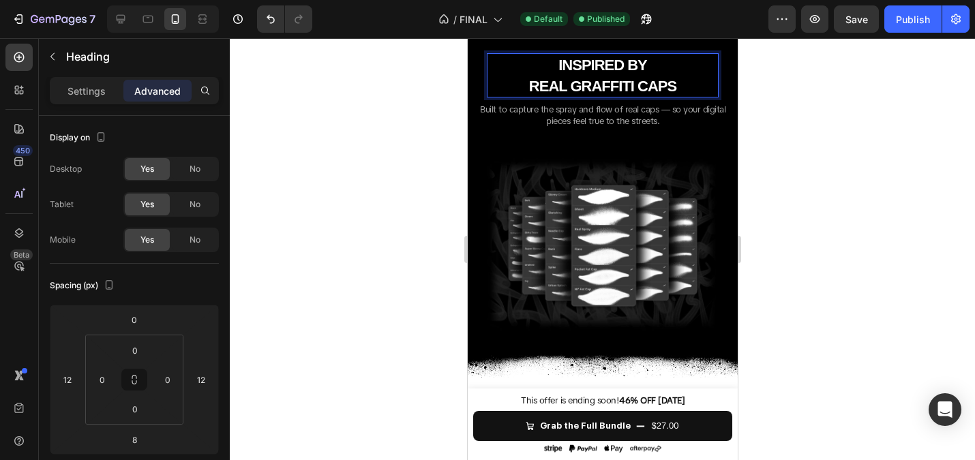
click at [526, 86] on p "INSPIRED BY REAL GRAFFITI CAPS" at bounding box center [601, 76] width 229 height 42
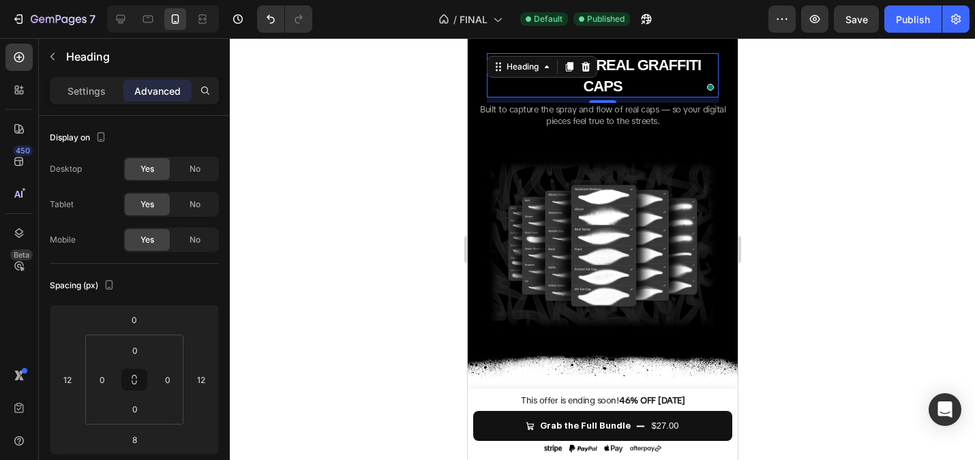
click at [382, 101] on div at bounding box center [602, 249] width 745 height 422
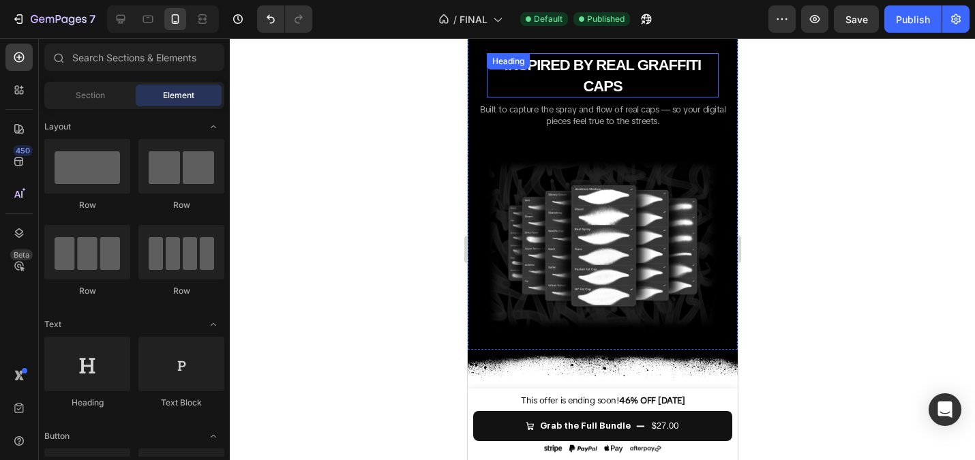
click at [584, 69] on strong "INSPIRED BY REAL GRAFFITI CAPS" at bounding box center [602, 76] width 196 height 38
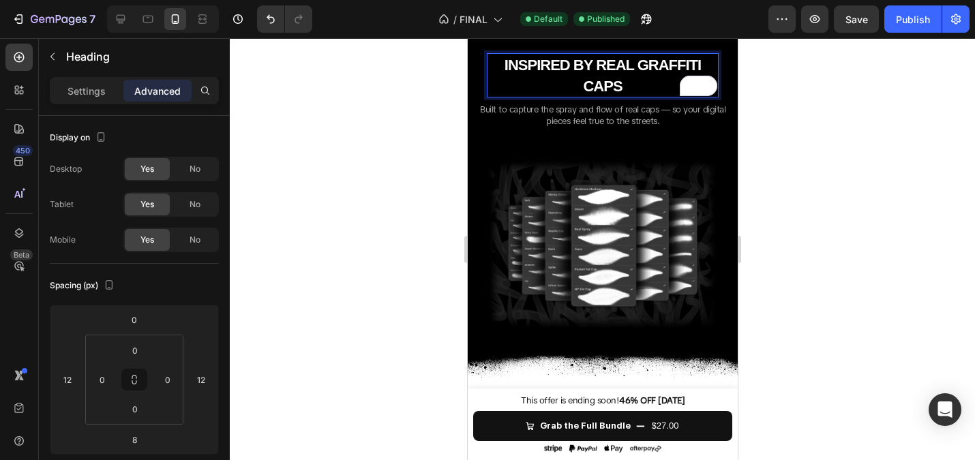
click at [598, 69] on strong "INSPIRED BY REAL GRAFFITI CAPS" at bounding box center [602, 76] width 196 height 38
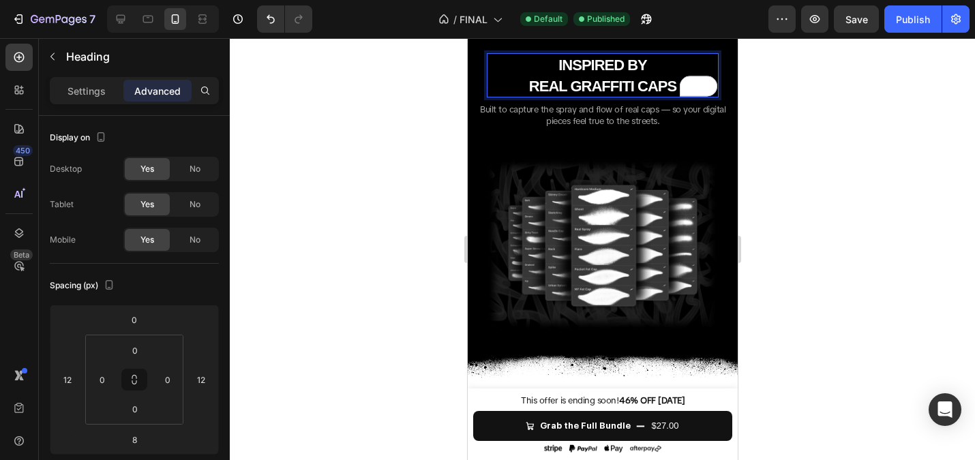
click at [429, 120] on div at bounding box center [602, 249] width 745 height 422
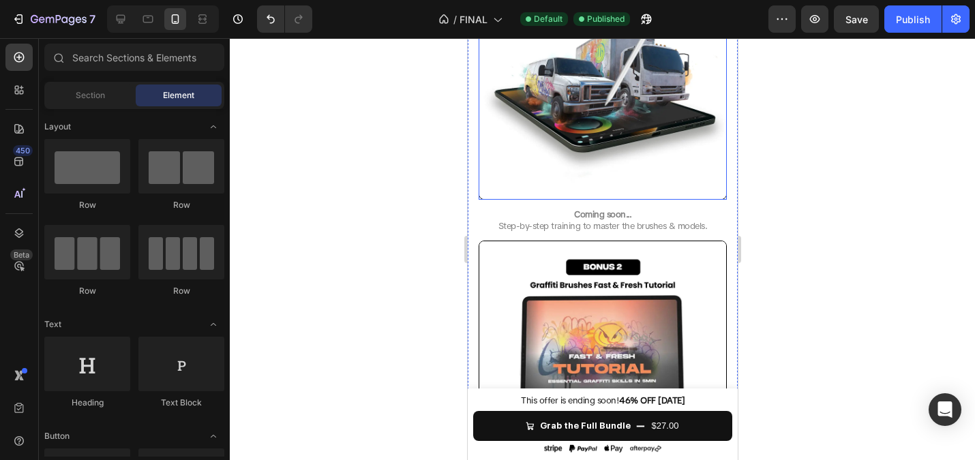
scroll to position [3115, 0]
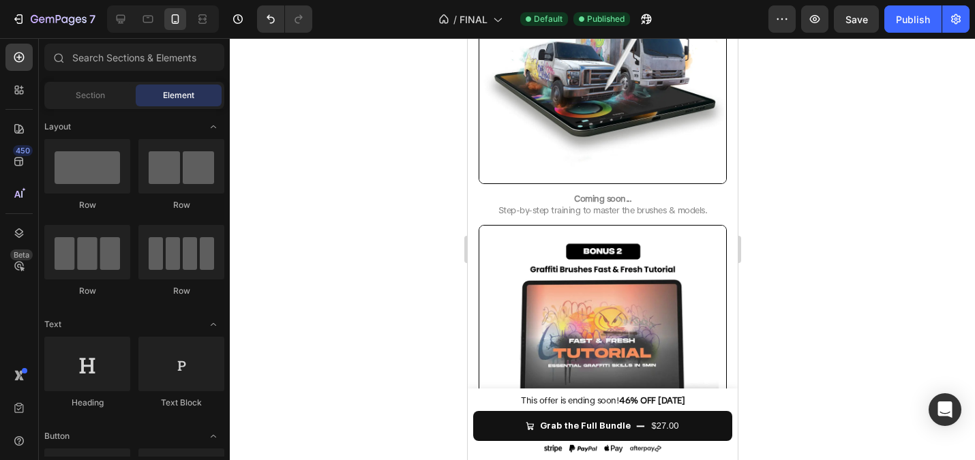
click at [370, 181] on div at bounding box center [602, 249] width 745 height 422
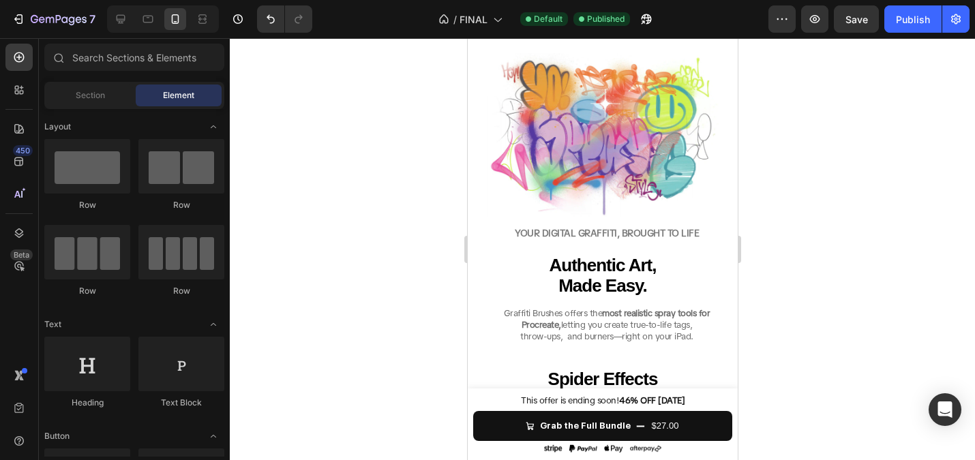
scroll to position [2220, 0]
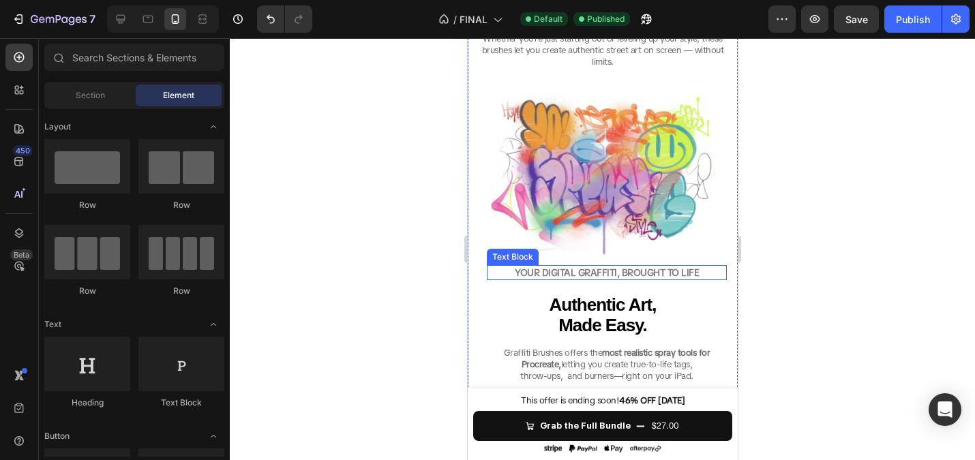
click at [590, 267] on div "YOUR DIGITAL GRAFFITI, BROUGHT TO LIFE" at bounding box center [606, 272] width 240 height 15
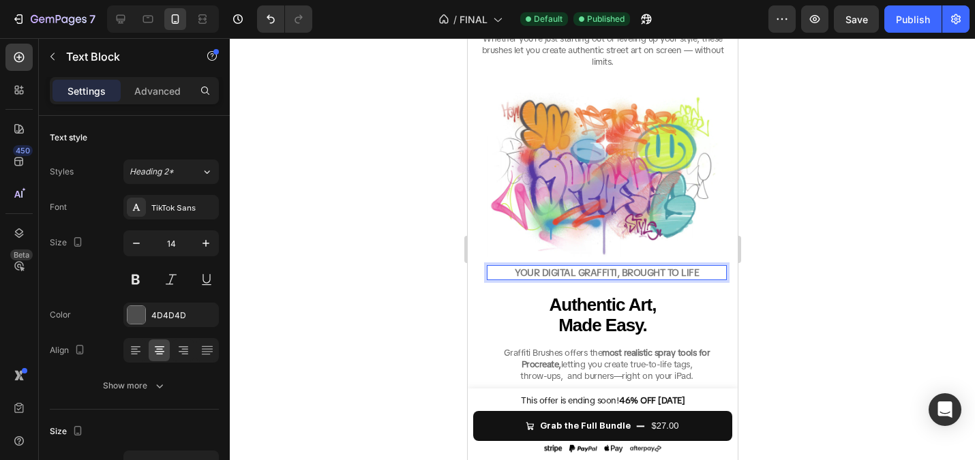
click at [589, 272] on strong "YOUR DIGITAL GRAFFITI, BROUGHT TO LIFE" at bounding box center [606, 273] width 184 height 12
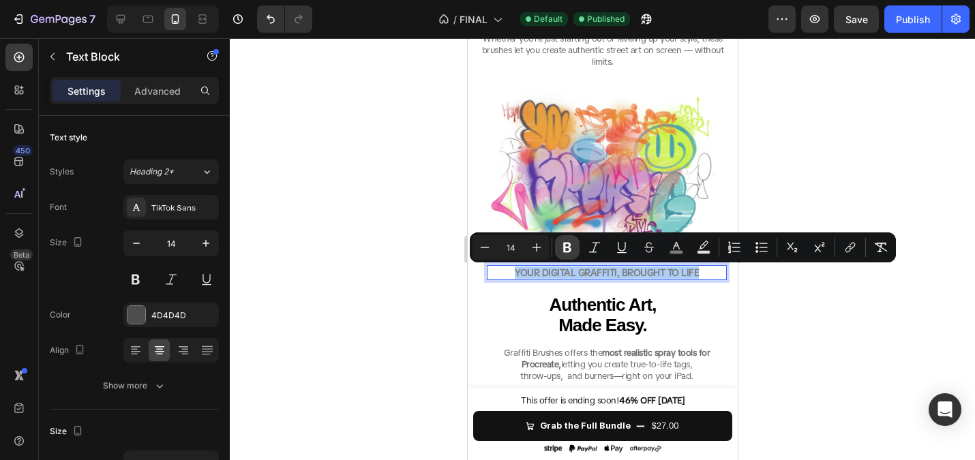
click at [569, 250] on icon "Editor contextual toolbar" at bounding box center [567, 248] width 8 height 10
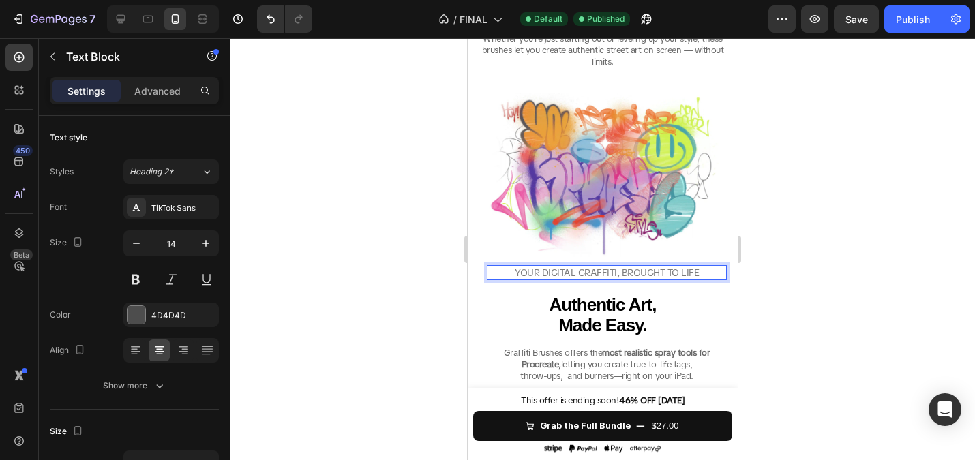
click at [406, 254] on div at bounding box center [602, 249] width 745 height 422
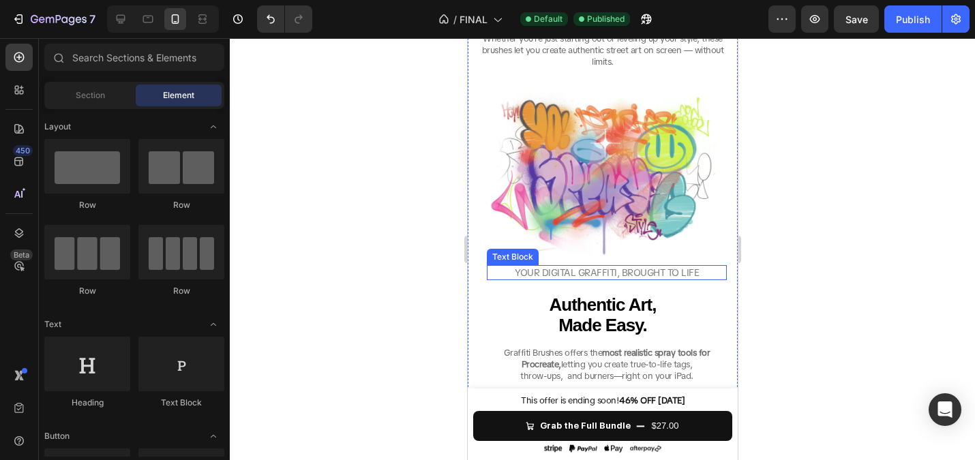
click at [586, 276] on span "YOUR DIGITAL GRAFFITI, BROUGHT TO LIFE" at bounding box center [606, 273] width 184 height 12
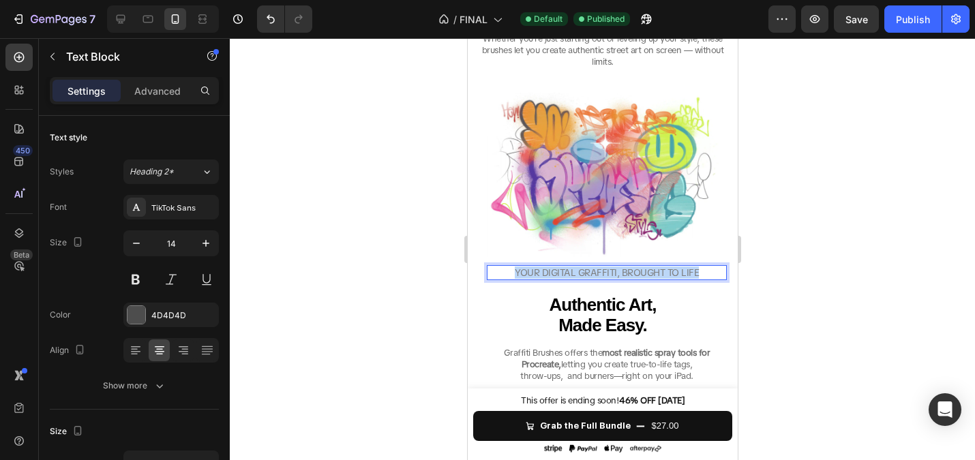
click at [586, 276] on span "YOUR DIGITAL GRAFFITI, BROUGHT TO LIFE" at bounding box center [606, 273] width 184 height 12
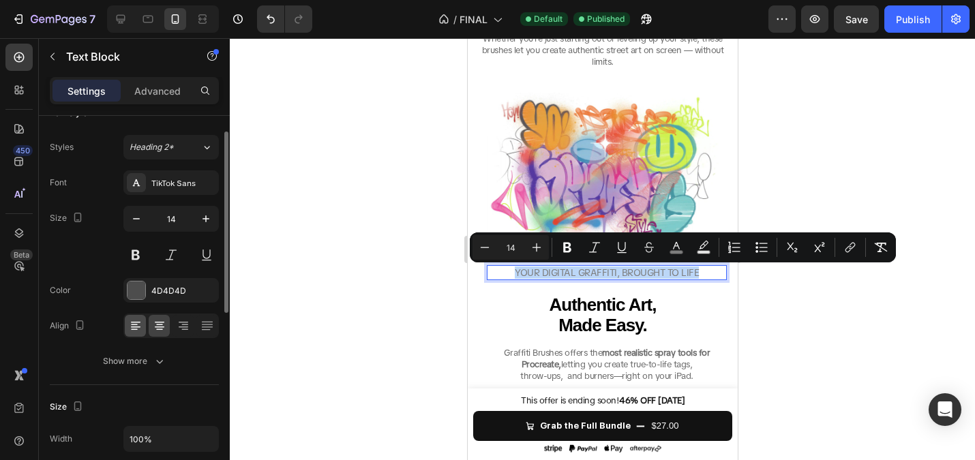
scroll to position [27, 0]
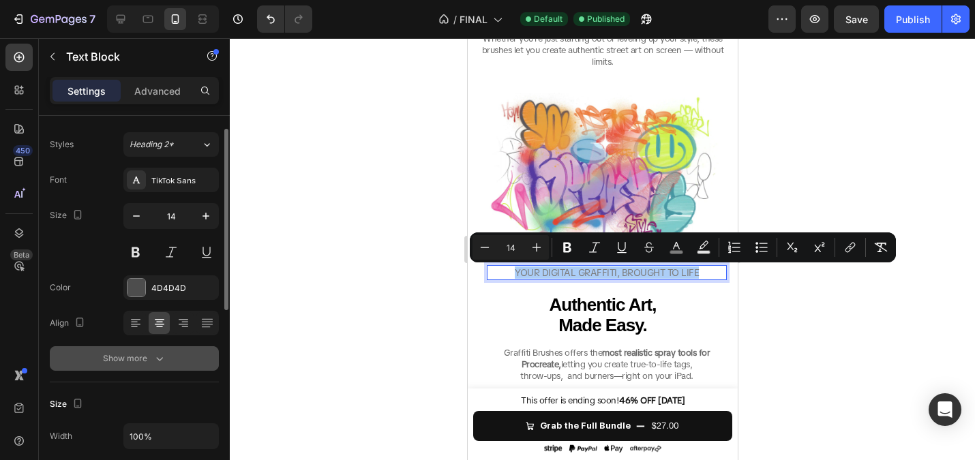
click at [136, 356] on div "Show more" at bounding box center [134, 359] width 63 height 14
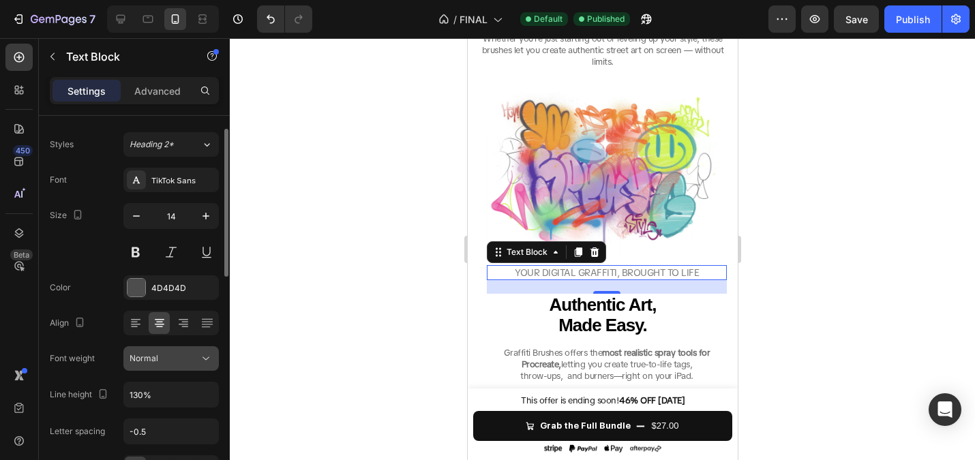
scroll to position [42, 0]
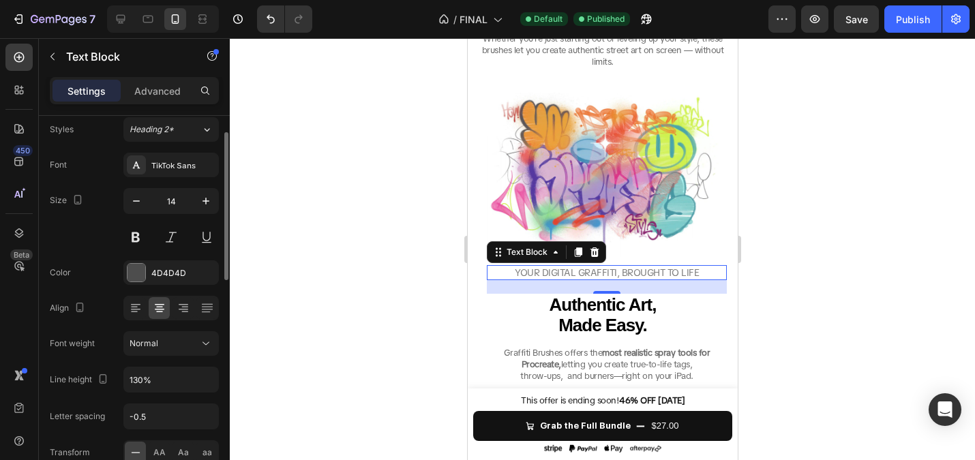
click at [365, 348] on div at bounding box center [602, 249] width 745 height 422
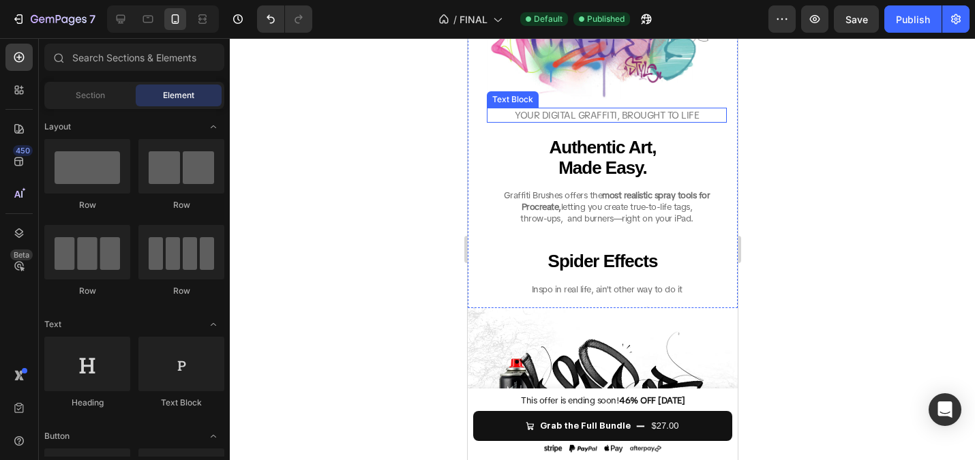
scroll to position [2379, 0]
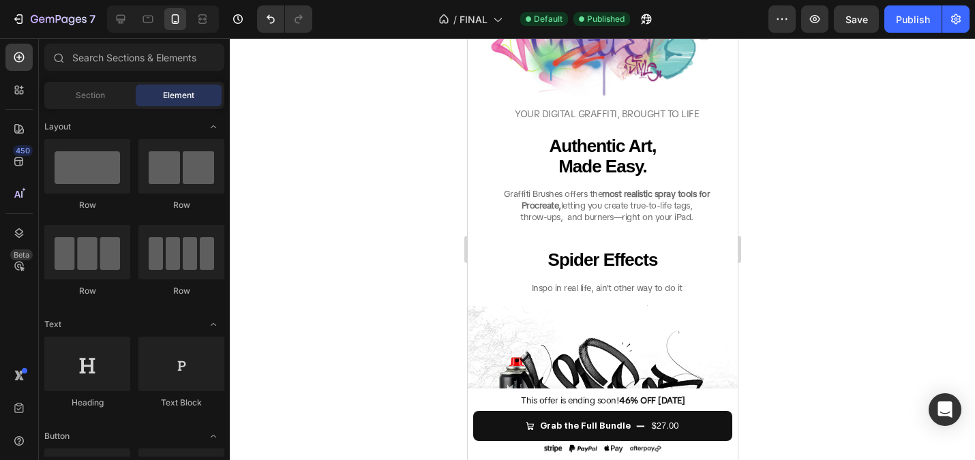
click at [382, 217] on div at bounding box center [602, 249] width 745 height 422
click at [904, 22] on div "Publish" at bounding box center [913, 19] width 34 height 14
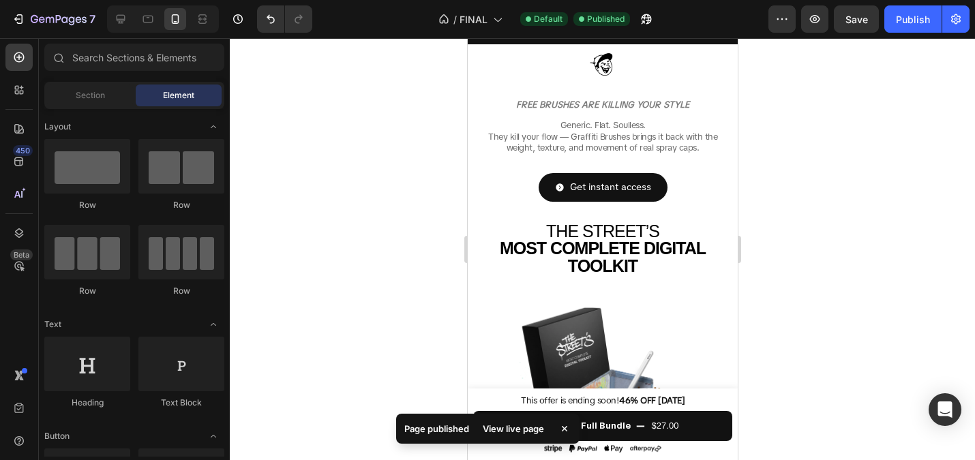
scroll to position [0, 0]
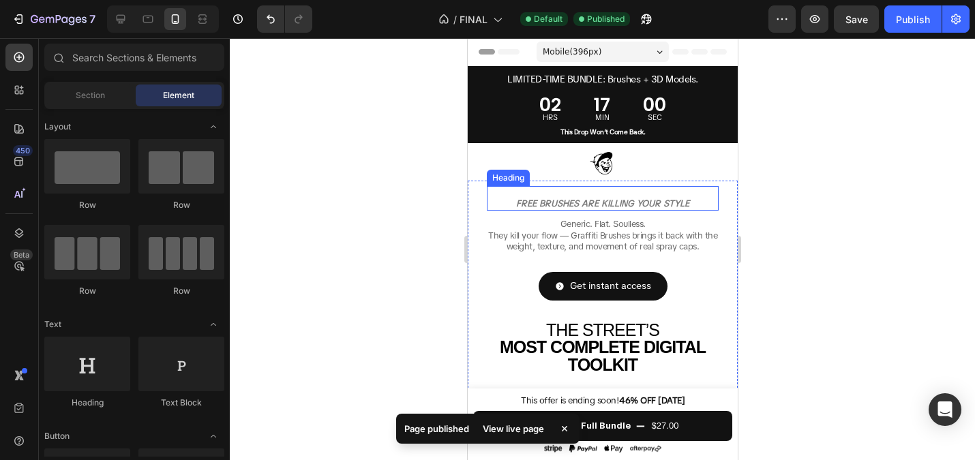
click at [603, 159] on img at bounding box center [602, 164] width 34 height 31
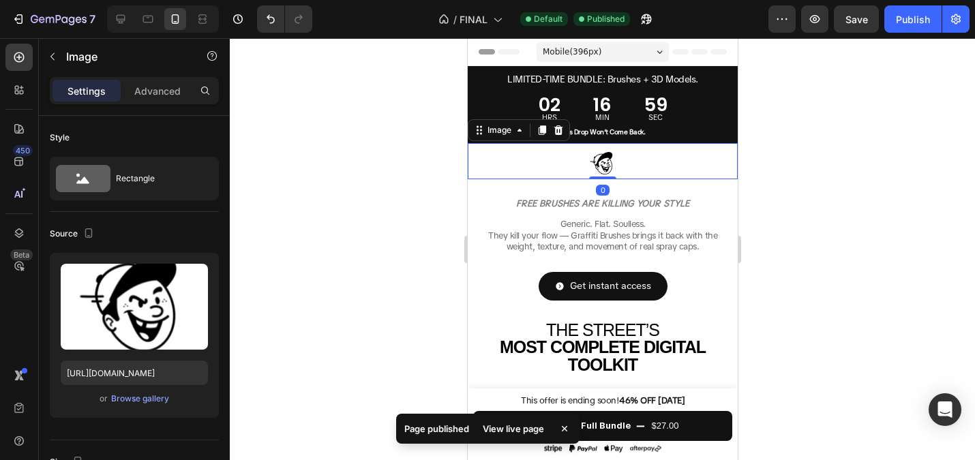
click at [606, 162] on img at bounding box center [602, 164] width 34 height 31
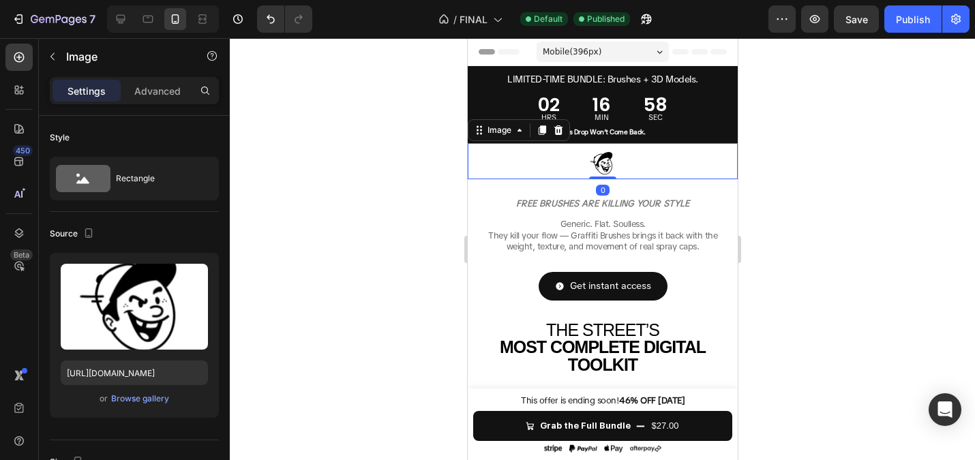
click at [590, 160] on img at bounding box center [602, 164] width 34 height 31
click at [153, 97] on p "Advanced" at bounding box center [157, 91] width 46 height 14
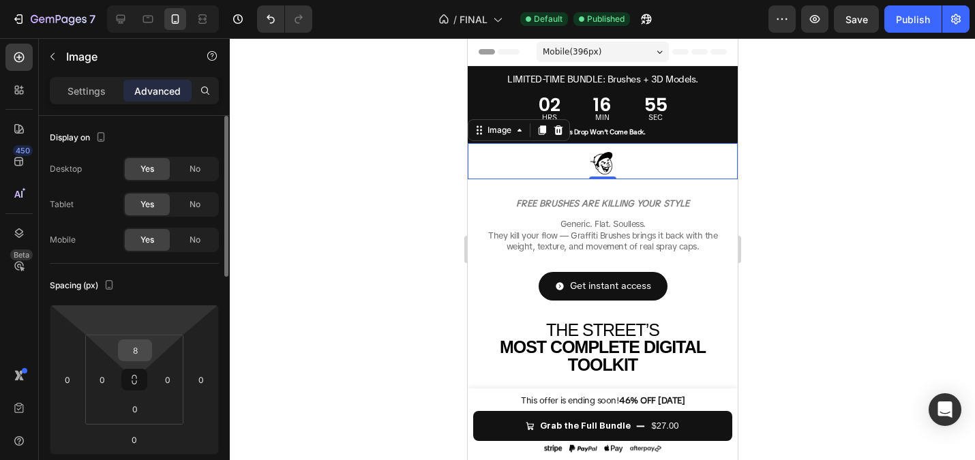
click at [137, 346] on input "8" at bounding box center [134, 350] width 27 height 20
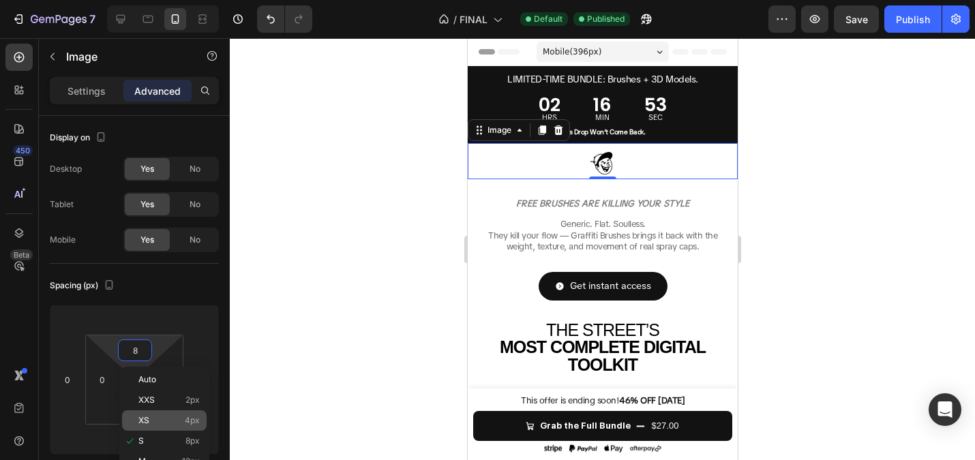
click at [178, 421] on p "XS 4px" at bounding box center [168, 421] width 61 height 10
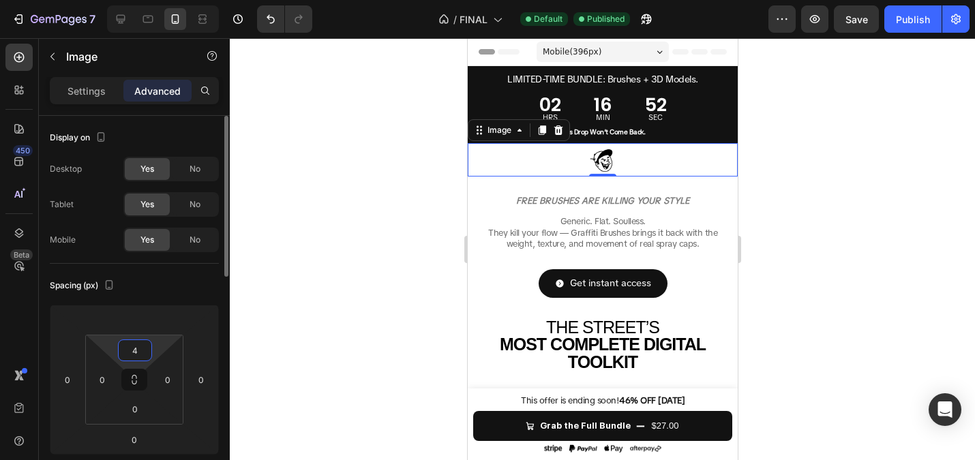
click at [138, 346] on input "4" at bounding box center [134, 350] width 27 height 20
click at [153, 452] on div "M 12px" at bounding box center [164, 461] width 85 height 20
type input "12"
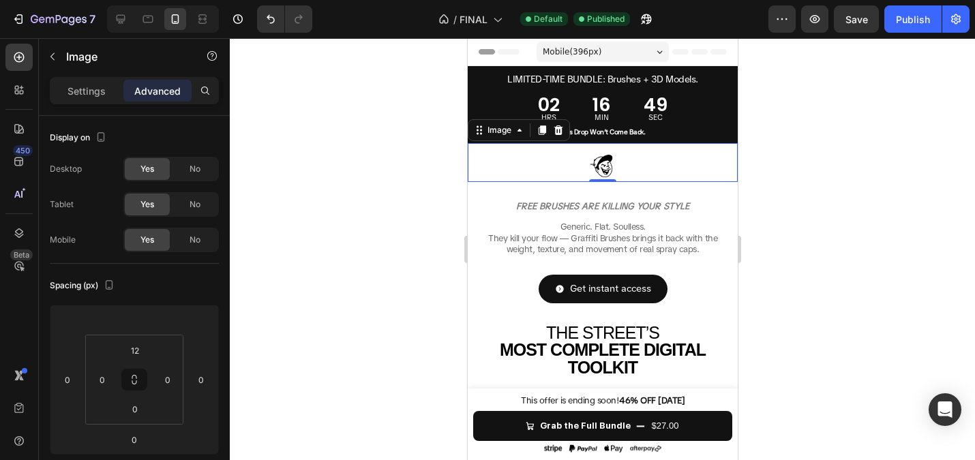
click at [345, 294] on div at bounding box center [602, 249] width 745 height 422
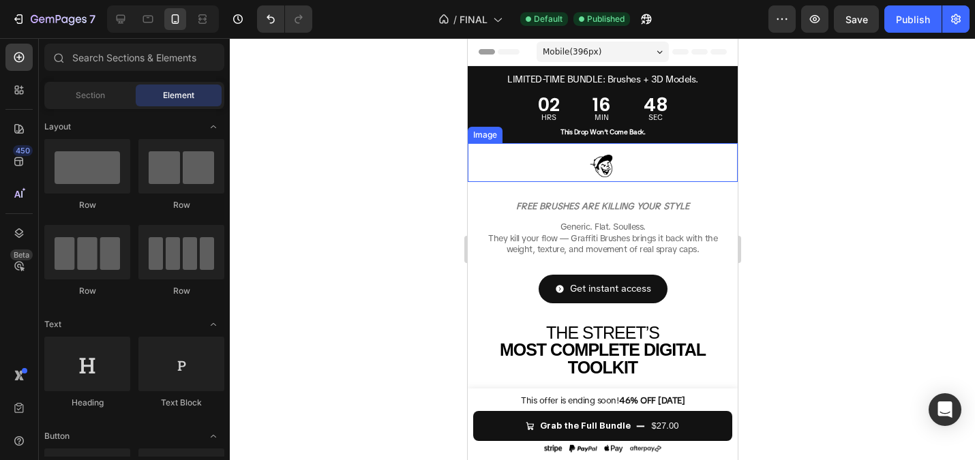
click at [595, 160] on img at bounding box center [602, 166] width 34 height 31
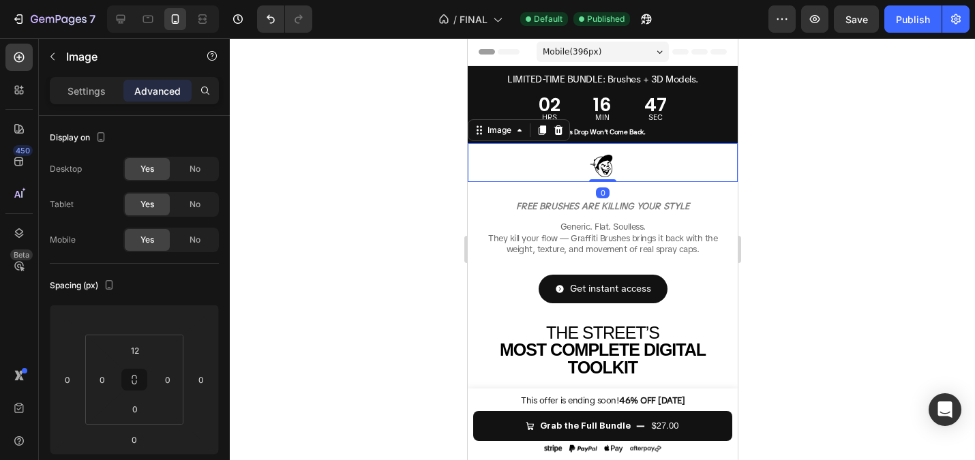
click at [604, 165] on img at bounding box center [602, 166] width 34 height 31
click at [96, 91] on p "Settings" at bounding box center [86, 91] width 38 height 14
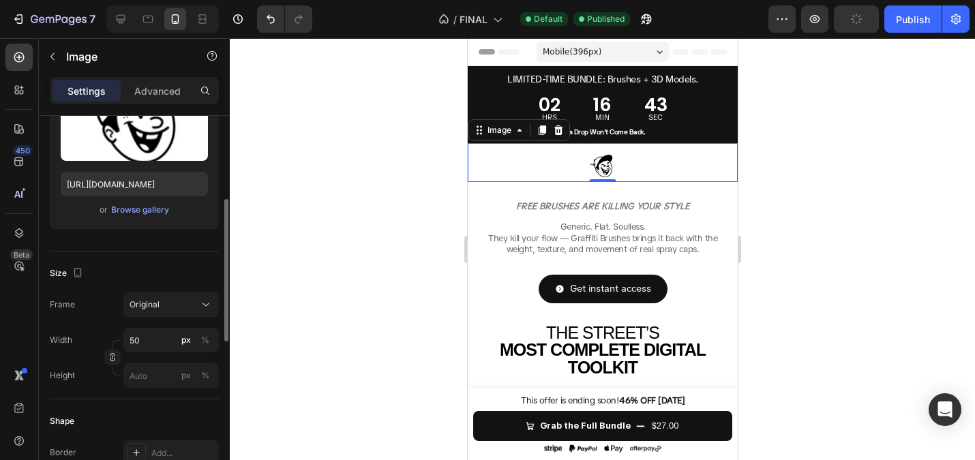
scroll to position [198, 0]
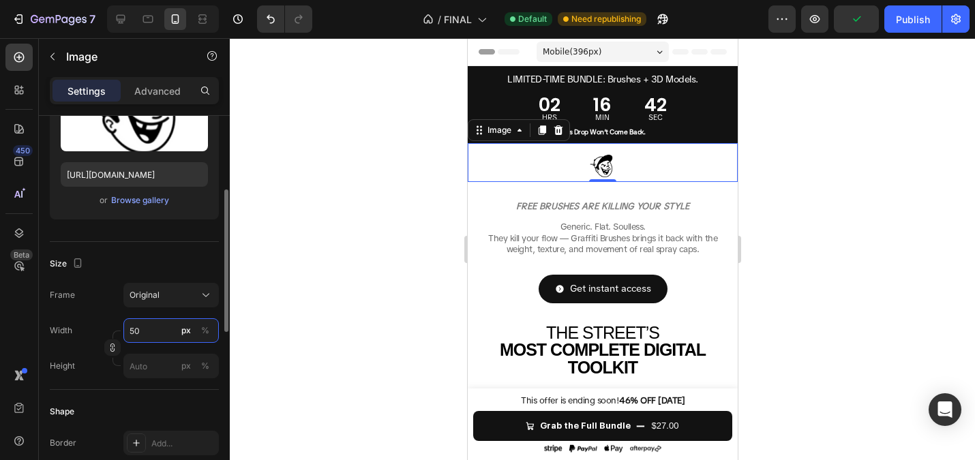
click at [155, 327] on input "50" at bounding box center [170, 330] width 95 height 25
click at [157, 331] on input "50" at bounding box center [170, 330] width 95 height 25
click at [331, 316] on div at bounding box center [602, 249] width 745 height 422
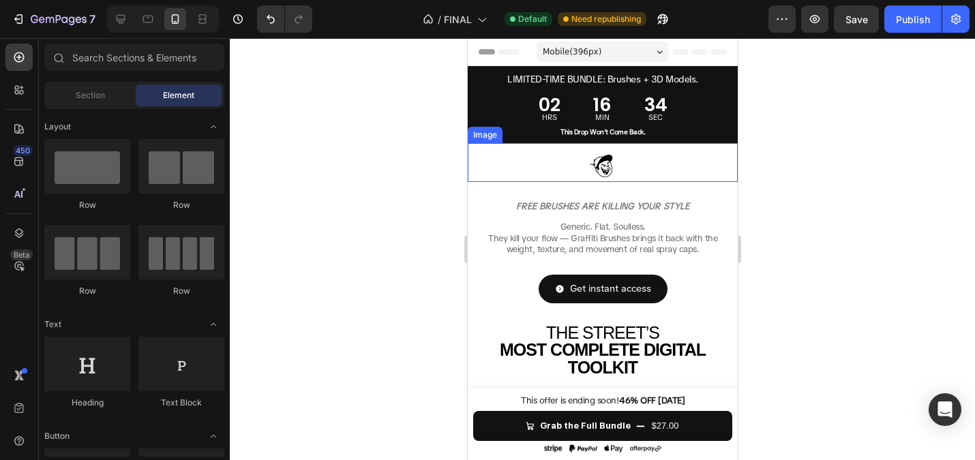
click at [599, 165] on img at bounding box center [602, 166] width 34 height 31
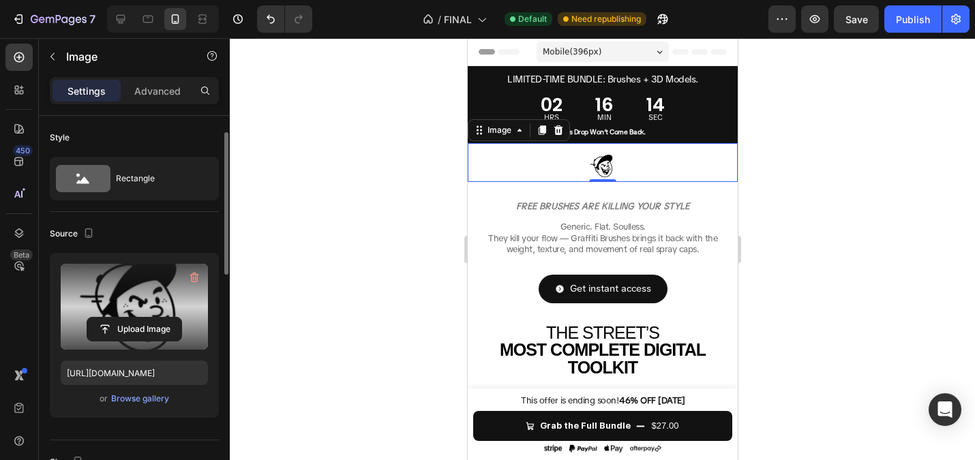
scroll to position [305, 0]
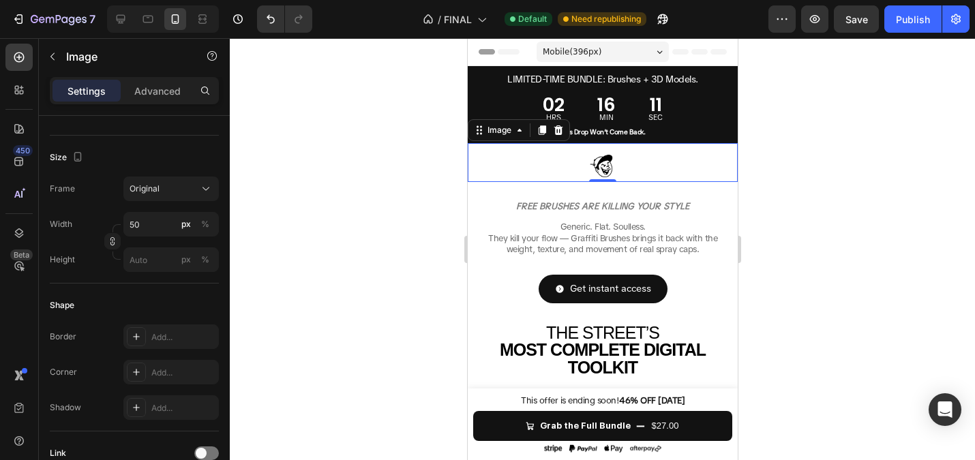
click at [607, 170] on img at bounding box center [602, 166] width 34 height 31
click at [586, 147] on div "Image 0" at bounding box center [602, 162] width 270 height 39
click at [308, 164] on div at bounding box center [602, 249] width 745 height 422
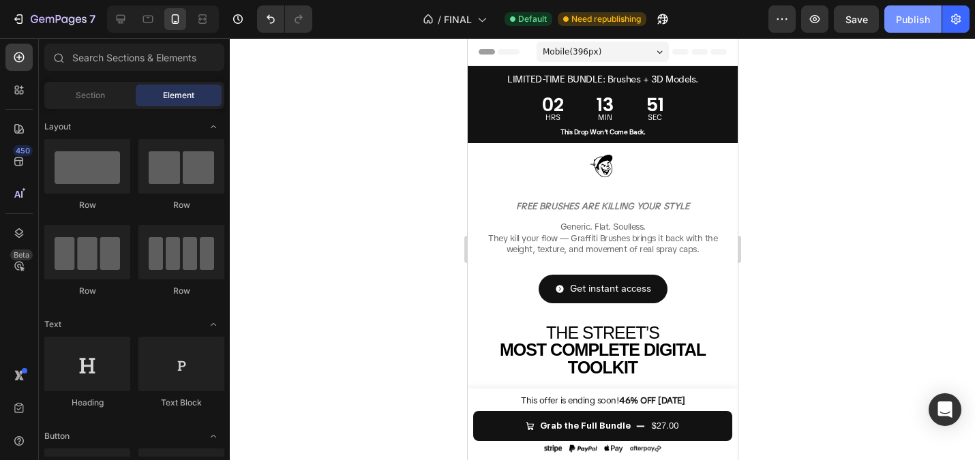
click at [911, 15] on div "Publish" at bounding box center [913, 19] width 34 height 14
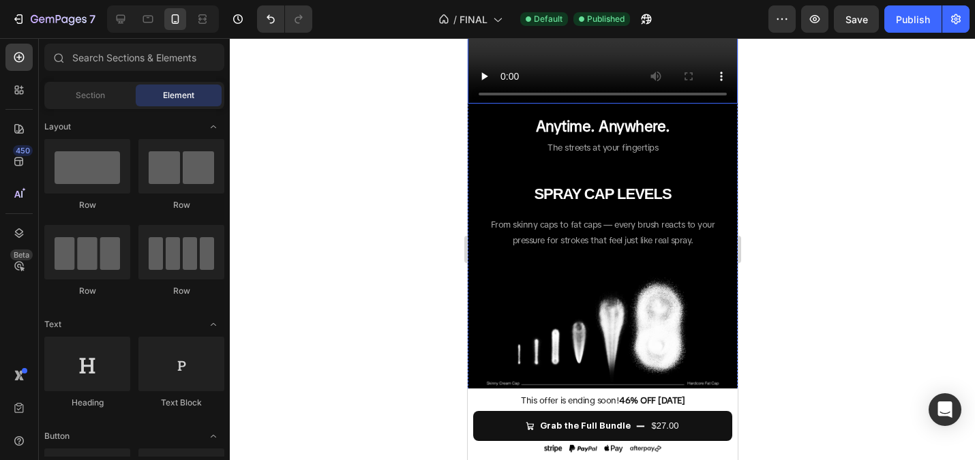
scroll to position [1197, 0]
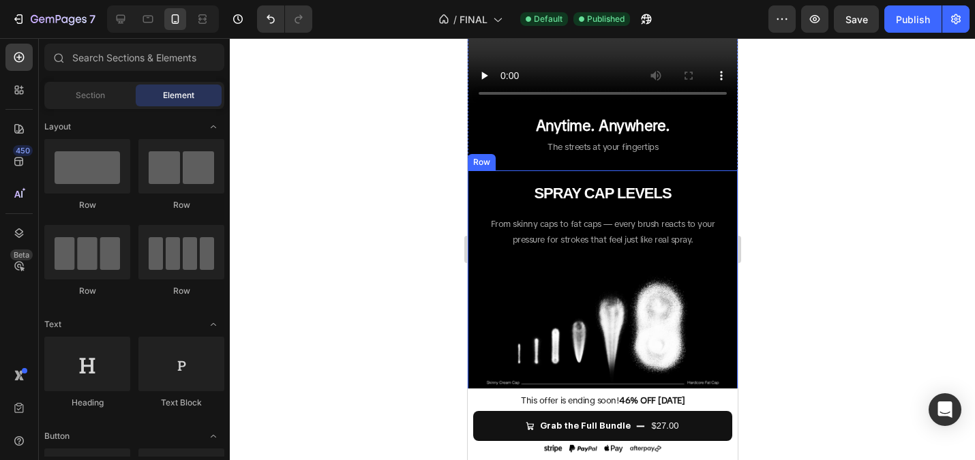
click at [431, 184] on div at bounding box center [602, 249] width 745 height 422
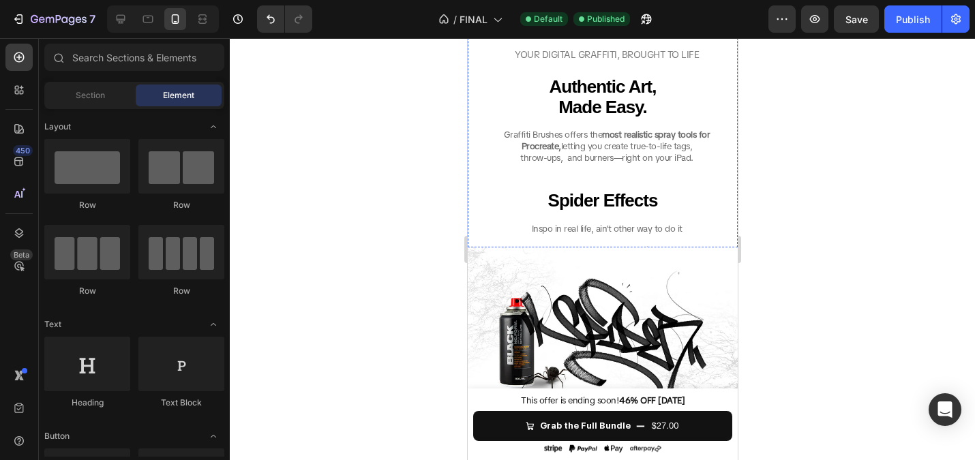
scroll to position [2447, 0]
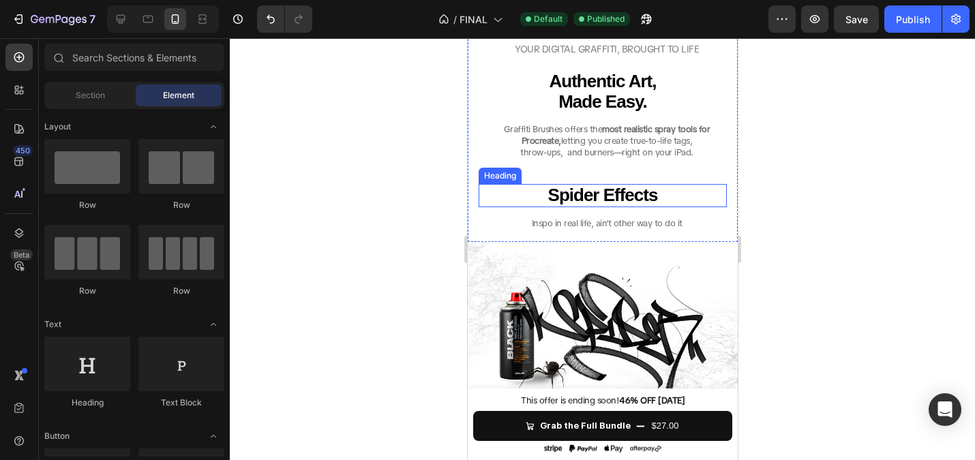
click at [392, 167] on div at bounding box center [602, 249] width 745 height 422
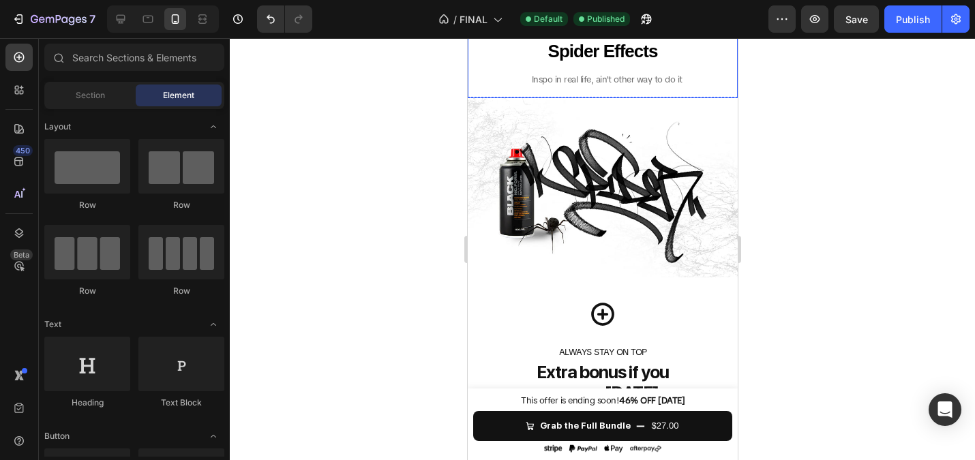
scroll to position [2611, 0]
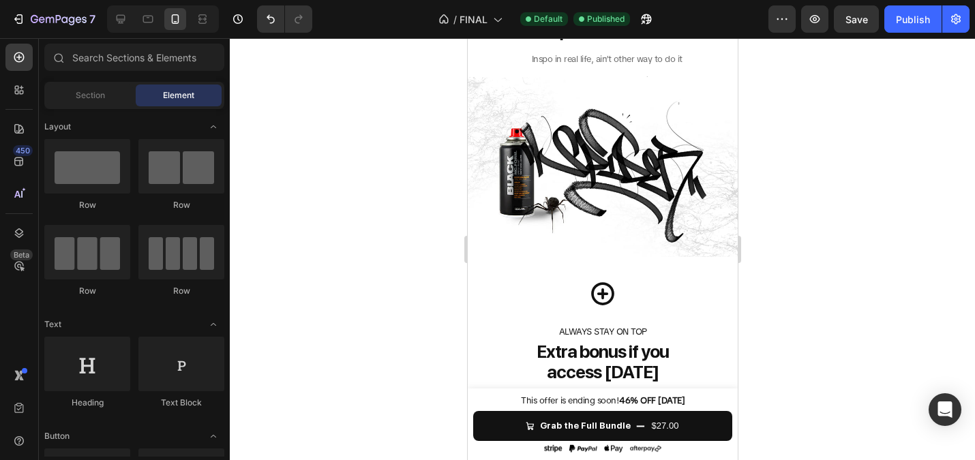
click at [397, 228] on div at bounding box center [602, 249] width 745 height 422
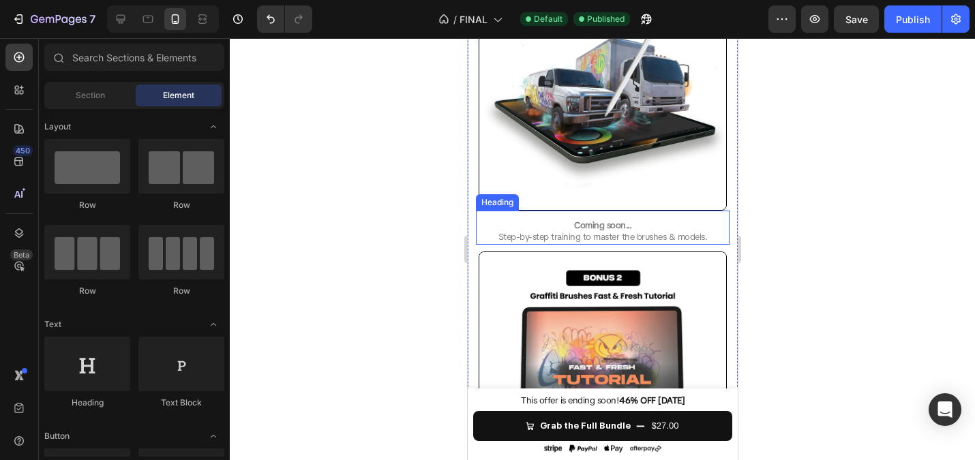
scroll to position [3120, 0]
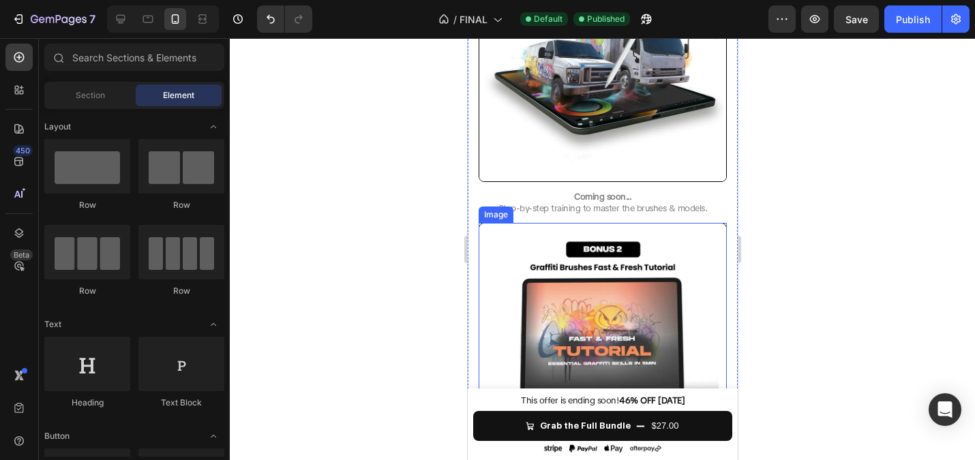
click at [558, 268] on img at bounding box center [602, 347] width 248 height 248
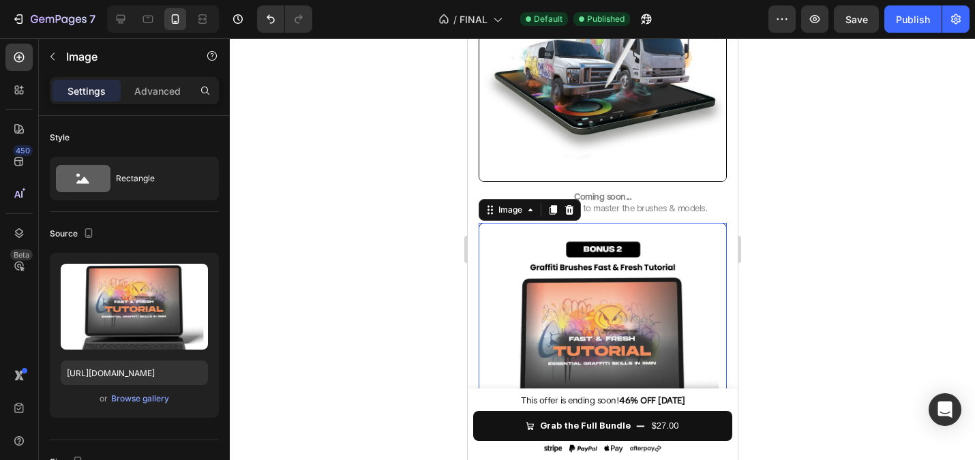
click at [344, 243] on div at bounding box center [602, 249] width 745 height 422
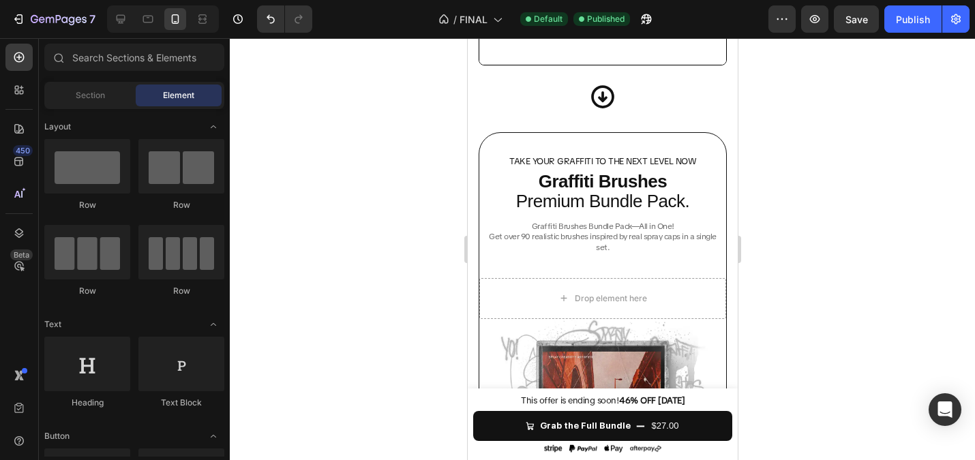
click at [354, 190] on div at bounding box center [602, 249] width 745 height 422
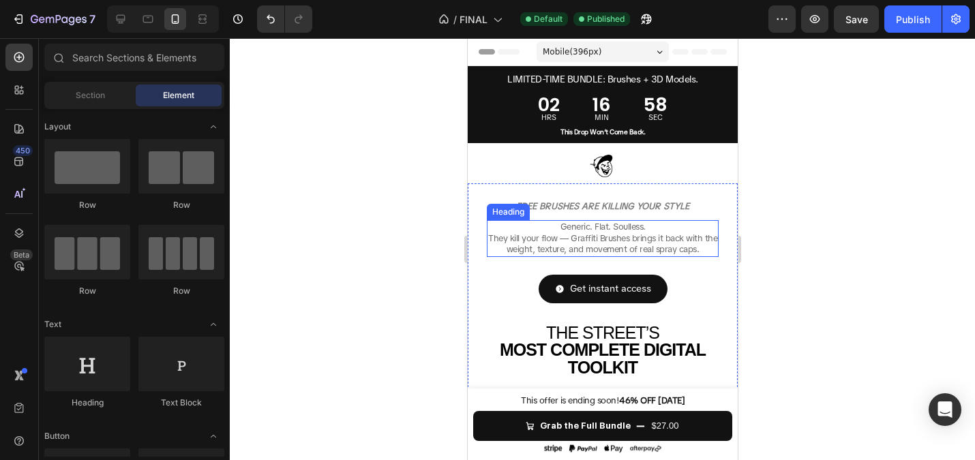
scroll to position [4, 0]
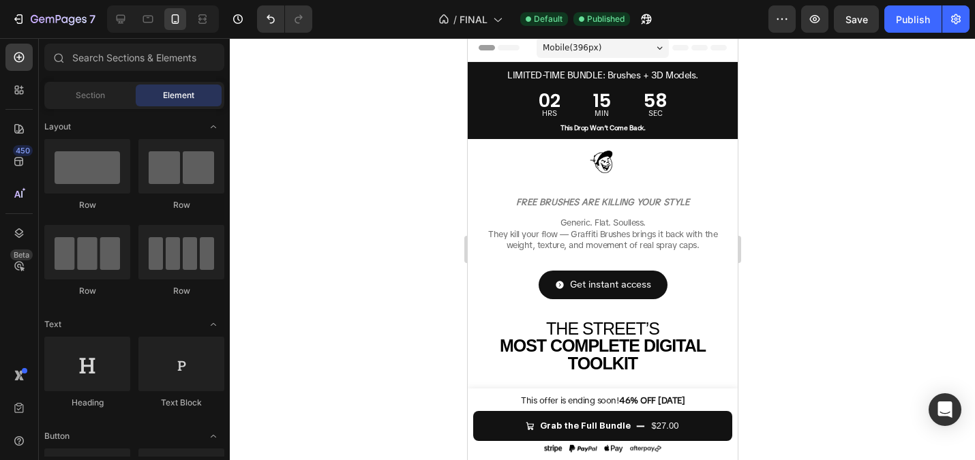
click at [406, 147] on div at bounding box center [602, 249] width 745 height 422
click at [364, 181] on div at bounding box center [602, 249] width 745 height 422
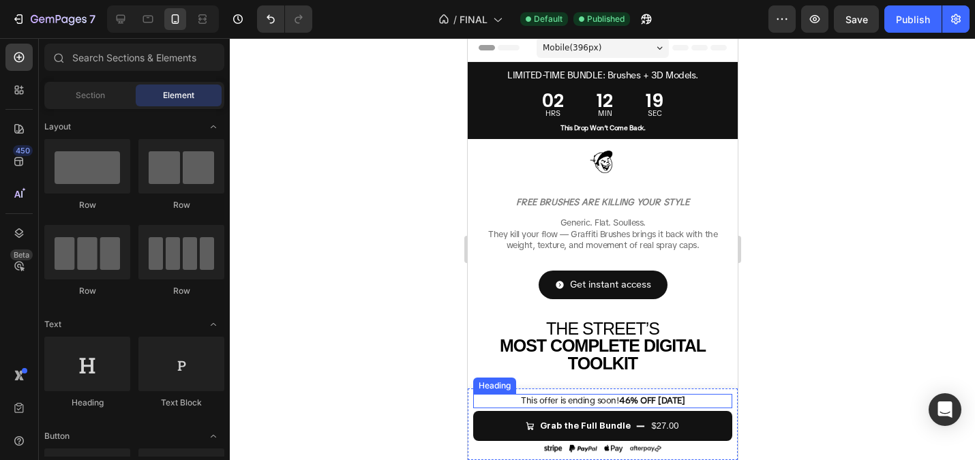
click at [628, 397] on strong "46% OFF [DATE]" at bounding box center [650, 401] width 65 height 12
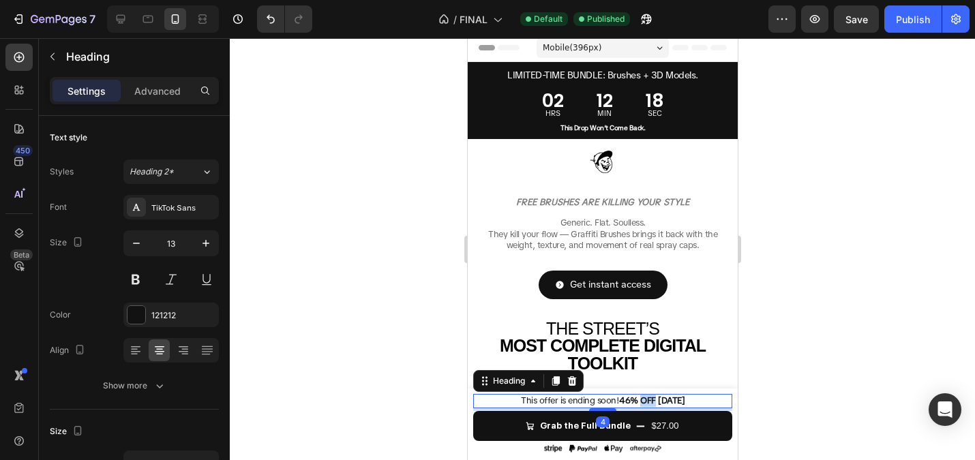
click at [648, 399] on strong "46% OFF [DATE]" at bounding box center [650, 401] width 65 height 12
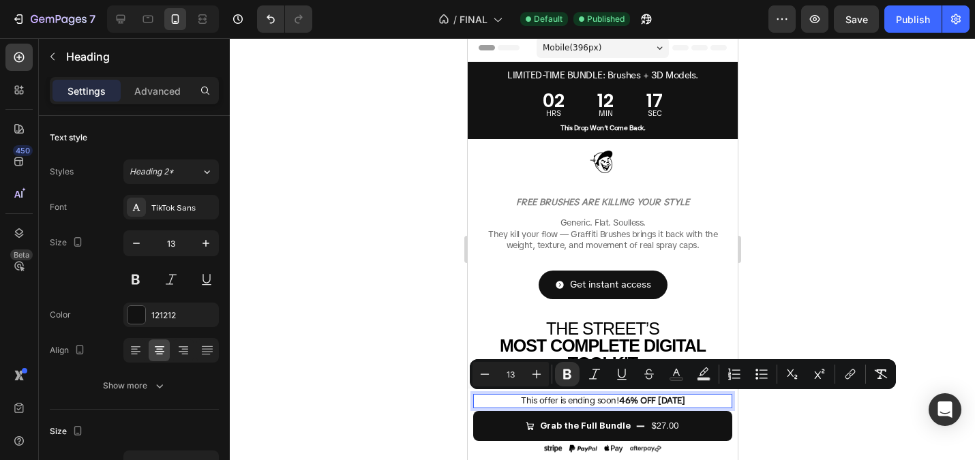
click at [674, 403] on strong "46% OFF [DATE]" at bounding box center [650, 401] width 65 height 12
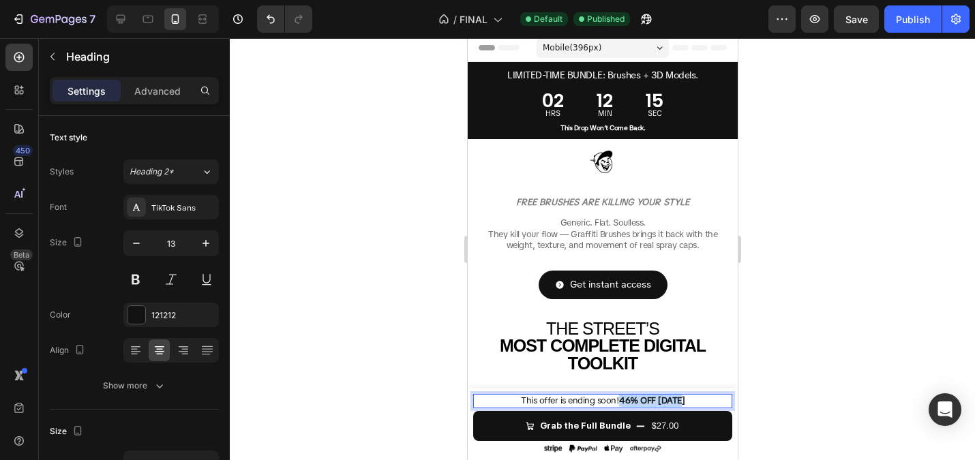
drag, startPoint x: 686, startPoint y: 400, endPoint x: 622, endPoint y: 400, distance: 63.4
click at [622, 400] on p "This offer is ending soon! 46% OFF Today" at bounding box center [602, 401] width 256 height 12
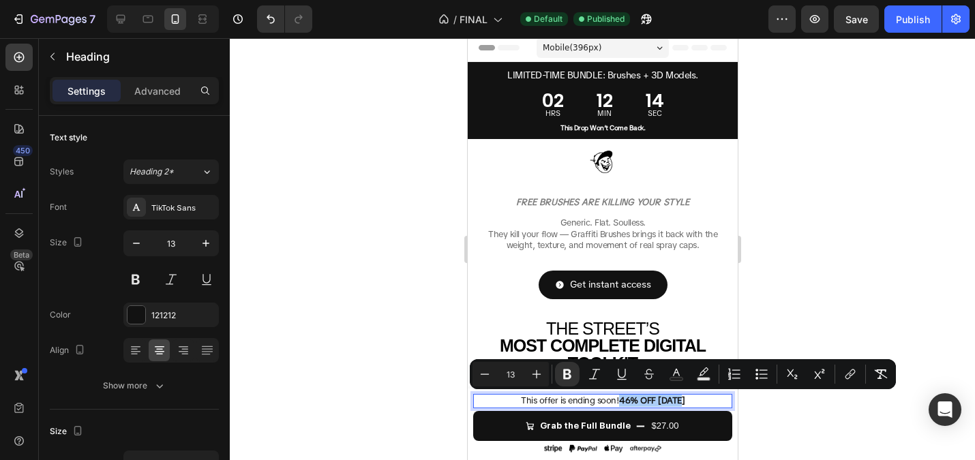
click at [440, 243] on div at bounding box center [602, 249] width 745 height 422
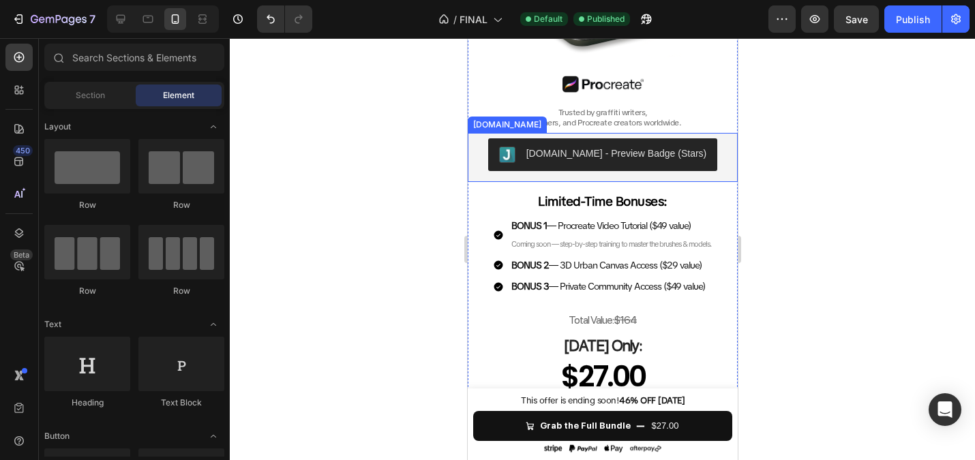
scroll to position [552, 0]
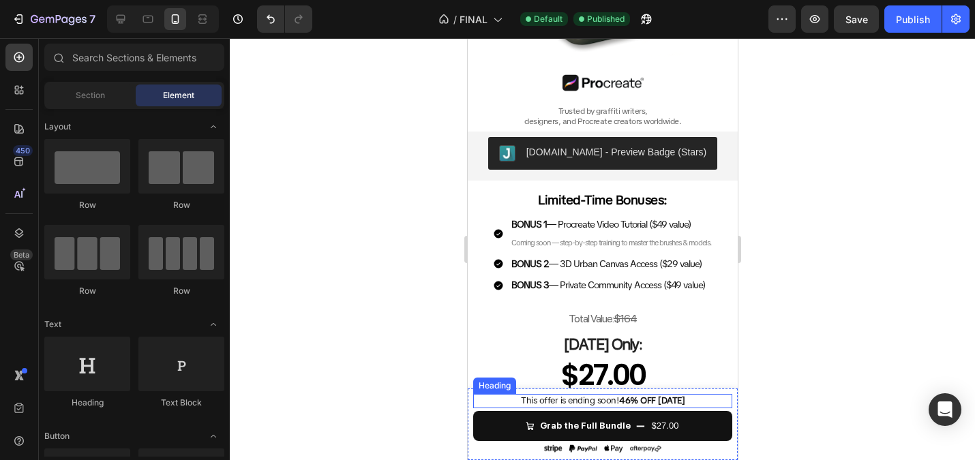
click at [567, 404] on span "This offer is ending soon! 46% OFF Today" at bounding box center [602, 401] width 164 height 12
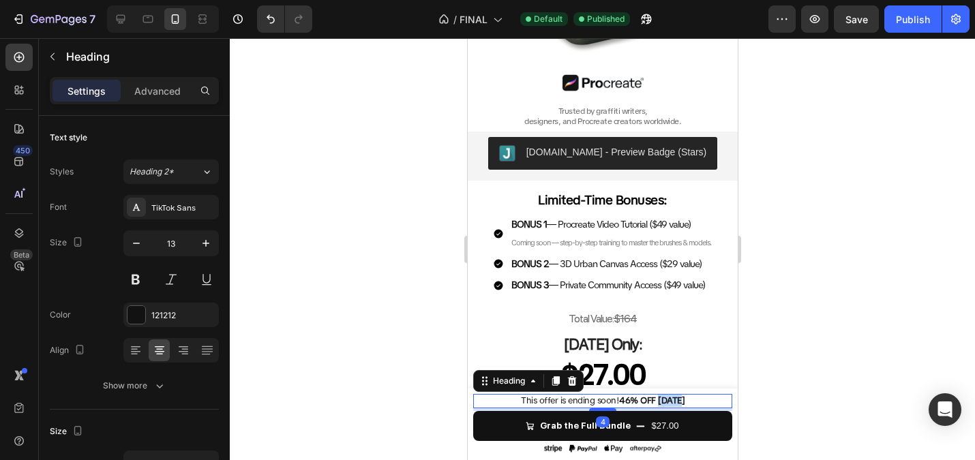
click at [664, 398] on strong "46% OFF [DATE]" at bounding box center [650, 401] width 65 height 12
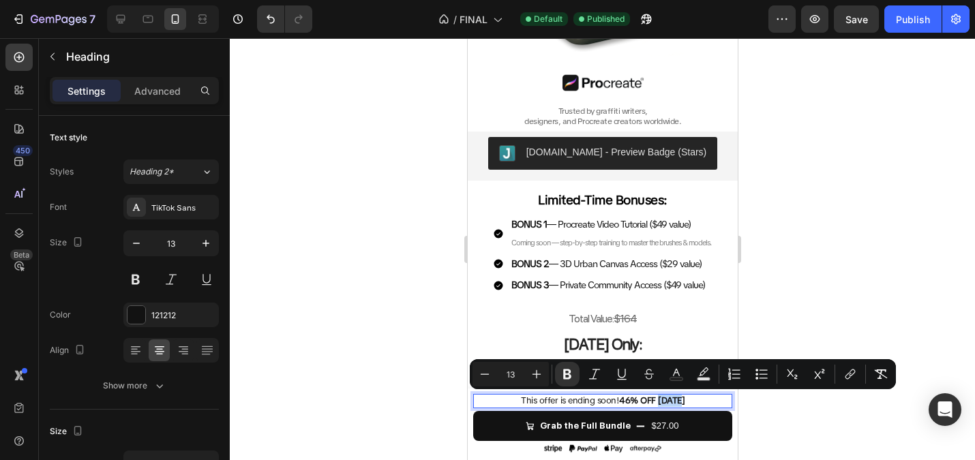
click at [683, 403] on p "This offer is ending soon! 46% OFF Today" at bounding box center [602, 401] width 256 height 12
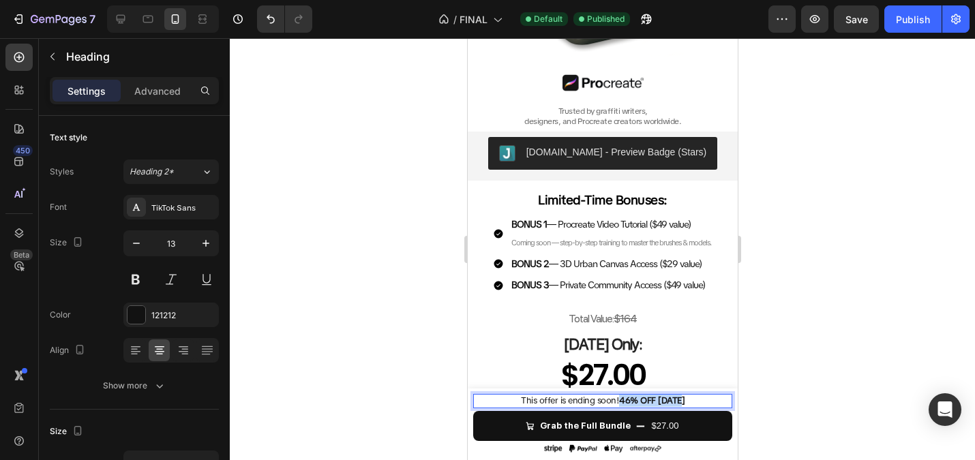
drag, startPoint x: 690, startPoint y: 403, endPoint x: 620, endPoint y: 402, distance: 70.2
click at [620, 402] on p "This offer is ending soon! 46% OFF Today" at bounding box center [602, 401] width 256 height 12
click at [408, 310] on div at bounding box center [602, 249] width 745 height 422
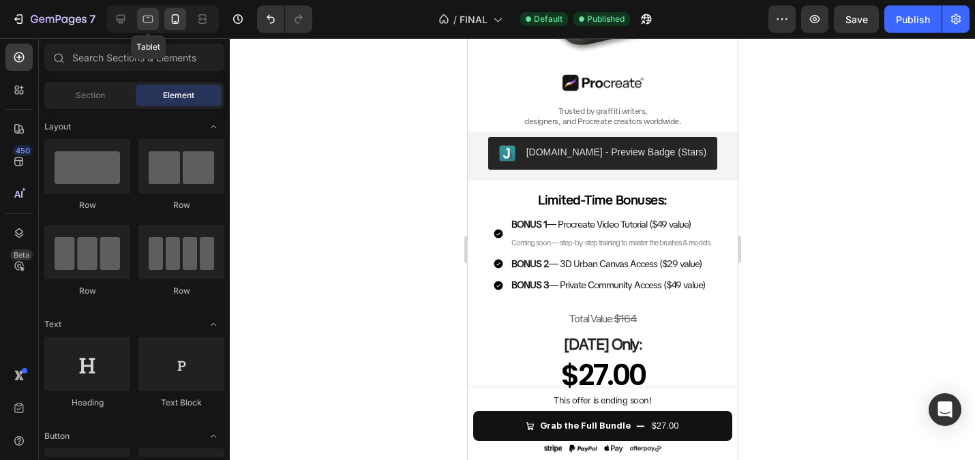
click at [152, 21] on icon at bounding box center [148, 19] width 10 height 7
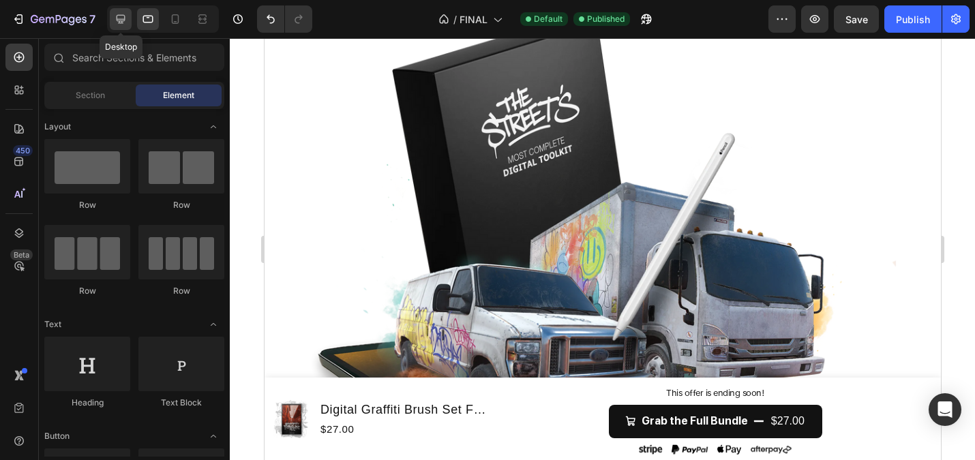
click at [117, 12] on div at bounding box center [121, 19] width 22 height 22
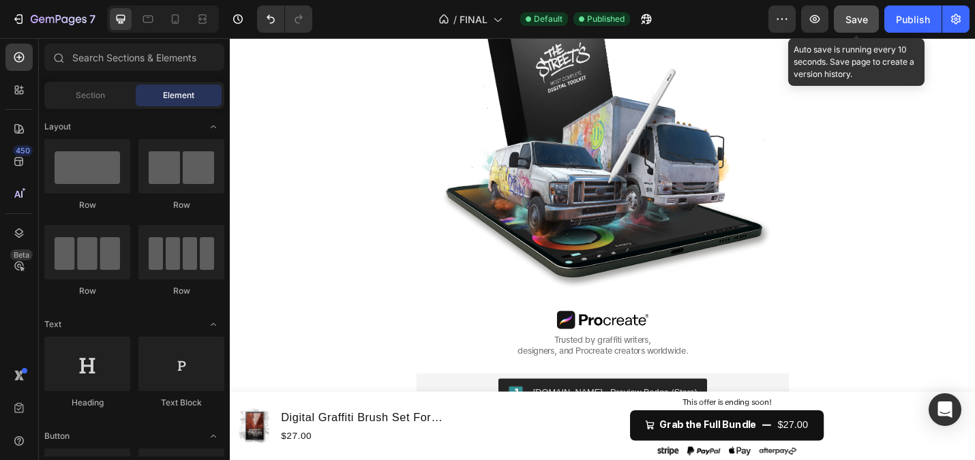
click at [858, 23] on span "Save" at bounding box center [856, 20] width 22 height 12
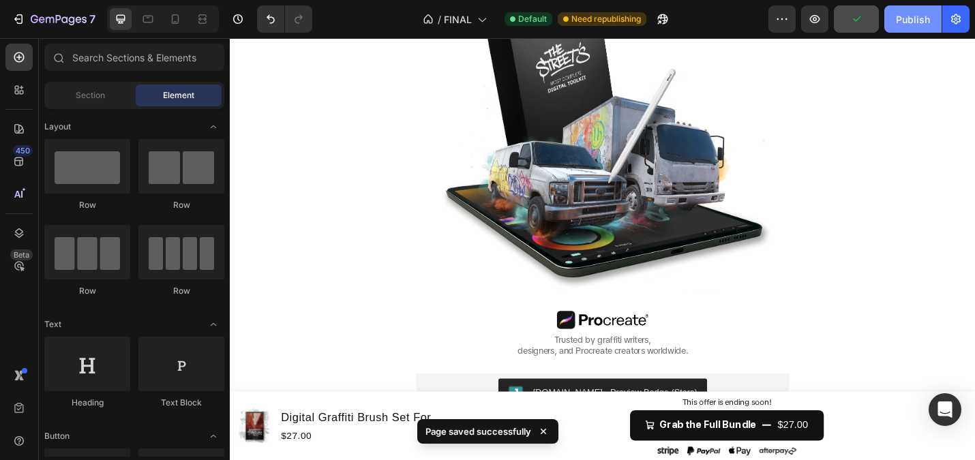
click at [906, 18] on div "Publish" at bounding box center [913, 19] width 34 height 14
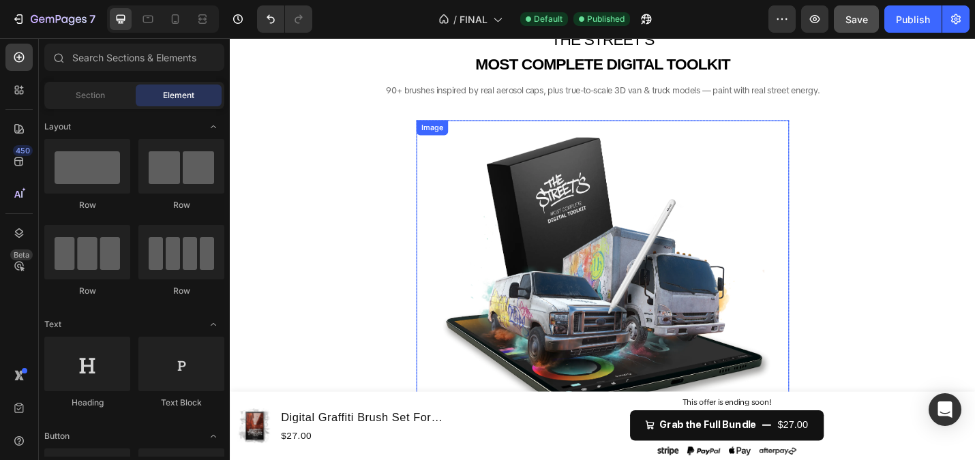
scroll to position [383, 0]
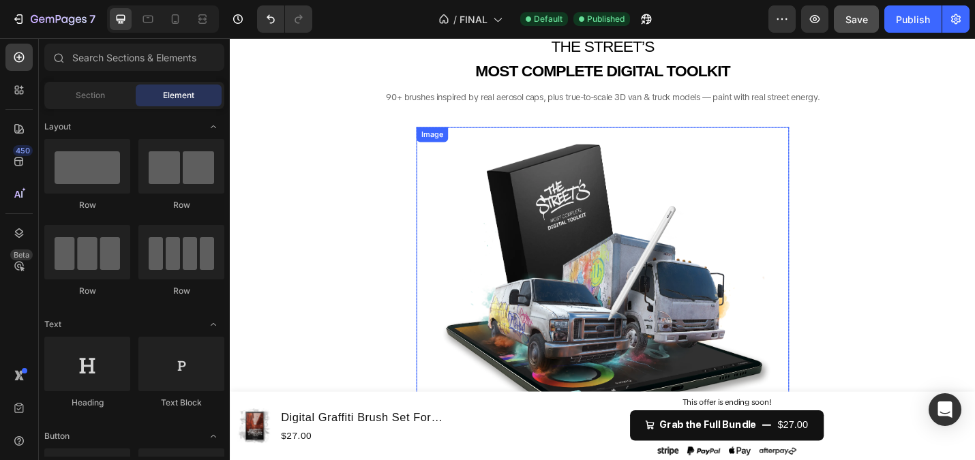
click at [301, 182] on div "FREE BRUSHES ARE KILLING YOUR STYLE Heading Generic. Flat. Soulless. They kill …" at bounding box center [639, 446] width 818 height 1119
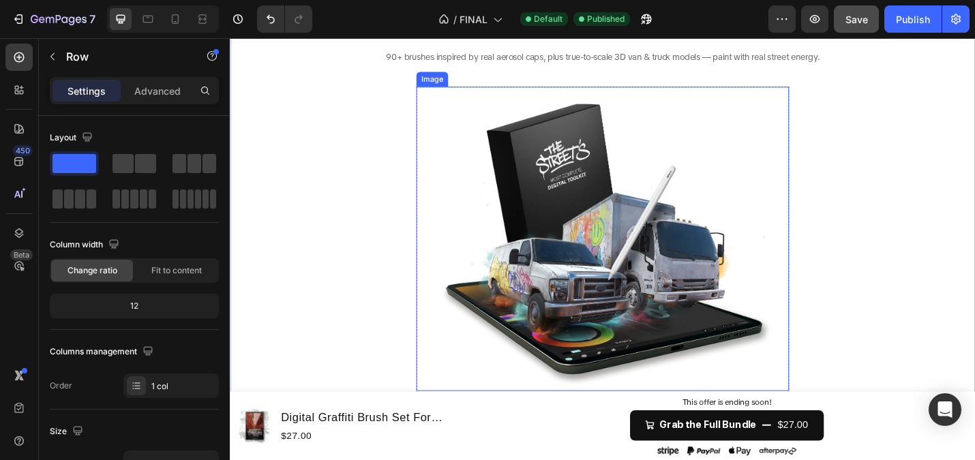
scroll to position [428, 0]
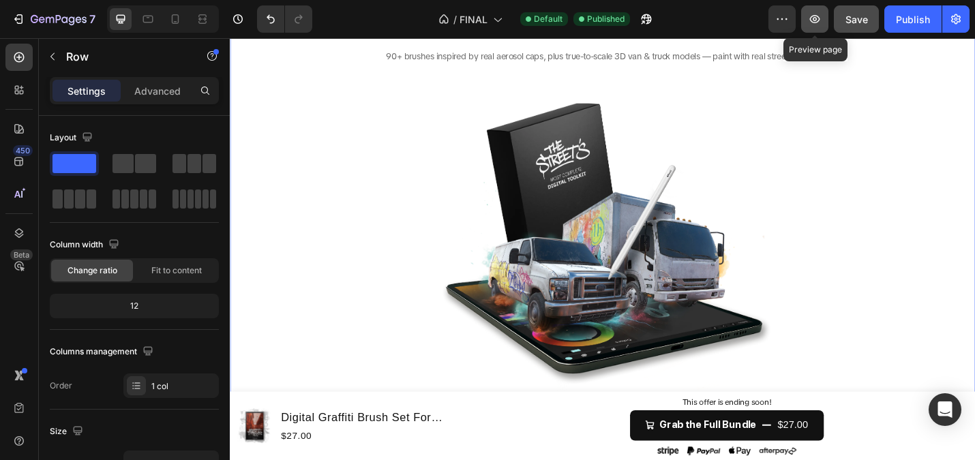
click at [808, 22] on button "button" at bounding box center [814, 18] width 27 height 27
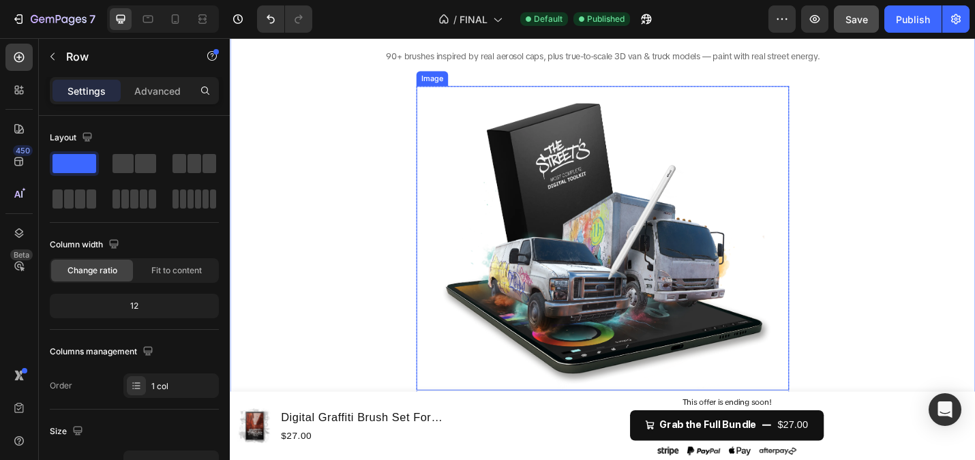
scroll to position [322, 0]
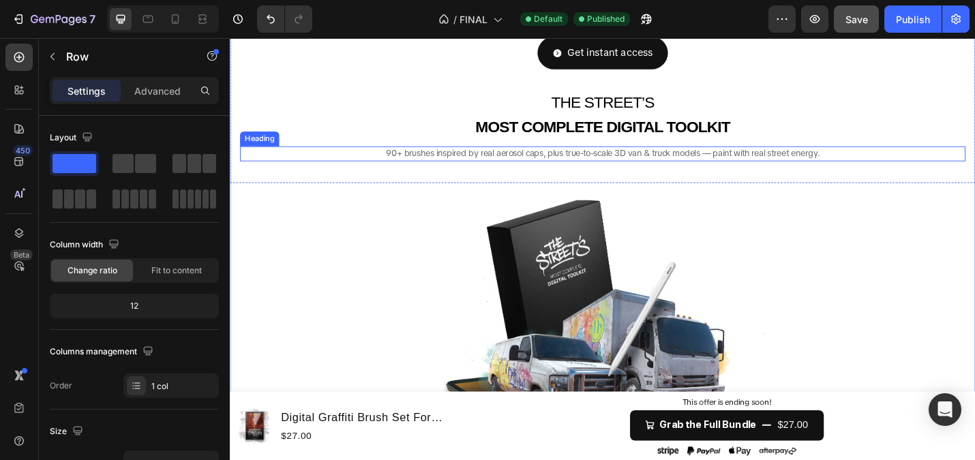
click at [526, 166] on span "90+ brushes inspired by real aerosol caps, plus true-to-scale 3D van & truck mo…" at bounding box center [639, 164] width 476 height 12
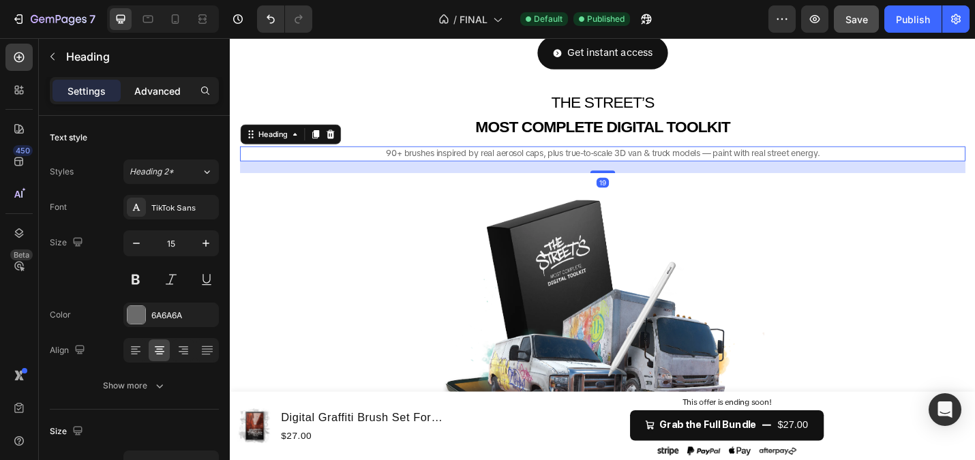
click at [140, 91] on p "Advanced" at bounding box center [157, 91] width 46 height 14
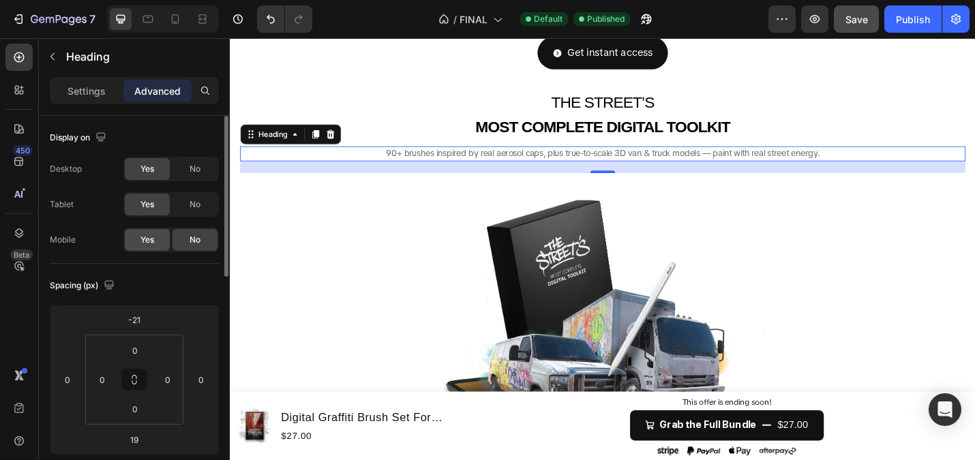
click at [147, 234] on span "Yes" at bounding box center [147, 240] width 14 height 12
click at [179, 16] on icon at bounding box center [175, 19] width 14 height 14
type input "12"
type input "26"
type input "12"
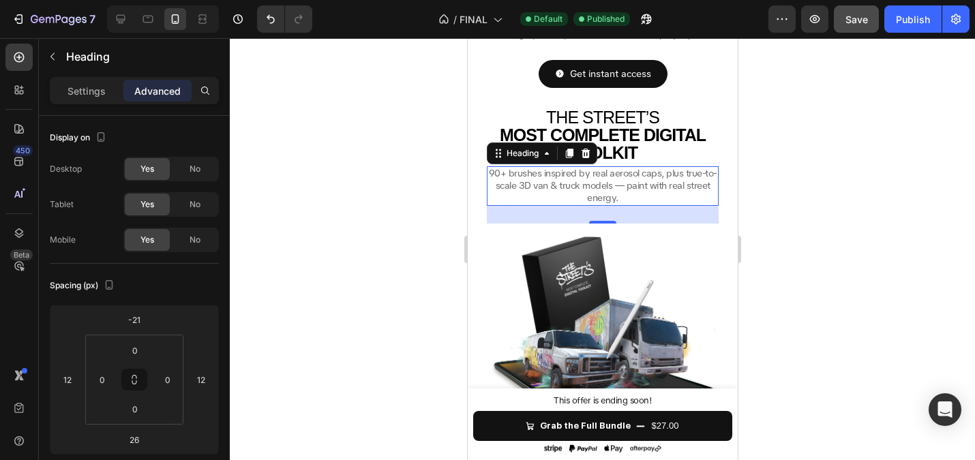
scroll to position [192, 0]
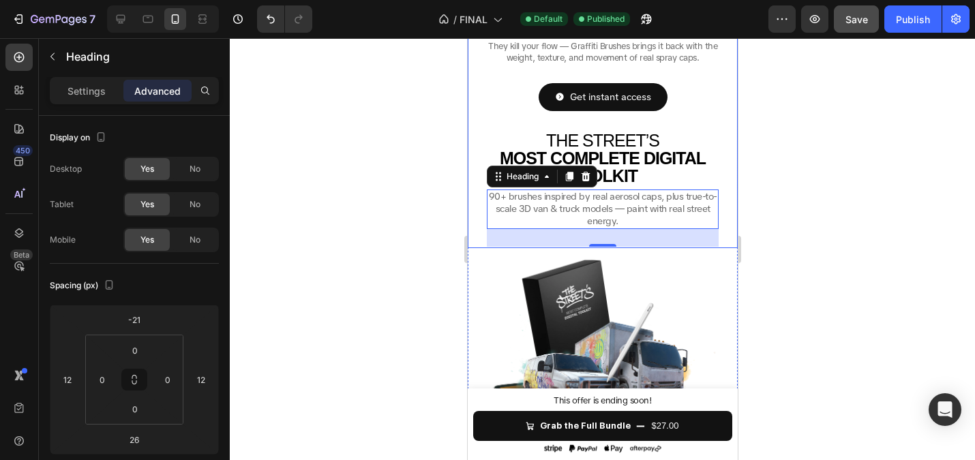
click at [375, 183] on div at bounding box center [602, 249] width 745 height 422
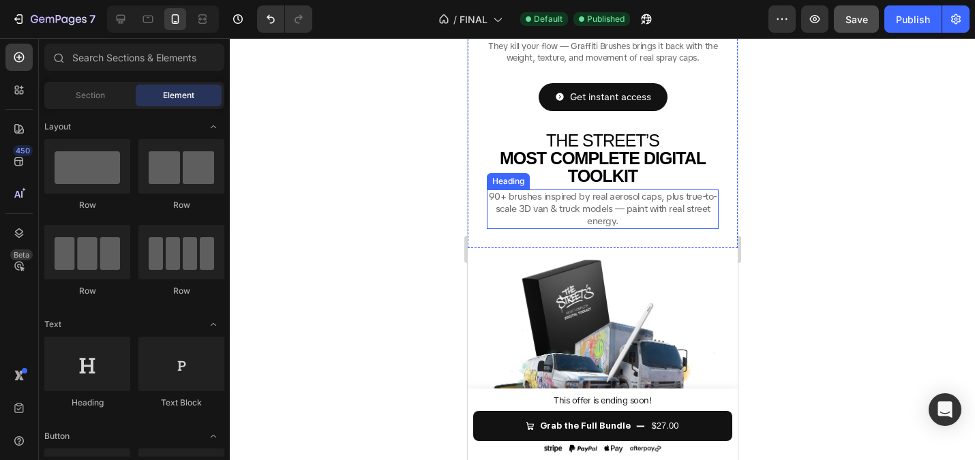
click at [631, 206] on span "90+ brushes inspired by real aerosol caps, plus true-to-scale 3D van & truck mo…" at bounding box center [602, 208] width 228 height 37
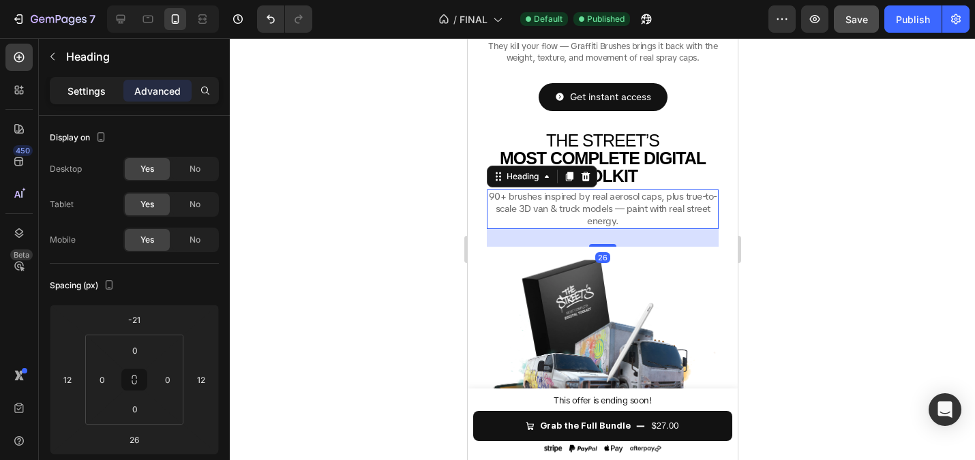
click at [80, 97] on p "Settings" at bounding box center [86, 91] width 38 height 14
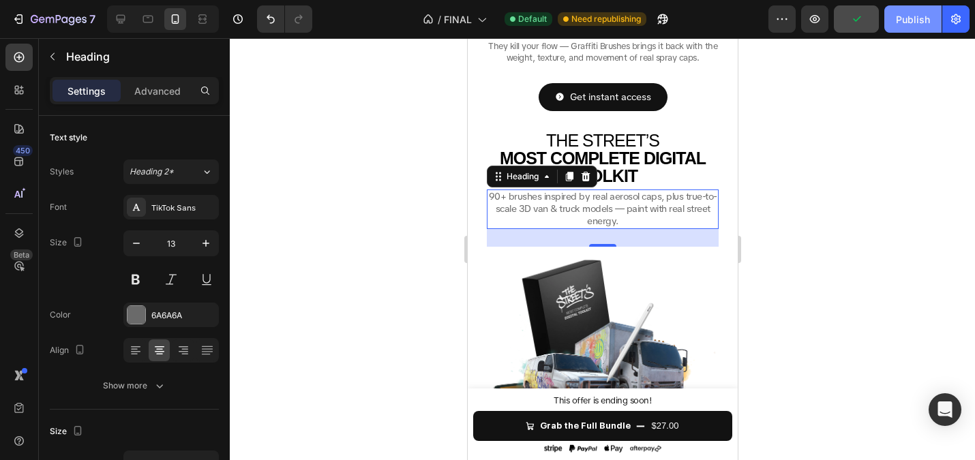
click at [895, 20] on button "Publish" at bounding box center [912, 18] width 57 height 27
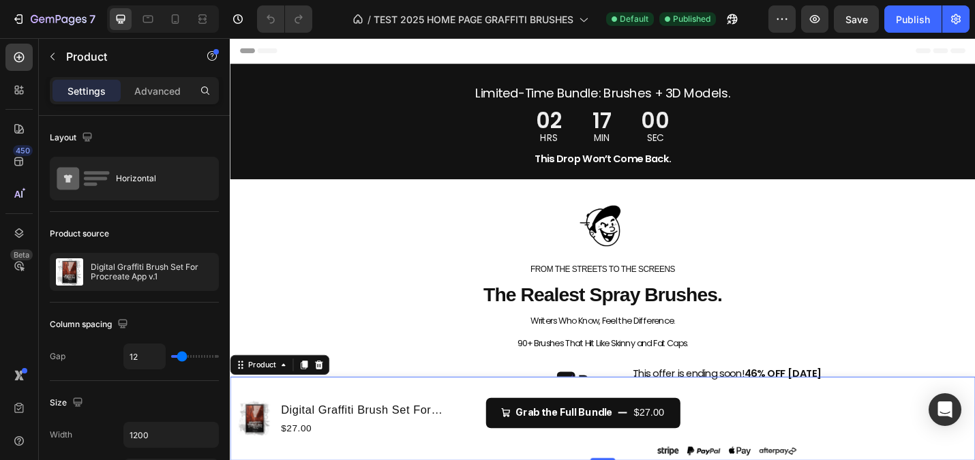
scroll to position [12, 0]
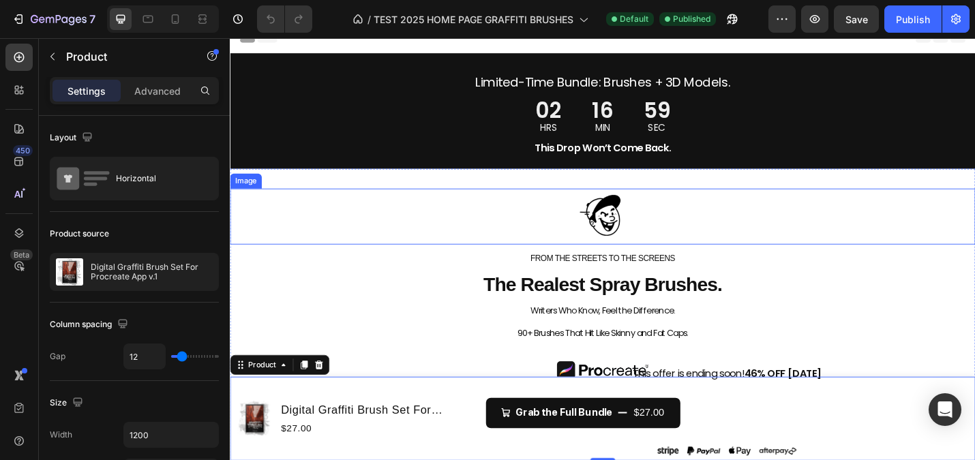
click at [648, 239] on img at bounding box center [639, 233] width 68 height 61
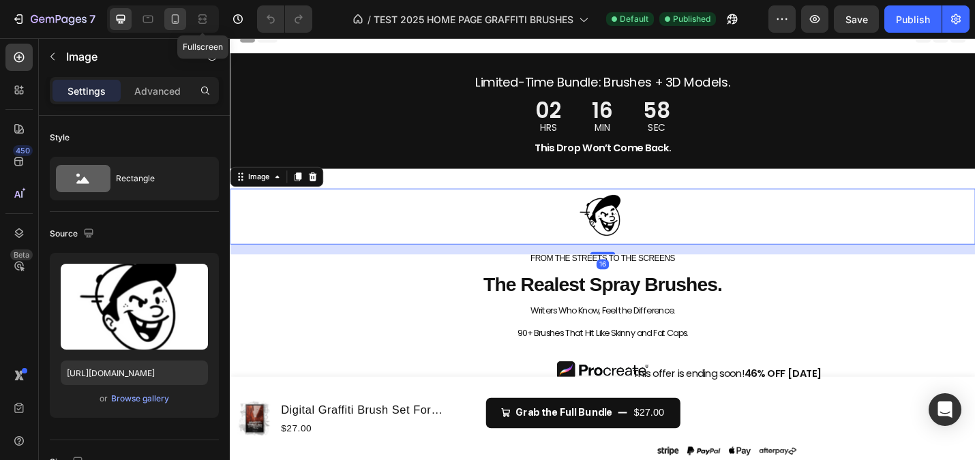
click at [177, 15] on icon at bounding box center [175, 19] width 7 height 10
type input "50"
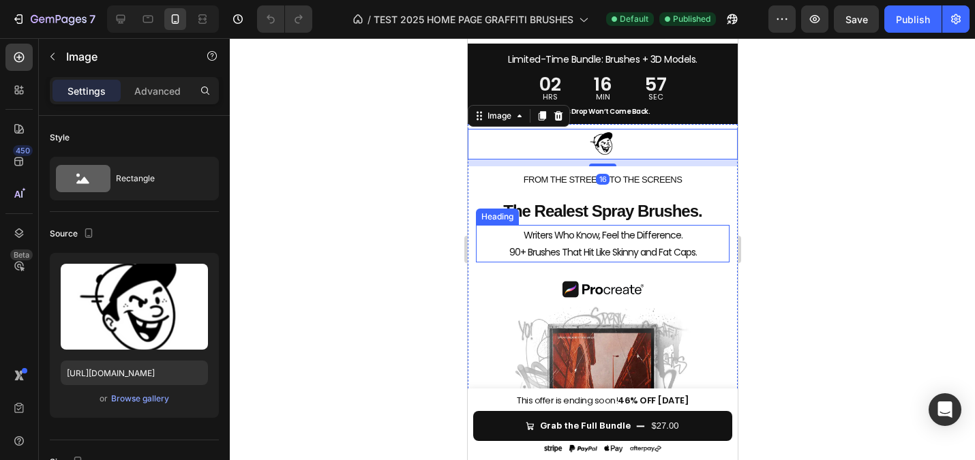
scroll to position [65, 0]
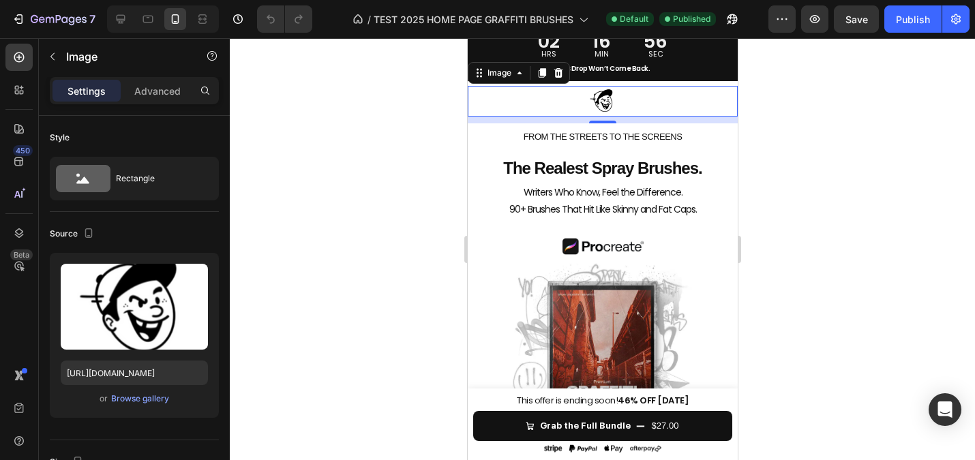
click at [603, 100] on img at bounding box center [602, 101] width 34 height 31
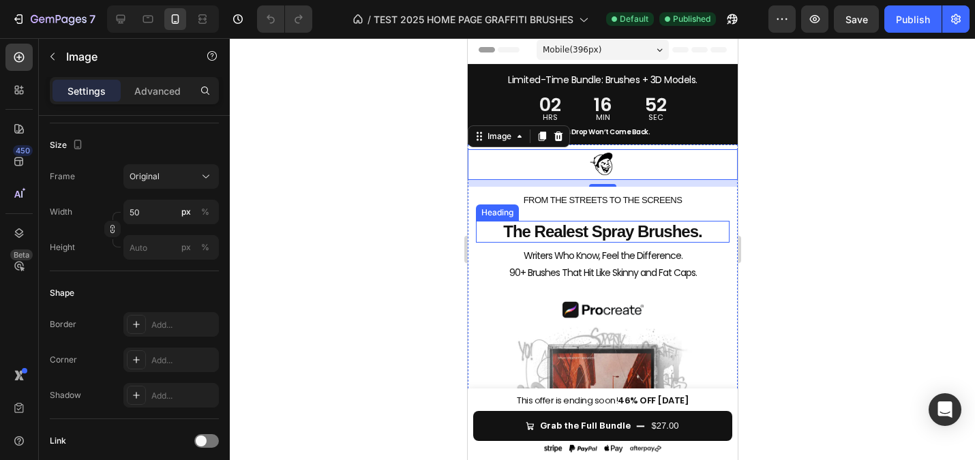
scroll to position [0, 0]
